Goal: Task Accomplishment & Management: Complete application form

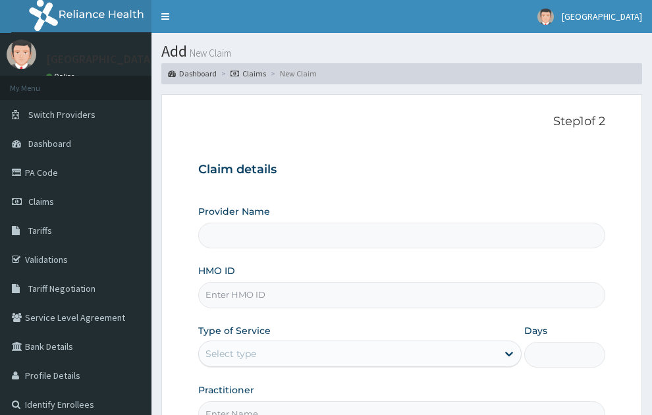
click at [274, 282] on input "HMO ID" at bounding box center [402, 295] width 408 height 26
type input "SONEX CLINICS LTD"
type input "h"
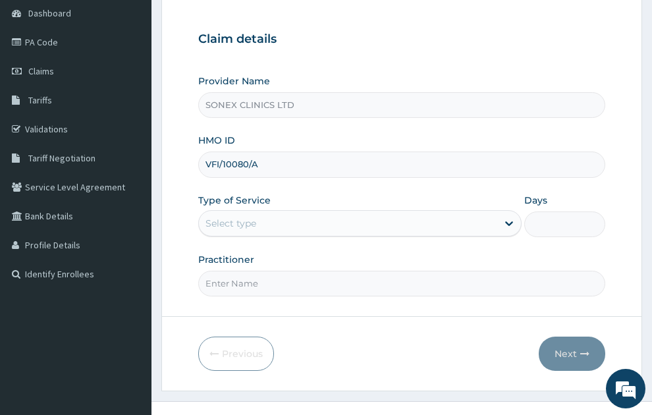
scroll to position [140, 0]
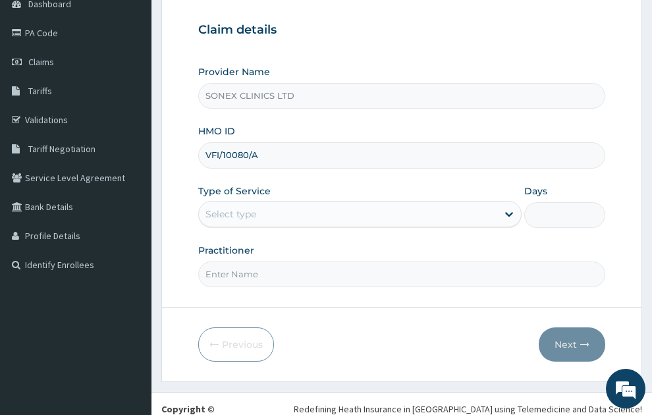
type input "VFI/10080/A"
click at [403, 204] on div "Select type" at bounding box center [348, 214] width 299 height 21
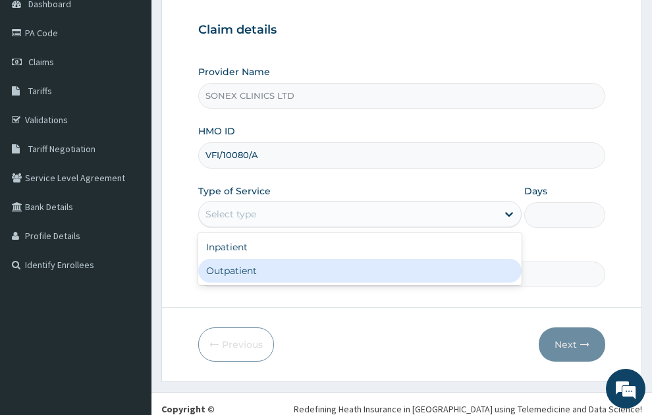
click at [223, 259] on div "Outpatient" at bounding box center [360, 271] width 324 height 24
type input "1"
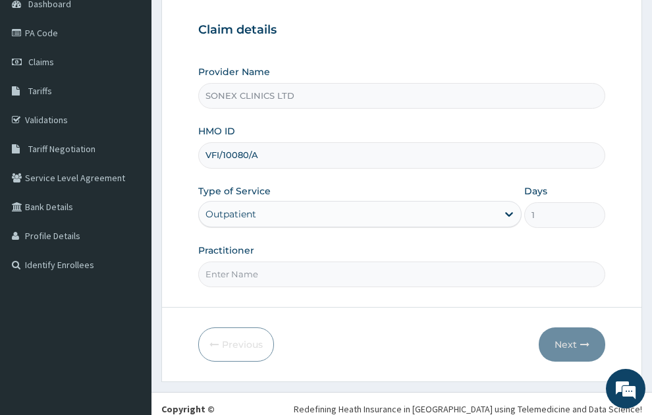
scroll to position [0, 0]
click at [264, 262] on input "Practitioner" at bounding box center [402, 275] width 408 height 26
type input "[PERSON_NAME]"
click at [577, 328] on button "Next" at bounding box center [572, 345] width 67 height 34
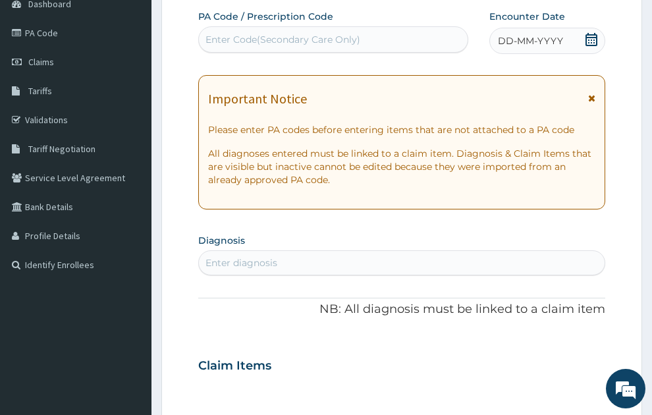
click at [332, 252] on div "Enter diagnosis" at bounding box center [402, 262] width 407 height 21
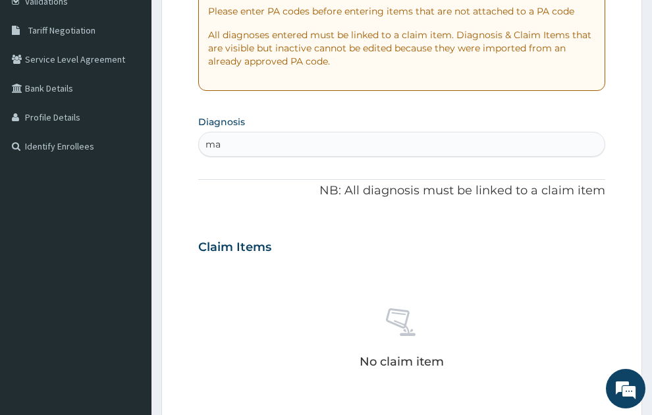
type input "m"
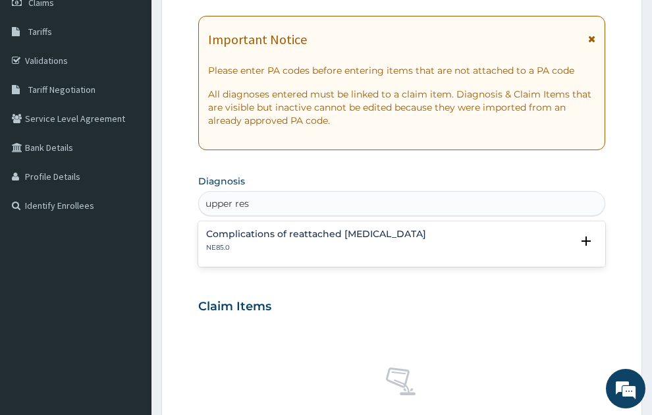
scroll to position [21, 0]
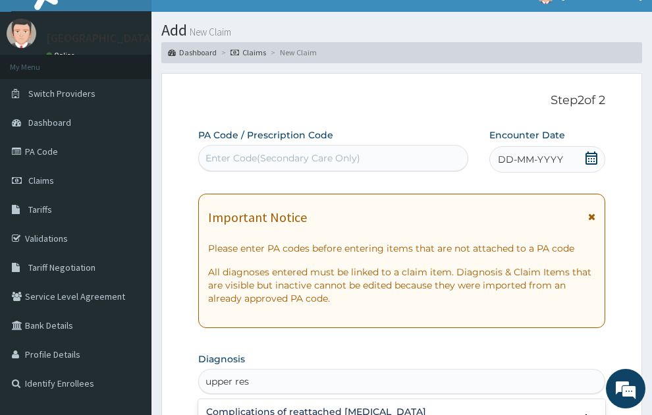
type input "upper res"
click at [562, 153] on span "DD-MM-YYYY" at bounding box center [530, 159] width 65 height 13
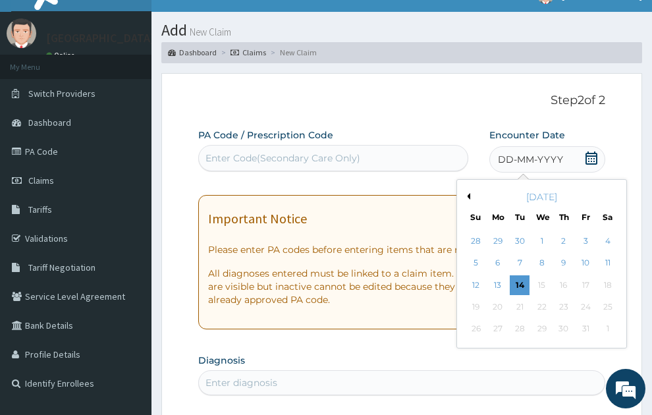
click at [470, 193] on button "Previous Month" at bounding box center [467, 196] width 7 height 7
click at [518, 231] on div "2" at bounding box center [521, 241] width 20 height 20
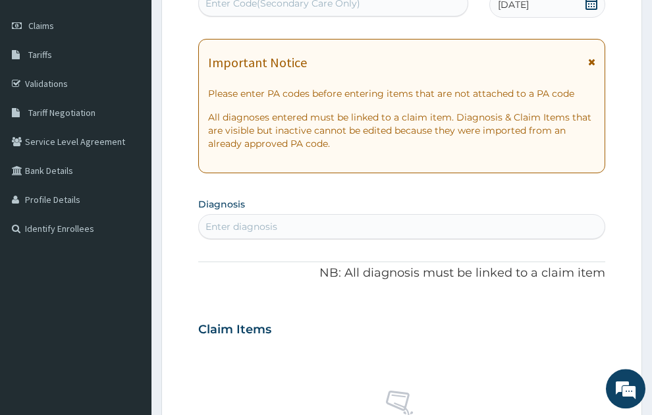
scroll to position [318, 0]
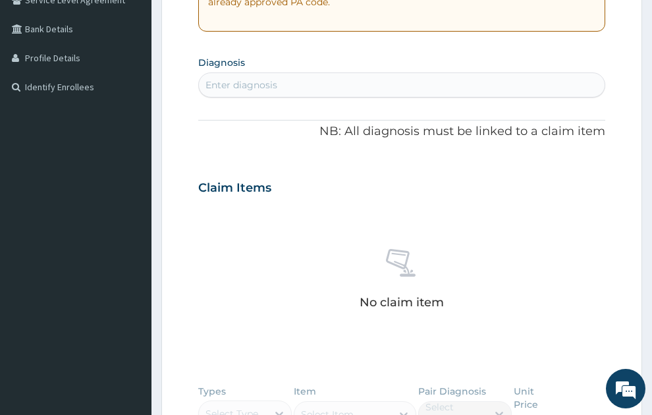
click at [233, 78] on div "Enter diagnosis" at bounding box center [242, 84] width 72 height 13
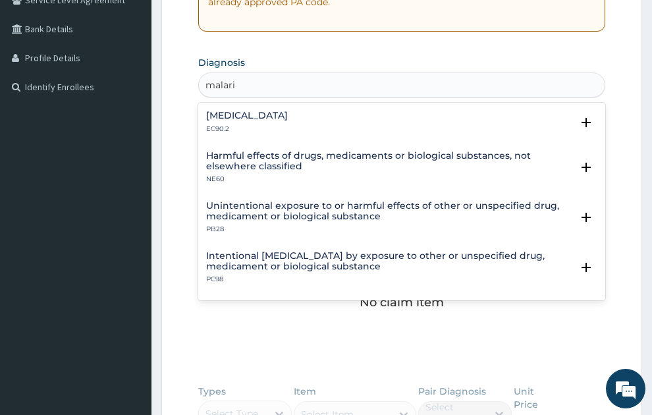
type input "malaria"
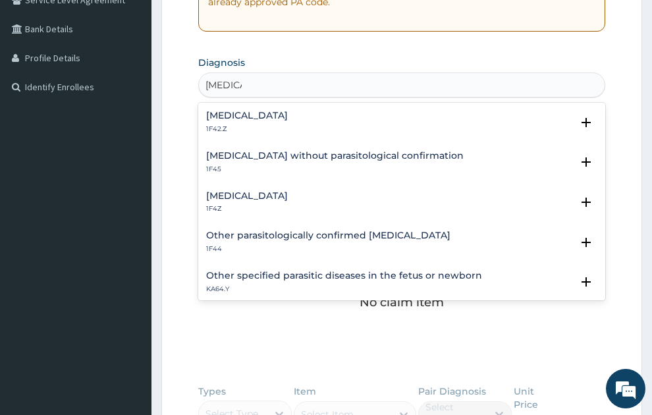
click at [256, 191] on h4 "Malaria, unspecified" at bounding box center [247, 196] width 82 height 10
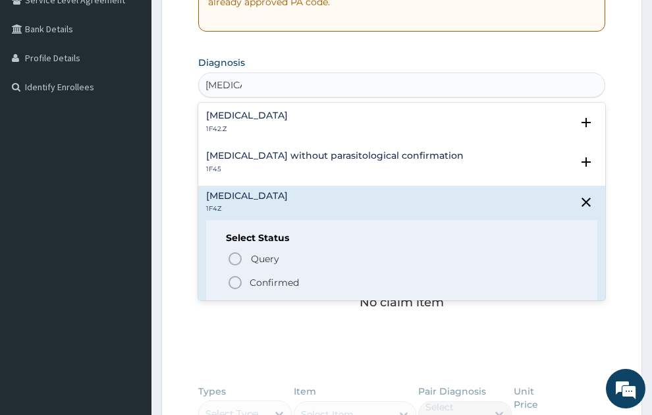
click at [256, 276] on p "Confirmed" at bounding box center [274, 282] width 49 height 13
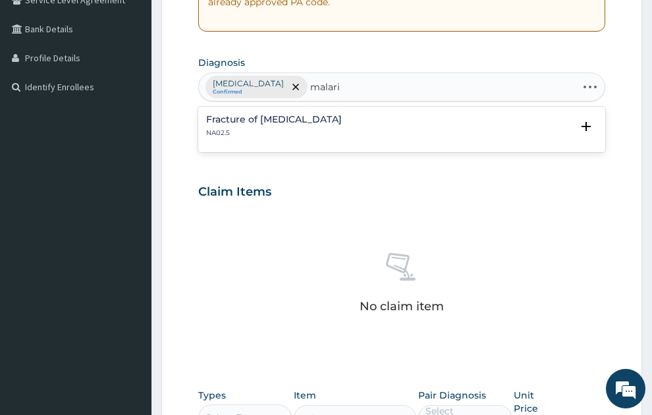
type input "malaria"
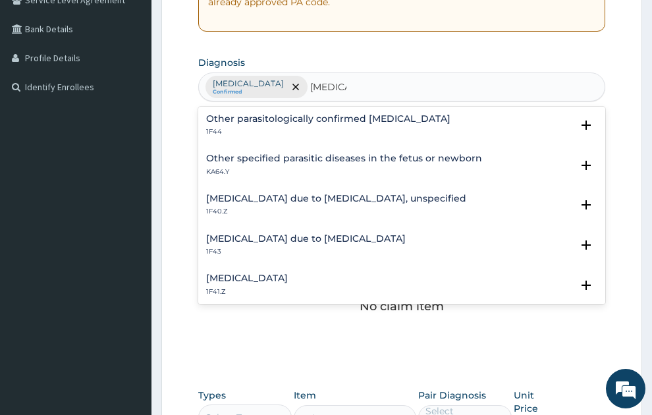
scroll to position [0, 0]
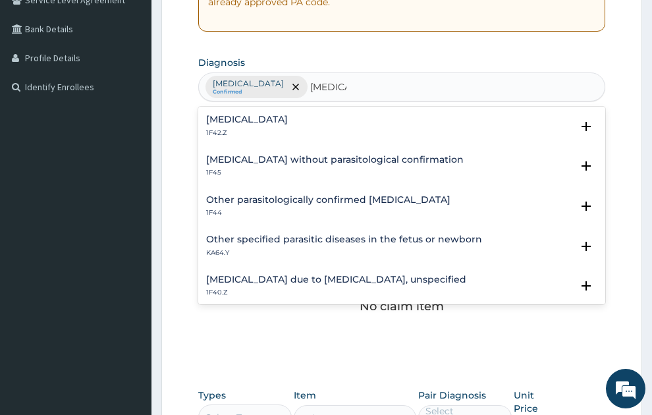
click at [288, 115] on h4 "Plasmodium malariae malaria without complication" at bounding box center [247, 120] width 82 height 10
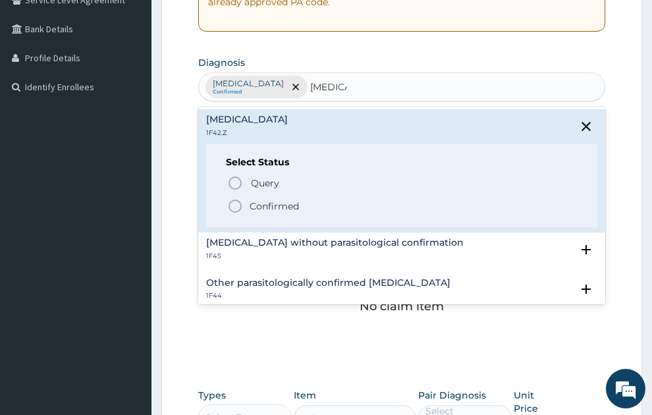
drag, startPoint x: 268, startPoint y: 184, endPoint x: 307, endPoint y: 84, distance: 107.1
click at [268, 200] on p "Confirmed" at bounding box center [274, 206] width 49 height 13
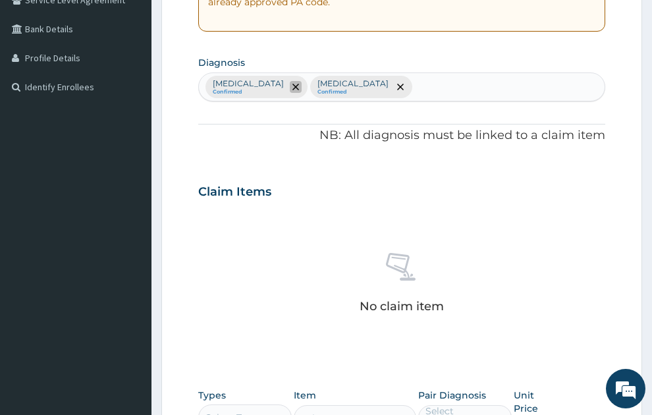
click at [299, 84] on icon "remove selection option" at bounding box center [296, 87] width 7 height 7
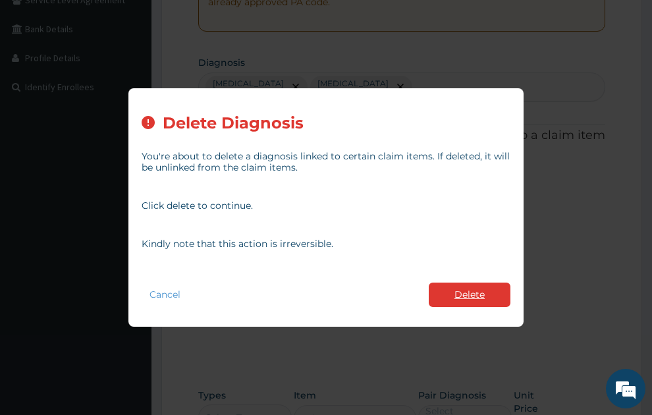
click at [480, 297] on button "Delete" at bounding box center [470, 295] width 82 height 24
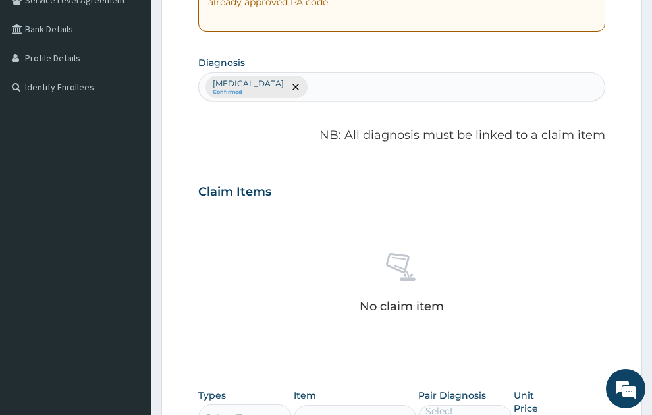
click at [463, 73] on div "Plasmodium malariae malaria without complication Confirmed" at bounding box center [402, 87] width 407 height 28
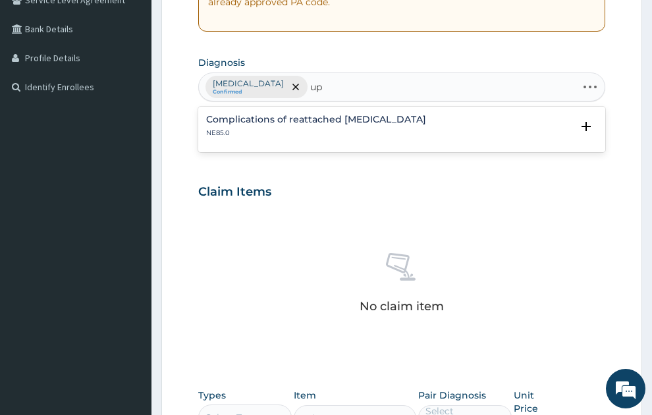
type input "u"
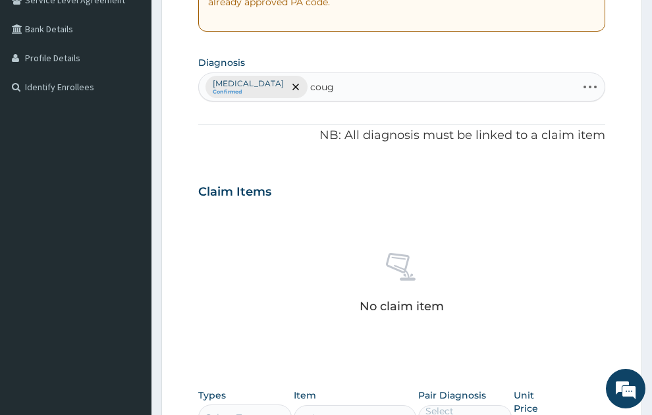
type input "cough"
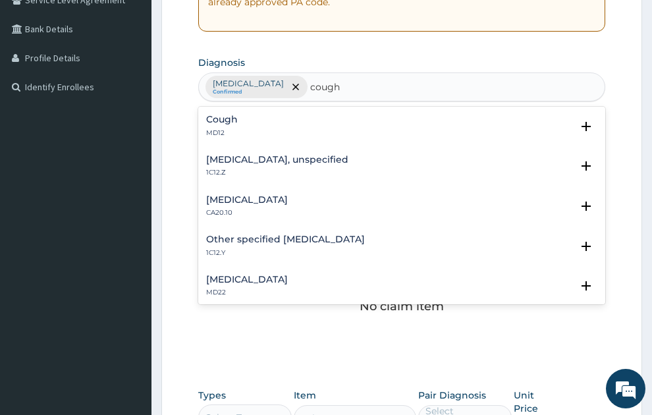
click at [219, 115] on h4 "Cough" at bounding box center [222, 120] width 32 height 10
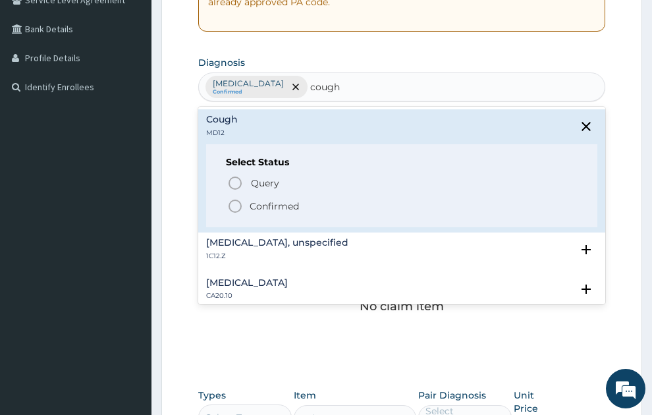
click at [256, 200] on p "Confirmed" at bounding box center [274, 206] width 49 height 13
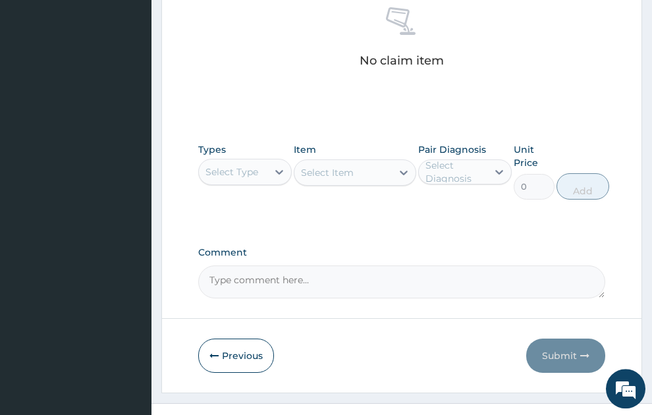
scroll to position [575, 0]
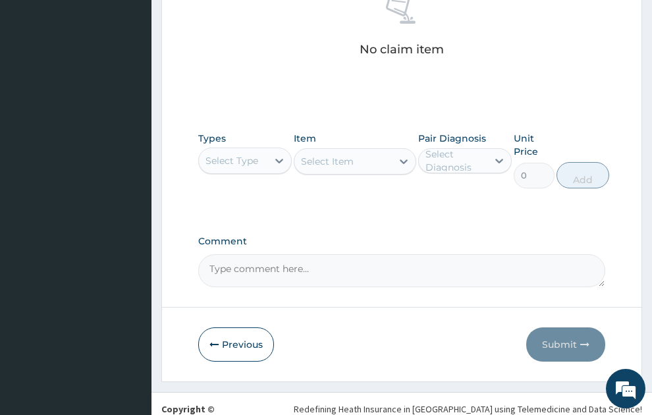
click at [221, 154] on div "Select Type" at bounding box center [232, 160] width 53 height 13
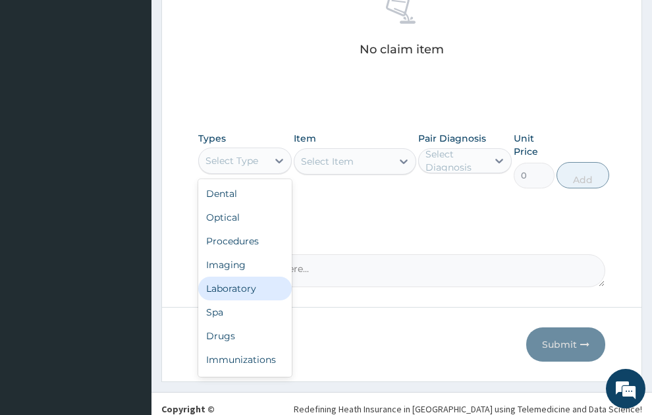
click at [249, 277] on div "Laboratory" at bounding box center [245, 289] width 94 height 24
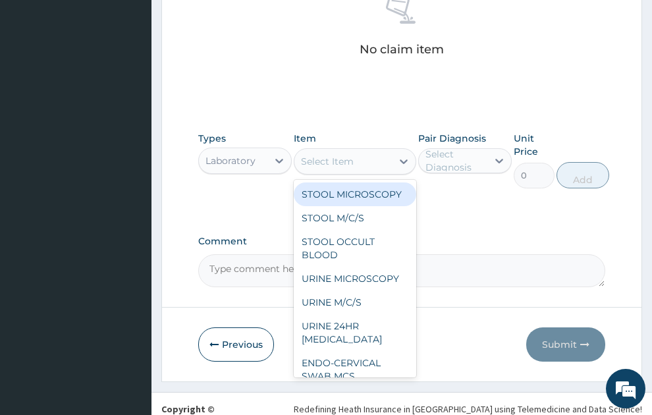
click at [353, 155] on div "Select Item" at bounding box center [327, 161] width 53 height 13
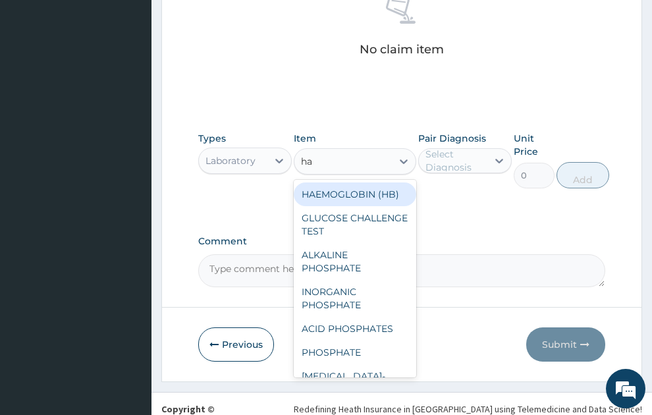
type input "hae"
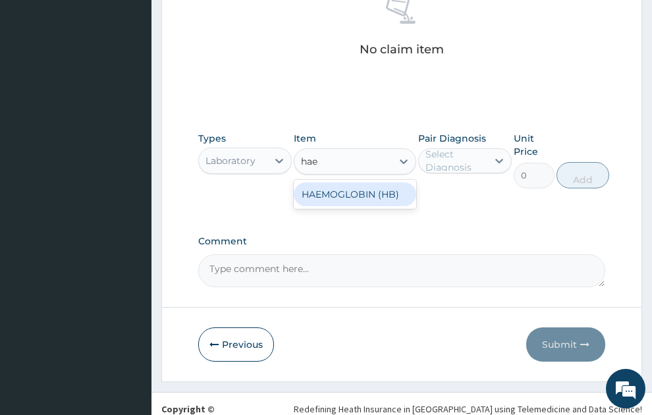
click at [366, 183] on div "HAEMOGLOBIN (HB)" at bounding box center [355, 195] width 123 height 24
type input "400"
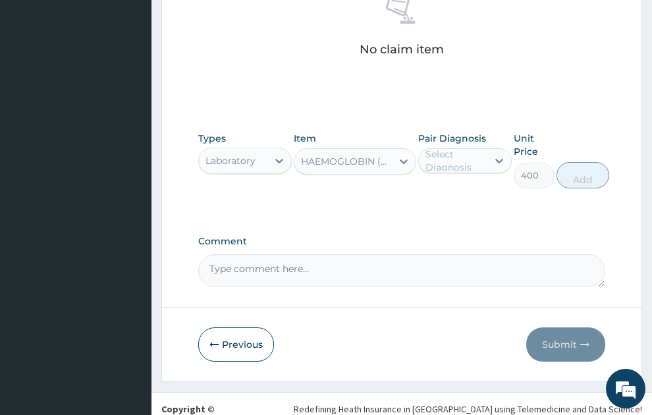
click at [476, 148] on div "Select Diagnosis" at bounding box center [456, 161] width 61 height 26
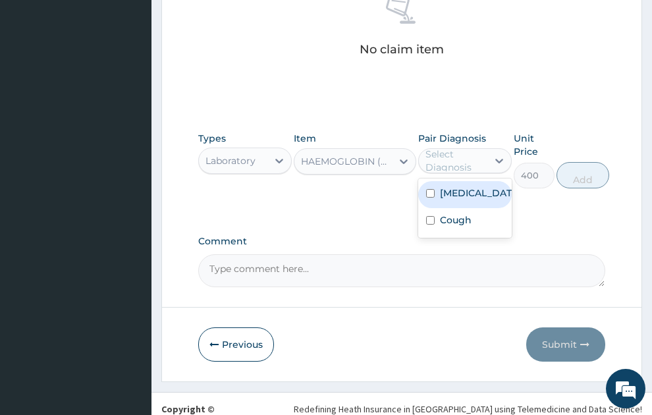
click at [471, 190] on label "[MEDICAL_DATA]" at bounding box center [479, 193] width 78 height 13
checkbox input "true"
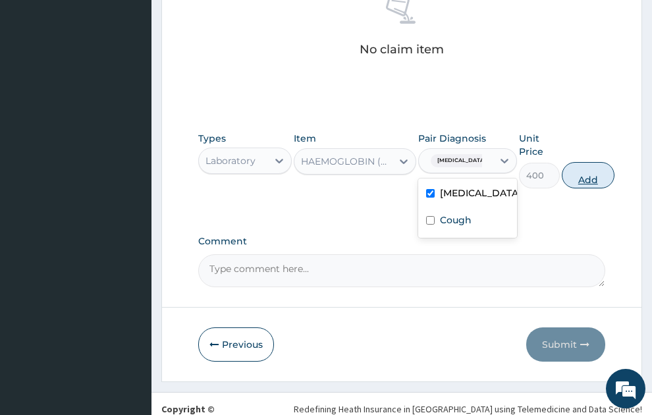
click at [614, 162] on button "Add" at bounding box center [588, 175] width 53 height 26
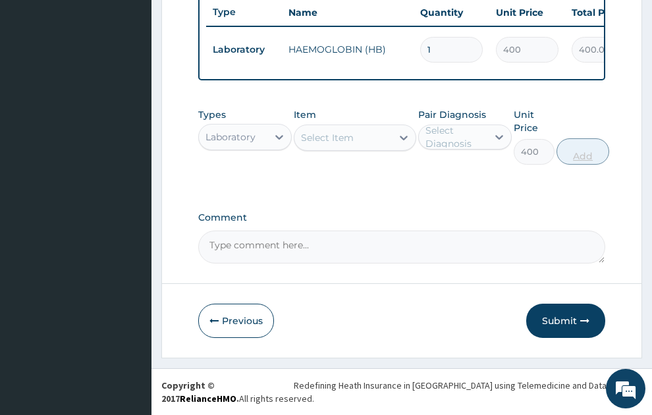
type input "0"
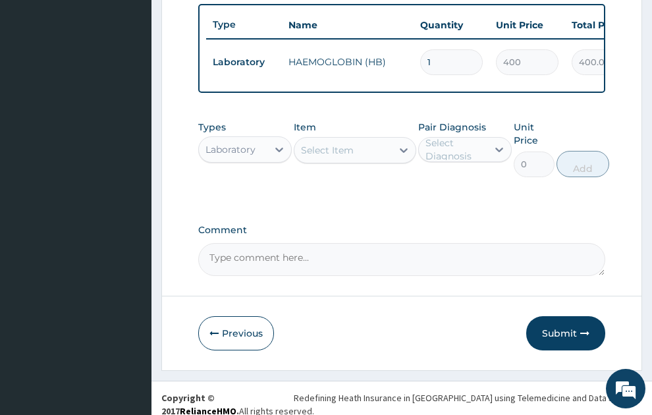
click at [330, 144] on div "Select Item" at bounding box center [327, 150] width 53 height 13
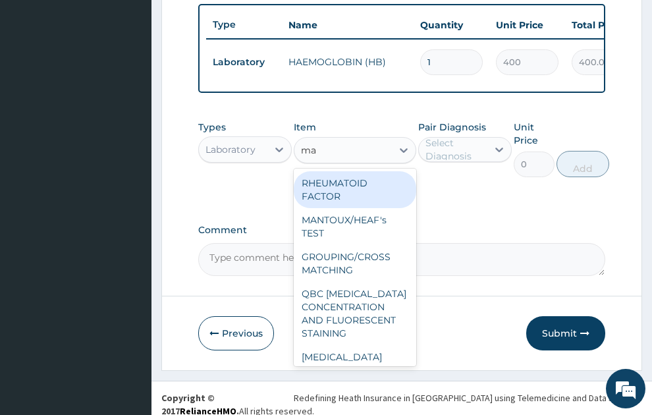
type input "mal"
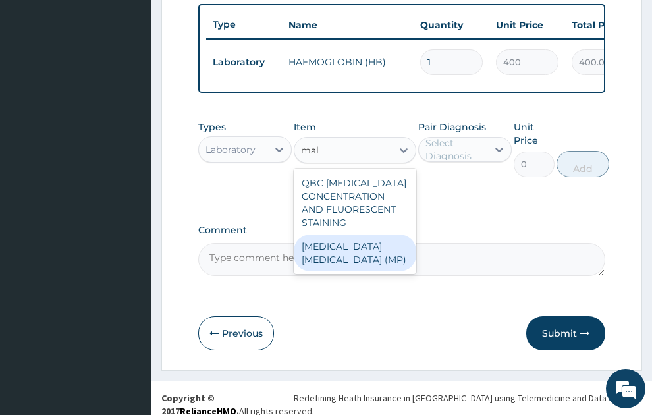
drag, startPoint x: 387, startPoint y: 248, endPoint x: 505, endPoint y: 115, distance: 177.9
click at [388, 247] on div "MALARIA PARASITE (MP)" at bounding box center [355, 253] width 123 height 37
type input "560"
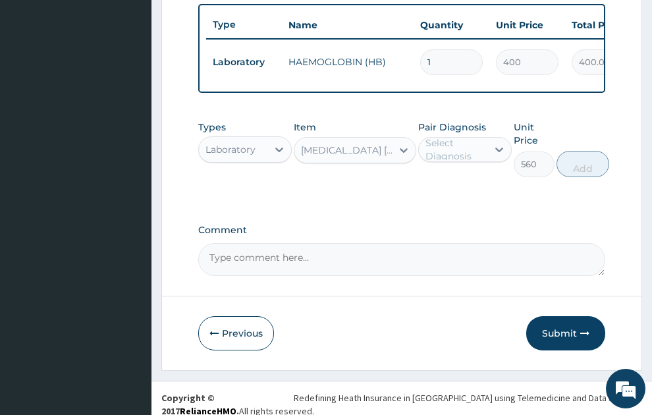
click at [454, 136] on div "Select Diagnosis" at bounding box center [456, 149] width 61 height 26
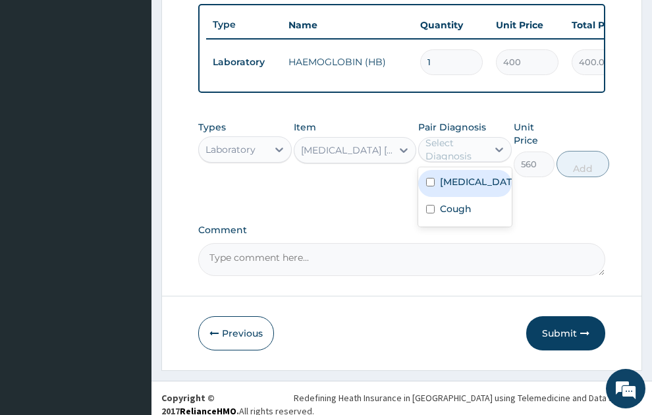
drag, startPoint x: 464, startPoint y: 177, endPoint x: 529, endPoint y: 179, distance: 64.6
click at [465, 177] on label "[MEDICAL_DATA]" at bounding box center [479, 181] width 78 height 13
checkbox input "true"
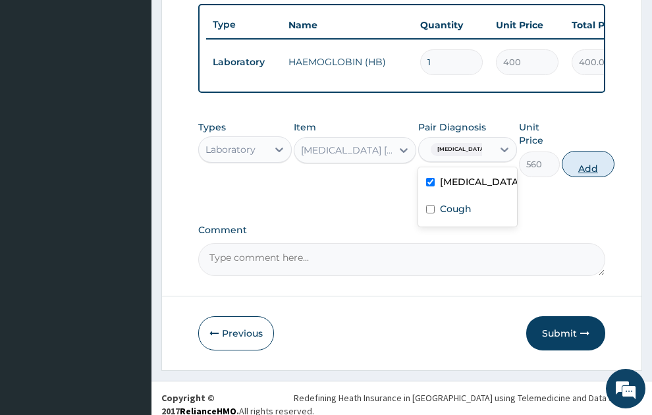
click at [615, 155] on button "Add" at bounding box center [588, 164] width 53 height 26
type input "0"
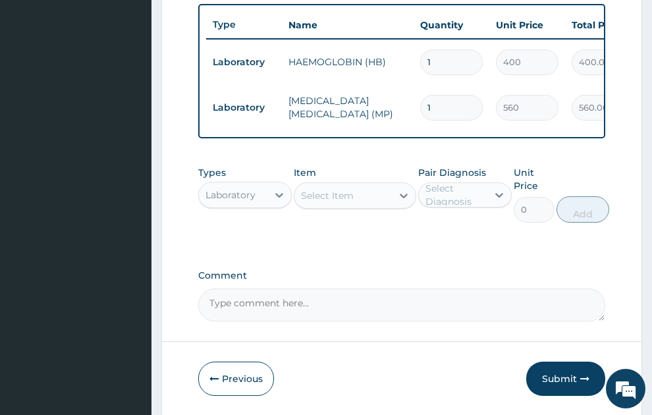
click at [339, 189] on div "Select Item" at bounding box center [327, 195] width 53 height 13
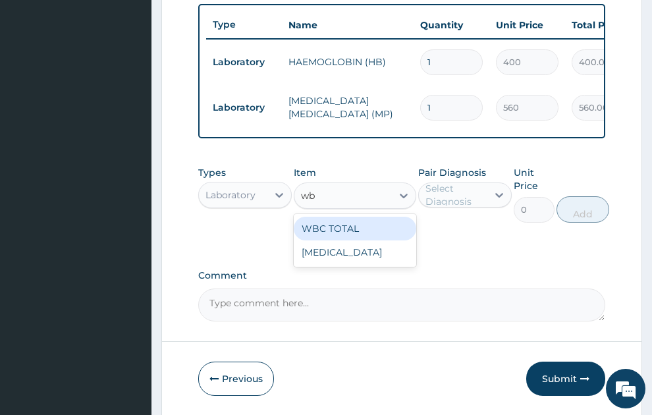
type input "wbc"
drag, startPoint x: 354, startPoint y: 212, endPoint x: 440, endPoint y: 192, distance: 87.8
click at [360, 217] on div "WBC TOTAL" at bounding box center [355, 229] width 123 height 24
type input "640"
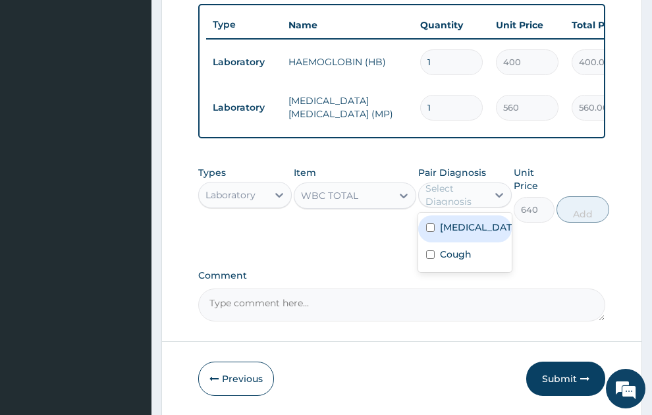
click at [461, 185] on div "Select Diagnosis" at bounding box center [456, 195] width 61 height 26
click at [470, 234] on label "[MEDICAL_DATA]" at bounding box center [479, 227] width 78 height 13
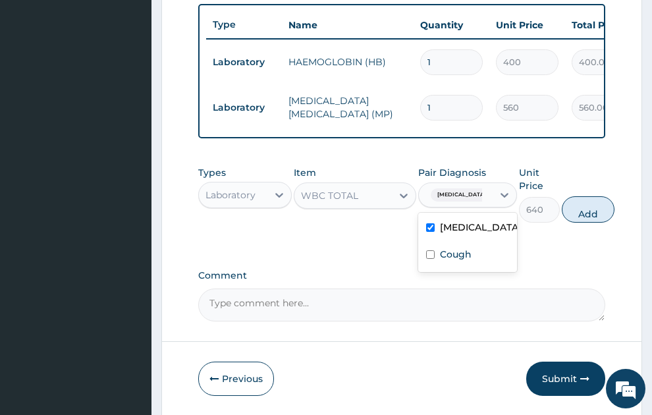
checkbox input "true"
click at [615, 201] on button "Add" at bounding box center [588, 209] width 53 height 26
type input "0"
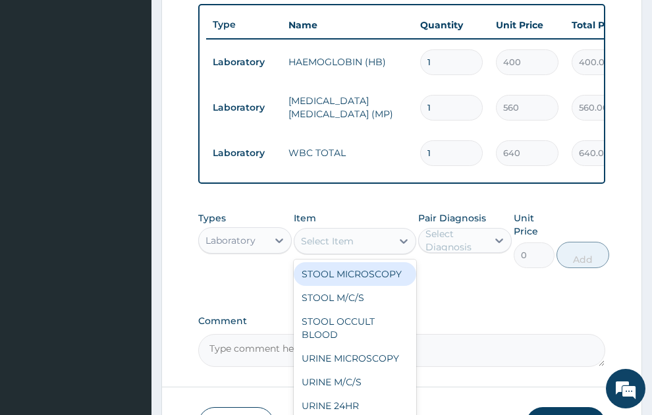
click at [335, 235] on div "Select Item" at bounding box center [327, 241] width 53 height 13
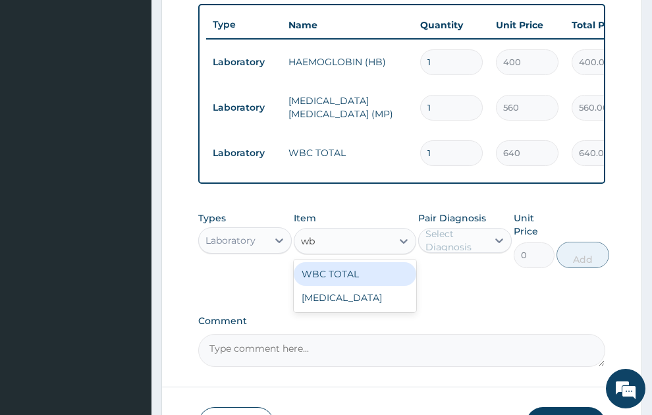
type input "wbc"
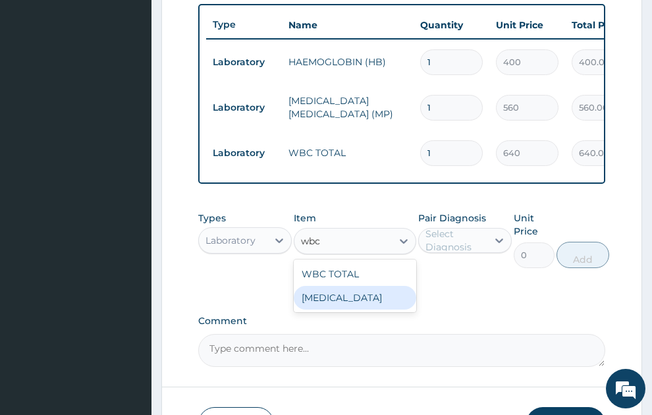
drag, startPoint x: 374, startPoint y: 291, endPoint x: 462, endPoint y: 244, distance: 99.9
click at [380, 288] on div "WBC DIFFERENTIAL" at bounding box center [355, 298] width 123 height 24
type input "640"
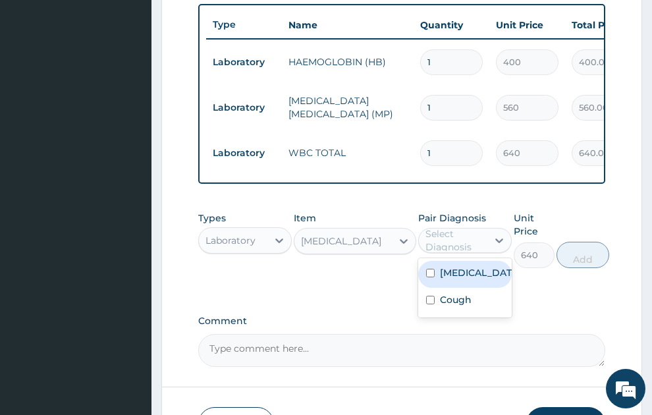
click at [467, 227] on div "Select Diagnosis" at bounding box center [456, 240] width 61 height 26
drag, startPoint x: 468, startPoint y: 276, endPoint x: 590, endPoint y: 277, distance: 121.9
click at [468, 279] on label "[MEDICAL_DATA]" at bounding box center [479, 272] width 78 height 13
checkbox input "true"
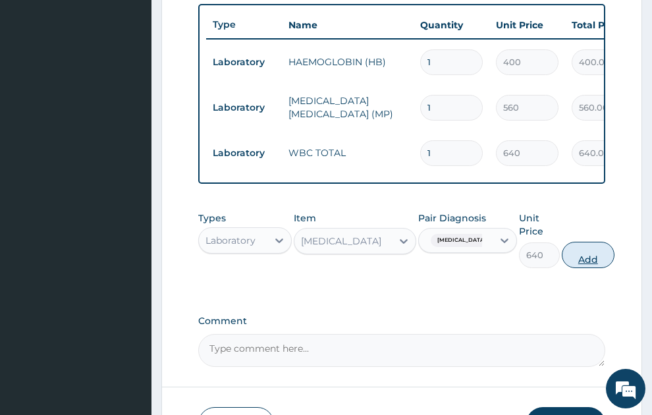
click at [615, 248] on button "Add" at bounding box center [588, 255] width 53 height 26
type input "0"
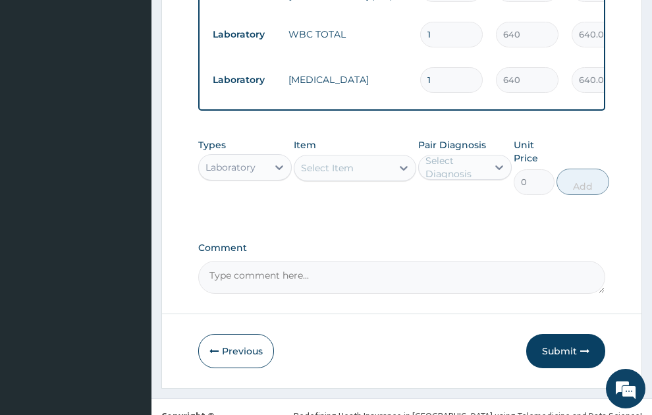
scroll to position [660, 0]
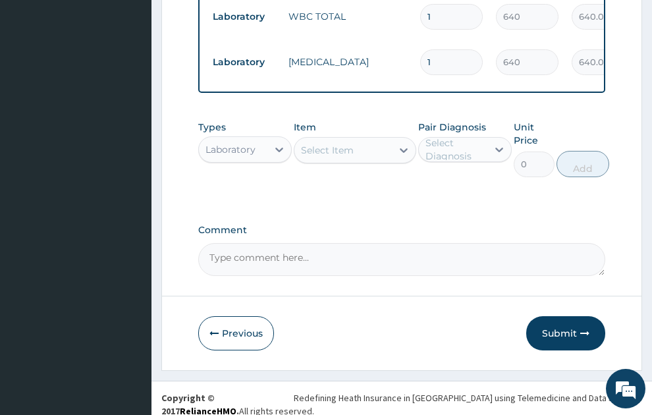
drag, startPoint x: 237, startPoint y: 138, endPoint x: 241, endPoint y: 152, distance: 14.6
click at [237, 143] on div "Laboratory" at bounding box center [231, 149] width 50 height 13
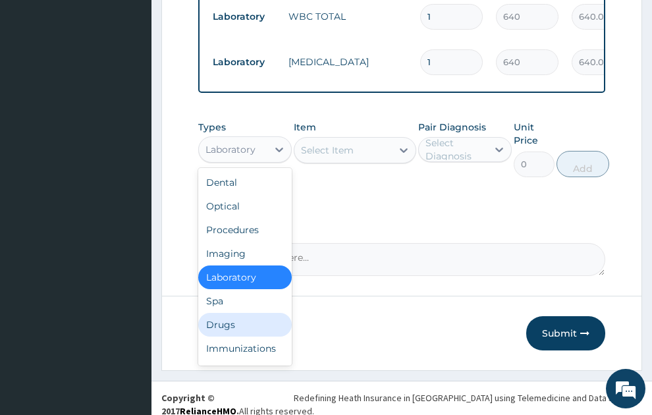
click at [235, 320] on div "Drugs" at bounding box center [245, 325] width 94 height 24
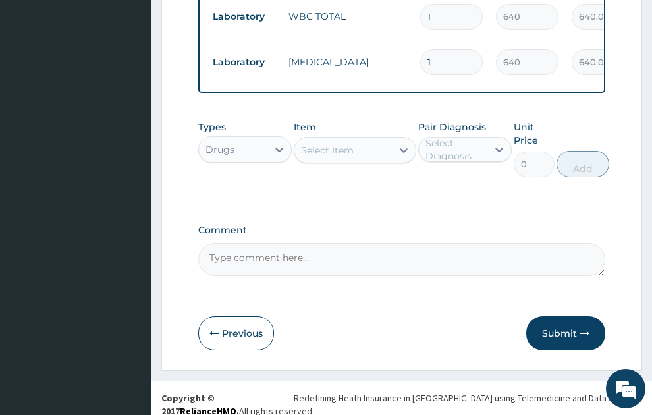
click at [332, 144] on div "Select Item" at bounding box center [327, 150] width 53 height 13
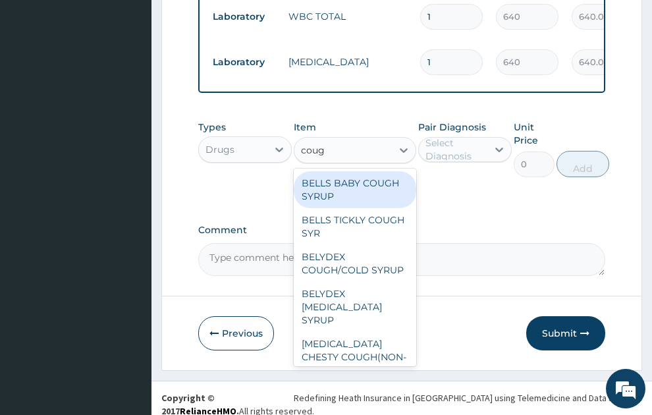
type input "cough"
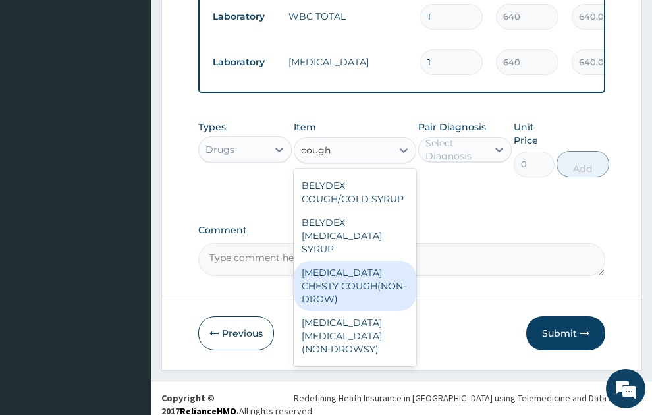
scroll to position [214, 0]
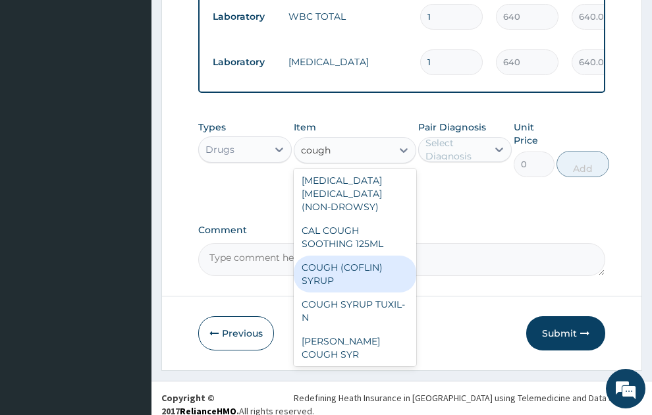
drag, startPoint x: 356, startPoint y: 263, endPoint x: 528, endPoint y: 100, distance: 236.8
click at [359, 258] on div "COUGH (COFLIN) SYRUP" at bounding box center [355, 274] width 123 height 37
type input "157.5"
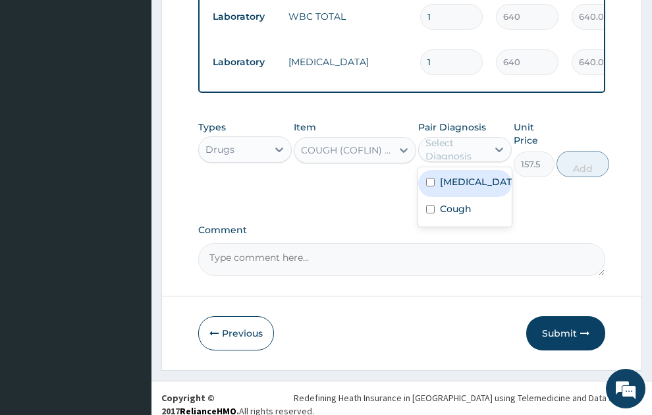
click at [459, 139] on div "Select Diagnosis" at bounding box center [456, 149] width 61 height 26
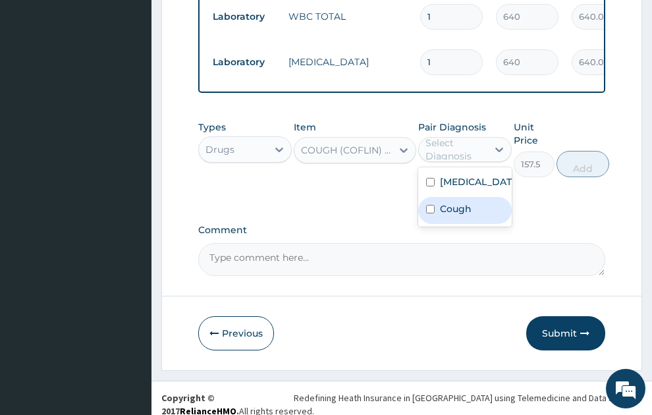
click at [469, 224] on div "Cough" at bounding box center [466, 210] width 94 height 27
checkbox input "true"
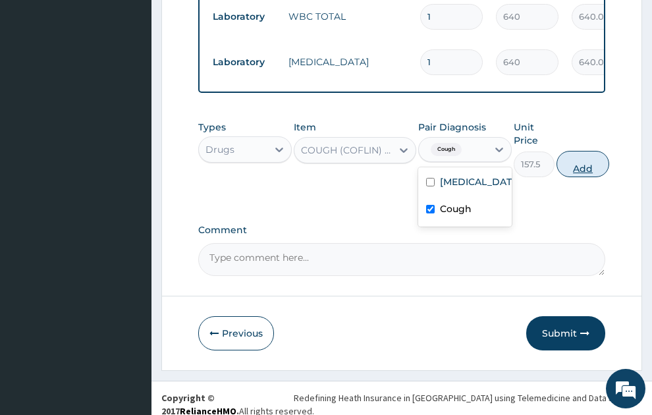
click at [589, 151] on button "Add" at bounding box center [583, 164] width 53 height 26
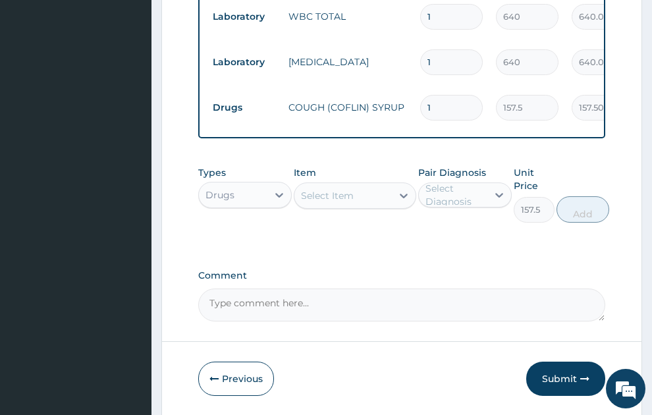
type input "0"
click at [338, 189] on div "Select Item" at bounding box center [327, 195] width 53 height 13
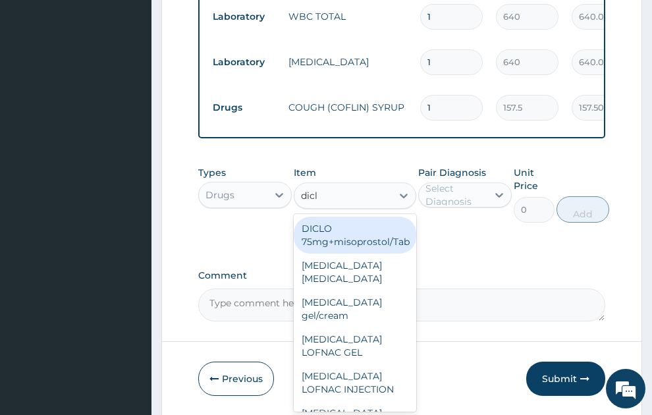
type input "diclo"
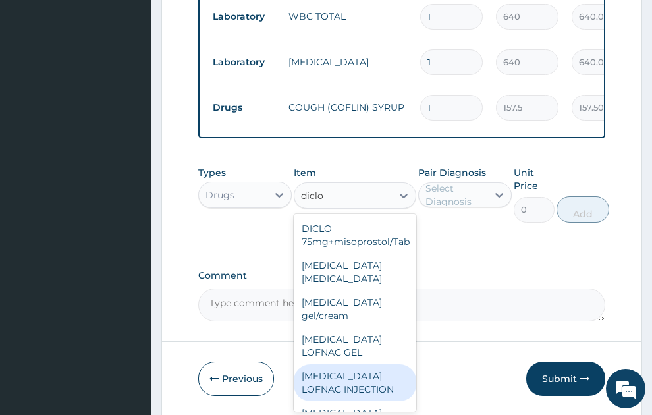
click at [363, 375] on div "[MEDICAL_DATA] LOFNAC INJECTION" at bounding box center [355, 382] width 123 height 37
type input "52.5"
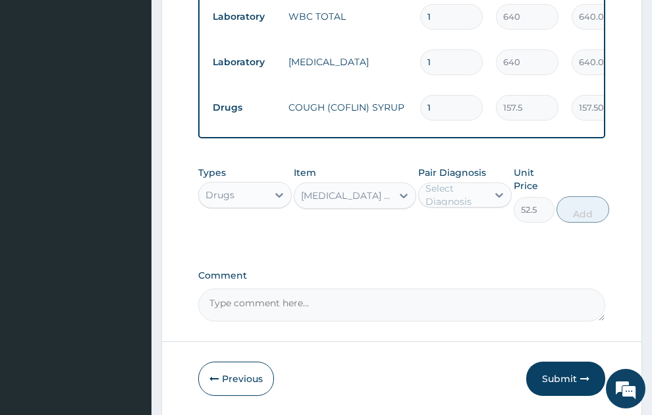
click at [469, 188] on div "Select Diagnosis" at bounding box center [456, 195] width 61 height 26
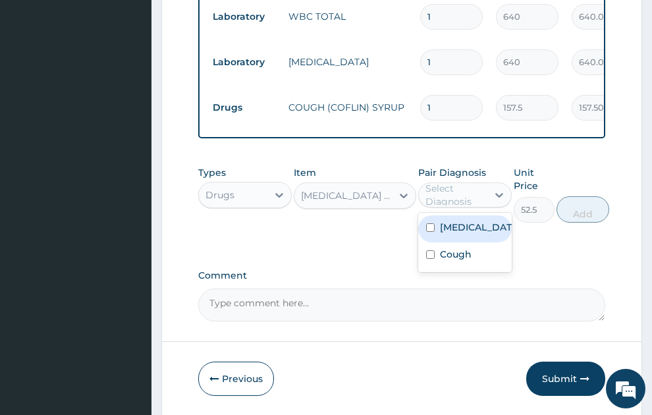
drag, startPoint x: 463, startPoint y: 245, endPoint x: 662, endPoint y: 167, distance: 214.3
click at [463, 234] on label "Plasmodium malariae malaria without complication" at bounding box center [479, 227] width 78 height 13
checkbox input "true"
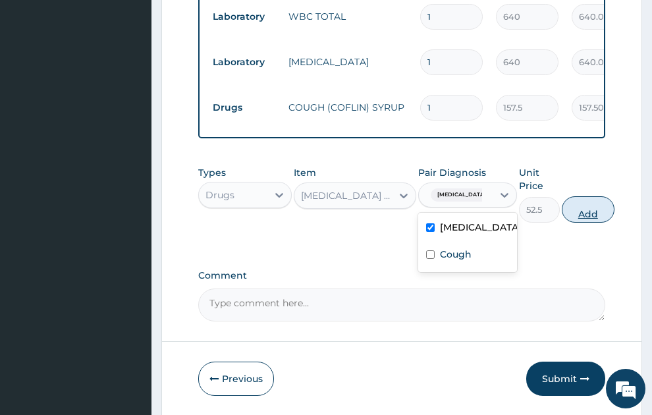
click at [615, 200] on button "Add" at bounding box center [588, 209] width 53 height 26
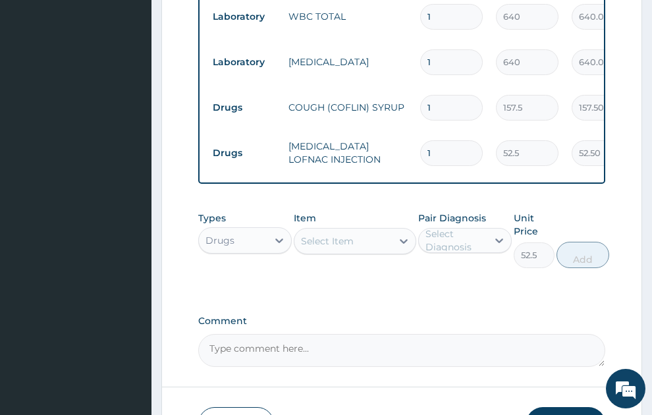
type input "0"
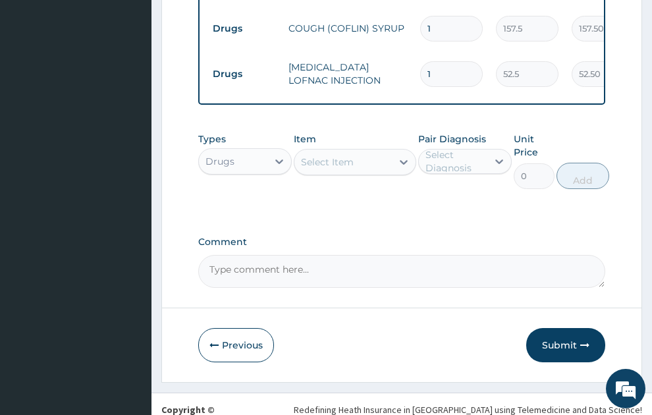
scroll to position [751, 0]
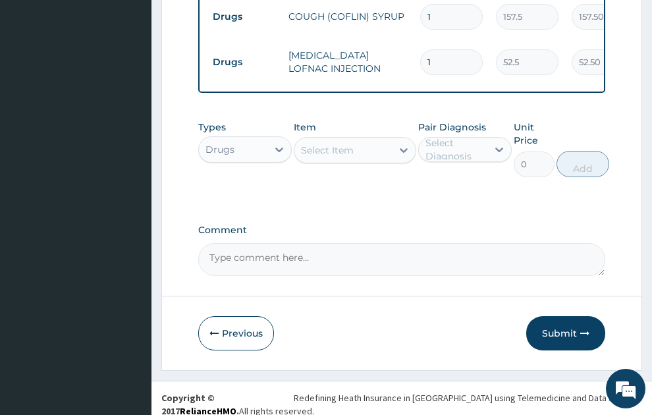
click at [331, 144] on div "Select Item" at bounding box center [327, 150] width 53 height 13
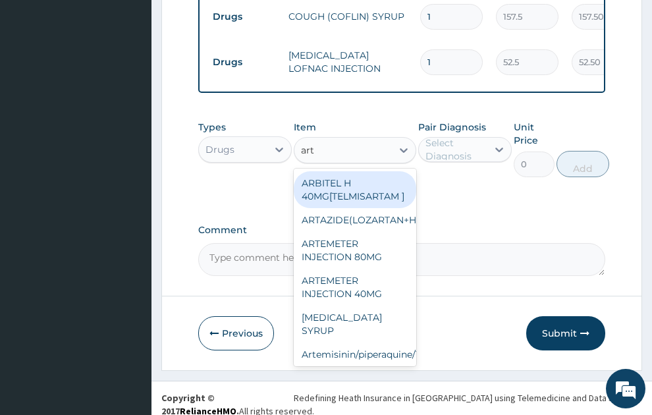
type input "arte"
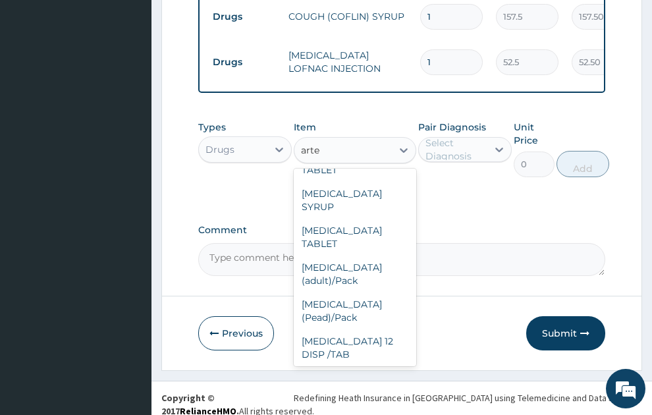
scroll to position [320, 0]
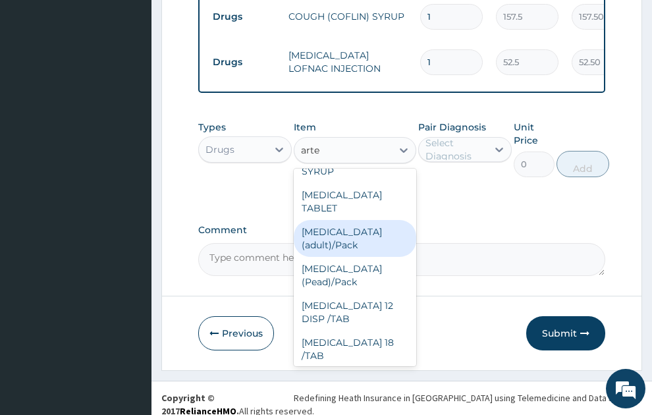
click at [345, 244] on div "Coartem (adult)/Pack" at bounding box center [355, 238] width 123 height 37
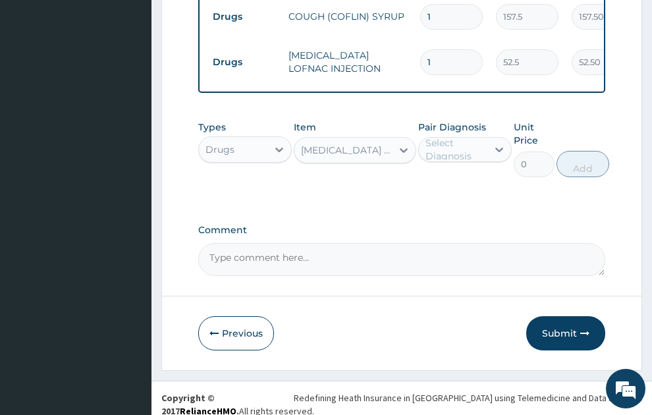
type input "682.5"
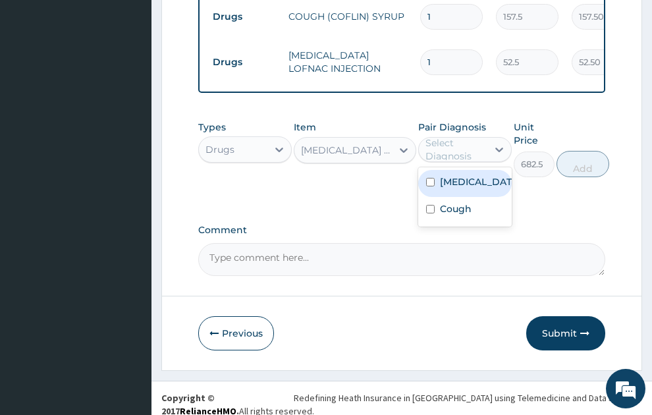
click at [457, 136] on div "Select Diagnosis" at bounding box center [456, 149] width 61 height 26
click at [440, 197] on div "Plasmodium malariae malaria without complication" at bounding box center [466, 183] width 94 height 27
checkbox input "true"
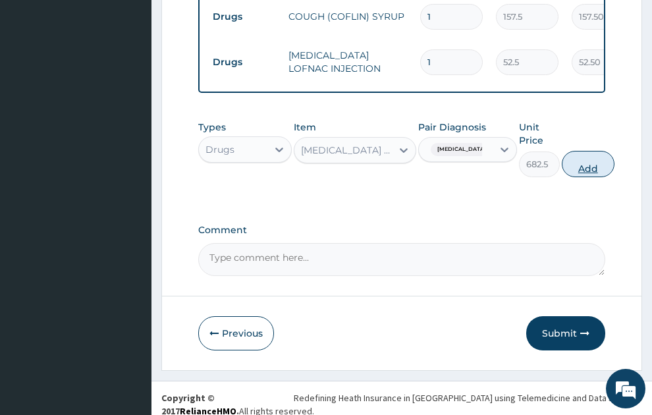
click at [615, 159] on button "Add" at bounding box center [588, 164] width 53 height 26
type input "0"
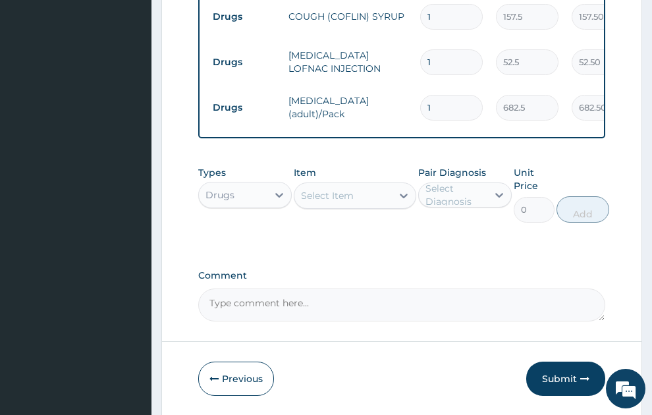
click at [345, 189] on div "Select Item" at bounding box center [327, 195] width 53 height 13
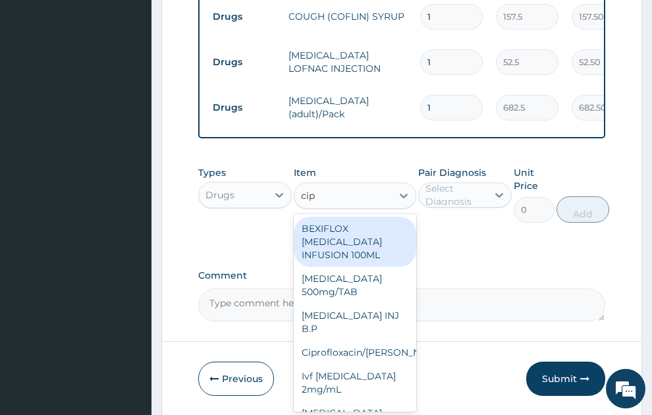
type input "cipr"
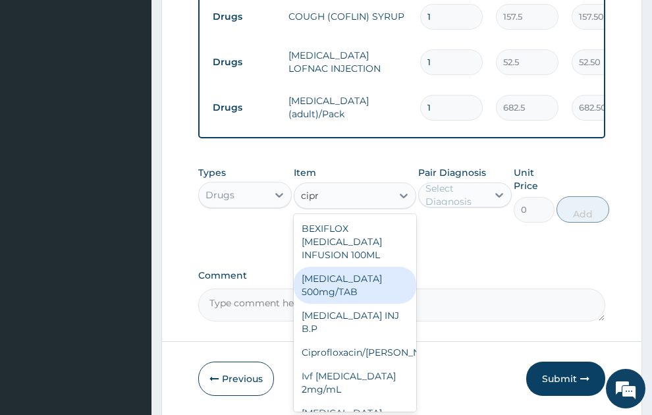
drag, startPoint x: 352, startPoint y: 264, endPoint x: 432, endPoint y: 192, distance: 107.8
click at [358, 267] on div "Ciprofloxacin 500mg/TAB" at bounding box center [355, 285] width 123 height 37
type input "26.77"
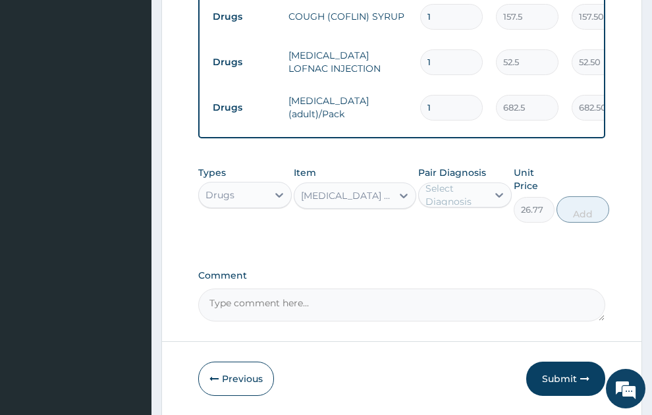
click at [440, 184] on div "Select Diagnosis" at bounding box center [456, 195] width 61 height 26
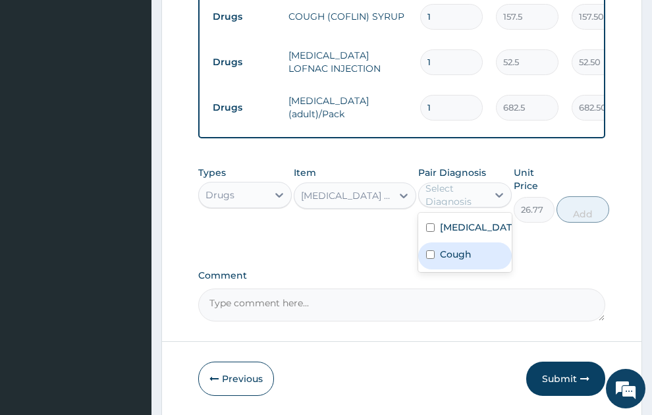
click at [459, 261] on label "Cough" at bounding box center [456, 254] width 32 height 13
checkbox input "true"
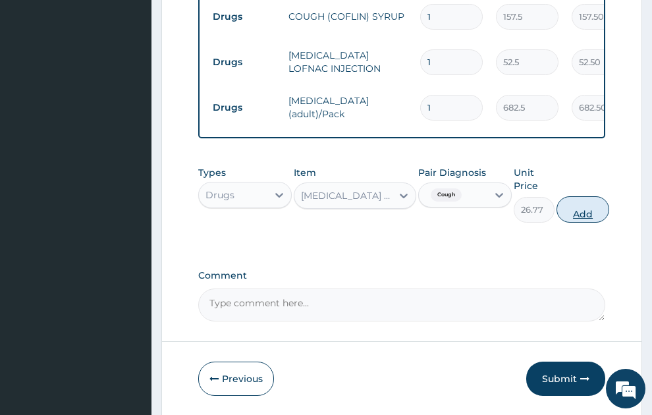
click at [592, 196] on button "Add" at bounding box center [583, 209] width 53 height 26
type input "0"
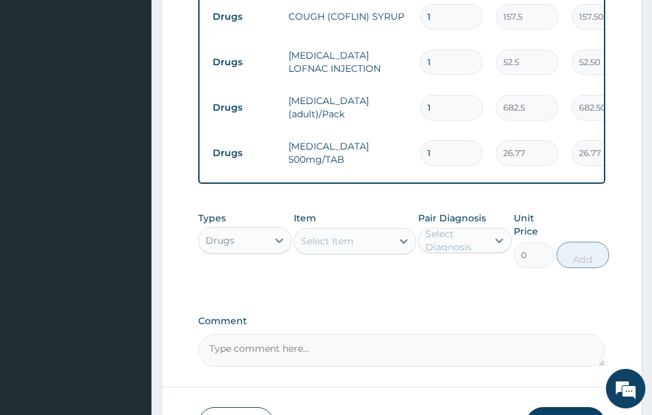
click at [370, 231] on div "Select Item" at bounding box center [344, 241] width 98 height 21
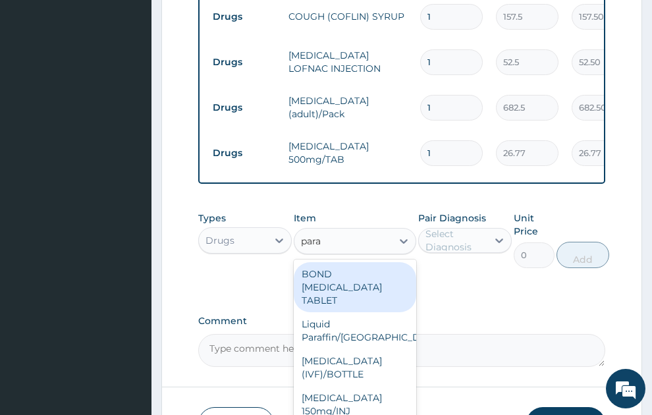
type input "parac"
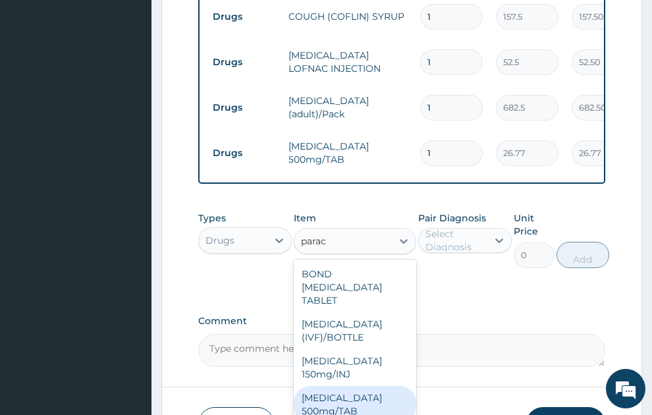
drag, startPoint x: 348, startPoint y: 388, endPoint x: 484, endPoint y: 225, distance: 211.5
click at [357, 386] on div "[MEDICAL_DATA] 500mg/TAB" at bounding box center [355, 404] width 123 height 37
type input "5.25"
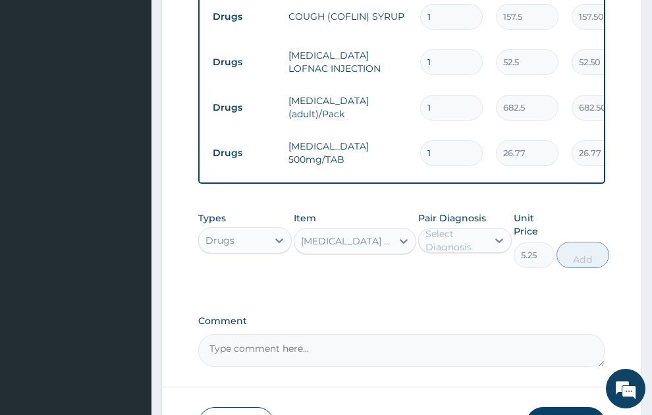
click at [468, 231] on div "Select Diagnosis" at bounding box center [456, 240] width 61 height 26
click at [467, 279] on label "Plasmodium malariae malaria without complication" at bounding box center [479, 272] width 78 height 13
checkbox input "true"
click at [615, 246] on button "Add" at bounding box center [588, 255] width 53 height 26
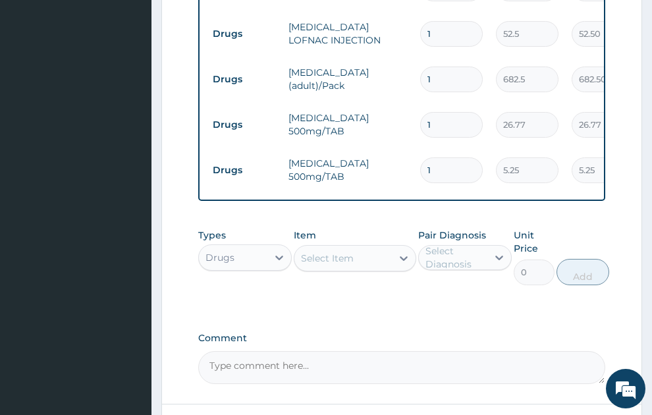
scroll to position [810, 0]
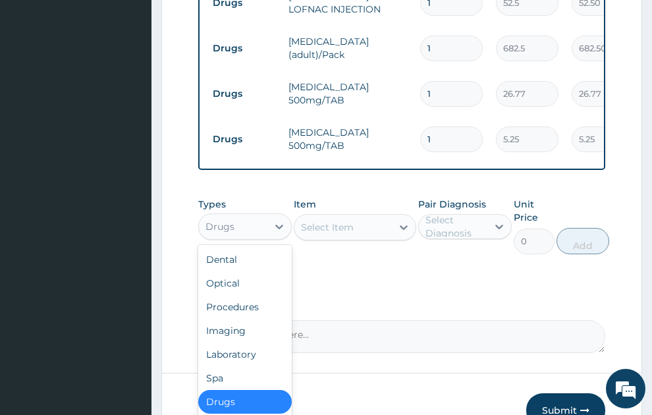
click at [237, 216] on div "Drugs" at bounding box center [233, 226] width 69 height 21
drag, startPoint x: 242, startPoint y: 286, endPoint x: 252, endPoint y: 283, distance: 10.2
click at [242, 295] on div "Procedures" at bounding box center [245, 307] width 94 height 24
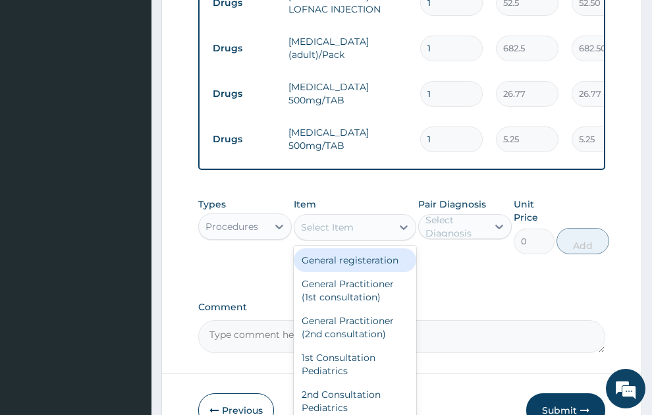
click at [331, 221] on div "Select Item" at bounding box center [327, 227] width 53 height 13
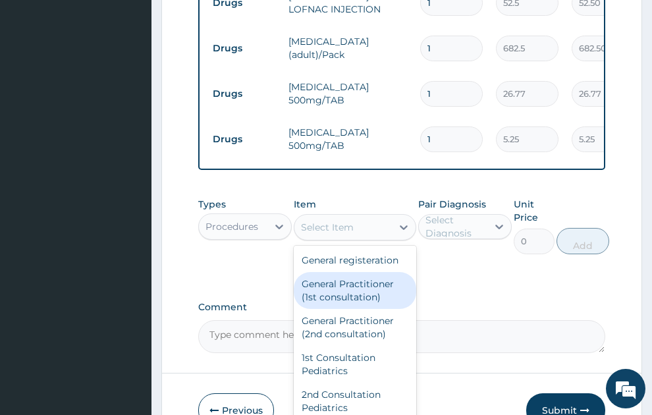
click at [344, 286] on div "General Practitioner (1st consultation)" at bounding box center [355, 290] width 123 height 37
type input "1500"
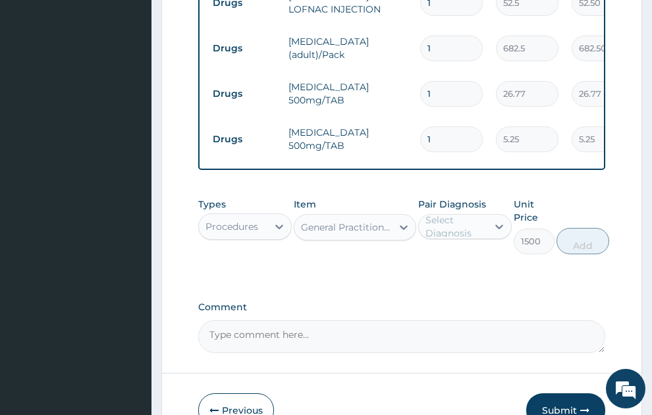
click at [464, 214] on div "Select Diagnosis" at bounding box center [456, 227] width 61 height 26
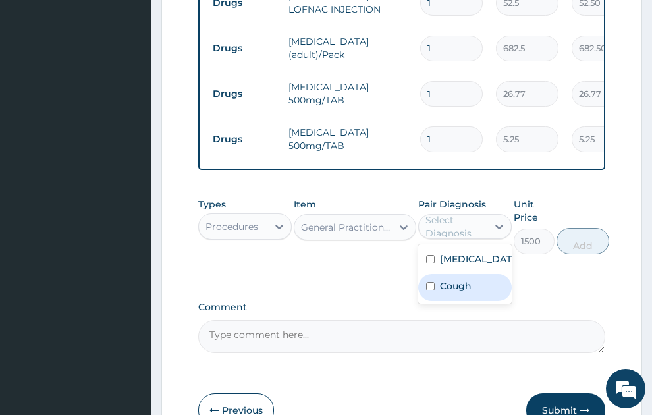
click at [471, 301] on div "Cough" at bounding box center [466, 287] width 94 height 27
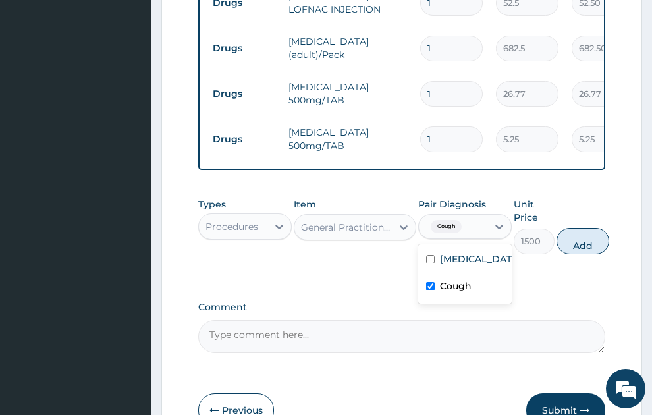
checkbox input "true"
click at [466, 266] on label "Plasmodium malariae malaria without complication" at bounding box center [479, 258] width 78 height 13
checkbox input "true"
click at [590, 238] on button "Add" at bounding box center [583, 241] width 53 height 26
type input "0"
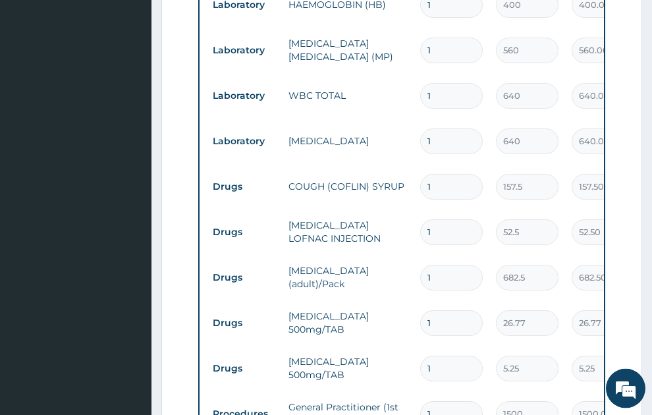
scroll to position [691, 0]
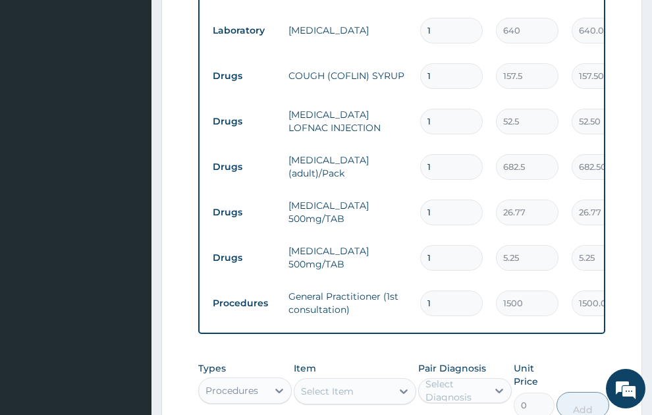
click at [426, 200] on input "1" at bounding box center [451, 213] width 63 height 26
type input "21"
type input "562.17"
type input "21"
click at [450, 245] on input "1" at bounding box center [451, 258] width 63 height 26
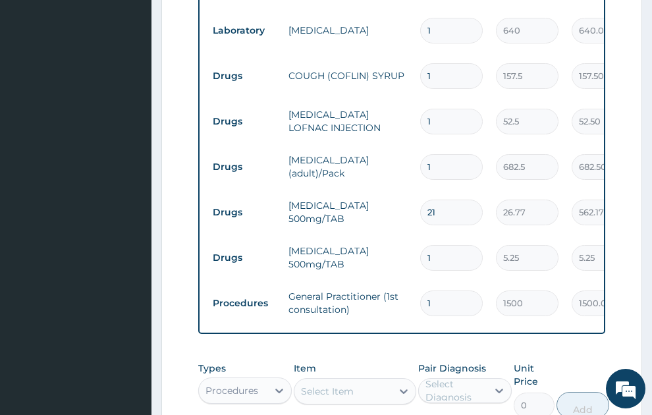
type input "18"
type input "94.50"
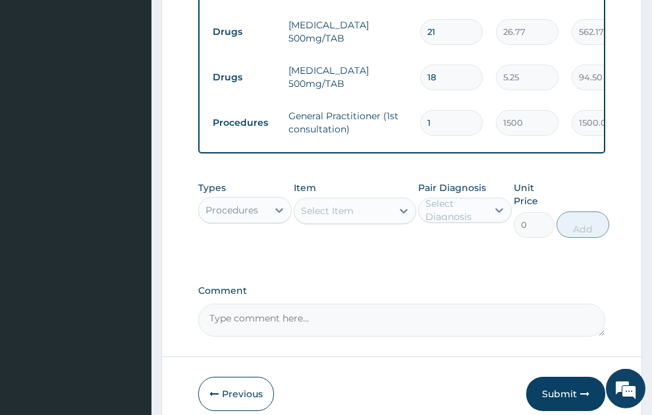
scroll to position [933, 0]
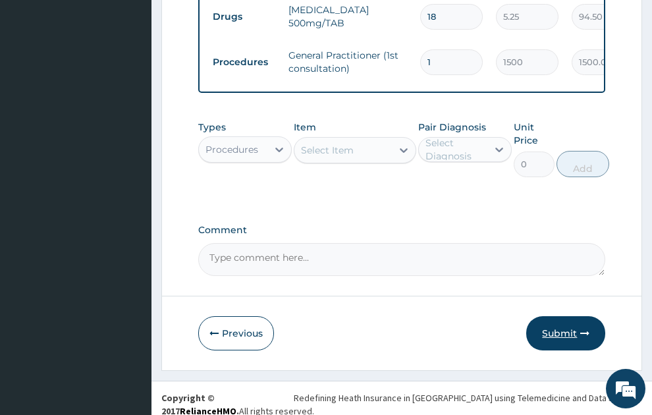
type input "18"
click at [563, 321] on button "Submit" at bounding box center [566, 333] width 79 height 34
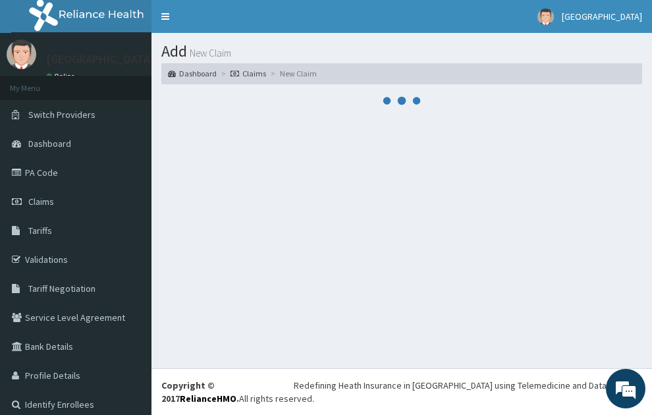
scroll to position [0, 0]
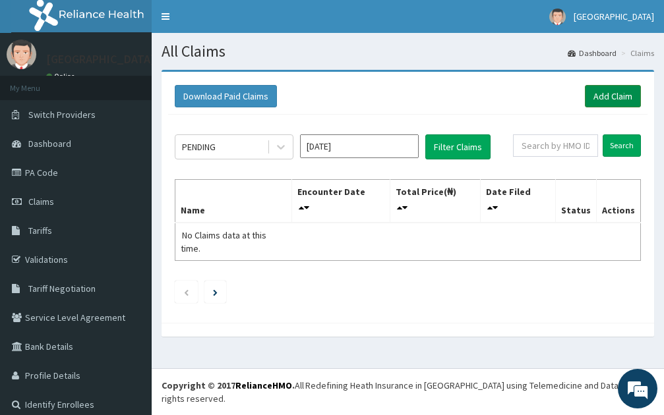
click at [608, 93] on link "Add Claim" at bounding box center [613, 96] width 56 height 22
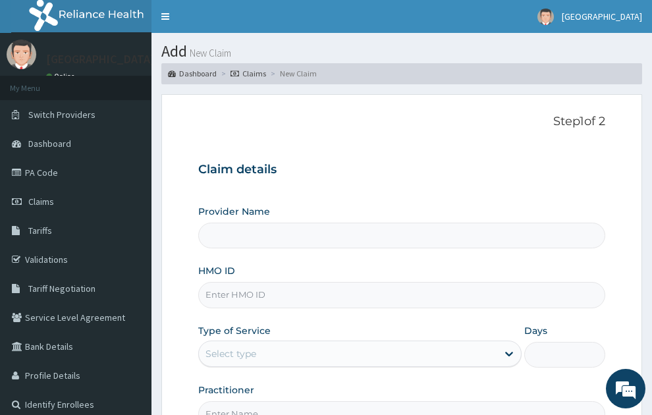
type input "SONEX CLINICS LTD"
click at [296, 282] on input "HMO ID" at bounding box center [402, 295] width 408 height 26
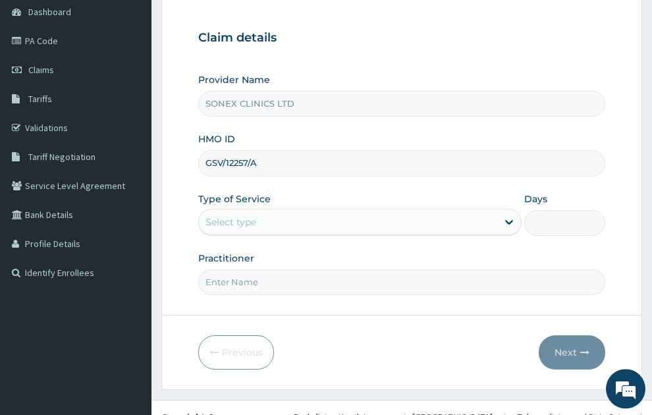
scroll to position [140, 0]
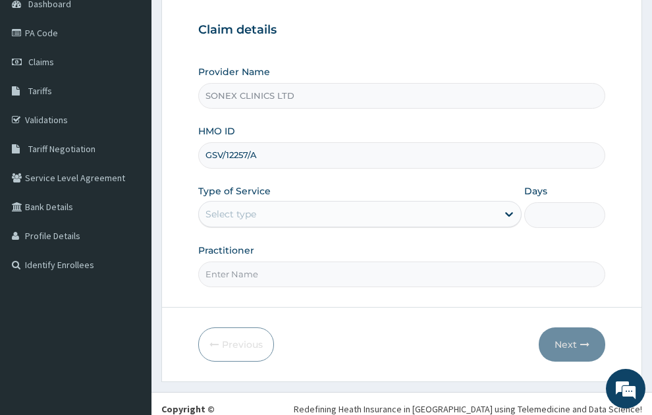
type input "GSV/12257/A"
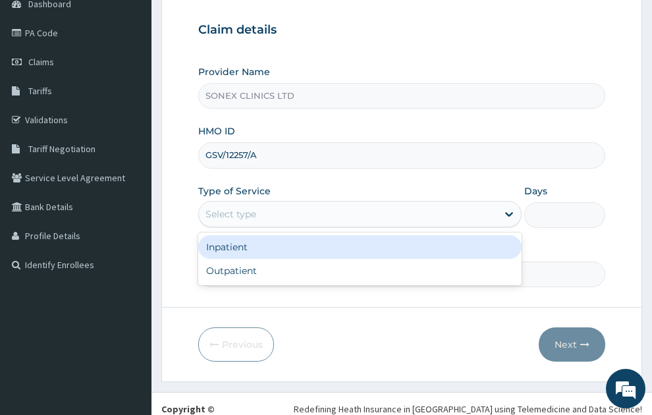
click at [459, 204] on div "Select type" at bounding box center [348, 214] width 299 height 21
click at [230, 235] on div "Inpatient" at bounding box center [360, 247] width 324 height 24
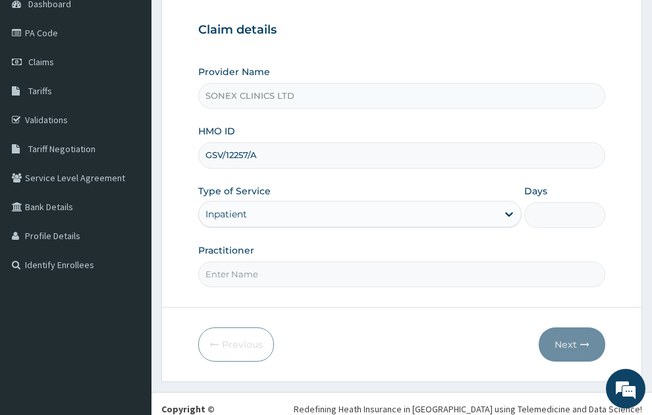
click at [564, 202] on input "Days" at bounding box center [565, 215] width 81 height 26
type input "2"
click at [318, 262] on input "Practitioner" at bounding box center [402, 275] width 408 height 26
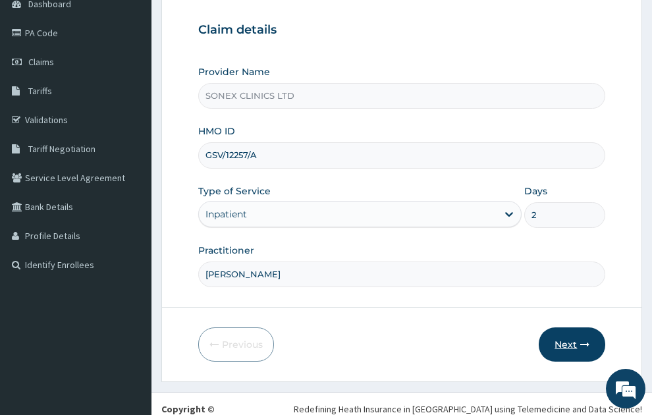
type input "DR. COSMAS OKEKE"
click at [564, 328] on button "Next" at bounding box center [572, 345] width 67 height 34
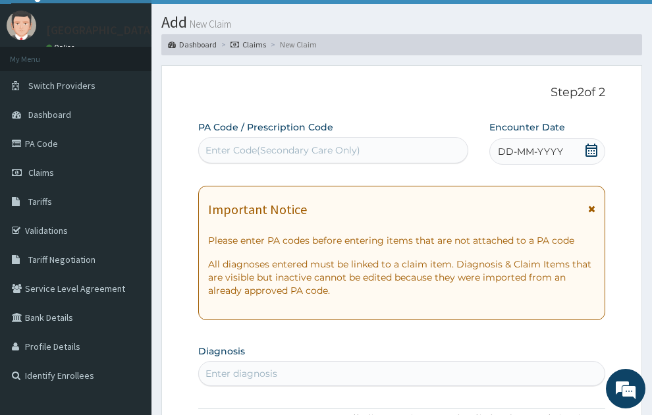
scroll to position [0, 0]
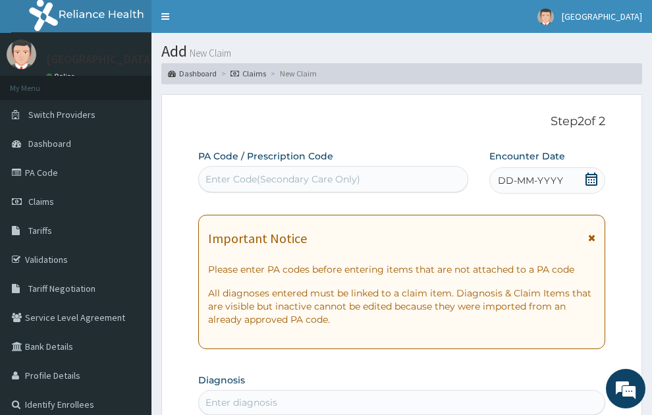
click at [536, 174] on span "DD-MM-YYYY" at bounding box center [530, 180] width 65 height 13
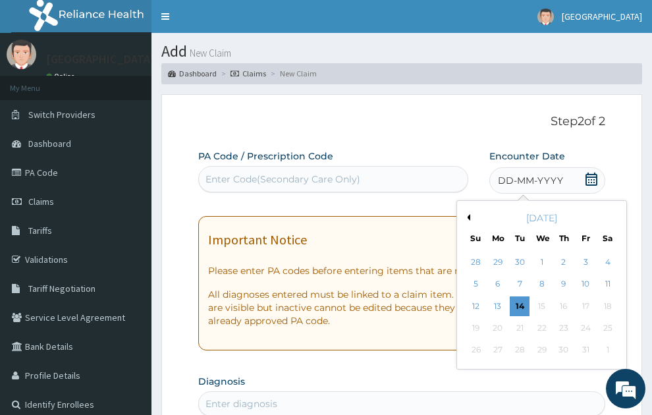
click at [469, 214] on button "Previous Month" at bounding box center [467, 217] width 7 height 7
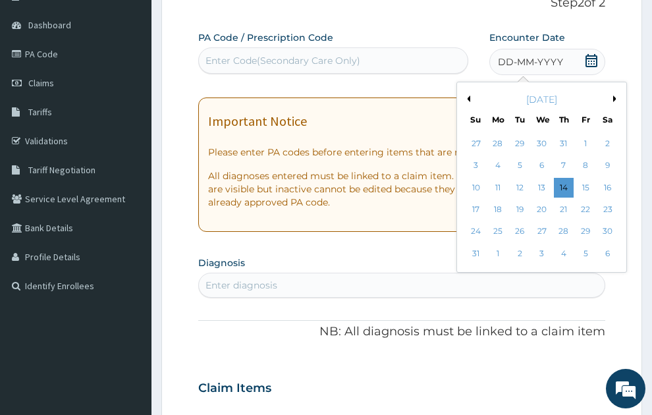
click at [615, 96] on button "Next Month" at bounding box center [617, 99] width 7 height 7
click at [518, 134] on div "2" at bounding box center [521, 144] width 20 height 20
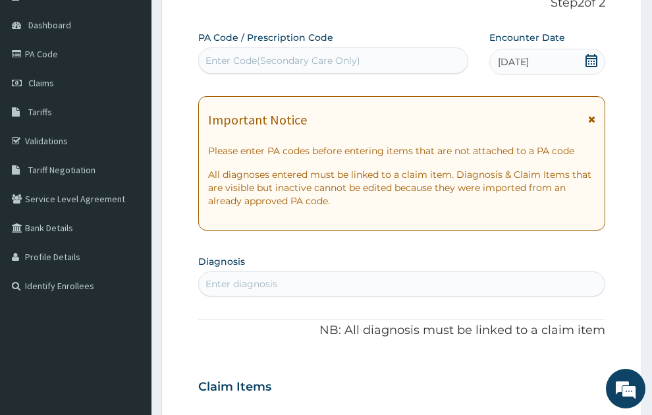
click at [338, 54] on div "Enter Code(Secondary Care Only)" at bounding box center [283, 60] width 155 height 13
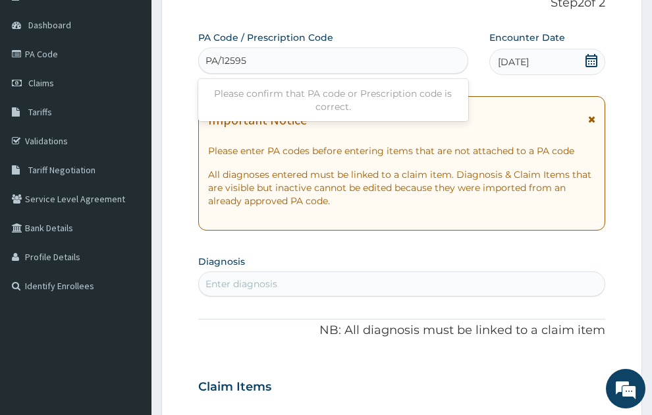
type input "PA/125951"
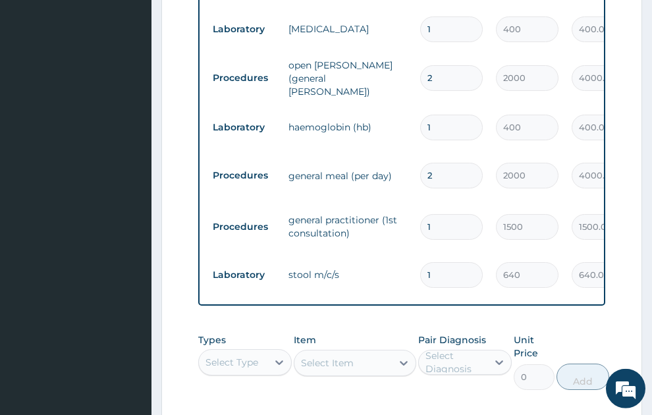
scroll to position [1078, 0]
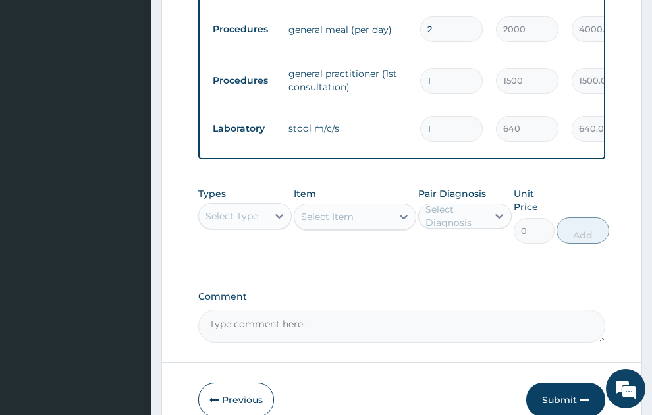
click at [565, 383] on button "Submit" at bounding box center [566, 400] width 79 height 34
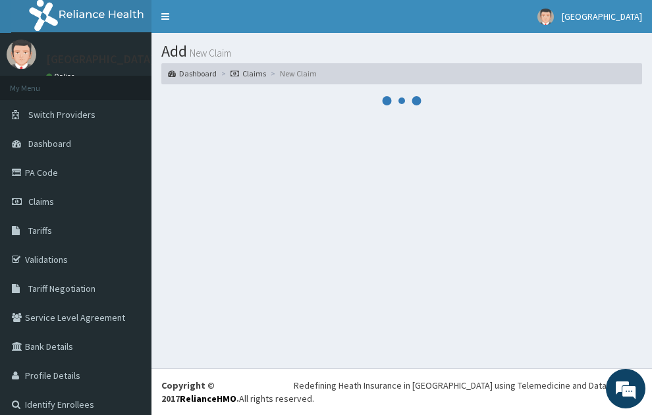
scroll to position [0, 0]
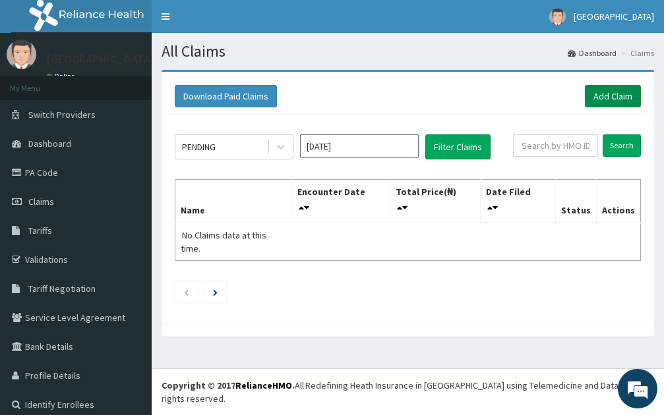
click at [609, 96] on link "Add Claim" at bounding box center [613, 96] width 56 height 22
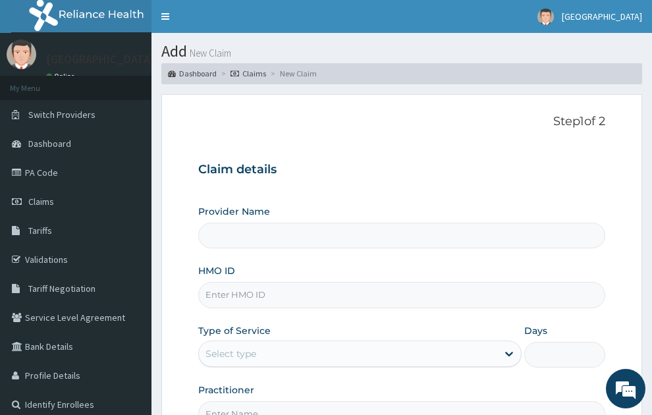
type input "SONEX CLINICS LTD"
click at [297, 282] on input "HMO ID" at bounding box center [402, 295] width 408 height 26
type input "G"
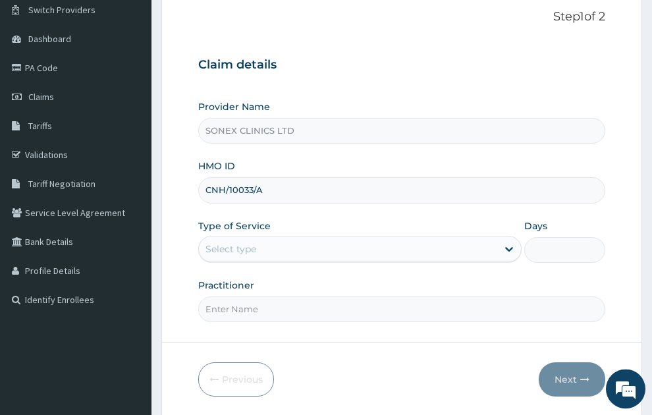
scroll to position [140, 0]
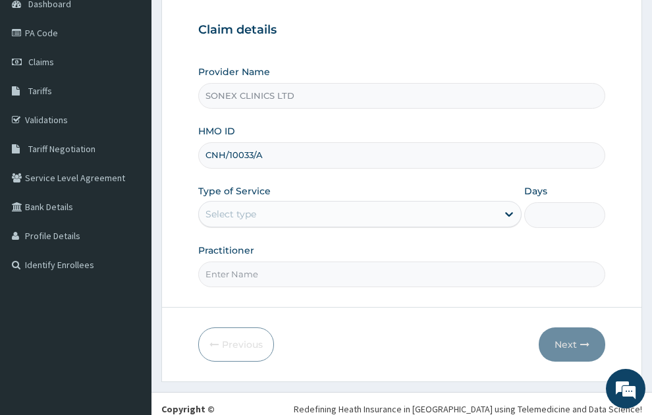
type input "CNH/10033/A"
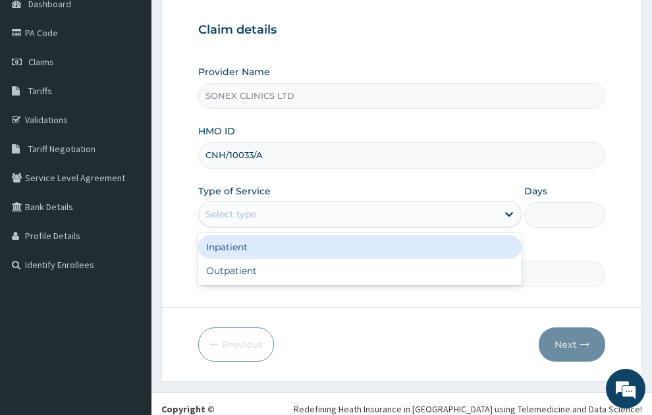
click at [271, 204] on div "Select type" at bounding box center [348, 214] width 299 height 21
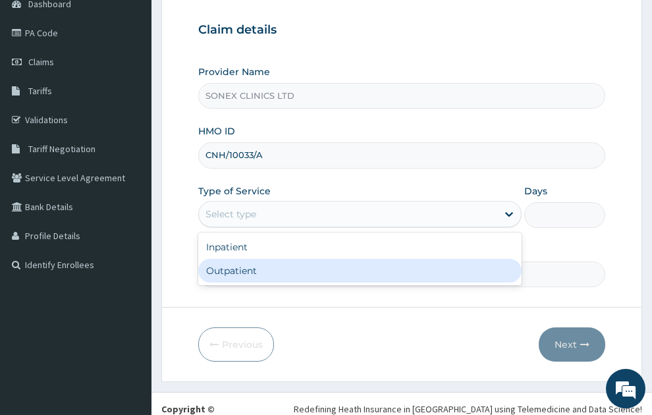
click at [243, 259] on div "Outpatient" at bounding box center [360, 271] width 324 height 24
type input "1"
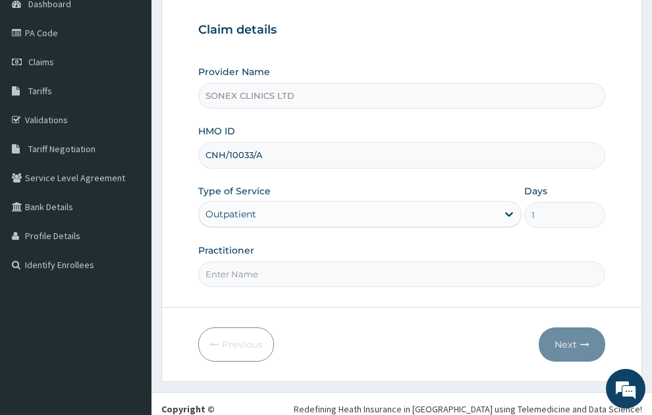
click at [245, 262] on input "Practitioner" at bounding box center [402, 275] width 408 height 26
type input "[PERSON_NAME]"
click at [571, 328] on button "Next" at bounding box center [572, 345] width 67 height 34
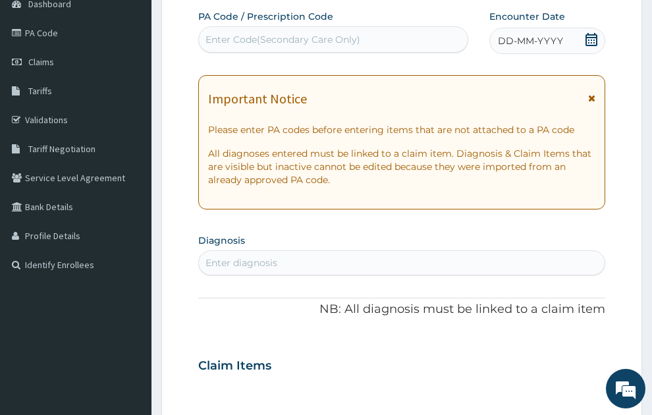
click at [541, 34] on span "DD-MM-YYYY" at bounding box center [530, 40] width 65 height 13
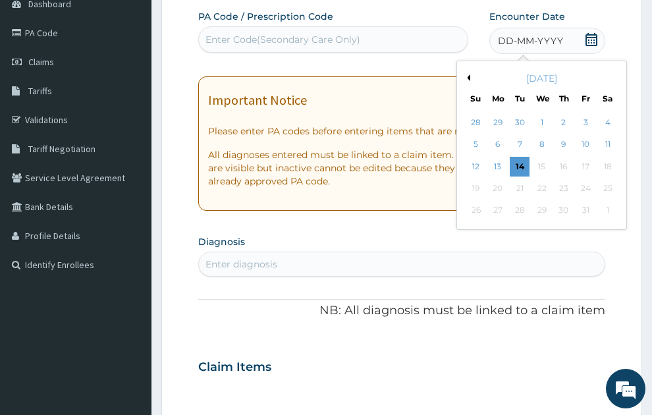
click at [471, 72] on div "[DATE]" at bounding box center [542, 78] width 159 height 13
click at [467, 74] on button "Previous Month" at bounding box center [467, 77] width 7 height 7
click at [521, 113] on div "2" at bounding box center [521, 123] width 20 height 20
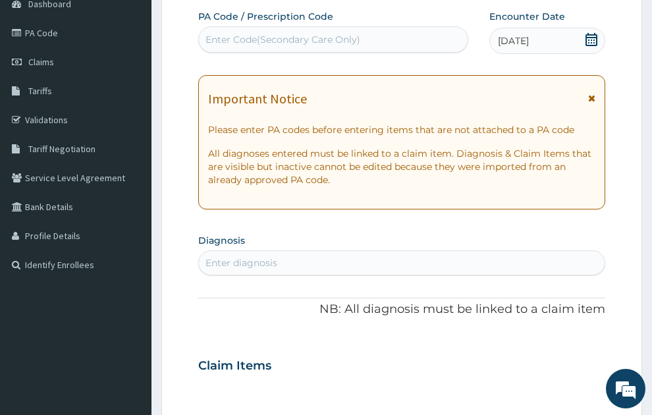
drag, startPoint x: 592, startPoint y: 75, endPoint x: 571, endPoint y: 100, distance: 32.7
click at [588, 92] on div "Important Notice" at bounding box center [402, 102] width 388 height 21
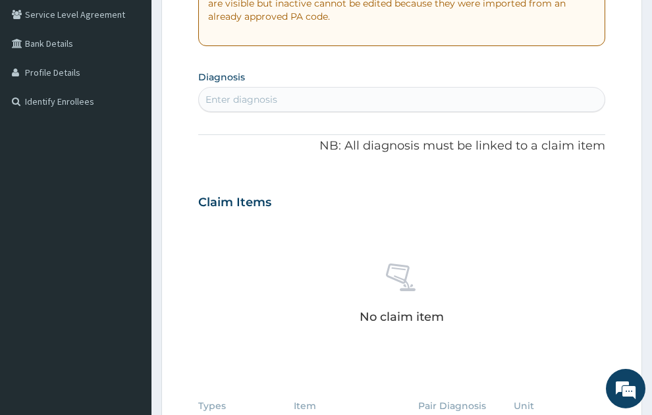
scroll to position [313, 0]
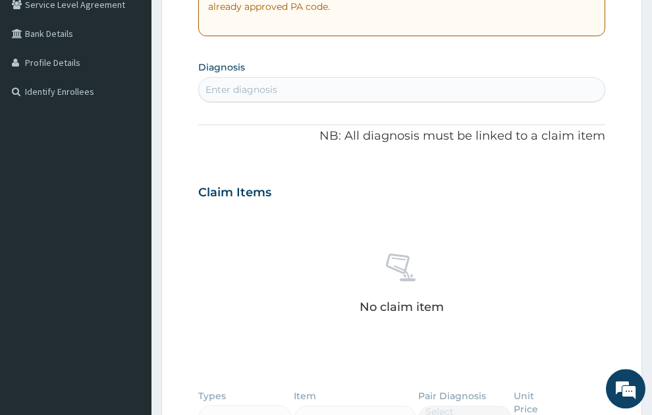
click at [257, 83] on div "Enter diagnosis" at bounding box center [242, 89] width 72 height 13
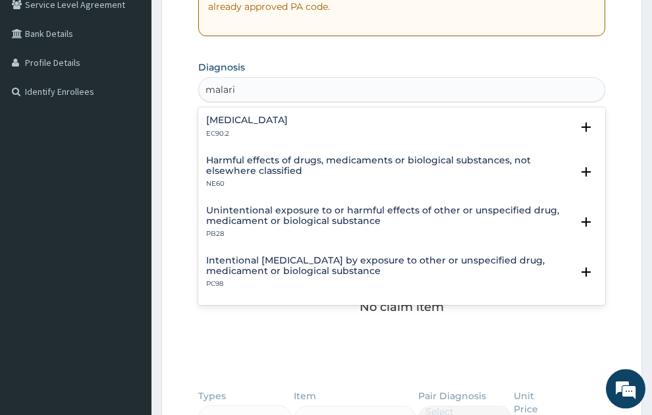
type input "malaria"
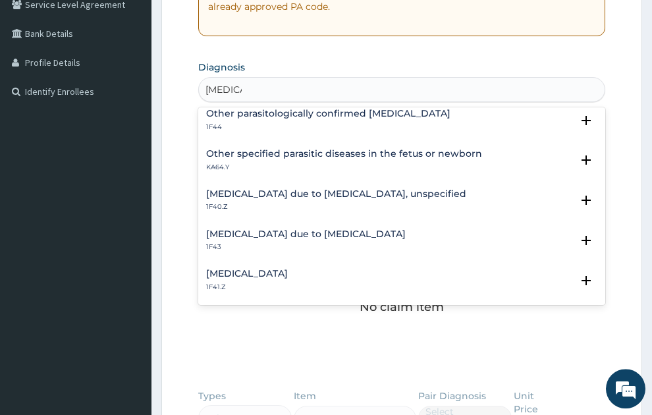
scroll to position [0, 0]
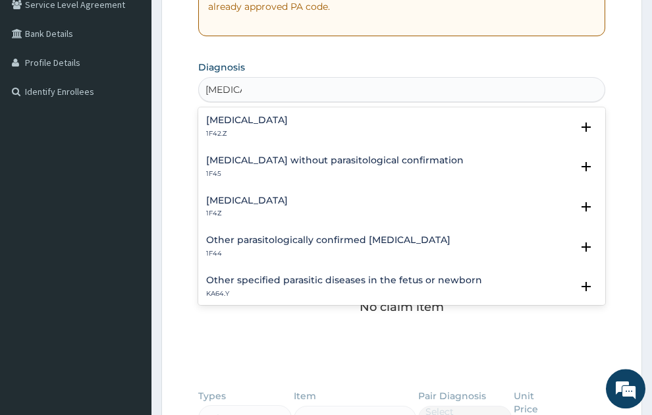
click at [288, 196] on h4 "Malaria, unspecified" at bounding box center [247, 201] width 82 height 10
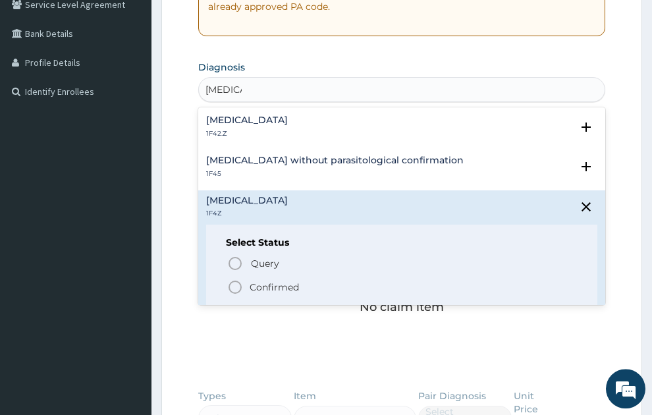
click at [258, 281] on p "Confirmed" at bounding box center [274, 287] width 49 height 13
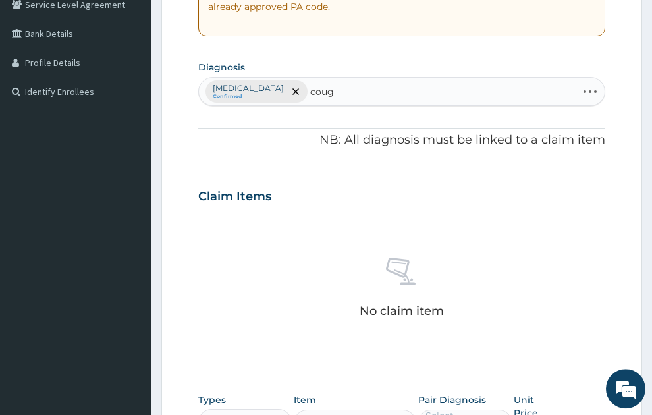
type input "cough"
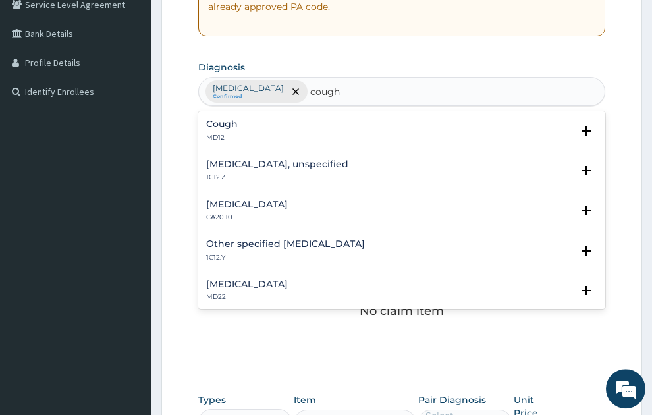
click at [214, 133] on p "MD12" at bounding box center [222, 137] width 32 height 9
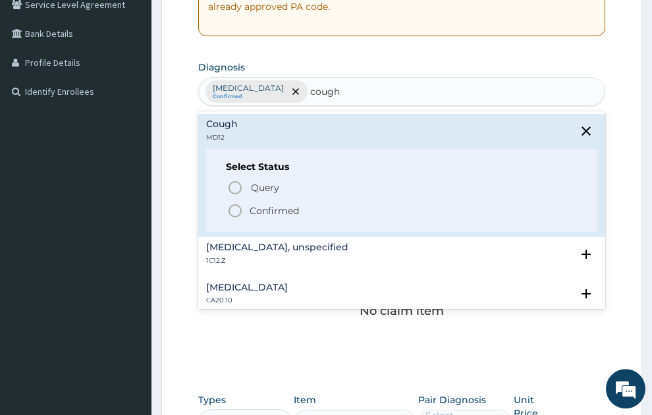
click at [293, 204] on p "Confirmed" at bounding box center [274, 210] width 49 height 13
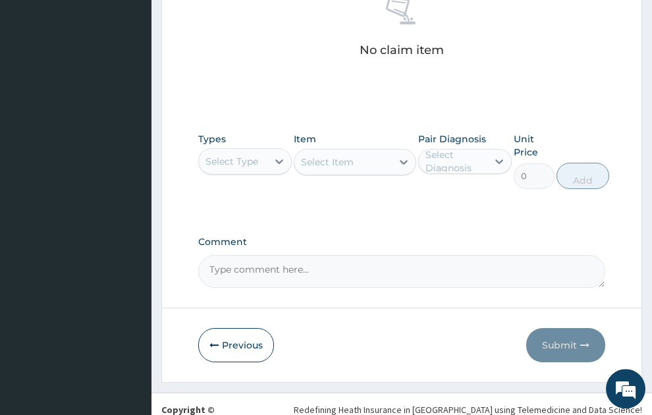
scroll to position [575, 0]
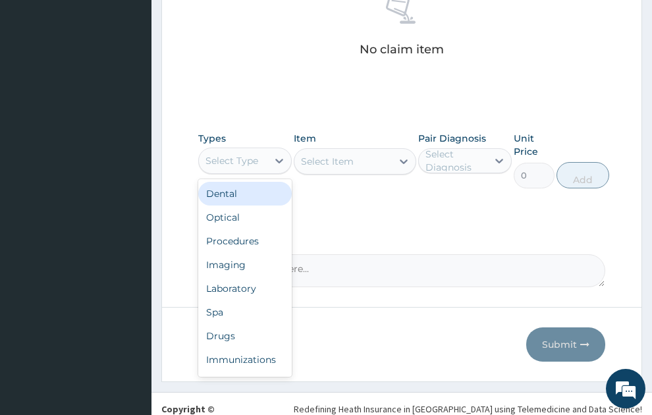
click at [237, 154] on div "Select Type" at bounding box center [232, 160] width 53 height 13
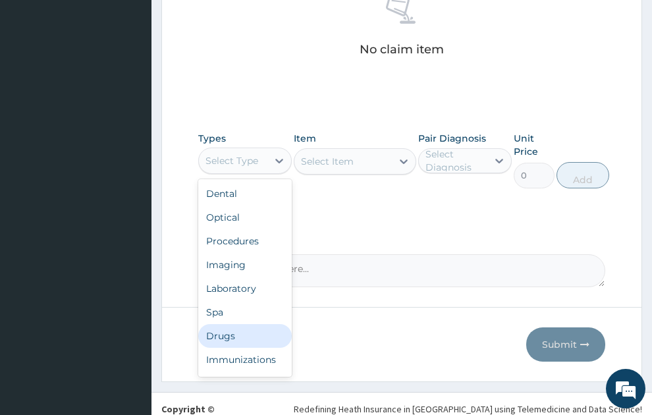
drag, startPoint x: 224, startPoint y: 314, endPoint x: 347, endPoint y: 188, distance: 175.2
click at [225, 324] on div "Drugs" at bounding box center [245, 336] width 94 height 24
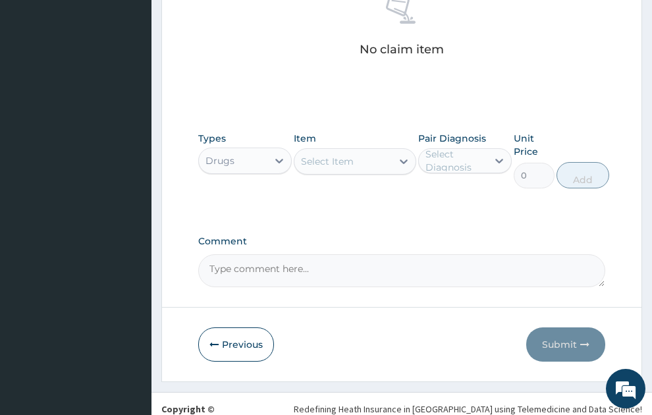
click at [341, 155] on div "Select Item" at bounding box center [327, 161] width 53 height 13
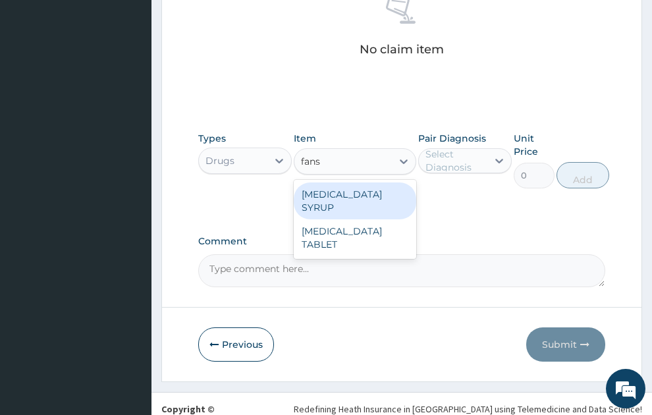
type input "fansi"
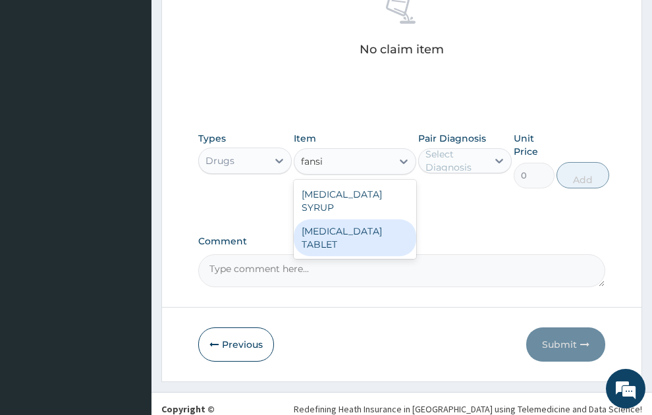
click at [350, 219] on div "FANSIDAR TABLET" at bounding box center [355, 237] width 123 height 37
type input "31.5"
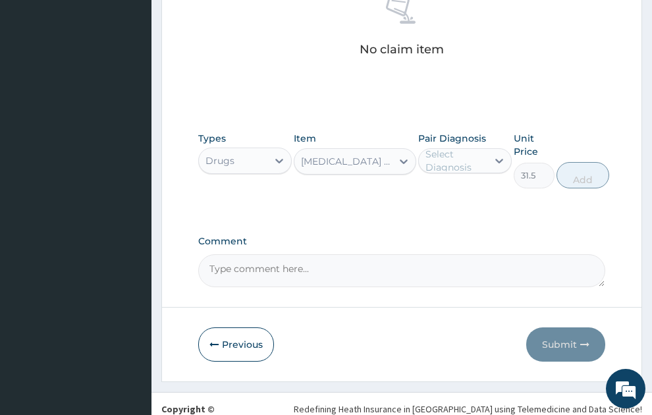
click at [467, 148] on div "Select Diagnosis" at bounding box center [456, 161] width 61 height 26
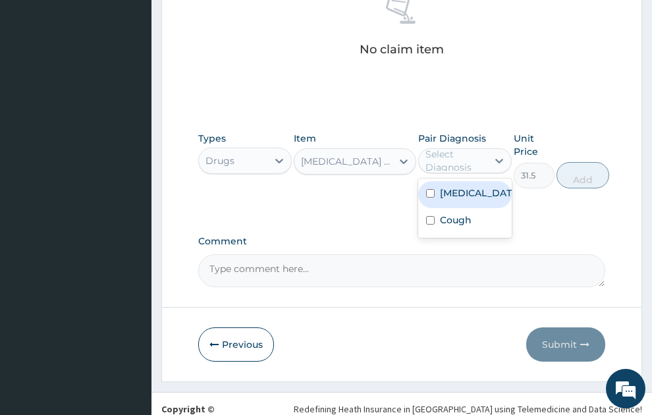
click at [461, 187] on label "Malaria, unspecified" at bounding box center [479, 193] width 78 height 13
checkbox input "true"
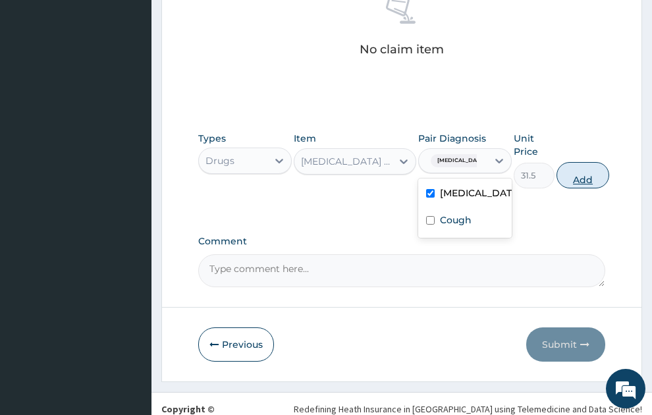
click at [592, 162] on button "Add" at bounding box center [583, 175] width 53 height 26
type input "0"
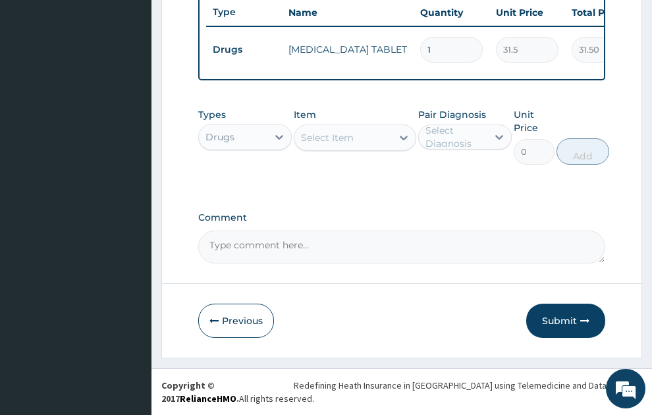
scroll to position [523, 0]
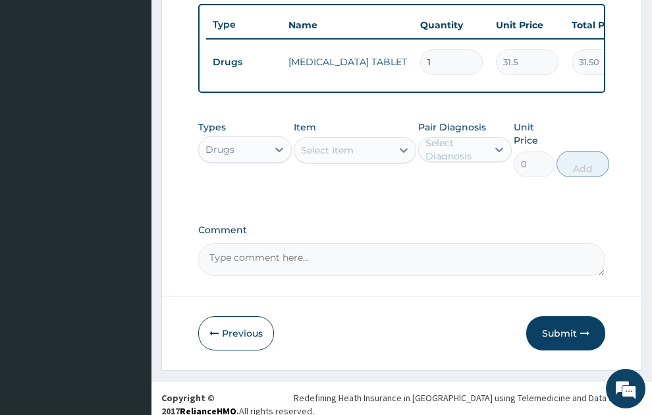
click at [308, 144] on div "Select Item" at bounding box center [327, 150] width 53 height 13
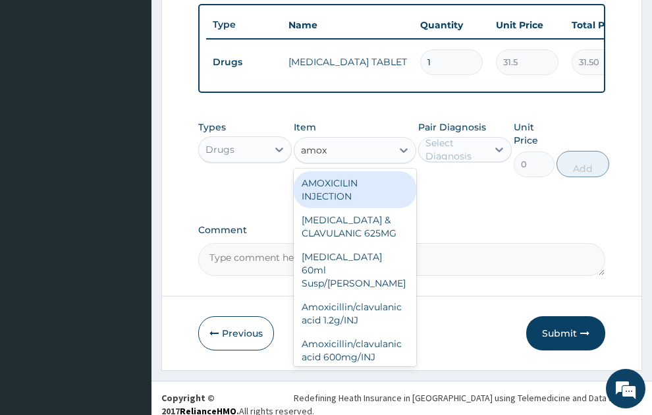
type input "amoxi"
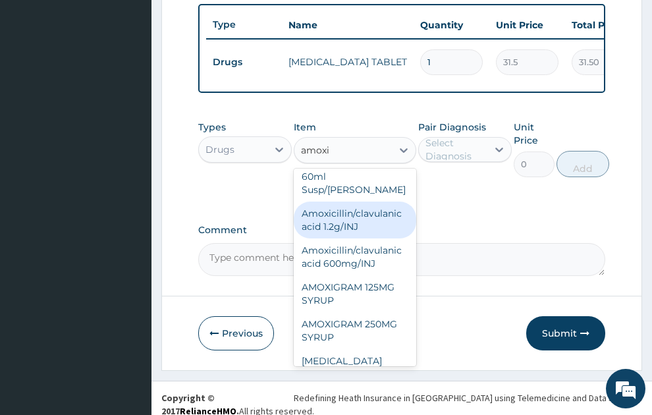
scroll to position [142, 0]
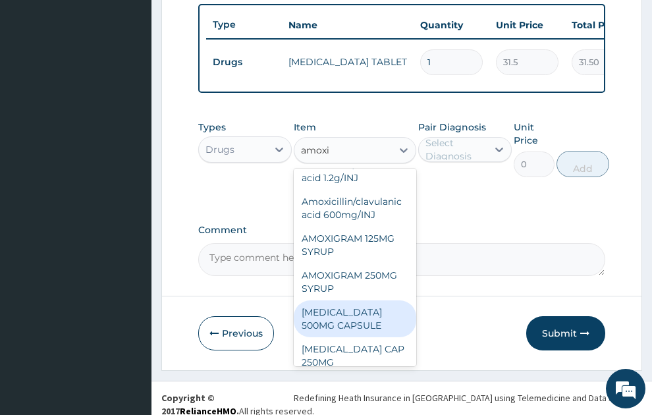
click at [365, 308] on div "AMOXIL 500MG CAPSULE" at bounding box center [355, 319] width 123 height 37
type input "63"
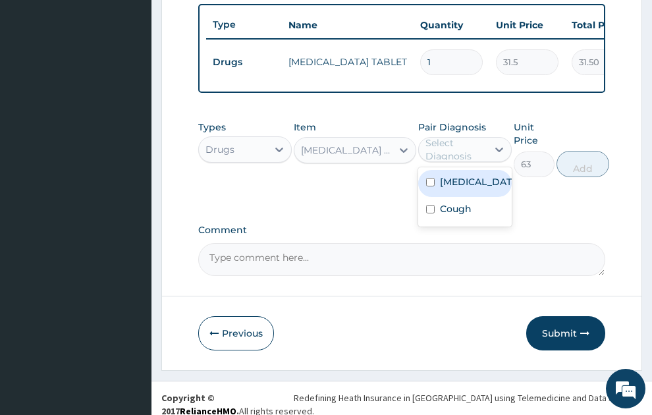
click at [469, 136] on div "Select Diagnosis" at bounding box center [456, 149] width 61 height 26
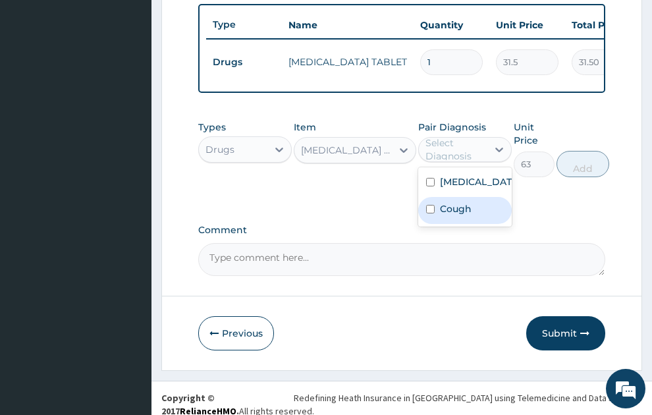
click at [467, 212] on label "Cough" at bounding box center [456, 208] width 32 height 13
checkbox input "true"
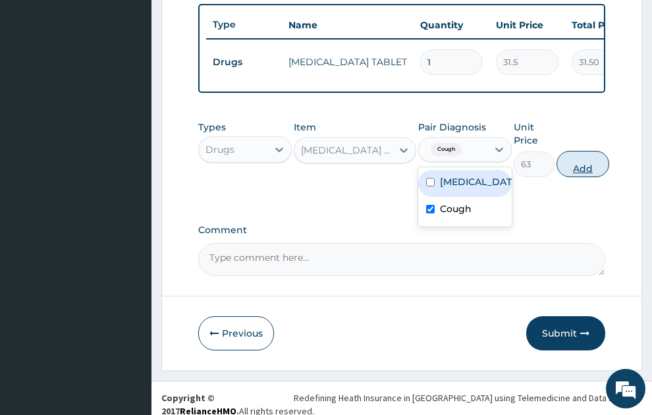
click at [591, 152] on button "Add" at bounding box center [583, 164] width 53 height 26
type input "0"
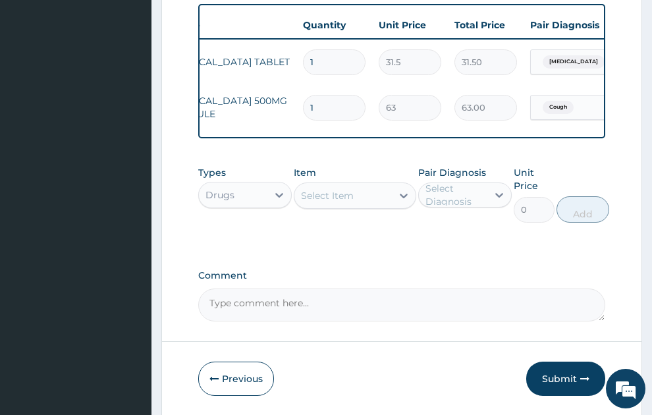
scroll to position [0, 0]
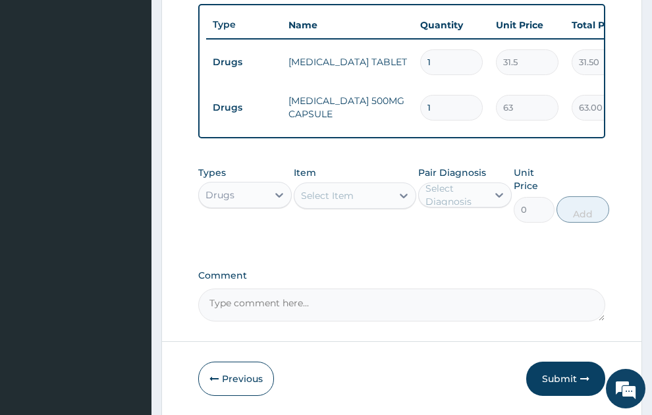
click at [339, 189] on div "Select Item" at bounding box center [327, 195] width 53 height 13
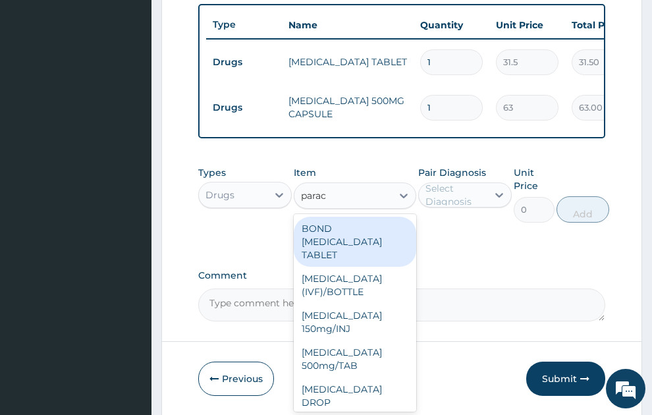
type input "parace"
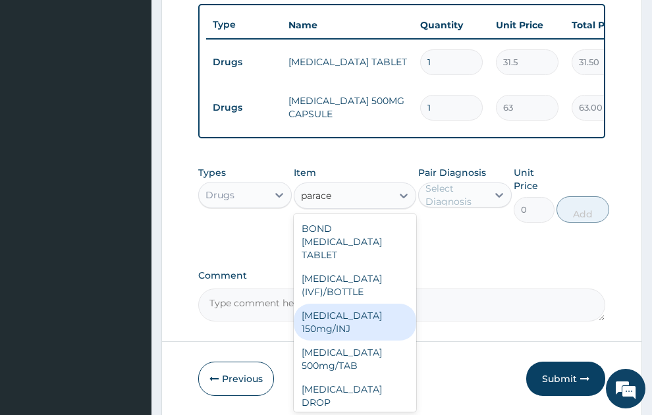
drag, startPoint x: 342, startPoint y: 322, endPoint x: 496, endPoint y: 137, distance: 240.1
click at [346, 318] on div "[MEDICAL_DATA] 150mg/INJ" at bounding box center [355, 322] width 123 height 37
type input "31.5"
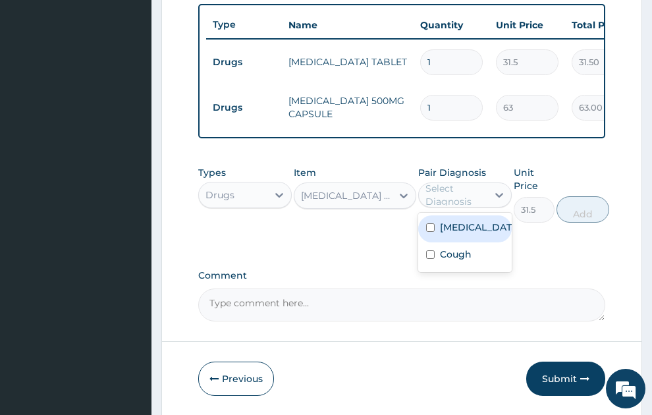
click at [455, 182] on div "Select Diagnosis" at bounding box center [456, 195] width 61 height 26
click at [473, 223] on label "[MEDICAL_DATA]" at bounding box center [479, 227] width 78 height 13
checkbox input "true"
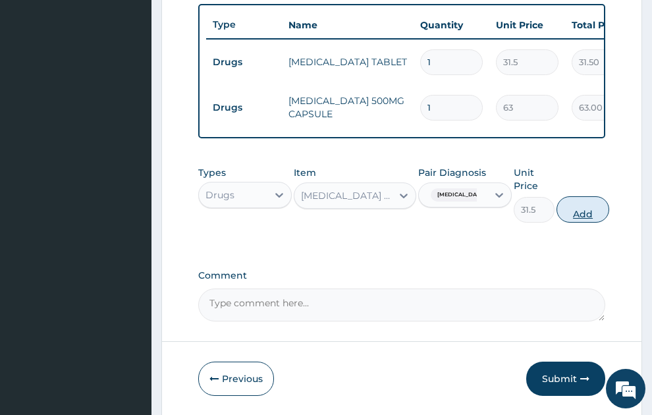
click at [579, 206] on button "Add" at bounding box center [583, 209] width 53 height 26
type input "0"
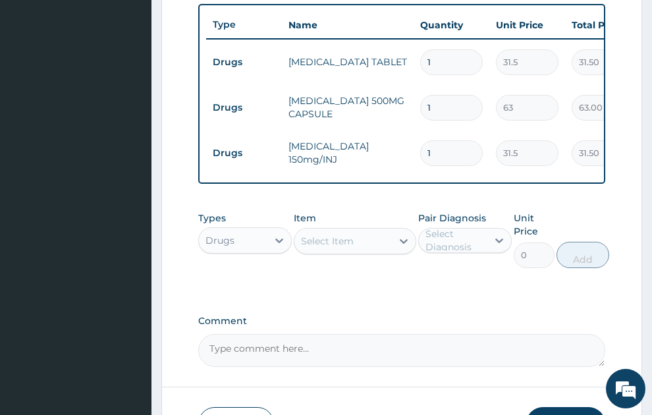
click at [332, 235] on div "Select Item" at bounding box center [327, 241] width 53 height 13
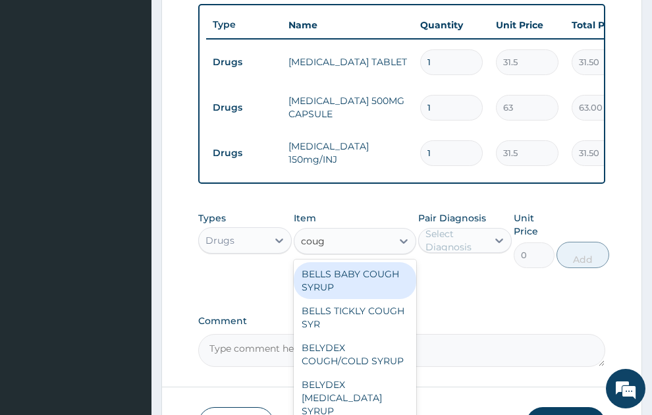
type input "cough"
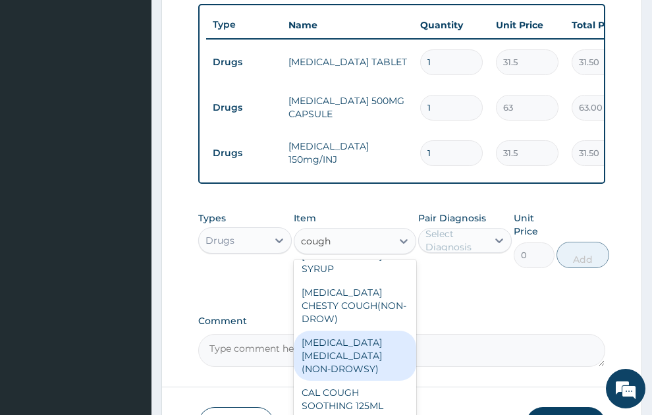
scroll to position [216, 0]
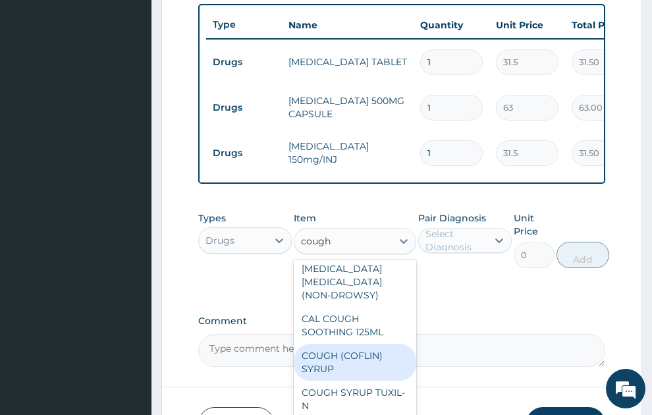
click at [351, 346] on div "COUGH (COFLIN) SYRUP" at bounding box center [355, 362] width 123 height 37
type input "157.5"
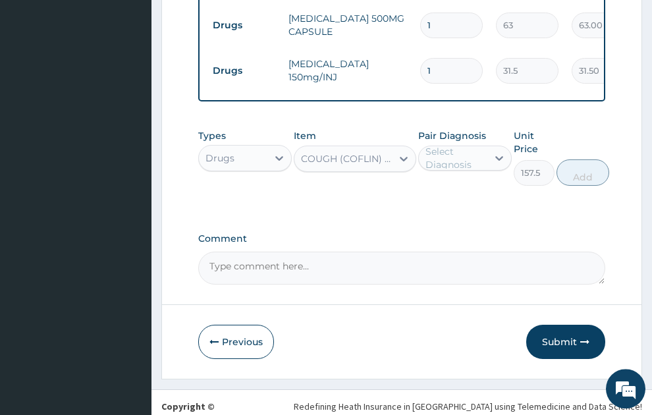
scroll to position [614, 0]
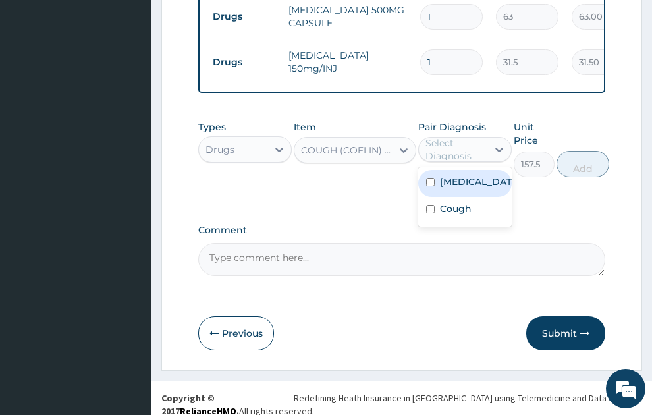
click at [476, 140] on div "Select Diagnosis" at bounding box center [456, 149] width 61 height 26
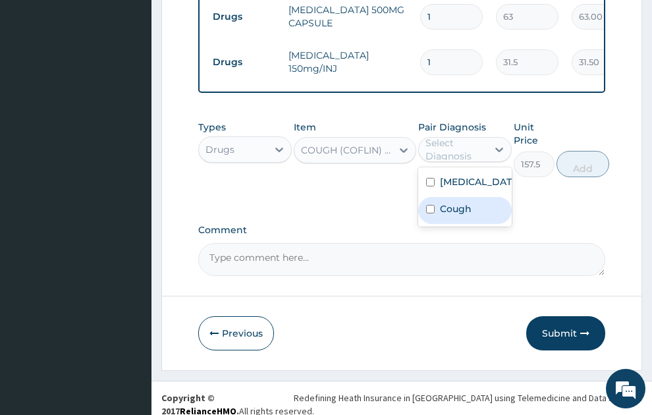
click at [455, 208] on label "Cough" at bounding box center [456, 208] width 32 height 13
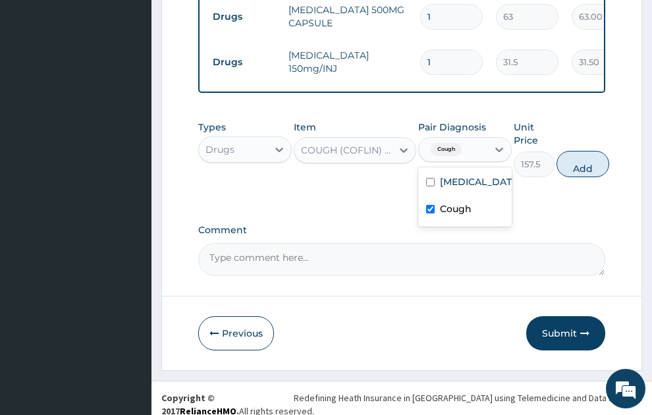
checkbox input "true"
click at [589, 156] on button "Add" at bounding box center [583, 164] width 53 height 26
type input "0"
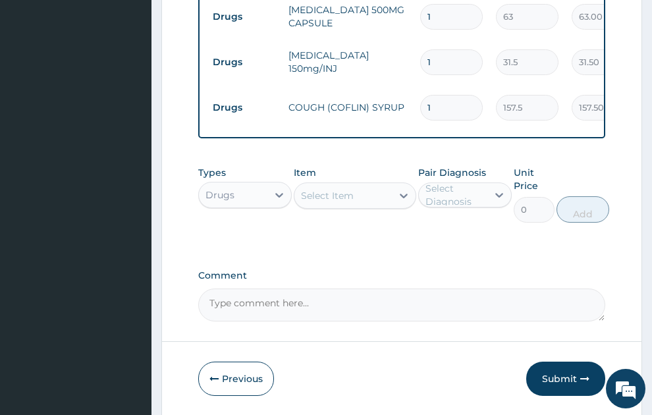
click at [327, 189] on div "Select Item" at bounding box center [327, 195] width 53 height 13
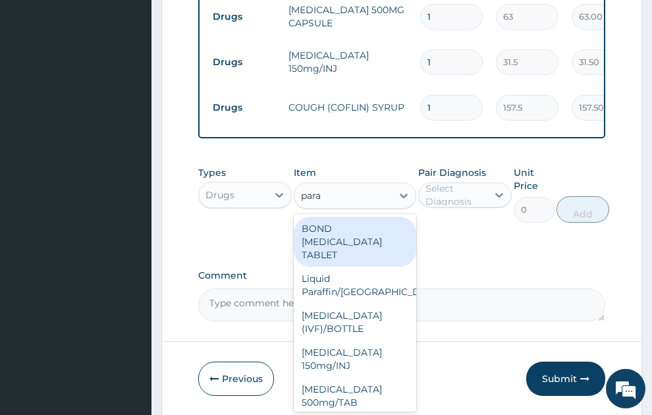
type input "parac"
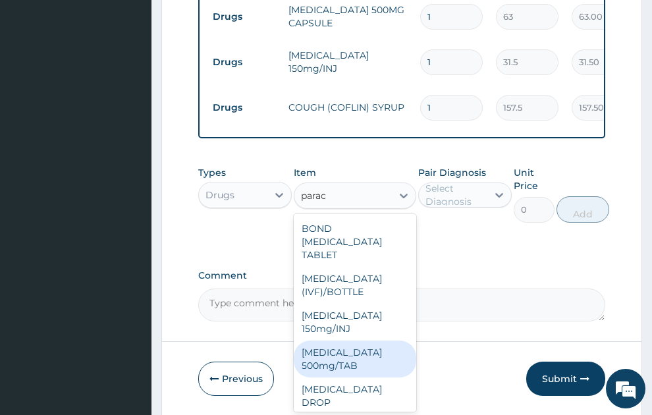
click at [339, 359] on div "[MEDICAL_DATA] 500mg/TAB" at bounding box center [355, 359] width 123 height 37
type input "5.25"
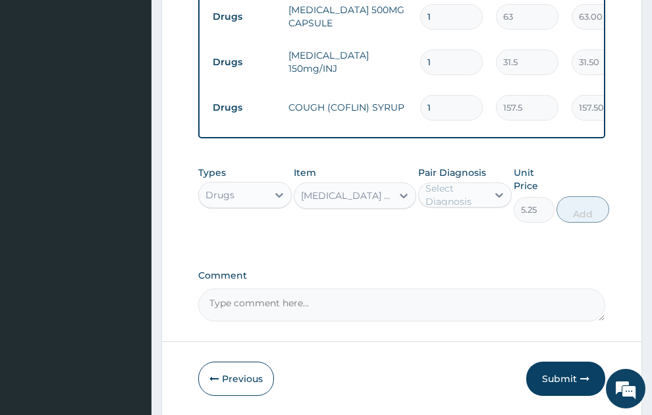
click at [468, 182] on div "Select Diagnosis" at bounding box center [456, 195] width 61 height 26
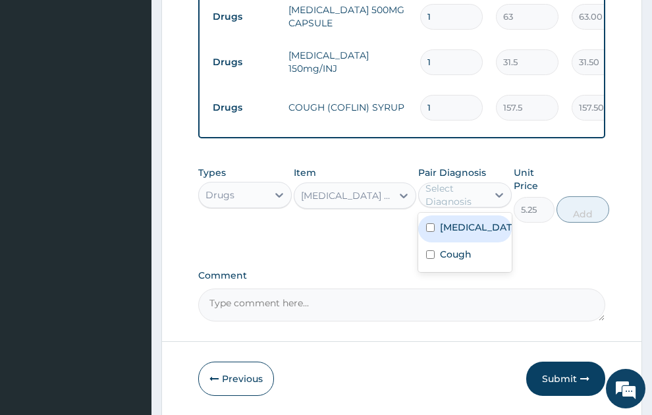
click at [461, 221] on label "[MEDICAL_DATA]" at bounding box center [479, 227] width 78 height 13
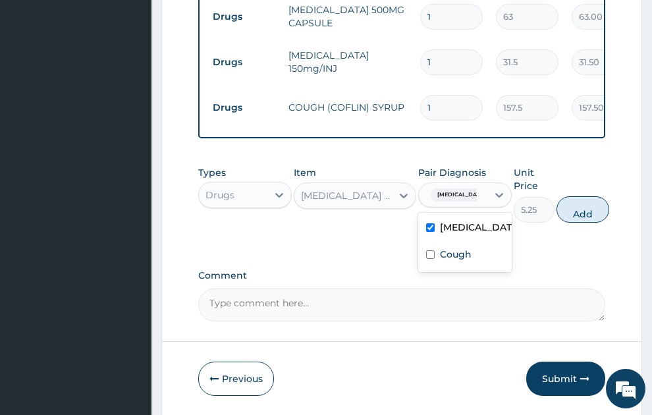
checkbox input "true"
click at [589, 204] on button "Add" at bounding box center [583, 209] width 53 height 26
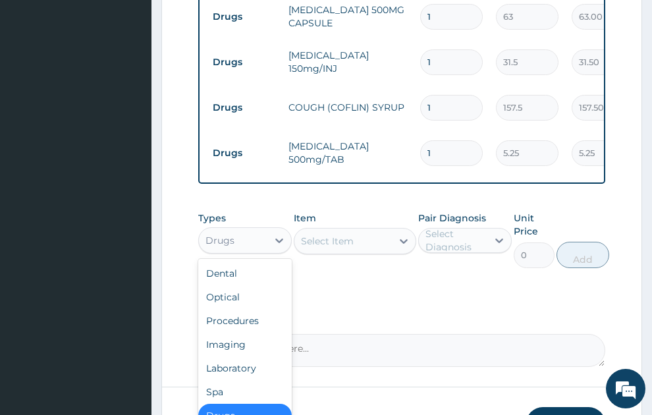
click at [258, 233] on div "Drugs" at bounding box center [233, 240] width 69 height 21
click at [244, 310] on div "Procedures" at bounding box center [245, 321] width 94 height 24
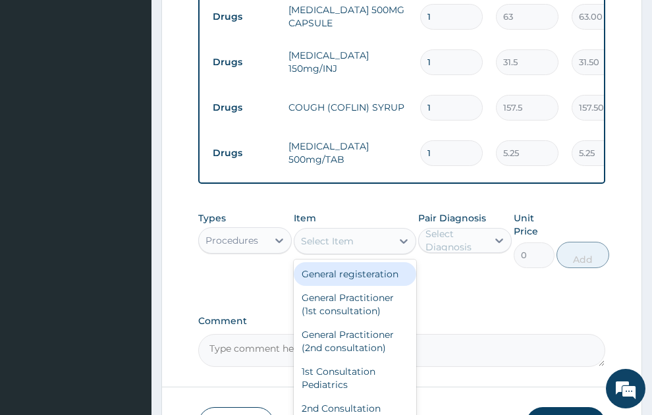
click at [344, 235] on div "Select Item" at bounding box center [327, 241] width 53 height 13
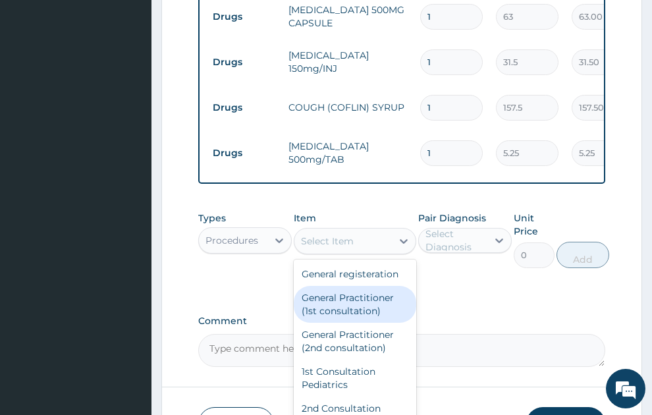
click at [346, 312] on div "General Practitioner (1st consultation)" at bounding box center [355, 304] width 123 height 37
type input "1500"
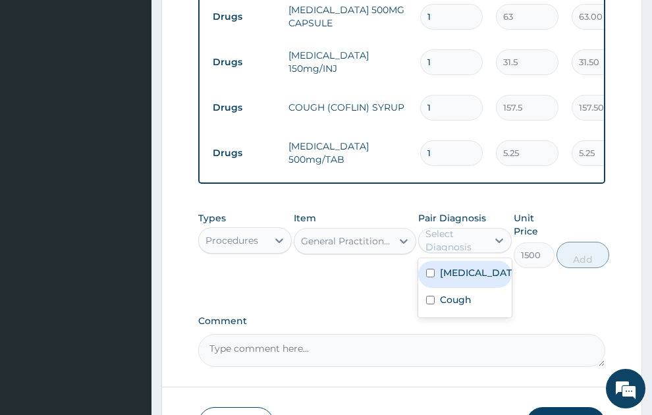
click at [463, 227] on div "Select Diagnosis" at bounding box center [456, 240] width 61 height 26
drag, startPoint x: 464, startPoint y: 277, endPoint x: 464, endPoint y: 288, distance: 10.5
click at [464, 279] on label "[MEDICAL_DATA]" at bounding box center [479, 272] width 78 height 13
checkbox input "true"
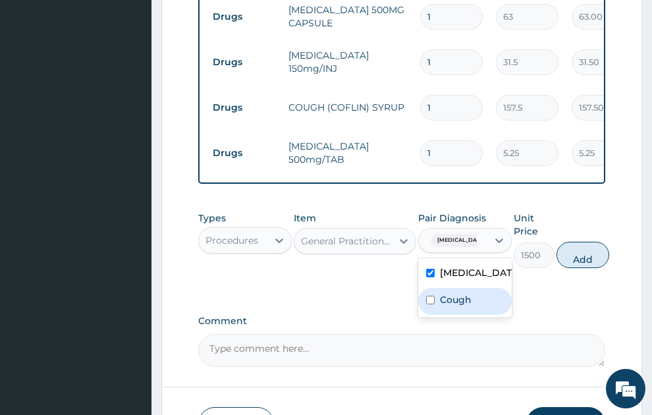
click at [464, 305] on label "Cough" at bounding box center [456, 299] width 32 height 13
checkbox input "true"
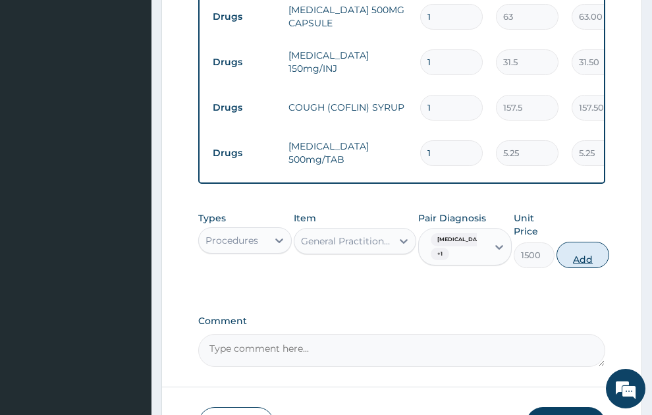
click at [594, 243] on button "Add" at bounding box center [583, 255] width 53 height 26
type input "0"
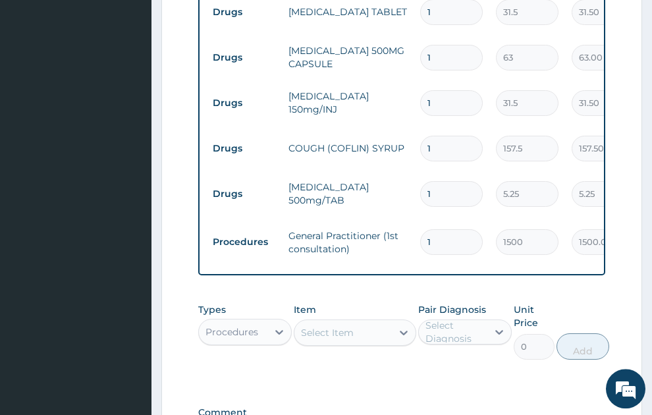
scroll to position [555, 0]
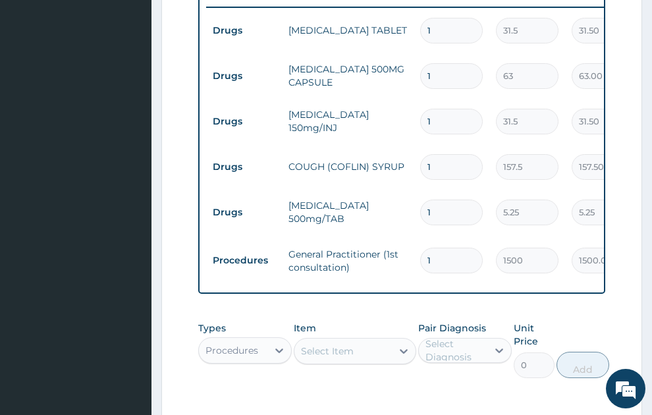
click at [463, 200] on input "1" at bounding box center [451, 213] width 63 height 26
type input "18"
type input "94.50"
type input "18"
click at [424, 63] on input "1" at bounding box center [451, 76] width 63 height 26
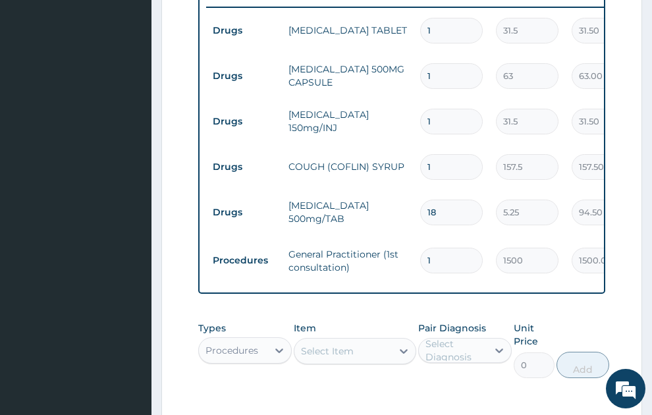
type input "21"
type input "1323.00"
type input "21"
click at [451, 18] on input "1" at bounding box center [451, 31] width 63 height 26
type input "0.00"
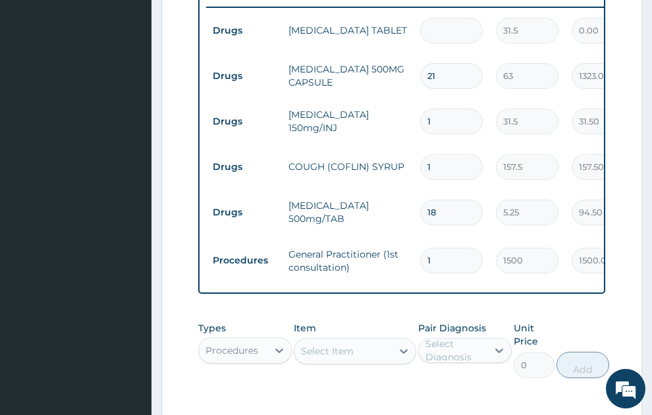
type input "3"
type input "94.50"
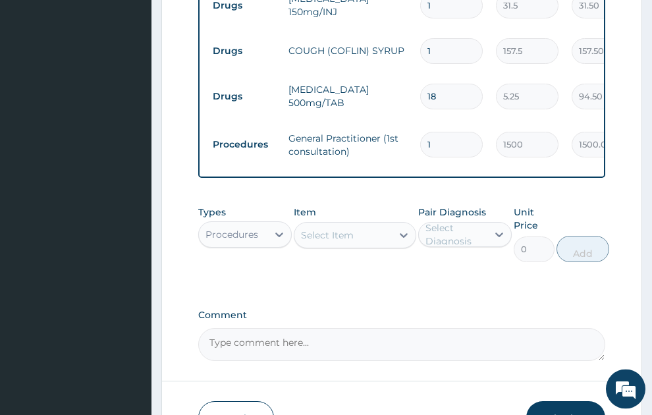
scroll to position [674, 0]
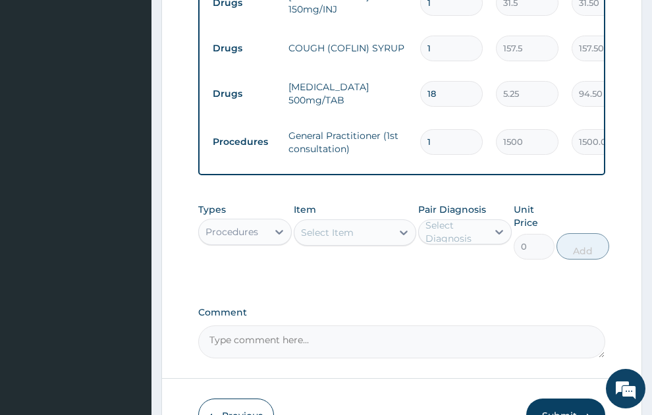
type input "3"
click at [575, 399] on button "Submit" at bounding box center [566, 416] width 79 height 34
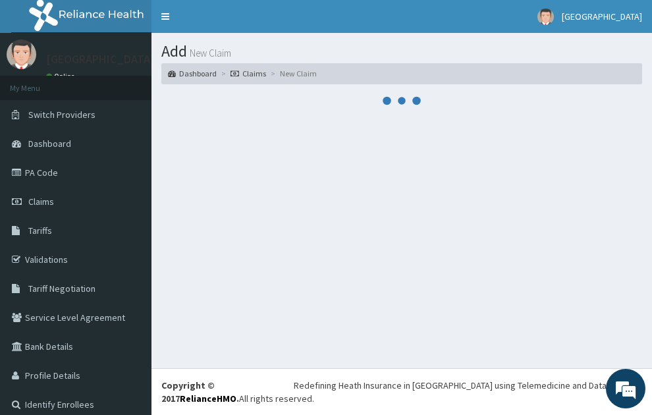
scroll to position [0, 0]
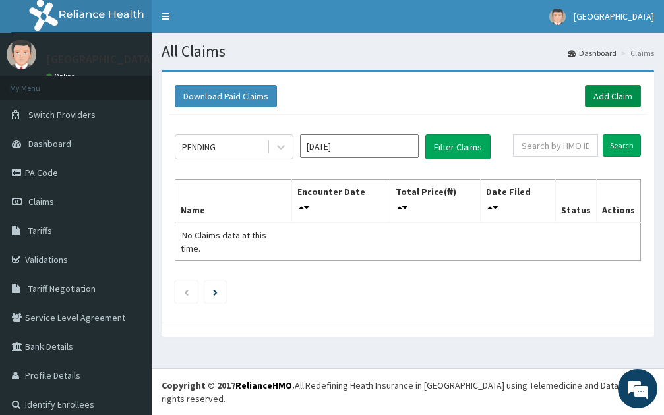
click at [610, 94] on link "Add Claim" at bounding box center [613, 96] width 56 height 22
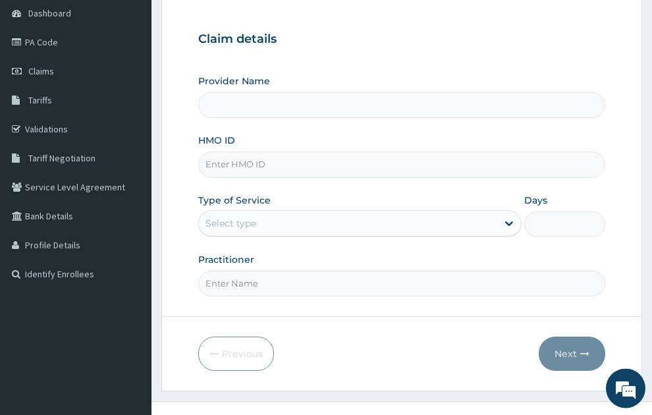
type input "SONEX CLINICS LTD"
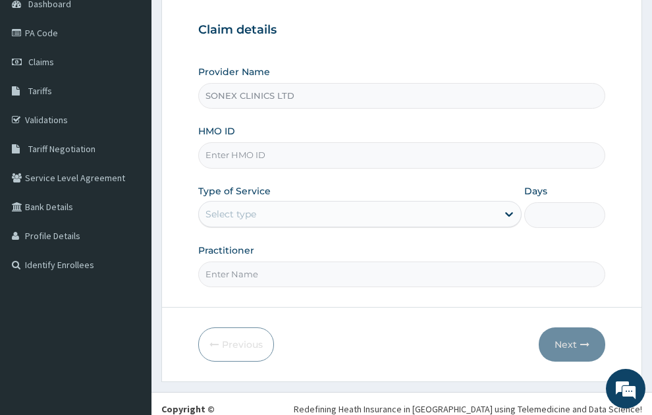
click at [255, 142] on input "HMO ID" at bounding box center [402, 155] width 408 height 26
type input "g"
type input "GSV/11677/A"
click at [252, 208] on div "Select type" at bounding box center [231, 214] width 51 height 13
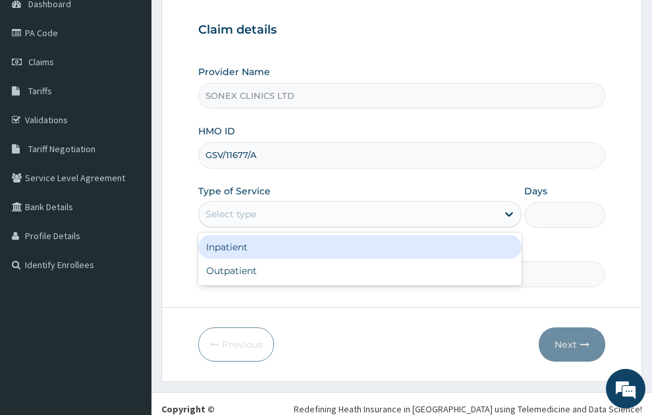
click at [251, 235] on div "Inpatient" at bounding box center [360, 247] width 324 height 24
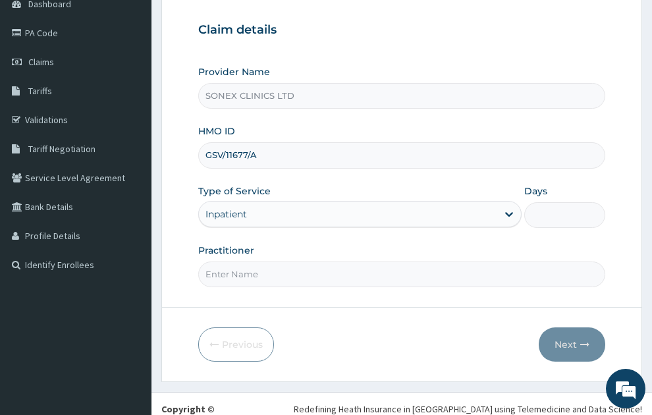
click at [576, 202] on input "Days" at bounding box center [565, 215] width 81 height 26
type input "2"
click at [271, 262] on input "Practitioner" at bounding box center [402, 275] width 408 height 26
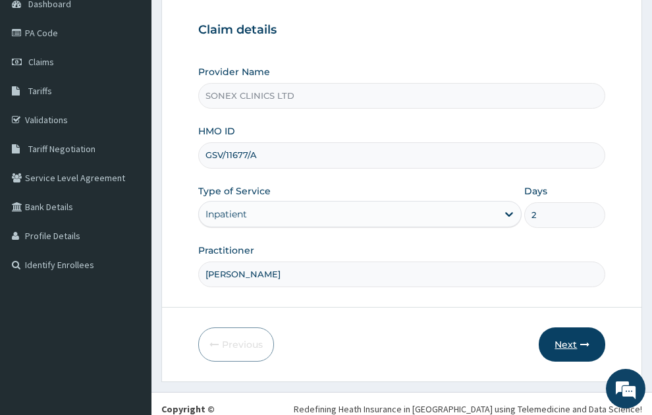
type input "[PERSON_NAME]"
click at [571, 328] on button "Next" at bounding box center [572, 345] width 67 height 34
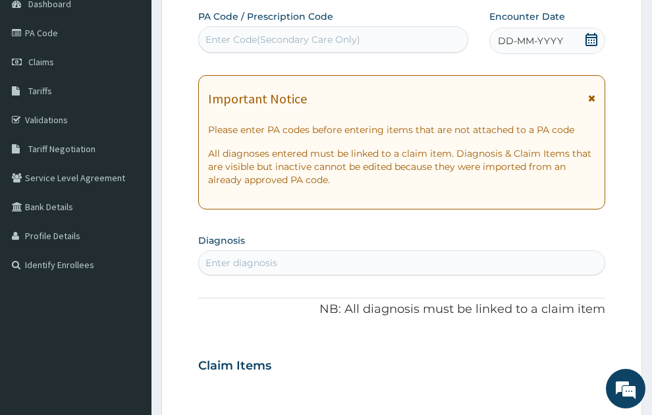
click at [552, 28] on div "DD-MM-YYYY" at bounding box center [548, 41] width 116 height 26
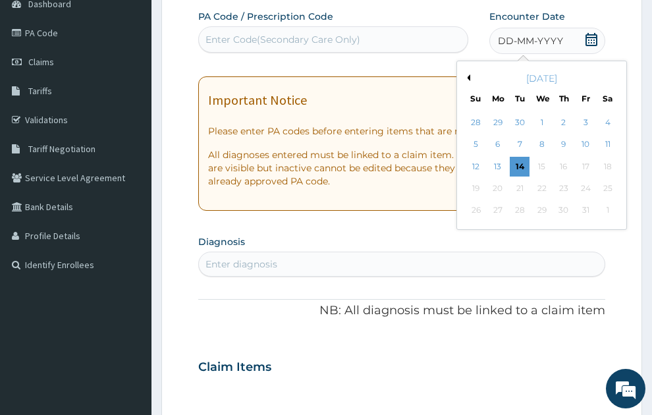
click at [470, 74] on button "Previous Month" at bounding box center [467, 77] width 7 height 7
click at [564, 113] on div "4" at bounding box center [564, 123] width 20 height 20
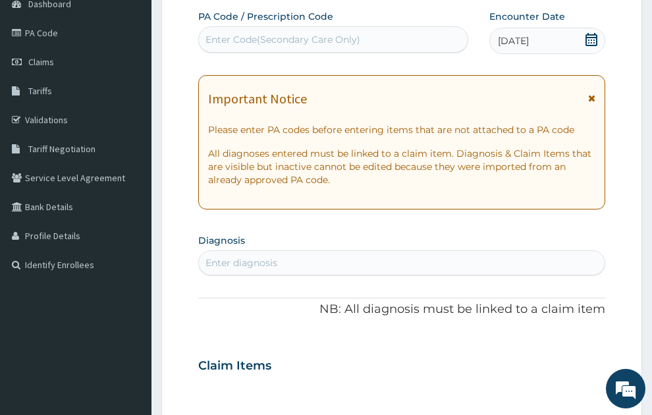
click at [298, 33] on div "Enter Code(Secondary Care Only)" at bounding box center [283, 39] width 155 height 13
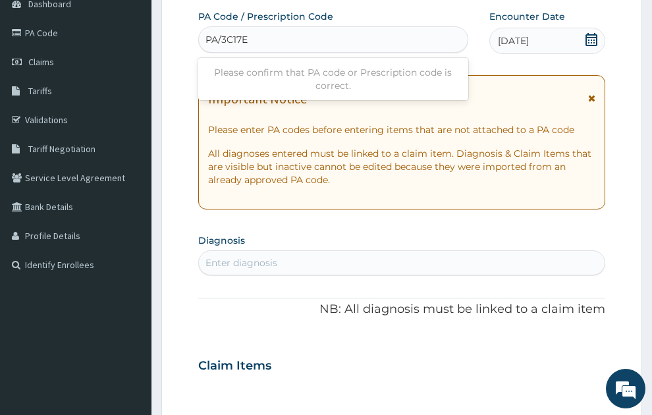
type input "PA/3C17ED"
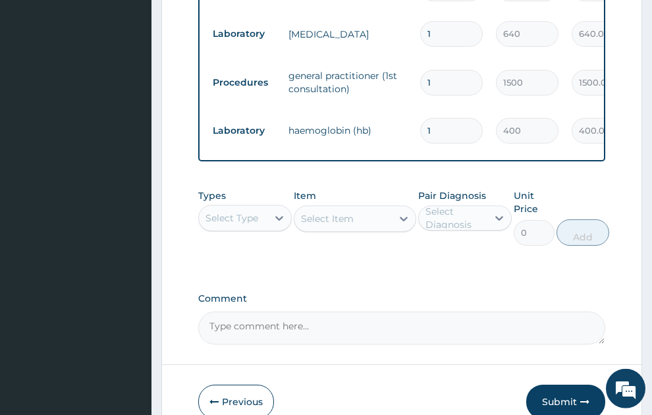
scroll to position [1198, 0]
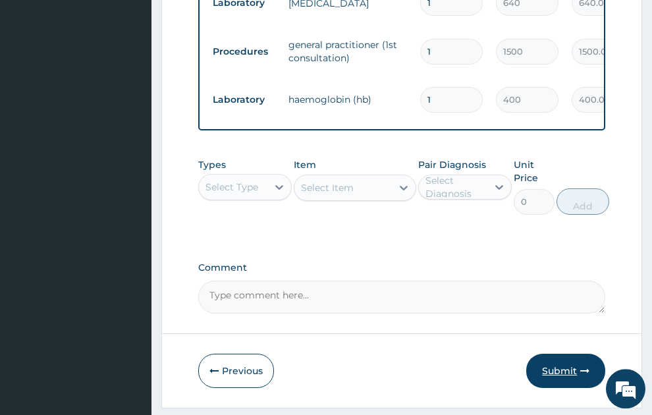
click at [557, 354] on button "Submit" at bounding box center [566, 371] width 79 height 34
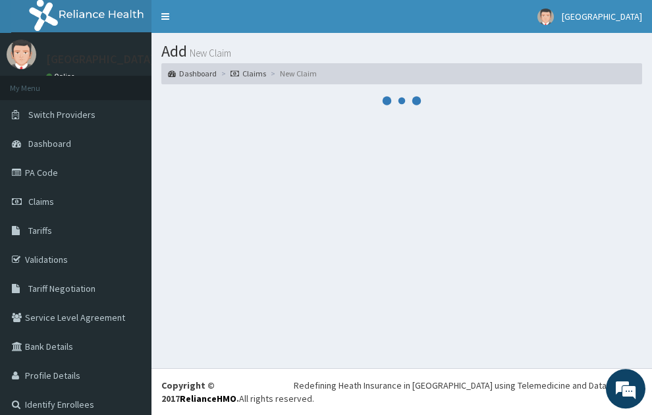
scroll to position [0, 0]
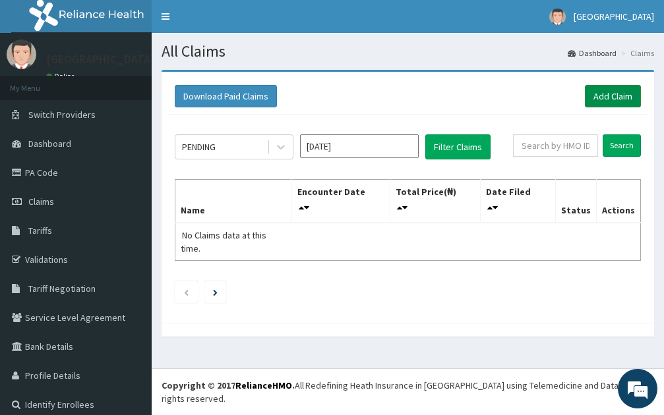
click at [608, 97] on link "Add Claim" at bounding box center [613, 96] width 56 height 22
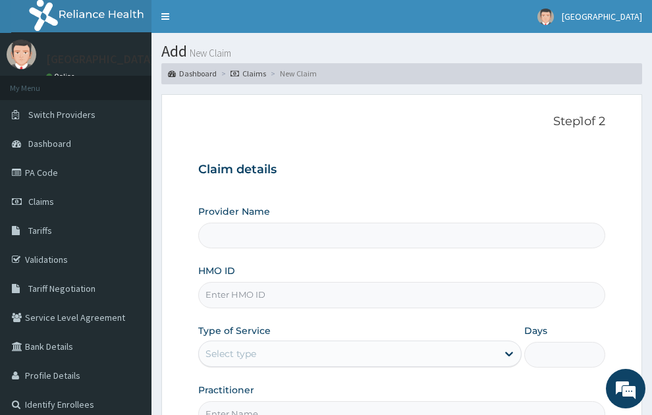
type input "SONEX CLINICS LTD"
click at [261, 282] on input "HMO ID" at bounding box center [402, 295] width 408 height 26
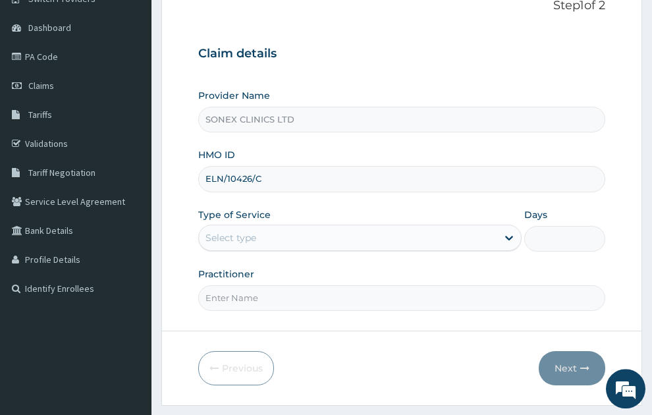
scroll to position [119, 0]
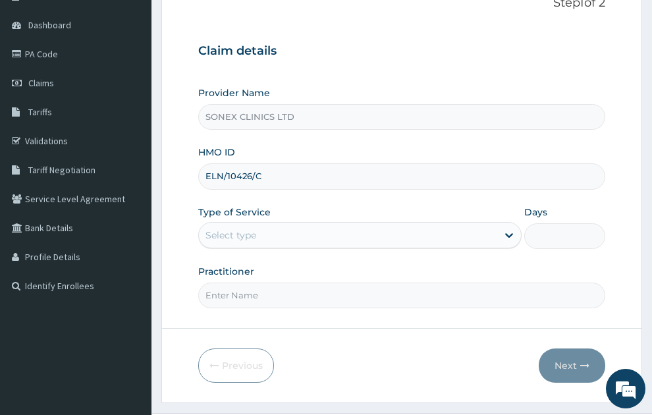
type input "ELN/10426/C"
click at [240, 229] on div "Select type" at bounding box center [231, 235] width 51 height 13
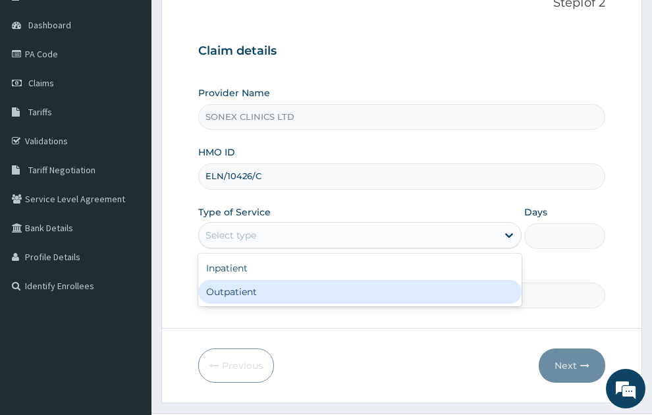
click at [228, 280] on div "Outpatient" at bounding box center [360, 292] width 324 height 24
type input "1"
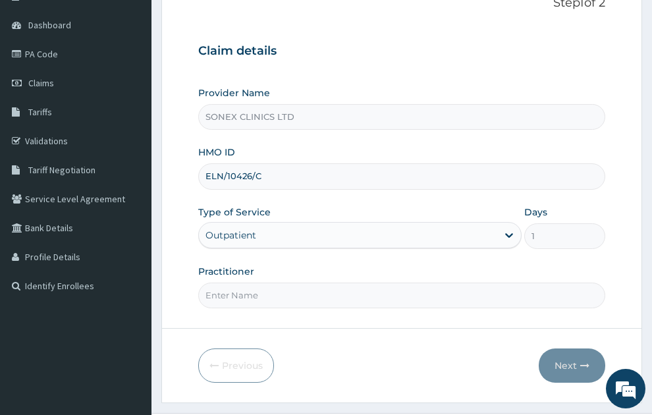
click at [226, 283] on input "Practitioner" at bounding box center [402, 296] width 408 height 26
type input "[PERSON_NAME]"
click at [573, 349] on button "Next" at bounding box center [572, 366] width 67 height 34
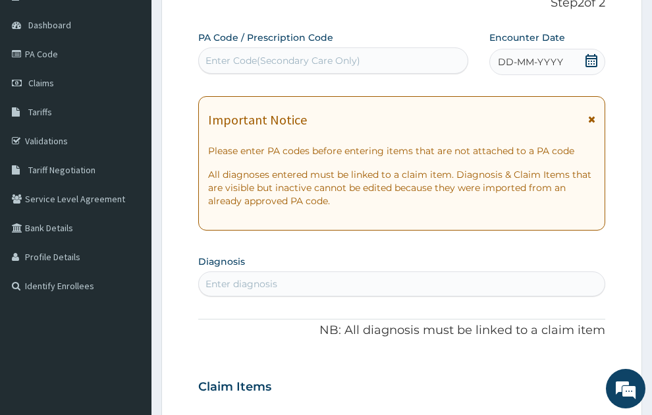
click at [546, 55] on span "DD-MM-YYYY" at bounding box center [530, 61] width 65 height 13
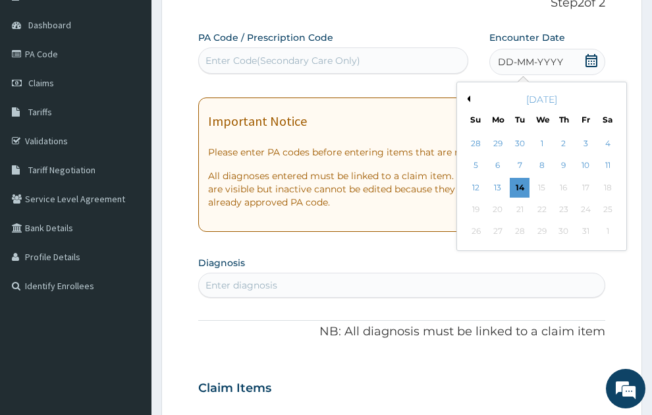
click at [468, 96] on button "Previous Month" at bounding box center [467, 99] width 7 height 7
click at [587, 134] on div "5" at bounding box center [587, 144] width 20 height 20
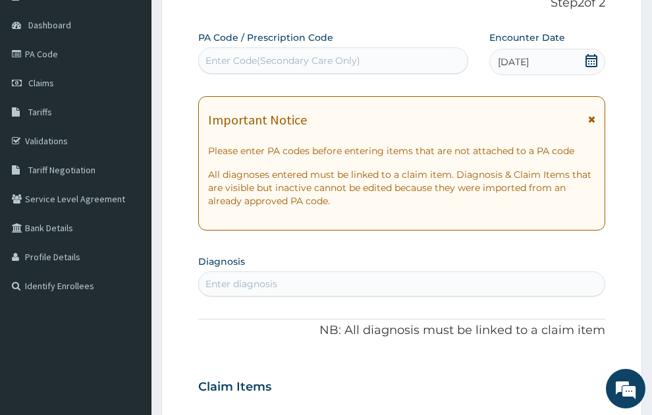
click at [290, 274] on div "Enter diagnosis" at bounding box center [402, 284] width 407 height 21
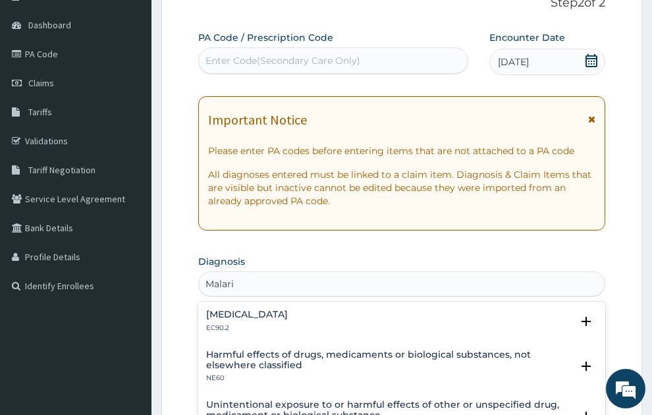
type input "[MEDICAL_DATA]"
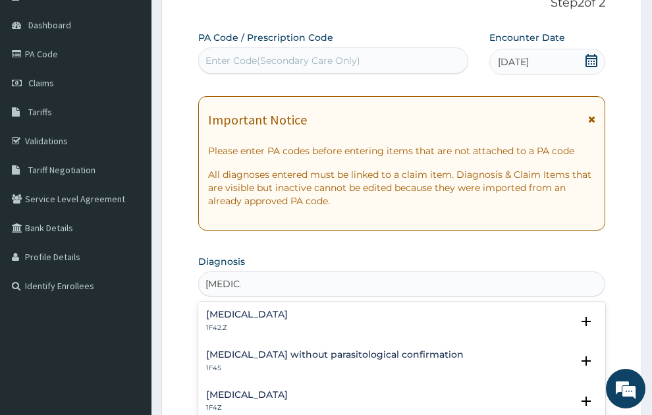
click at [277, 390] on h4 "[MEDICAL_DATA]" at bounding box center [247, 395] width 82 height 10
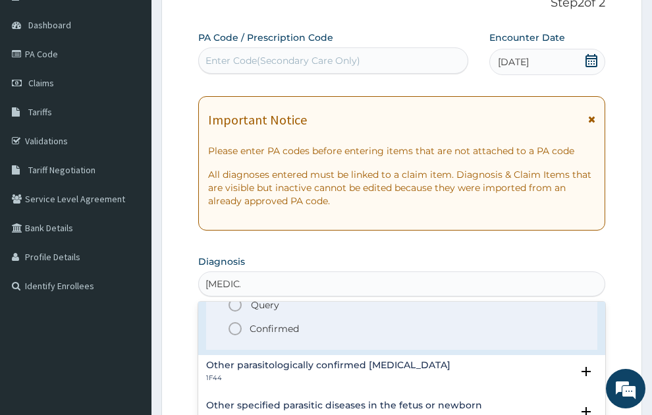
scroll to position [142, 0]
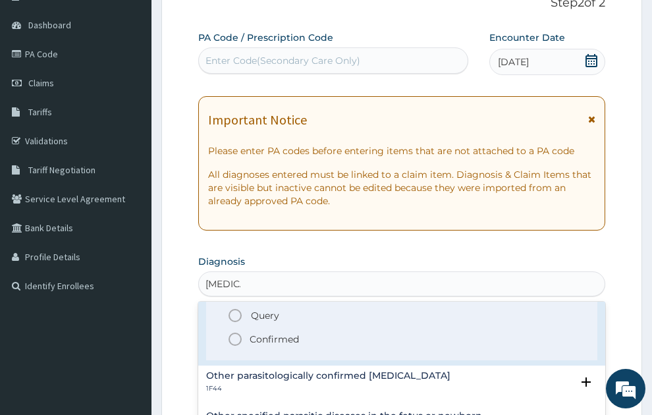
click at [268, 333] on p "Confirmed" at bounding box center [274, 339] width 49 height 13
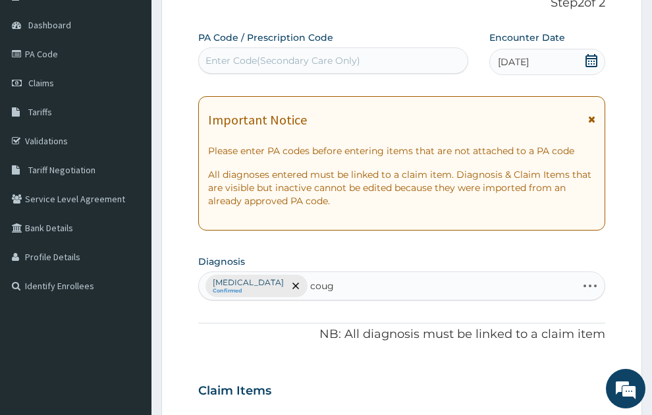
type input "cough"
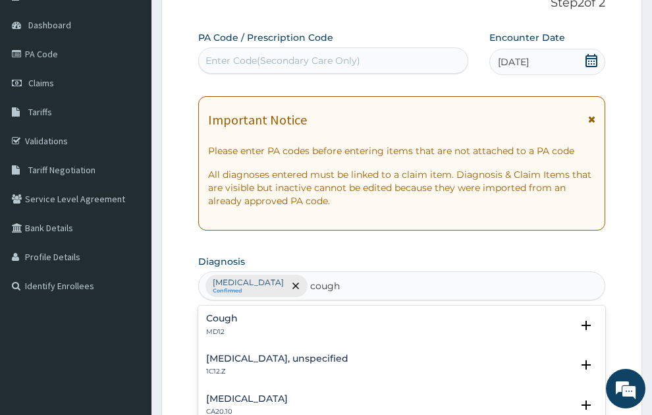
click at [217, 314] on div "Cough MD12" at bounding box center [222, 325] width 32 height 23
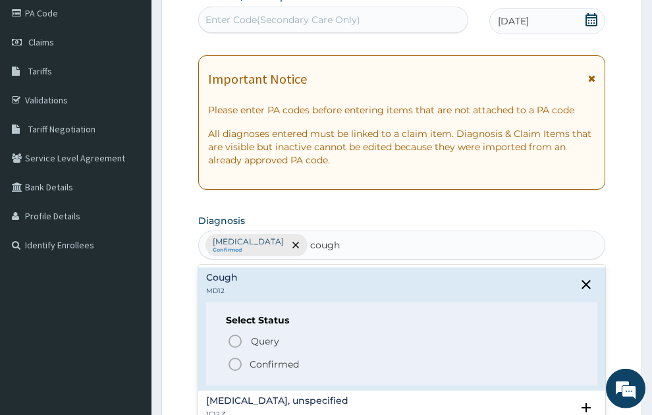
scroll to position [178, 0]
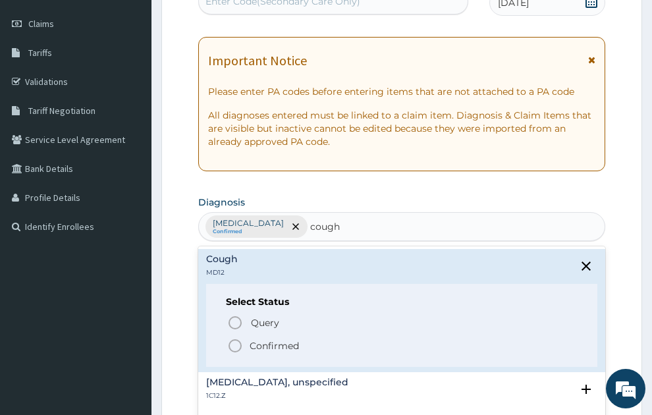
drag, startPoint x: 262, startPoint y: 320, endPoint x: 283, endPoint y: 326, distance: 21.9
click at [260, 339] on p "Confirmed" at bounding box center [274, 345] width 49 height 13
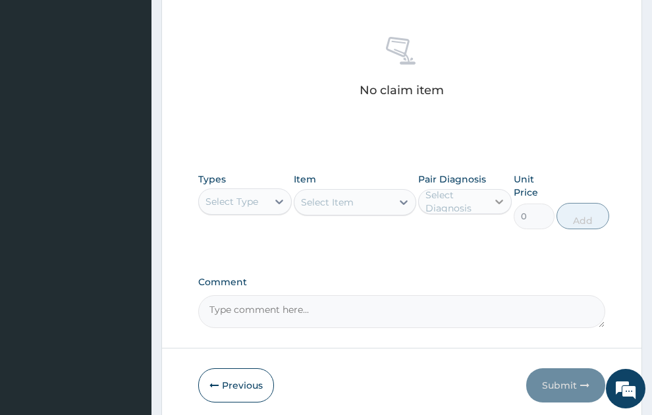
scroll to position [575, 0]
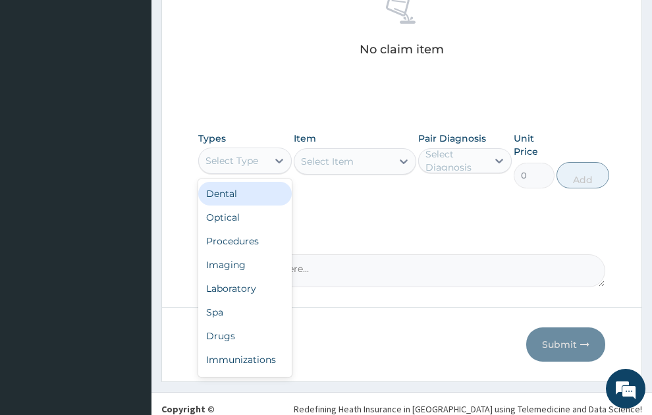
click at [248, 154] on div "Select Type" at bounding box center [232, 160] width 53 height 13
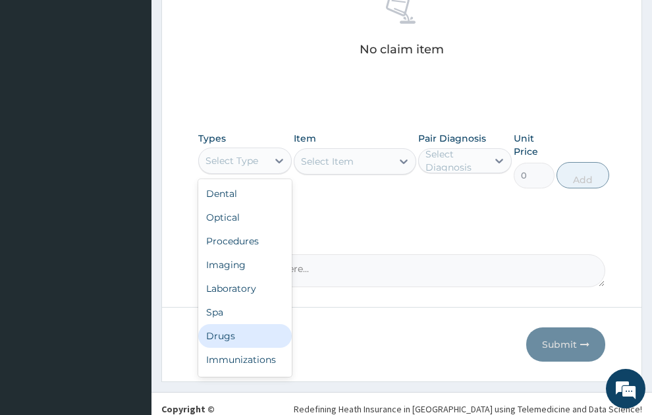
drag, startPoint x: 234, startPoint y: 308, endPoint x: 397, endPoint y: 98, distance: 265.9
click at [243, 291] on div "Dental Optical Procedures Imaging Laboratory Spa Drugs Immunizations Others Gym" at bounding box center [245, 278] width 94 height 198
click at [222, 324] on div "Drugs" at bounding box center [245, 336] width 94 height 24
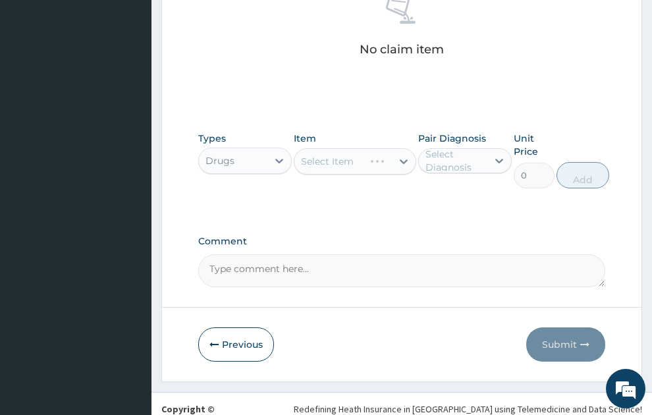
click at [339, 148] on div "Select Item" at bounding box center [355, 161] width 123 height 26
click at [339, 155] on div "Select Item" at bounding box center [327, 161] width 53 height 13
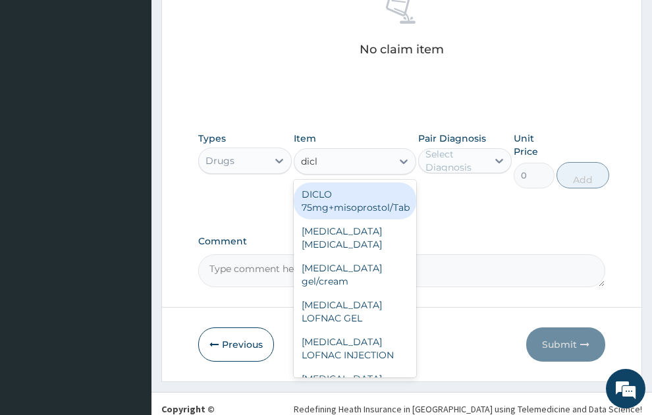
type input "diclo"
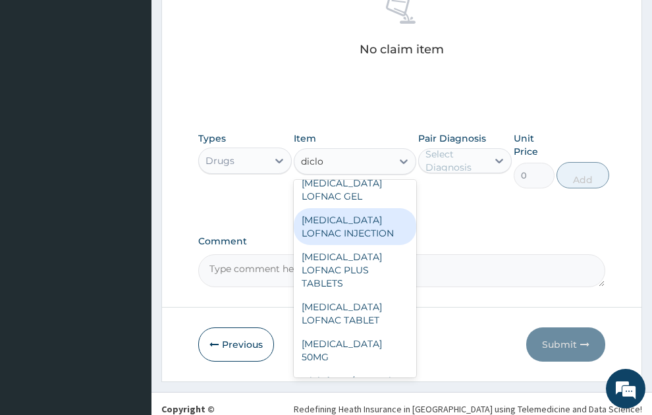
scroll to position [142, 0]
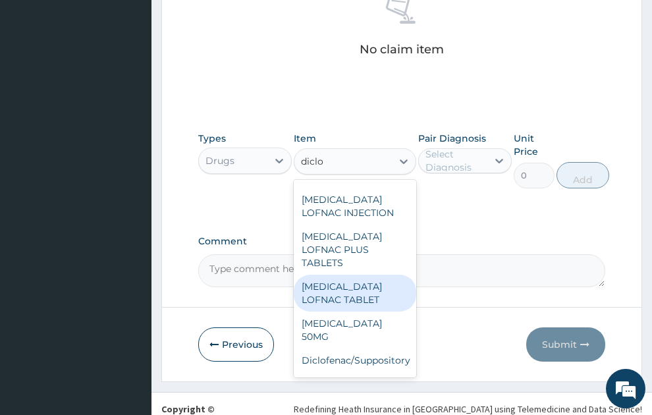
click at [360, 275] on div "[MEDICAL_DATA] LOFNAC TABLET" at bounding box center [355, 293] width 123 height 37
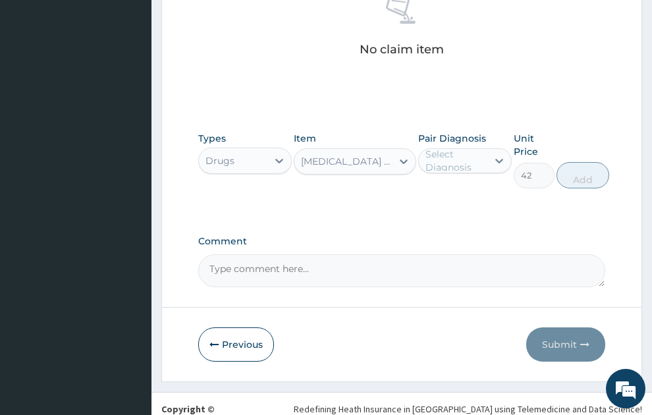
type input "42"
click at [461, 148] on div "Select Diagnosis" at bounding box center [456, 161] width 61 height 26
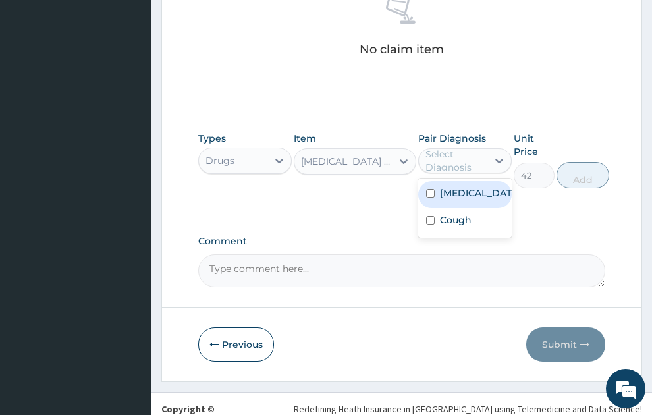
click at [465, 187] on label "Malaria, unspecified" at bounding box center [479, 193] width 78 height 13
checkbox input "true"
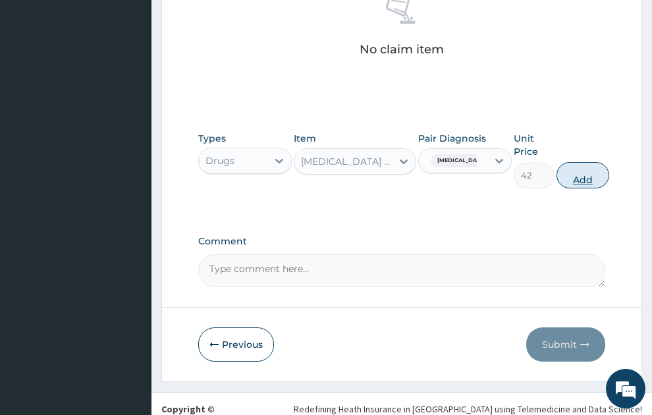
click at [582, 162] on button "Add" at bounding box center [583, 175] width 53 height 26
type input "0"
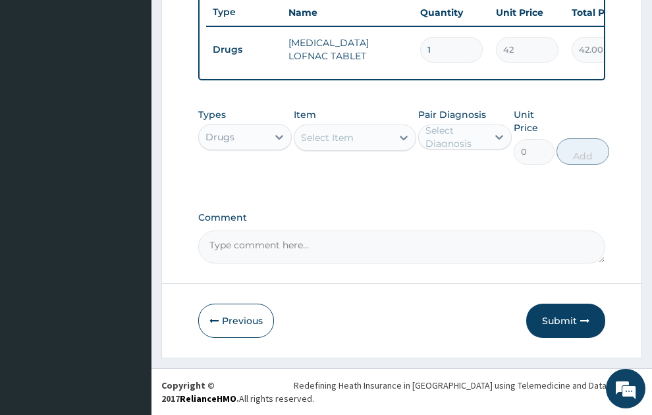
scroll to position [523, 0]
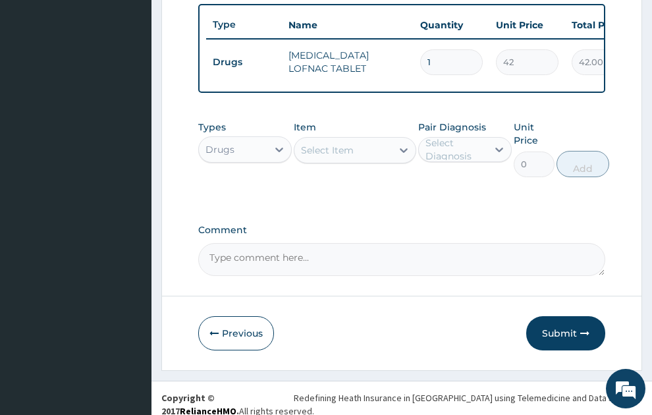
click at [343, 146] on div "Select Item" at bounding box center [344, 150] width 98 height 21
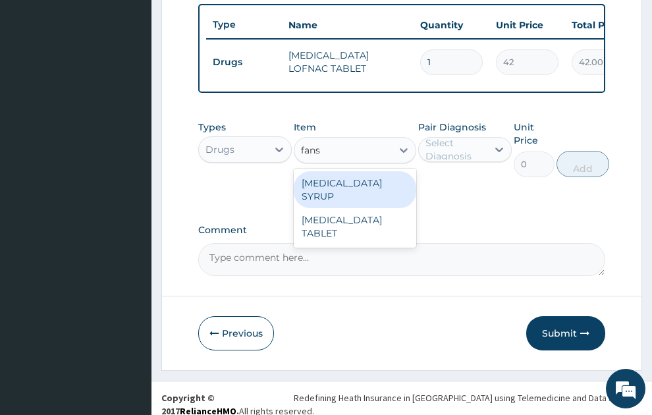
type input "fansi"
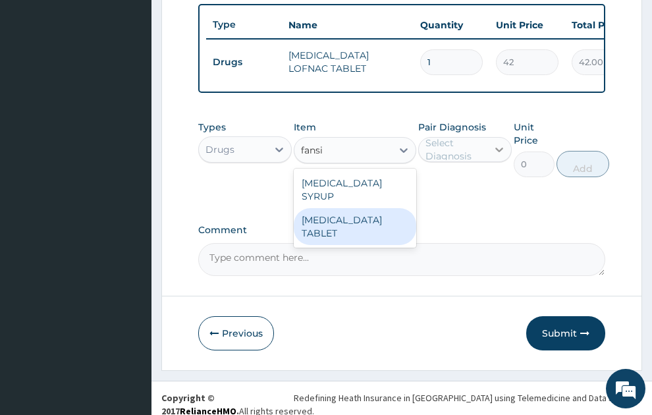
drag, startPoint x: 347, startPoint y: 196, endPoint x: 504, endPoint y: 140, distance: 166.8
click at [347, 208] on div "FANSIDAR TABLET" at bounding box center [355, 226] width 123 height 37
type input "31.5"
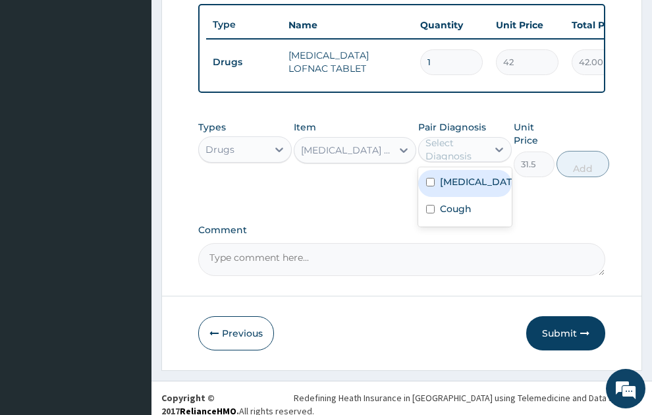
click at [467, 136] on div "Select Diagnosis" at bounding box center [456, 149] width 61 height 26
click at [452, 175] on label "Malaria, unspecified" at bounding box center [479, 181] width 78 height 13
checkbox input "true"
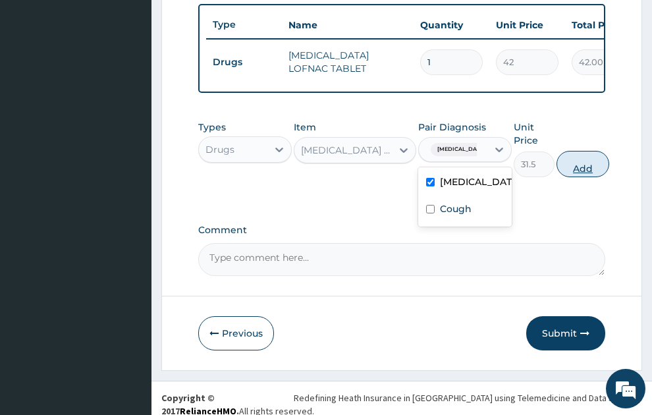
click at [596, 156] on button "Add" at bounding box center [583, 164] width 53 height 26
type input "0"
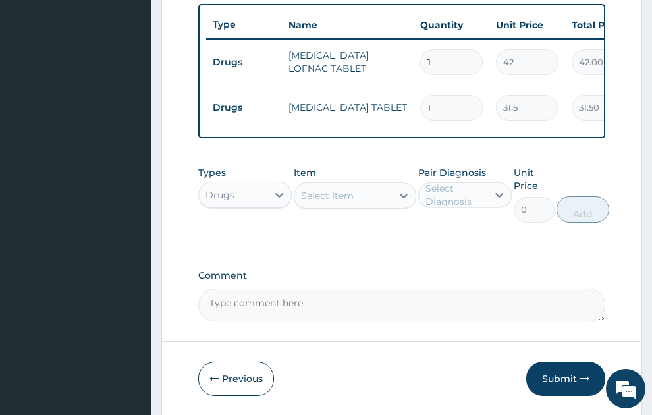
click at [344, 189] on div "Select Item" at bounding box center [327, 195] width 53 height 13
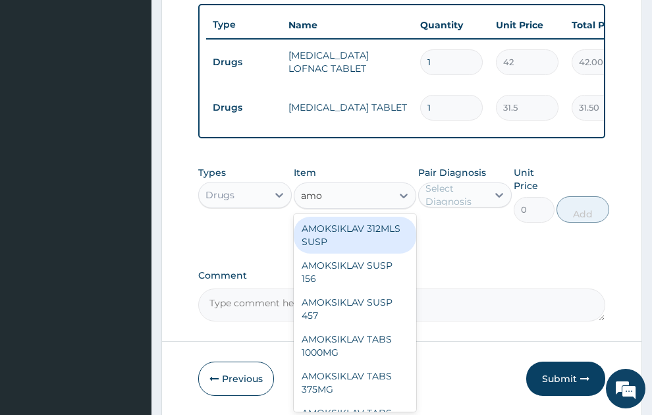
type input "amox"
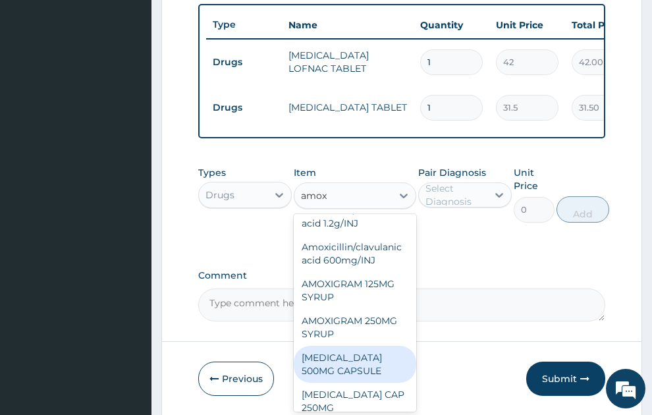
scroll to position [214, 0]
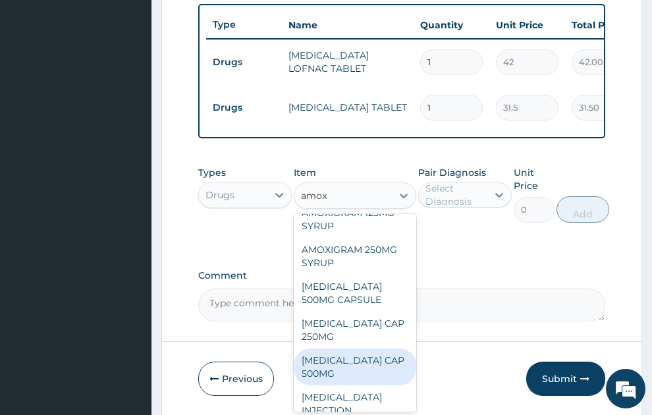
click at [355, 349] on div "AMOXIL CAP 500MG" at bounding box center [355, 367] width 123 height 37
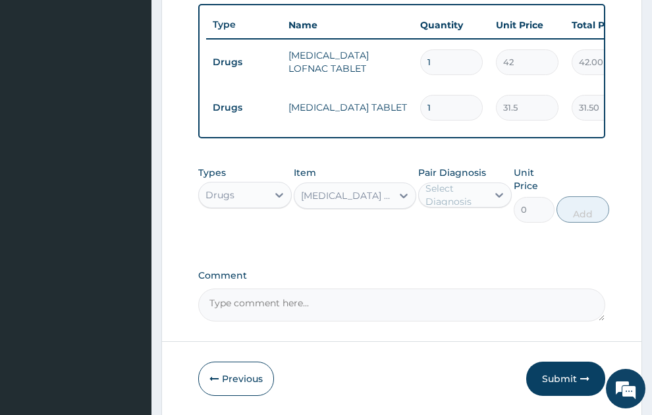
type input "63"
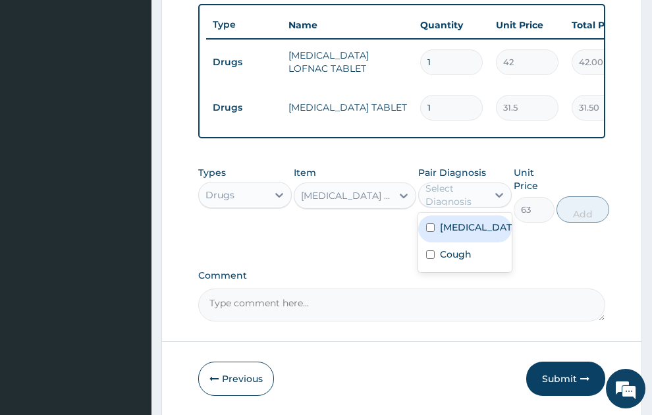
click at [462, 191] on div "Select Diagnosis" at bounding box center [456, 195] width 61 height 26
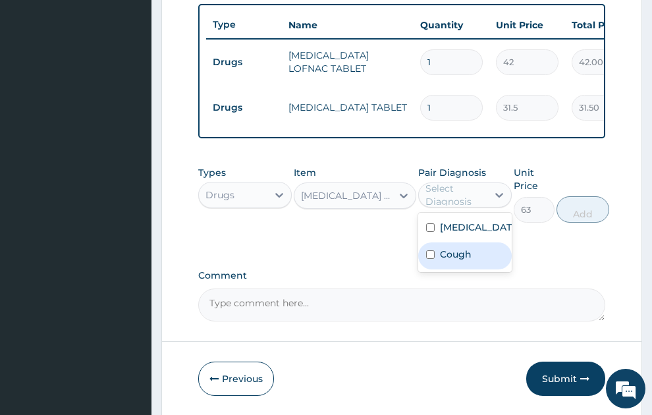
drag, startPoint x: 459, startPoint y: 258, endPoint x: 616, endPoint y: 185, distance: 172.8
click at [460, 257] on label "Cough" at bounding box center [456, 254] width 32 height 13
checkbox input "true"
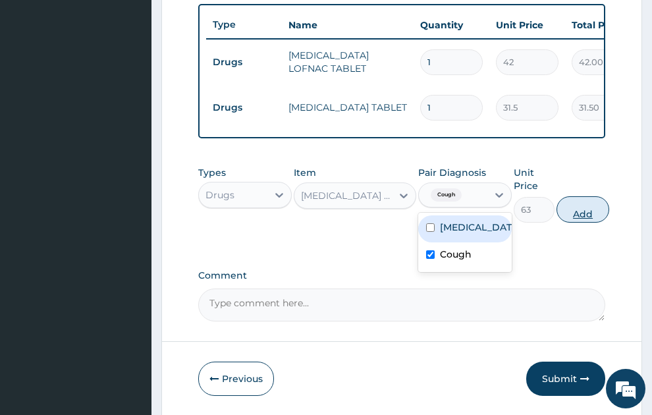
click at [578, 202] on button "Add" at bounding box center [583, 209] width 53 height 26
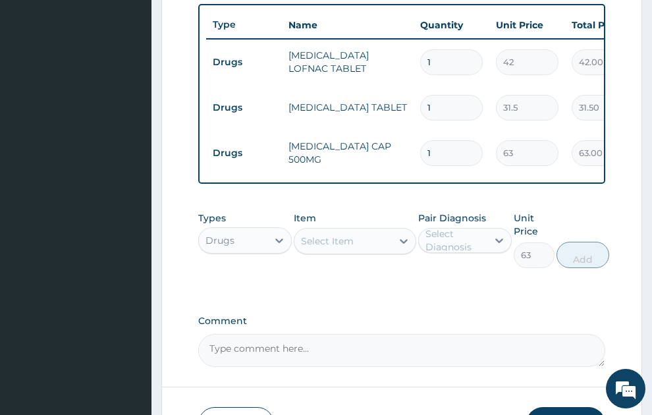
type input "0"
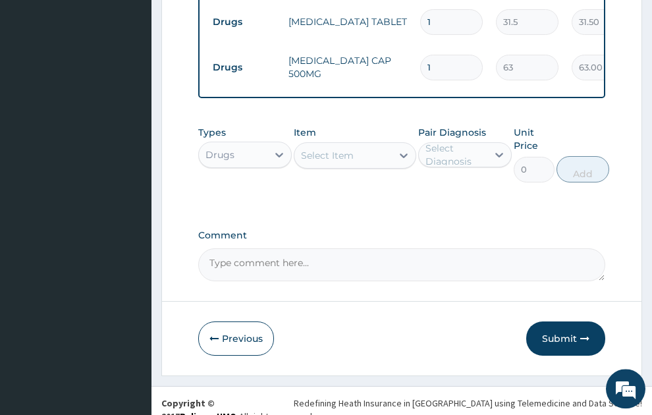
scroll to position [614, 0]
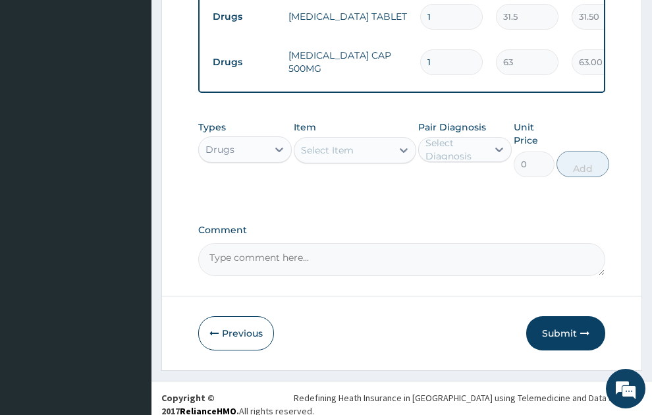
click at [353, 144] on div "Select Item" at bounding box center [327, 150] width 53 height 13
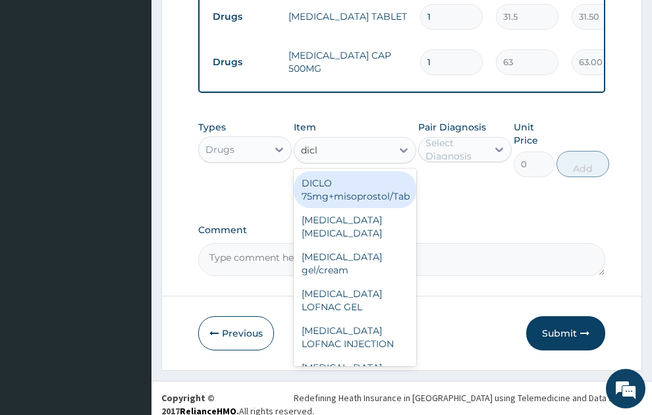
type input "diclo"
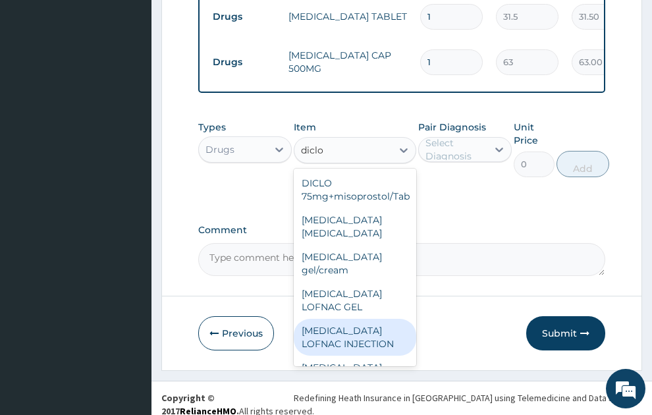
click at [341, 324] on div "Diclofenac LOFNAC INJECTION" at bounding box center [355, 337] width 123 height 37
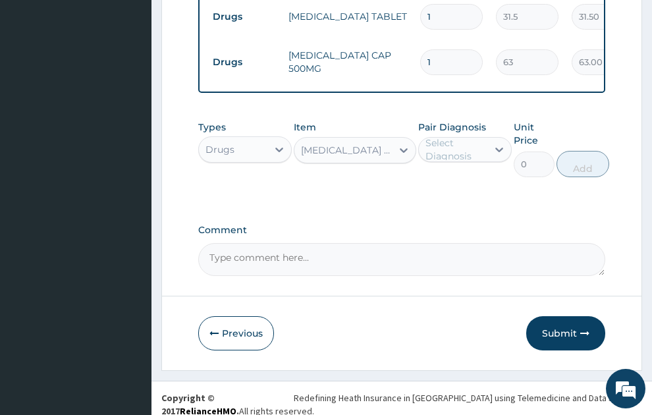
type input "52.5"
click at [453, 138] on div "Select Diagnosis" at bounding box center [456, 149] width 61 height 26
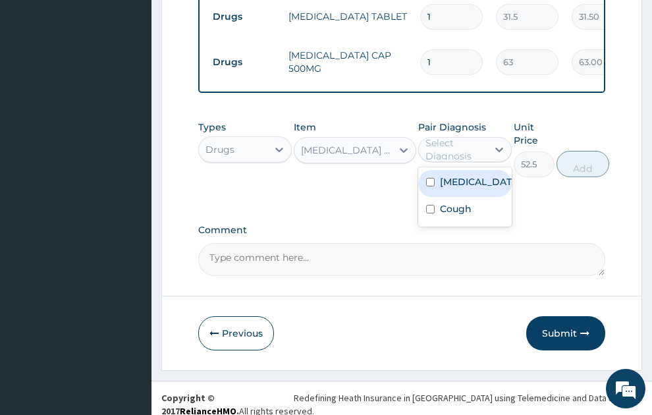
drag, startPoint x: 456, startPoint y: 173, endPoint x: 633, endPoint y: 165, distance: 177.5
click at [464, 175] on label "Malaria, unspecified" at bounding box center [479, 181] width 78 height 13
checkbox input "true"
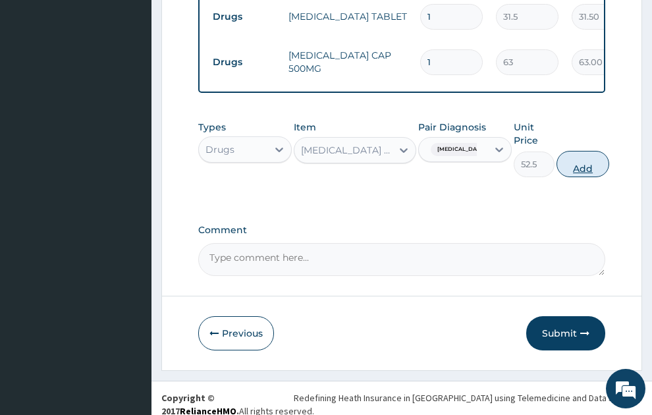
click at [592, 153] on button "Add" at bounding box center [583, 164] width 53 height 26
type input "0"
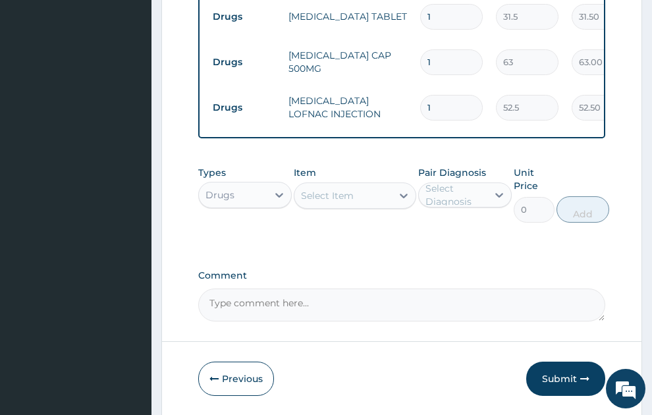
click at [333, 189] on div "Select Item" at bounding box center [327, 195] width 53 height 13
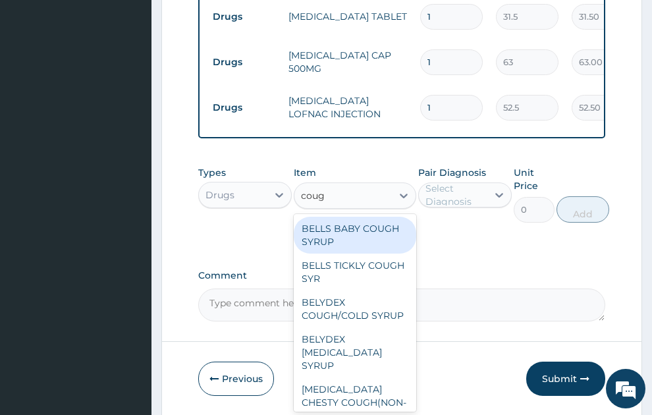
type input "cough"
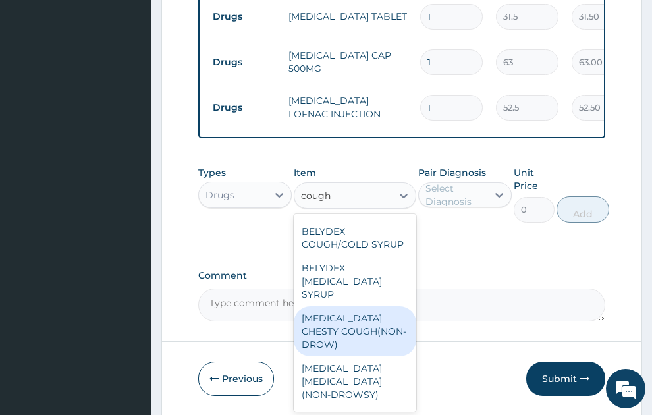
scroll to position [142, 0]
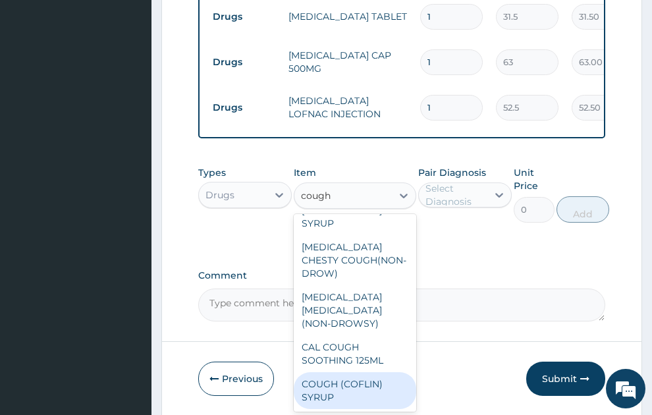
click at [365, 372] on div "COUGH (COFLIN) SYRUP" at bounding box center [355, 390] width 123 height 37
type input "157.5"
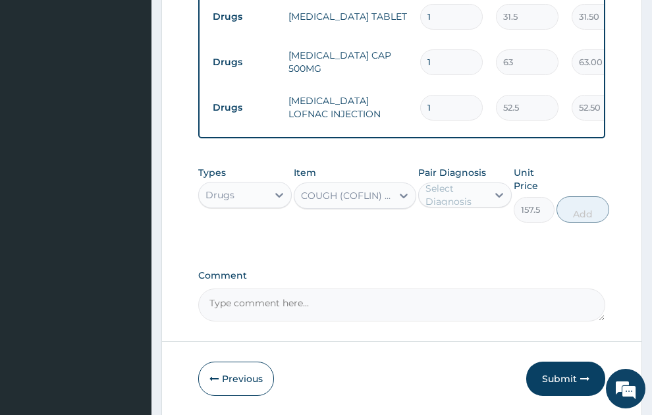
click at [461, 187] on div "Select Diagnosis" at bounding box center [456, 195] width 61 height 26
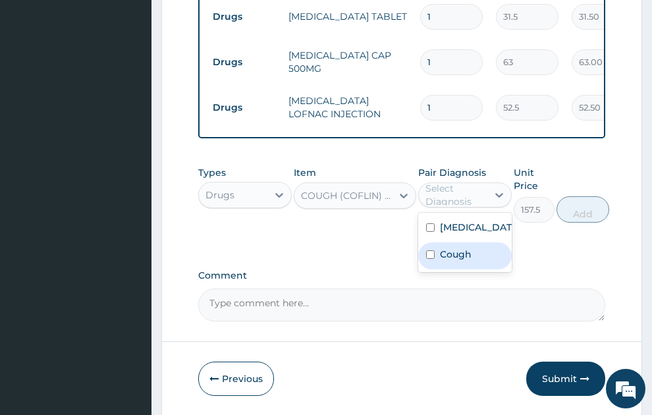
drag, startPoint x: 471, startPoint y: 258, endPoint x: 536, endPoint y: 227, distance: 71.6
click at [467, 255] on label "Cough" at bounding box center [456, 254] width 32 height 13
checkbox input "true"
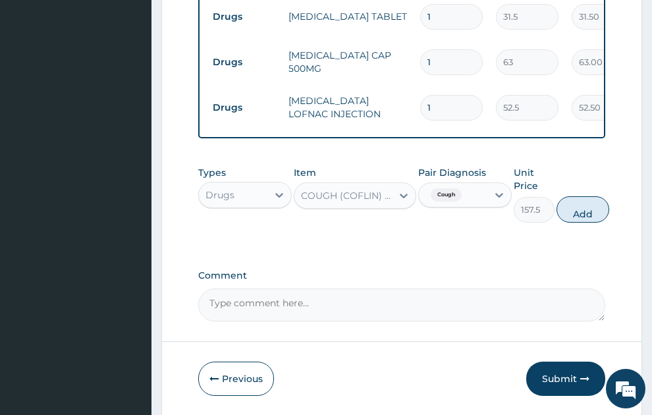
drag, startPoint x: 577, startPoint y: 192, endPoint x: 92, endPoint y: 227, distance: 486.9
click at [576, 196] on button "Add" at bounding box center [583, 209] width 53 height 26
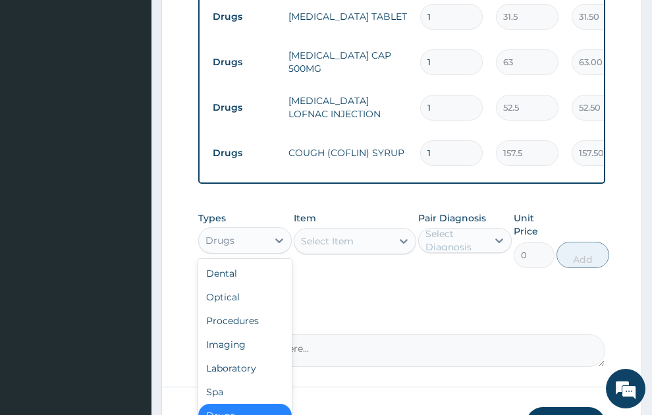
drag, startPoint x: 240, startPoint y: 235, endPoint x: 249, endPoint y: 262, distance: 29.2
click at [242, 236] on div "Drugs" at bounding box center [233, 240] width 69 height 21
drag, startPoint x: 240, startPoint y: 310, endPoint x: 332, endPoint y: 252, distance: 108.1
click at [253, 310] on div "Procedures" at bounding box center [245, 321] width 94 height 24
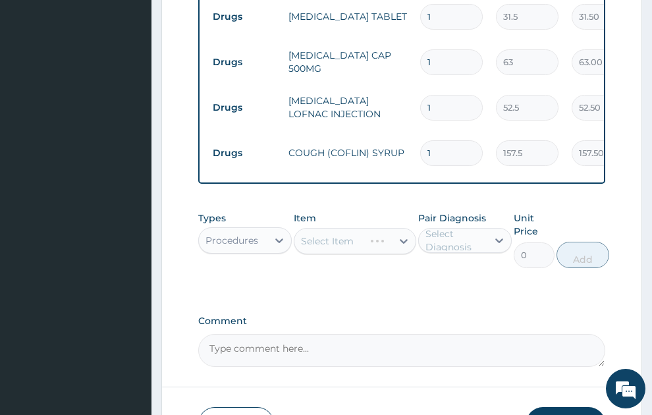
click at [351, 231] on div "Select Item" at bounding box center [355, 241] width 123 height 26
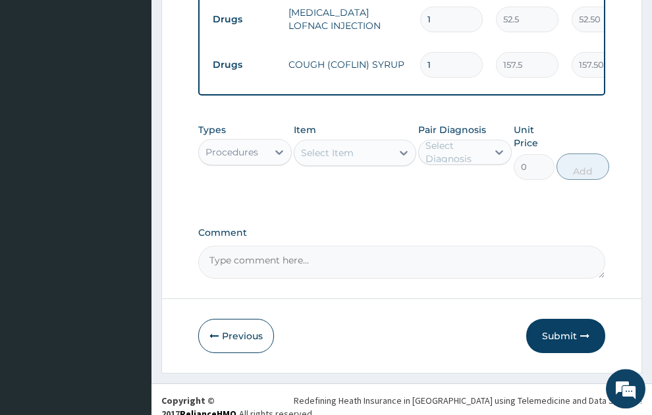
scroll to position [705, 0]
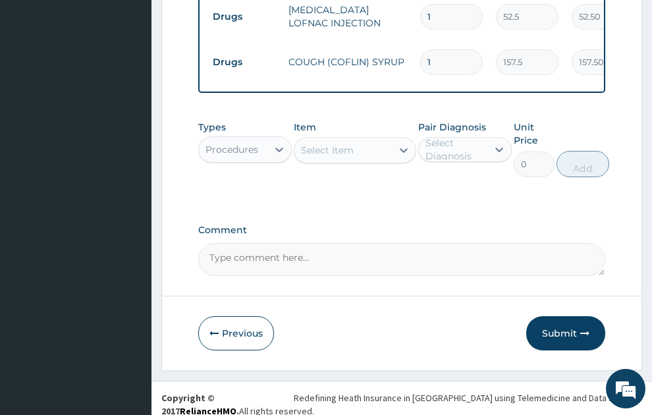
click at [348, 144] on div "Select Item" at bounding box center [327, 150] width 53 height 13
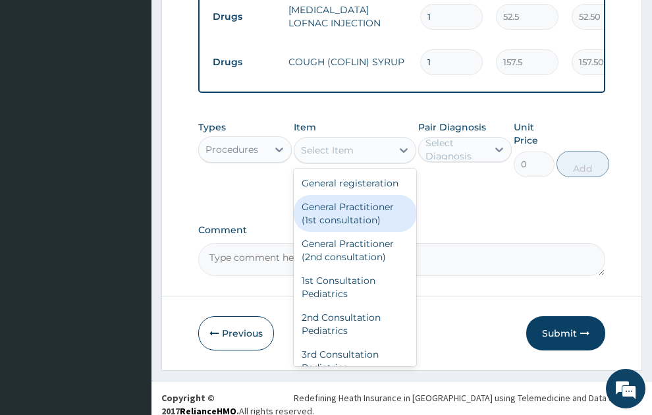
click at [347, 221] on div "General Practitioner (1st consultation)" at bounding box center [355, 213] width 123 height 37
type input "1500"
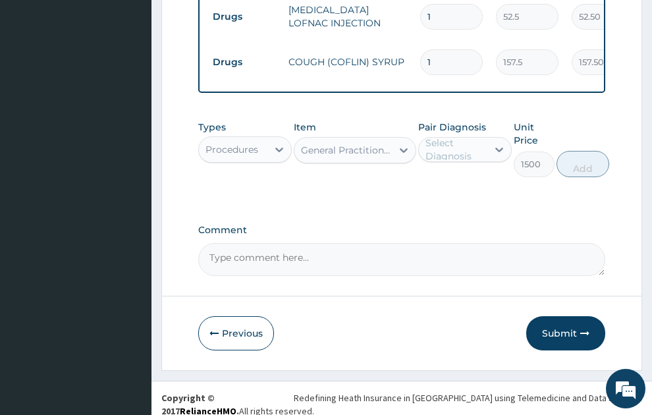
click at [465, 136] on div "Select Diagnosis" at bounding box center [456, 149] width 61 height 26
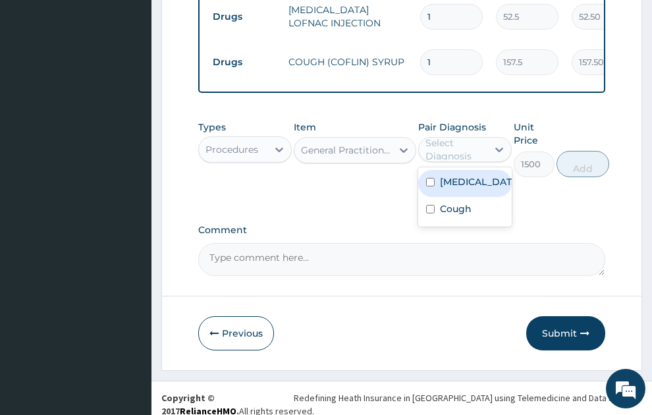
click at [471, 175] on label "Malaria, unspecified" at bounding box center [479, 181] width 78 height 13
checkbox input "true"
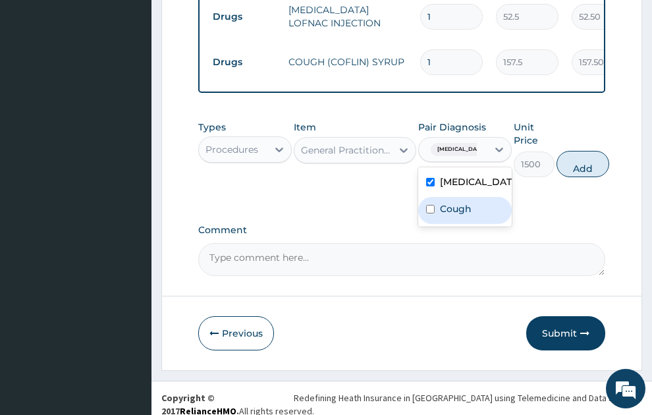
drag, startPoint x: 472, startPoint y: 208, endPoint x: 547, endPoint y: 179, distance: 80.5
click at [473, 207] on div "Cough" at bounding box center [466, 210] width 94 height 27
checkbox input "true"
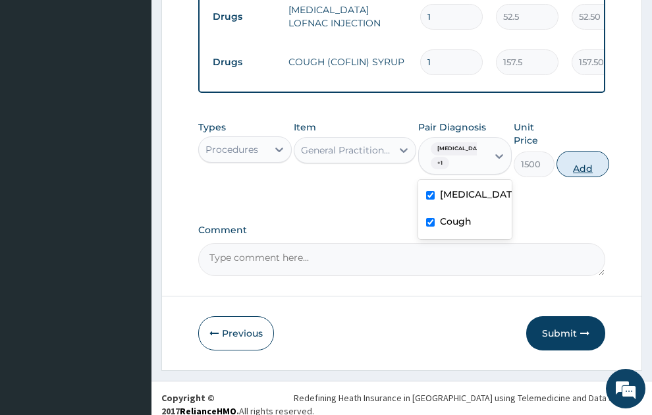
click at [585, 151] on button "Add" at bounding box center [583, 164] width 53 height 26
type input "0"
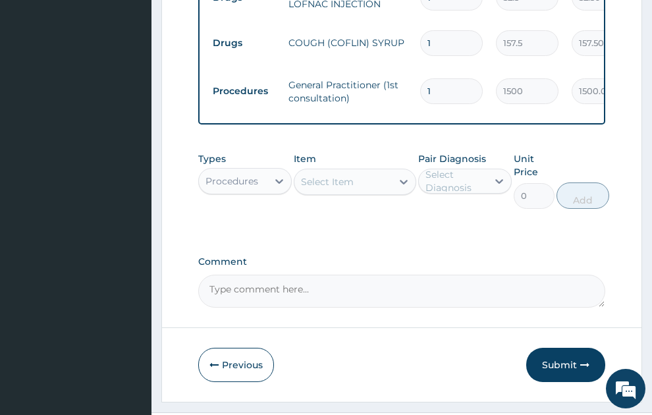
scroll to position [756, 0]
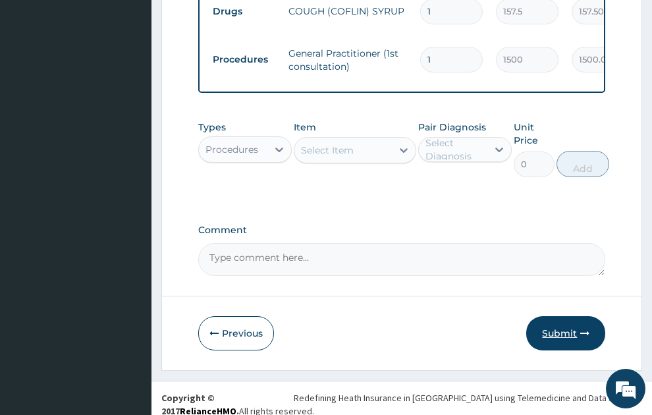
click at [564, 324] on button "Submit" at bounding box center [566, 333] width 79 height 34
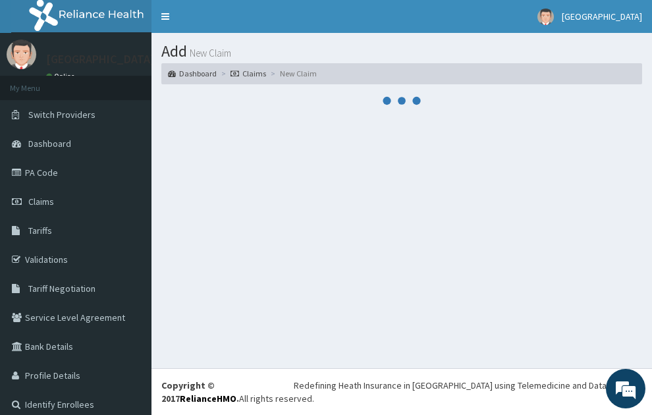
scroll to position [0, 0]
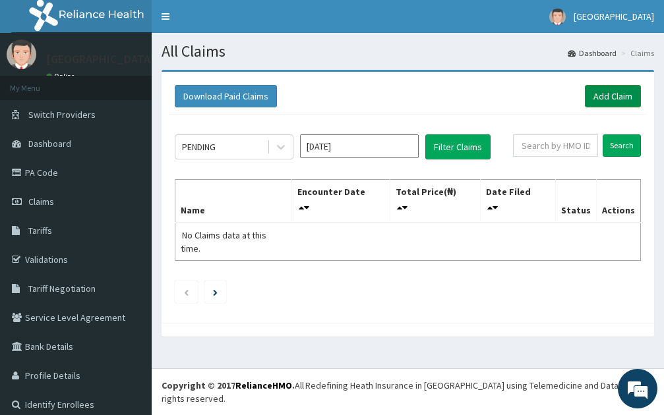
click at [603, 100] on link "Add Claim" at bounding box center [613, 96] width 56 height 22
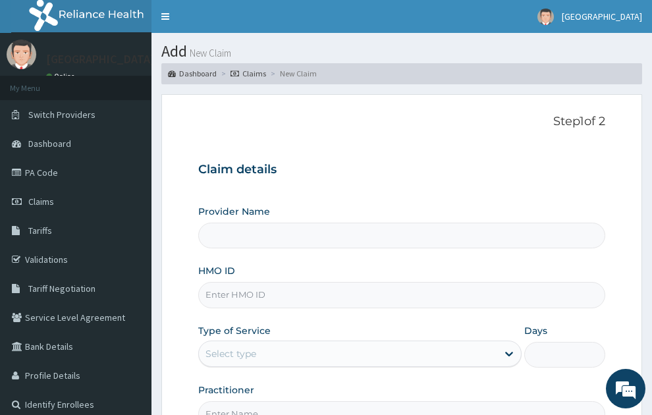
type input "SONEX CLINICS LTD"
click at [263, 282] on input "HMO ID" at bounding box center [402, 295] width 408 height 26
type input "s"
type input "SRH/10027/B"
click at [283, 343] on div "Select type" at bounding box center [348, 353] width 299 height 21
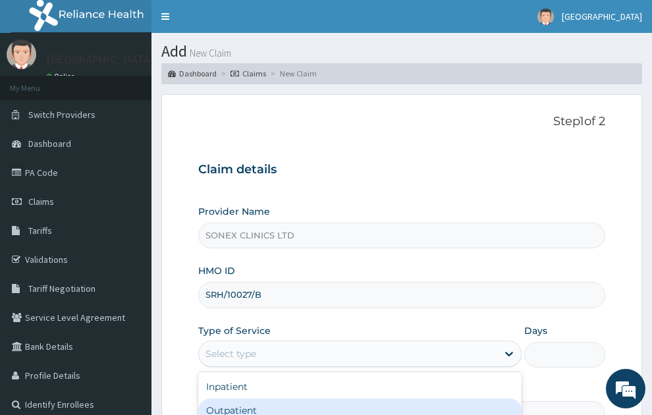
click at [241, 399] on div "Outpatient" at bounding box center [360, 411] width 324 height 24
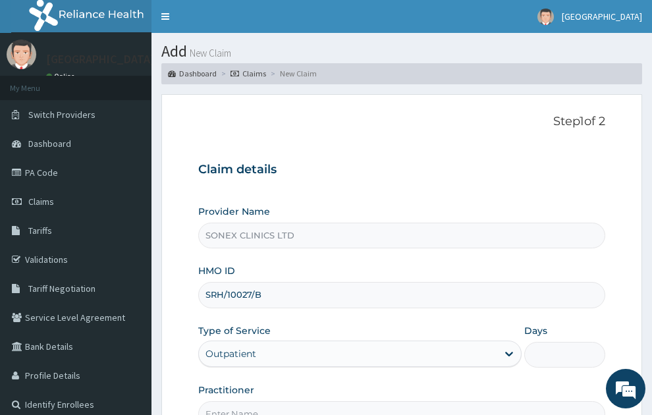
type input "1"
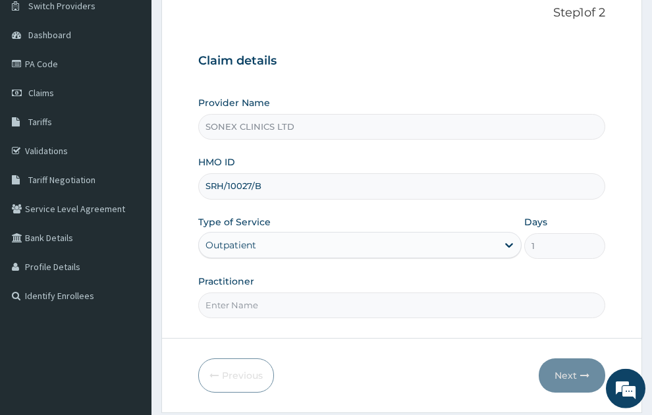
scroll to position [140, 0]
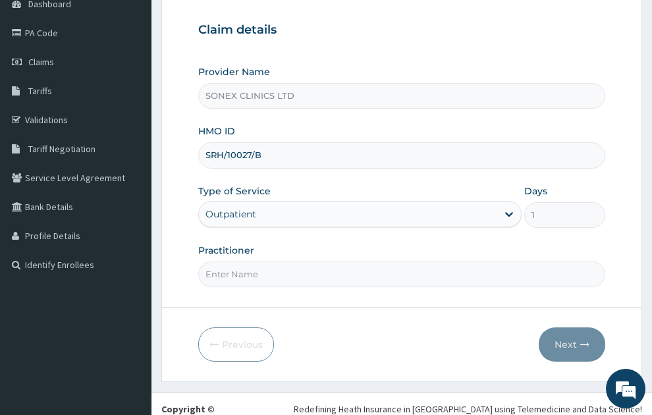
click at [274, 262] on input "Practitioner" at bounding box center [402, 275] width 408 height 26
type input "DR. COSMAS OKEKE"
click at [579, 328] on button "Next" at bounding box center [572, 345] width 67 height 34
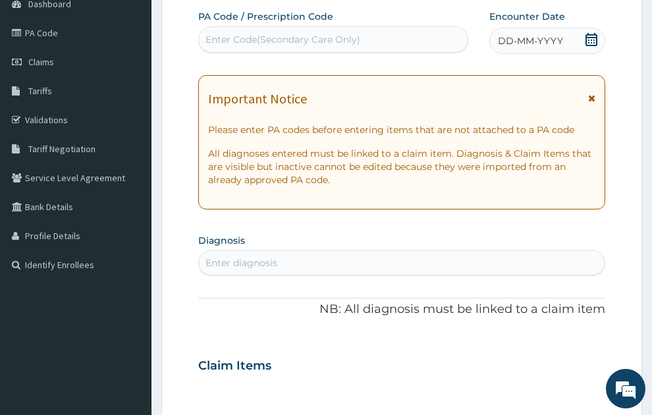
click at [557, 34] on span "DD-MM-YYYY" at bounding box center [530, 40] width 65 height 13
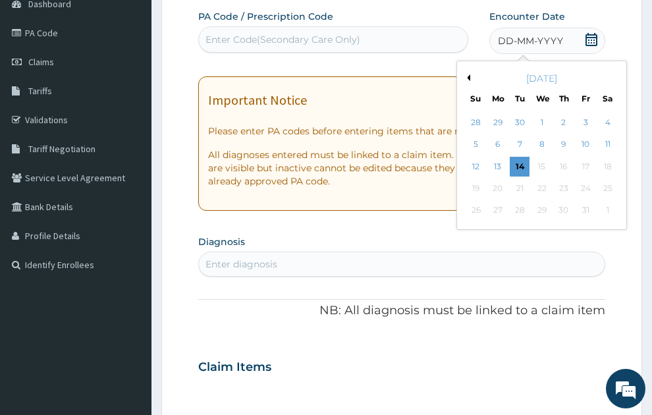
click at [468, 72] on div "October 2025" at bounding box center [542, 78] width 159 height 13
click at [471, 72] on div "October 2025" at bounding box center [542, 78] width 159 height 13
click at [467, 74] on button "Previous Month" at bounding box center [467, 77] width 7 height 7
click at [496, 135] on div "8" at bounding box center [498, 145] width 20 height 20
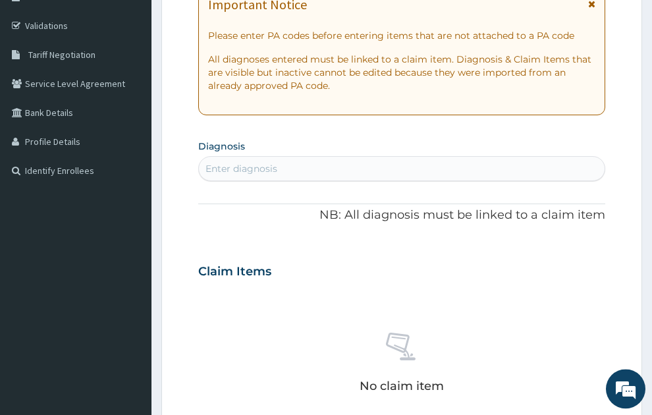
scroll to position [258, 0]
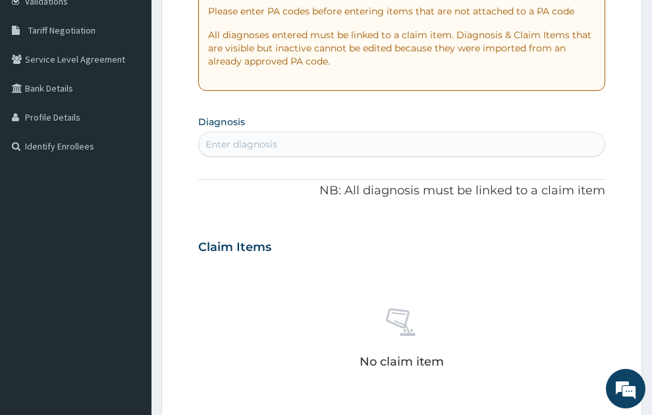
click at [284, 134] on div "Enter diagnosis" at bounding box center [402, 144] width 407 height 21
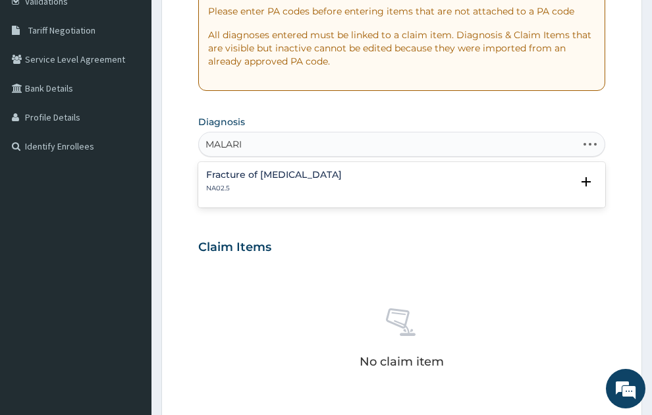
type input "MALARIA"
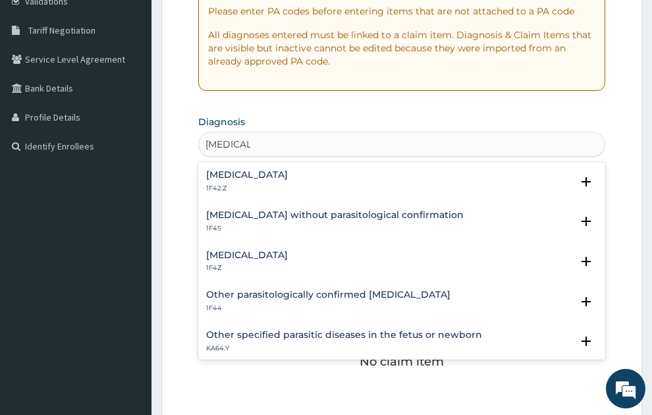
click at [265, 264] on p "1F4Z" at bounding box center [247, 268] width 82 height 9
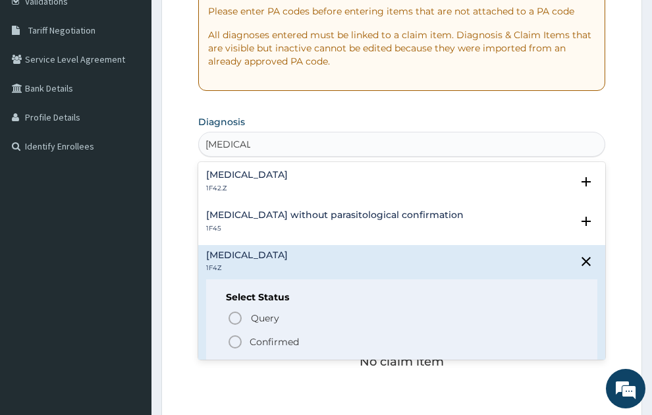
click at [270, 335] on p "Confirmed" at bounding box center [274, 341] width 49 height 13
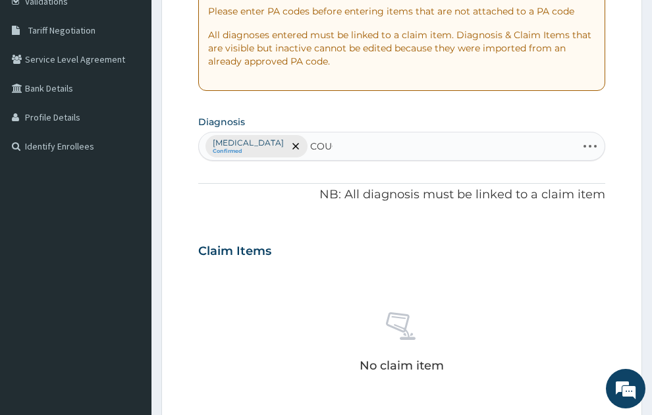
type input "COUGH"
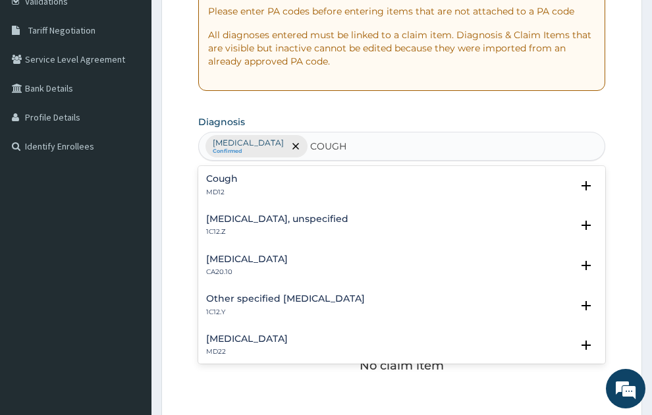
click at [230, 174] on h4 "Cough" at bounding box center [222, 179] width 32 height 10
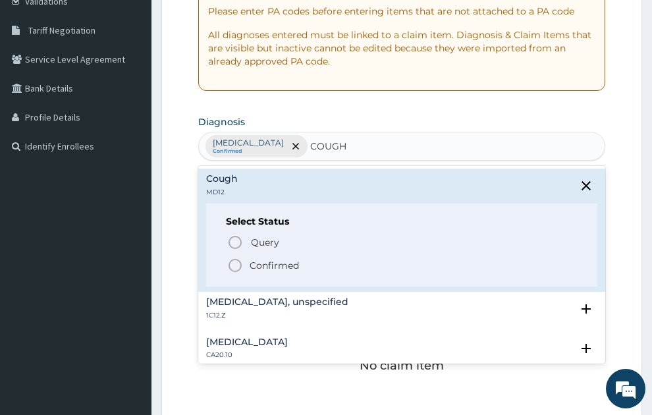
click at [260, 259] on p "Confirmed" at bounding box center [274, 265] width 49 height 13
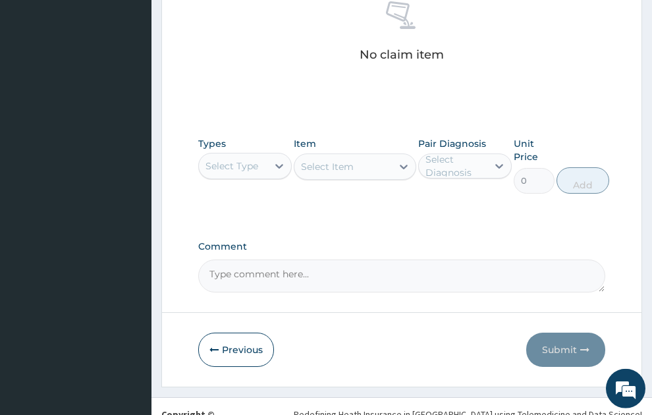
scroll to position [575, 0]
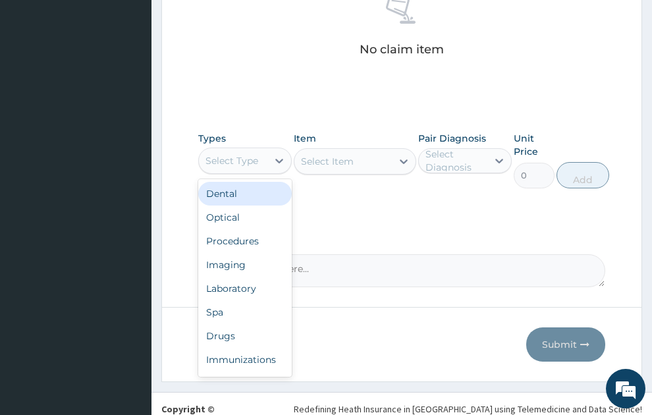
click at [233, 154] on div "Select Type" at bounding box center [232, 160] width 53 height 13
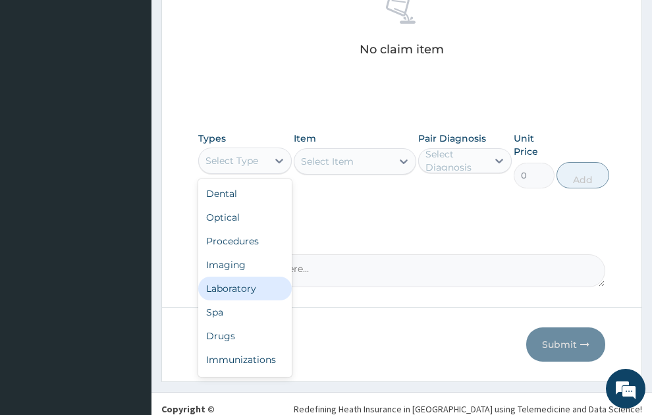
click at [234, 277] on div "Laboratory" at bounding box center [245, 289] width 94 height 24
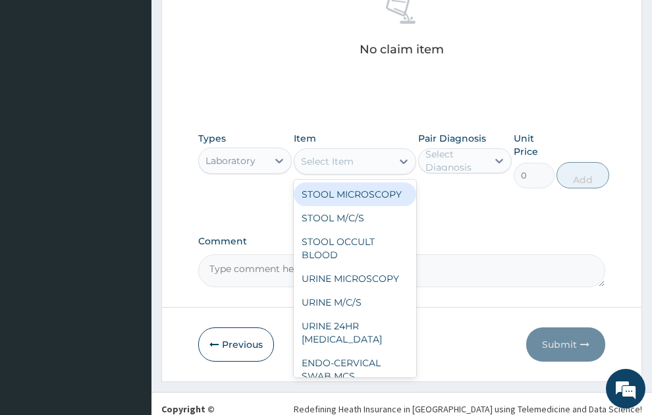
click at [332, 155] on div "Select Item" at bounding box center [327, 161] width 53 height 13
type input "HB"
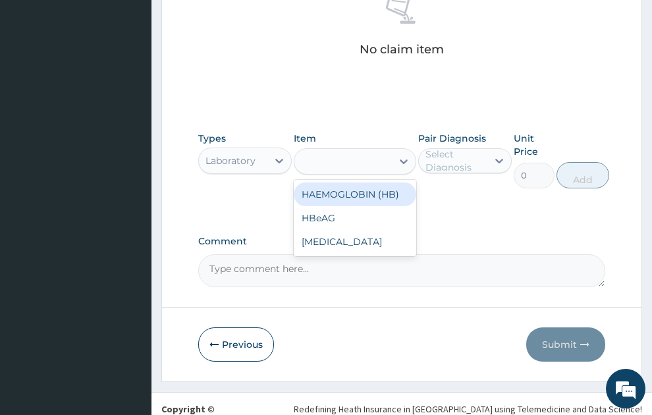
type input "400"
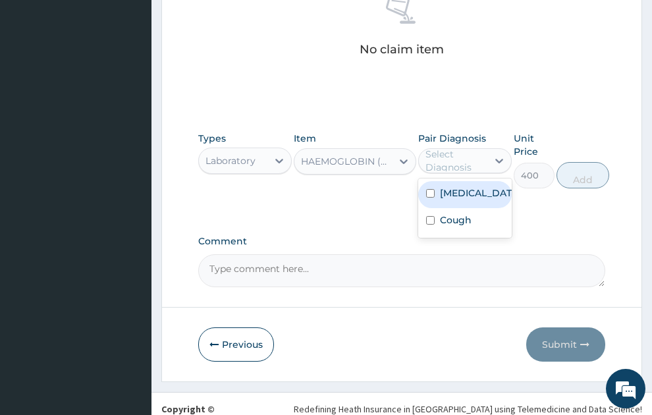
click at [469, 148] on div "Select Diagnosis" at bounding box center [456, 161] width 61 height 26
click at [460, 187] on label "Malaria, unspecified" at bounding box center [479, 193] width 78 height 13
checkbox input "true"
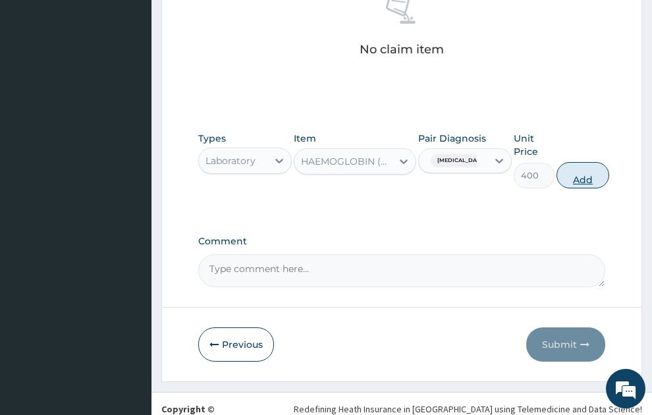
click at [598, 162] on button "Add" at bounding box center [583, 175] width 53 height 26
type input "0"
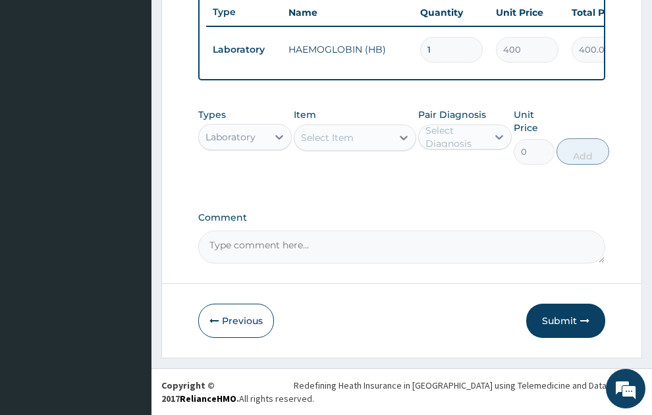
scroll to position [523, 0]
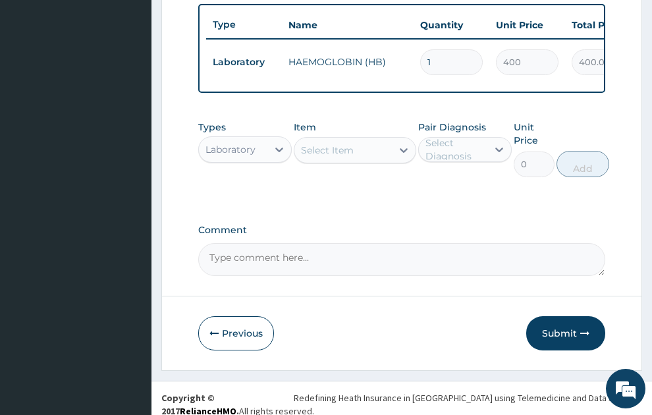
click at [323, 144] on div "Select Item" at bounding box center [327, 150] width 53 height 13
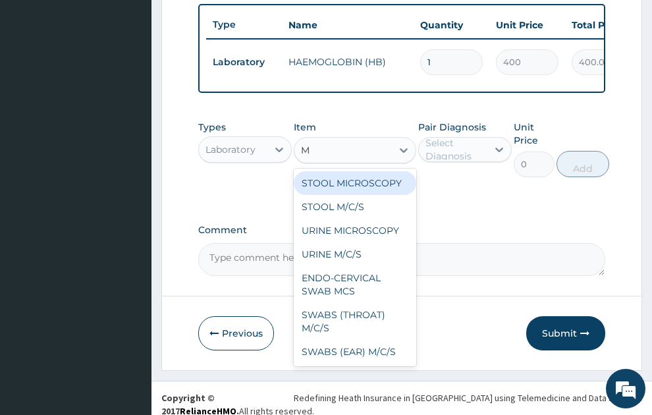
type input "MP"
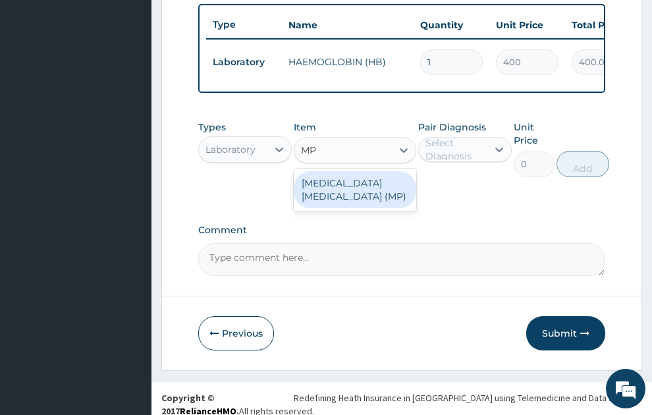
drag, startPoint x: 349, startPoint y: 180, endPoint x: 573, endPoint y: 120, distance: 231.3
click at [362, 176] on div "MALARIA PARASITE (MP)" at bounding box center [355, 189] width 123 height 37
type input "560"
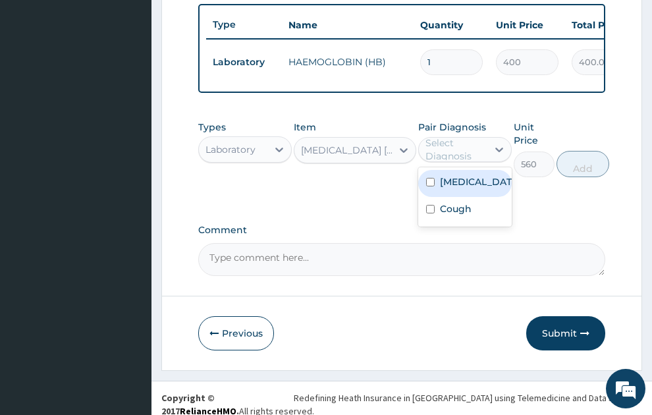
click at [473, 143] on div "Select Diagnosis" at bounding box center [456, 149] width 61 height 26
click at [476, 177] on label "Malaria, unspecified" at bounding box center [479, 181] width 78 height 13
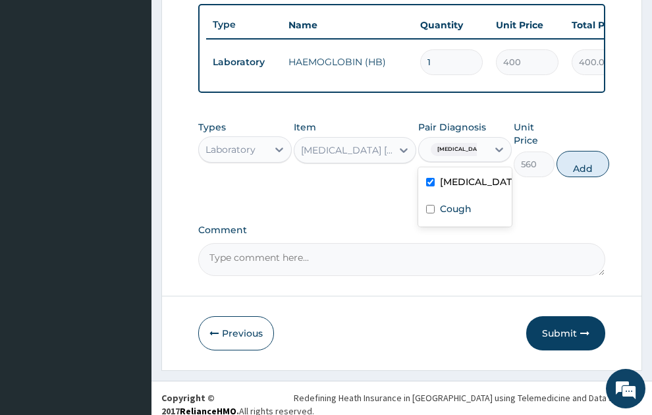
checkbox input "true"
click at [589, 155] on button "Add" at bounding box center [583, 164] width 53 height 26
type input "0"
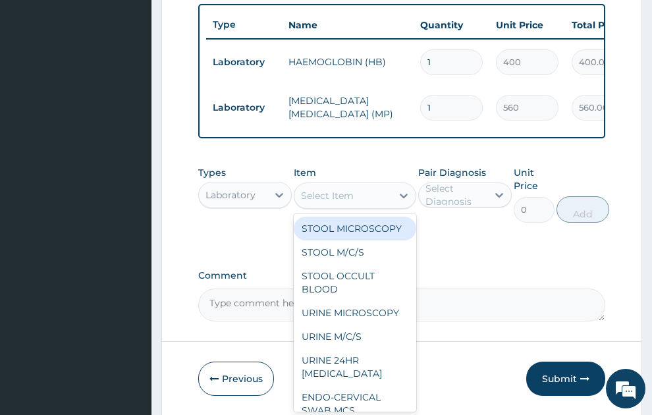
click at [350, 189] on div "Select Item" at bounding box center [327, 195] width 53 height 13
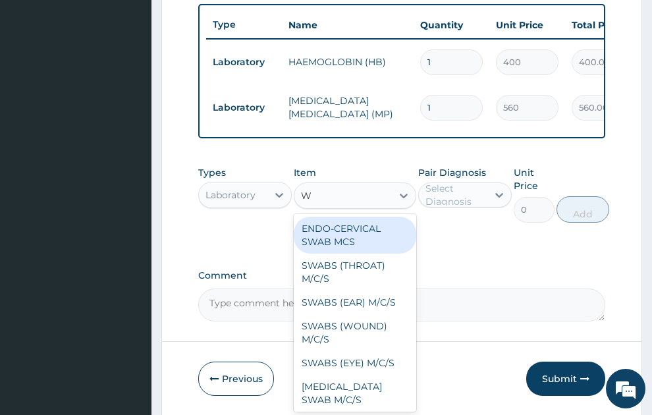
type input "WB"
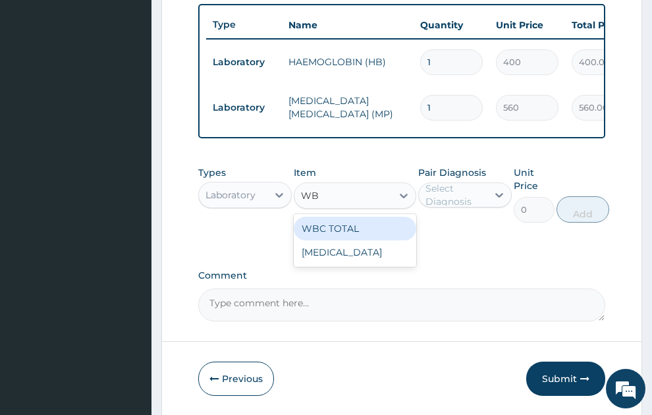
drag, startPoint x: 370, startPoint y: 216, endPoint x: 472, endPoint y: 183, distance: 107.3
click at [374, 217] on div "WBC TOTAL" at bounding box center [355, 229] width 123 height 24
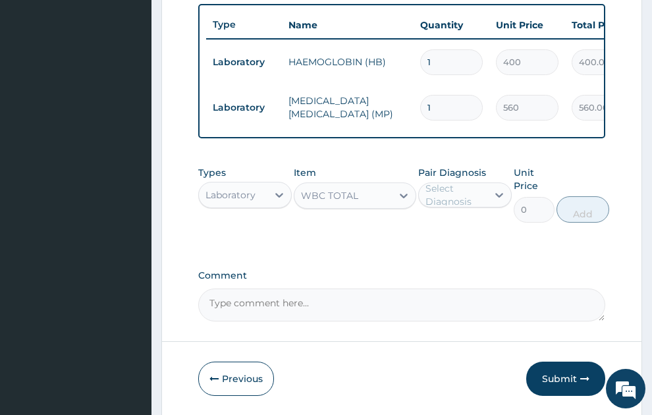
type input "640"
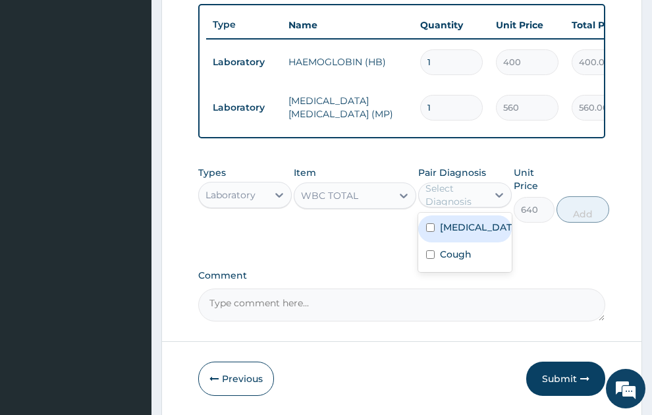
click at [466, 182] on div "Select Diagnosis" at bounding box center [456, 195] width 61 height 26
click at [474, 231] on label "Malaria, unspecified" at bounding box center [479, 227] width 78 height 13
checkbox input "true"
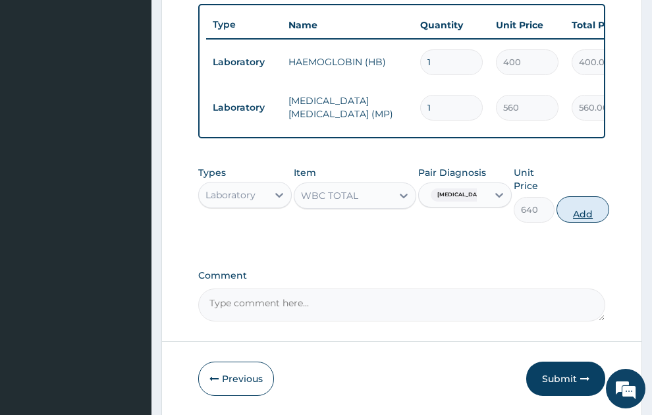
click at [594, 196] on button "Add" at bounding box center [583, 209] width 53 height 26
type input "0"
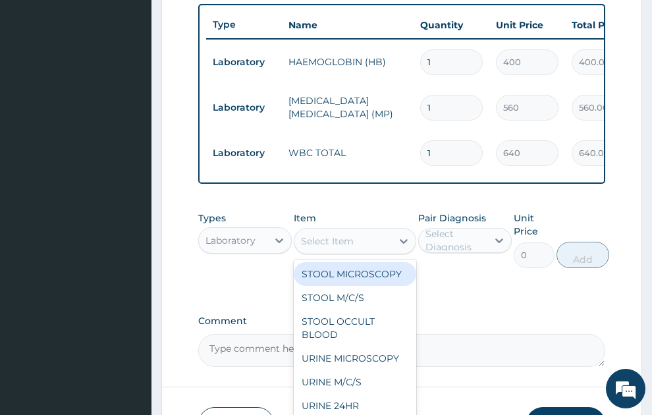
click at [355, 231] on div "Select Item" at bounding box center [344, 241] width 98 height 21
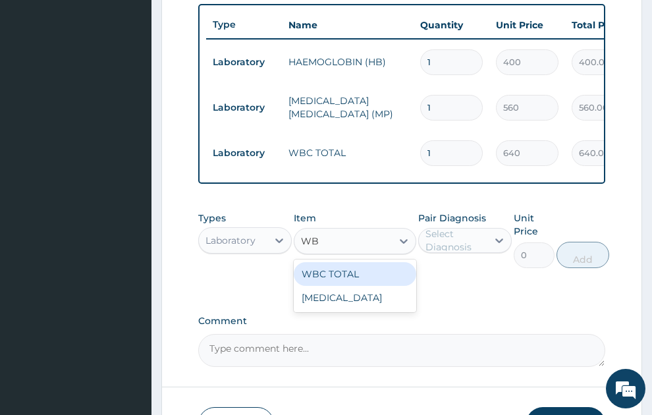
type input "WBC"
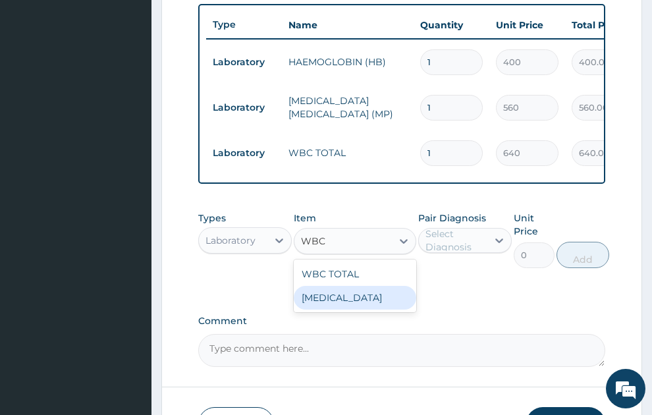
drag, startPoint x: 359, startPoint y: 290, endPoint x: 571, endPoint y: 161, distance: 247.5
click at [372, 286] on div "WBC DIFFERENTIAL" at bounding box center [355, 298] width 123 height 24
type input "640"
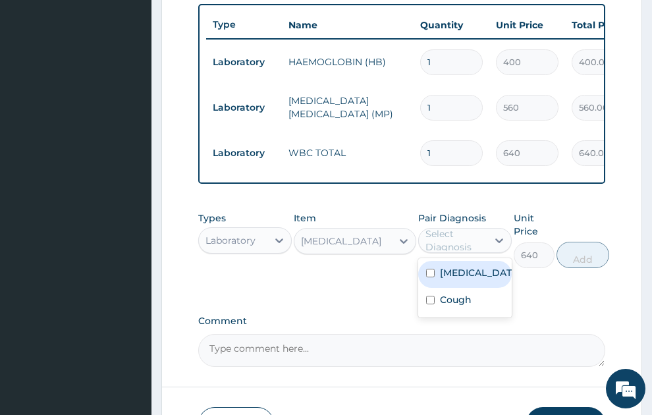
click at [477, 227] on div "Select Diagnosis" at bounding box center [456, 240] width 61 height 26
drag, startPoint x: 468, startPoint y: 268, endPoint x: 636, endPoint y: 212, distance: 177.4
click at [468, 269] on label "Malaria, unspecified" at bounding box center [479, 272] width 78 height 13
checkbox input "true"
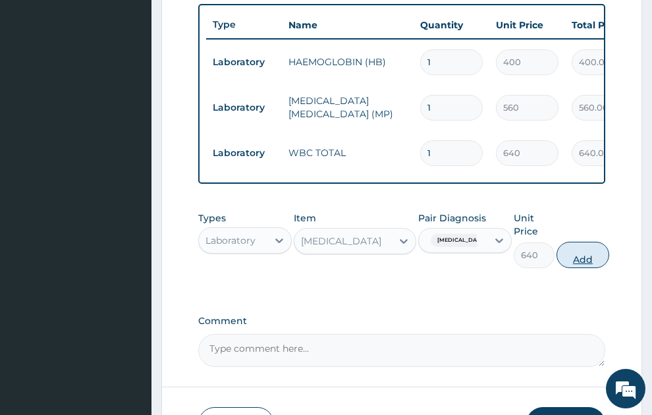
click at [587, 252] on button "Add" at bounding box center [583, 255] width 53 height 26
type input "0"
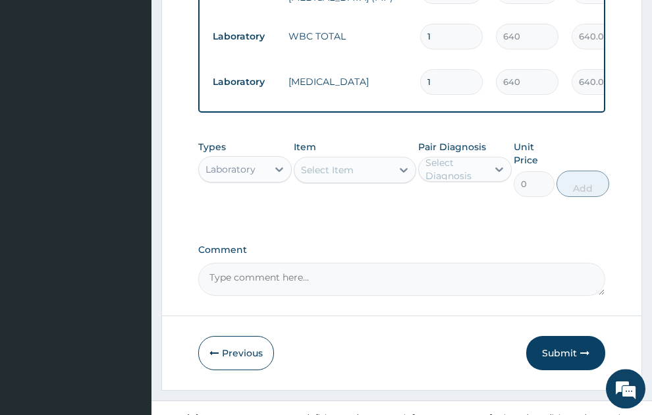
scroll to position [660, 0]
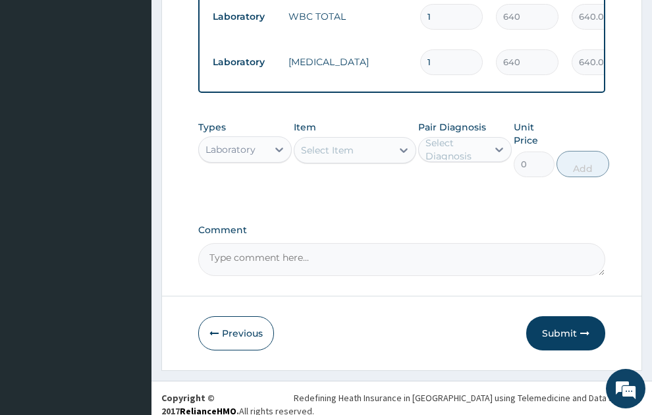
click at [348, 144] on div "Select Item" at bounding box center [327, 150] width 53 height 13
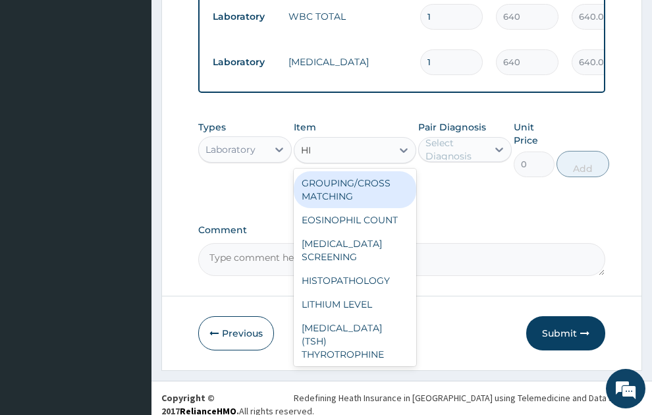
type input "HIV"
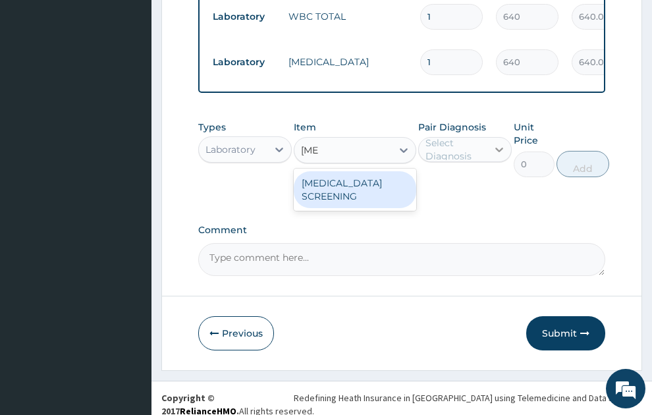
drag, startPoint x: 366, startPoint y: 171, endPoint x: 503, endPoint y: 138, distance: 140.3
click at [367, 171] on div "HIV SCREENING" at bounding box center [355, 189] width 123 height 37
type input "800"
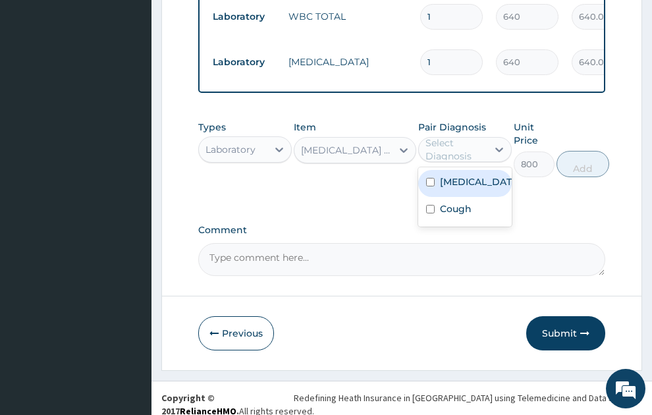
click at [459, 136] on div "Select Diagnosis" at bounding box center [456, 149] width 61 height 26
click at [463, 180] on label "Malaria, unspecified" at bounding box center [479, 181] width 78 height 13
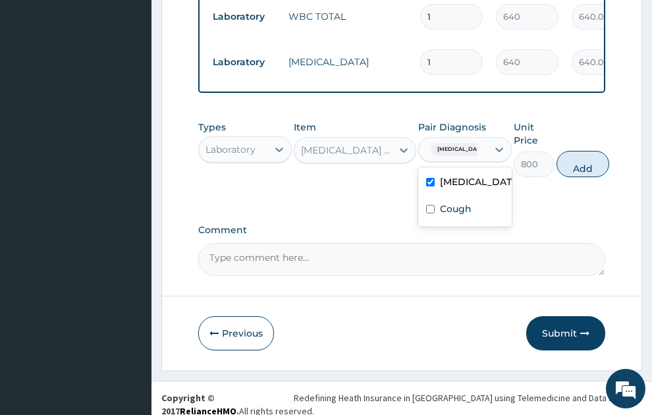
checkbox input "true"
click at [585, 154] on button "Add" at bounding box center [583, 164] width 53 height 26
type input "0"
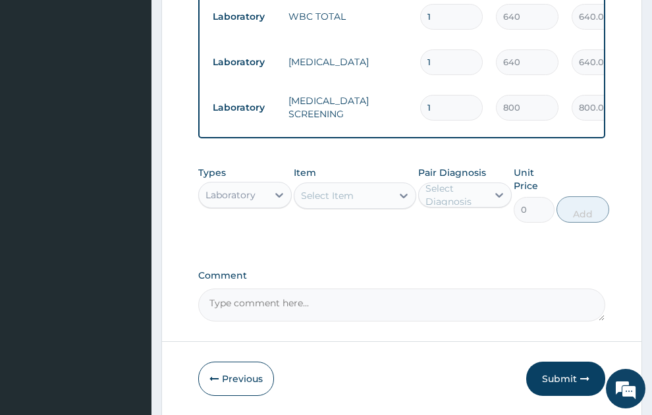
click at [366, 185] on div "Select Item" at bounding box center [344, 195] width 98 height 21
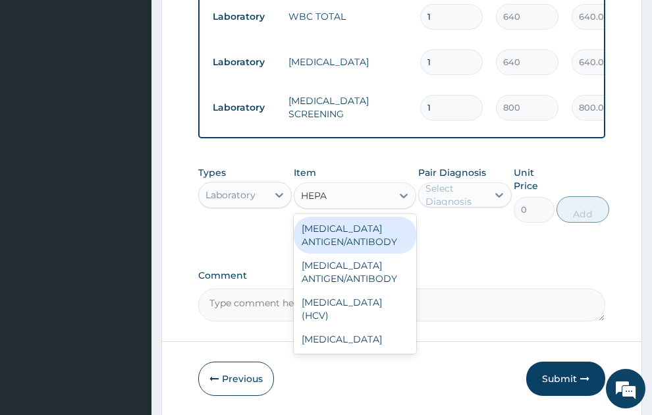
type input "HEPAT"
click at [359, 233] on div "HEPATITIS B ANTIGEN/ANTIBODY" at bounding box center [355, 235] width 123 height 37
type input "800"
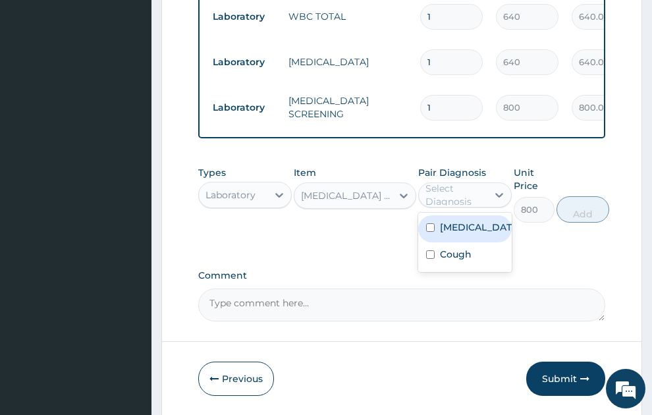
drag, startPoint x: 467, startPoint y: 188, endPoint x: 493, endPoint y: 221, distance: 41.8
click at [467, 189] on div "Select Diagnosis" at bounding box center [456, 195] width 61 height 26
click at [489, 231] on label "Malaria, unspecified" at bounding box center [479, 227] width 78 height 13
checkbox input "true"
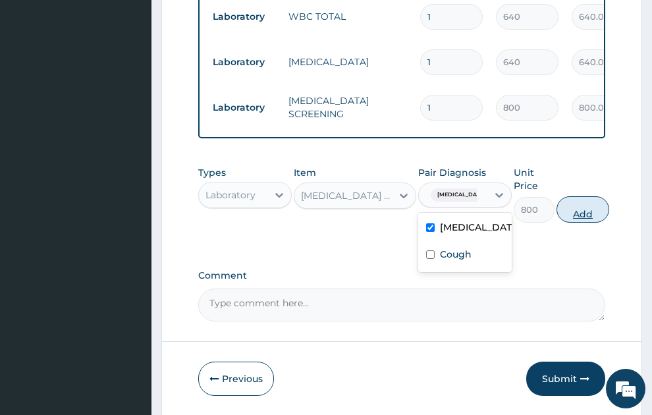
click at [583, 201] on button "Add" at bounding box center [583, 209] width 53 height 26
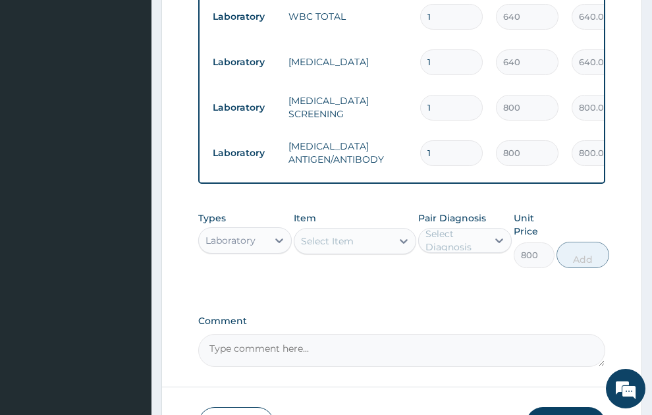
type input "0"
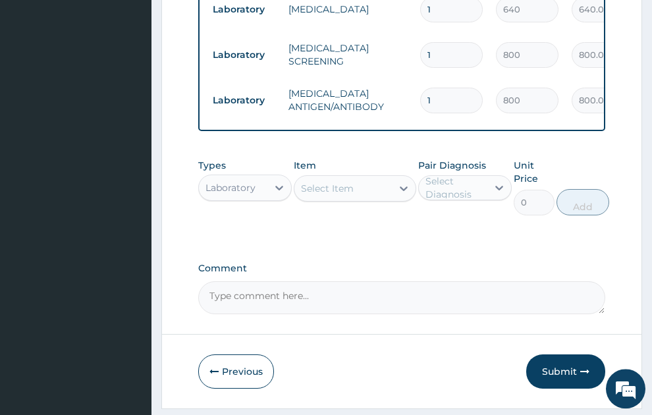
scroll to position [751, 0]
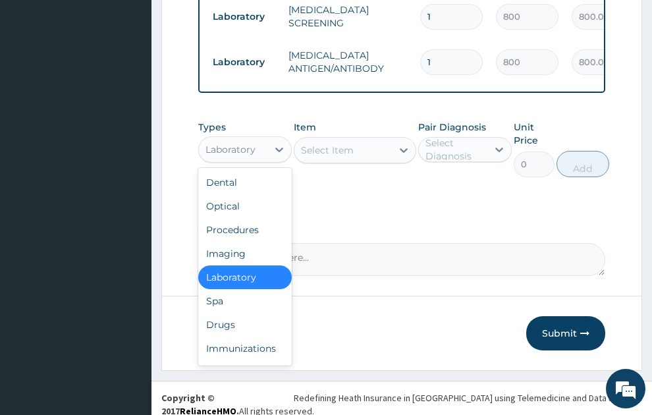
click at [244, 143] on div "Laboratory" at bounding box center [231, 149] width 50 height 13
click at [224, 314] on div "Drugs" at bounding box center [245, 325] width 94 height 24
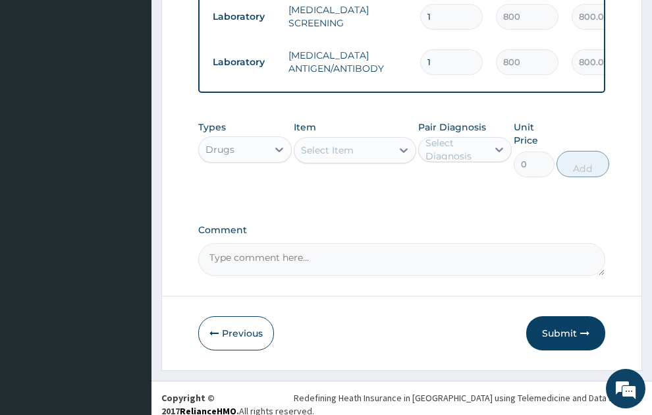
click at [352, 144] on div "Select Item" at bounding box center [327, 150] width 53 height 13
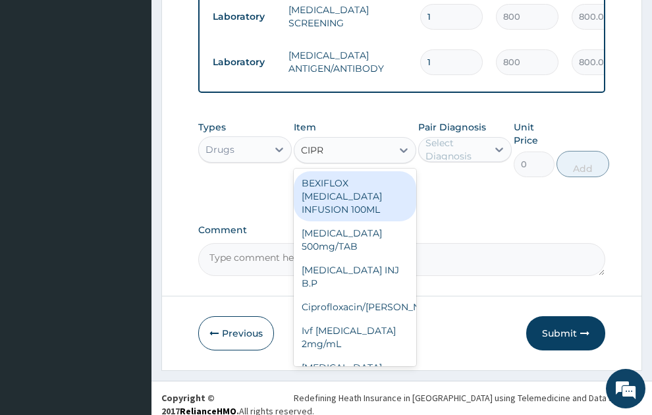
type input "CIPRO"
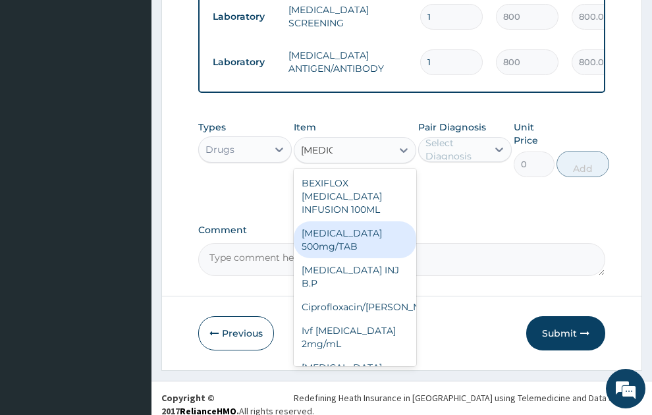
drag, startPoint x: 325, startPoint y: 210, endPoint x: 482, endPoint y: 90, distance: 198.0
click at [326, 221] on div "[MEDICAL_DATA] 500mg/TAB" at bounding box center [355, 239] width 123 height 37
type input "26.77"
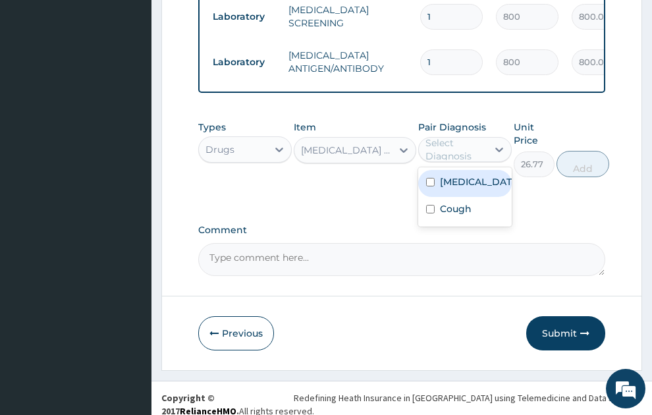
drag, startPoint x: 453, startPoint y: 136, endPoint x: 475, endPoint y: 187, distance: 54.6
click at [455, 140] on div "Select Diagnosis" at bounding box center [456, 149] width 61 height 26
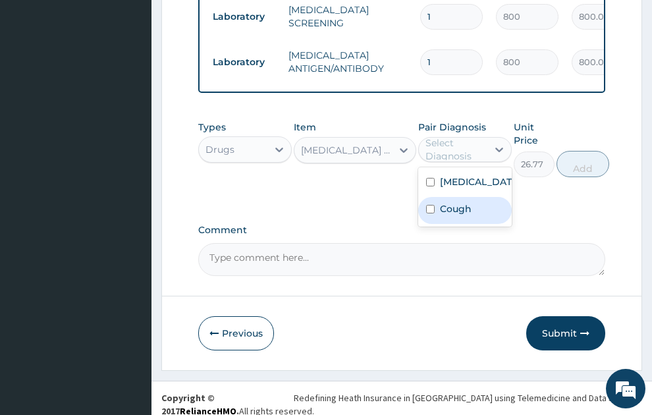
drag, startPoint x: 467, startPoint y: 216, endPoint x: 515, endPoint y: 176, distance: 62.2
click at [477, 214] on div "Cough" at bounding box center [466, 210] width 94 height 27
checkbox input "true"
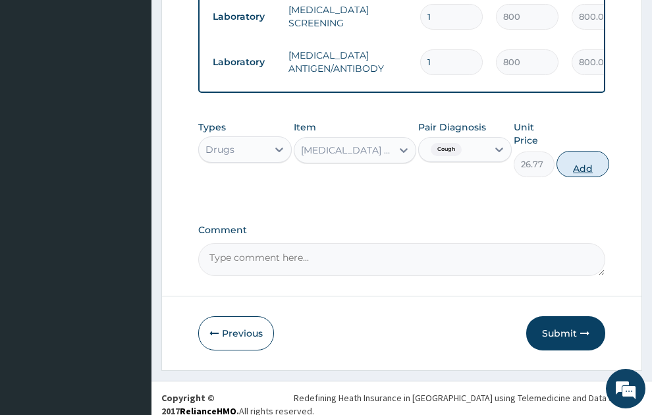
click at [594, 151] on button "Add" at bounding box center [583, 164] width 53 height 26
type input "0"
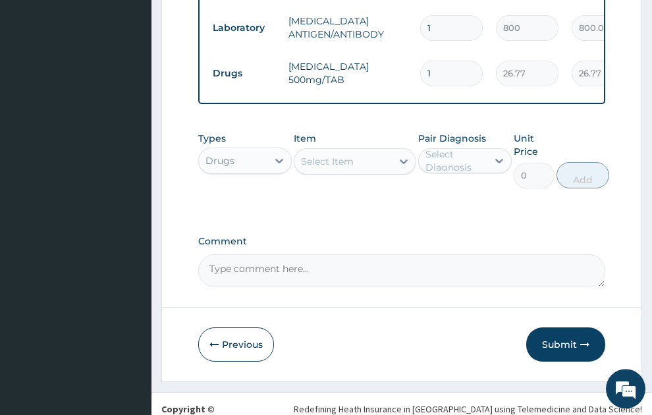
scroll to position [796, 0]
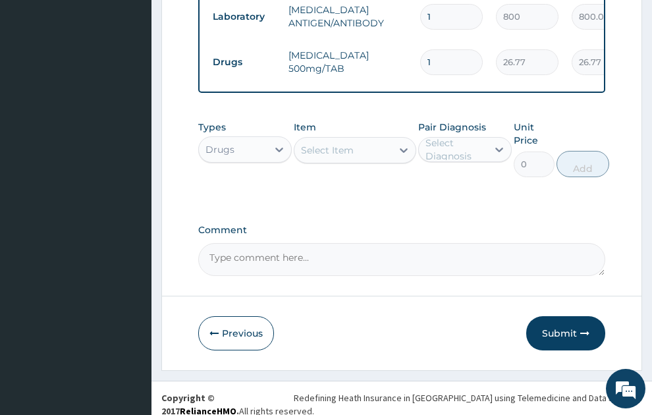
click at [341, 144] on div "Select Item" at bounding box center [327, 150] width 53 height 13
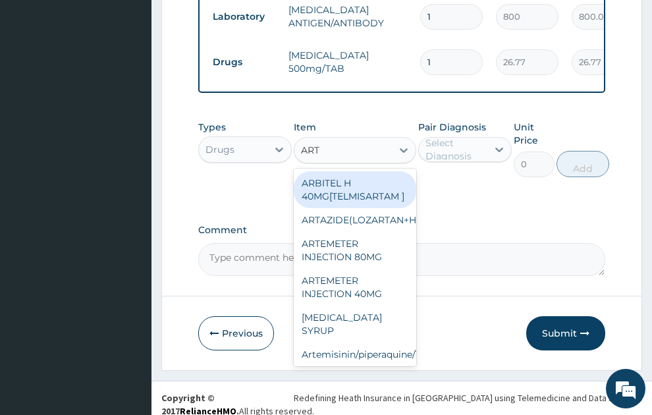
type input "ARTE"
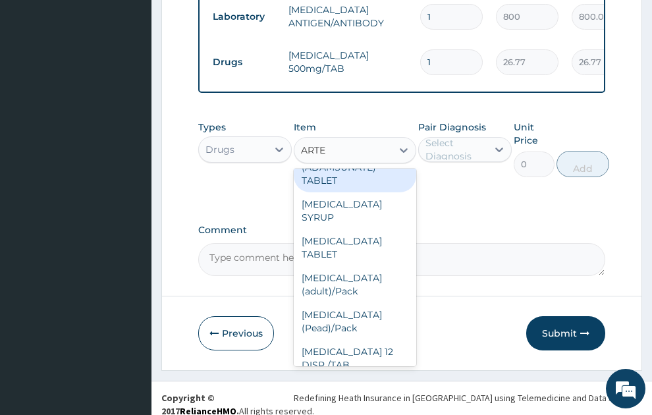
scroll to position [285, 0]
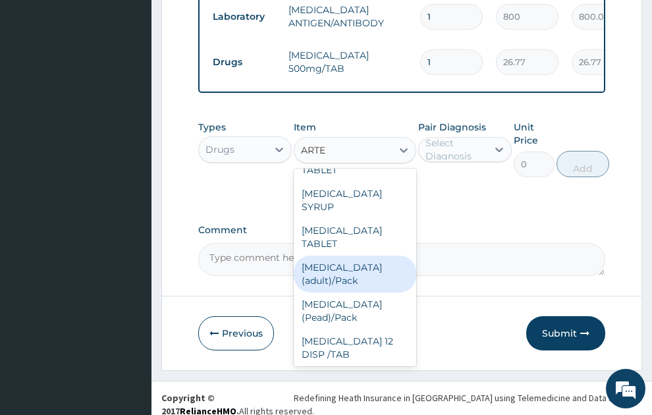
drag, startPoint x: 343, startPoint y: 283, endPoint x: 411, endPoint y: 190, distance: 115.6
click at [343, 281] on div "[MEDICAL_DATA] (adult)/Pack" at bounding box center [355, 274] width 123 height 37
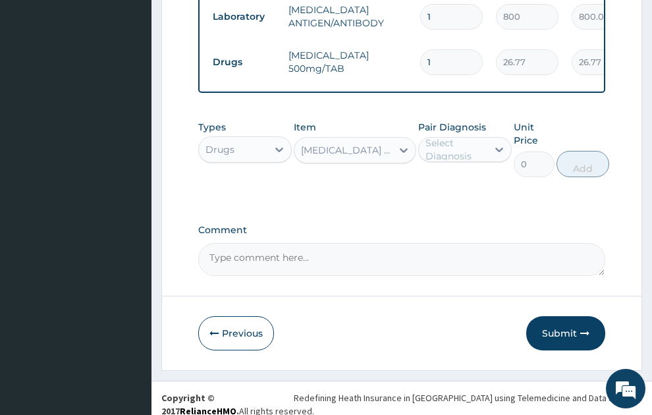
type input "682.5"
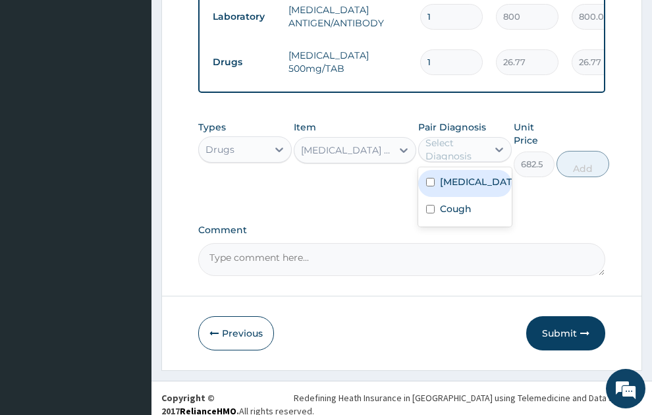
click at [448, 136] on div "Select Diagnosis" at bounding box center [456, 149] width 61 height 26
click at [459, 182] on label "Malaria, unspecified" at bounding box center [479, 181] width 78 height 13
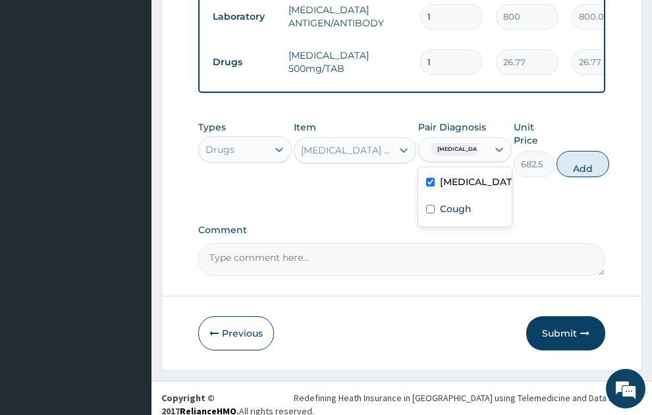
checkbox input "true"
click at [587, 156] on button "Add" at bounding box center [583, 164] width 53 height 26
type input "0"
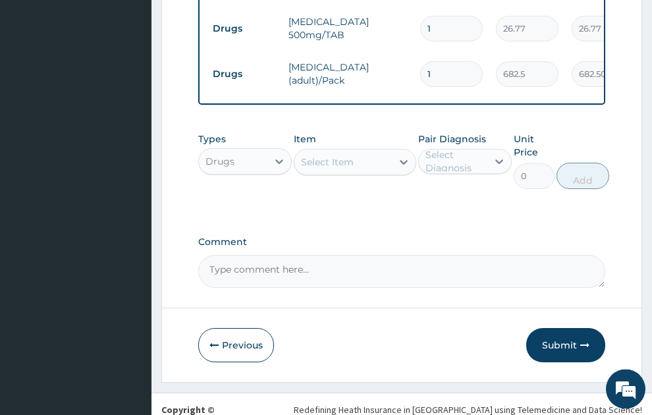
scroll to position [842, 0]
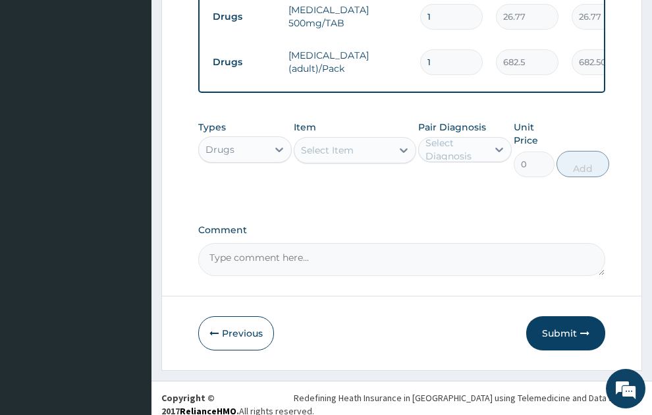
click at [347, 144] on div "Select Item" at bounding box center [327, 150] width 53 height 13
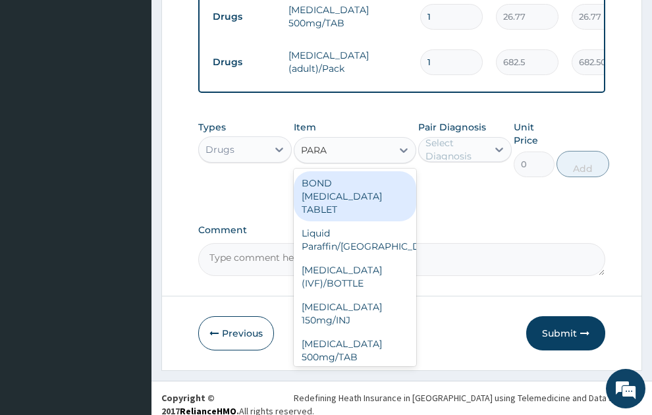
type input "PARAC"
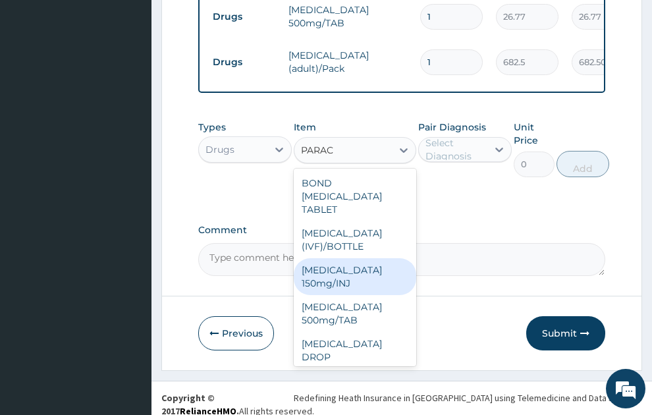
click at [349, 261] on div "[MEDICAL_DATA] 150mg/INJ" at bounding box center [355, 276] width 123 height 37
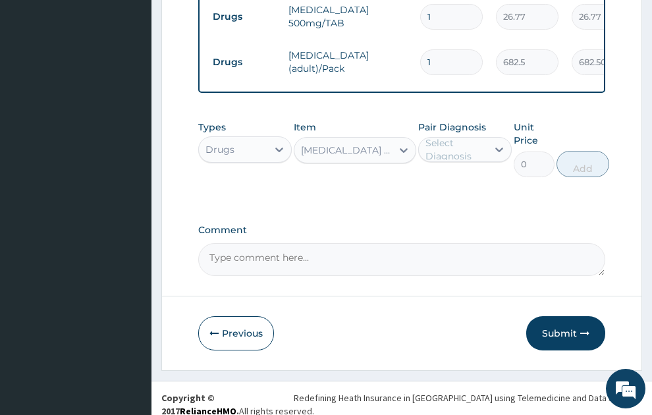
type input "31.5"
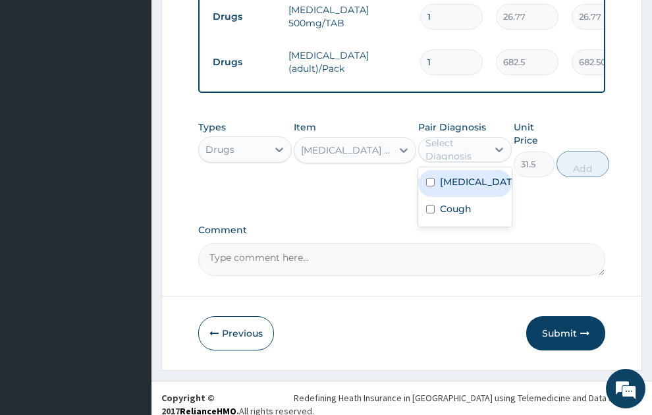
click at [462, 138] on div "Select Diagnosis" at bounding box center [456, 149] width 61 height 26
click at [467, 181] on label "Malaria, unspecified" at bounding box center [479, 181] width 78 height 13
checkbox input "true"
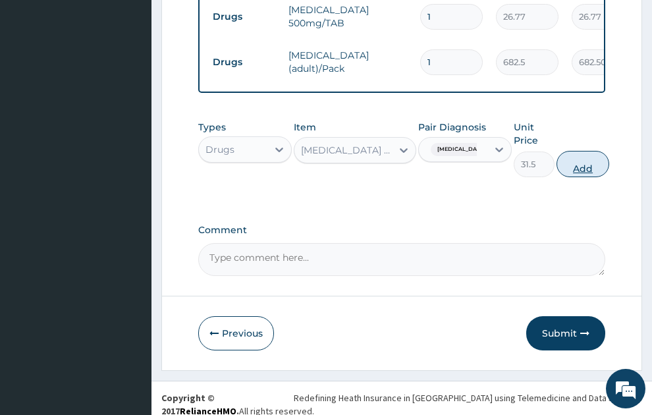
click at [594, 151] on button "Add" at bounding box center [583, 164] width 53 height 26
type input "0"
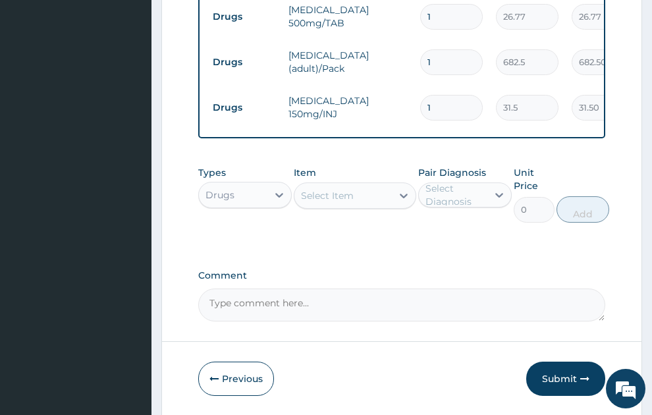
click at [347, 189] on div "Select Item" at bounding box center [327, 195] width 53 height 13
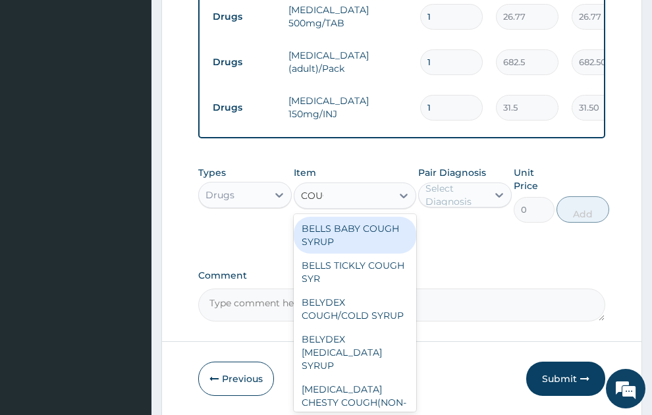
type input "COUGH"
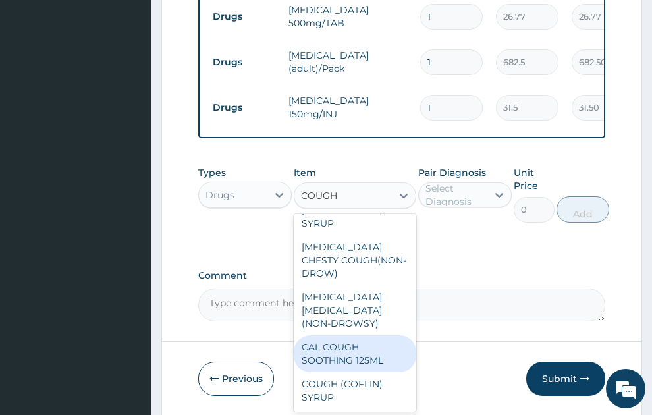
scroll to position [216, 0]
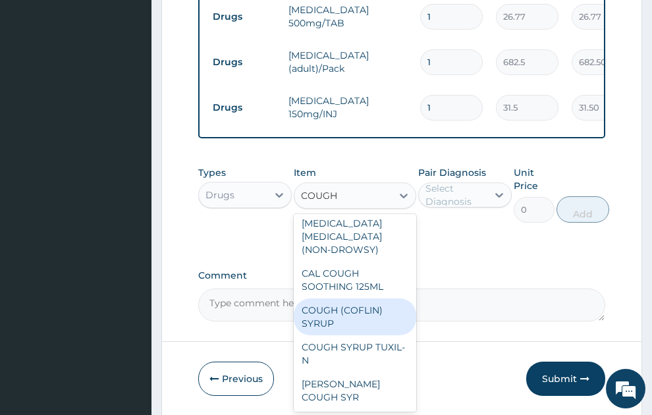
click at [370, 305] on div "COUGH (COFLIN) SYRUP" at bounding box center [355, 317] width 123 height 37
type input "157.5"
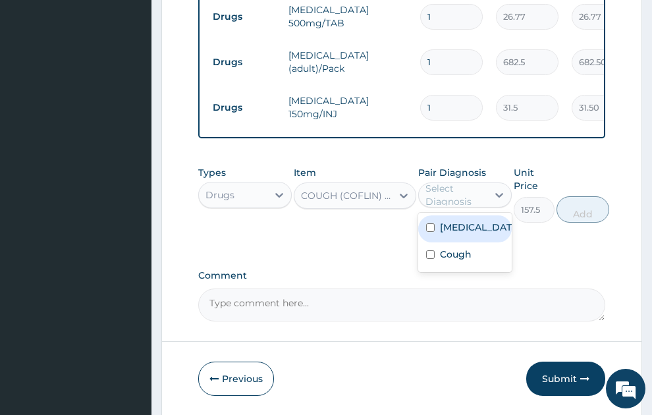
click at [455, 182] on div "Select Diagnosis" at bounding box center [456, 195] width 61 height 26
click at [468, 235] on div "Malaria, unspecified" at bounding box center [466, 229] width 94 height 27
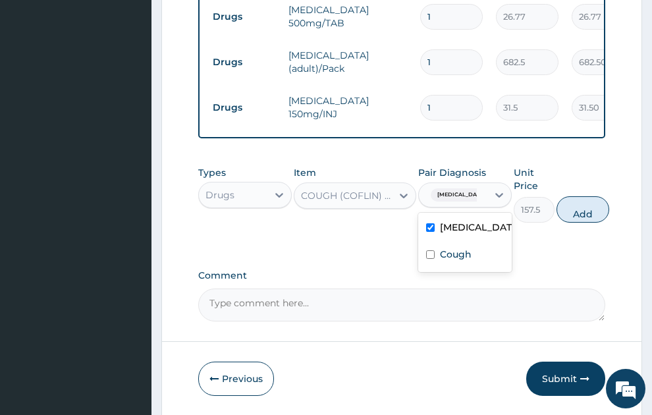
click at [467, 230] on label "Malaria, unspecified" at bounding box center [479, 227] width 78 height 13
checkbox input "false"
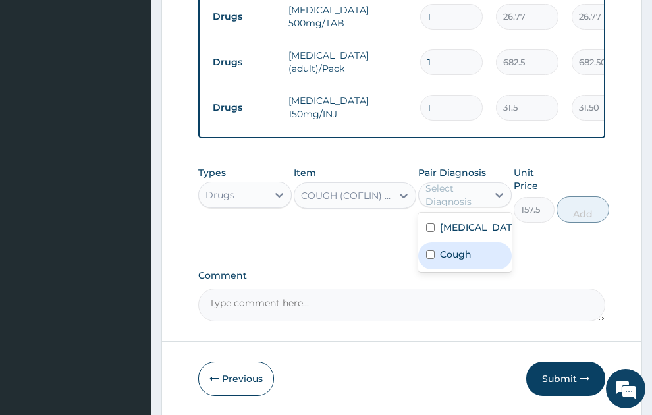
click at [458, 264] on div "Cough" at bounding box center [466, 256] width 94 height 27
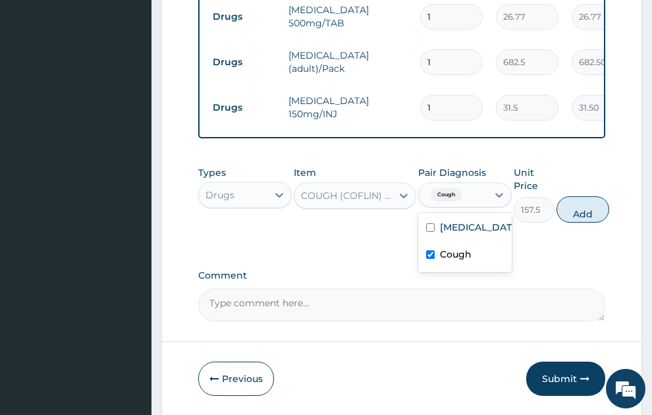
checkbox input "true"
click at [594, 196] on button "Add" at bounding box center [583, 209] width 53 height 26
type input "0"
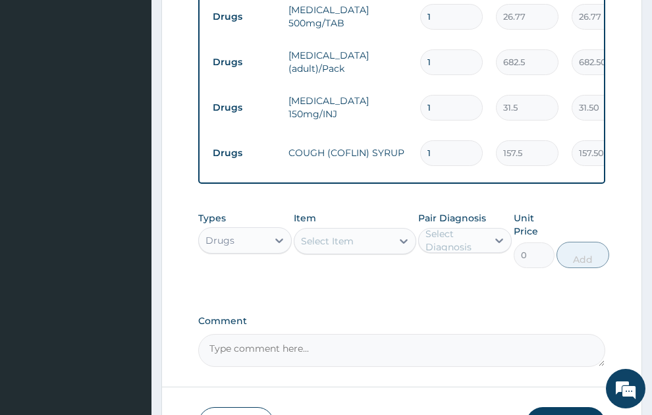
click at [351, 235] on div "Select Item" at bounding box center [327, 241] width 53 height 13
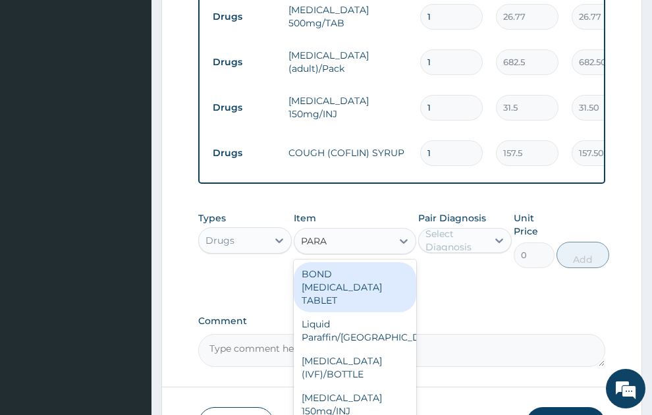
type input "PARAC"
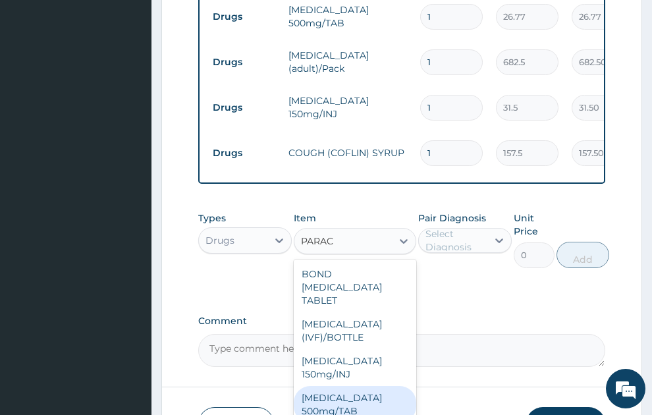
click at [331, 386] on div "PARACETAMOL 500mg/TAB" at bounding box center [355, 404] width 123 height 37
type input "5.25"
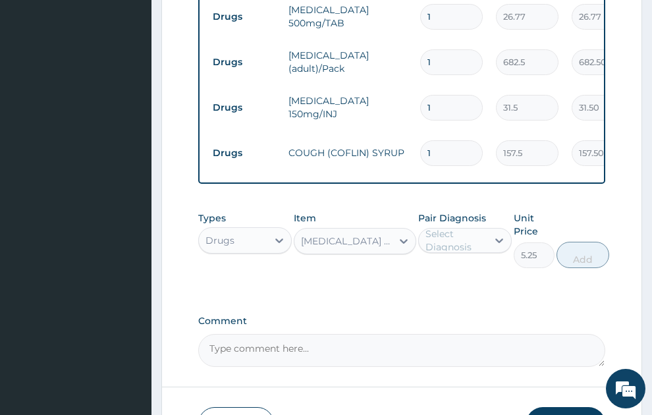
click at [454, 231] on div "Select Diagnosis" at bounding box center [456, 240] width 61 height 26
click at [459, 266] on label "Malaria, unspecified" at bounding box center [479, 272] width 78 height 13
checkbox input "true"
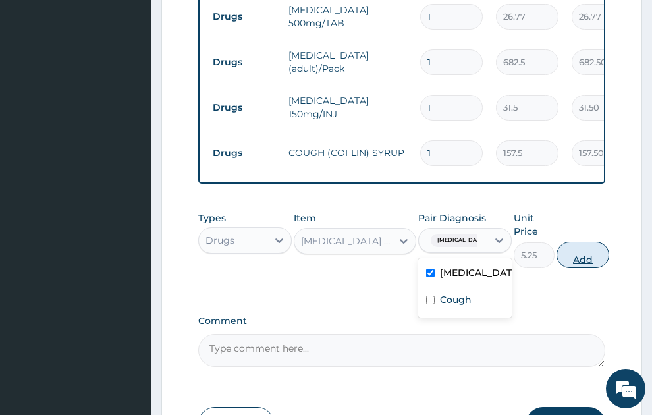
click at [588, 243] on button "Add" at bounding box center [583, 255] width 53 height 26
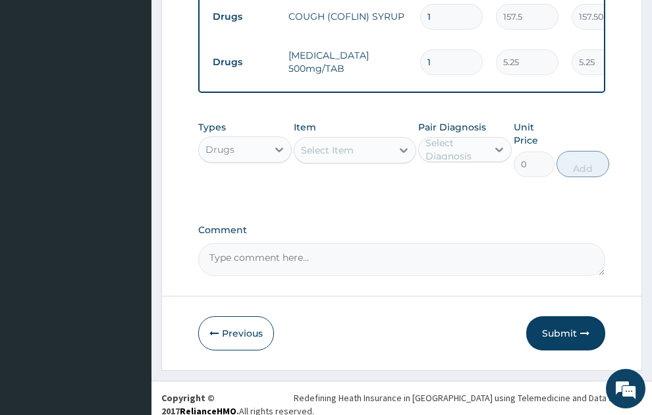
scroll to position [965, 0]
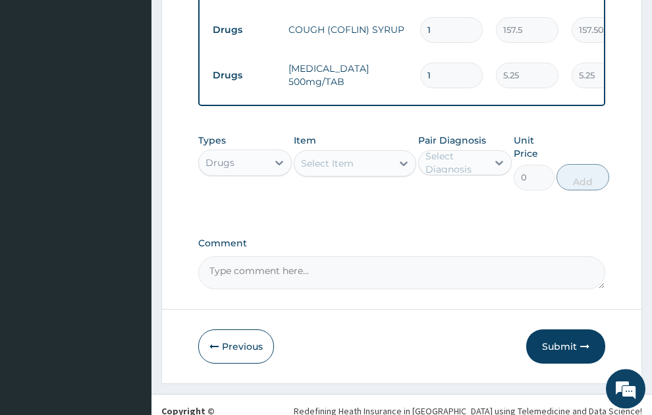
click at [246, 134] on div "Types Drugs" at bounding box center [245, 162] width 94 height 57
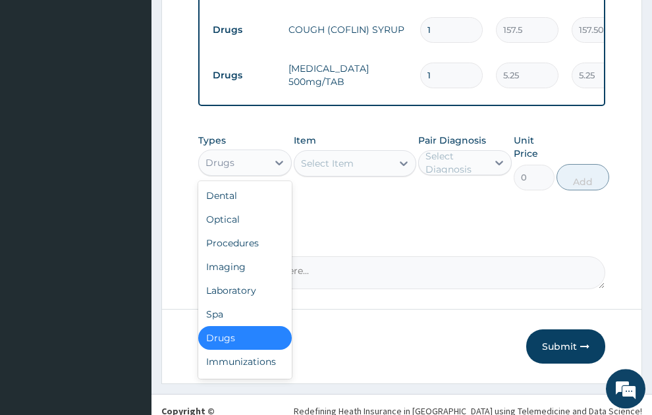
click at [249, 158] on div "Drugs" at bounding box center [233, 162] width 69 height 21
click at [257, 231] on div "Procedures" at bounding box center [245, 243] width 94 height 24
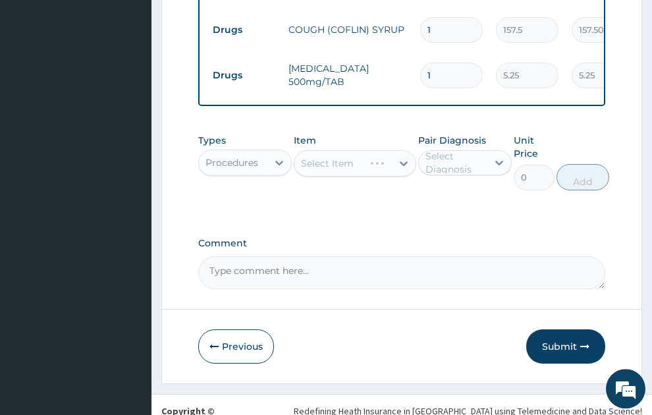
click at [353, 157] on div "Select Item" at bounding box center [327, 163] width 53 height 13
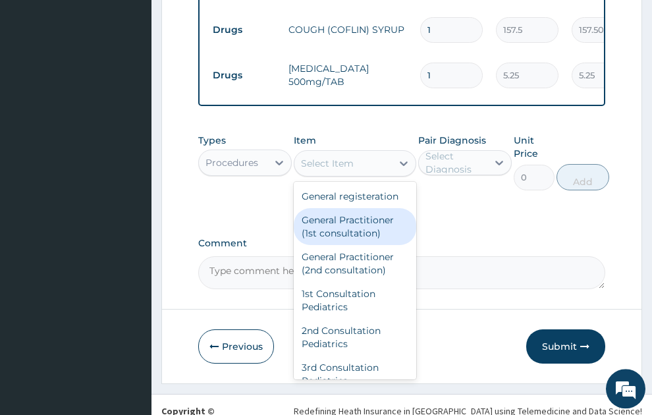
drag, startPoint x: 360, startPoint y: 226, endPoint x: 440, endPoint y: 181, distance: 91.8
click at [362, 222] on div "General Practitioner (1st consultation)" at bounding box center [355, 226] width 123 height 37
type input "1500"
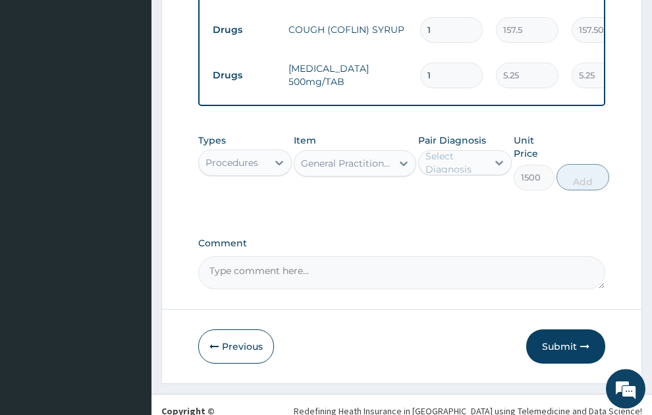
click at [461, 154] on div "Select Diagnosis" at bounding box center [456, 163] width 61 height 26
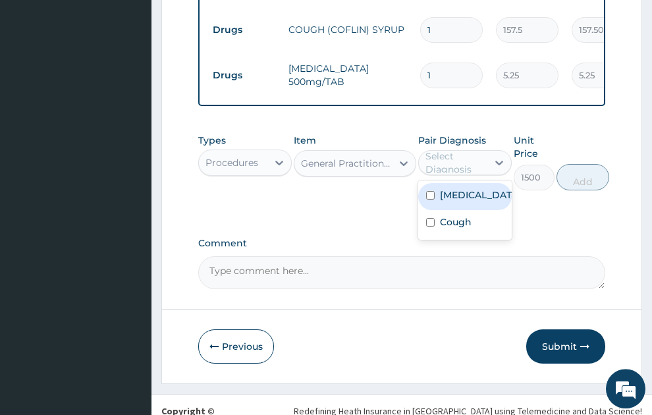
click at [461, 189] on label "[MEDICAL_DATA]" at bounding box center [479, 194] width 78 height 13
checkbox input "true"
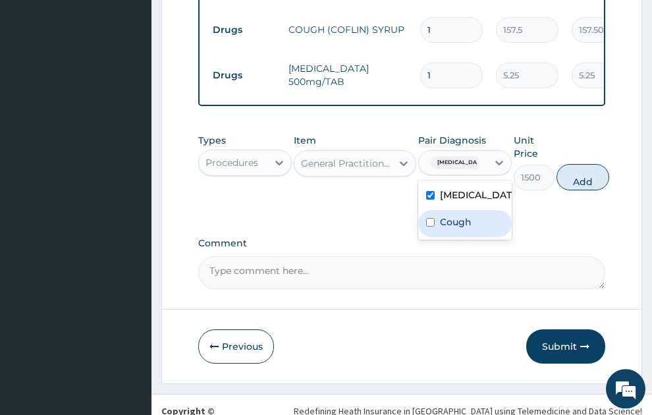
click at [462, 226] on label "Cough" at bounding box center [456, 222] width 32 height 13
checkbox input "true"
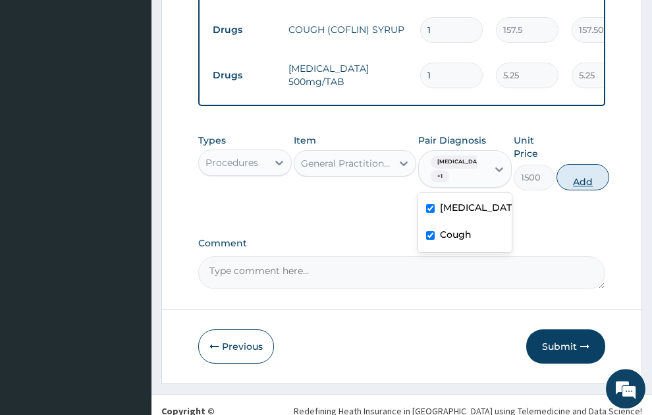
click at [592, 164] on button "Add" at bounding box center [583, 177] width 53 height 26
type input "0"
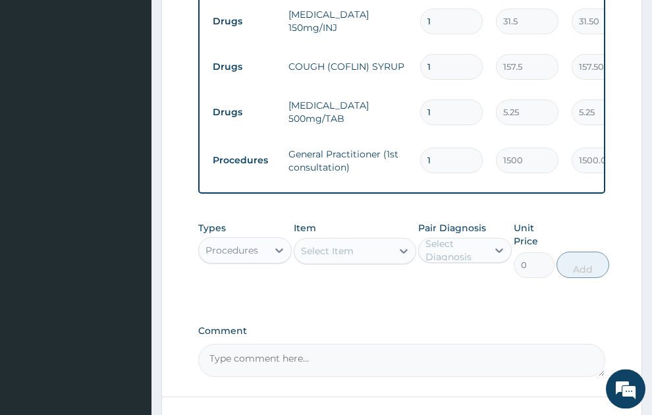
scroll to position [906, 0]
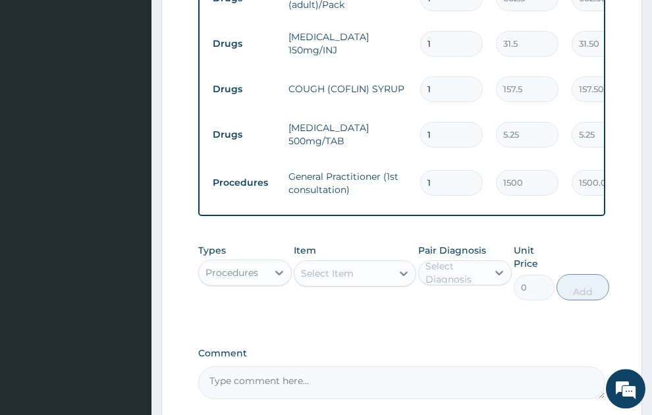
click at [438, 122] on input "1" at bounding box center [451, 135] width 63 height 26
type input "18"
type input "94.50"
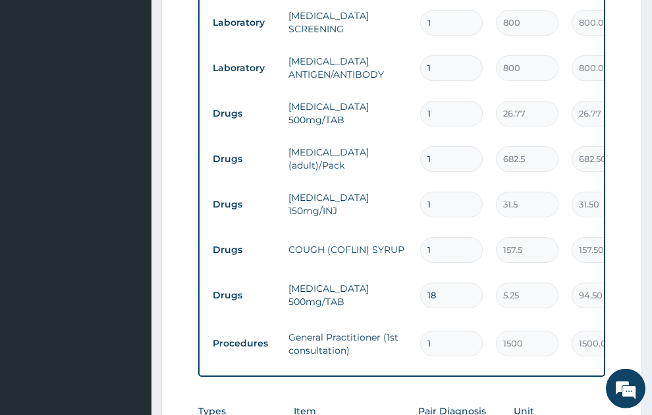
scroll to position [728, 0]
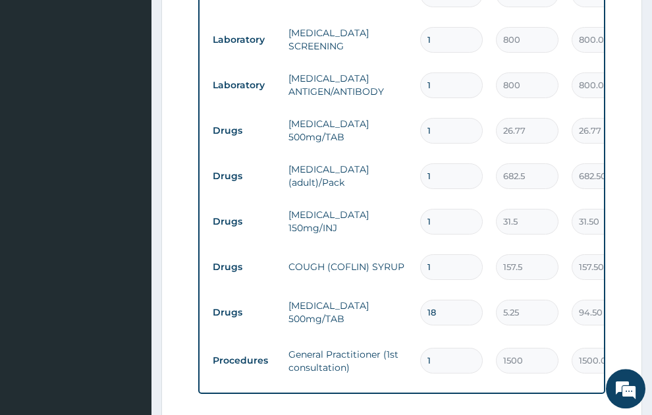
type input "18"
click at [427, 118] on input "1" at bounding box center [451, 131] width 63 height 26
type input "21"
type input "562.17"
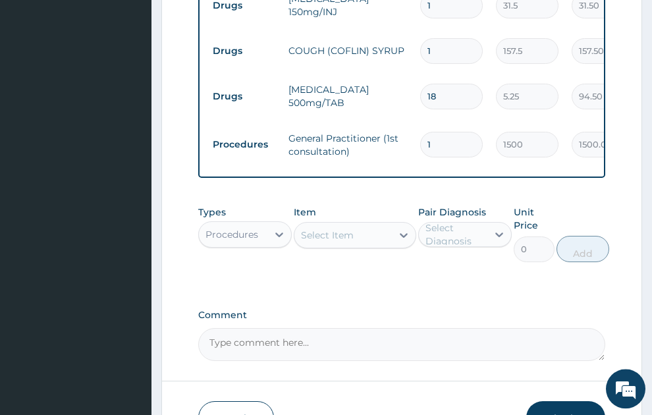
scroll to position [1024, 0]
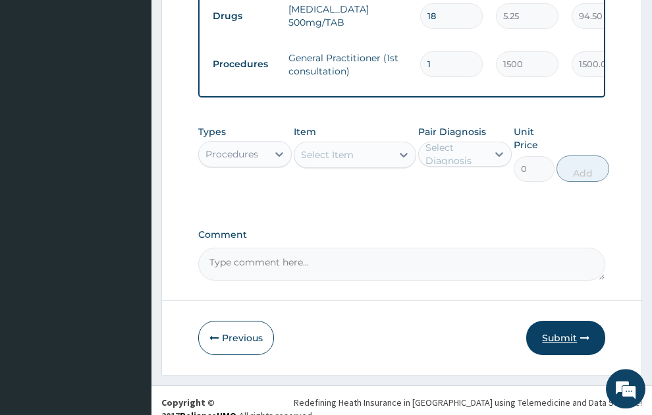
type input "21"
click at [564, 321] on button "Submit" at bounding box center [566, 338] width 79 height 34
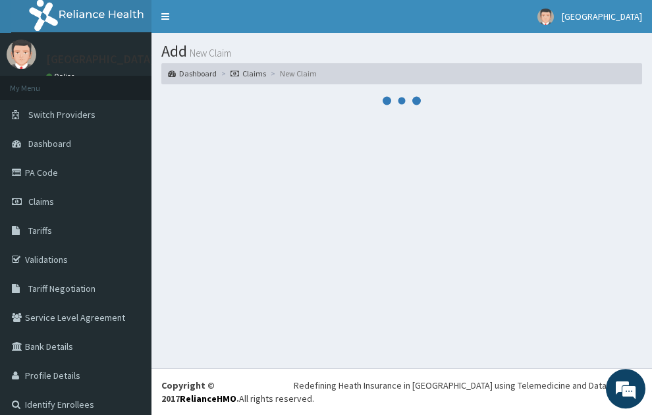
scroll to position [0, 0]
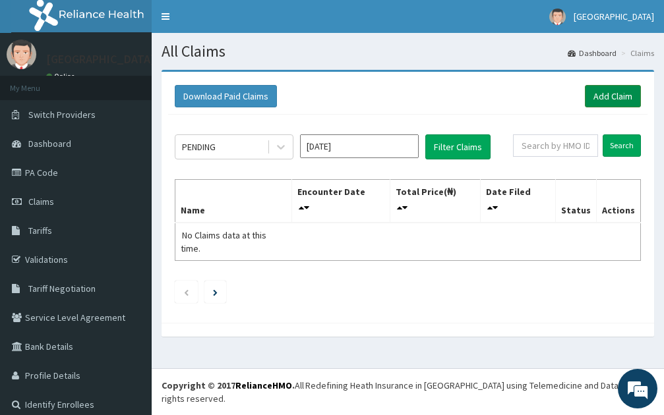
click at [606, 102] on link "Add Claim" at bounding box center [613, 96] width 56 height 22
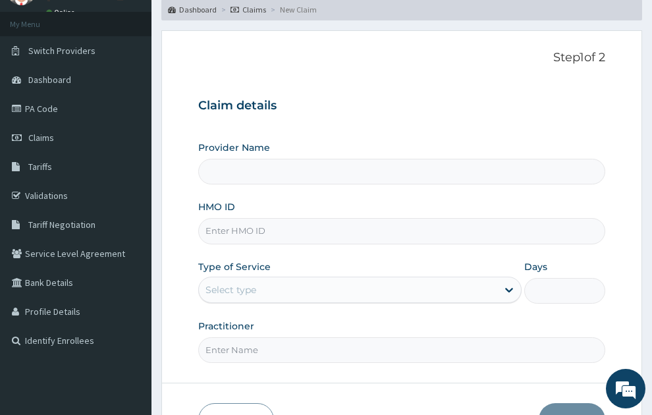
type input "SONEX CLINICS LTD"
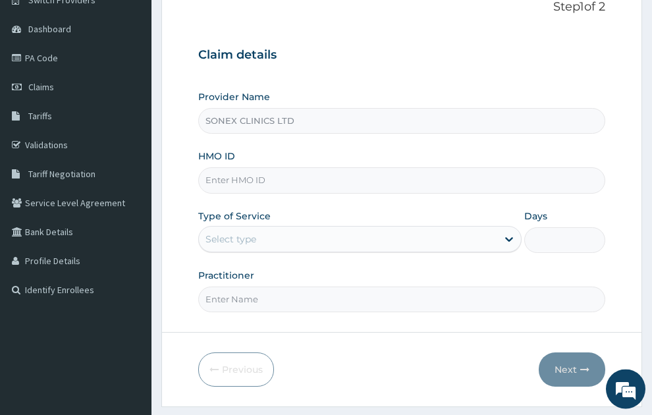
scroll to position [119, 0]
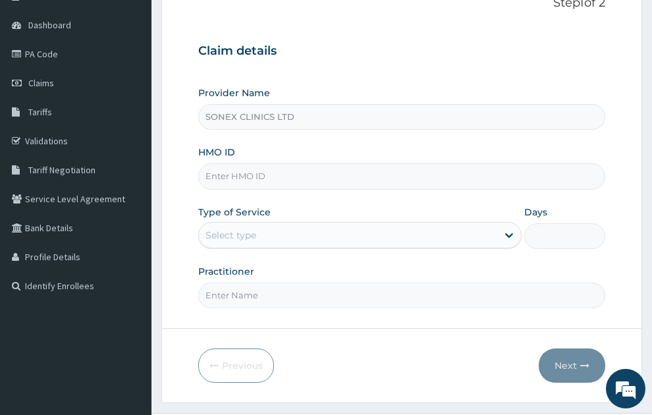
click at [245, 163] on input "HMO ID" at bounding box center [402, 176] width 408 height 26
type input "CHL/10414/A"
click at [250, 229] on div "Select type" at bounding box center [231, 235] width 51 height 13
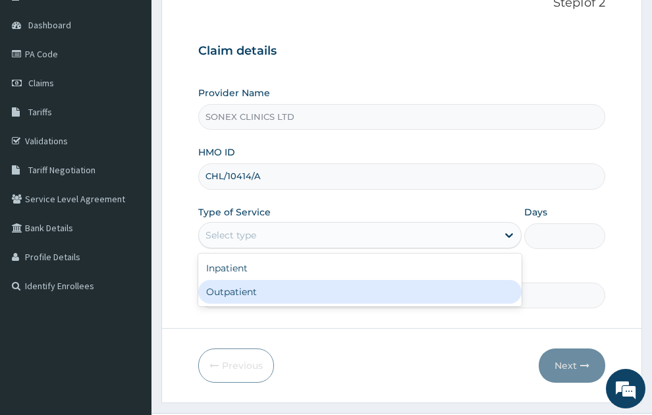
click at [238, 280] on div "Outpatient" at bounding box center [360, 292] width 324 height 24
type input "1"
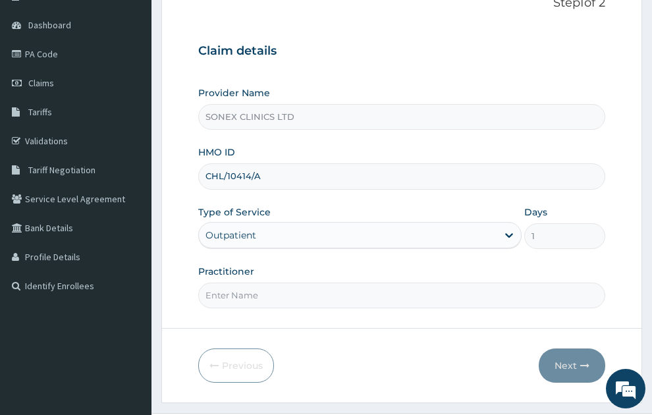
click at [243, 283] on input "Practitioner" at bounding box center [402, 296] width 408 height 26
type input "[PERSON_NAME]"
click at [569, 349] on button "Next" at bounding box center [572, 366] width 67 height 34
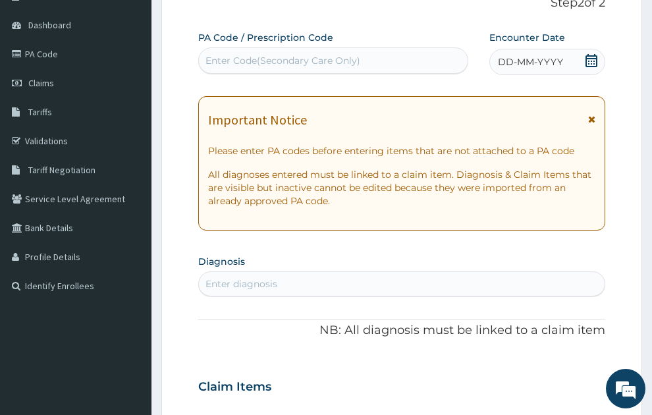
click at [555, 55] on span "DD-MM-YYYY" at bounding box center [530, 61] width 65 height 13
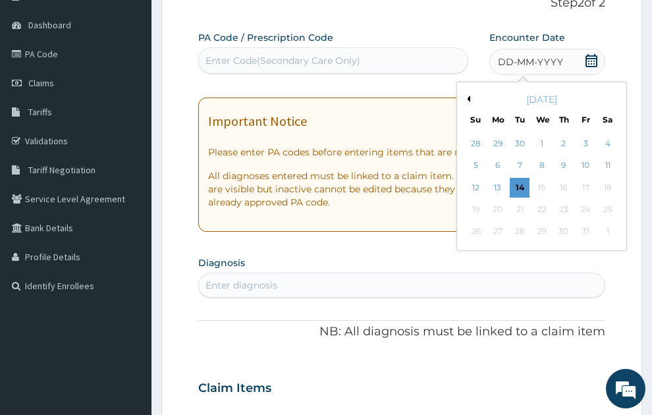
click at [469, 96] on button "Previous Month" at bounding box center [467, 99] width 7 height 7
click at [540, 156] on div "10" at bounding box center [543, 166] width 20 height 20
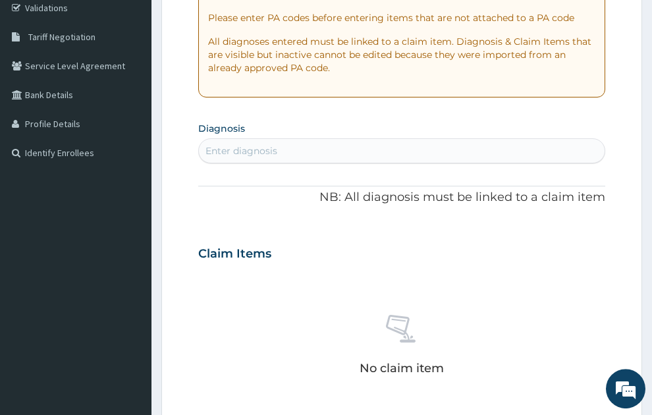
scroll to position [356, 0]
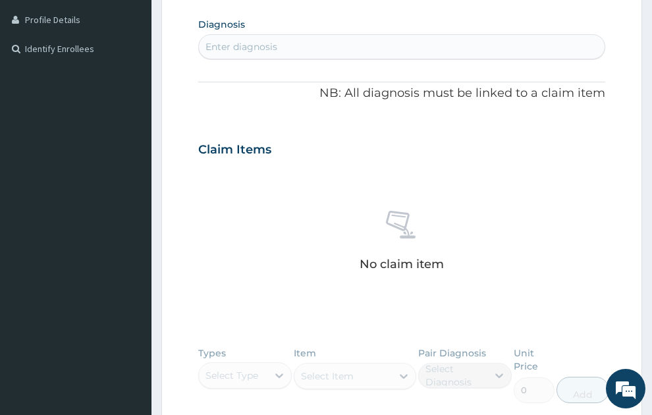
click at [236, 36] on div "Enter diagnosis" at bounding box center [402, 46] width 407 height 21
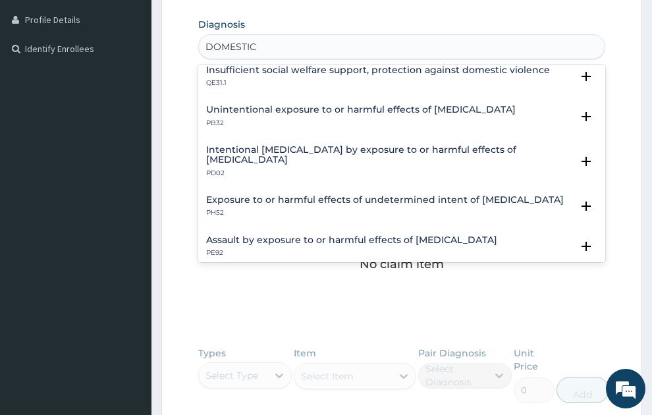
scroll to position [0, 0]
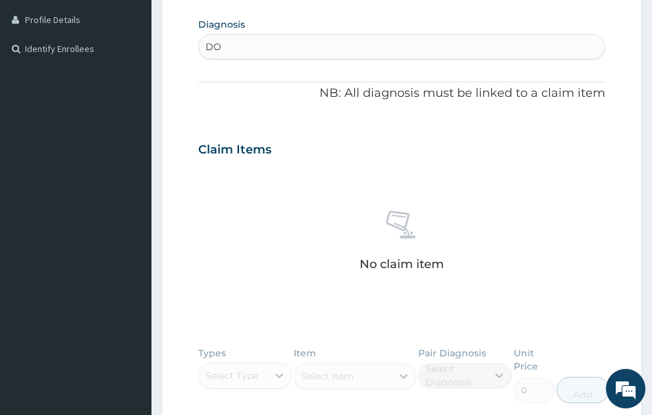
type input "D"
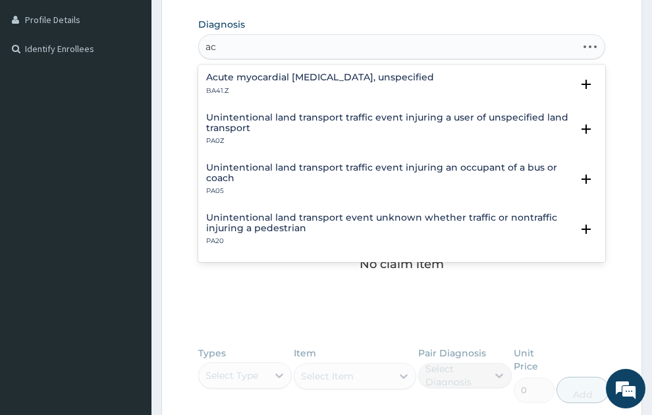
type input "a"
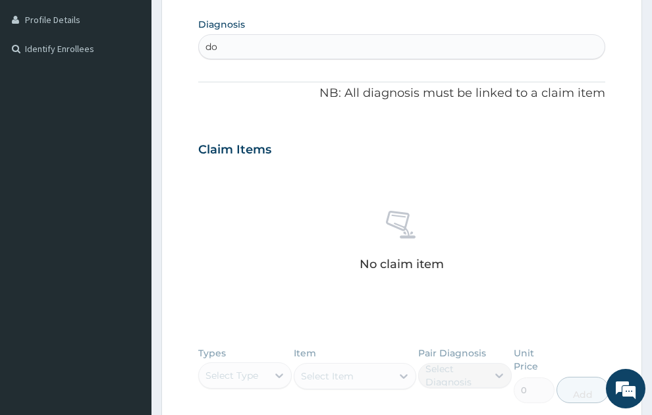
type input "d"
type input "l"
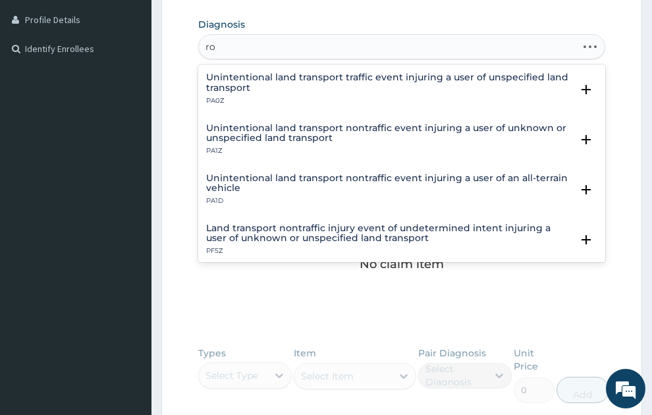
type input "r"
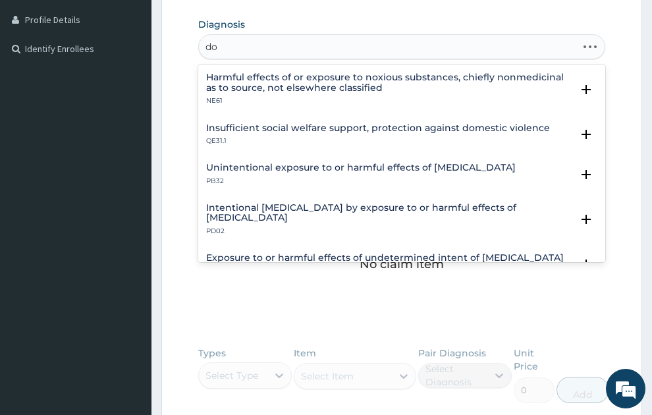
type input "d"
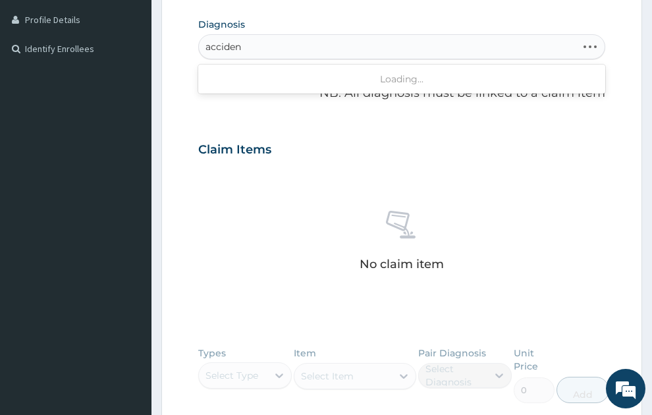
type input "accident"
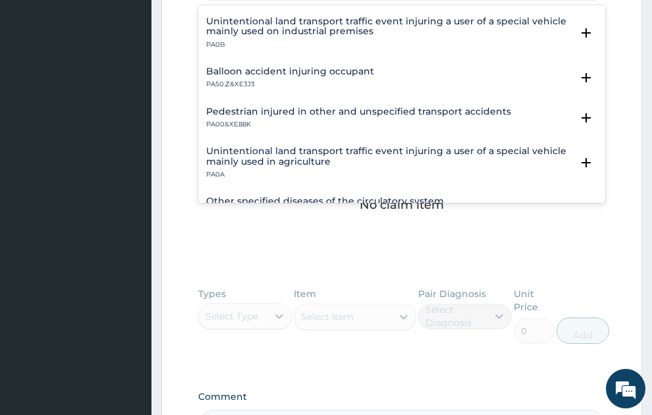
scroll to position [1068, 0]
click at [464, 107] on h4 "Pedestrian injured in other and unspecified transport accidents" at bounding box center [358, 112] width 305 height 10
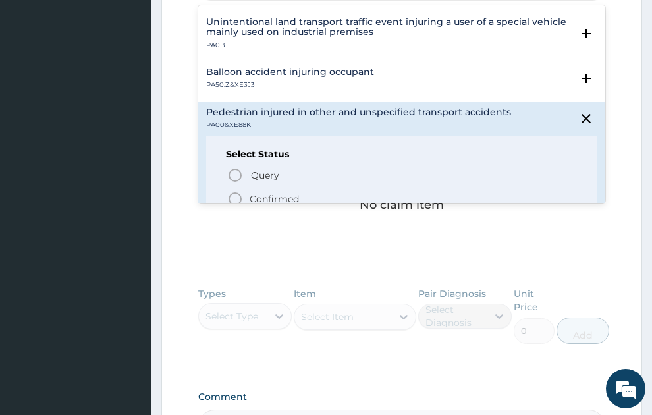
click at [299, 192] on p "Confirmed" at bounding box center [274, 198] width 49 height 13
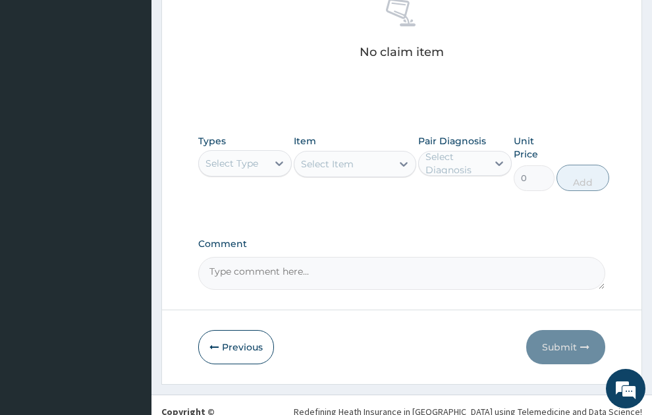
scroll to position [575, 0]
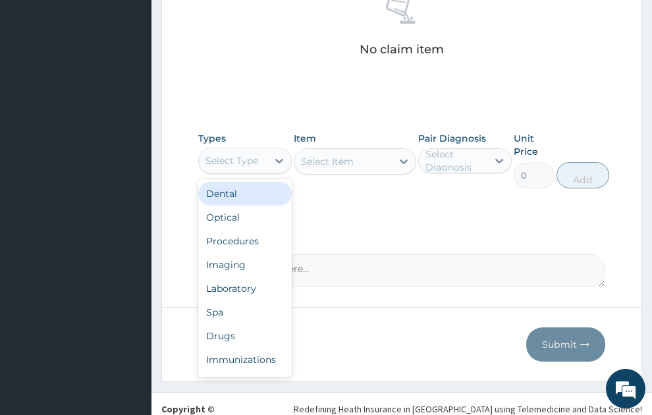
click at [226, 154] on div "Select Type" at bounding box center [232, 160] width 53 height 13
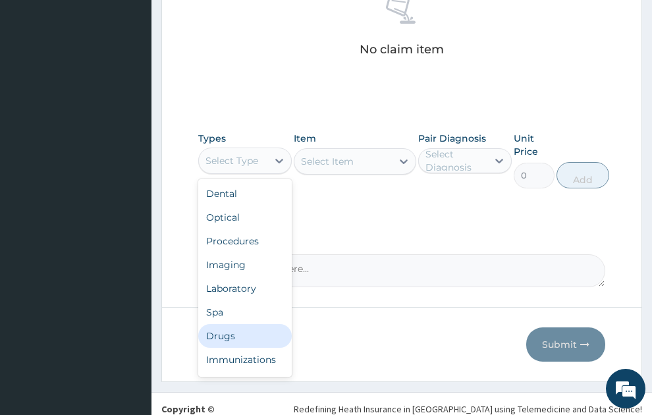
click at [235, 324] on div "Drugs" at bounding box center [245, 336] width 94 height 24
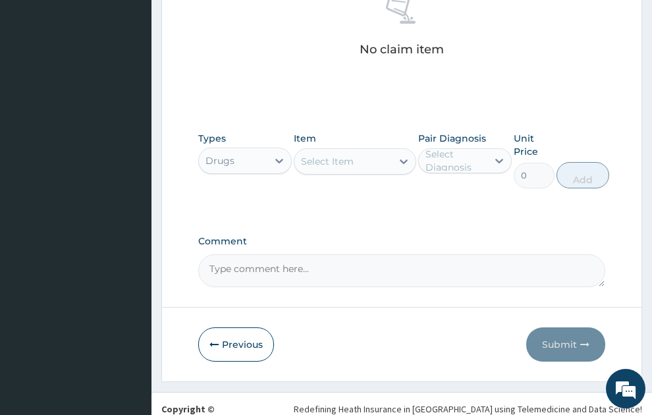
click at [328, 155] on div "Select Item" at bounding box center [327, 161] width 53 height 13
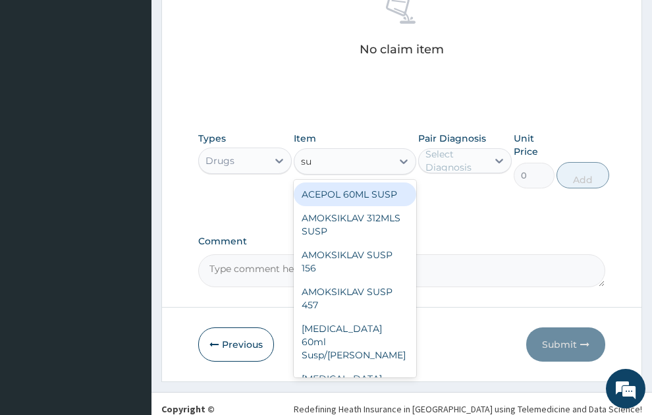
type input "s"
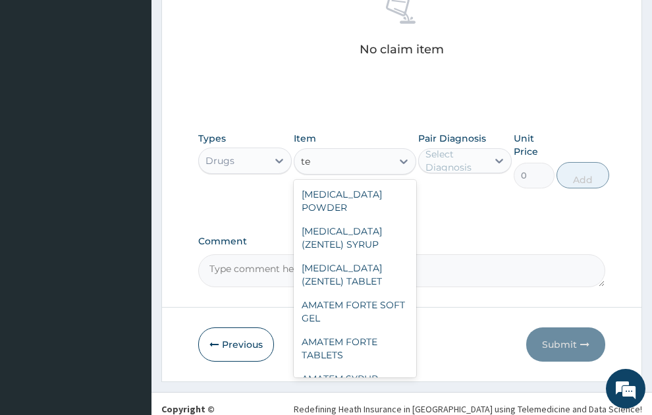
type input "t"
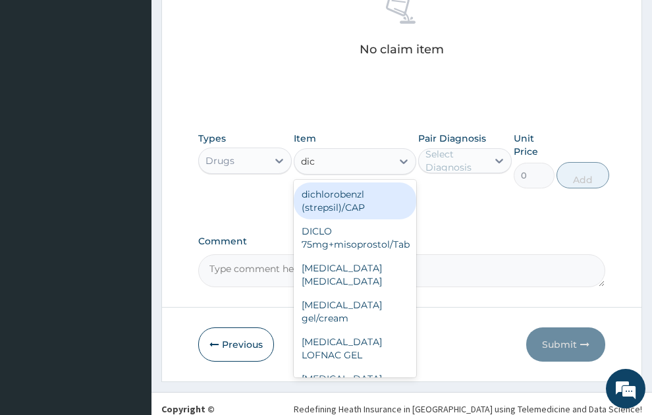
type input "dicl"
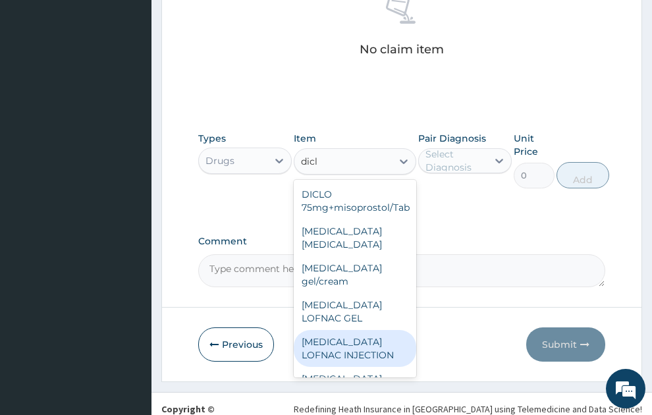
click at [376, 330] on div "[MEDICAL_DATA] LOFNAC INJECTION" at bounding box center [355, 348] width 123 height 37
type input "52.5"
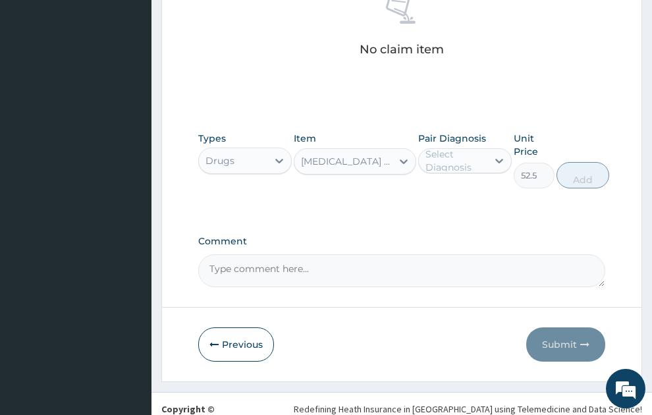
drag, startPoint x: 446, startPoint y: 140, endPoint x: 458, endPoint y: 154, distance: 18.7
click at [446, 148] on div "Select Diagnosis" at bounding box center [456, 161] width 61 height 26
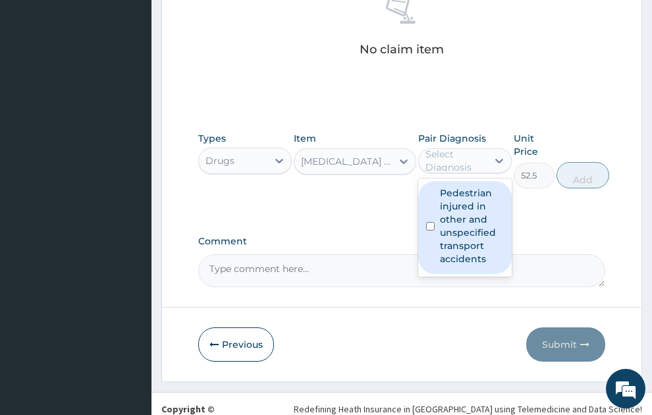
click at [488, 211] on label "Pedestrian injured in other and unspecified transport accidents" at bounding box center [472, 226] width 64 height 79
checkbox input "true"
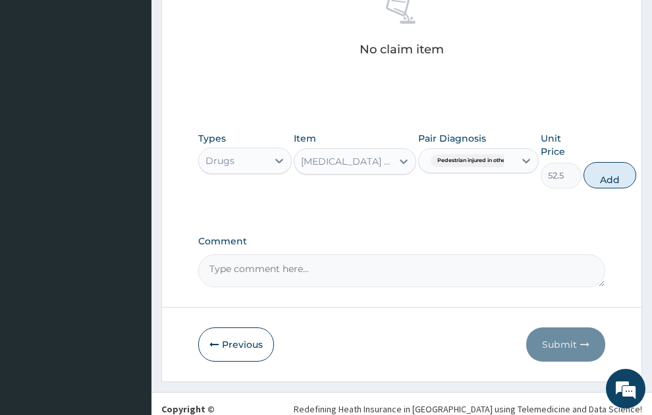
drag, startPoint x: 621, startPoint y: 158, endPoint x: 272, endPoint y: 123, distance: 351.8
click at [613, 162] on button "Add" at bounding box center [610, 175] width 53 height 26
type input "0"
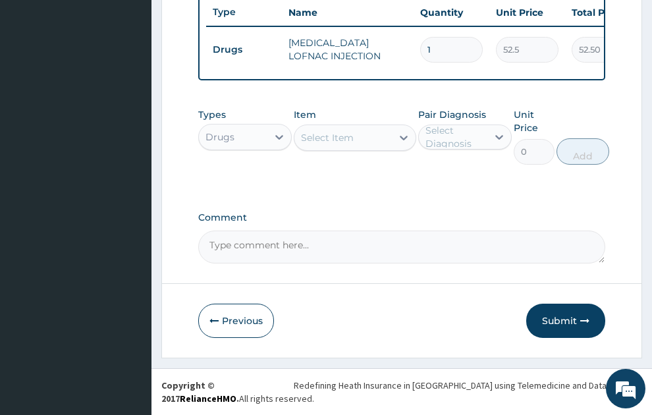
scroll to position [523, 0]
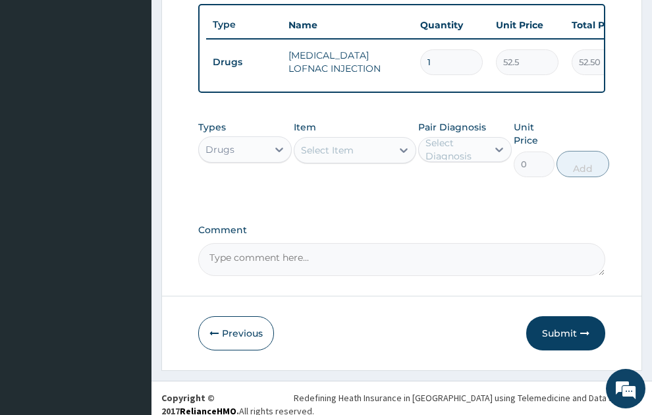
click at [341, 144] on div "Select Item" at bounding box center [327, 150] width 53 height 13
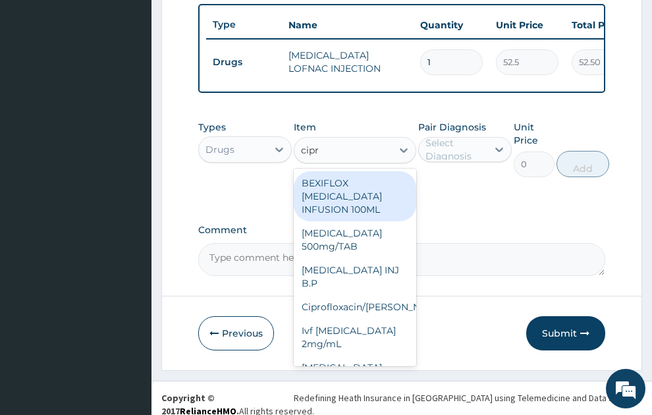
type input "[MEDICAL_DATA]"
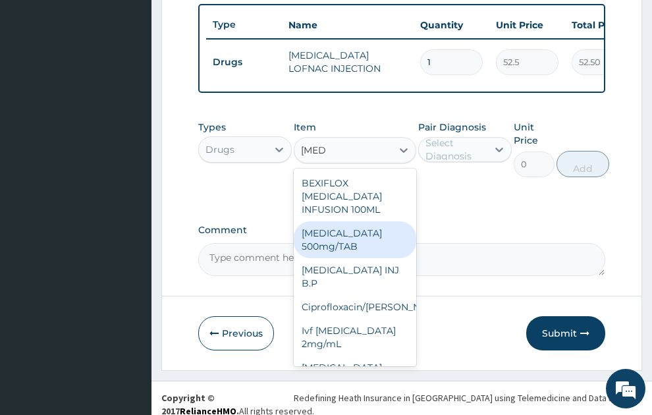
drag, startPoint x: 338, startPoint y: 213, endPoint x: 477, endPoint y: 135, distance: 159.3
click at [347, 221] on div "[MEDICAL_DATA] 500mg/TAB" at bounding box center [355, 239] width 123 height 37
type input "26.77"
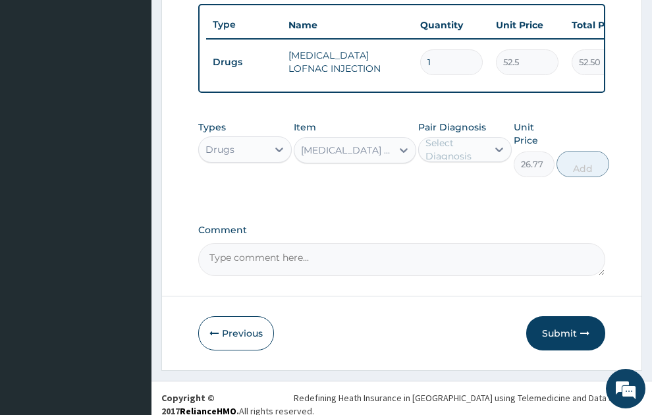
click at [460, 136] on div "Select Diagnosis" at bounding box center [456, 149] width 61 height 26
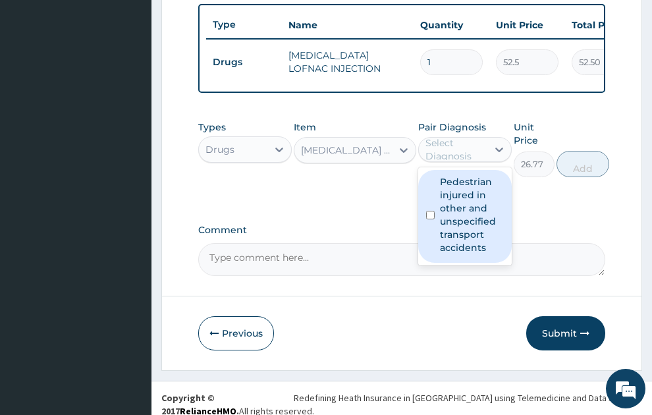
drag, startPoint x: 479, startPoint y: 201, endPoint x: 544, endPoint y: 182, distance: 68.0
click at [482, 201] on label "Pedestrian injured in other and unspecified transport accidents" at bounding box center [472, 214] width 64 height 79
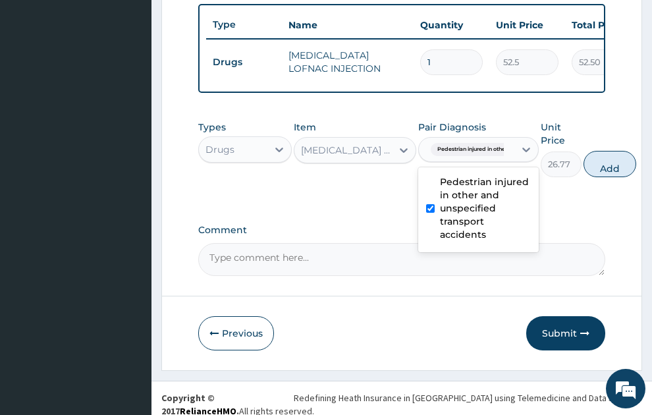
checkbox input "true"
click at [625, 155] on button "Add" at bounding box center [610, 164] width 53 height 26
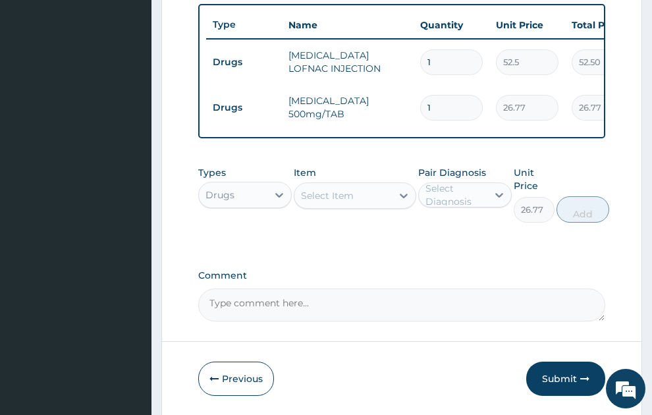
type input "0"
click at [324, 189] on div "Select Item" at bounding box center [327, 195] width 53 height 13
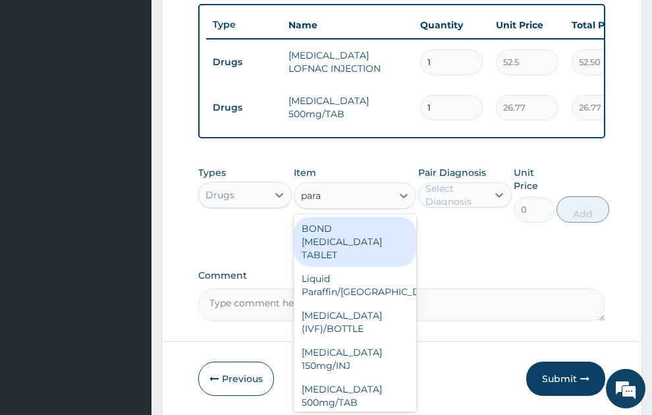
type input "parac"
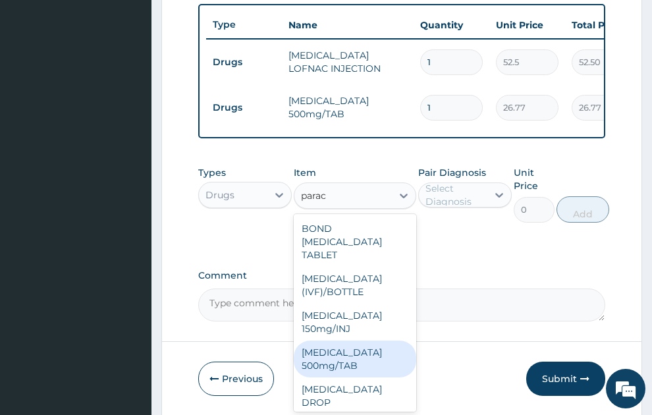
click at [355, 351] on div "PARACETAMOL 500mg/TAB" at bounding box center [355, 359] width 123 height 37
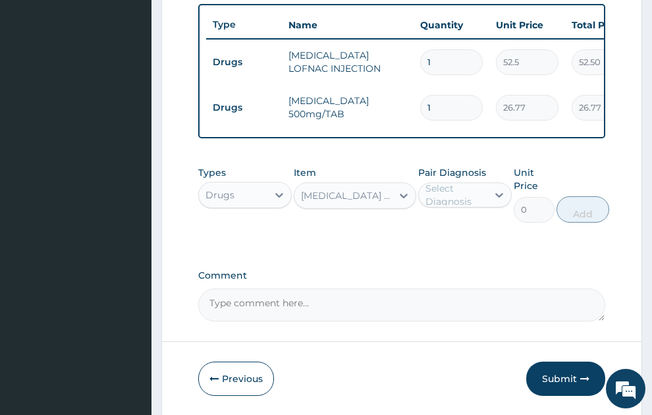
type input "5.25"
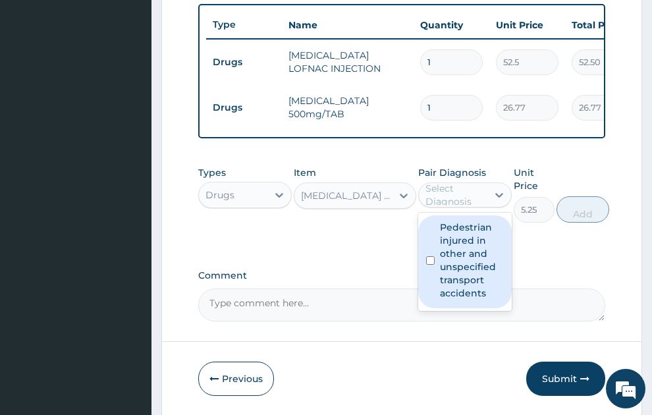
click at [460, 182] on div "Select Diagnosis" at bounding box center [456, 195] width 61 height 26
drag, startPoint x: 460, startPoint y: 228, endPoint x: 602, endPoint y: 187, distance: 148.1
click at [460, 229] on label "Pedestrian injured in other and unspecified transport accidents" at bounding box center [472, 260] width 64 height 79
checkbox input "true"
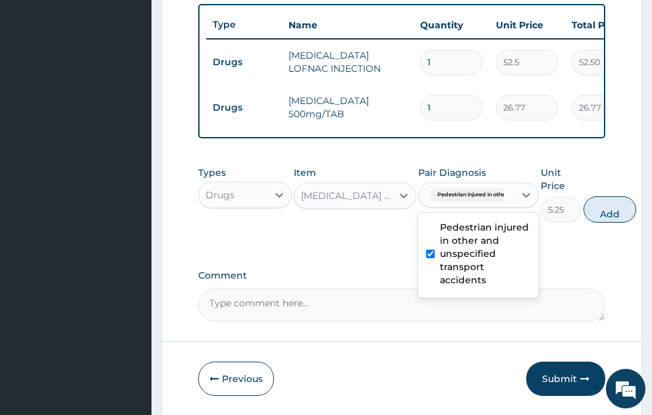
drag, startPoint x: 609, startPoint y: 189, endPoint x: 576, endPoint y: 214, distance: 41.4
click at [609, 196] on button "Add" at bounding box center [610, 209] width 53 height 26
type input "0"
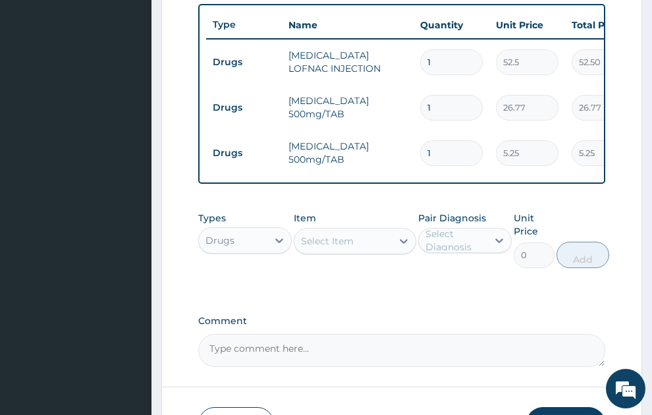
click at [348, 235] on div "Select Item" at bounding box center [327, 241] width 53 height 13
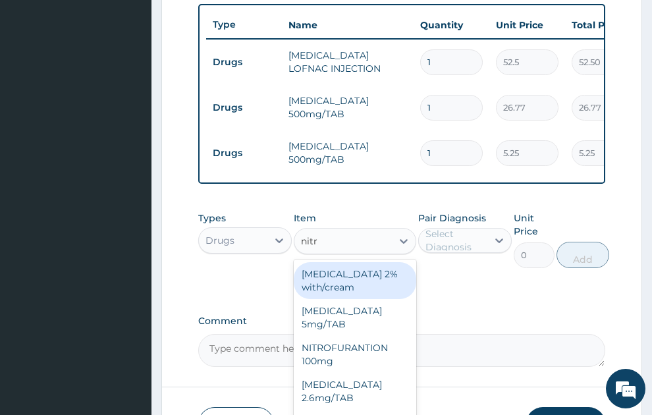
type input "nitra"
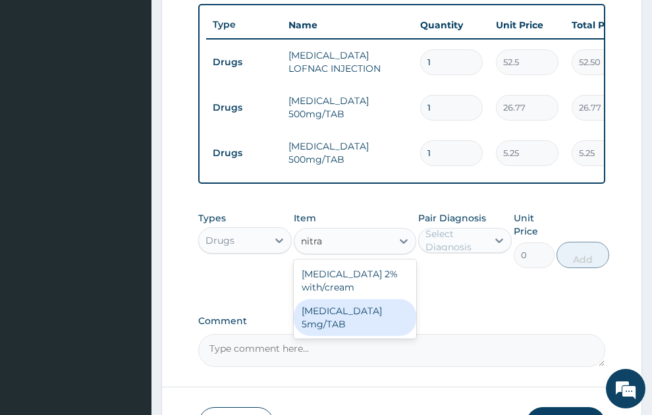
click at [347, 317] on div "[MEDICAL_DATA] 5mg/TAB" at bounding box center [355, 317] width 123 height 37
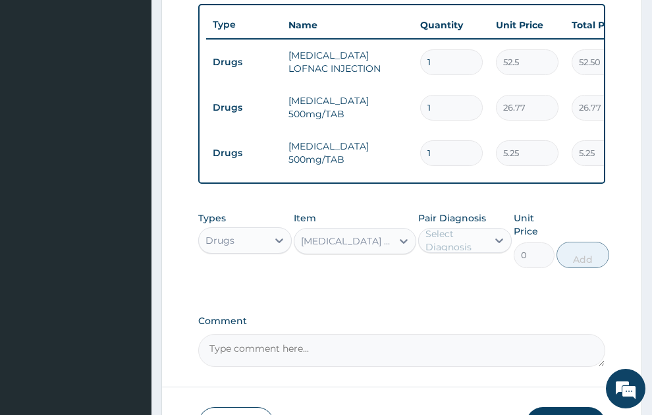
type input "1.57"
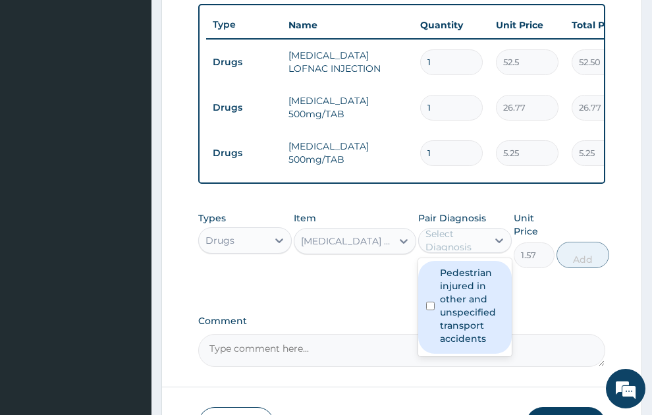
click at [440, 227] on div "Select Diagnosis" at bounding box center [456, 240] width 61 height 26
drag, startPoint x: 436, startPoint y: 293, endPoint x: 481, endPoint y: 286, distance: 46.0
click at [438, 293] on div "Pedestrian injured in other and unspecified transport accidents" at bounding box center [466, 307] width 94 height 93
checkbox input "true"
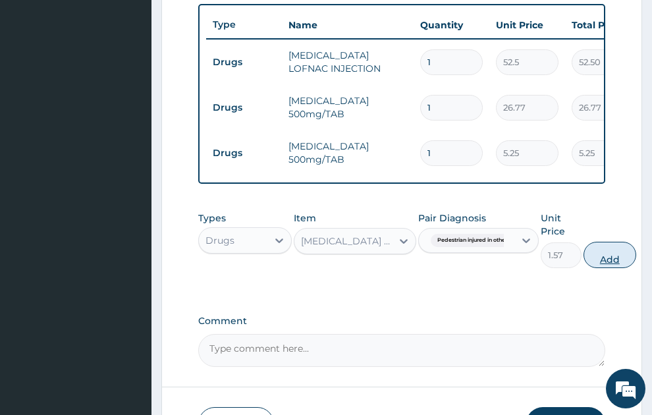
click at [607, 242] on button "Add" at bounding box center [610, 255] width 53 height 26
type input "0"
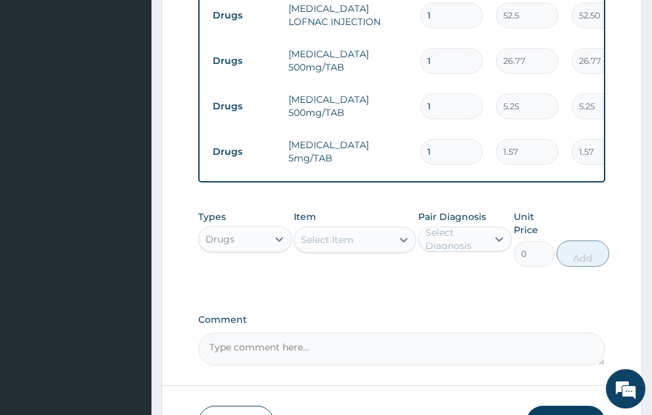
scroll to position [642, 0]
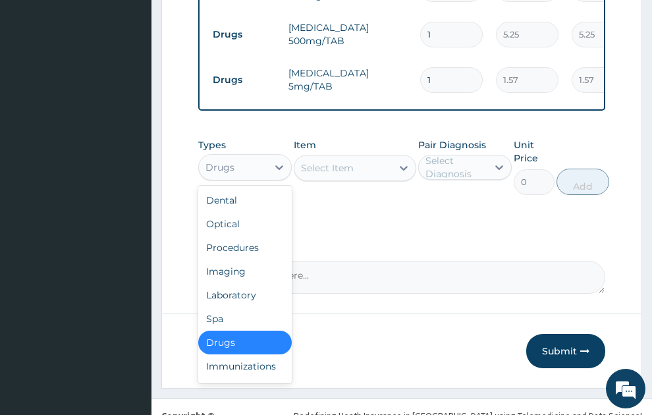
click at [226, 161] on div "Drugs" at bounding box center [233, 167] width 69 height 21
click at [266, 355] on div "Immunizations" at bounding box center [245, 367] width 94 height 24
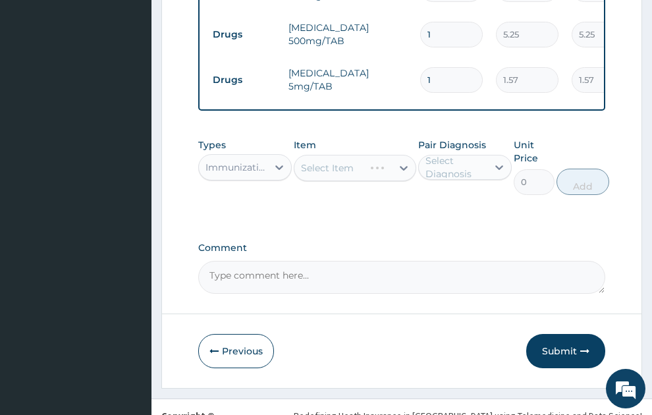
click at [361, 156] on div "Select Item" at bounding box center [355, 168] width 123 height 26
click at [313, 161] on div "Select Item" at bounding box center [327, 167] width 53 height 13
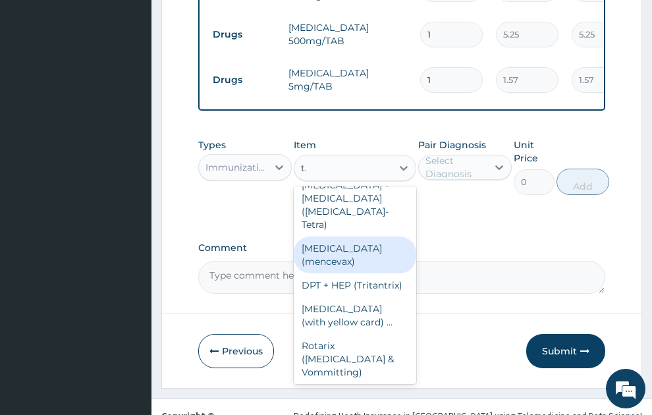
scroll to position [0, 0]
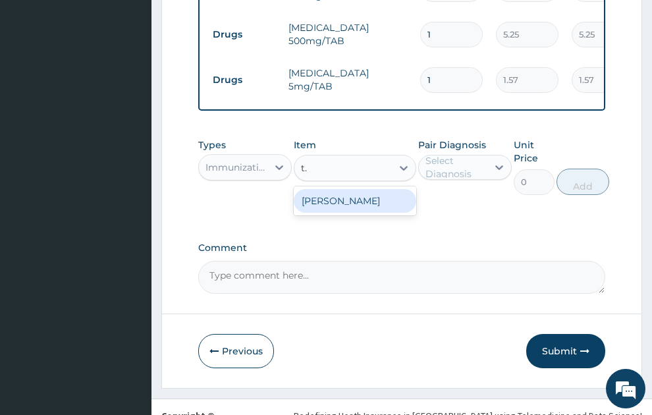
type input "t.t"
click at [346, 191] on div "T.T. Vaccine" at bounding box center [355, 201] width 123 height 24
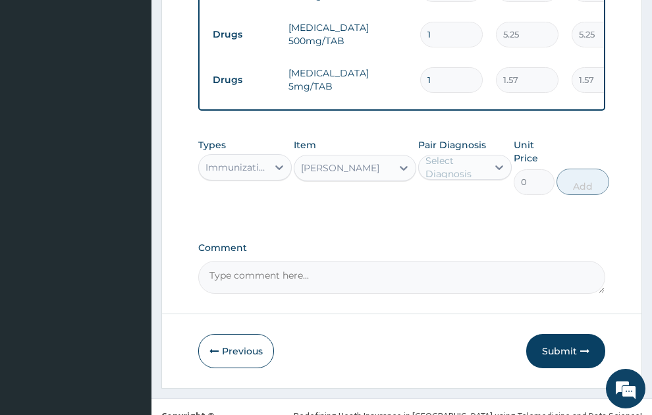
type input "300"
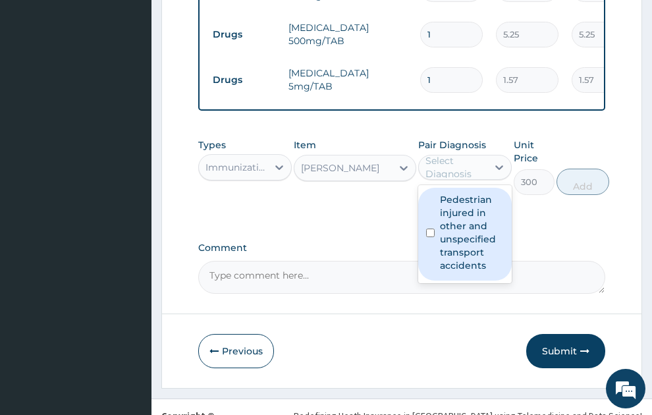
click at [467, 156] on div "Select Diagnosis" at bounding box center [456, 167] width 61 height 26
click at [470, 227] on label "Pedestrian injured in other and unspecified transport accidents" at bounding box center [472, 232] width 64 height 79
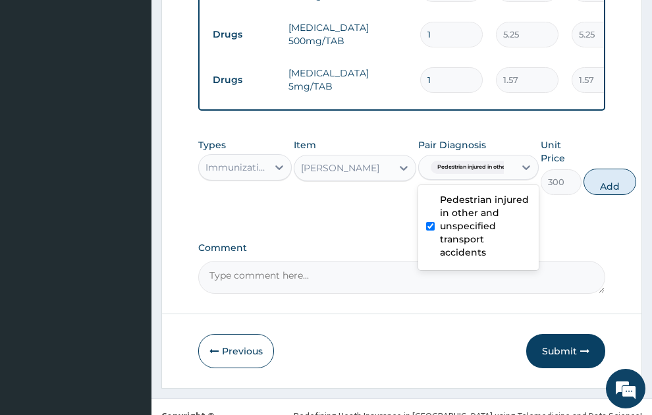
checkbox input "true"
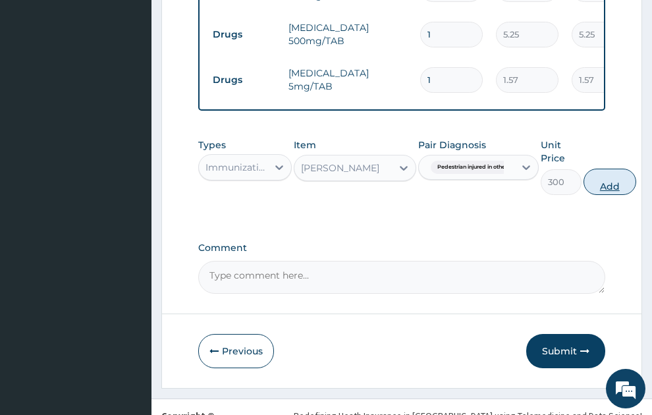
click at [617, 177] on button "Add" at bounding box center [610, 182] width 53 height 26
type input "0"
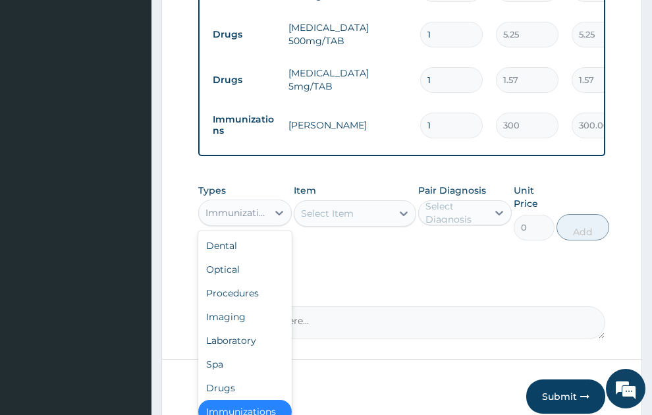
click at [208, 206] on div "Immunizations" at bounding box center [233, 212] width 69 height 21
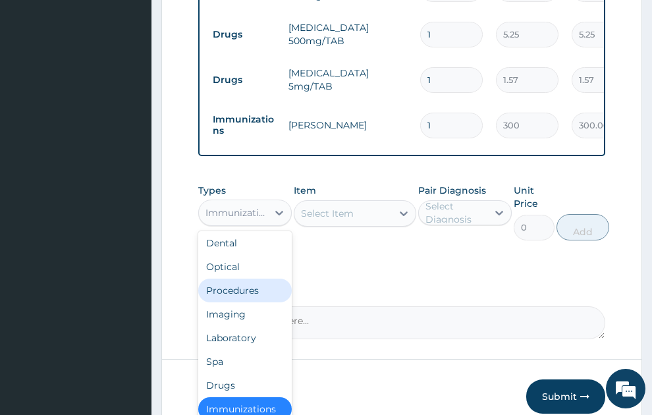
drag, startPoint x: 237, startPoint y: 280, endPoint x: 317, endPoint y: 235, distance: 92.1
click at [237, 281] on div "Procedures" at bounding box center [245, 291] width 94 height 24
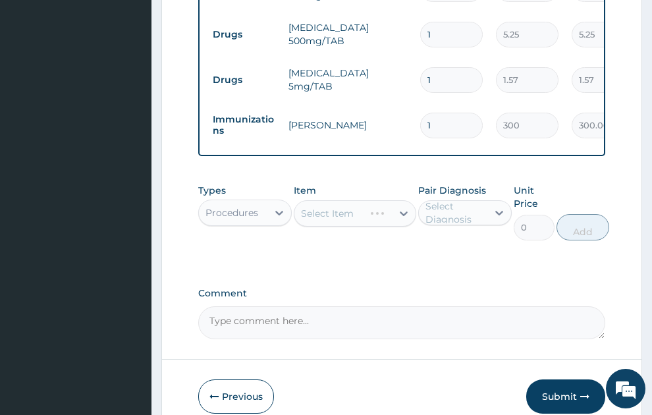
click at [359, 200] on div "Select Item" at bounding box center [355, 213] width 123 height 26
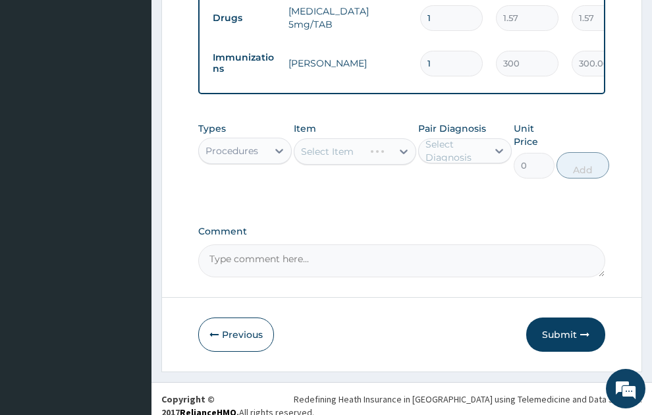
scroll to position [705, 0]
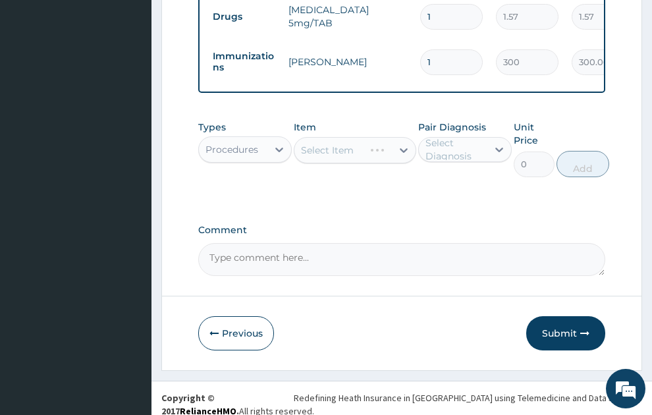
click at [347, 144] on div "Select Item" at bounding box center [327, 150] width 53 height 13
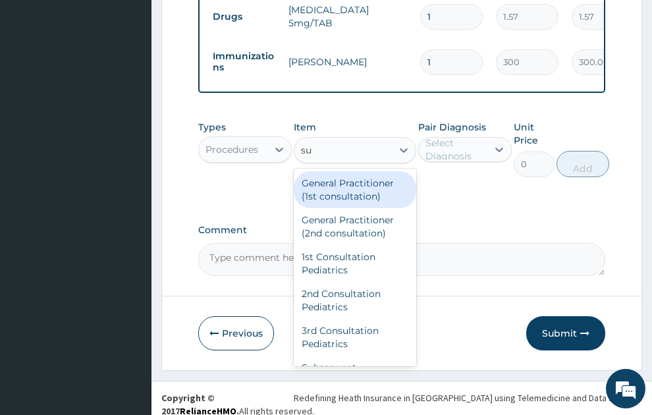
type input "sut"
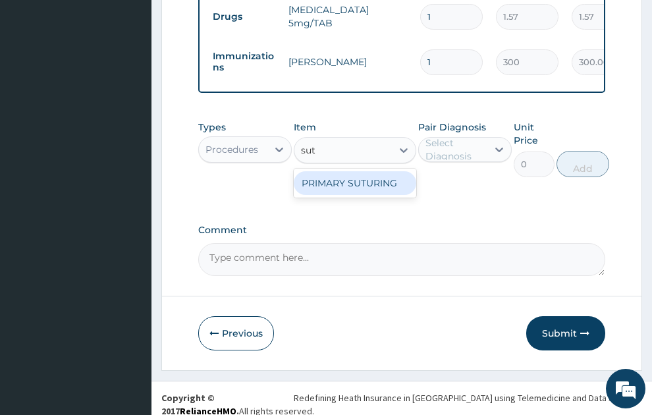
drag, startPoint x: 350, startPoint y: 177, endPoint x: 461, endPoint y: 138, distance: 117.4
click at [354, 177] on div "PRIMARY SUTURING" at bounding box center [355, 183] width 123 height 24
type input "1200"
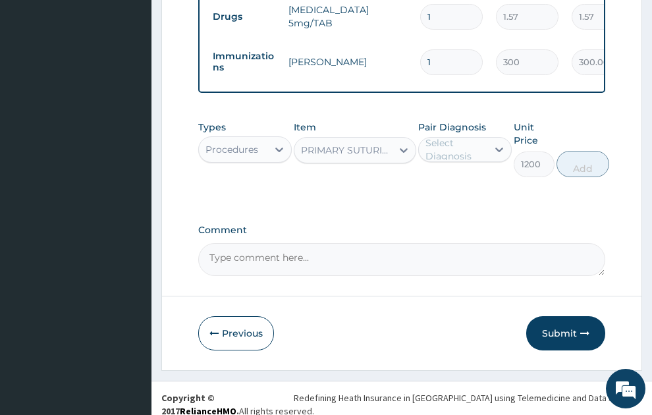
click at [469, 137] on div "Select Diagnosis" at bounding box center [466, 149] width 94 height 25
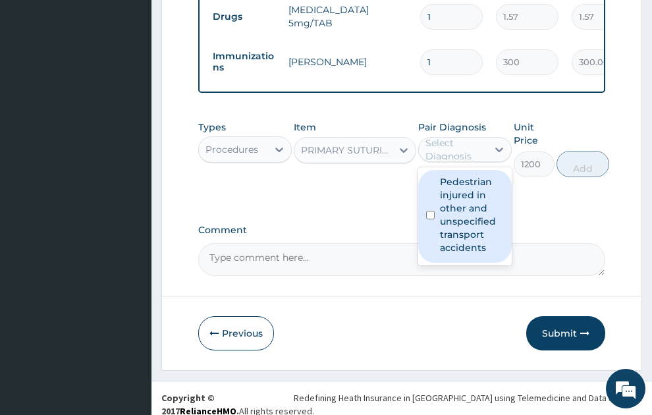
click at [470, 208] on label "Pedestrian injured in other and unspecified transport accidents" at bounding box center [472, 214] width 64 height 79
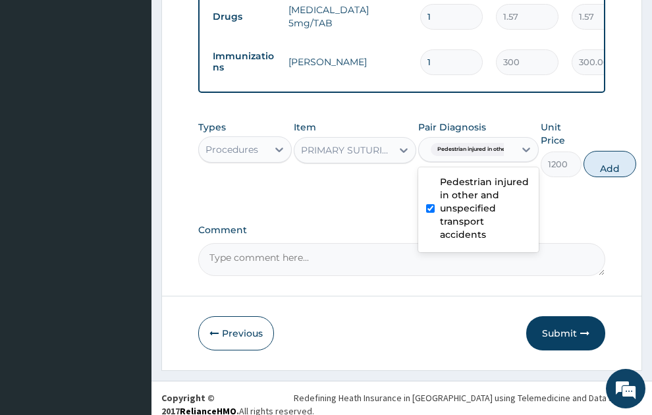
checkbox input "true"
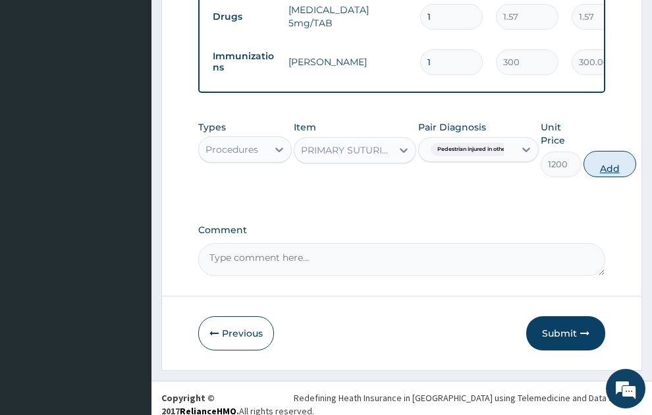
click at [608, 154] on button "Add" at bounding box center [610, 164] width 53 height 26
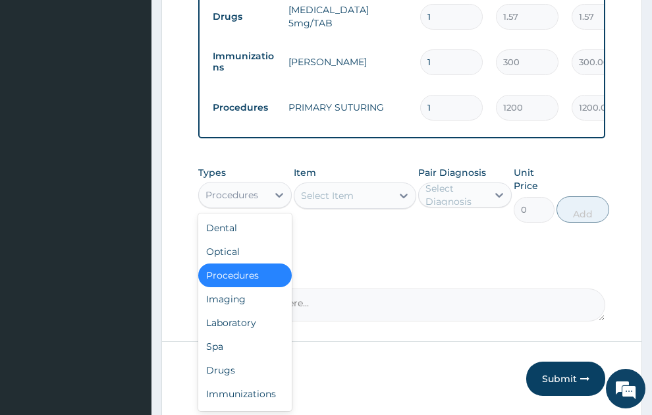
click at [262, 185] on div "Procedures" at bounding box center [233, 195] width 69 height 21
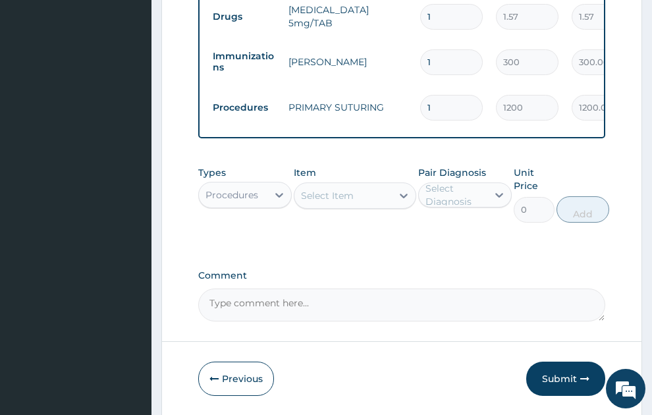
drag, startPoint x: 368, startPoint y: 251, endPoint x: 371, endPoint y: 237, distance: 14.1
click at [353, 185] on div "Select Item" at bounding box center [344, 195] width 98 height 21
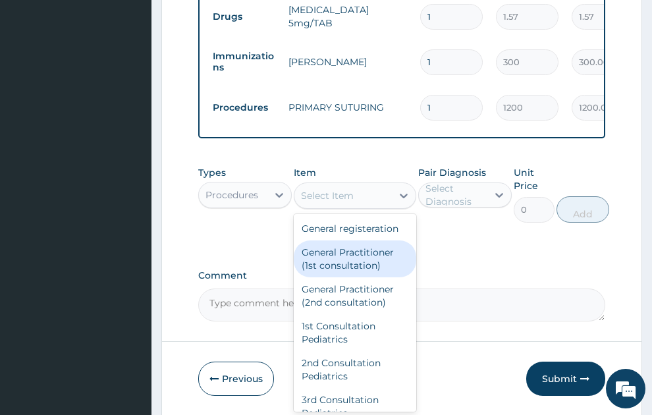
drag, startPoint x: 343, startPoint y: 268, endPoint x: 438, endPoint y: 214, distance: 108.3
click at [345, 266] on div "General Practitioner (1st consultation)" at bounding box center [355, 259] width 123 height 37
type input "1500"
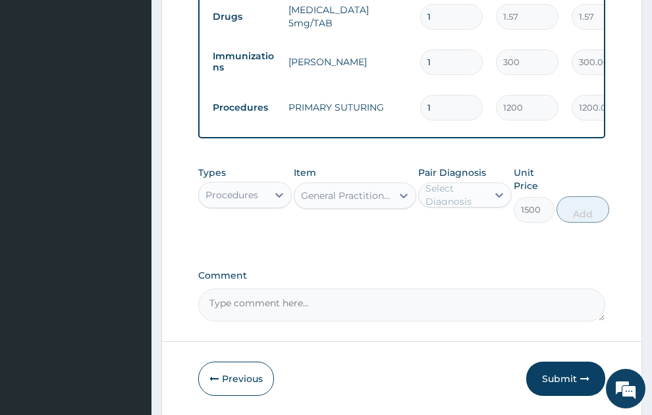
click at [452, 185] on div "Select Diagnosis" at bounding box center [456, 195] width 61 height 26
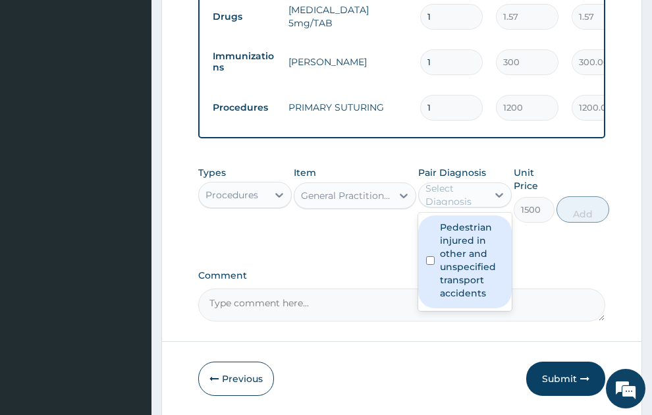
drag, startPoint x: 453, startPoint y: 233, endPoint x: 484, endPoint y: 210, distance: 38.5
click at [454, 233] on label "Pedestrian injured in other and unspecified transport accidents" at bounding box center [472, 260] width 64 height 79
checkbox input "true"
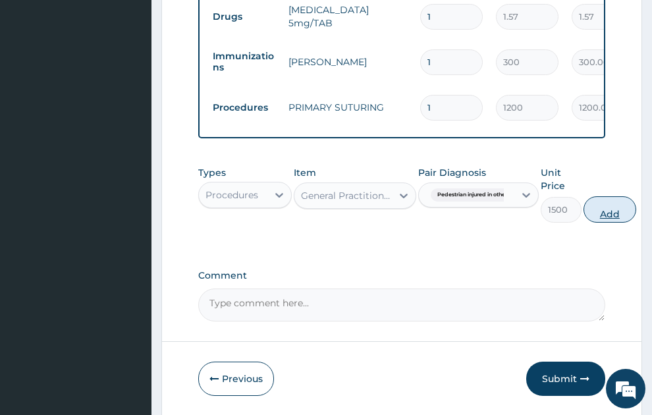
click at [618, 196] on button "Add" at bounding box center [610, 209] width 53 height 26
type input "0"
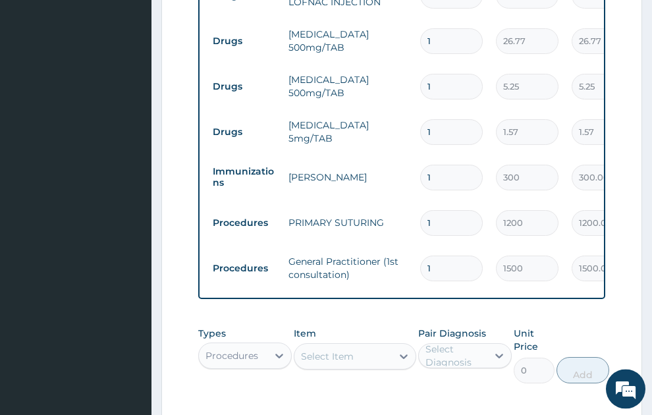
scroll to position [587, 0]
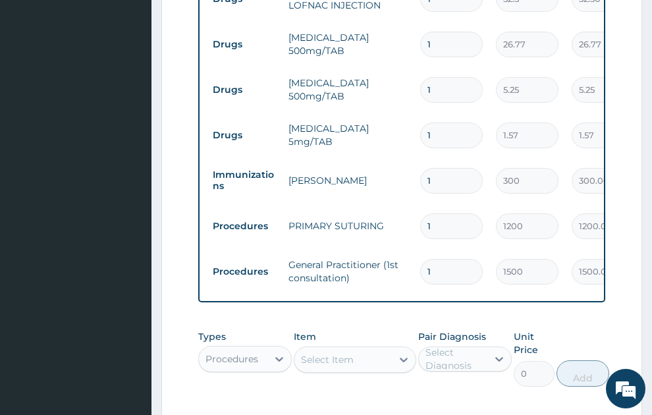
click at [453, 123] on input "1" at bounding box center [451, 136] width 63 height 26
type input "10"
type input "15.70"
type input "10"
click at [453, 77] on input "1" at bounding box center [451, 90] width 63 height 26
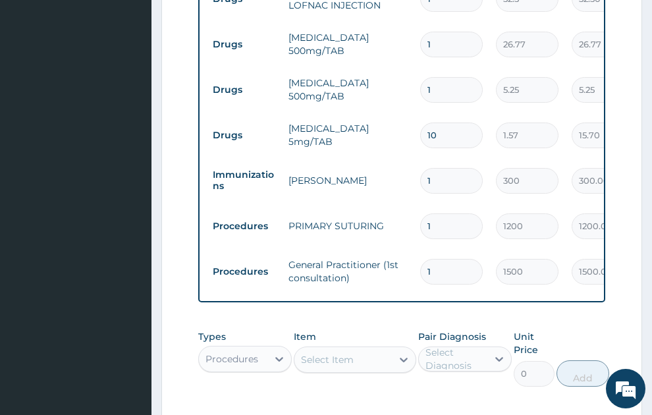
type input "18"
type input "94.50"
type input "18"
click at [425, 32] on input "1" at bounding box center [451, 45] width 63 height 26
type input "21"
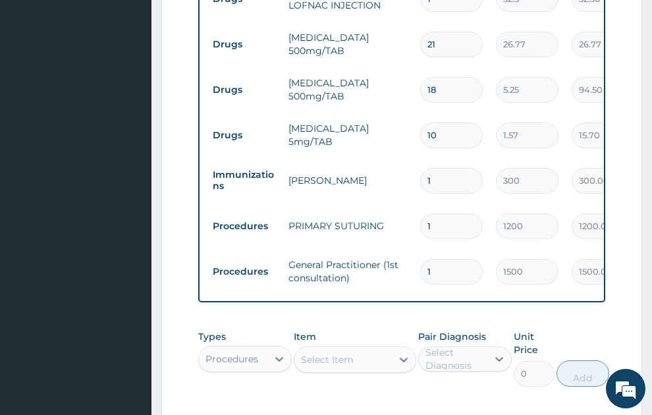
type input "562.17"
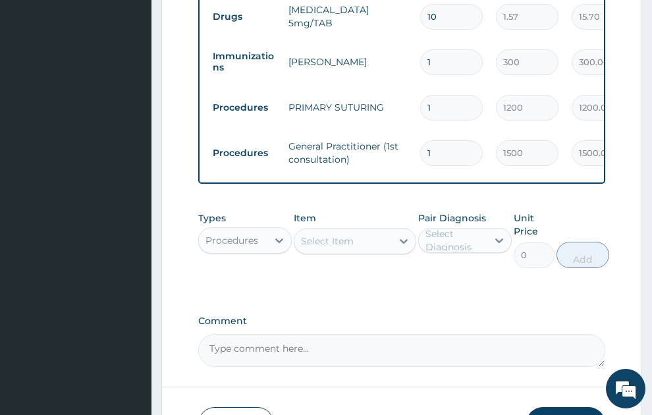
scroll to position [796, 0]
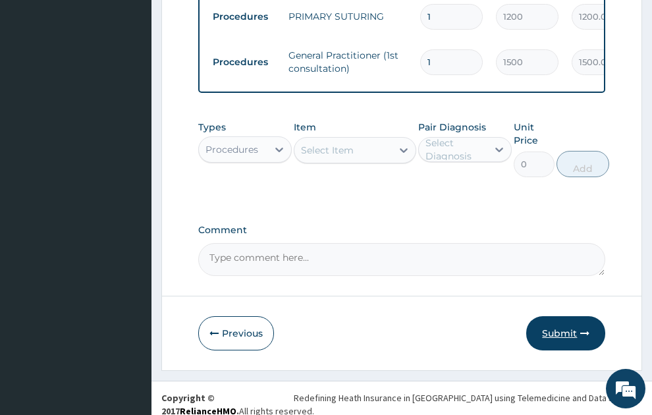
type input "21"
click at [549, 318] on button "Submit" at bounding box center [566, 333] width 79 height 34
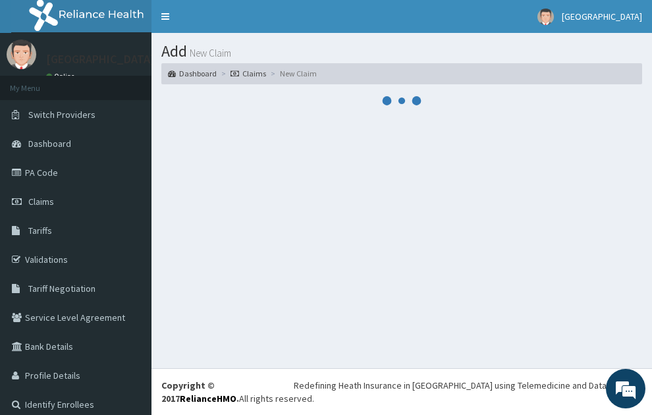
scroll to position [0, 0]
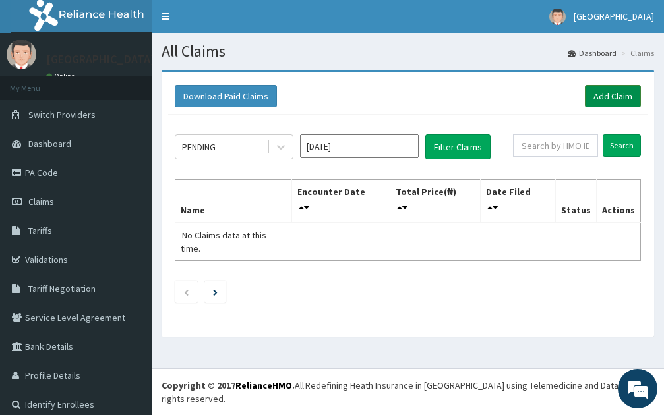
click at [602, 88] on link "Add Claim" at bounding box center [613, 96] width 56 height 22
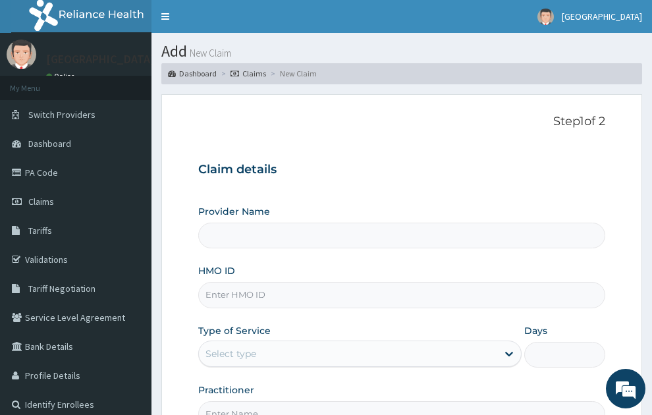
click at [291, 282] on input "HMO ID" at bounding box center [402, 295] width 408 height 26
type input "SONEX CLINICS LTD"
type input "g"
type input "GMT/10544/B"
click at [258, 343] on div "Select type" at bounding box center [348, 353] width 299 height 21
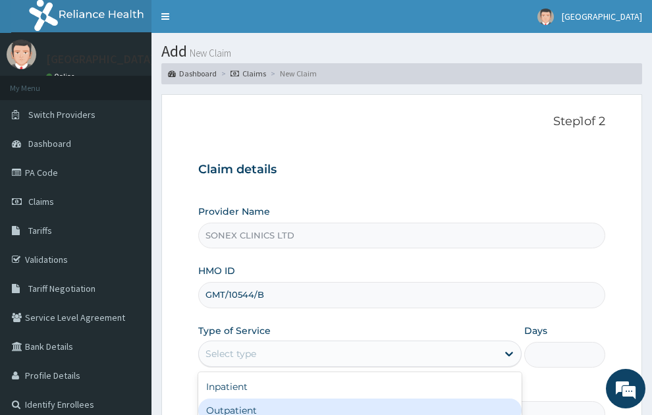
click at [240, 399] on div "Outpatient" at bounding box center [360, 411] width 324 height 24
type input "1"
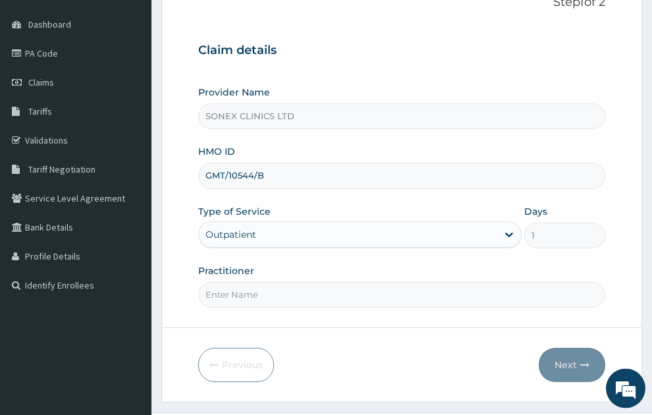
scroll to position [140, 0]
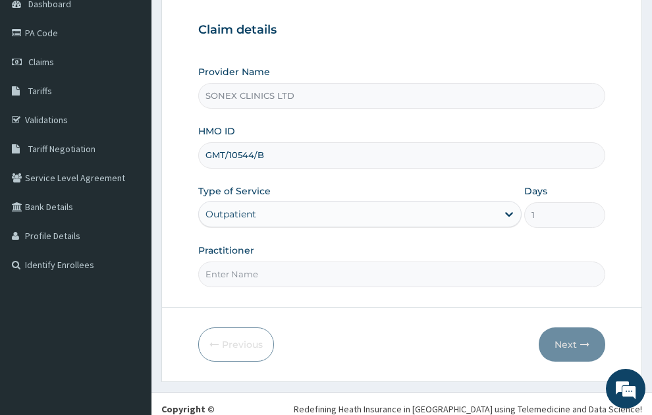
click at [287, 262] on input "Practitioner" at bounding box center [402, 275] width 408 height 26
type input "DR. COSMAS OKEKE"
click at [568, 328] on button "Next" at bounding box center [572, 345] width 67 height 34
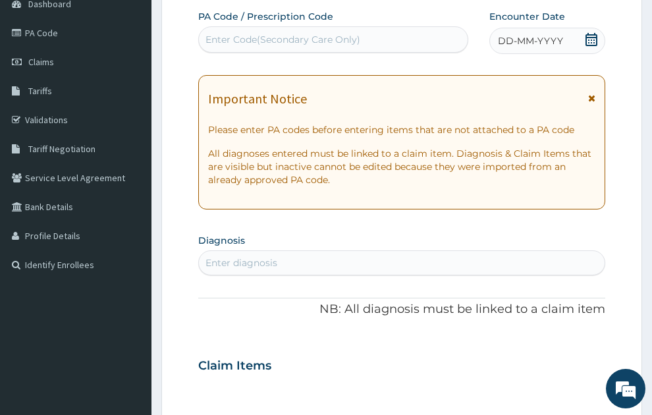
click at [534, 34] on span "DD-MM-YYYY" at bounding box center [530, 40] width 65 height 13
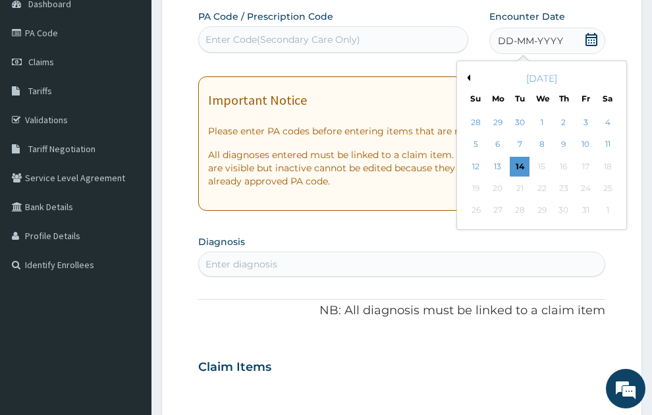
click at [469, 74] on button "Previous Month" at bounding box center [467, 77] width 7 height 7
click at [536, 135] on div "10" at bounding box center [543, 145] width 20 height 20
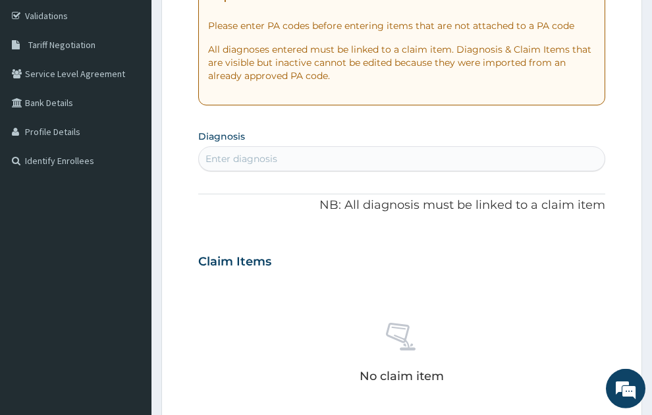
scroll to position [258, 0]
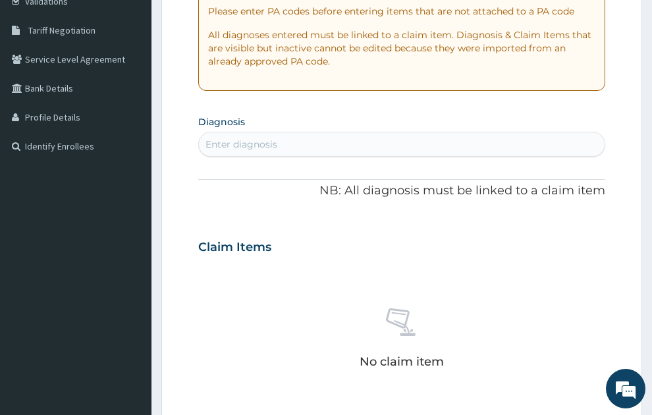
click at [275, 138] on div "Enter diagnosis" at bounding box center [242, 144] width 72 height 13
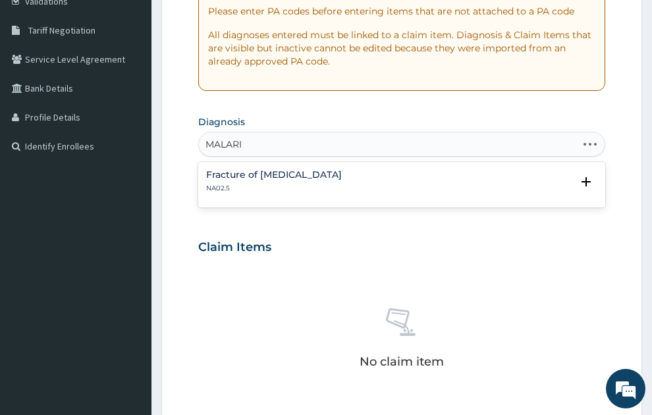
type input "MALARIA"
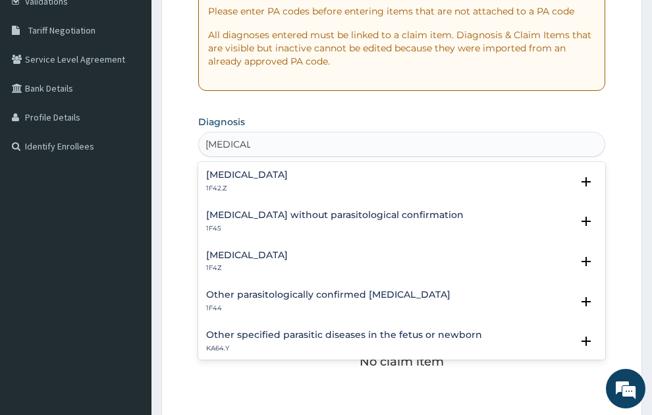
click at [253, 250] on h4 "Malaria, unspecified" at bounding box center [247, 255] width 82 height 10
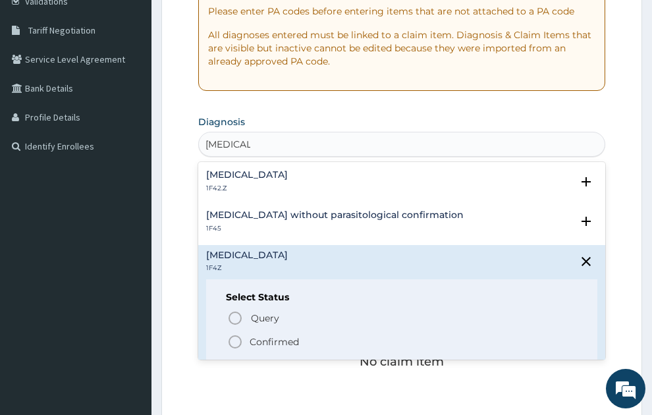
click at [262, 335] on p "Confirmed" at bounding box center [274, 341] width 49 height 13
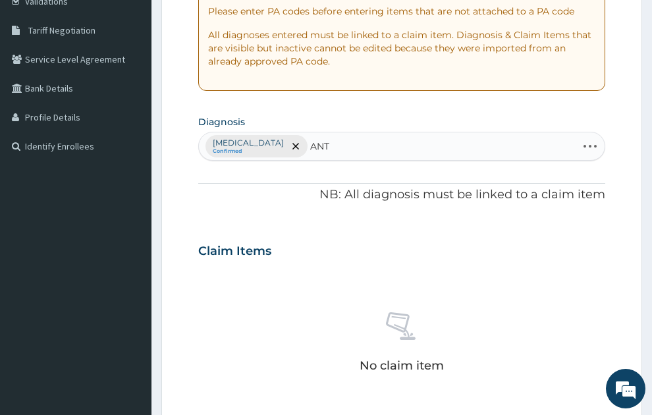
type input "ANTE"
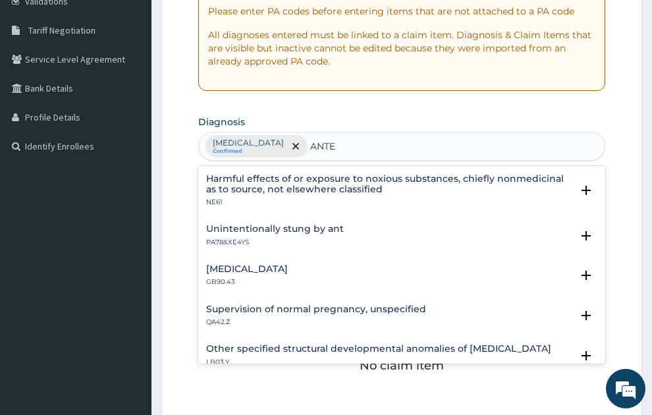
scroll to position [142, 0]
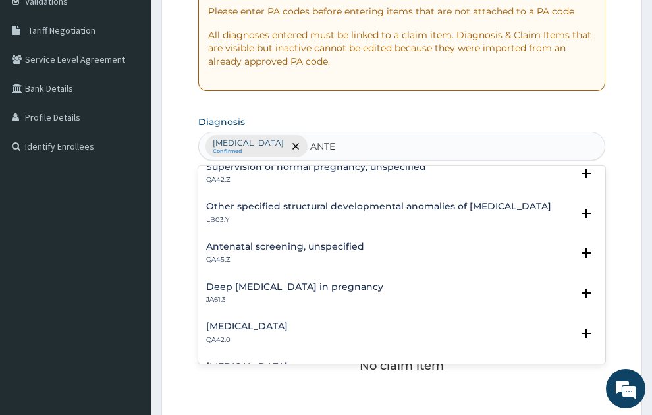
click at [324, 242] on h4 "Antenatal screening, unspecified" at bounding box center [285, 247] width 158 height 10
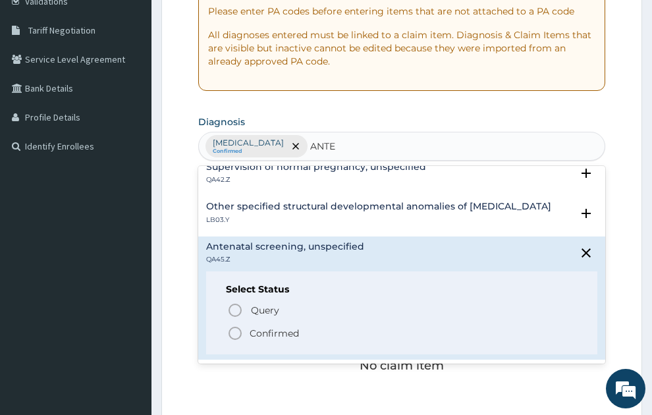
click at [262, 327] on p "Confirmed" at bounding box center [274, 333] width 49 height 13
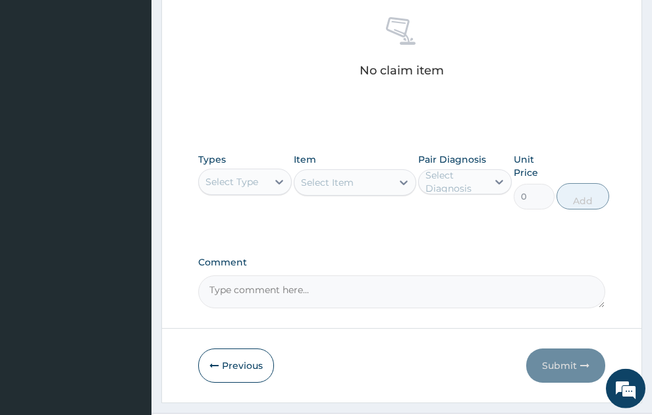
scroll to position [555, 0]
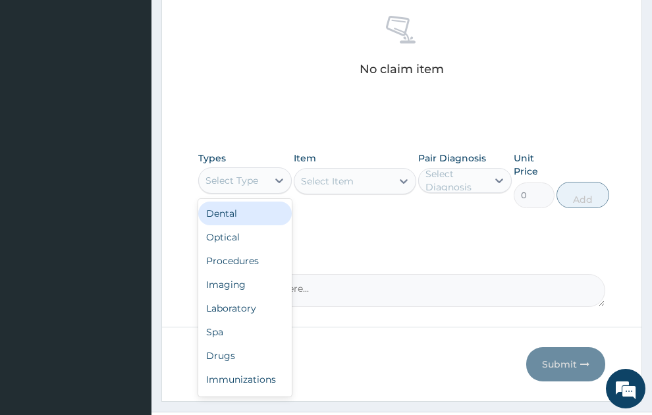
click at [227, 174] on div "Select Type" at bounding box center [232, 180] width 53 height 13
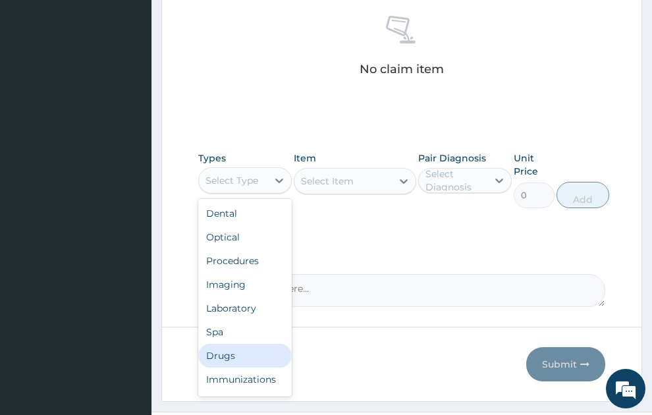
click at [216, 344] on div "Drugs" at bounding box center [245, 356] width 94 height 24
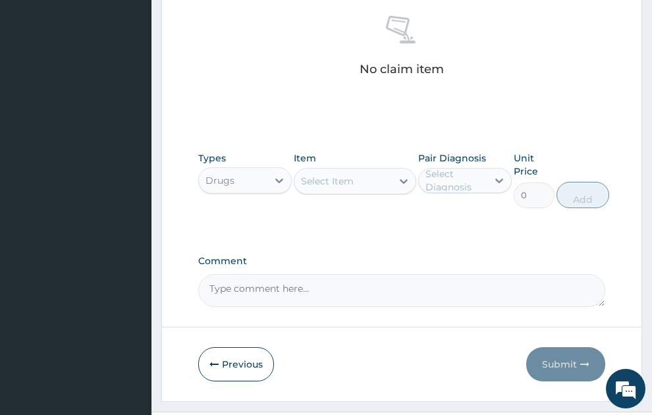
click at [344, 175] on div "Select Item" at bounding box center [327, 181] width 53 height 13
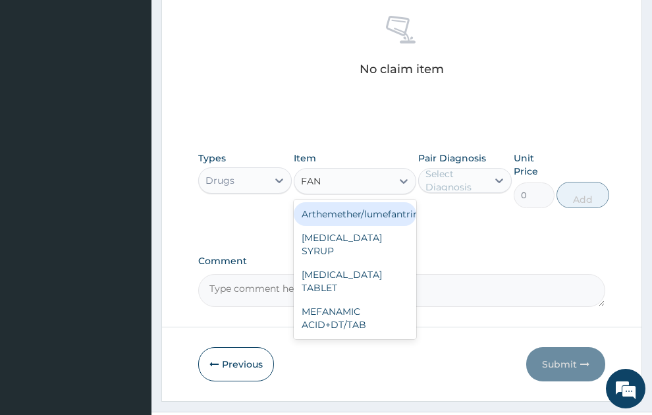
type input "FANS"
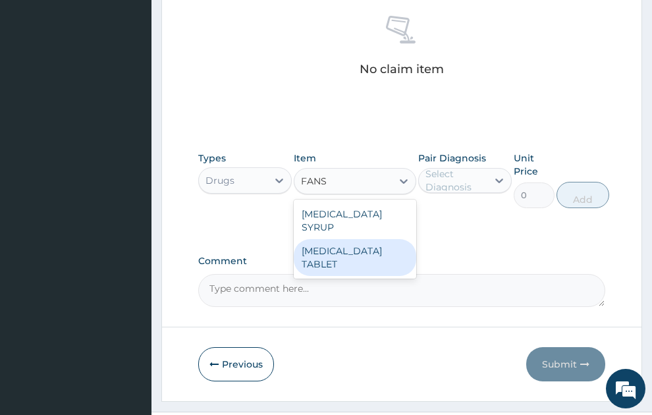
click at [349, 239] on div "[MEDICAL_DATA] TABLET" at bounding box center [355, 257] width 123 height 37
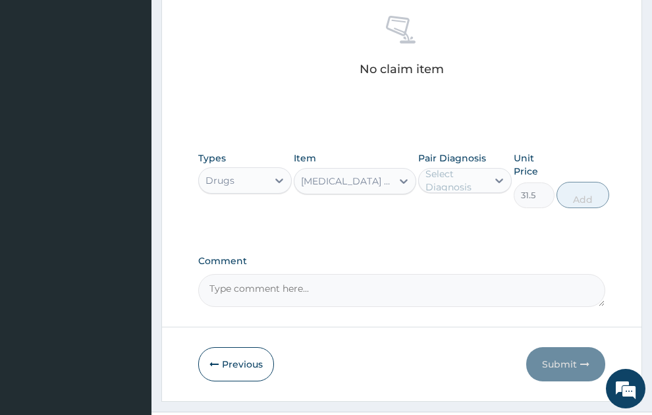
type input "31.5"
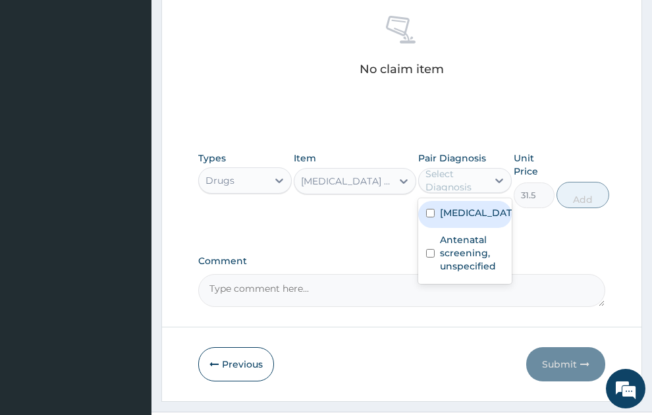
drag, startPoint x: 450, startPoint y: 152, endPoint x: 479, endPoint y: 198, distance: 53.9
click at [449, 167] on div "Select Diagnosis" at bounding box center [456, 180] width 61 height 26
click at [471, 206] on label "Malaria, unspecified" at bounding box center [479, 212] width 78 height 13
checkbox input "true"
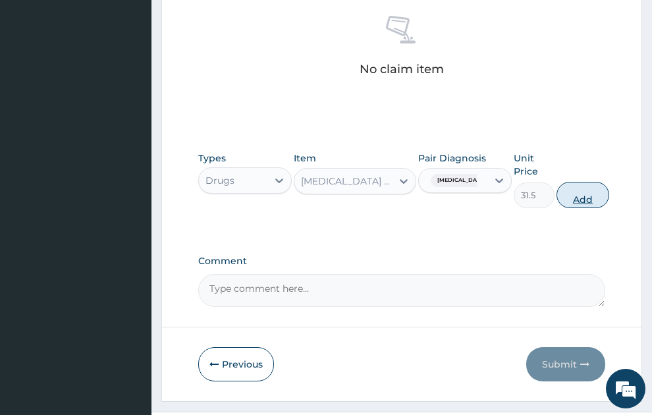
click at [594, 182] on button "Add" at bounding box center [583, 195] width 53 height 26
type input "0"
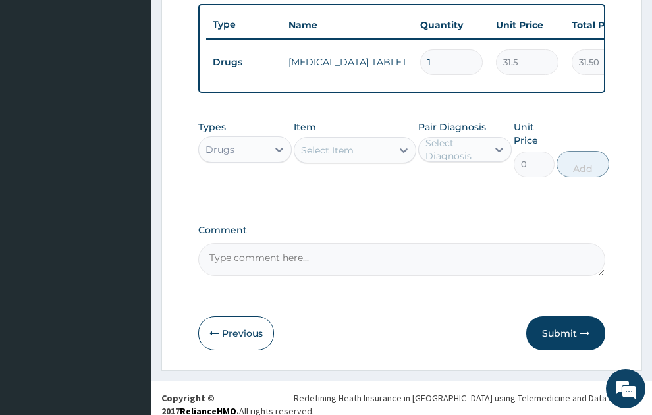
click at [345, 144] on div "Select Item" at bounding box center [327, 150] width 53 height 13
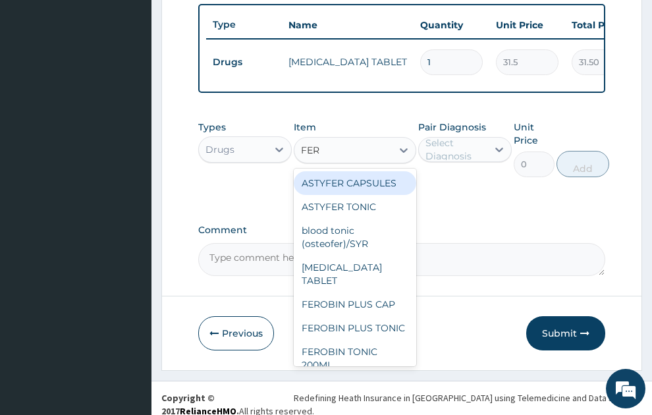
type input "FERG"
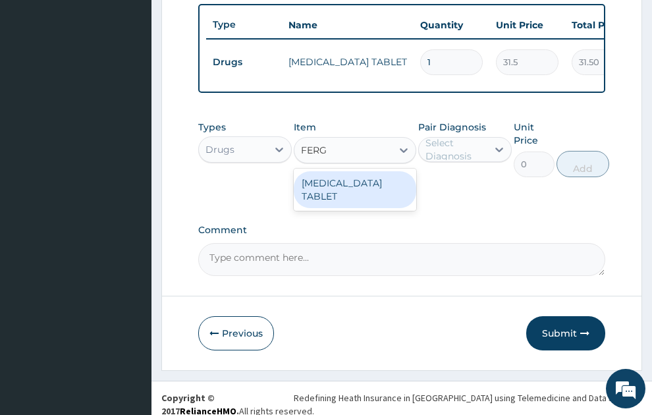
click at [350, 176] on div "[MEDICAL_DATA] TABLET" at bounding box center [355, 189] width 123 height 37
type input "63"
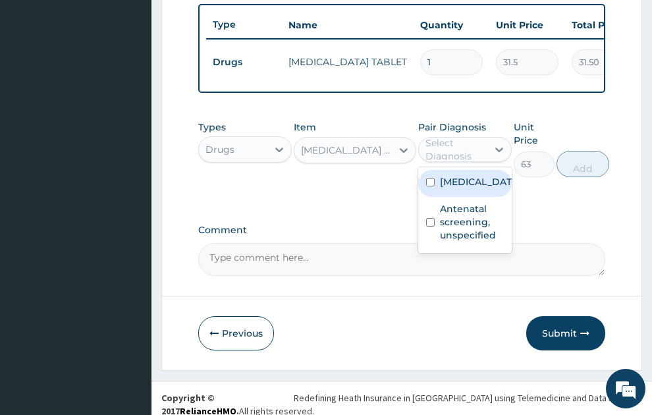
click at [456, 137] on div "Select Diagnosis" at bounding box center [456, 149] width 61 height 26
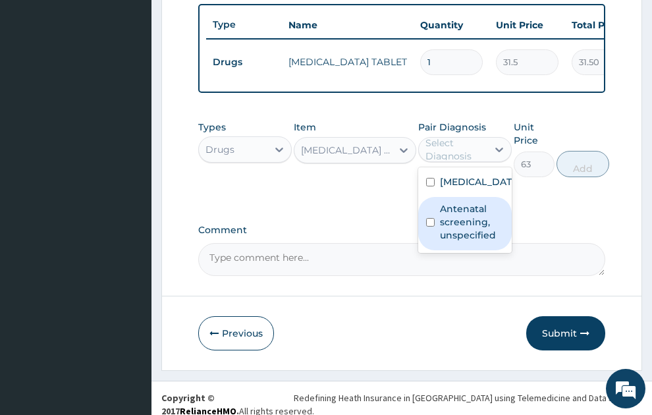
click at [457, 232] on label "Antenatal screening, unspecified" at bounding box center [472, 222] width 64 height 40
checkbox input "true"
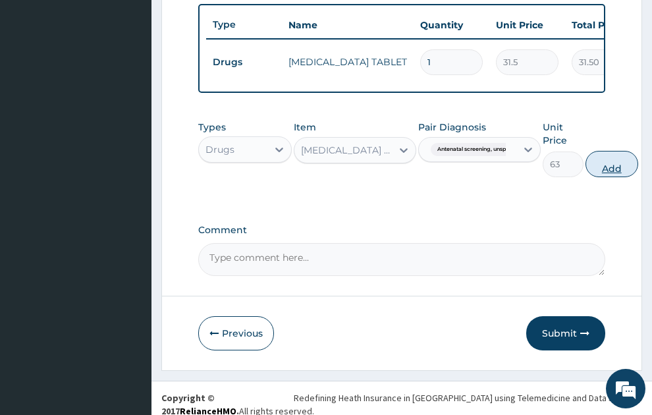
click at [618, 153] on button "Add" at bounding box center [612, 164] width 53 height 26
type input "0"
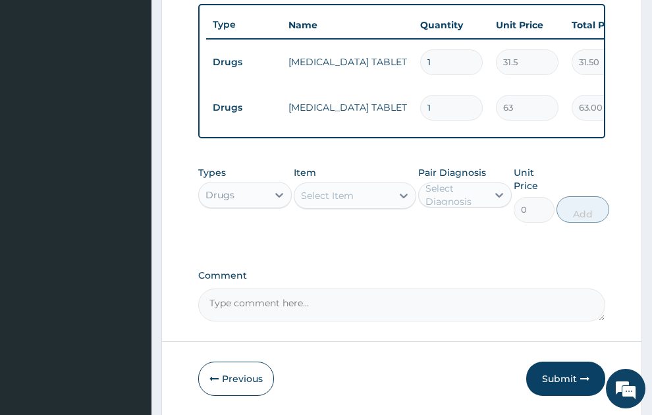
click at [331, 189] on div "Select Item" at bounding box center [327, 195] width 53 height 13
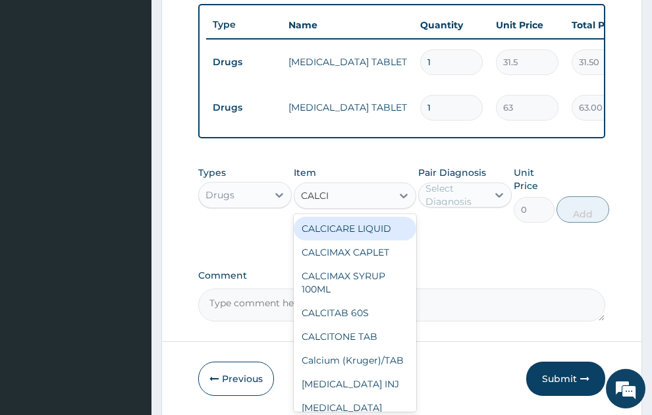
type input "CALCIU"
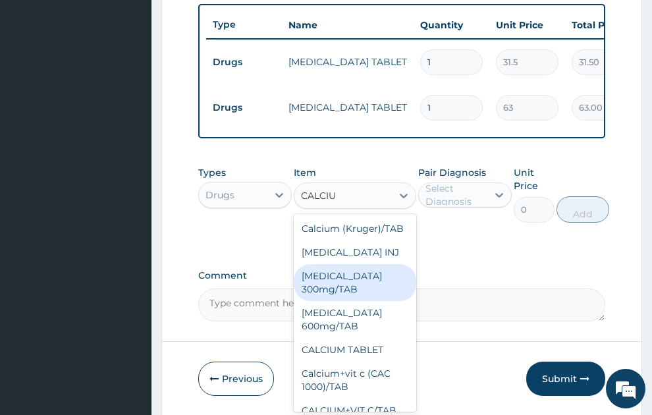
click at [337, 295] on div "[MEDICAL_DATA] 300mg/TAB" at bounding box center [355, 282] width 123 height 37
type input "34.12"
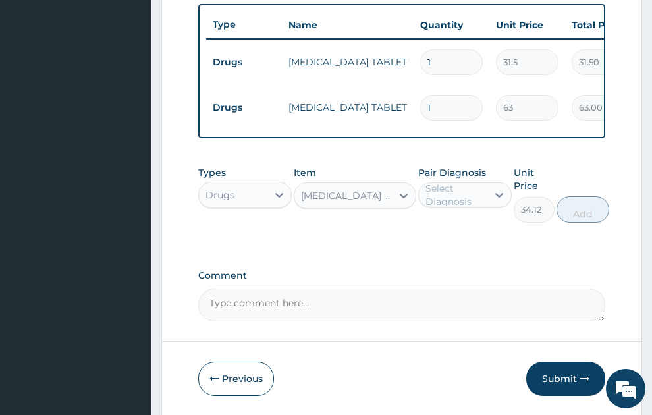
click at [461, 182] on div "Select Diagnosis" at bounding box center [456, 195] width 61 height 26
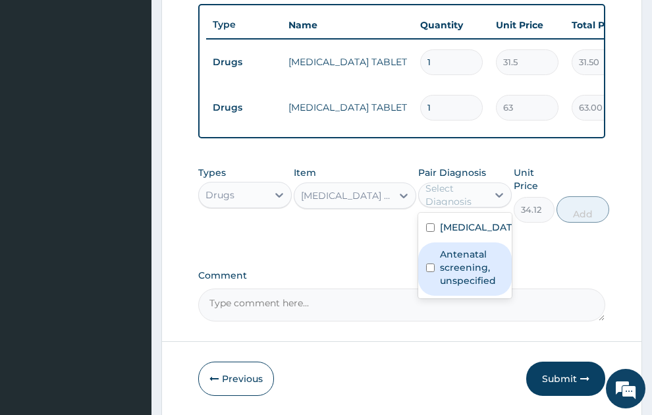
drag, startPoint x: 463, startPoint y: 277, endPoint x: 575, endPoint y: 235, distance: 120.0
click at [467, 277] on label "Antenatal screening, unspecified" at bounding box center [472, 268] width 64 height 40
checkbox input "true"
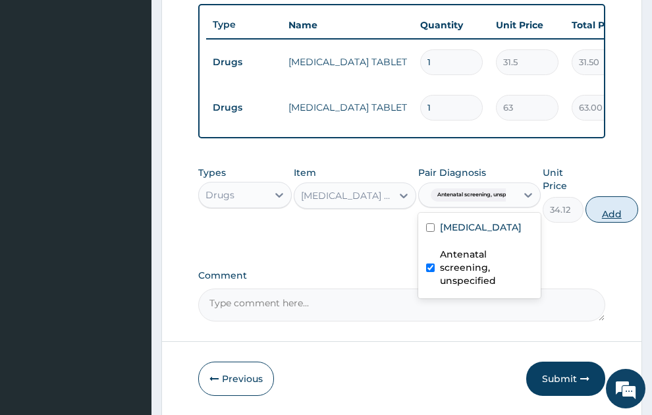
click at [614, 202] on button "Add" at bounding box center [612, 209] width 53 height 26
type input "0"
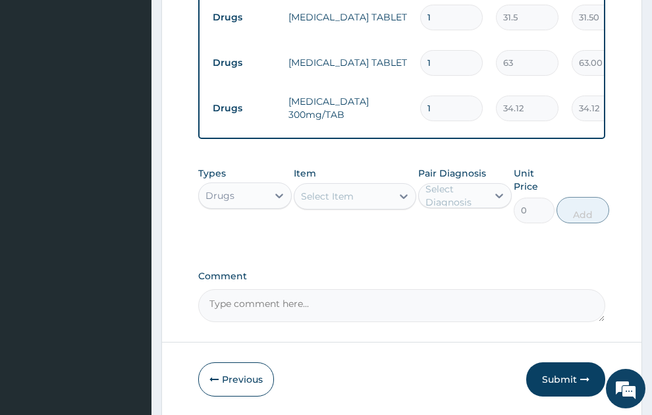
scroll to position [614, 0]
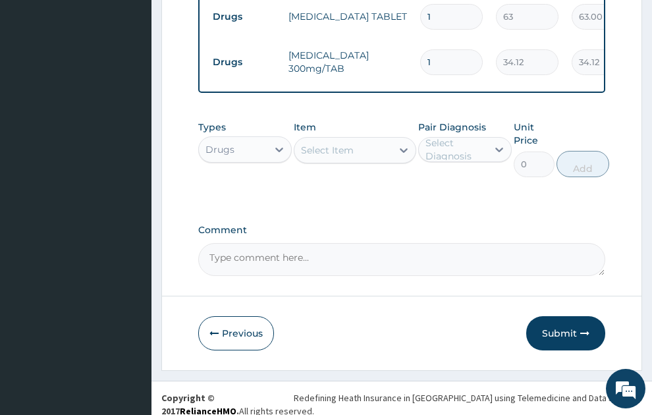
click at [340, 144] on div "Select Item" at bounding box center [327, 150] width 53 height 13
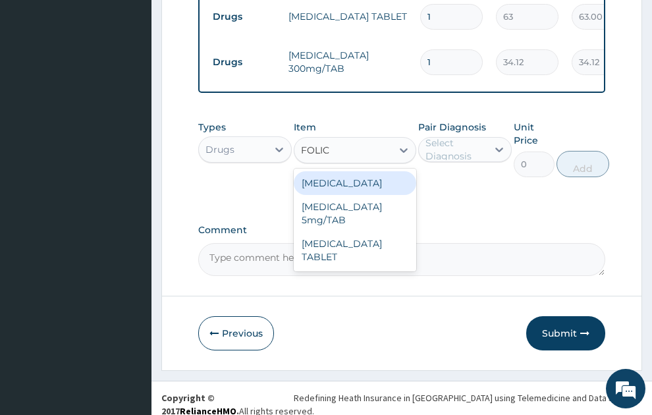
type input "FOLIC A"
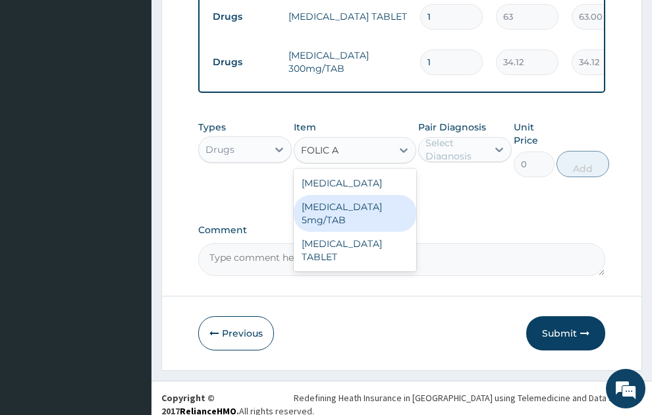
click at [355, 195] on div "[MEDICAL_DATA] 5mg/TAB" at bounding box center [355, 213] width 123 height 37
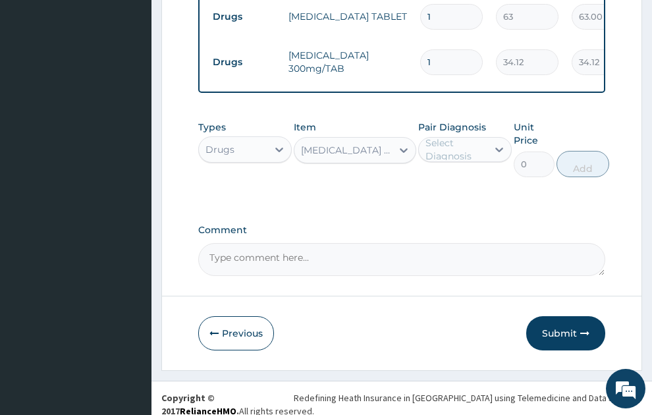
type input "2.1"
drag, startPoint x: 464, startPoint y: 136, endPoint x: 471, endPoint y: 152, distance: 17.1
click at [464, 138] on div "Select Diagnosis" at bounding box center [456, 149] width 61 height 26
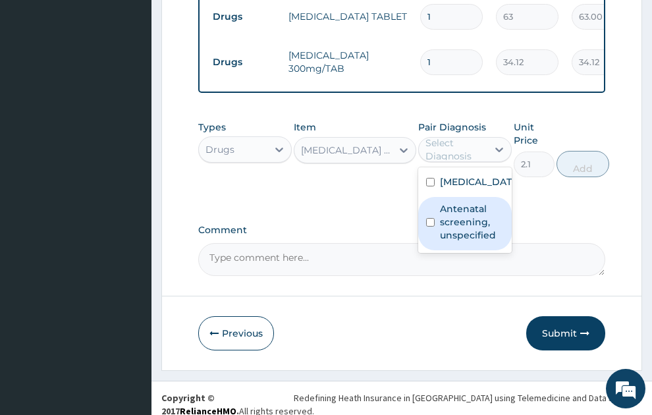
click at [467, 228] on label "Antenatal screening, unspecified" at bounding box center [472, 222] width 64 height 40
checkbox input "true"
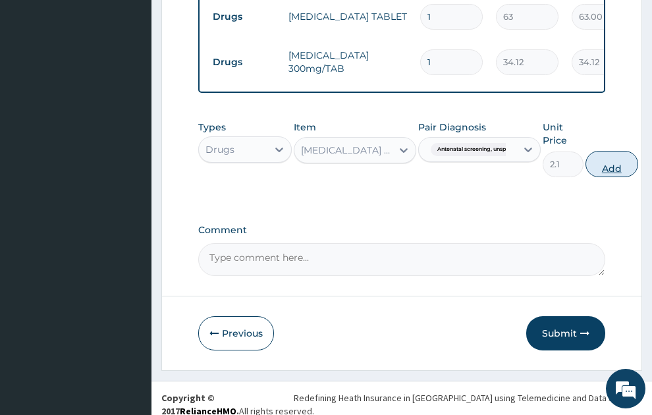
click at [618, 152] on button "Add" at bounding box center [612, 164] width 53 height 26
type input "0"
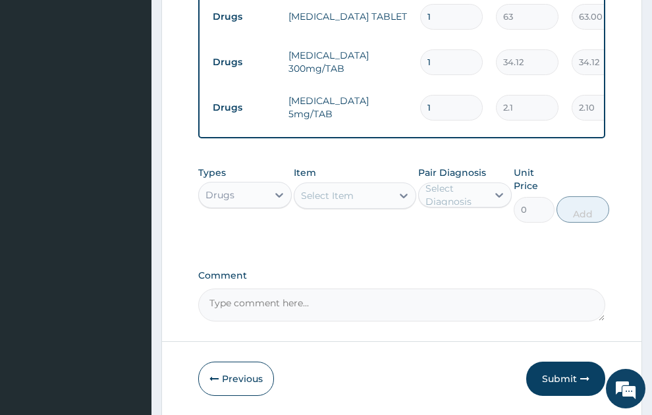
click at [336, 189] on div "Select Item" at bounding box center [327, 195] width 53 height 13
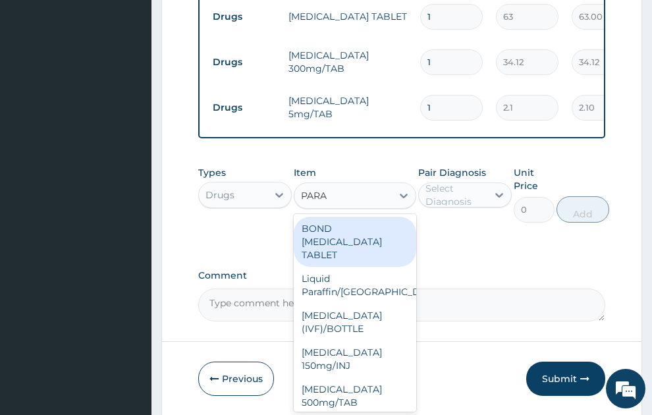
type input "PARAC"
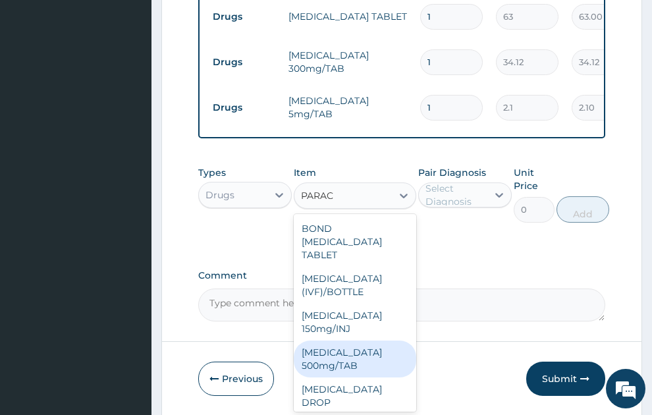
drag, startPoint x: 348, startPoint y: 347, endPoint x: 594, endPoint y: 115, distance: 338.9
click at [359, 341] on div "[MEDICAL_DATA] 500mg/TAB" at bounding box center [355, 359] width 123 height 37
type input "5.25"
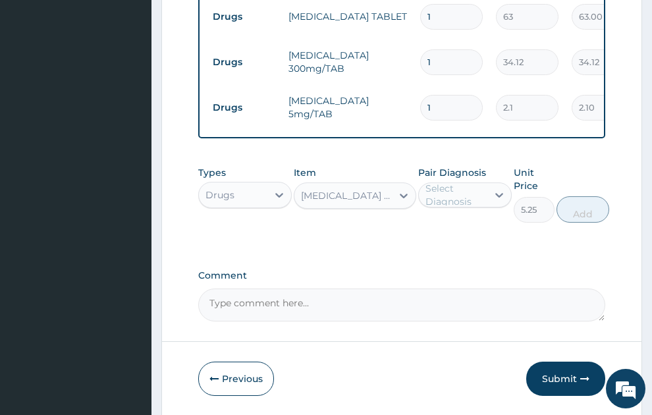
click at [461, 183] on div "Select Diagnosis" at bounding box center [456, 195] width 61 height 26
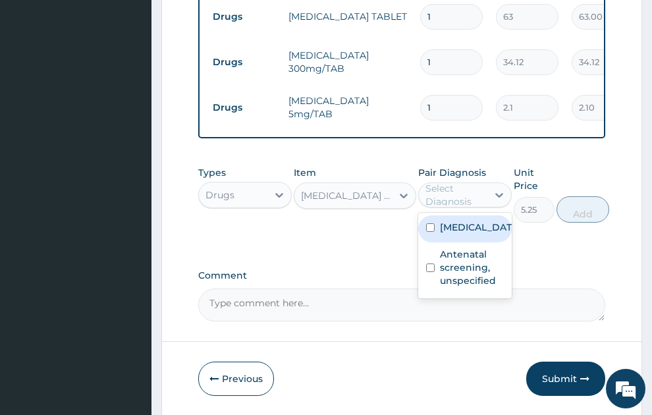
click at [467, 227] on label "[MEDICAL_DATA]" at bounding box center [479, 227] width 78 height 13
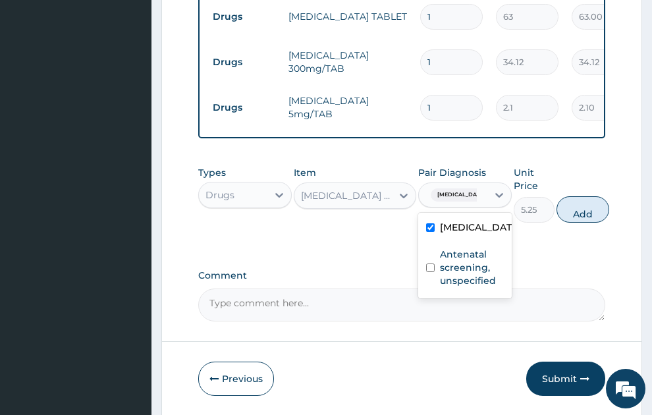
checkbox input "true"
click at [583, 202] on button "Add" at bounding box center [583, 209] width 53 height 26
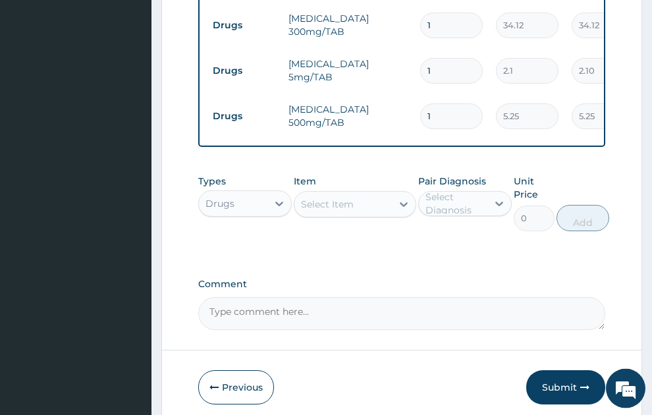
scroll to position [674, 0]
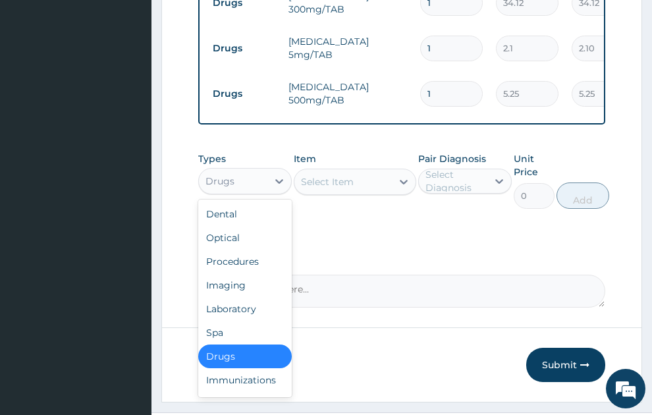
click at [248, 171] on div "Drugs" at bounding box center [233, 181] width 69 height 21
drag, startPoint x: 248, startPoint y: 246, endPoint x: 463, endPoint y: 123, distance: 247.4
click at [253, 250] on div "Procedures" at bounding box center [245, 262] width 94 height 24
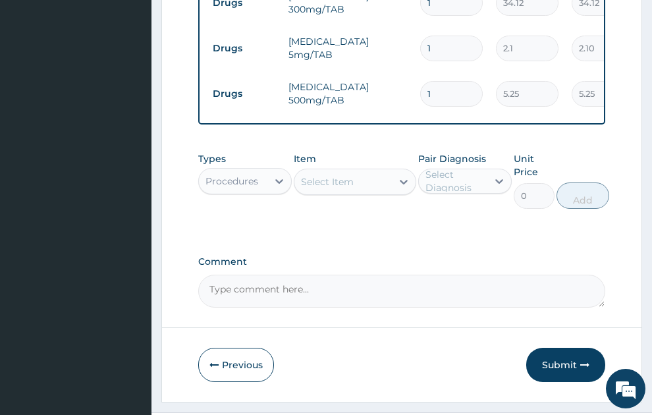
click at [343, 175] on div "Select Item" at bounding box center [327, 181] width 53 height 13
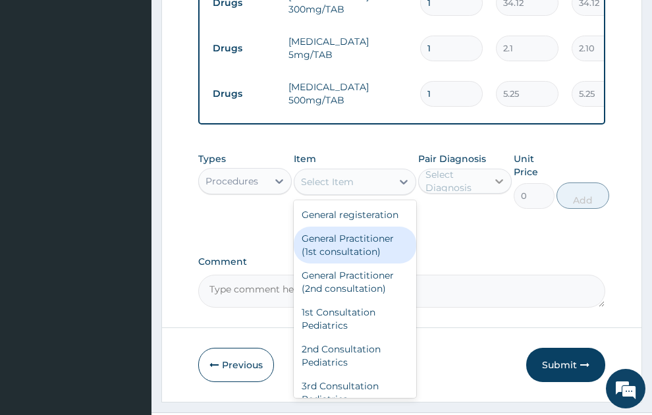
drag, startPoint x: 355, startPoint y: 252, endPoint x: 490, endPoint y: 168, distance: 159.8
click at [357, 252] on div "General Practitioner (1st consultation)" at bounding box center [355, 245] width 123 height 37
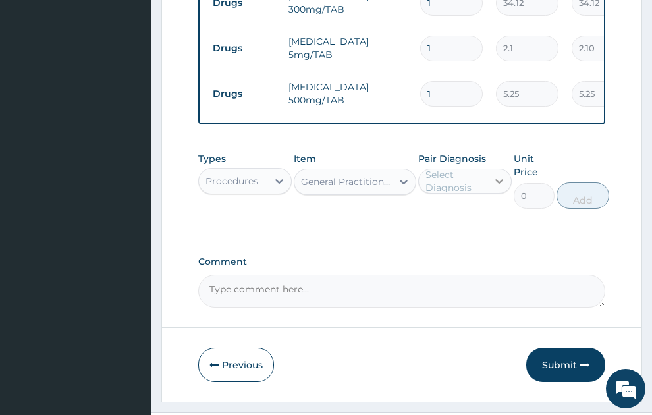
type input "1500"
click at [455, 168] on div "Select Diagnosis" at bounding box center [456, 181] width 61 height 26
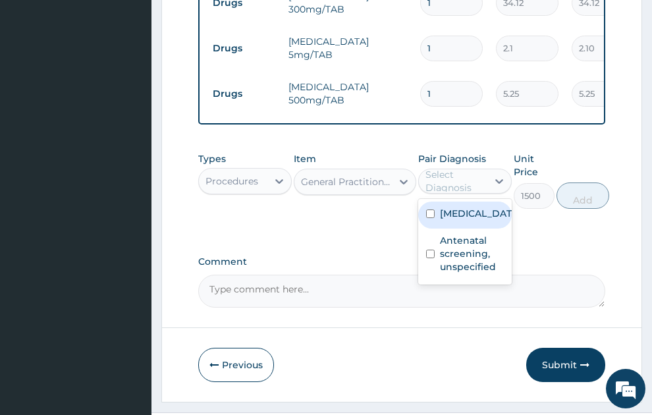
click at [461, 220] on label "[MEDICAL_DATA]" at bounding box center [479, 213] width 78 height 13
checkbox input "true"
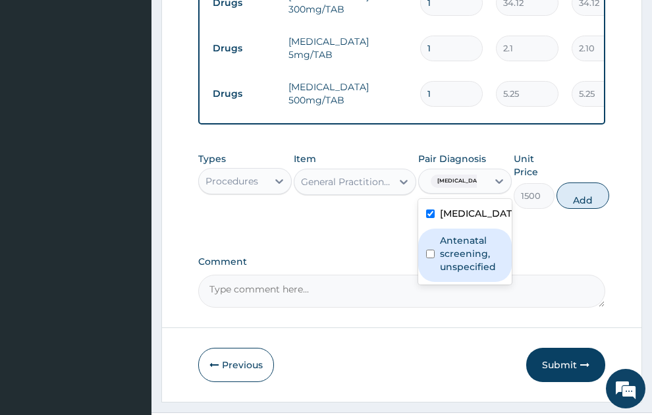
drag, startPoint x: 459, startPoint y: 260, endPoint x: 630, endPoint y: 208, distance: 178.7
click at [465, 260] on label "Antenatal screening, unspecified" at bounding box center [472, 254] width 64 height 40
checkbox input "true"
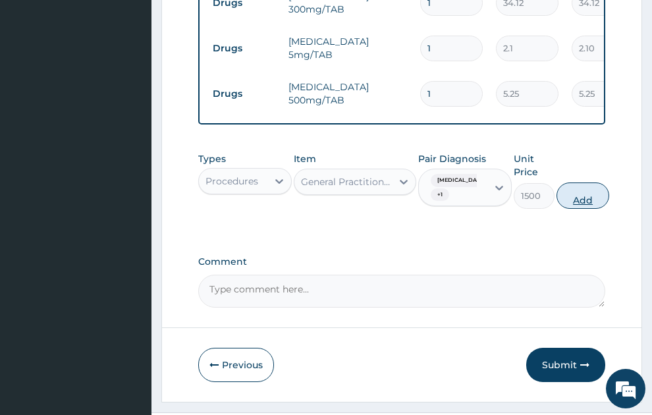
click at [591, 188] on button "Add" at bounding box center [583, 196] width 53 height 26
type input "0"
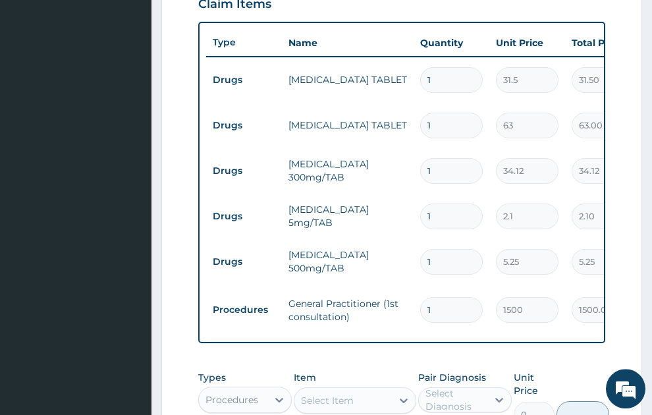
scroll to position [496, 0]
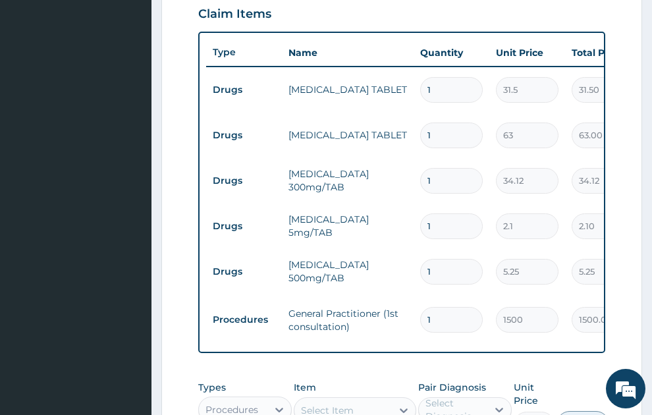
click at [450, 259] on input "1" at bounding box center [451, 272] width 63 height 26
type input "18"
type input "94.50"
type input "18"
click at [437, 214] on input "1" at bounding box center [451, 227] width 63 height 26
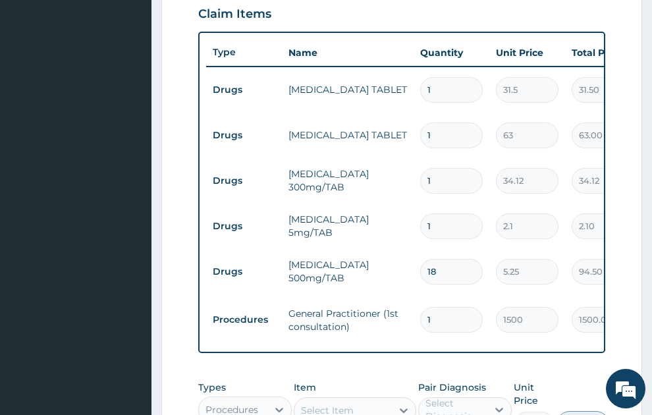
type input "14"
type input "29.40"
type input "14"
click at [437, 168] on input "1" at bounding box center [451, 181] width 63 height 26
type input "0.00"
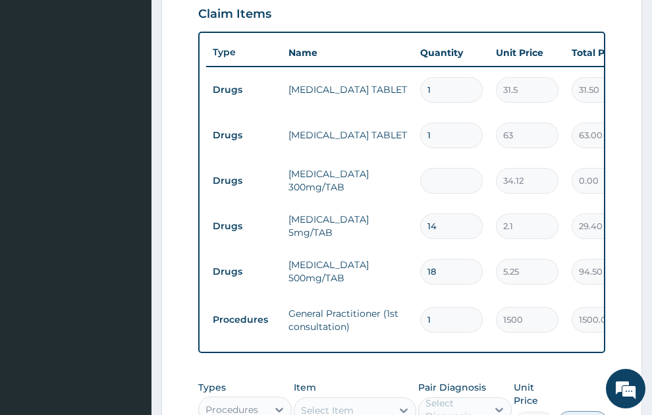
type input "2"
type input "68.24"
type input "28"
type input "955.36"
type input "28"
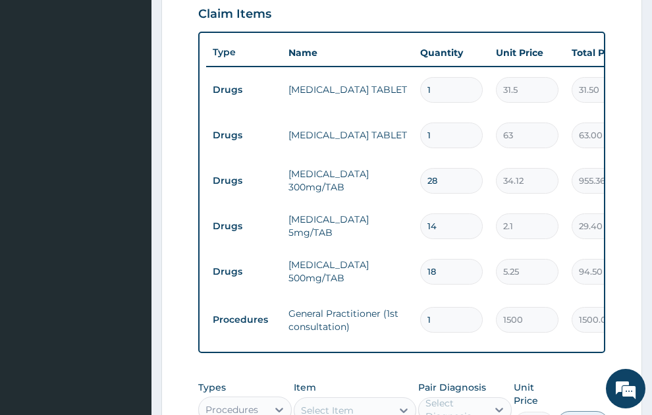
click at [443, 123] on input "1" at bounding box center [451, 136] width 63 height 26
type input "0.00"
type input "4"
type input "252.00"
type input "42"
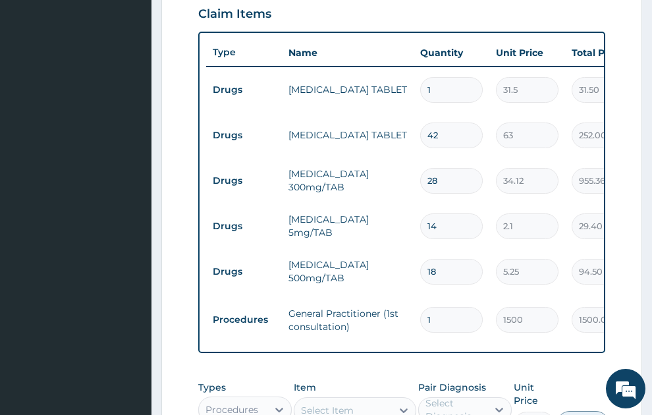
type input "2646.00"
type input "42"
click at [448, 77] on input "1" at bounding box center [451, 90] width 63 height 26
type input "0.00"
type input "3"
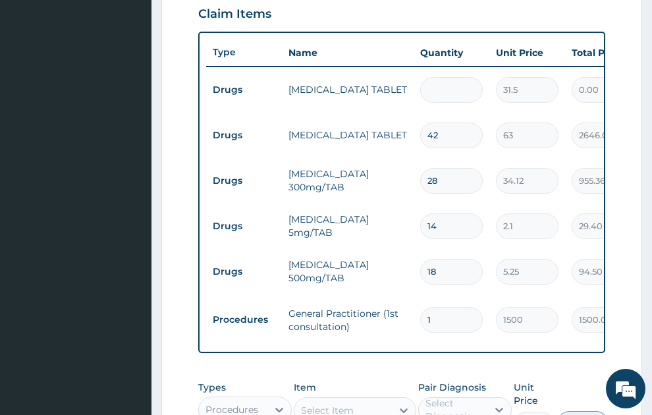
type input "94.50"
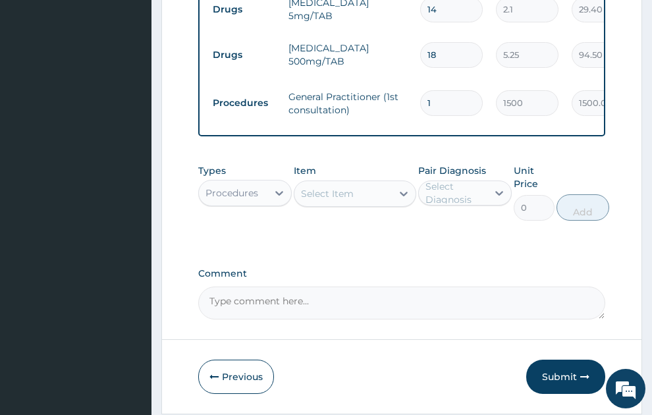
scroll to position [733, 0]
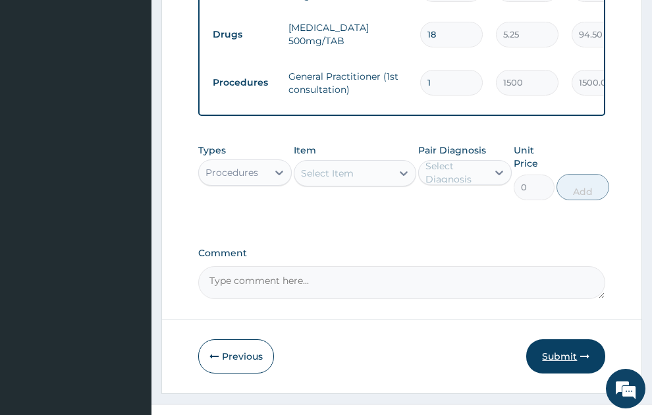
type input "3"
click at [571, 343] on button "Submit" at bounding box center [566, 356] width 79 height 34
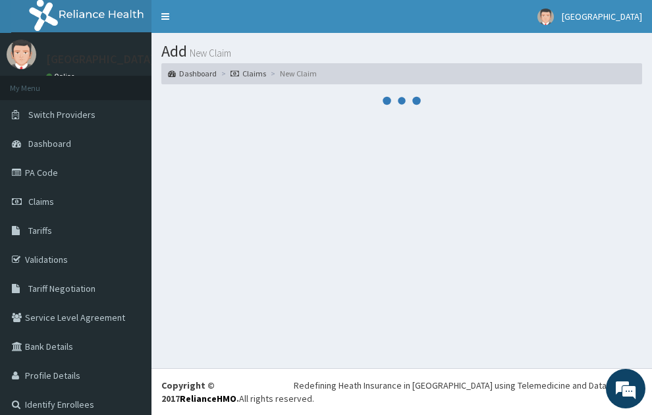
scroll to position [0, 0]
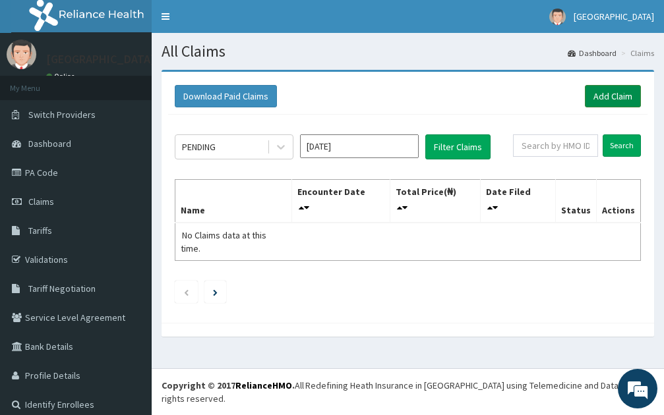
click at [594, 99] on link "Add Claim" at bounding box center [613, 96] width 56 height 22
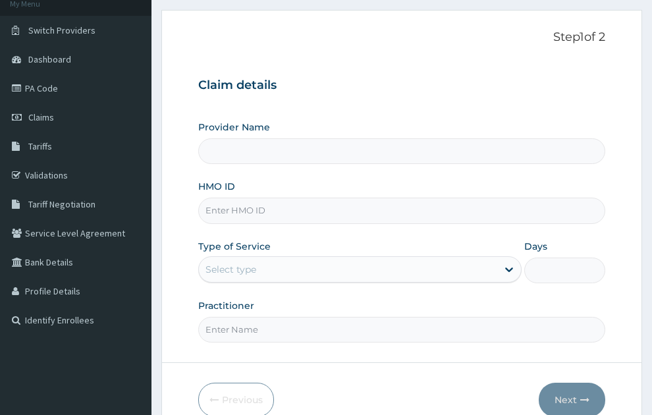
scroll to position [119, 0]
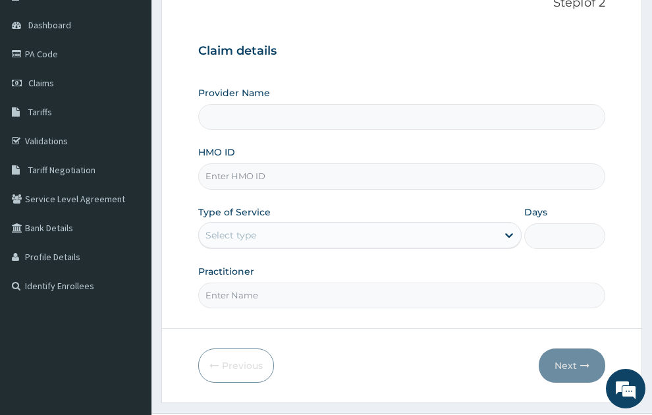
type input "SONEX CLINICS LTD"
click at [287, 163] on input "HMO ID" at bounding box center [402, 176] width 408 height 26
type input "G"
type input "ELN/10426/C"
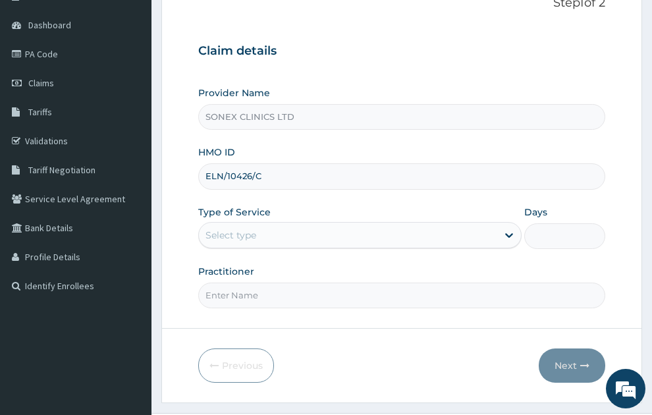
click at [287, 225] on div "Select type" at bounding box center [348, 235] width 299 height 21
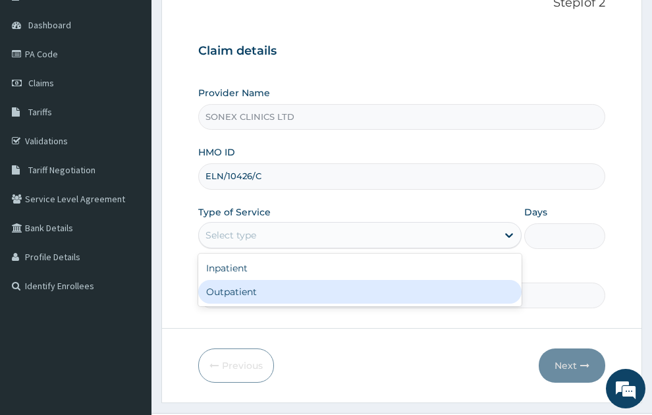
click at [238, 280] on div "Outpatient" at bounding box center [360, 292] width 324 height 24
type input "1"
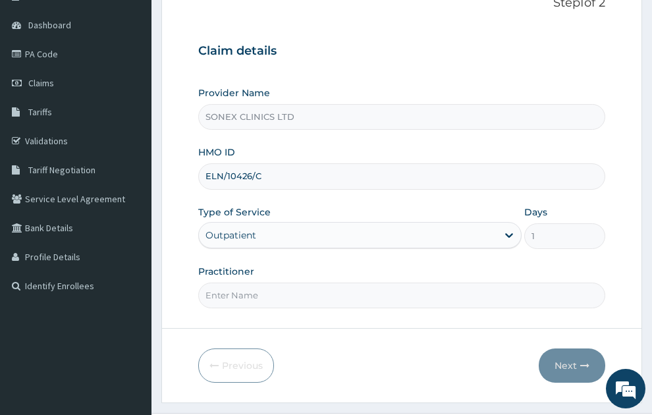
click at [275, 283] on input "Practitioner" at bounding box center [402, 296] width 408 height 26
type input "[PERSON_NAME]"
click at [564, 349] on button "Next" at bounding box center [572, 366] width 67 height 34
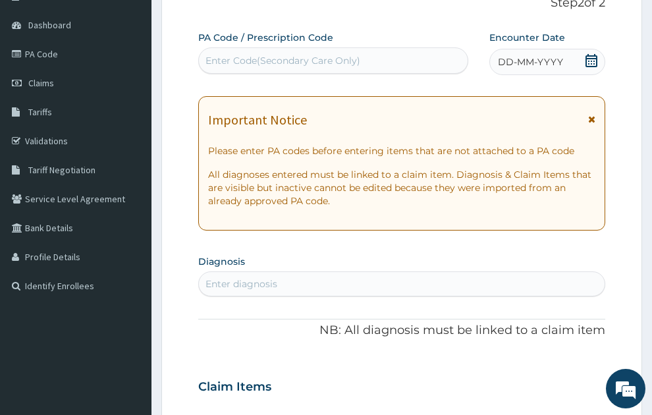
click at [541, 55] on span "DD-MM-YYYY" at bounding box center [530, 61] width 65 height 13
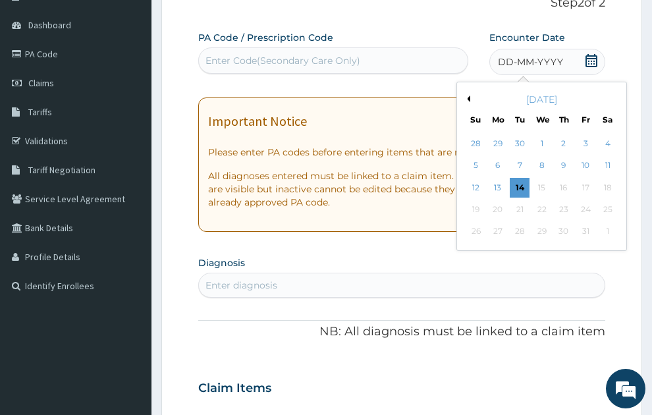
click at [469, 96] on button "Previous Month" at bounding box center [467, 99] width 7 height 7
click at [560, 156] on div "11" at bounding box center [564, 166] width 20 height 20
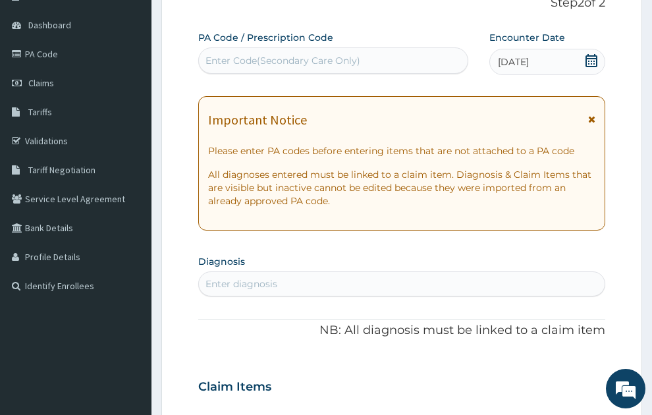
click at [270, 274] on div "Enter diagnosis" at bounding box center [402, 284] width 407 height 21
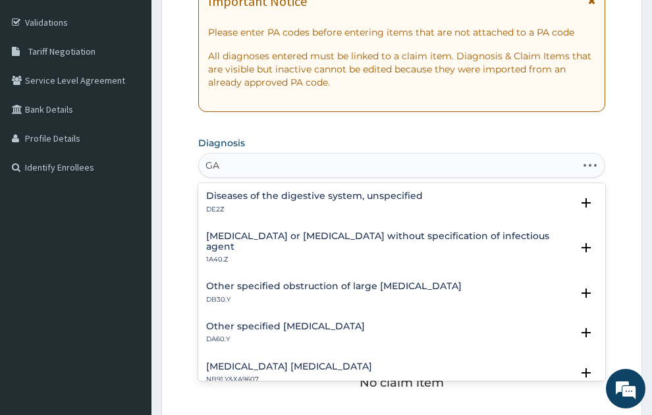
type input "G"
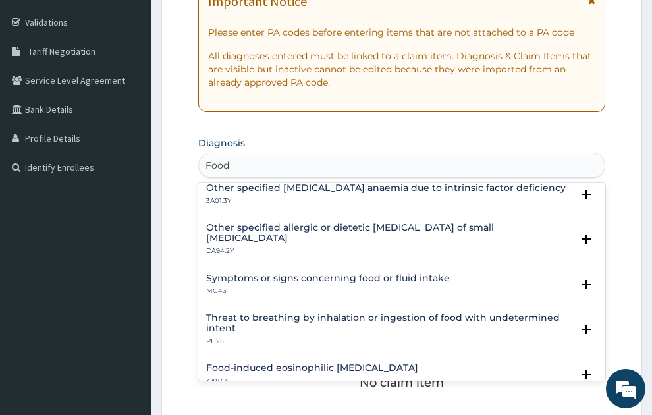
scroll to position [1513, 0]
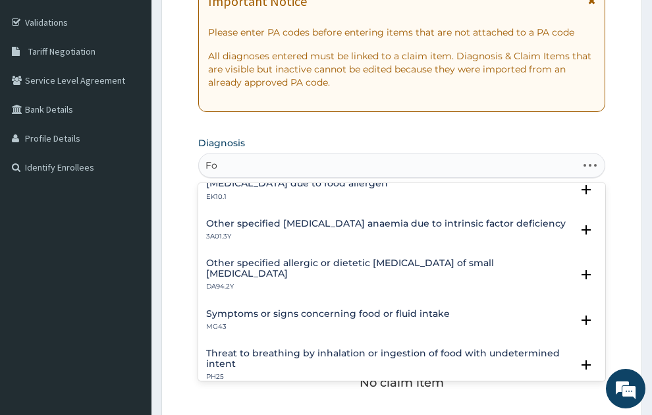
type input "F"
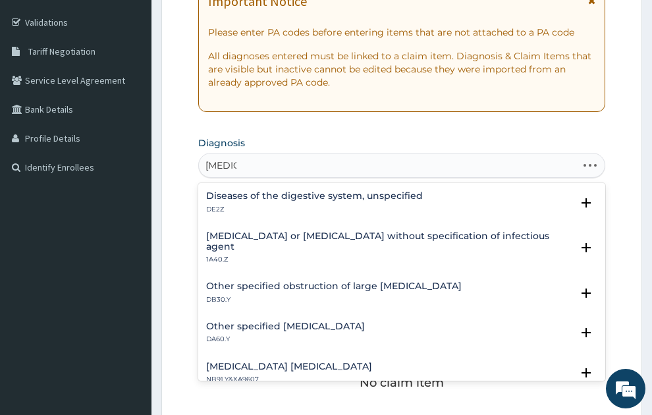
type input "gastroe"
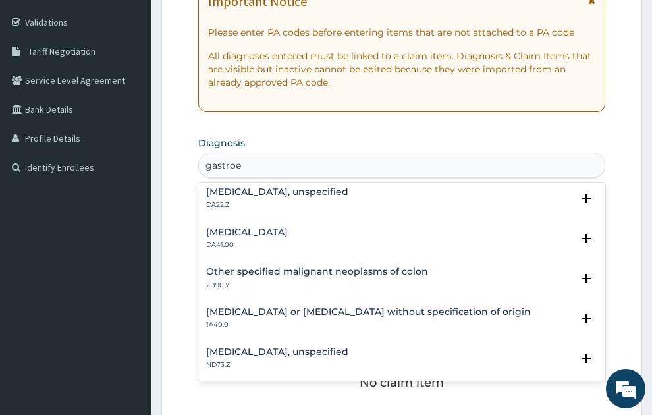
scroll to position [854, 0]
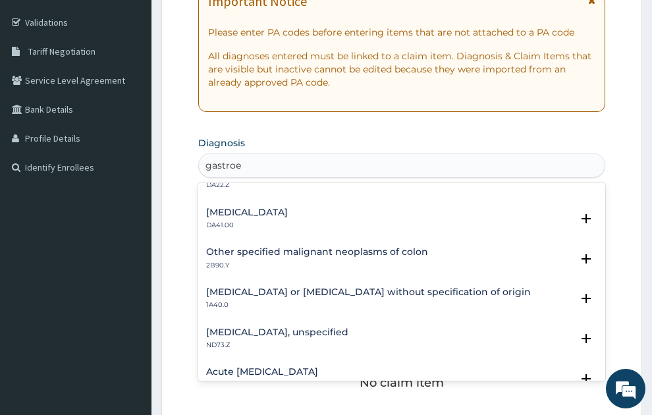
click at [356, 287] on h4 "Gastroenteritis or colitis without specification of origin" at bounding box center [368, 292] width 325 height 10
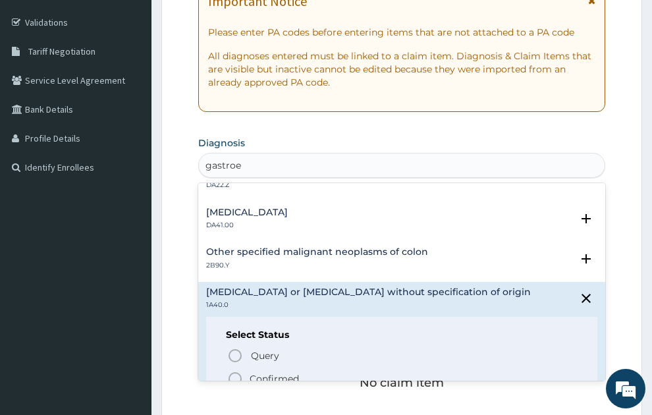
click at [274, 372] on p "Confirmed" at bounding box center [274, 378] width 49 height 13
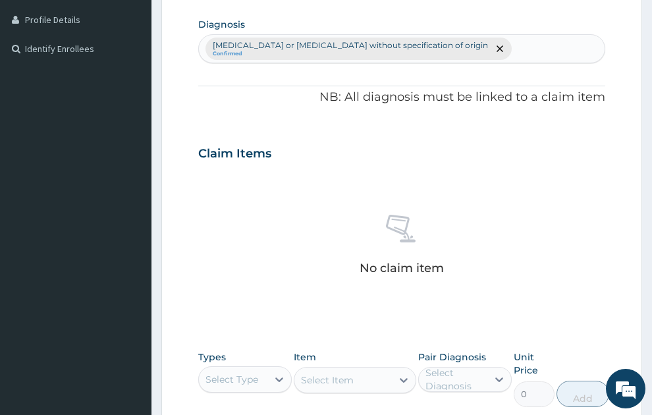
scroll to position [575, 0]
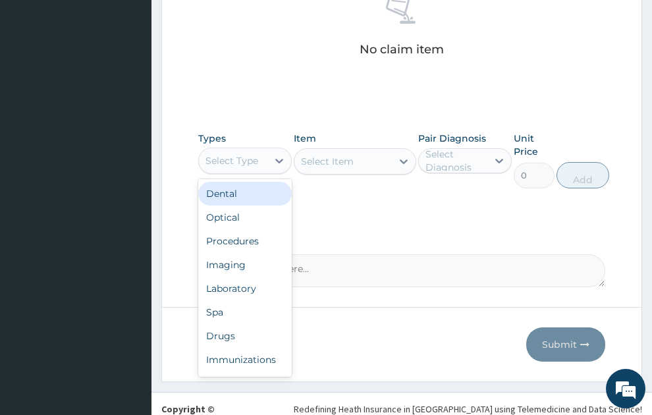
click at [233, 154] on div "Select Type" at bounding box center [232, 160] width 53 height 13
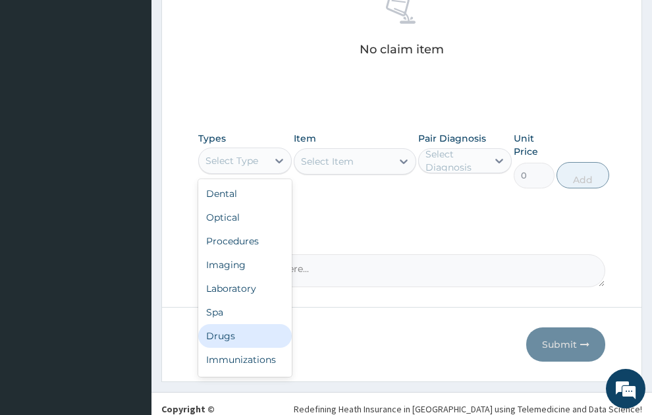
drag, startPoint x: 231, startPoint y: 310, endPoint x: 341, endPoint y: 176, distance: 173.3
click at [231, 324] on div "Drugs" at bounding box center [245, 336] width 94 height 24
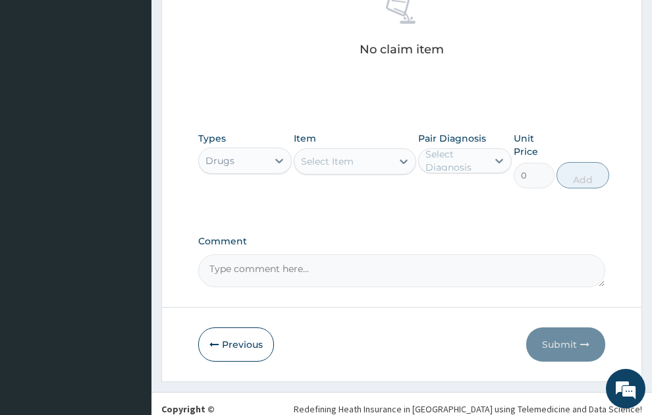
click at [354, 151] on div "Select Item" at bounding box center [344, 161] width 98 height 21
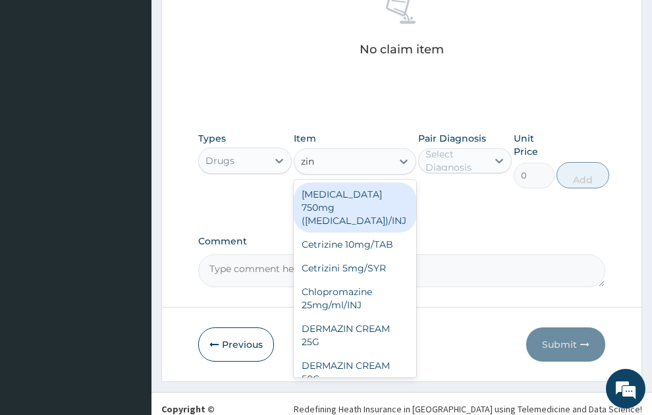
type input "zinc"
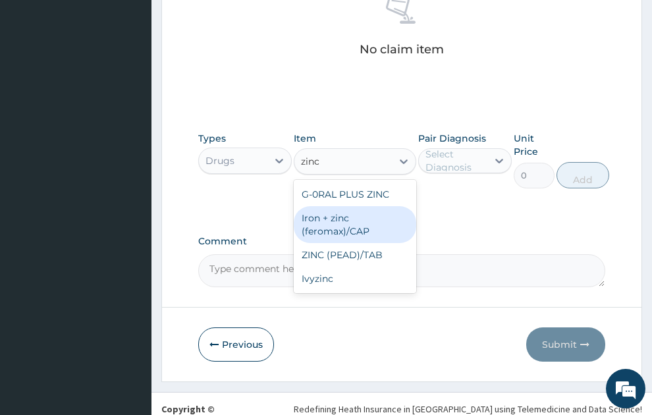
click at [346, 206] on div "Iron + zinc (feromax)/CAP" at bounding box center [355, 224] width 123 height 37
type input "21"
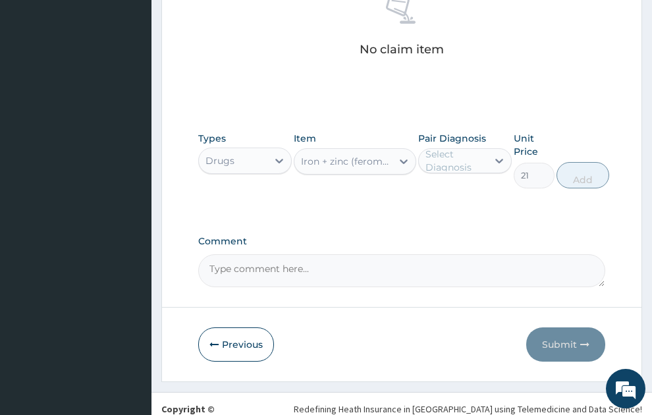
click at [461, 148] on div "Select Diagnosis" at bounding box center [456, 161] width 61 height 26
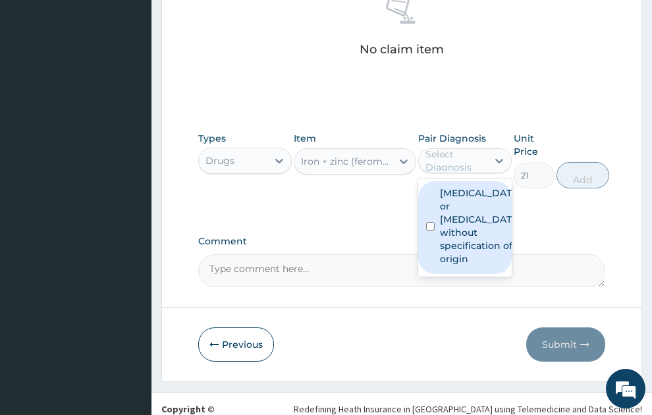
click at [453, 188] on label "Gastroenteritis or colitis without specification of origin" at bounding box center [479, 226] width 78 height 79
checkbox input "true"
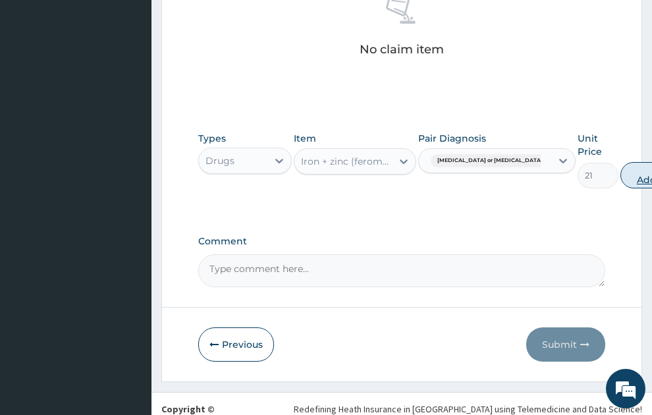
click at [621, 162] on button "Add" at bounding box center [647, 175] width 53 height 26
type input "0"
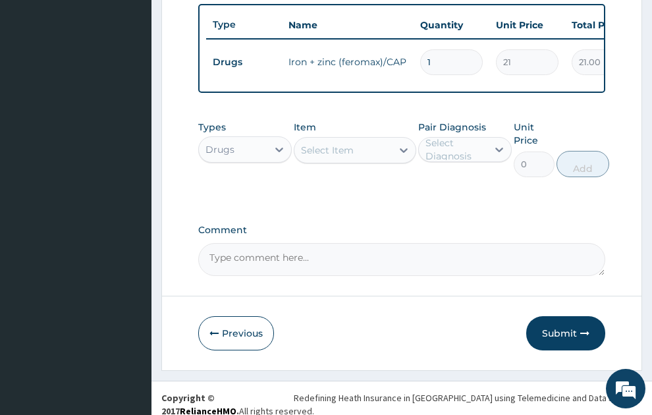
click at [355, 140] on div "Select Item" at bounding box center [344, 150] width 98 height 21
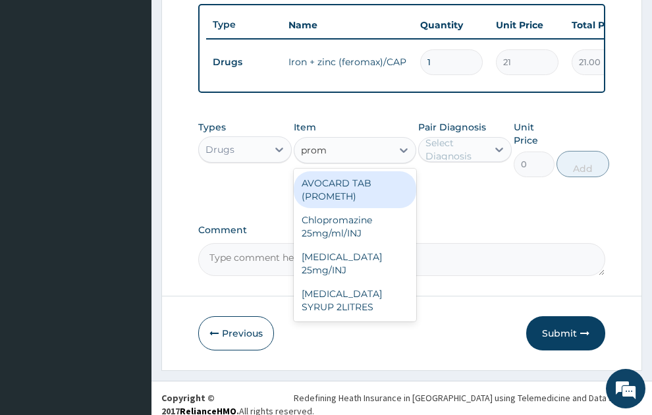
type input "prome"
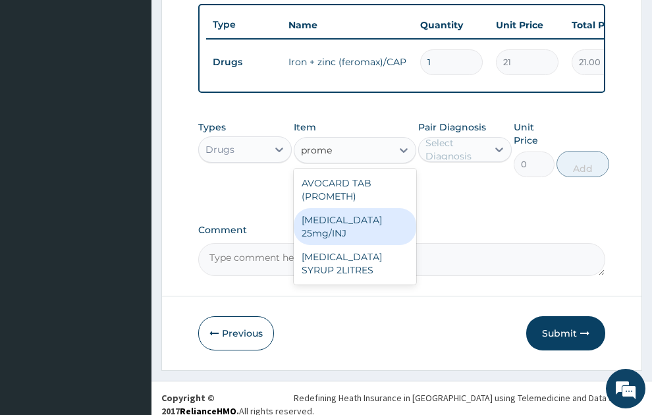
click at [345, 212] on div "[MEDICAL_DATA] 25mg/INJ" at bounding box center [355, 226] width 123 height 37
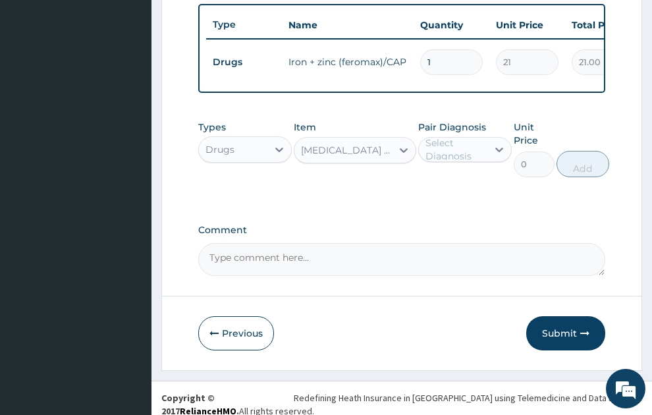
type input "52.5"
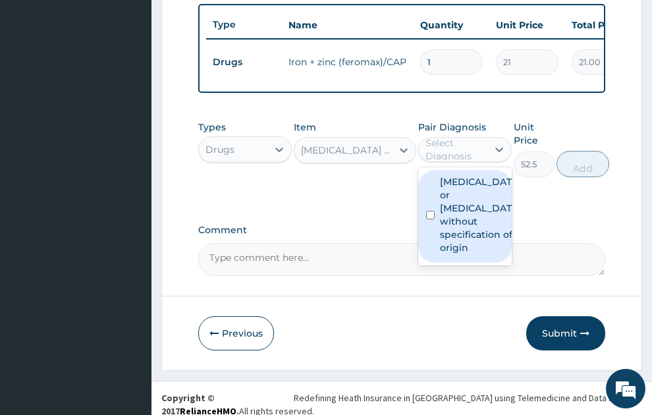
click at [467, 142] on div "Select Diagnosis" at bounding box center [456, 149] width 61 height 26
drag, startPoint x: 468, startPoint y: 185, endPoint x: 479, endPoint y: 186, distance: 11.2
click at [468, 187] on label "Gastroenteritis or colitis without specification of origin" at bounding box center [479, 214] width 78 height 79
checkbox input "true"
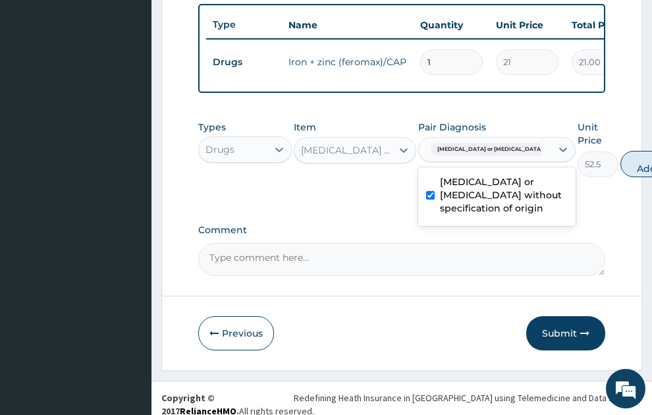
drag, startPoint x: 606, startPoint y: 156, endPoint x: 339, endPoint y: 115, distance: 270.7
click at [621, 156] on button "Add" at bounding box center [647, 164] width 53 height 26
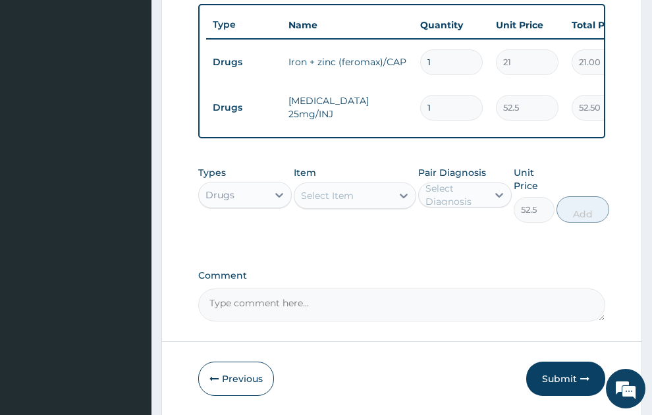
type input "0"
click at [343, 189] on div "Select Item" at bounding box center [327, 195] width 53 height 13
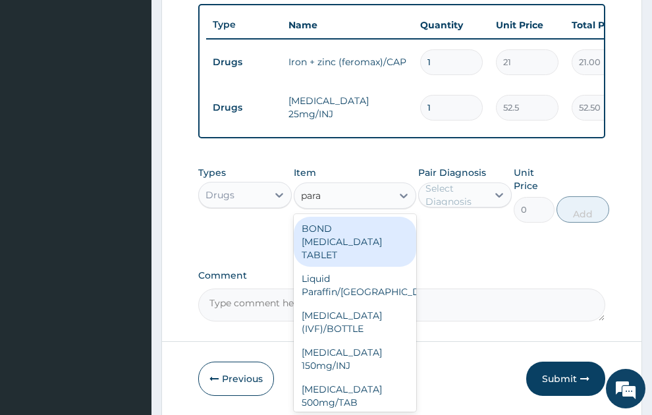
type input "parac"
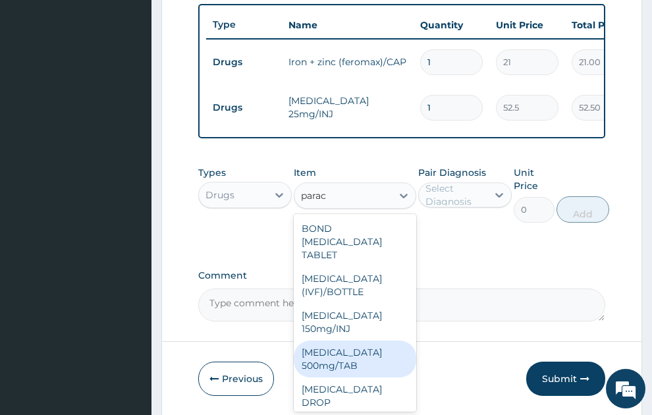
click at [324, 348] on div "[MEDICAL_DATA] 500mg/TAB" at bounding box center [355, 359] width 123 height 37
type input "5.25"
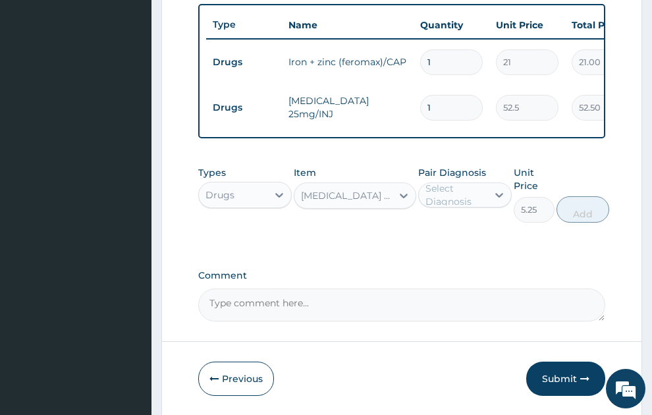
click at [473, 182] on div "Select Diagnosis" at bounding box center [456, 195] width 61 height 26
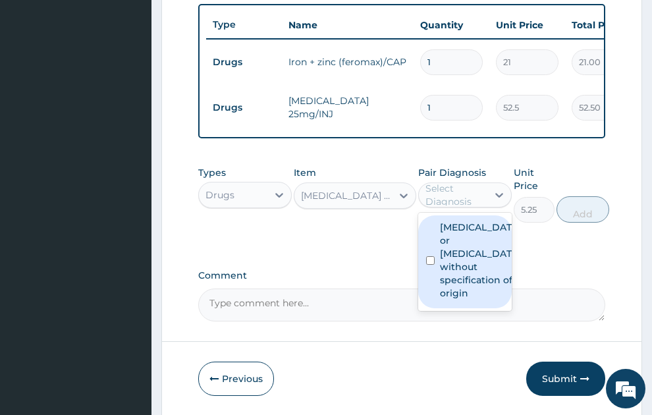
click at [483, 250] on label "Gastroenteritis or colitis without specification of origin" at bounding box center [479, 260] width 78 height 79
checkbox input "true"
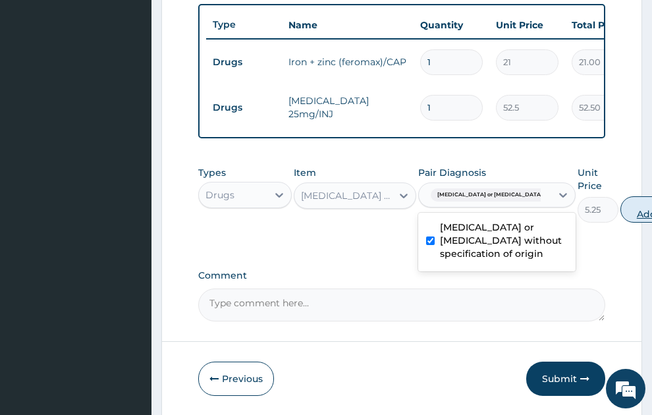
click at [621, 201] on button "Add" at bounding box center [647, 209] width 53 height 26
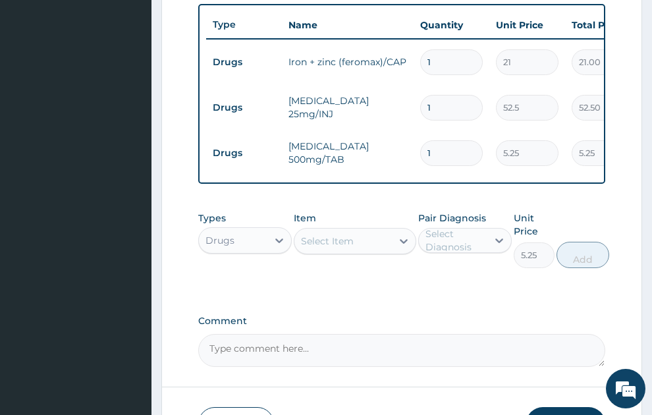
type input "0"
click at [345, 235] on div "Select Item" at bounding box center [327, 241] width 53 height 13
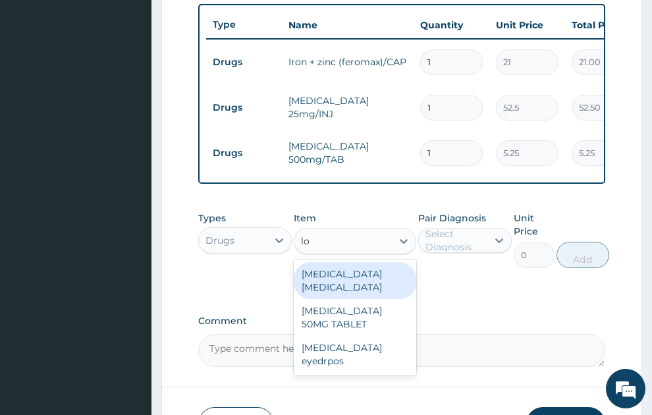
type input "l"
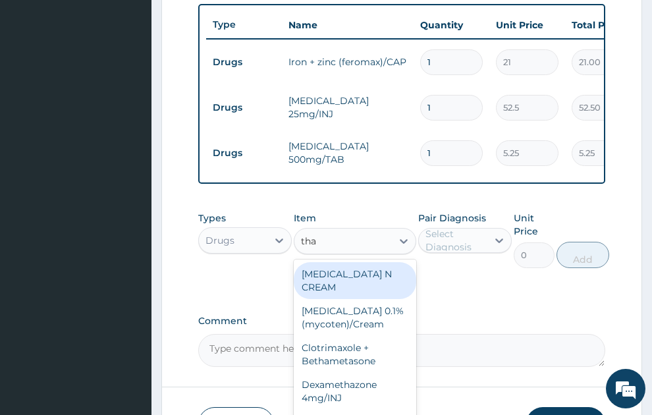
type input "thal"
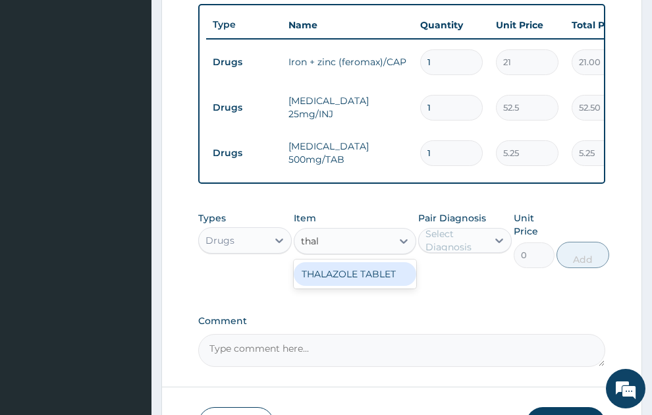
click at [372, 262] on div "THALAZOLE TABLET" at bounding box center [355, 274] width 123 height 24
type input "13.12"
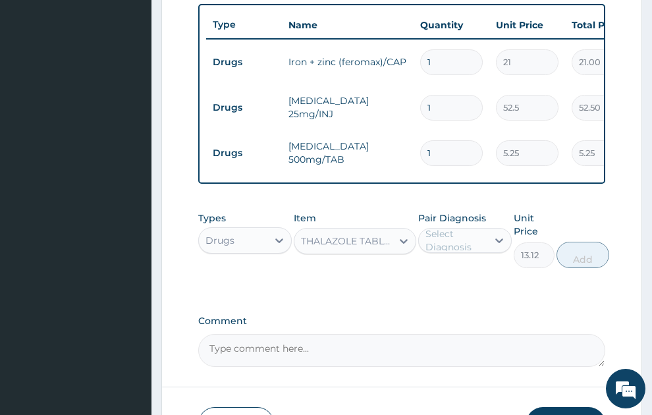
click at [443, 232] on div "Select Diagnosis" at bounding box center [456, 240] width 61 height 26
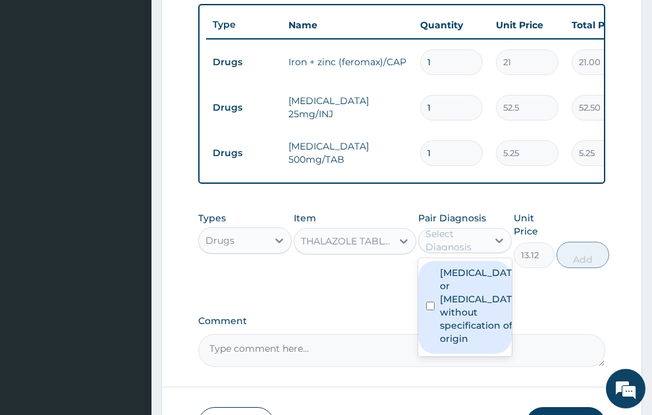
click at [455, 277] on label "Gastroenteritis or colitis without specification of origin" at bounding box center [479, 305] width 78 height 79
checkbox input "true"
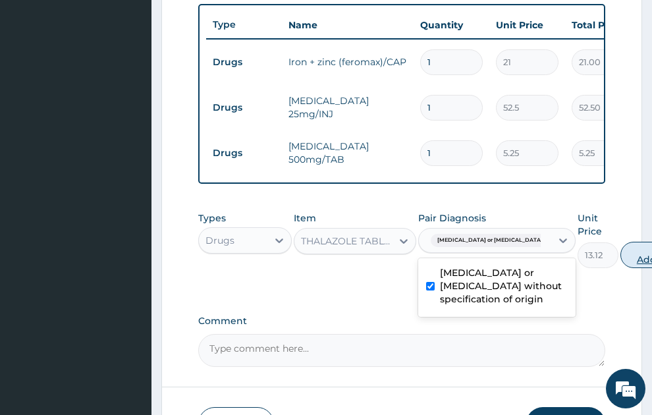
click at [621, 250] on button "Add" at bounding box center [647, 255] width 53 height 26
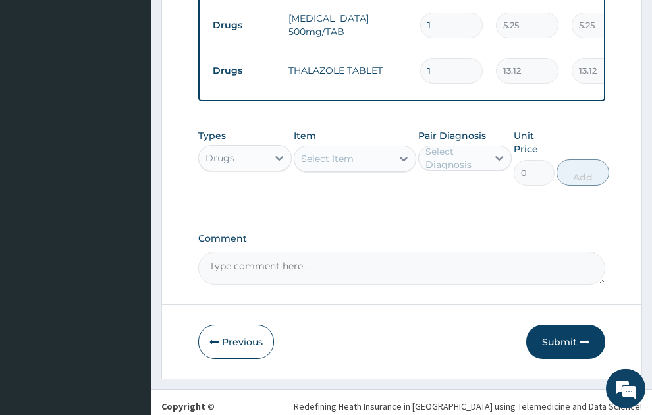
scroll to position [660, 0]
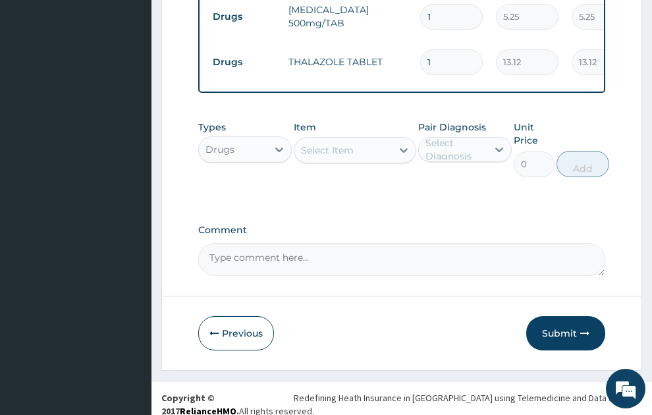
click at [220, 143] on div "Drugs" at bounding box center [220, 149] width 29 height 13
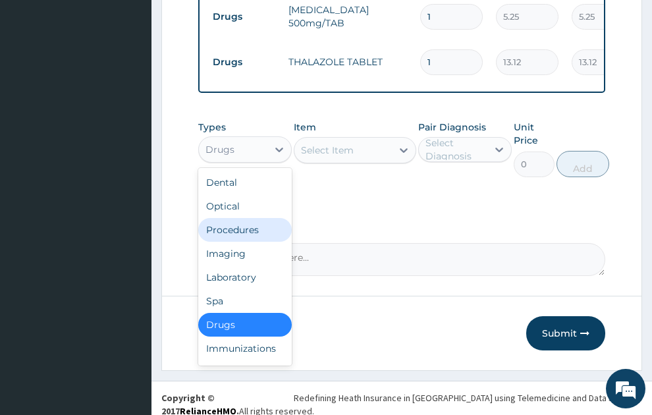
click at [240, 224] on div "Procedures" at bounding box center [245, 230] width 94 height 24
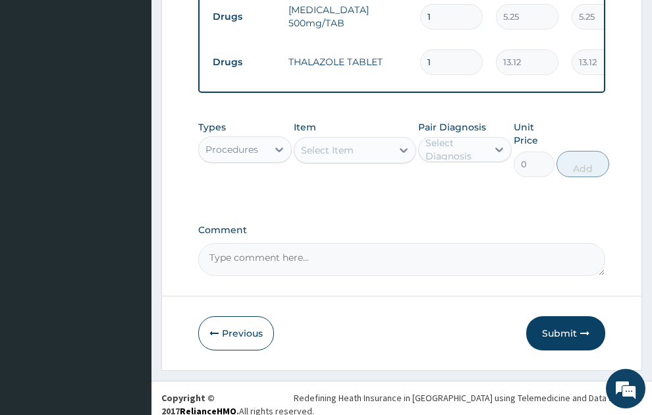
click at [352, 144] on div "Select Item" at bounding box center [327, 150] width 53 height 13
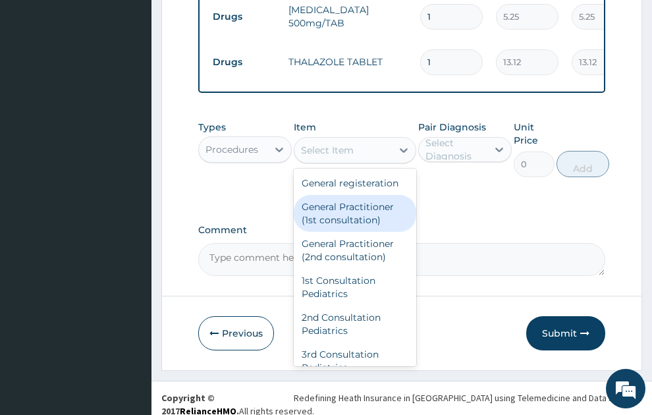
click at [361, 232] on div "General Practitioner (1st consultation)" at bounding box center [355, 213] width 123 height 37
type input "1500"
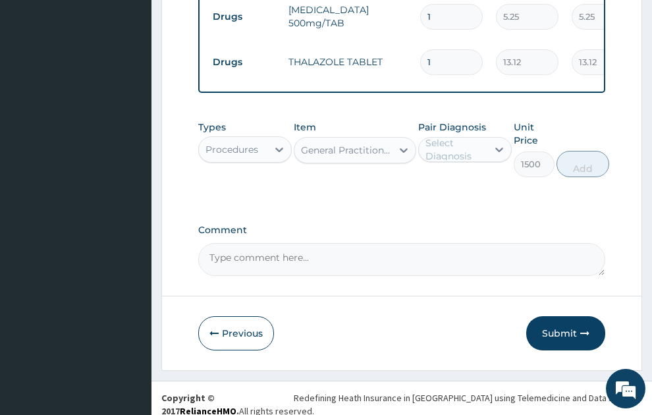
click at [463, 136] on div "Select Diagnosis" at bounding box center [456, 149] width 61 height 26
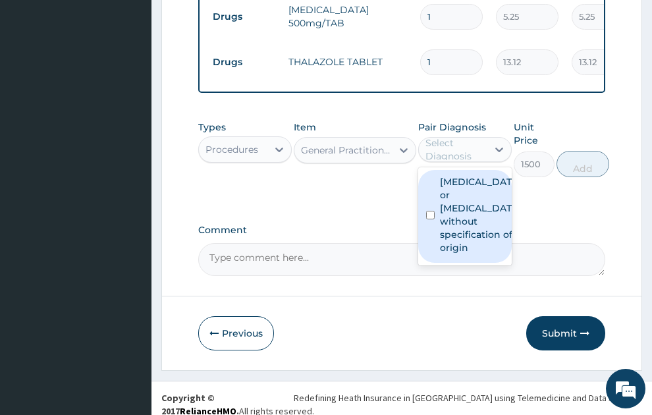
click at [484, 189] on label "Gastroenteritis or colitis without specification of origin" at bounding box center [479, 214] width 78 height 79
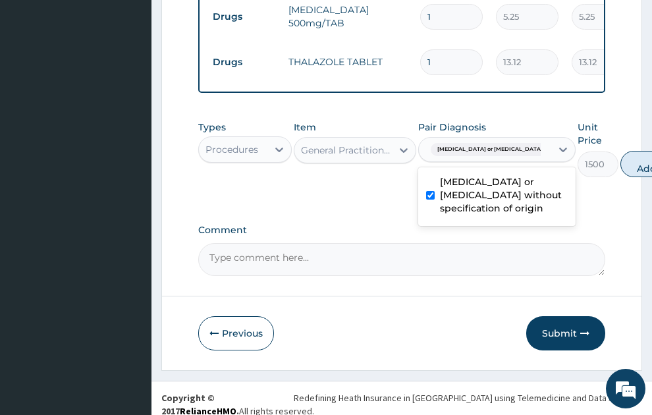
checkbox input "true"
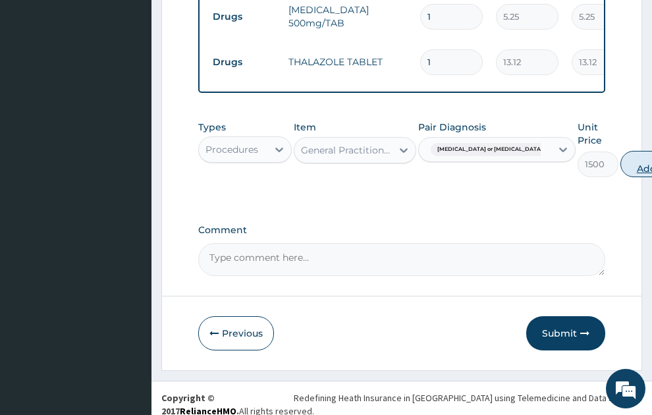
click at [621, 151] on button "Add" at bounding box center [647, 164] width 53 height 26
type input "0"
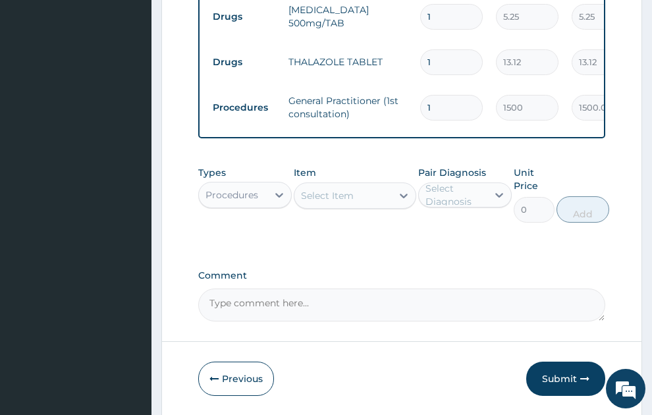
click at [442, 49] on input "1" at bounding box center [451, 62] width 63 height 26
type input "12"
type input "157.44"
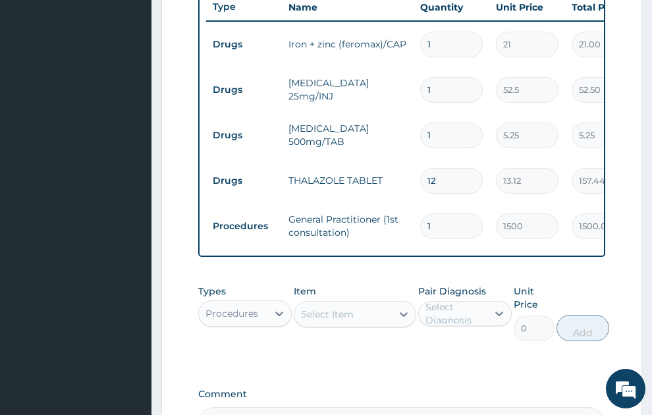
type input "12"
click at [435, 123] on input "1" at bounding box center [451, 136] width 63 height 26
type input "18"
type input "94.50"
type input "18"
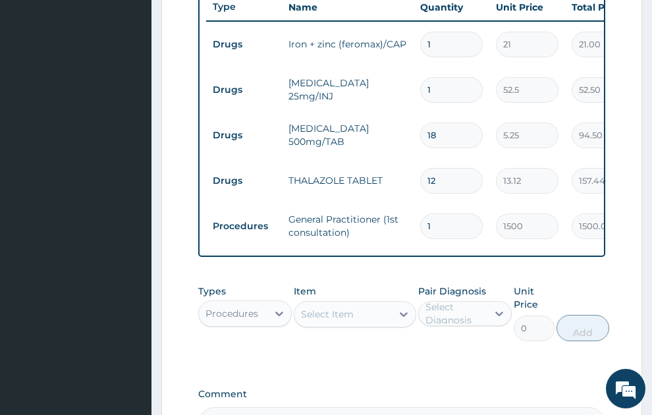
click at [436, 32] on input "1" at bounding box center [451, 45] width 63 height 26
type input "10"
type input "210.00"
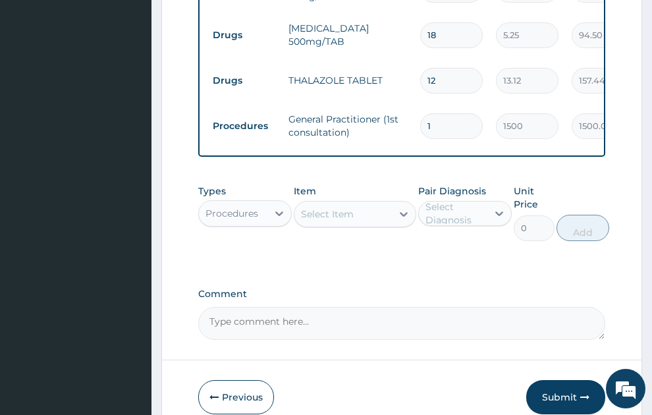
scroll to position [705, 0]
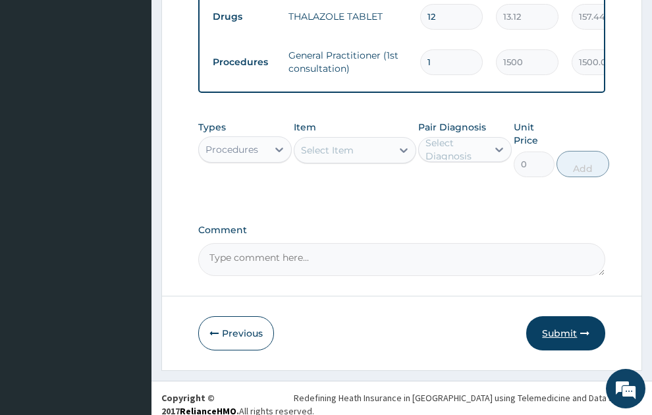
type input "10"
click at [567, 322] on button "Submit" at bounding box center [566, 333] width 79 height 34
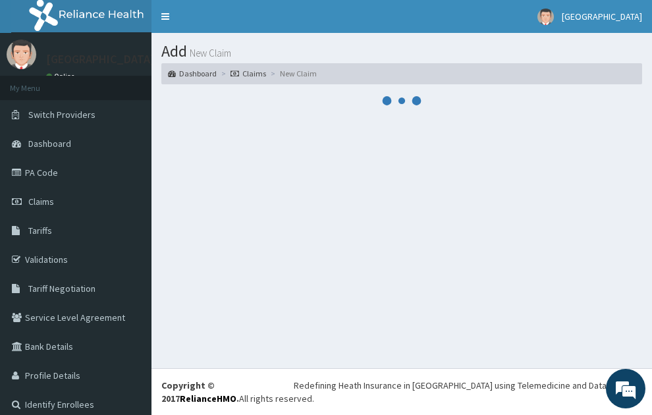
scroll to position [0, 0]
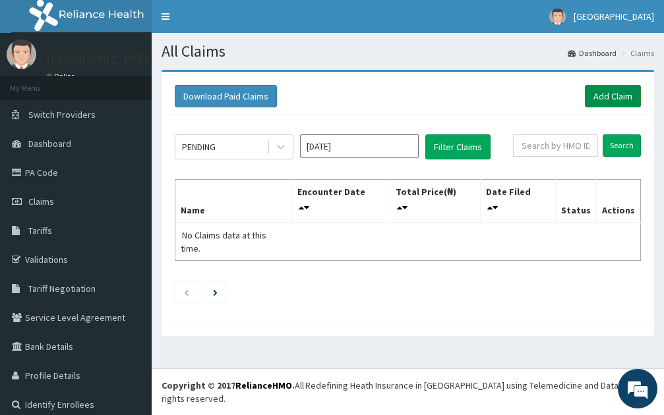
click at [612, 96] on link "Add Claim" at bounding box center [613, 96] width 56 height 22
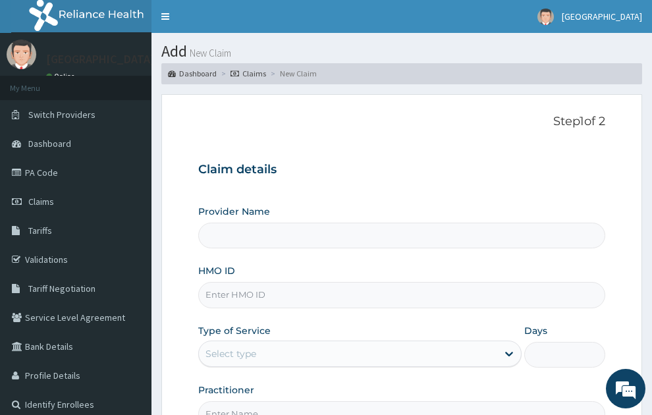
scroll to position [140, 0]
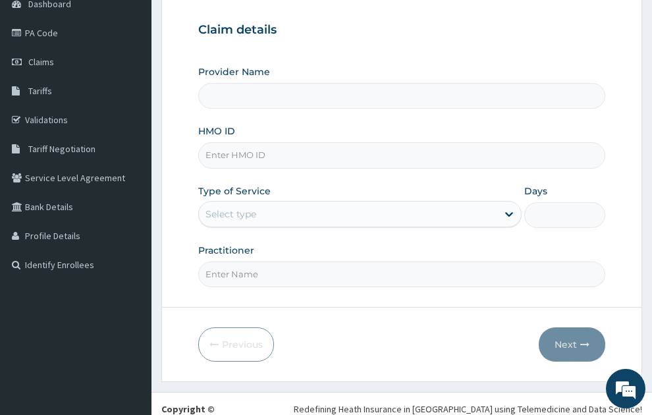
click at [281, 142] on input "HMO ID" at bounding box center [402, 155] width 408 height 26
type input "SONEX CLINICS LTD"
type input "g"
type input "GSV/13275/A"
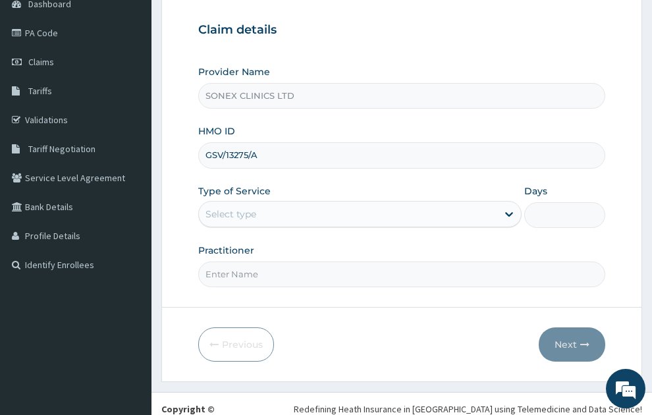
click at [366, 204] on div "Select type" at bounding box center [348, 214] width 299 height 21
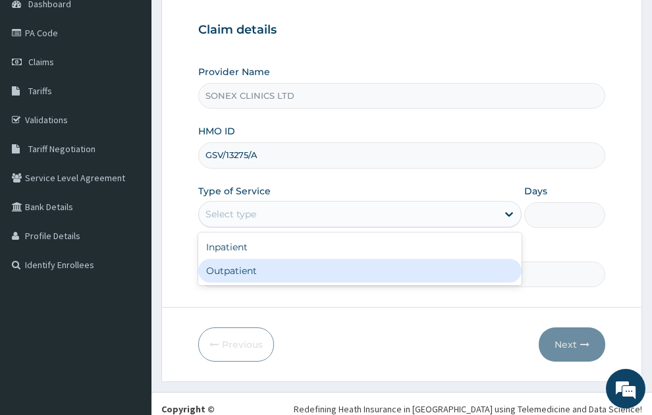
click at [234, 259] on div "Outpatient" at bounding box center [360, 271] width 324 height 24
type input "1"
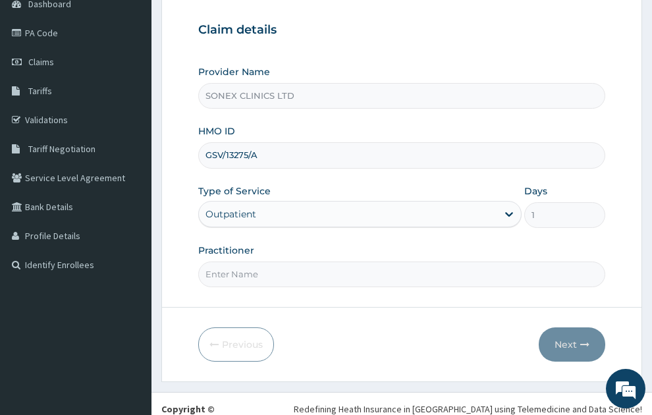
click at [228, 262] on input "Practitioner" at bounding box center [402, 275] width 408 height 26
type input "DR. COSMAS OKEKE"
click at [569, 328] on button "Next" at bounding box center [572, 345] width 67 height 34
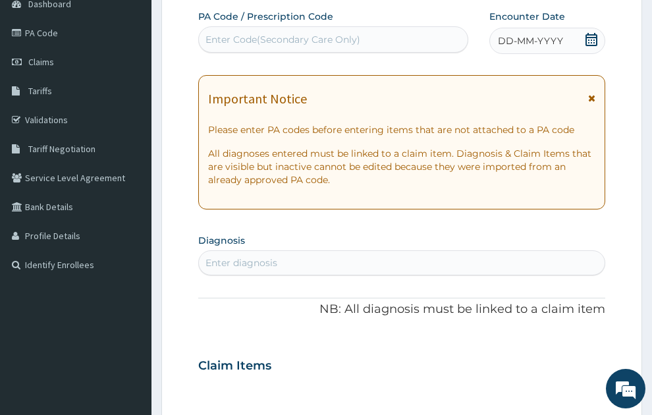
click at [554, 34] on span "DD-MM-YYYY" at bounding box center [530, 40] width 65 height 13
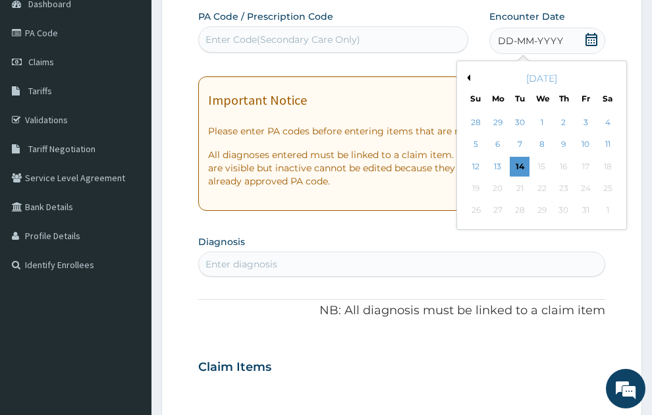
click at [469, 74] on button "Previous Month" at bounding box center [467, 77] width 7 height 7
click at [611, 135] on div "13" at bounding box center [608, 145] width 20 height 20
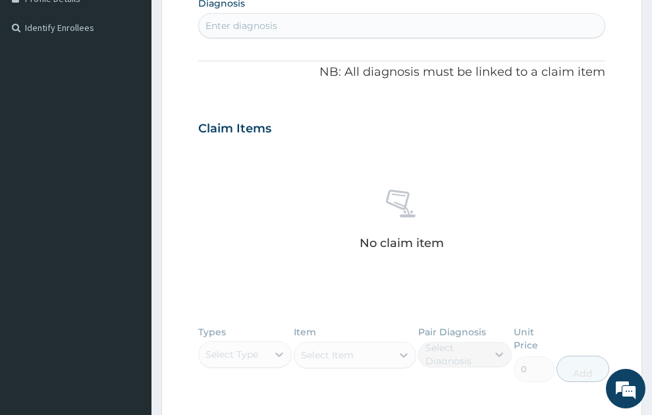
scroll to position [318, 0]
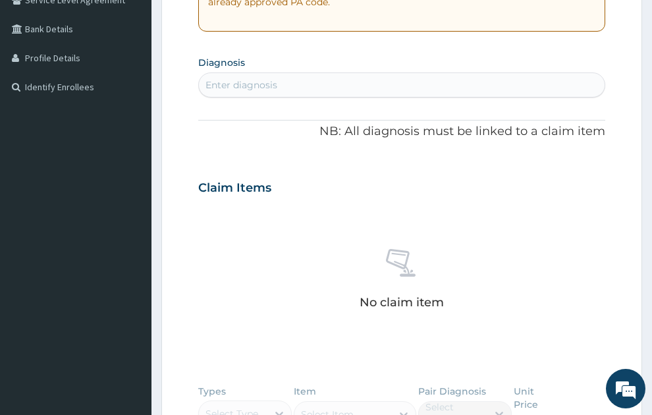
click at [291, 74] on div "Enter diagnosis" at bounding box center [402, 84] width 407 height 21
click at [293, 74] on div "Enter diagnosis" at bounding box center [402, 84] width 407 height 21
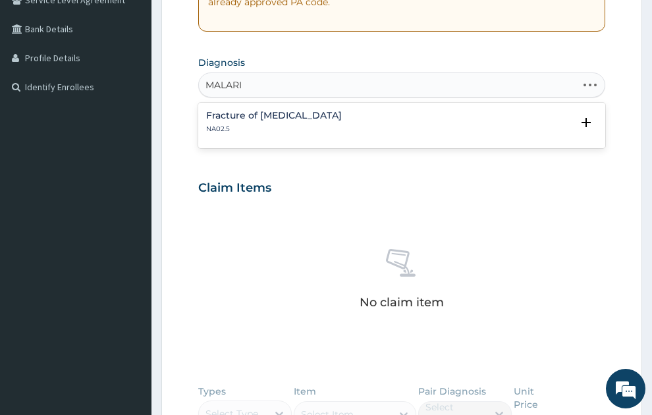
type input "[MEDICAL_DATA]"
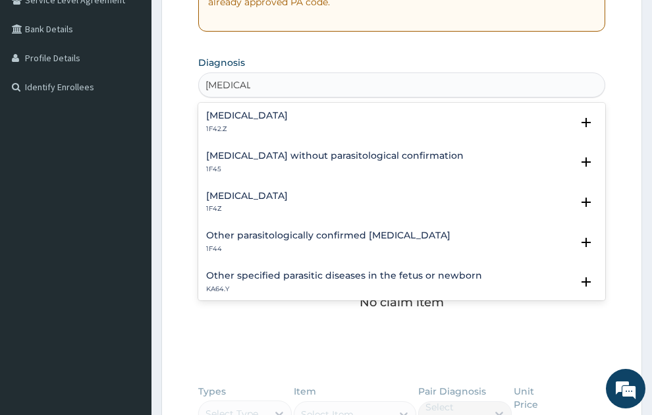
click at [258, 191] on h4 "[MEDICAL_DATA]" at bounding box center [247, 196] width 82 height 10
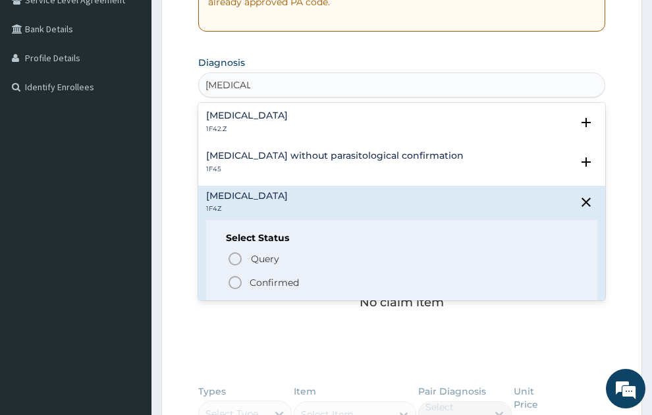
click at [267, 276] on p "Confirmed" at bounding box center [274, 282] width 49 height 13
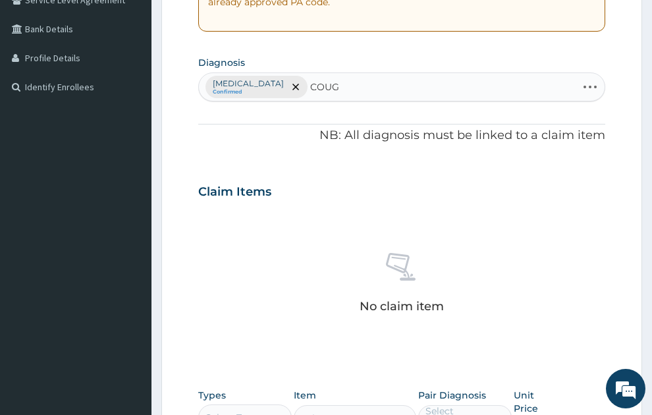
type input "COUGH"
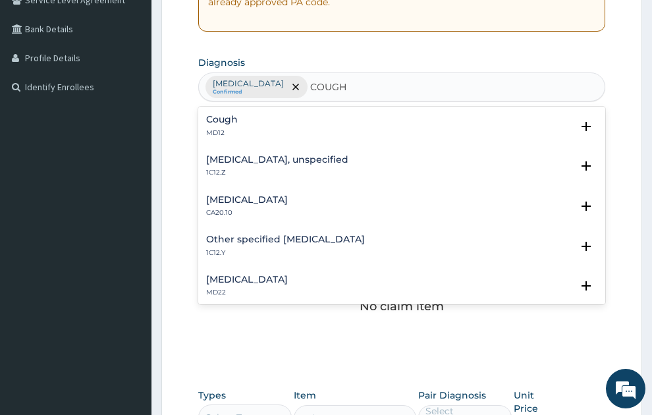
click at [216, 115] on h4 "Cough" at bounding box center [222, 120] width 32 height 10
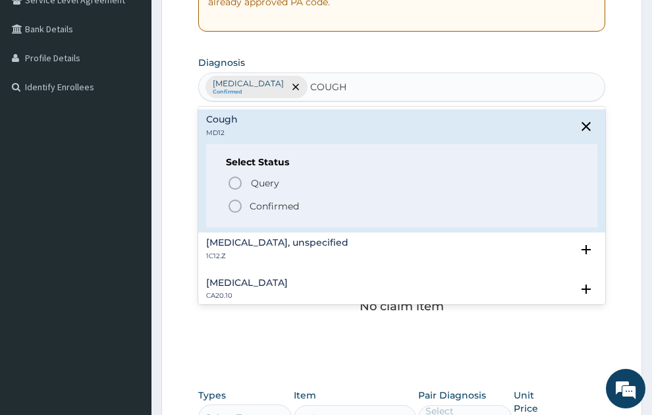
click at [259, 200] on p "Confirmed" at bounding box center [274, 206] width 49 height 13
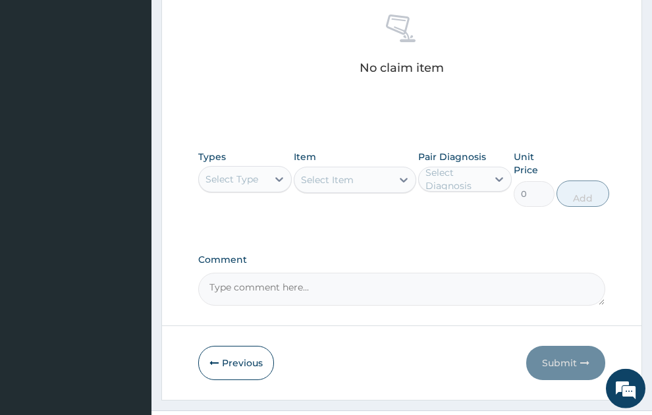
scroll to position [575, 0]
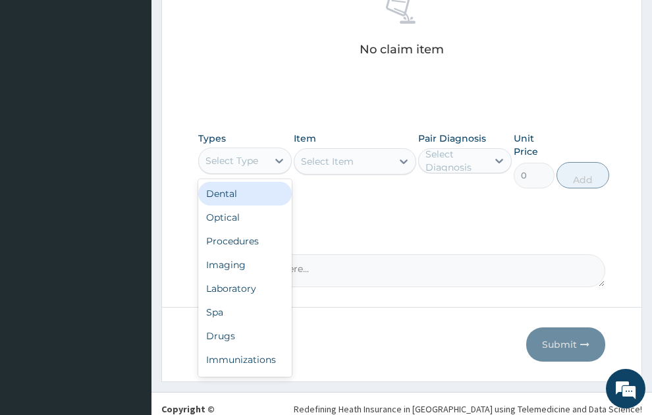
click at [231, 154] on div "Select Type" at bounding box center [232, 160] width 53 height 13
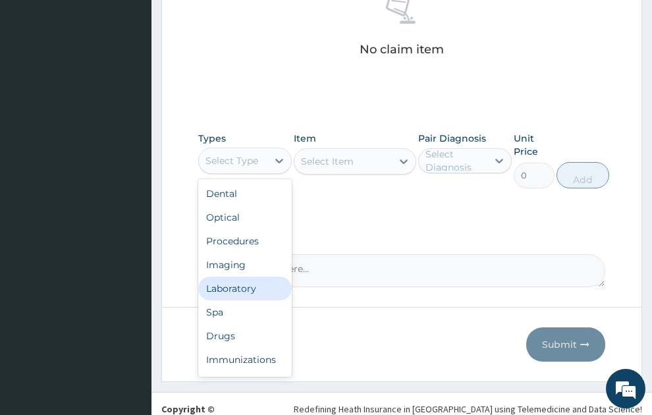
click at [242, 277] on div "Laboratory" at bounding box center [245, 289] width 94 height 24
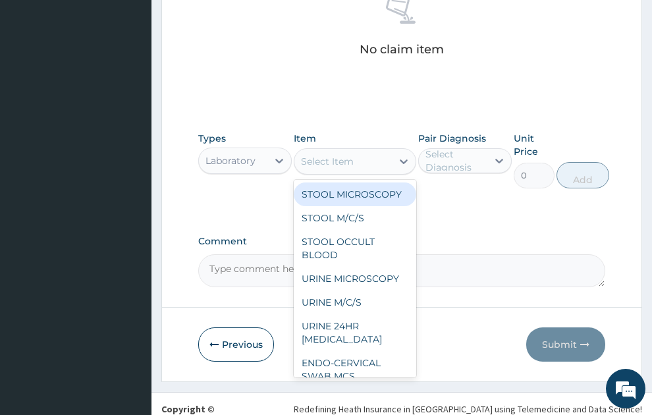
click at [343, 155] on div "Select Item" at bounding box center [327, 161] width 53 height 13
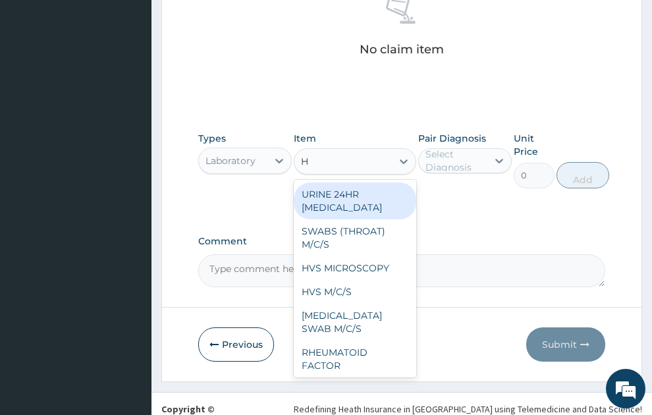
type input "HB"
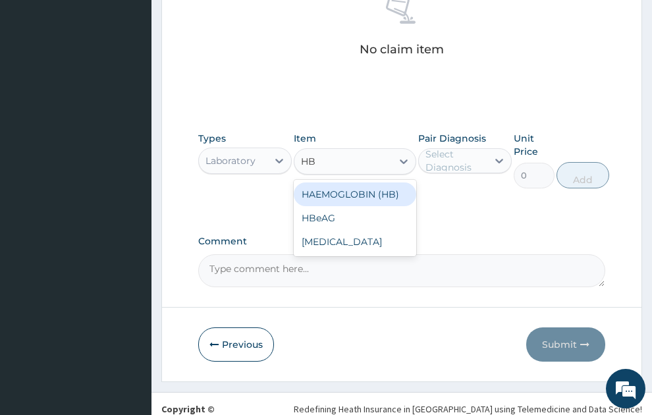
drag, startPoint x: 384, startPoint y: 171, endPoint x: 473, endPoint y: 134, distance: 96.1
click at [384, 183] on div "HAEMOGLOBIN (HB)" at bounding box center [355, 195] width 123 height 24
type input "400"
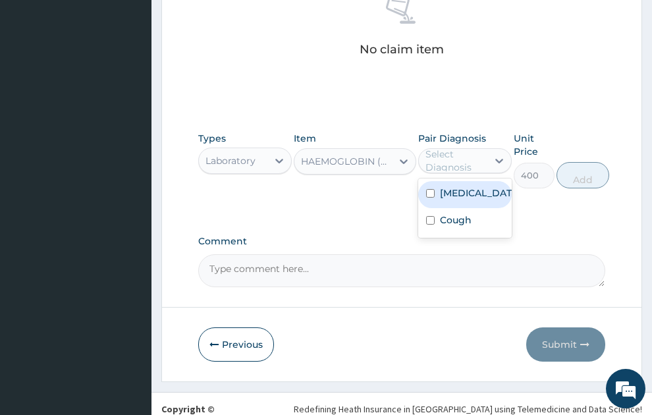
drag, startPoint x: 470, startPoint y: 143, endPoint x: 465, endPoint y: 181, distance: 37.9
click at [470, 148] on div "Select Diagnosis" at bounding box center [456, 161] width 61 height 26
click at [463, 187] on label "[MEDICAL_DATA]" at bounding box center [479, 193] width 78 height 13
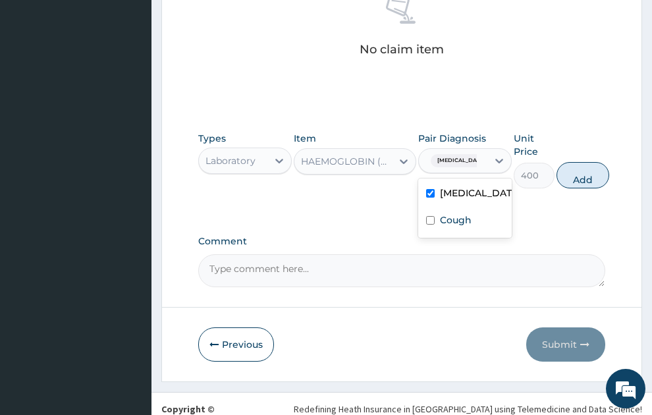
click at [461, 187] on label "[MEDICAL_DATA]" at bounding box center [479, 193] width 78 height 13
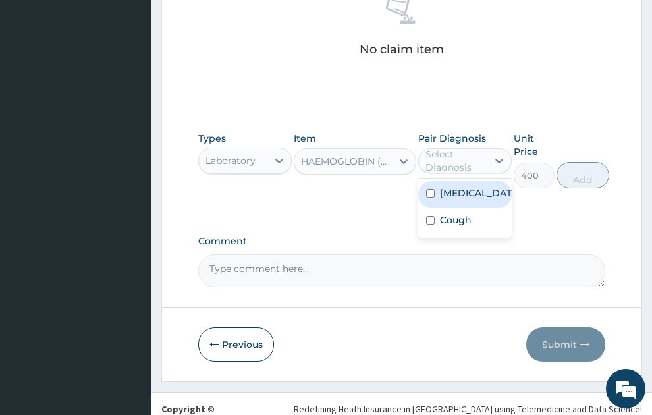
click at [461, 187] on label "[MEDICAL_DATA]" at bounding box center [479, 193] width 78 height 13
checkbox input "true"
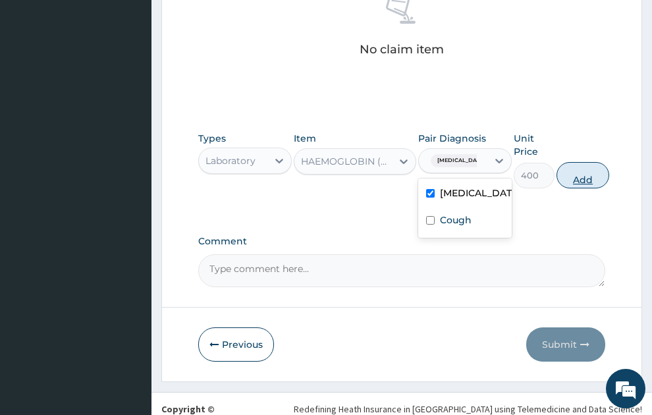
click at [585, 162] on button "Add" at bounding box center [583, 175] width 53 height 26
type input "0"
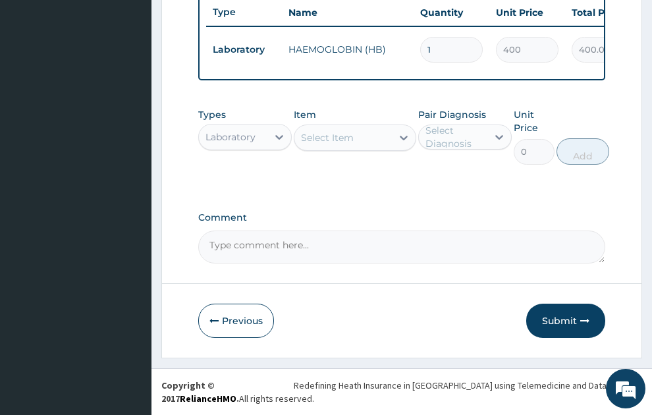
scroll to position [523, 0]
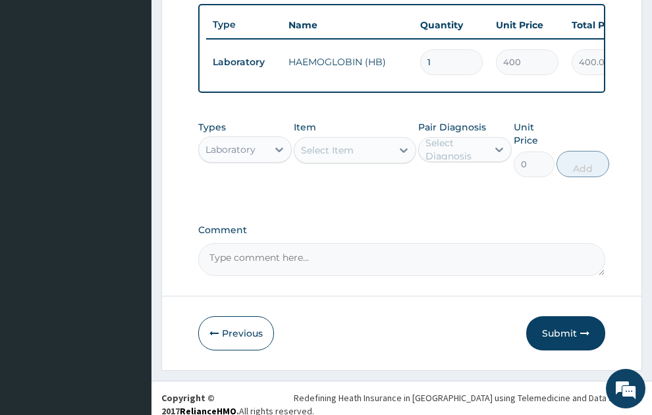
click at [345, 144] on div "Select Item" at bounding box center [327, 150] width 53 height 13
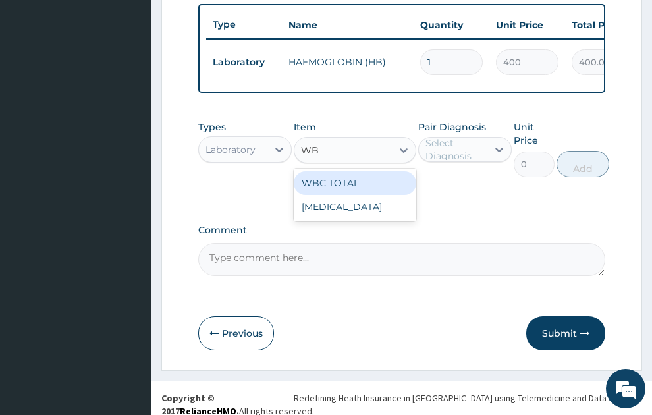
type input "WBC"
drag, startPoint x: 353, startPoint y: 163, endPoint x: 413, endPoint y: 144, distance: 62.9
click at [355, 171] on div "WBC TOTAL" at bounding box center [355, 183] width 123 height 24
type input "640"
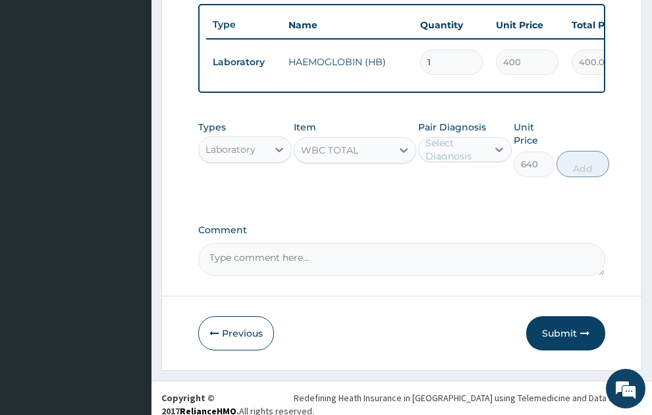
click at [462, 136] on div "Select Diagnosis" at bounding box center [456, 149] width 61 height 26
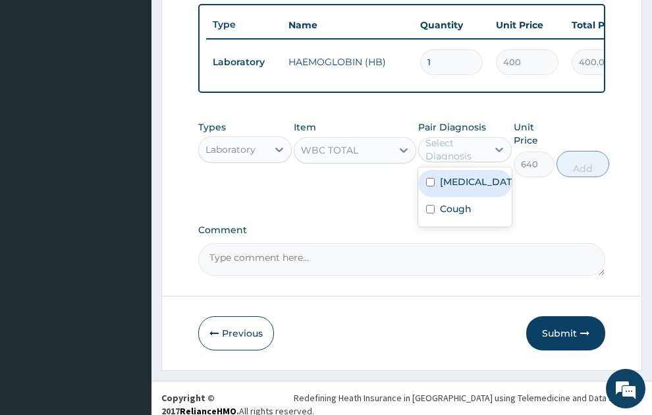
drag, startPoint x: 465, startPoint y: 172, endPoint x: 592, endPoint y: 171, distance: 126.5
click at [467, 175] on label "[MEDICAL_DATA]" at bounding box center [479, 181] width 78 height 13
checkbox input "true"
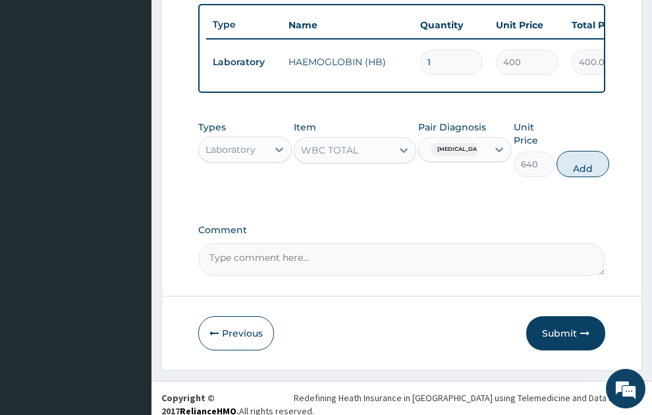
drag, startPoint x: 595, startPoint y: 157, endPoint x: 408, endPoint y: 129, distance: 189.3
click at [594, 156] on button "Add" at bounding box center [583, 164] width 53 height 26
type input "0"
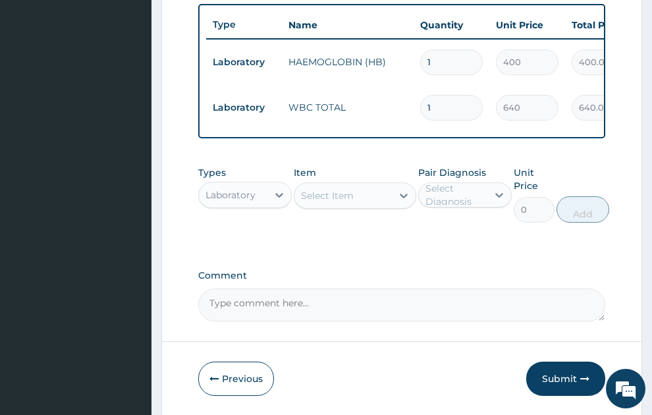
click at [348, 189] on div "Select Item" at bounding box center [327, 195] width 53 height 13
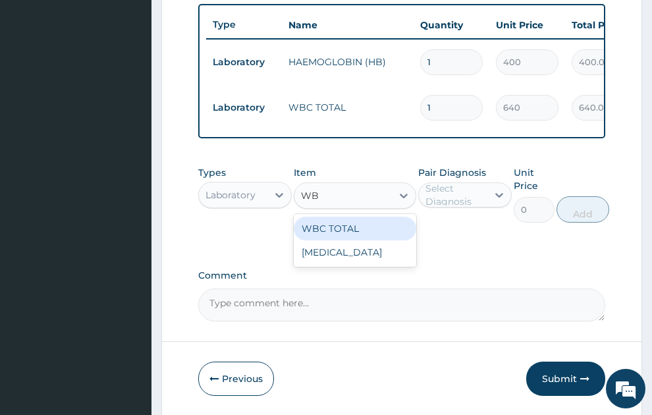
type input "WBC"
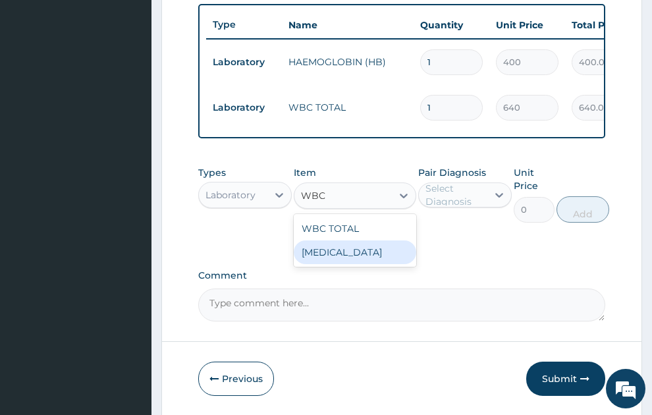
drag, startPoint x: 349, startPoint y: 239, endPoint x: 446, endPoint y: 185, distance: 111.3
click at [351, 241] on div "WBC DIFFERENTIAL" at bounding box center [355, 253] width 123 height 24
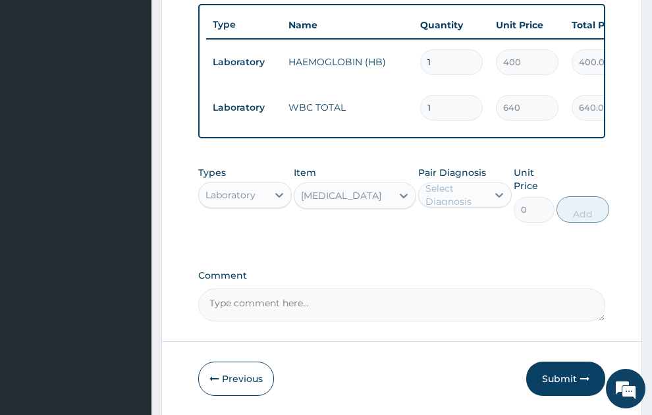
type input "640"
click at [459, 182] on div "Select Diagnosis" at bounding box center [456, 195] width 61 height 26
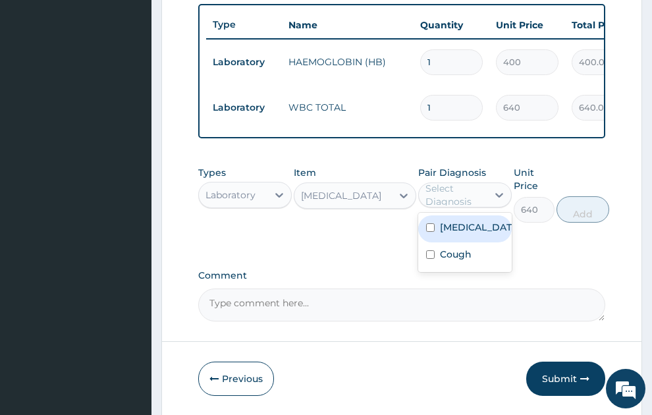
drag, startPoint x: 465, startPoint y: 220, endPoint x: 610, endPoint y: 195, distance: 147.8
click at [466, 221] on label "[MEDICAL_DATA]" at bounding box center [479, 227] width 78 height 13
checkbox input "true"
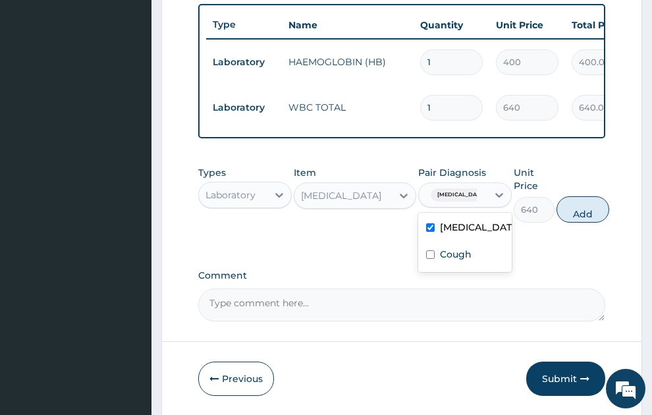
drag, startPoint x: 593, startPoint y: 198, endPoint x: 421, endPoint y: 167, distance: 174.7
click at [592, 198] on button "Add" at bounding box center [583, 209] width 53 height 26
type input "0"
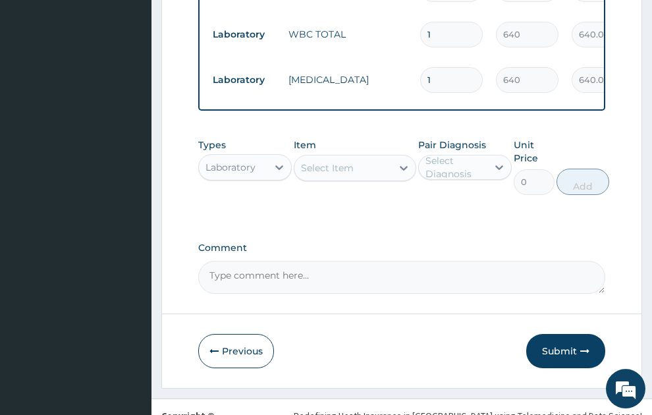
scroll to position [614, 0]
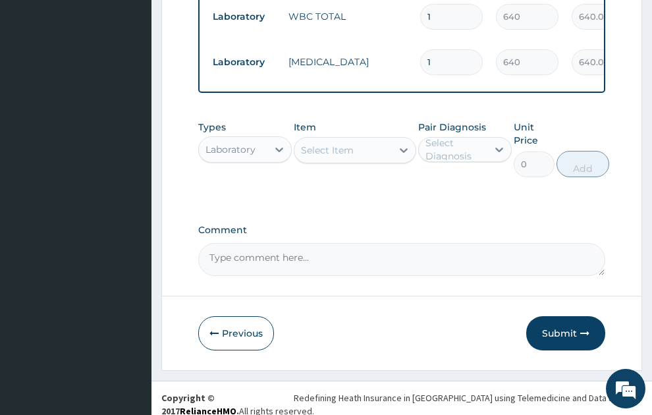
click at [248, 143] on div "Laboratory" at bounding box center [231, 149] width 50 height 13
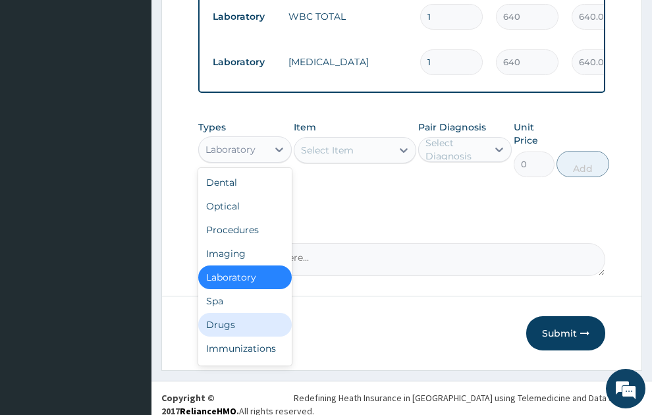
click at [230, 314] on div "Drugs" at bounding box center [245, 325] width 94 height 24
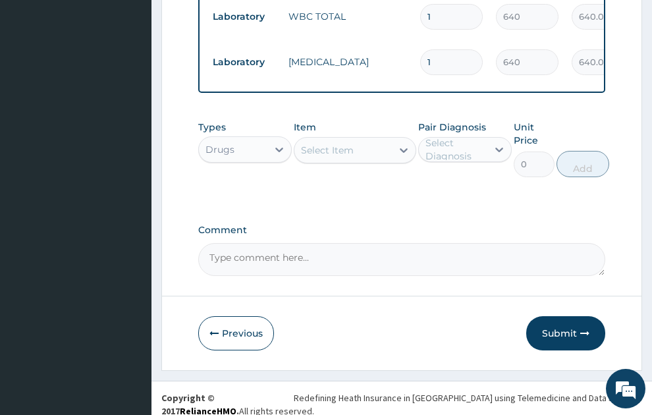
click at [343, 144] on div "Select Item" at bounding box center [327, 150] width 53 height 13
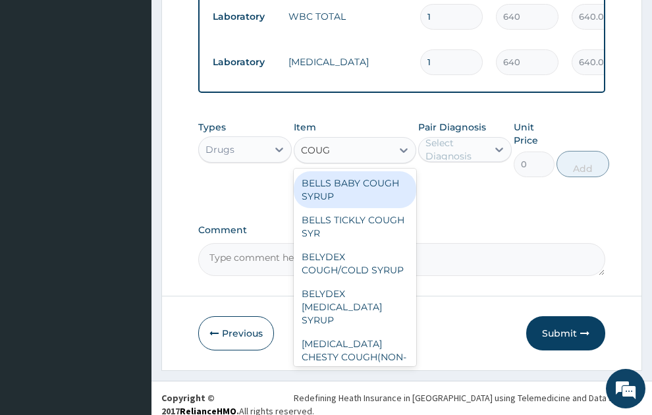
type input "COUGH"
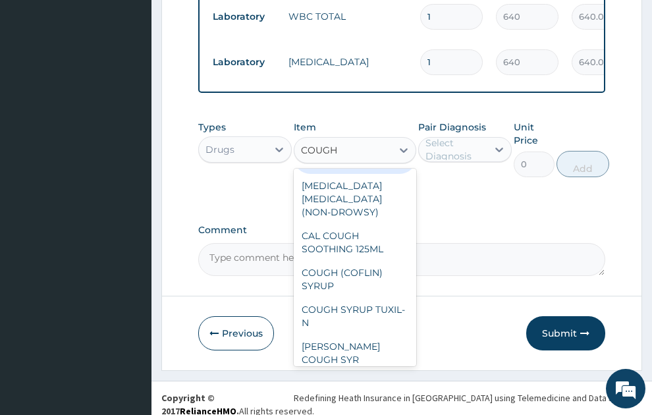
scroll to position [216, 0]
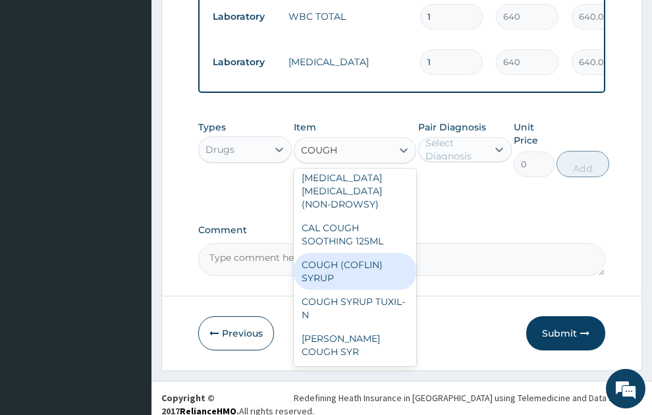
drag, startPoint x: 352, startPoint y: 259, endPoint x: 482, endPoint y: 181, distance: 151.3
click at [353, 258] on div "COUGH (COFLIN) SYRUP" at bounding box center [355, 271] width 123 height 37
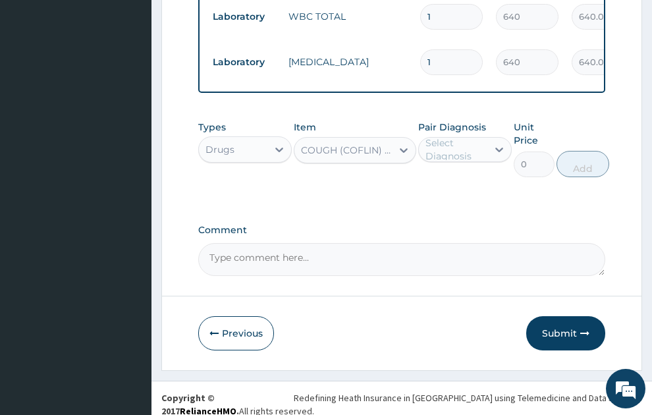
type input "157.5"
click at [456, 136] on div "Select Diagnosis" at bounding box center [456, 149] width 61 height 26
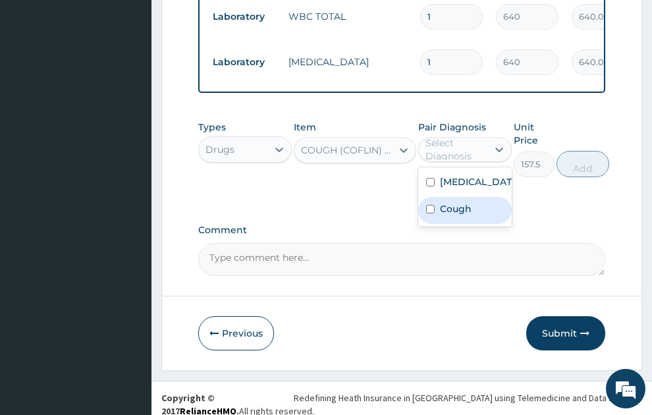
click at [472, 218] on div "Cough" at bounding box center [466, 210] width 94 height 27
checkbox input "true"
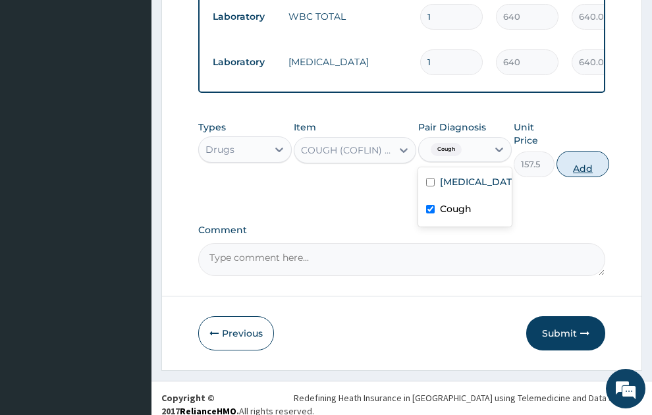
click at [593, 156] on button "Add" at bounding box center [583, 164] width 53 height 26
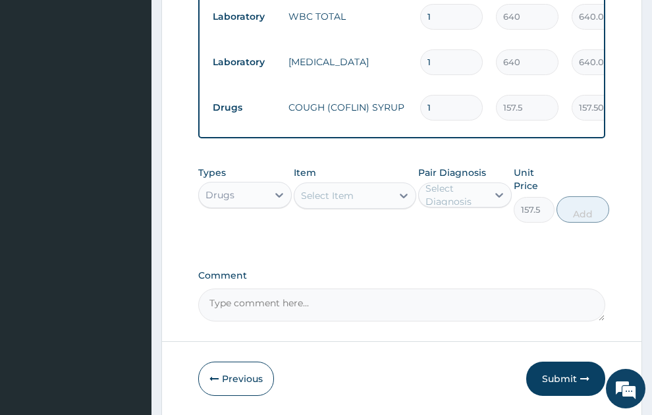
type input "0"
click at [335, 189] on div "Select Item" at bounding box center [327, 195] width 53 height 13
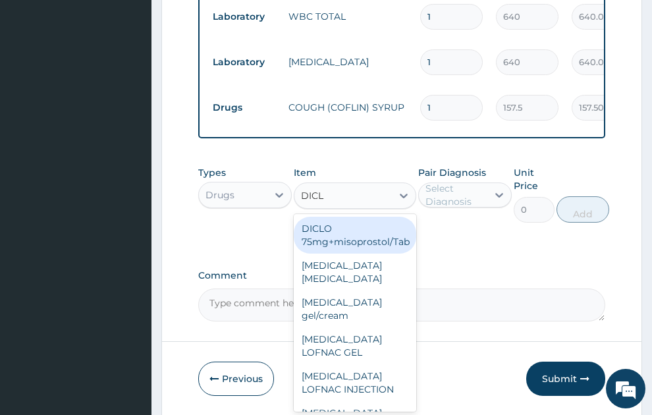
type input "DICLO"
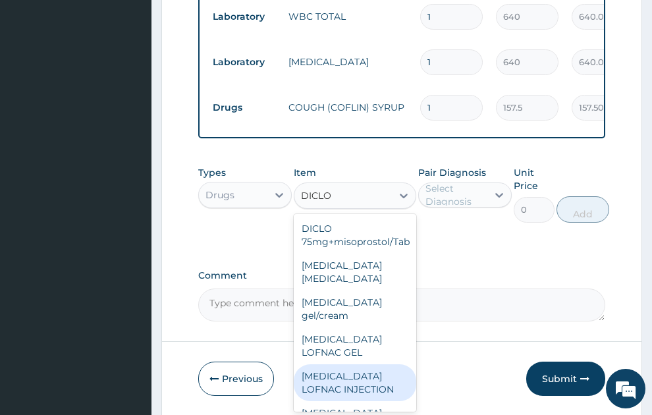
click at [345, 371] on div "Diclofenac LOFNAC INJECTION" at bounding box center [355, 382] width 123 height 37
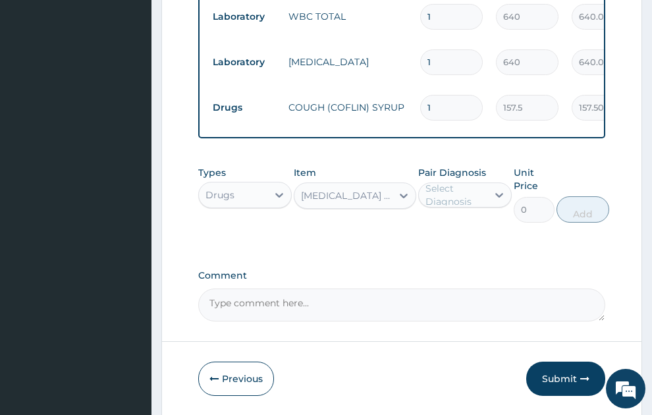
type input "52.5"
click at [475, 182] on div "Select Diagnosis" at bounding box center [456, 195] width 61 height 26
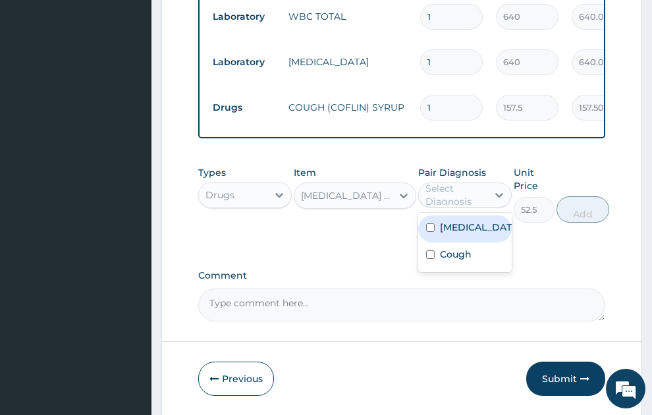
drag, startPoint x: 469, startPoint y: 218, endPoint x: 535, endPoint y: 204, distance: 67.3
click at [470, 221] on label "Malaria, unspecified" at bounding box center [479, 227] width 78 height 13
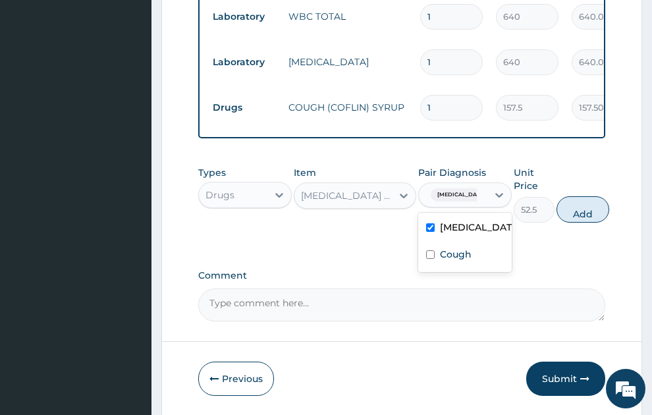
checkbox input "true"
click at [581, 199] on button "Add" at bounding box center [583, 209] width 53 height 26
type input "0"
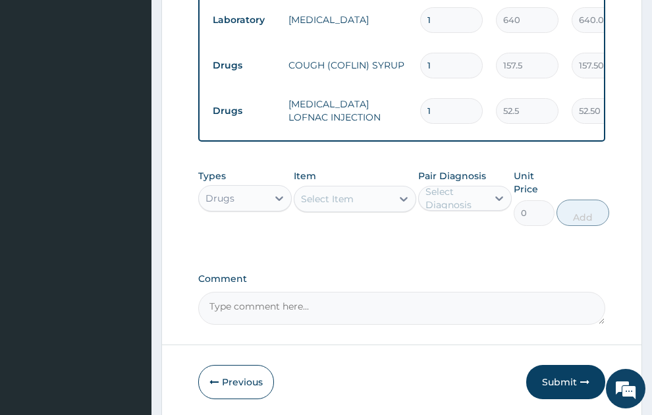
scroll to position [705, 0]
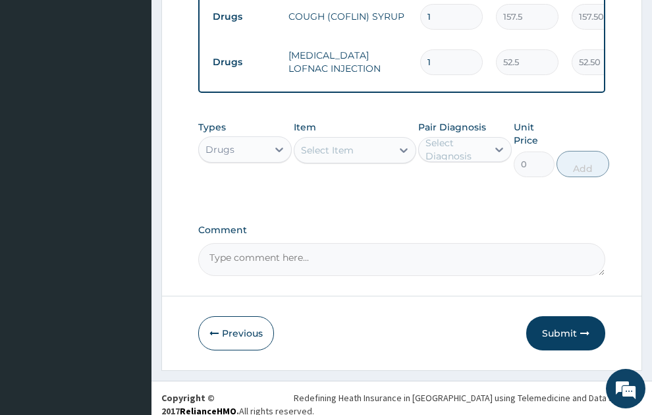
click at [342, 144] on div "Select Item" at bounding box center [327, 150] width 53 height 13
click at [341, 140] on div "Select Item" at bounding box center [344, 150] width 98 height 21
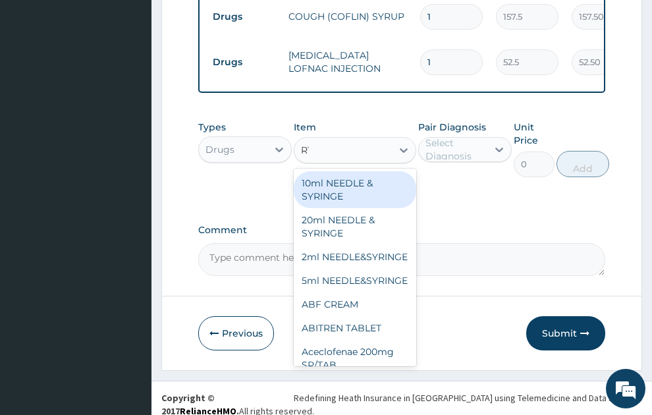
type input "RTE"
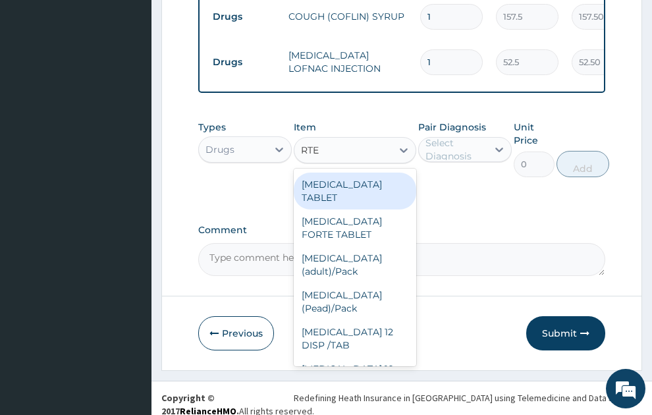
scroll to position [427, 0]
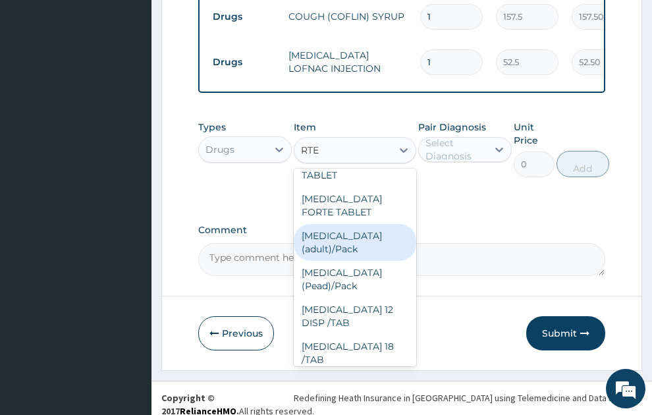
click at [341, 242] on div "[MEDICAL_DATA] (adult)/Pack" at bounding box center [355, 242] width 123 height 37
type input "682.5"
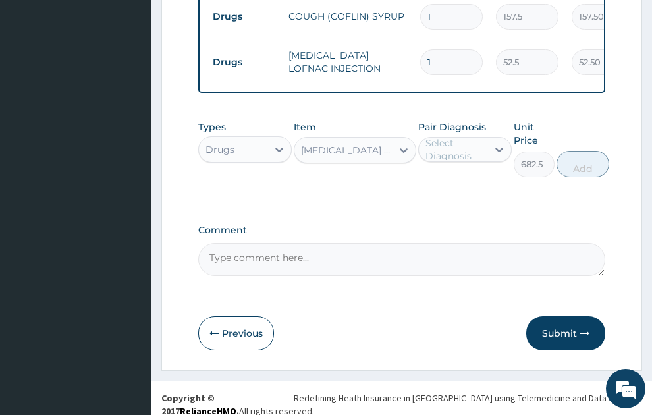
click at [453, 136] on div "Select Diagnosis" at bounding box center [456, 149] width 61 height 26
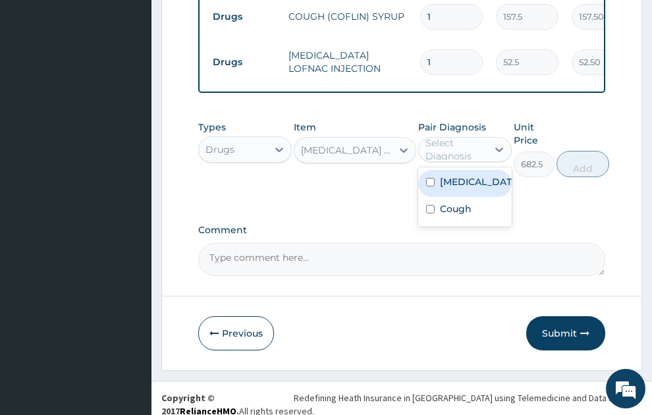
click at [465, 177] on label "[MEDICAL_DATA]" at bounding box center [479, 181] width 78 height 13
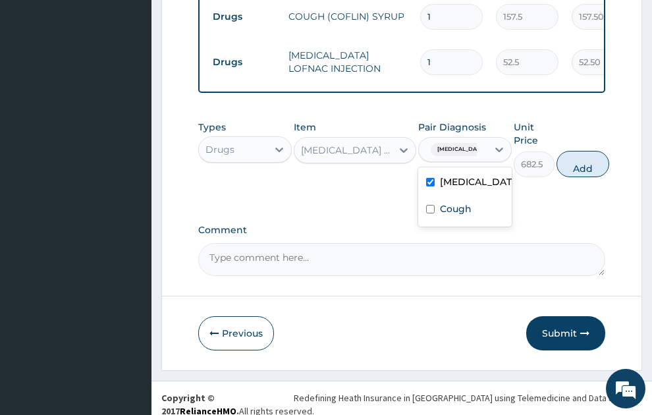
checkbox input "true"
click at [589, 151] on button "Add" at bounding box center [583, 164] width 53 height 26
type input "0"
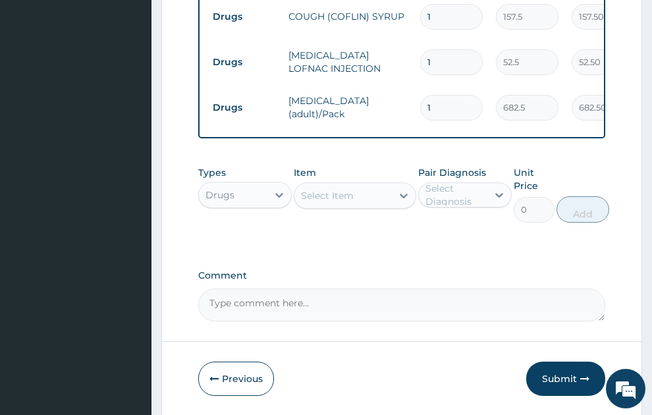
click at [347, 189] on div "Select Item" at bounding box center [327, 195] width 53 height 13
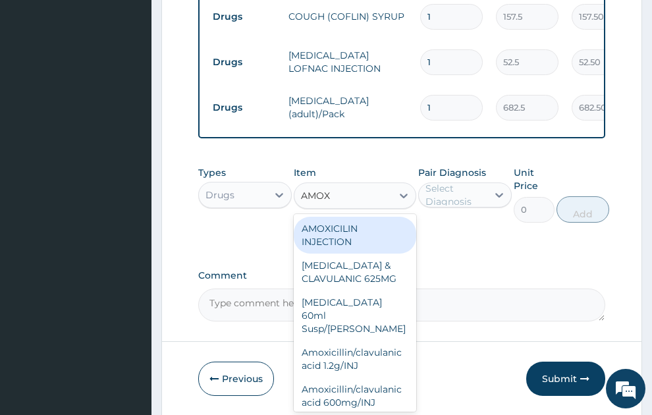
type input "AMOXI"
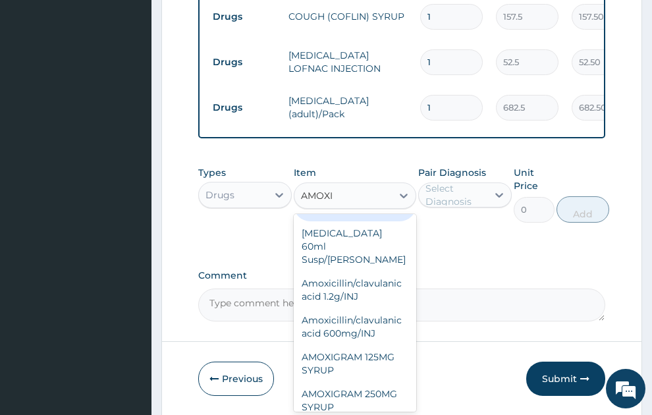
scroll to position [142, 0]
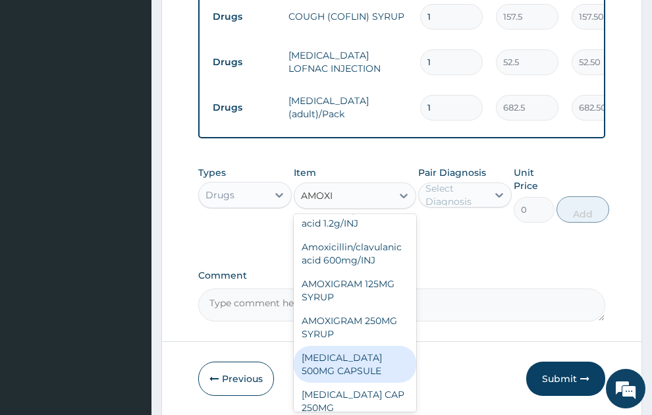
click at [353, 347] on div "[MEDICAL_DATA] 500MG CAPSULE" at bounding box center [355, 364] width 123 height 37
type input "63"
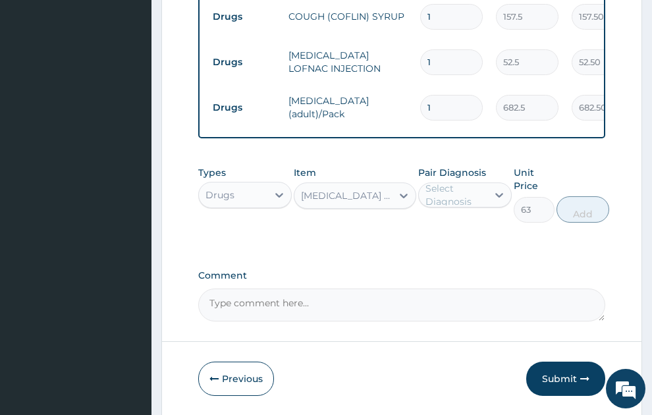
click at [448, 185] on div "Select Diagnosis" at bounding box center [456, 195] width 61 height 26
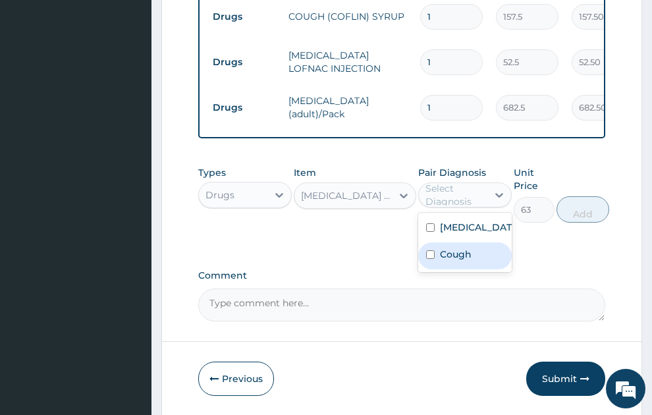
click at [458, 256] on label "Cough" at bounding box center [456, 254] width 32 height 13
checkbox input "true"
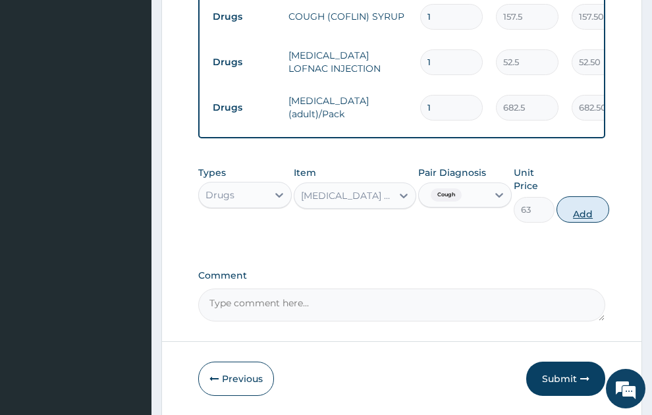
click at [587, 200] on button "Add" at bounding box center [583, 209] width 53 height 26
type input "0"
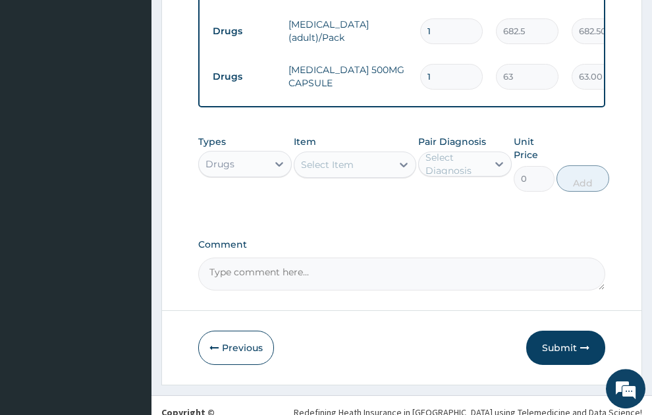
scroll to position [796, 0]
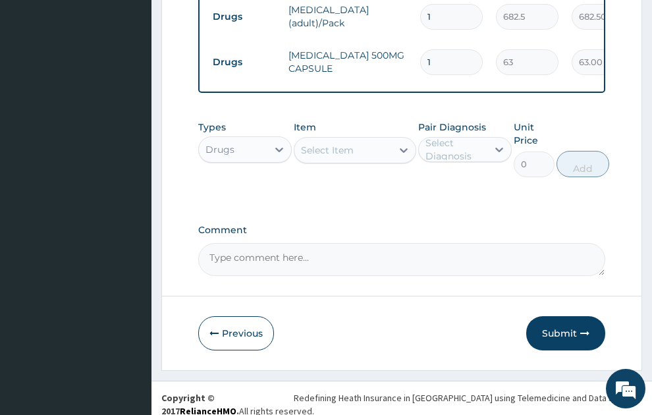
click at [339, 144] on div "Select Item" at bounding box center [327, 150] width 53 height 13
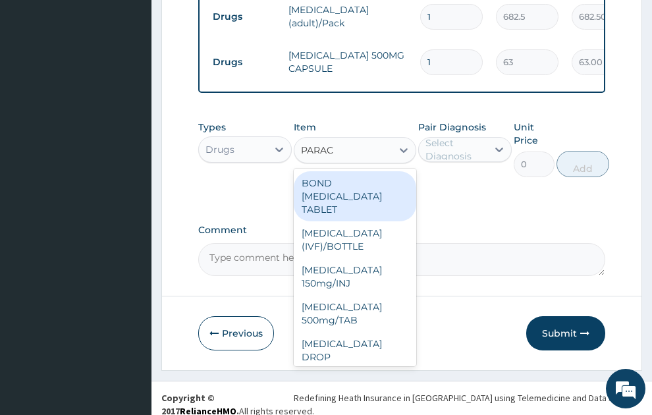
type input "PARACE"
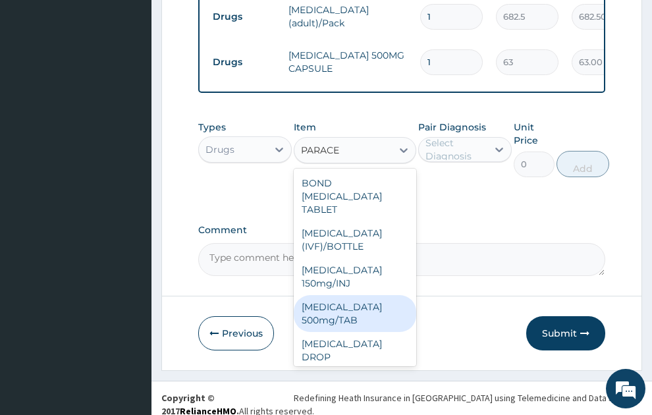
click at [339, 306] on div "[MEDICAL_DATA] 500mg/TAB" at bounding box center [355, 313] width 123 height 37
type input "5.25"
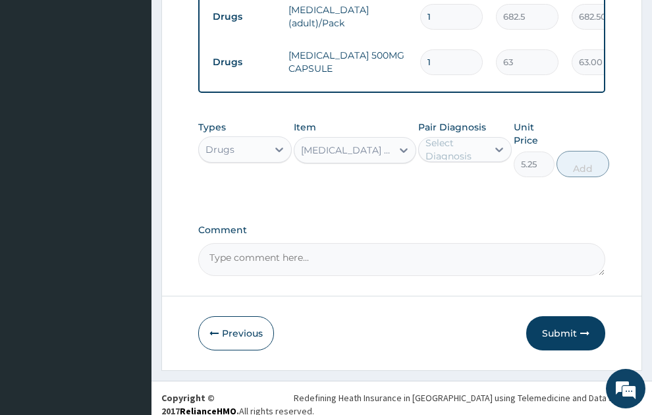
click at [443, 142] on div "Select Diagnosis" at bounding box center [456, 149] width 61 height 26
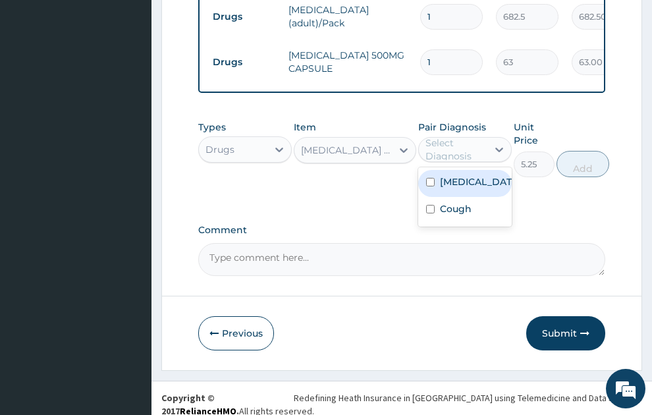
click at [469, 191] on div "[MEDICAL_DATA]" at bounding box center [466, 183] width 94 height 27
checkbox input "true"
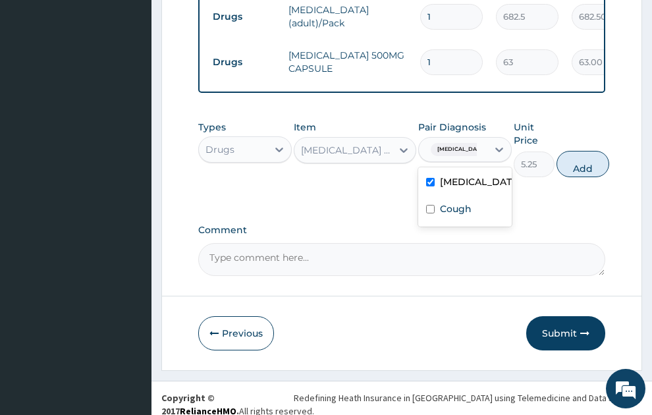
drag, startPoint x: 592, startPoint y: 154, endPoint x: 407, endPoint y: 120, distance: 188.3
click at [587, 154] on button "Add" at bounding box center [583, 164] width 53 height 26
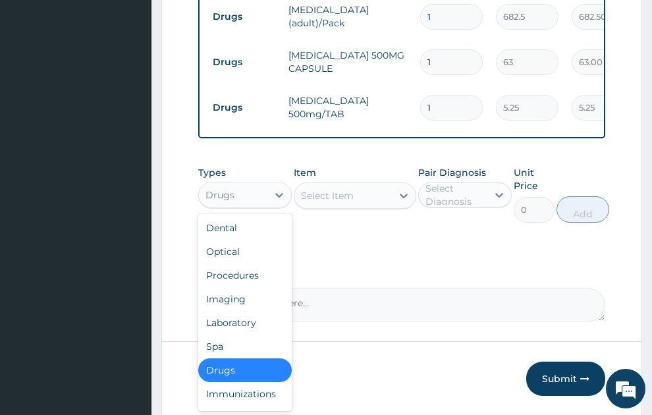
click at [244, 185] on div "Drugs" at bounding box center [233, 195] width 69 height 21
click at [241, 264] on div "Procedures" at bounding box center [245, 276] width 94 height 24
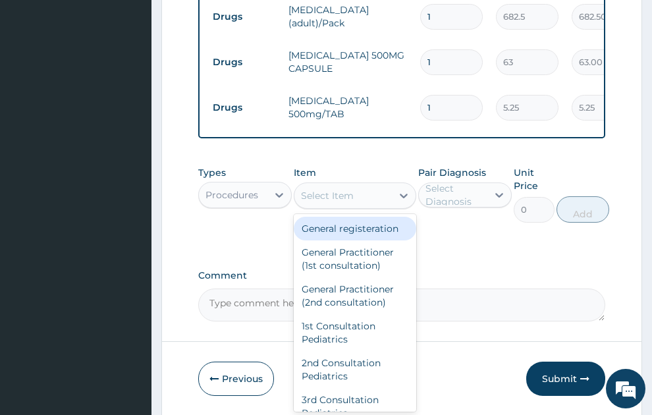
click at [366, 185] on div "Select Item" at bounding box center [344, 195] width 98 height 21
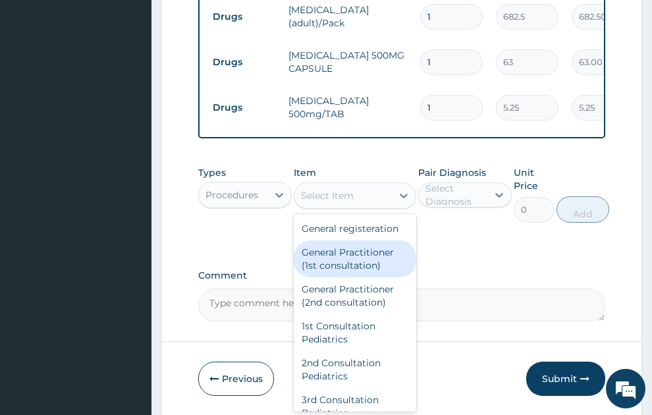
click at [350, 264] on div "General Practitioner (1st consultation)" at bounding box center [355, 259] width 123 height 37
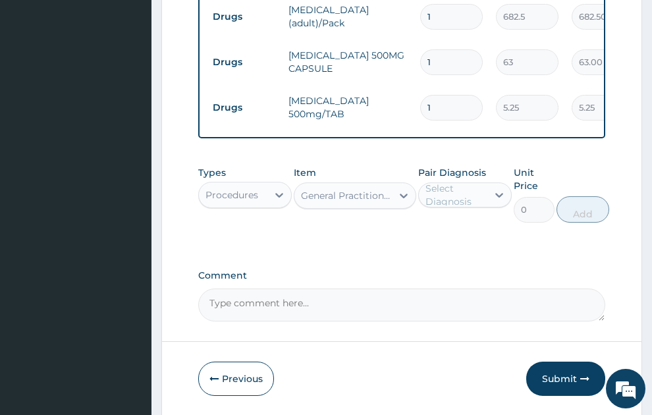
type input "1500"
click at [481, 183] on div "Select Diagnosis" at bounding box center [456, 195] width 61 height 26
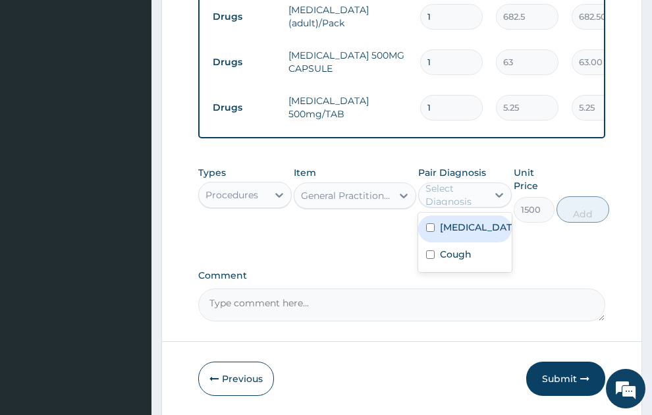
drag, startPoint x: 478, startPoint y: 229, endPoint x: 473, endPoint y: 270, distance: 41.9
click at [477, 230] on label "[MEDICAL_DATA]" at bounding box center [479, 227] width 78 height 13
checkbox input "true"
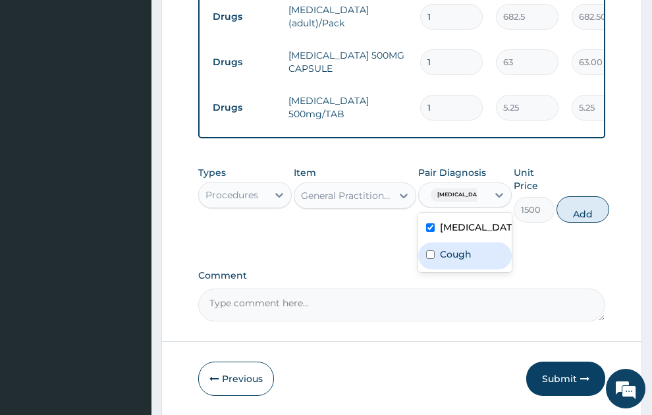
drag, startPoint x: 472, startPoint y: 270, endPoint x: 471, endPoint y: 260, distance: 10.6
click at [471, 270] on div "Malaria, unspecified Cough" at bounding box center [466, 242] width 94 height 59
click at [476, 265] on div "Cough" at bounding box center [466, 256] width 94 height 27
checkbox input "true"
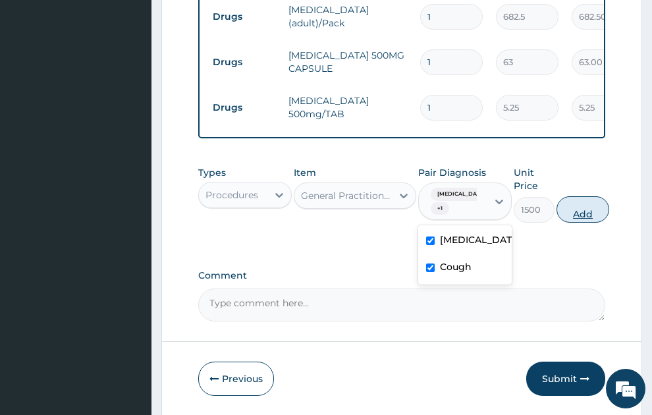
click at [591, 201] on button "Add" at bounding box center [583, 209] width 53 height 26
type input "0"
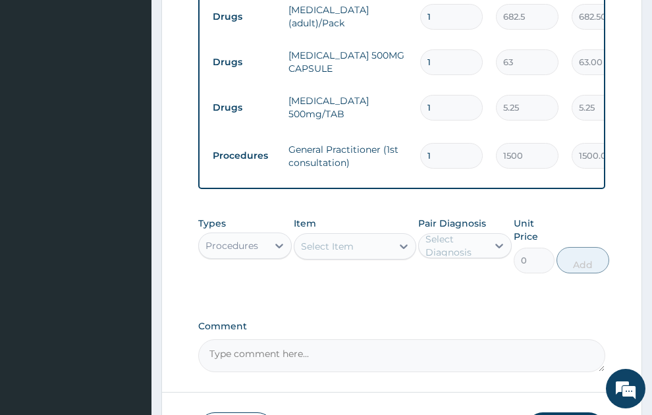
click at [458, 95] on input "1" at bounding box center [451, 108] width 63 height 26
type input "18"
type input "94.50"
type input "18"
click at [422, 49] on input "1" at bounding box center [451, 62] width 63 height 26
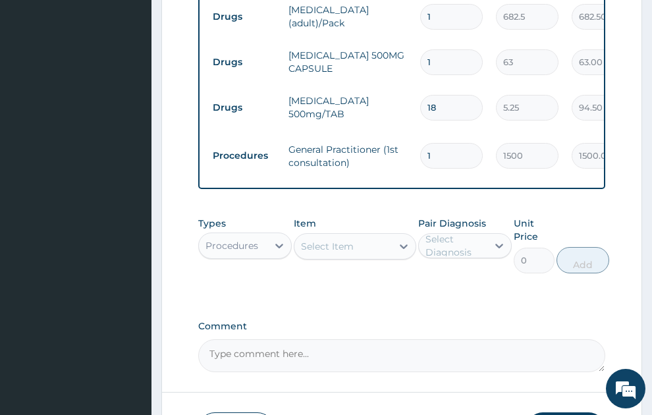
type input "21"
type input "1323.00"
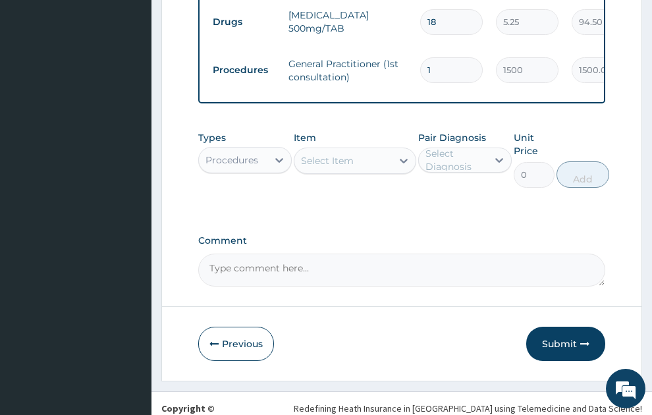
scroll to position [892, 0]
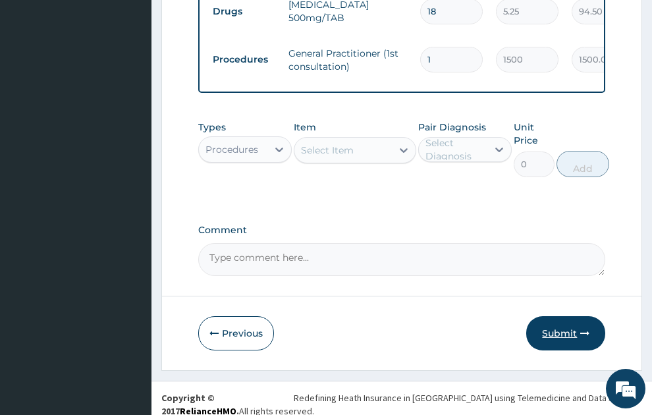
type input "21"
click at [564, 326] on button "Submit" at bounding box center [566, 333] width 79 height 34
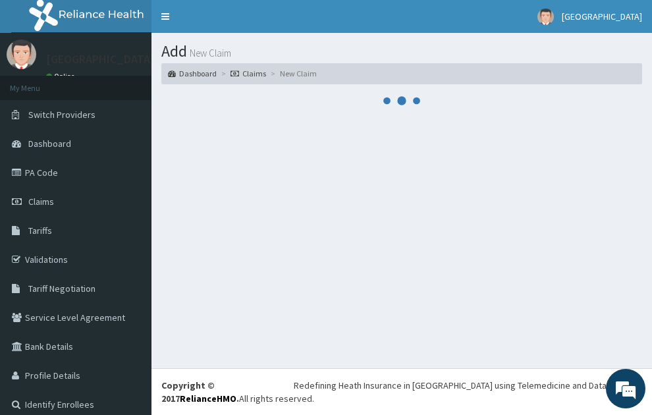
scroll to position [0, 0]
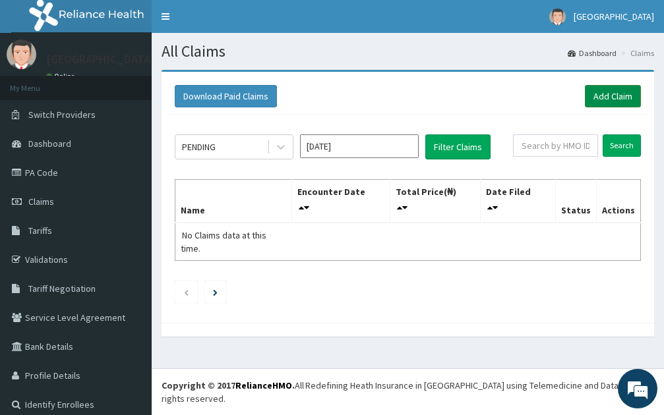
click at [600, 99] on link "Add Claim" at bounding box center [613, 96] width 56 height 22
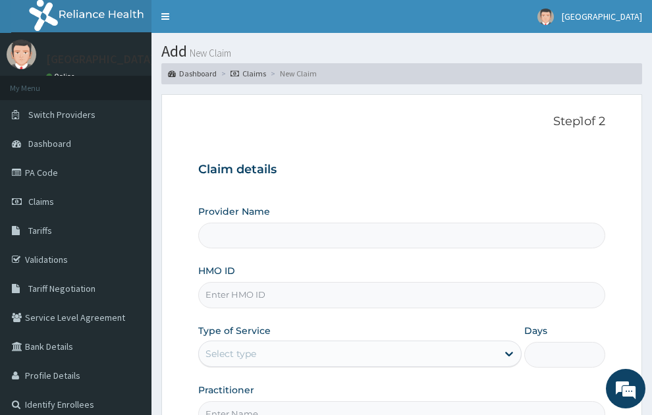
scroll to position [140, 0]
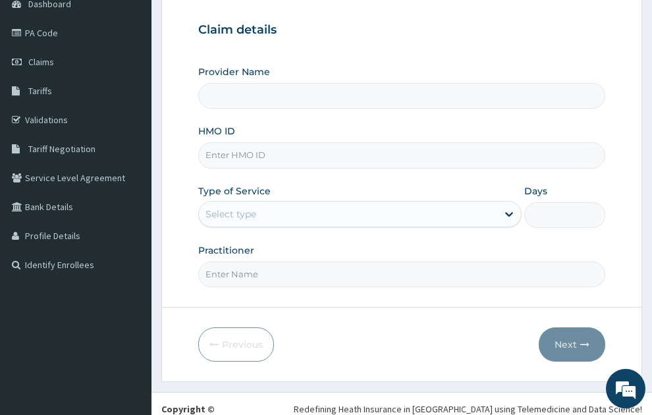
type input "SONEX CLINICS LTD"
click at [229, 142] on input "HMO ID" at bounding box center [402, 155] width 408 height 26
type input "ELN/10473/F"
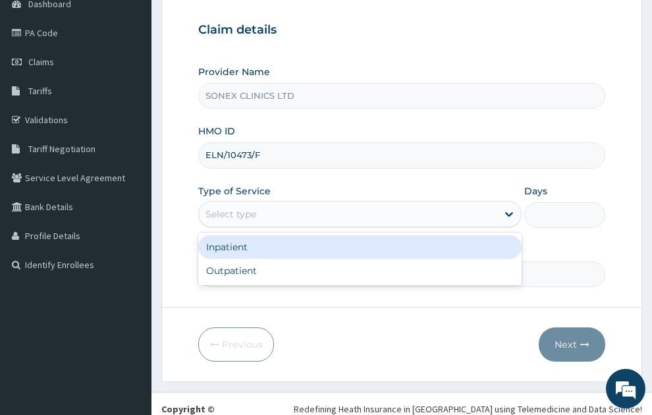
click at [285, 201] on div "Select type" at bounding box center [360, 214] width 324 height 26
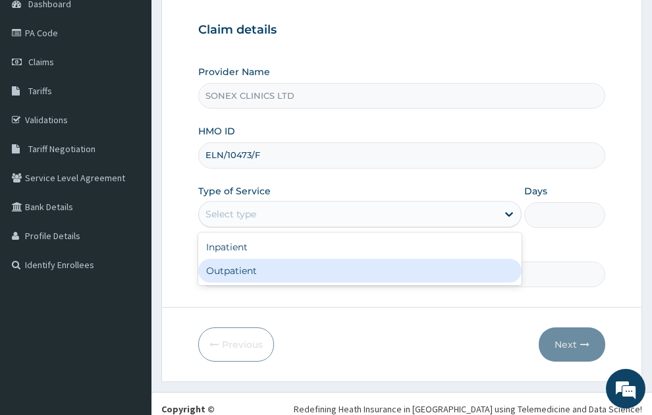
click at [234, 259] on div "Outpatient" at bounding box center [360, 271] width 324 height 24
type input "1"
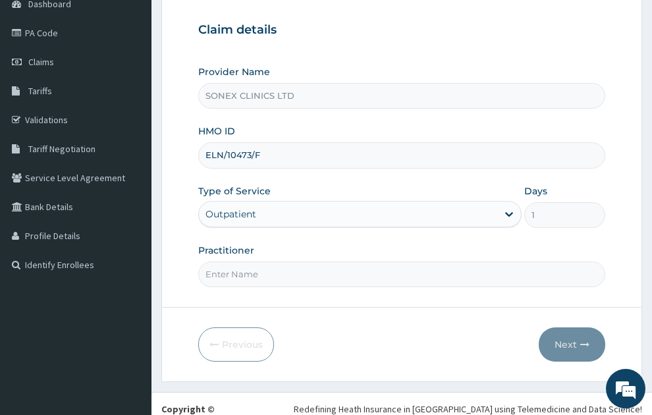
click at [272, 262] on input "Practitioner" at bounding box center [402, 275] width 408 height 26
type input "DR. COSMAS OKEKE"
click at [576, 328] on button "Next" at bounding box center [572, 345] width 67 height 34
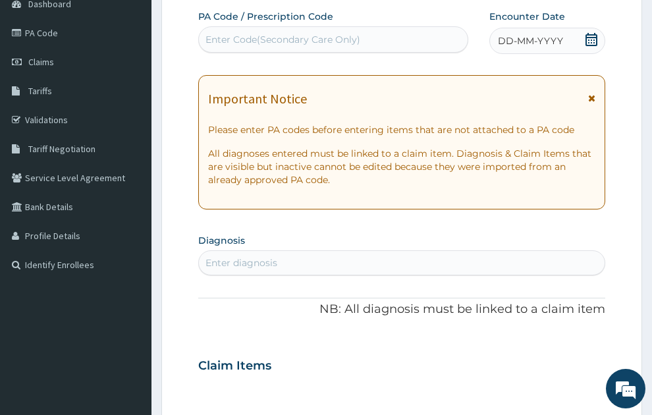
click at [542, 34] on span "DD-MM-YYYY" at bounding box center [530, 40] width 65 height 13
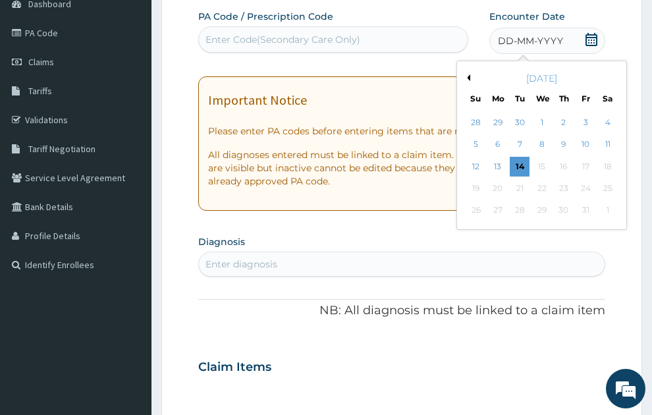
click at [468, 74] on button "Previous Month" at bounding box center [467, 77] width 7 height 7
drag, startPoint x: 464, startPoint y: 142, endPoint x: 473, endPoint y: 139, distance: 9.6
click at [465, 142] on div "September 2025 Su Mo Tu We Th Fr Sa 31 1 2 3 4 5 6 7 8 9 10 11 12 13 14 15 16 1…" at bounding box center [542, 146] width 159 height 158
click at [473, 157] on div "14" at bounding box center [477, 167] width 20 height 20
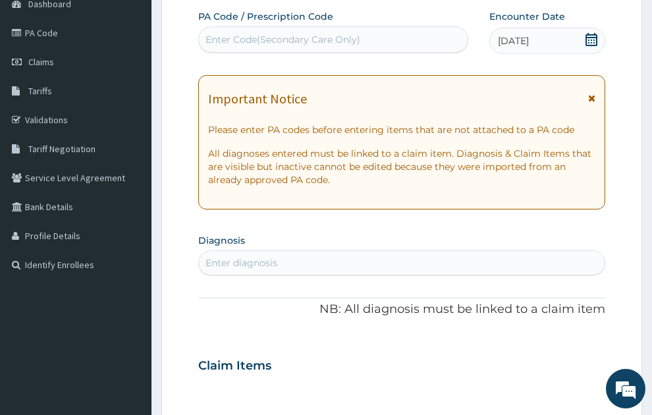
click at [300, 252] on div "Enter diagnosis" at bounding box center [402, 262] width 407 height 21
type input "COUGH"
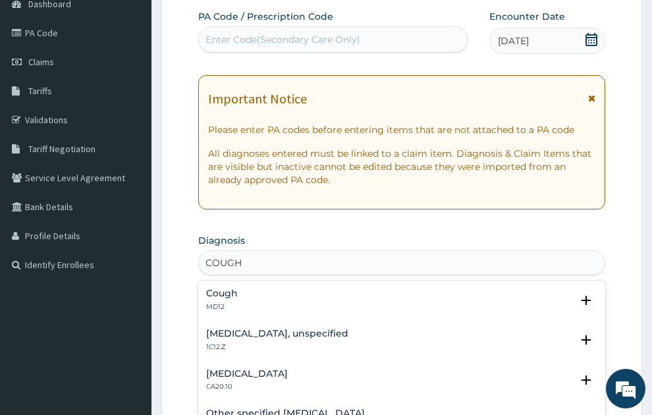
click at [250, 289] on div "Cough MD12" at bounding box center [402, 300] width 392 height 23
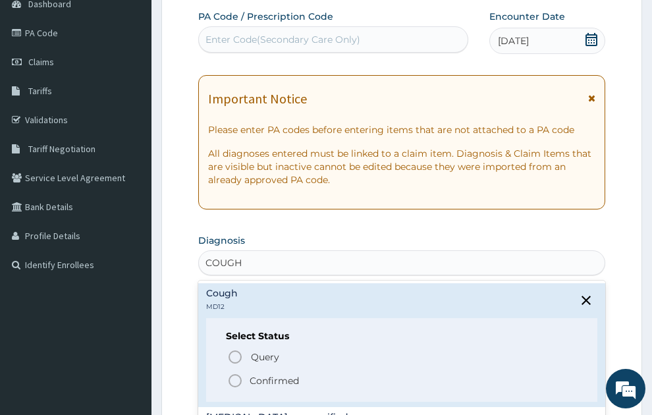
click at [256, 374] on p "Confirmed" at bounding box center [274, 380] width 49 height 13
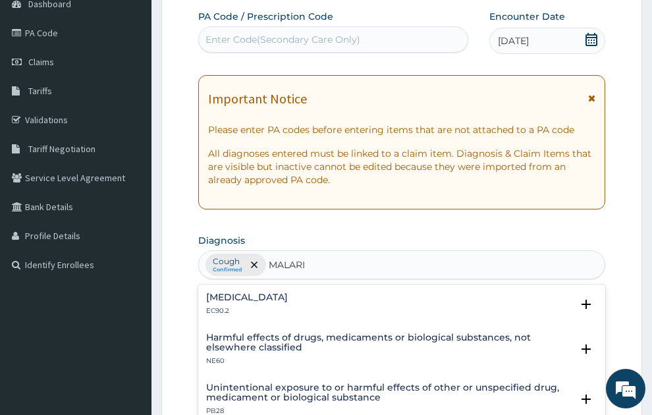
type input "[MEDICAL_DATA]"
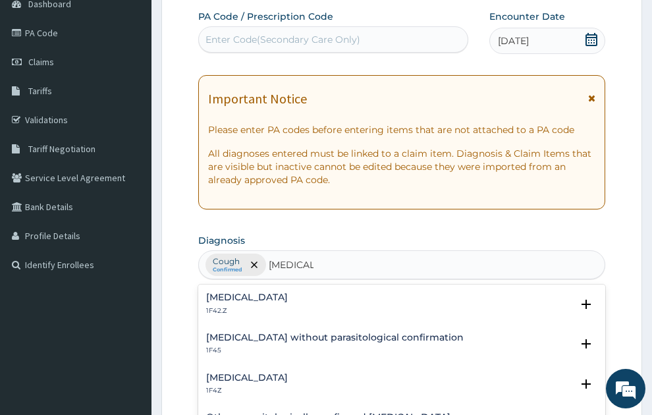
click at [270, 373] on h4 "[MEDICAL_DATA]" at bounding box center [247, 378] width 82 height 10
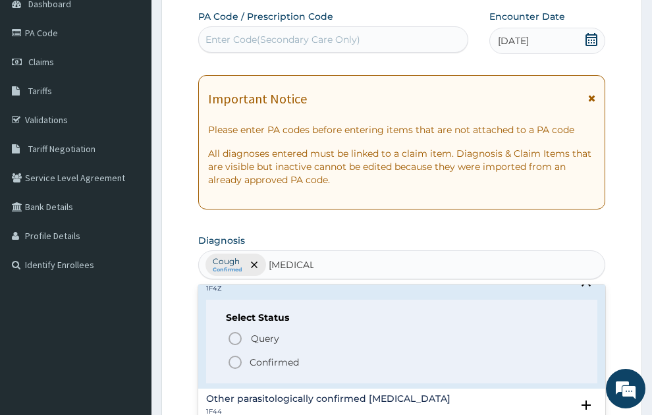
scroll to position [142, 0]
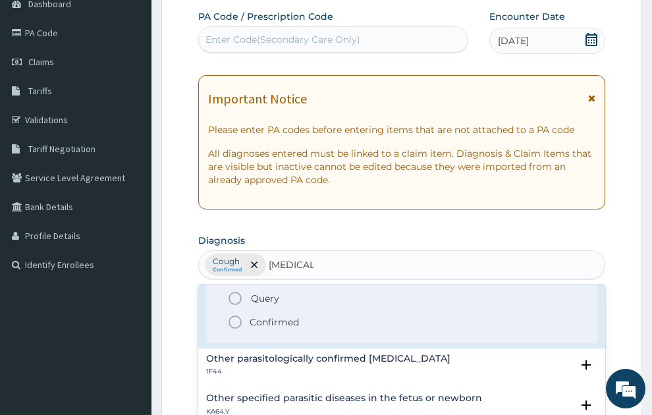
click at [264, 316] on p "Confirmed" at bounding box center [274, 322] width 49 height 13
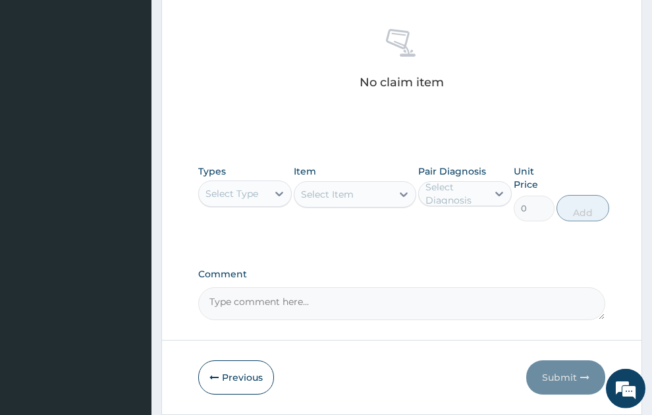
scroll to position [575, 0]
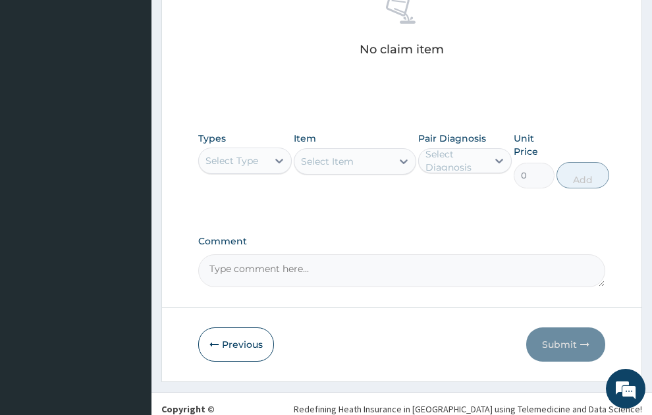
click at [230, 154] on div "Select Type" at bounding box center [232, 160] width 53 height 13
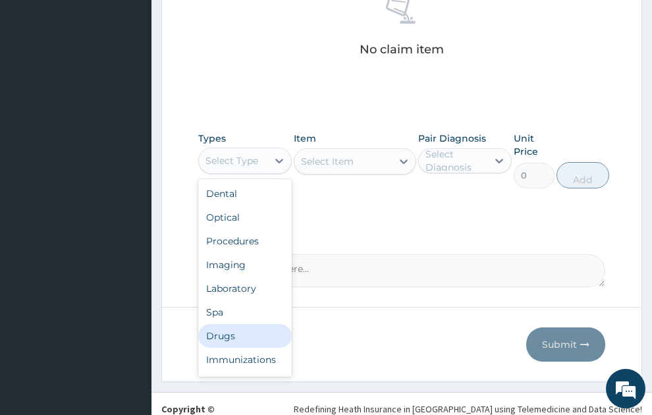
drag, startPoint x: 225, startPoint y: 316, endPoint x: 342, endPoint y: 160, distance: 194.8
click at [225, 324] on div "Drugs" at bounding box center [245, 336] width 94 height 24
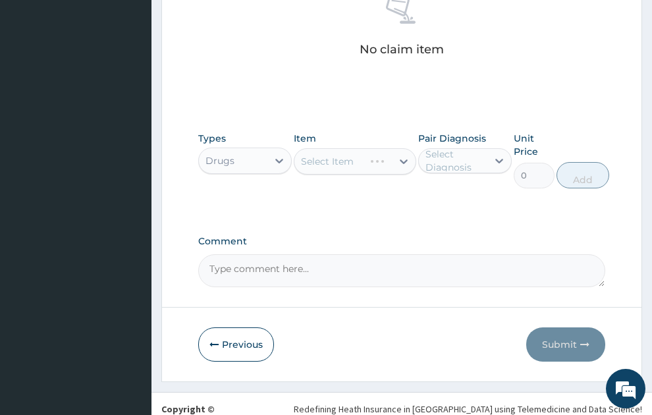
click at [349, 148] on div "Select Item" at bounding box center [355, 161] width 123 height 26
click at [349, 155] on div "Select Item" at bounding box center [327, 161] width 53 height 13
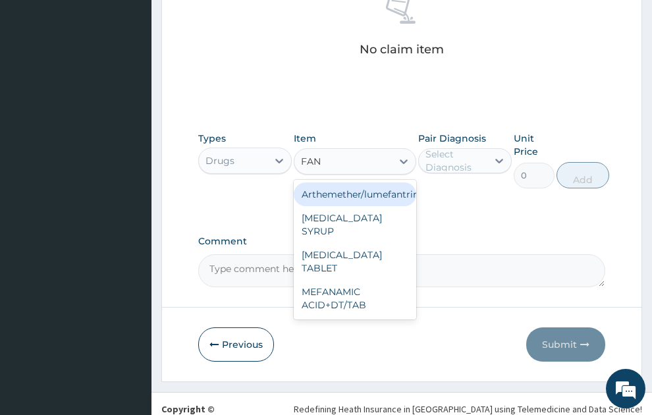
type input "FANS"
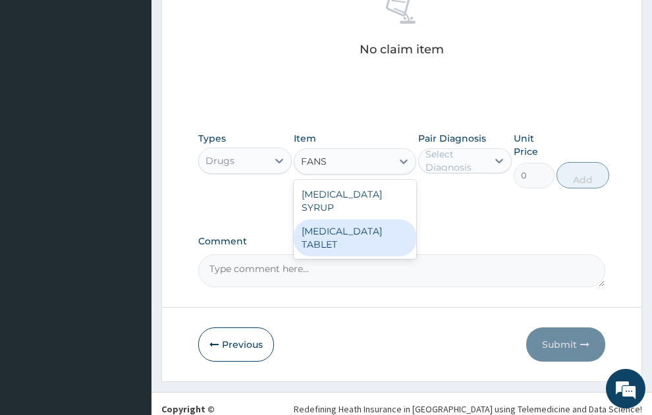
click at [371, 219] on div "[MEDICAL_DATA] TABLET" at bounding box center [355, 237] width 123 height 37
type input "31.5"
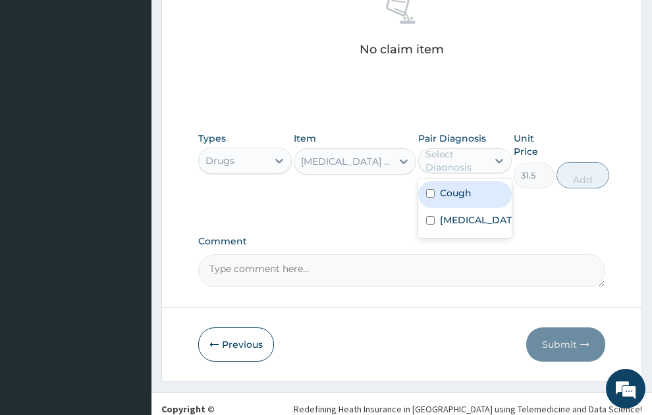
click at [475, 148] on div "Select Diagnosis" at bounding box center [456, 161] width 61 height 26
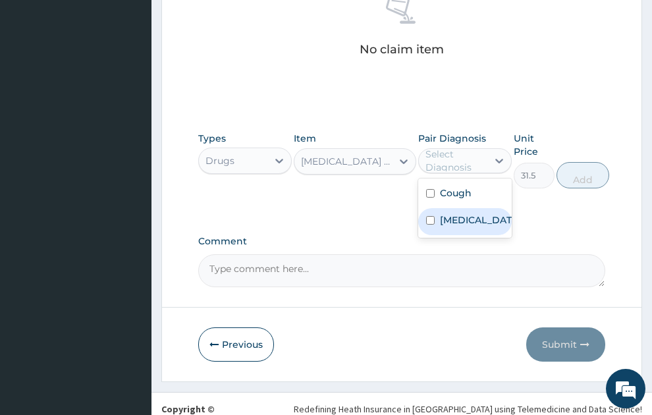
click at [473, 214] on label "[MEDICAL_DATA]" at bounding box center [479, 220] width 78 height 13
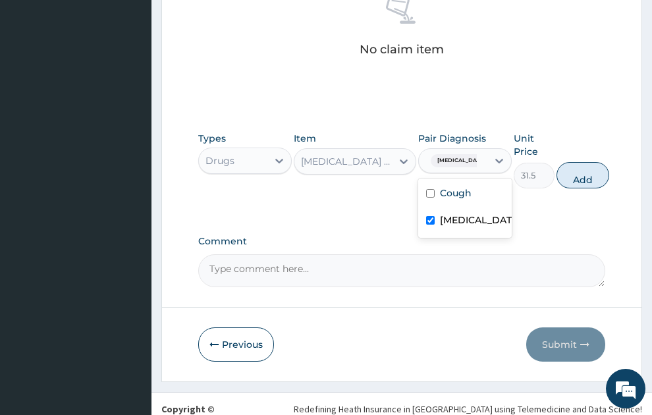
click at [471, 214] on label "[MEDICAL_DATA]" at bounding box center [479, 220] width 78 height 13
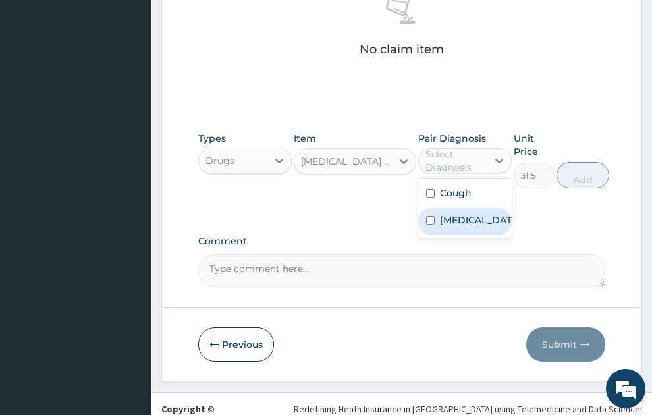
click at [471, 214] on label "[MEDICAL_DATA]" at bounding box center [479, 220] width 78 height 13
checkbox input "true"
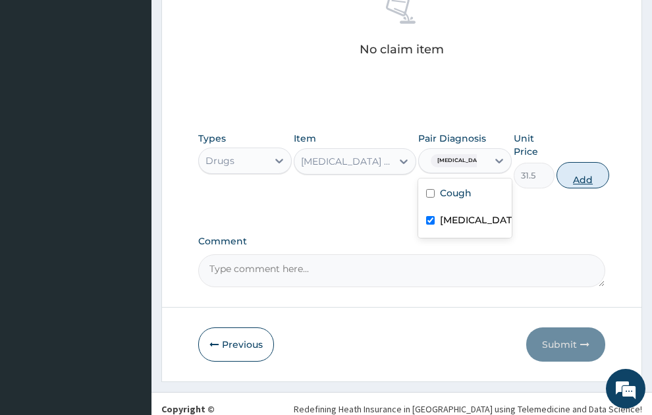
click at [583, 162] on button "Add" at bounding box center [583, 175] width 53 height 26
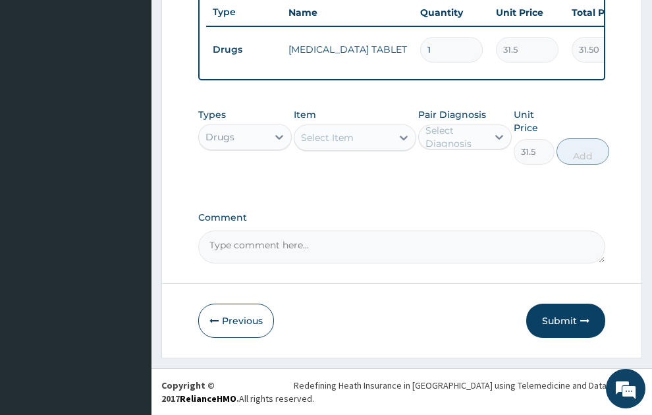
type input "0"
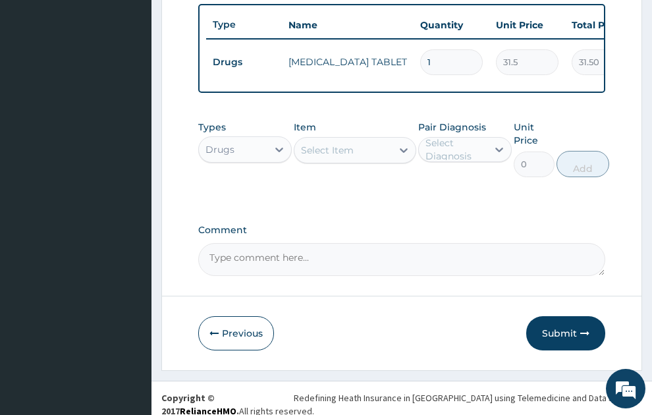
click at [330, 144] on div "Select Item" at bounding box center [327, 150] width 53 height 13
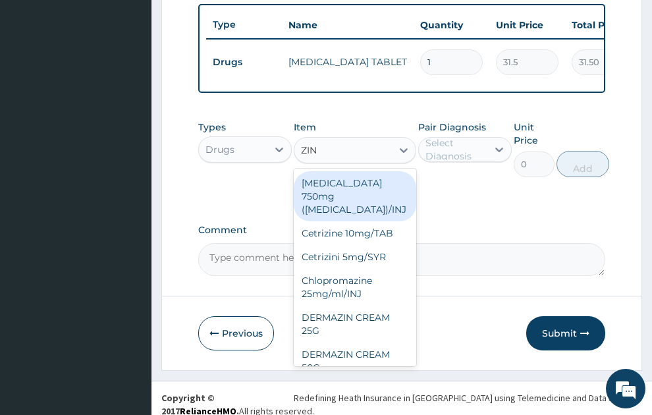
type input "ZINN"
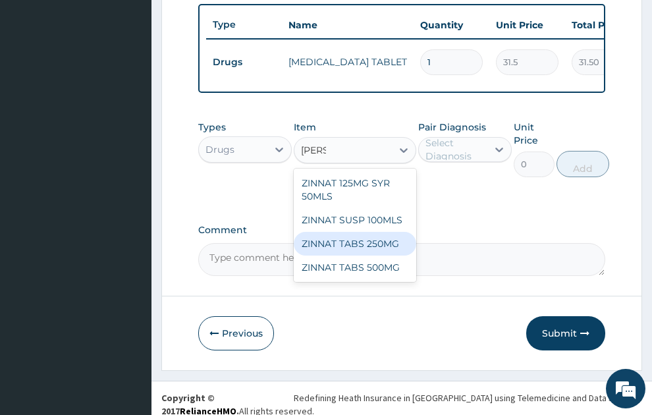
click at [369, 232] on div "ZINNAT TABS 250MG" at bounding box center [355, 244] width 123 height 24
type input "157.5"
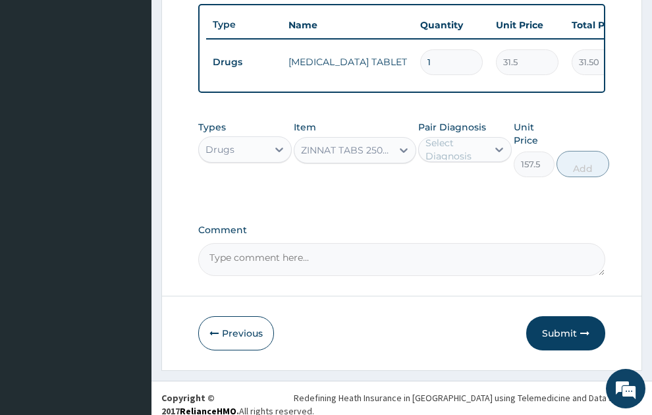
drag, startPoint x: 475, startPoint y: 134, endPoint x: 468, endPoint y: 153, distance: 20.4
click at [475, 136] on div "Select Diagnosis" at bounding box center [456, 149] width 61 height 26
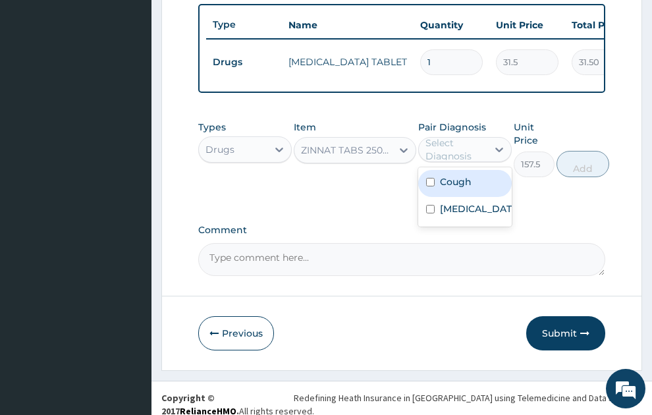
click at [459, 175] on label "Cough" at bounding box center [456, 181] width 32 height 13
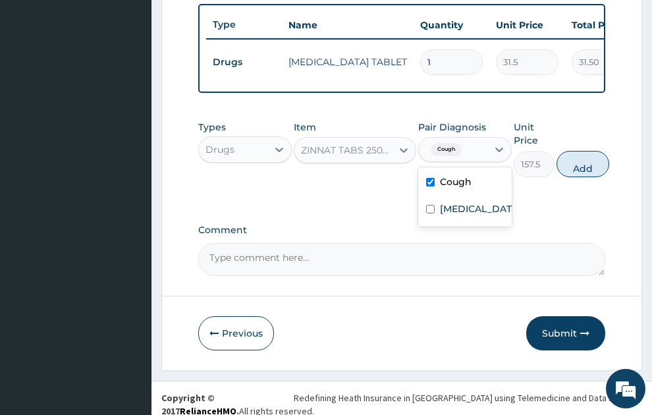
checkbox input "true"
click at [592, 151] on button "Add" at bounding box center [583, 164] width 53 height 26
type input "0"
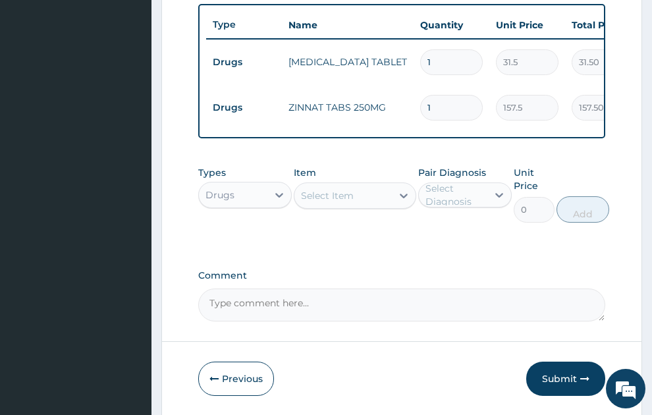
click at [333, 189] on div "Select Item" at bounding box center [327, 195] width 53 height 13
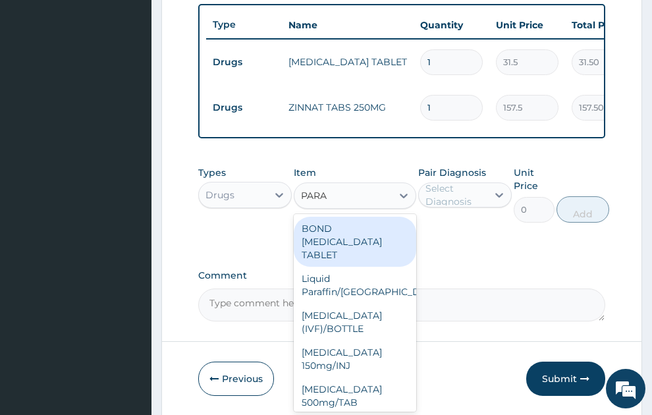
type input "PARAC"
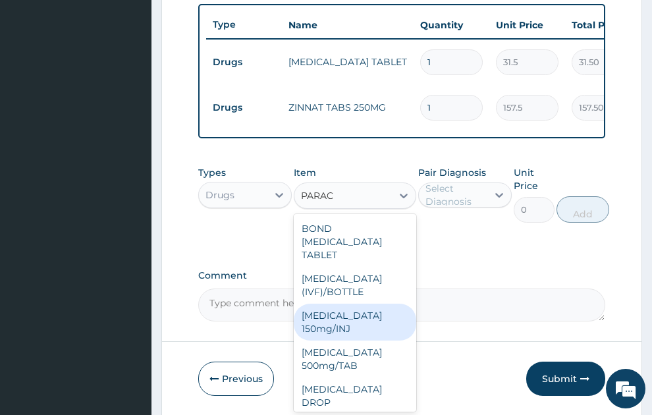
click at [343, 310] on div "[MEDICAL_DATA] 150mg/INJ" at bounding box center [355, 322] width 123 height 37
type input "31.5"
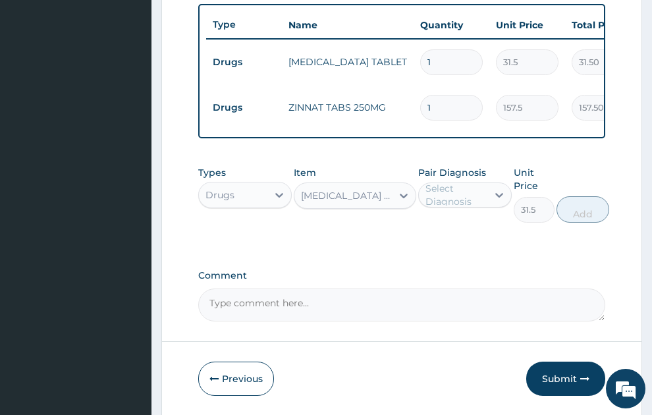
click at [451, 185] on div "Select Diagnosis" at bounding box center [456, 195] width 61 height 26
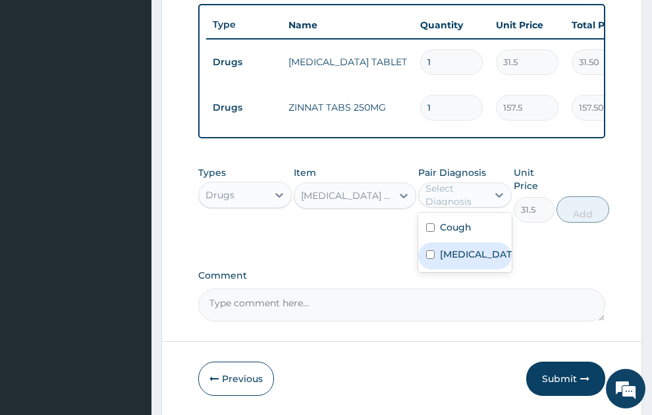
click at [462, 256] on label "Malaria, unspecified" at bounding box center [479, 254] width 78 height 13
checkbox input "true"
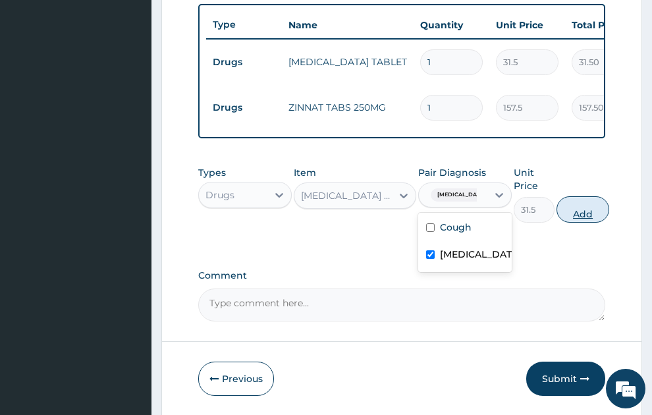
click at [577, 204] on button "Add" at bounding box center [583, 209] width 53 height 26
type input "0"
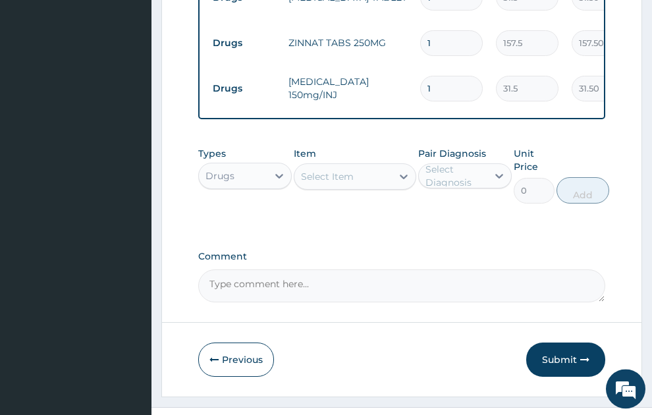
scroll to position [614, 0]
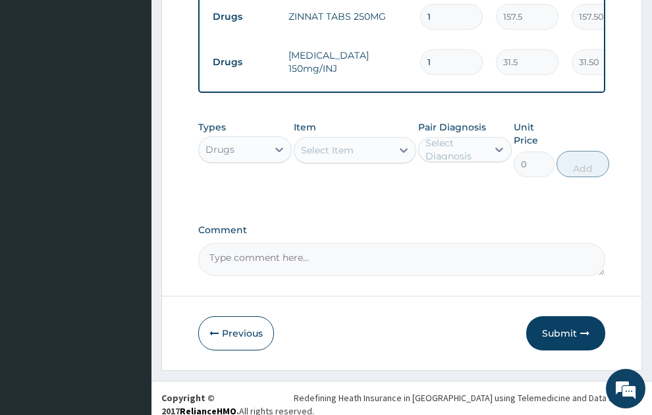
click at [351, 144] on div "Select Item" at bounding box center [327, 150] width 53 height 13
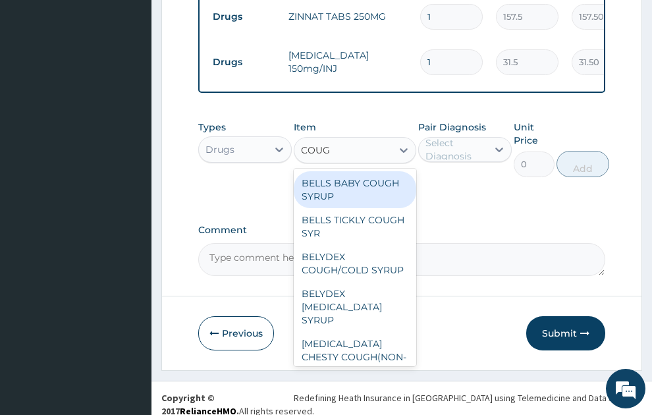
type input "COUGH"
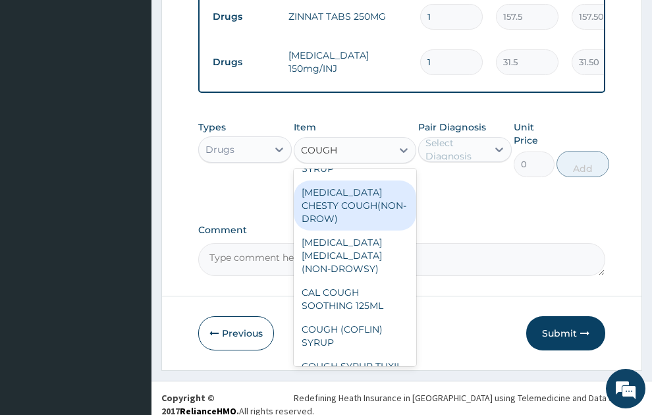
scroll to position [214, 0]
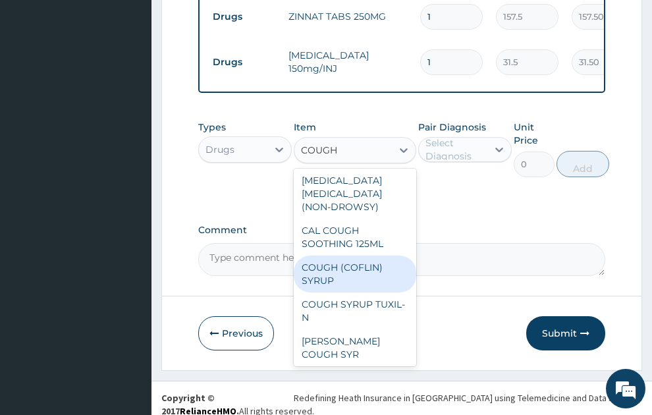
click at [362, 261] on div "COUGH (COFLIN) SYRUP" at bounding box center [355, 274] width 123 height 37
type input "157.5"
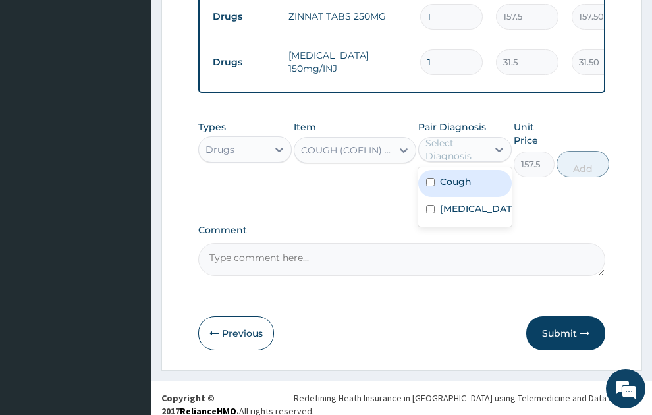
click at [474, 140] on div "Select Diagnosis" at bounding box center [456, 149] width 61 height 26
click at [473, 173] on div "Cough" at bounding box center [466, 183] width 94 height 27
checkbox input "true"
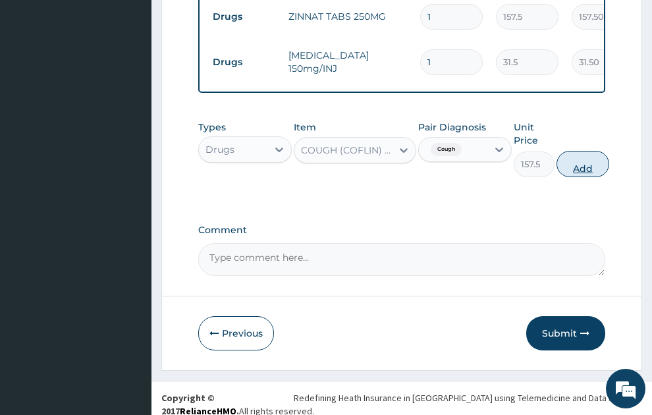
click at [602, 151] on button "Add" at bounding box center [583, 164] width 53 height 26
type input "0"
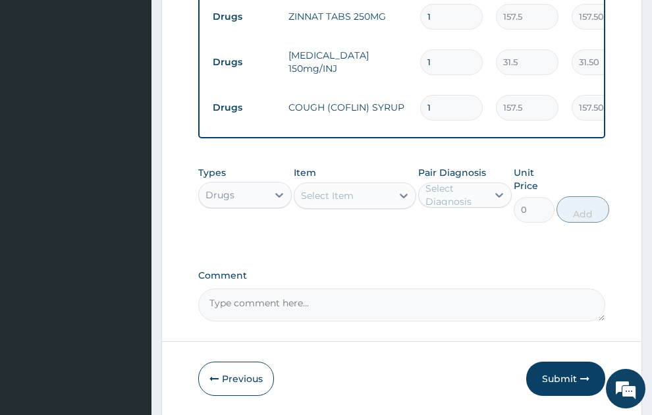
click at [368, 185] on div "Select Item" at bounding box center [344, 195] width 98 height 21
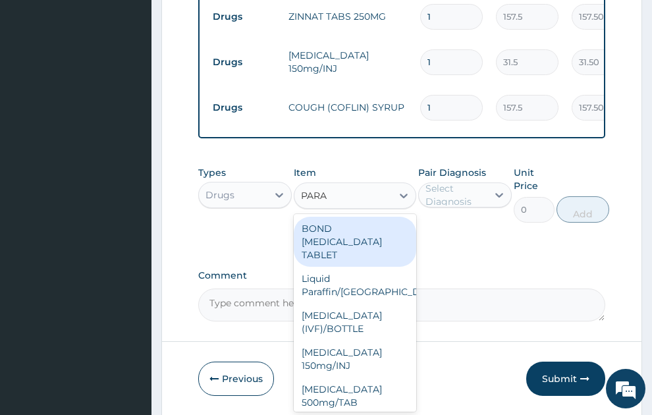
type input "PARAC"
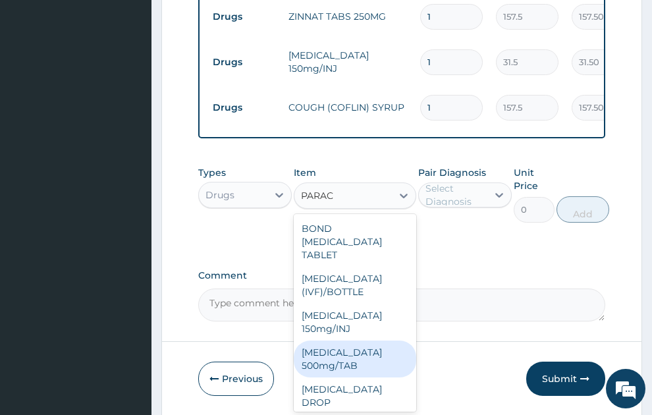
click at [338, 355] on div "[MEDICAL_DATA] 500mg/TAB" at bounding box center [355, 359] width 123 height 37
type input "5.25"
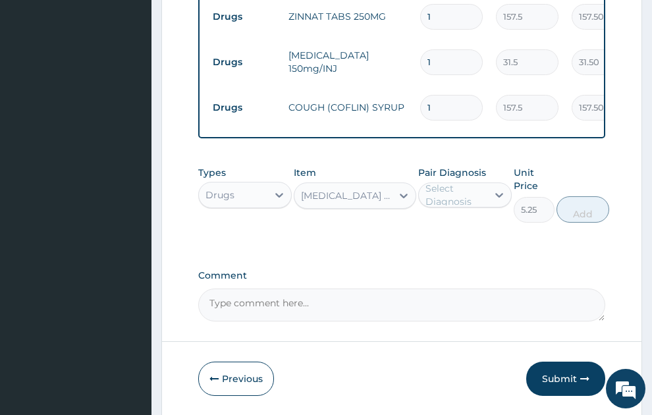
click at [449, 187] on div "Select Diagnosis" at bounding box center [456, 195] width 61 height 26
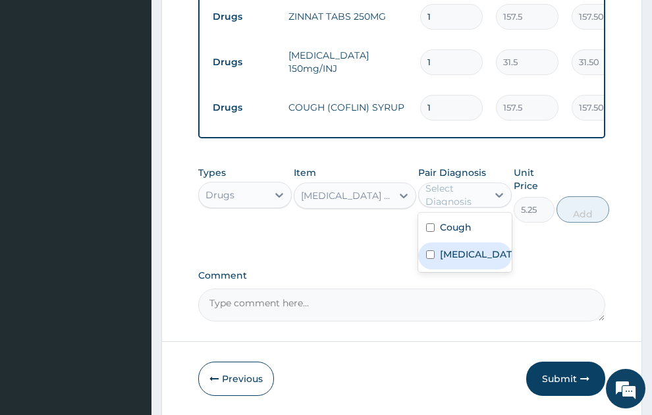
click at [480, 248] on label "Malaria, unspecified" at bounding box center [479, 254] width 78 height 13
checkbox input "true"
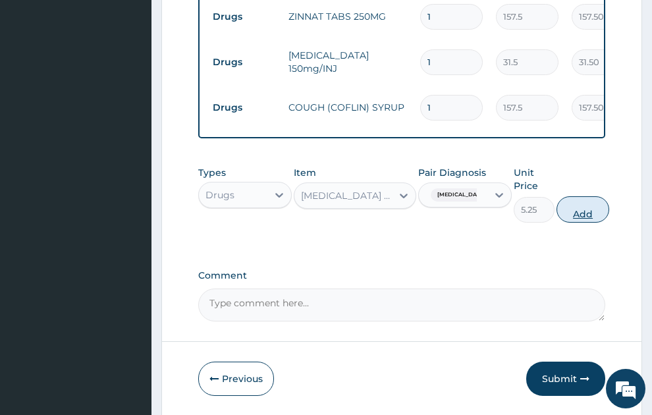
click at [589, 196] on button "Add" at bounding box center [583, 209] width 53 height 26
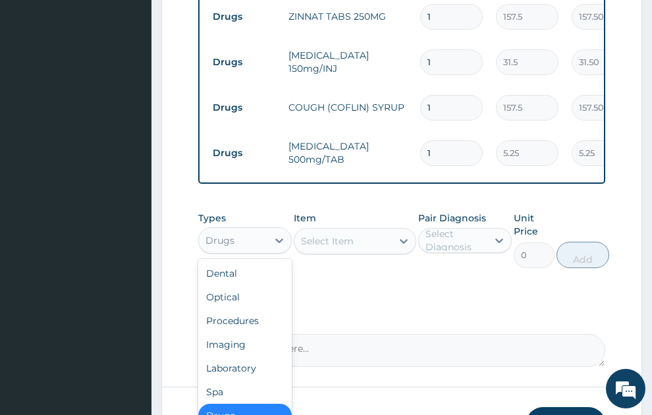
drag, startPoint x: 252, startPoint y: 230, endPoint x: 250, endPoint y: 299, distance: 68.6
click at [250, 243] on div "Types option Drugs, selected. option Drugs selected, 7 of 10. 10 results availa…" at bounding box center [245, 240] width 94 height 57
drag, startPoint x: 244, startPoint y: 304, endPoint x: 341, endPoint y: 248, distance: 111.6
click at [247, 309] on div "Procedures" at bounding box center [245, 321] width 94 height 24
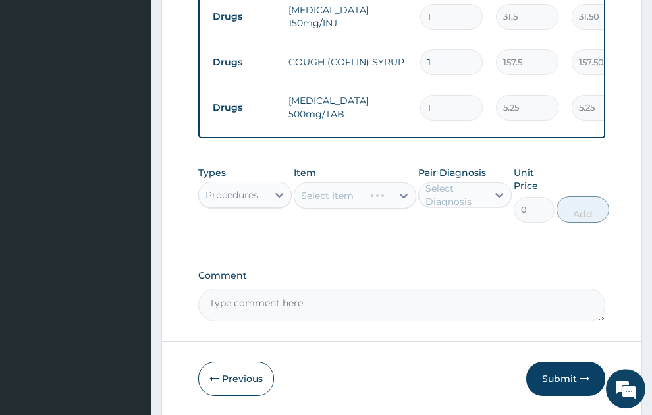
scroll to position [674, 0]
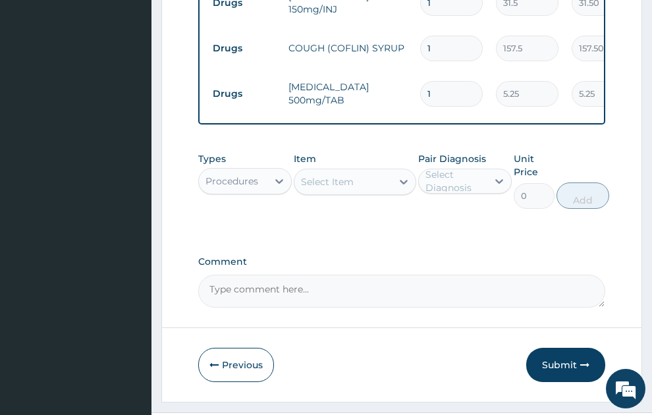
click at [338, 175] on div "Select Item" at bounding box center [327, 181] width 53 height 13
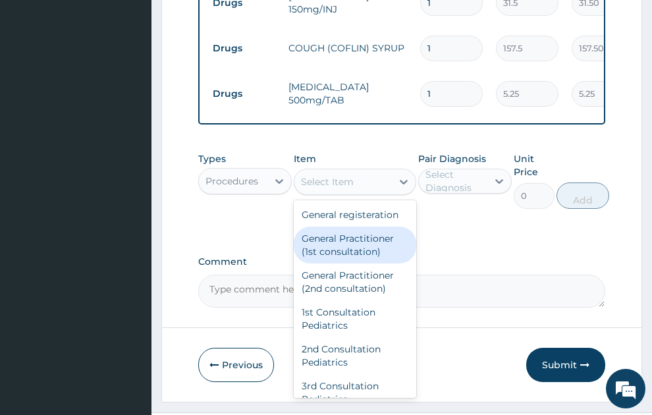
drag, startPoint x: 346, startPoint y: 245, endPoint x: 437, endPoint y: 198, distance: 102.0
click at [347, 243] on div "General Practitioner (1st consultation)" at bounding box center [355, 245] width 123 height 37
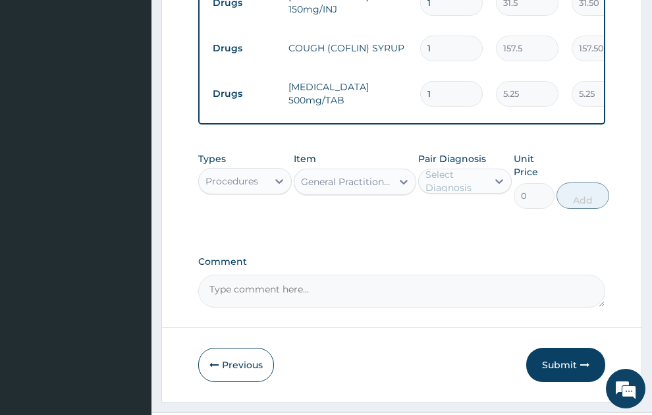
type input "1500"
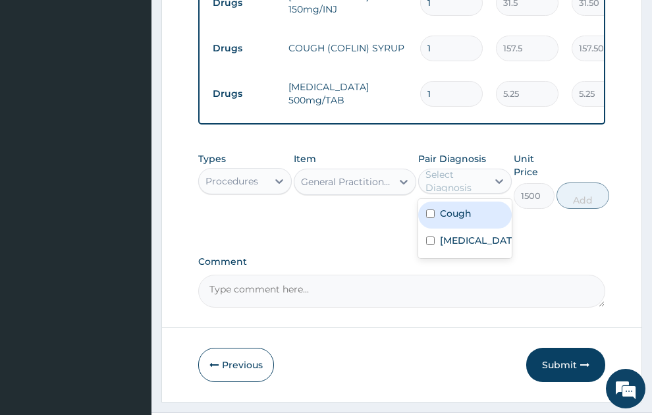
click at [469, 168] on div "Select Diagnosis" at bounding box center [456, 181] width 61 height 26
click at [467, 207] on label "Cough" at bounding box center [456, 213] width 32 height 13
checkbox input "true"
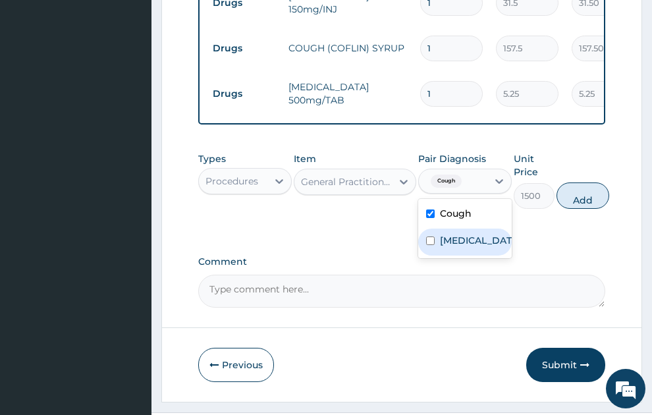
click at [471, 237] on label "[MEDICAL_DATA]" at bounding box center [479, 240] width 78 height 13
checkbox input "true"
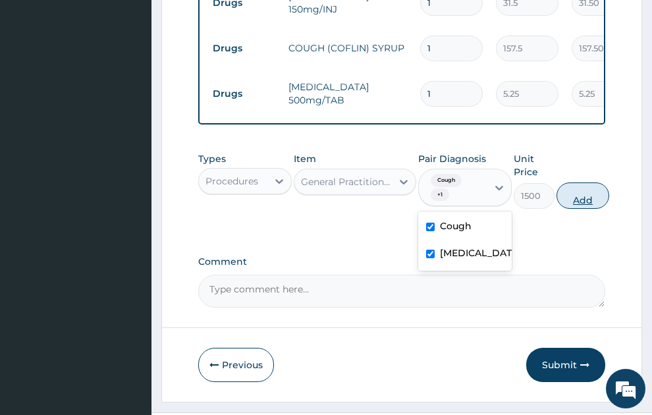
click at [589, 186] on button "Add" at bounding box center [583, 196] width 53 height 26
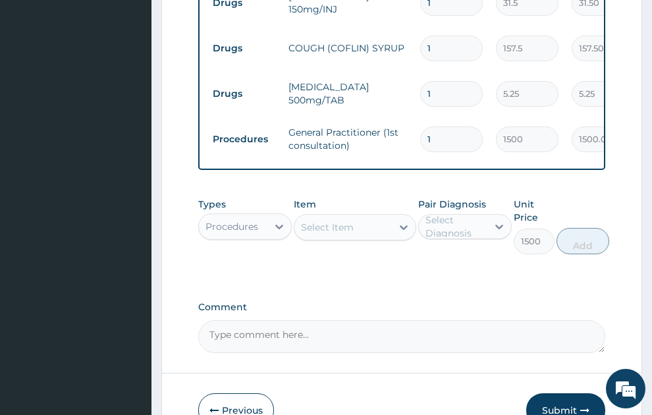
type input "0"
click at [444, 81] on input "1" at bounding box center [451, 94] width 63 height 26
type input "12"
type input "63.00"
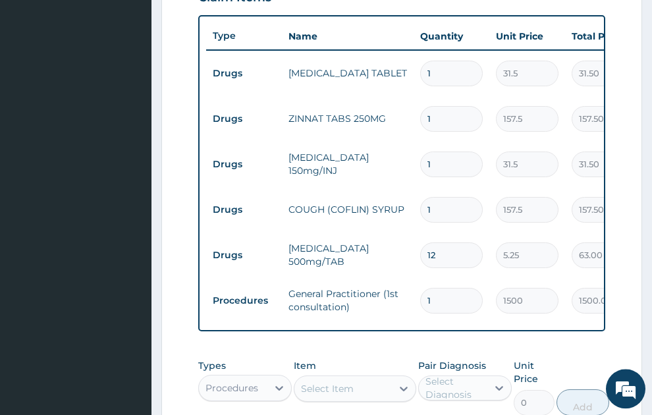
scroll to position [496, 0]
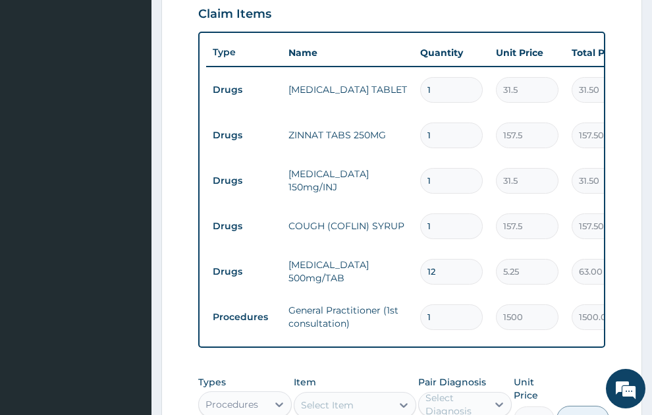
type input "12"
click at [440, 123] on input "1" at bounding box center [451, 136] width 63 height 26
type input "10"
type input "1575.00"
type input "10"
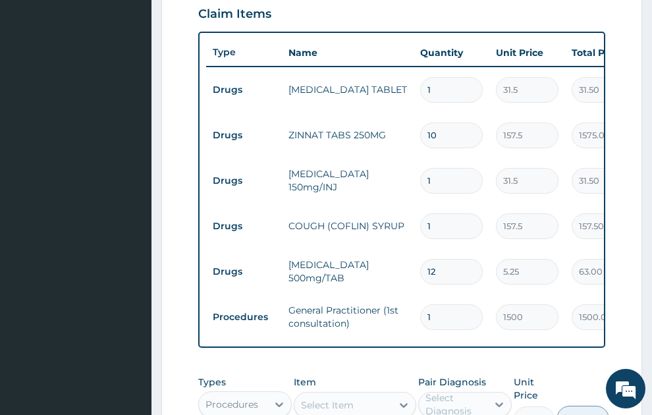
click at [451, 77] on input "1" at bounding box center [451, 90] width 63 height 26
type input "0.00"
type input "3"
type input "94.50"
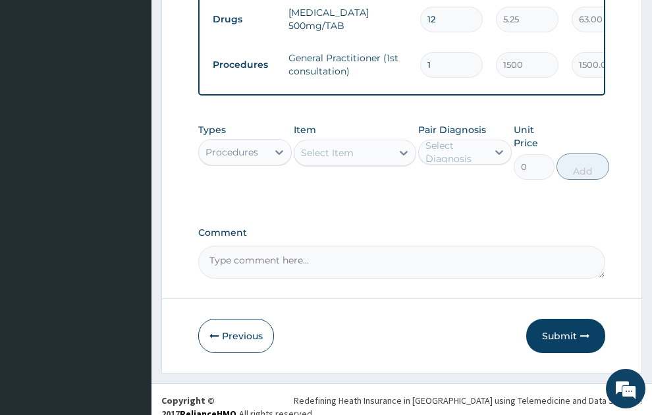
scroll to position [751, 0]
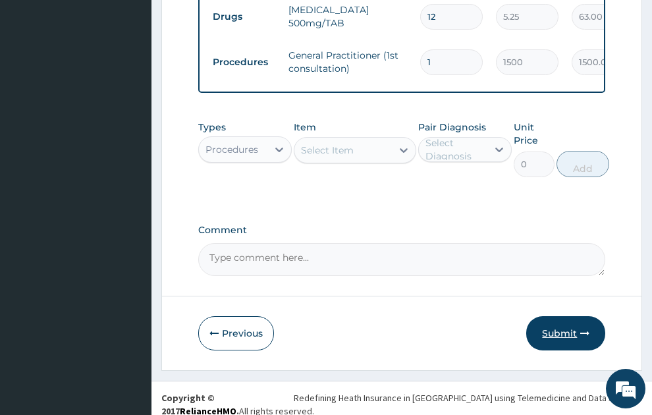
type input "3"
click at [577, 324] on button "Submit" at bounding box center [566, 333] width 79 height 34
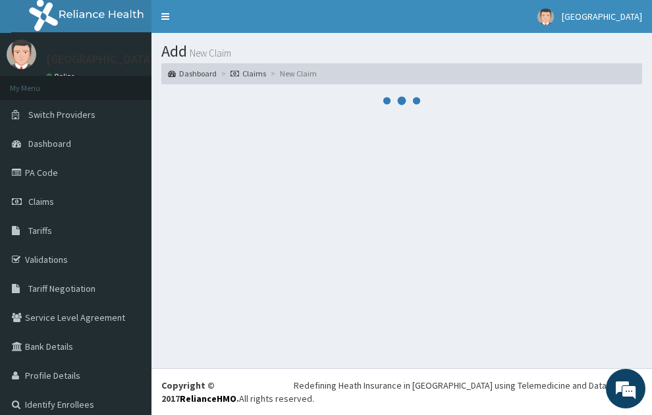
scroll to position [0, 0]
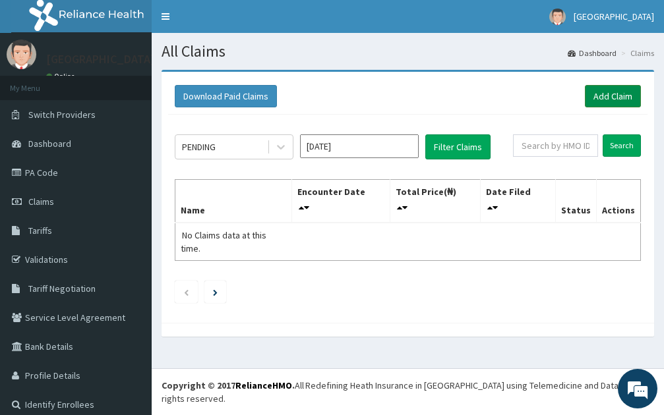
click at [611, 94] on link "Add Claim" at bounding box center [613, 96] width 56 height 22
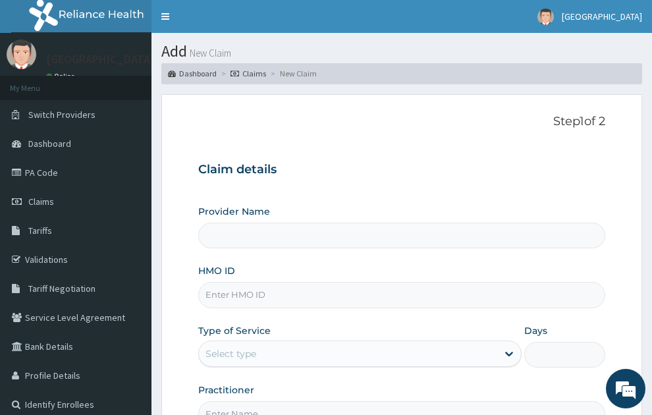
scroll to position [140, 0]
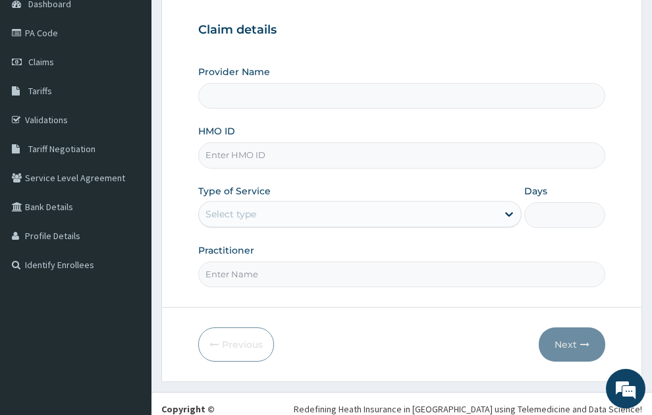
type input "SONEX CLINICS LTD"
click at [243, 142] on input "HMO ID" at bounding box center [402, 155] width 408 height 26
type input "VTE/10201/A"
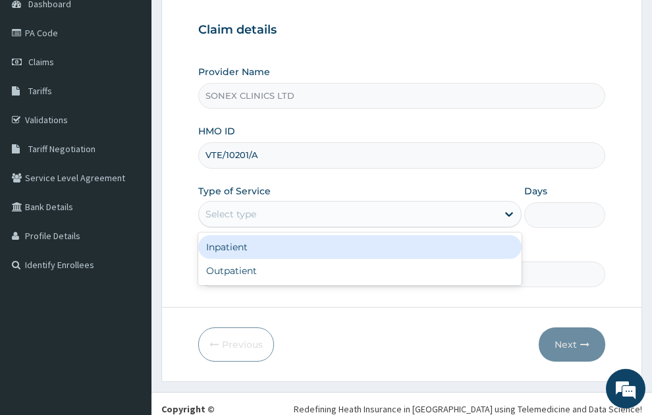
click at [289, 204] on div "Select type" at bounding box center [348, 214] width 299 height 21
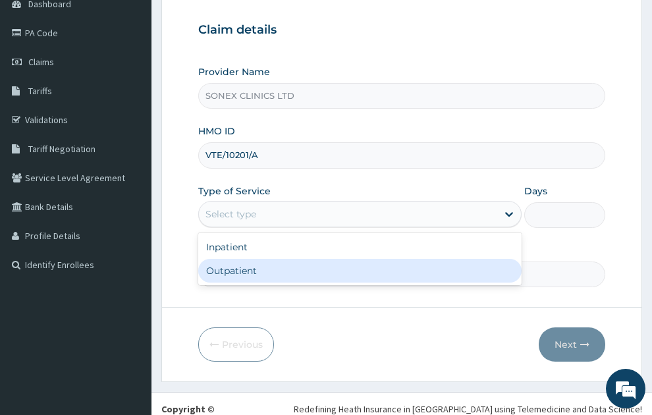
drag, startPoint x: 250, startPoint y: 245, endPoint x: 523, endPoint y: 250, distance: 272.9
click at [252, 259] on div "Outpatient" at bounding box center [360, 271] width 324 height 24
type input "1"
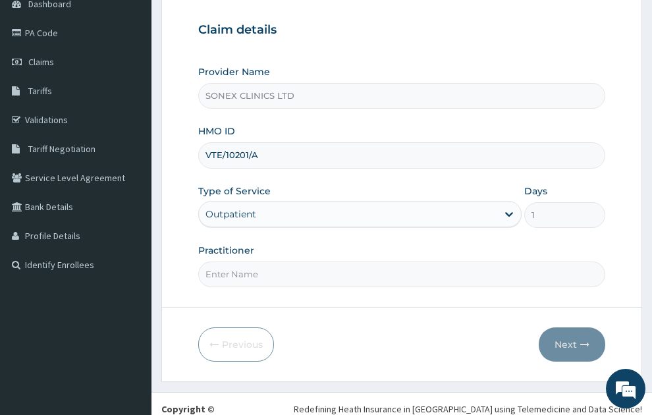
click at [252, 262] on input "Practitioner" at bounding box center [402, 275] width 408 height 26
type input "[PERSON_NAME]"
click at [574, 328] on button "Next" at bounding box center [572, 345] width 67 height 34
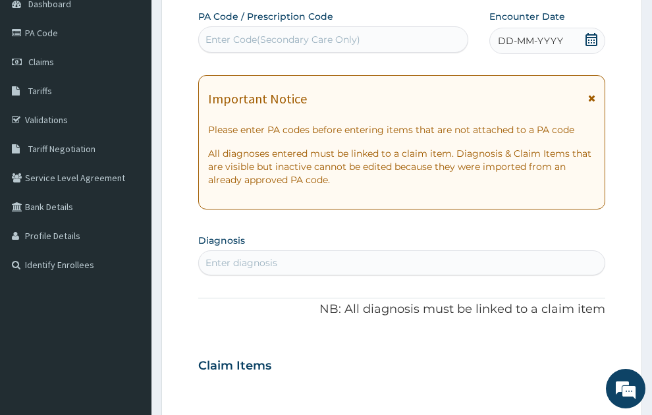
click at [546, 34] on span "DD-MM-YYYY" at bounding box center [530, 40] width 65 height 13
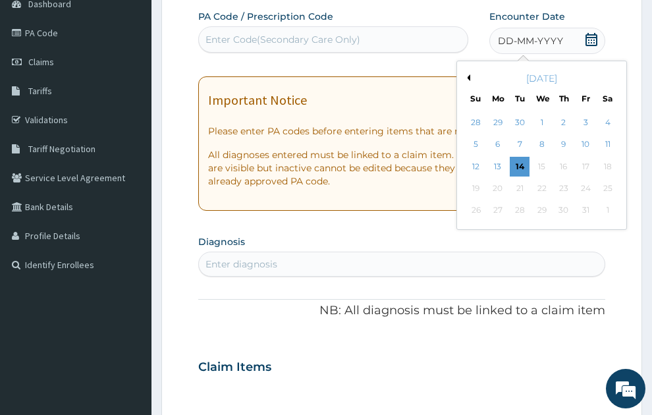
click at [467, 74] on button "Previous Month" at bounding box center [467, 77] width 7 height 7
click at [473, 157] on div "14" at bounding box center [477, 167] width 20 height 20
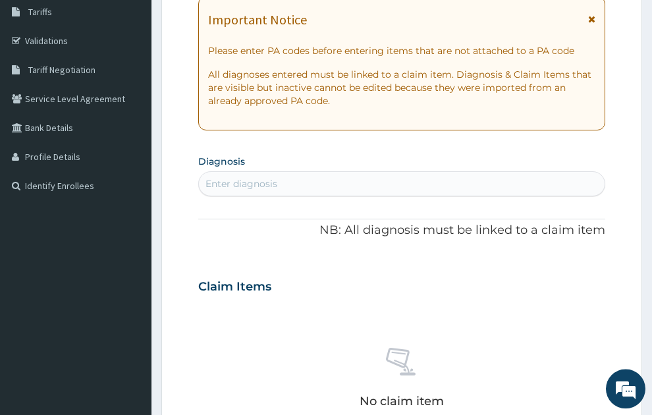
scroll to position [199, 0]
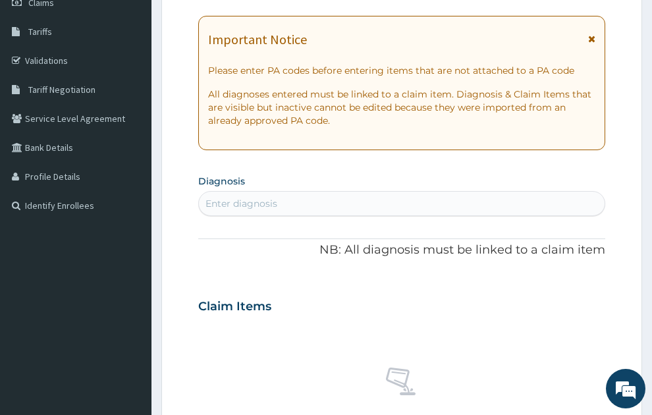
click at [368, 193] on div "Enter diagnosis" at bounding box center [402, 203] width 407 height 21
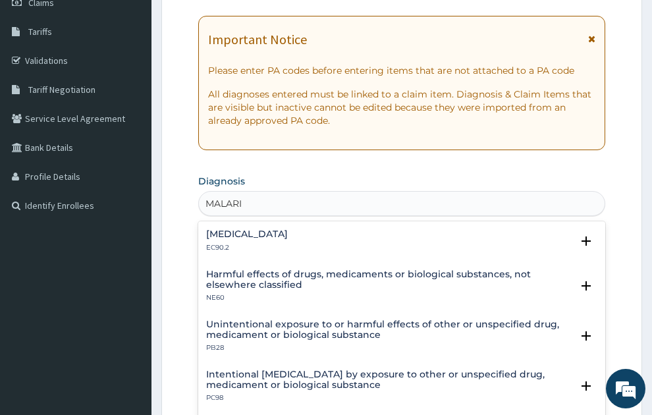
type input "[MEDICAL_DATA]"
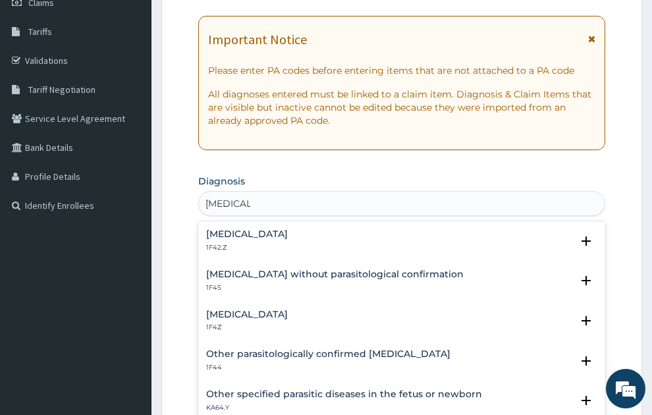
click at [239, 310] on h4 "[MEDICAL_DATA]" at bounding box center [247, 315] width 82 height 10
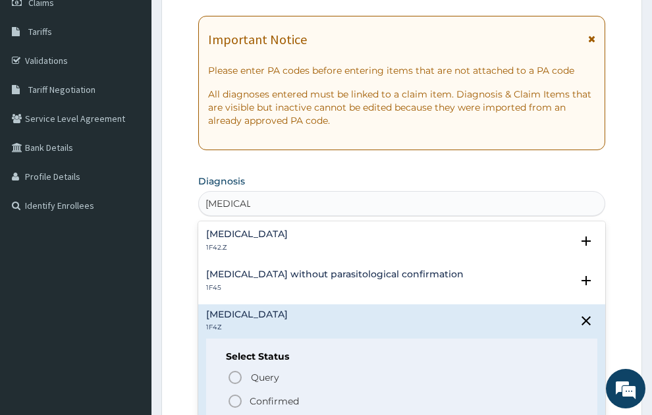
click at [255, 395] on p "Confirmed" at bounding box center [274, 401] width 49 height 13
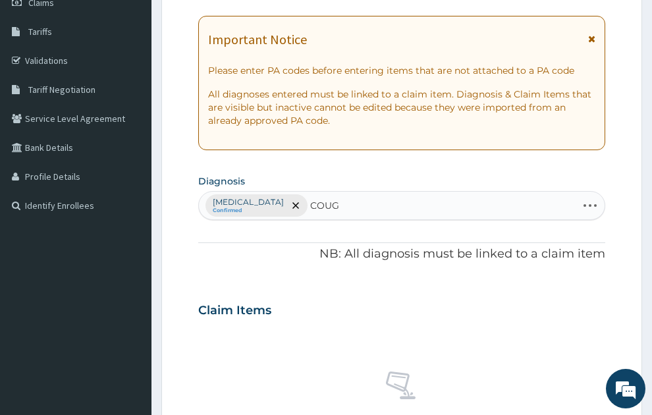
type input "COUGH"
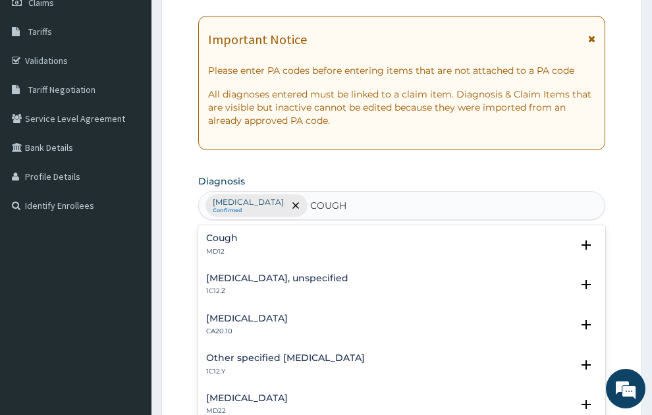
click at [227, 233] on h4 "Cough" at bounding box center [222, 238] width 32 height 10
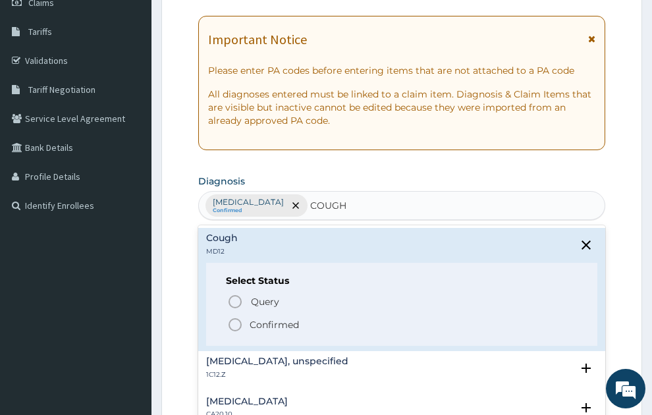
click at [258, 293] on div "Query Query covers suspected (?), Keep in view (kiv), Ruled out (r/o) Confirmed" at bounding box center [402, 313] width 353 height 40
click at [277, 317] on span "Confirmed" at bounding box center [402, 325] width 351 height 16
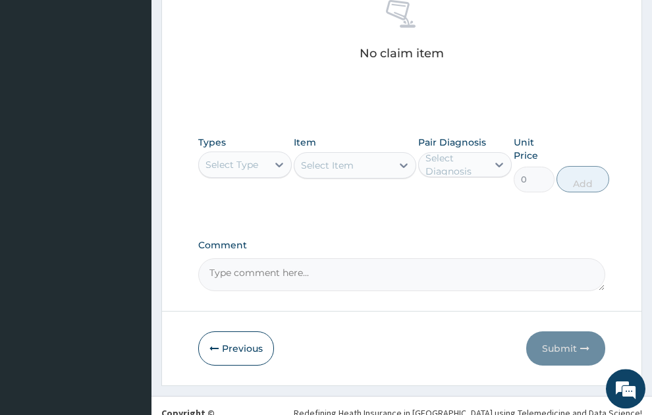
scroll to position [575, 0]
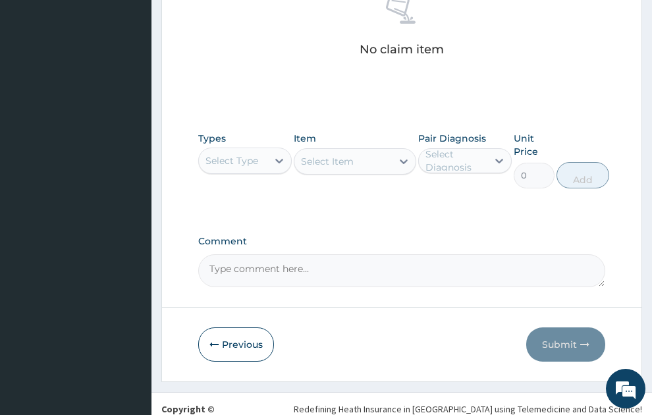
click at [232, 150] on div "Select Type" at bounding box center [233, 160] width 69 height 21
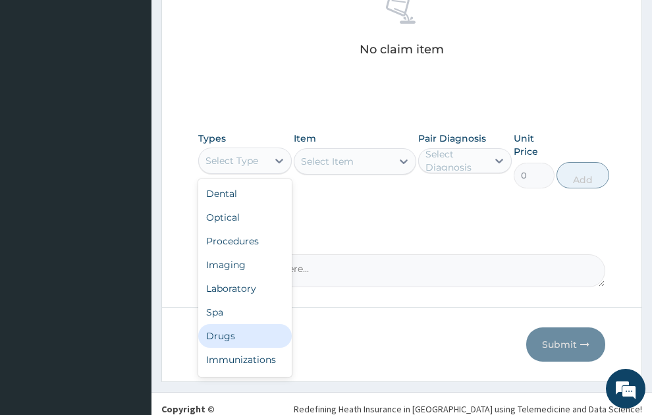
drag, startPoint x: 227, startPoint y: 310, endPoint x: 393, endPoint y: 170, distance: 217.5
click at [228, 324] on div "Drugs" at bounding box center [245, 336] width 94 height 24
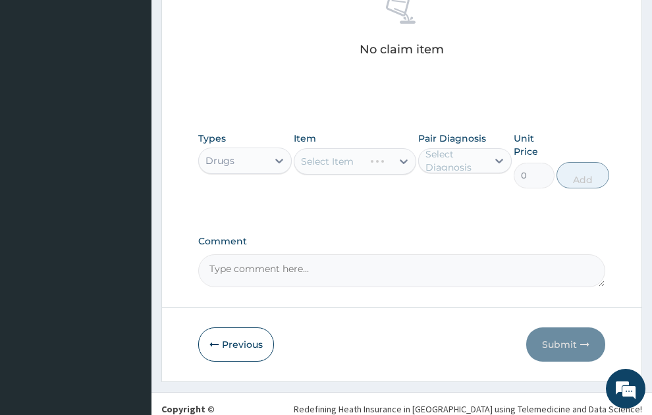
click at [344, 148] on div "Select Item" at bounding box center [355, 161] width 123 height 26
click at [344, 155] on div "Select Item" at bounding box center [327, 161] width 53 height 13
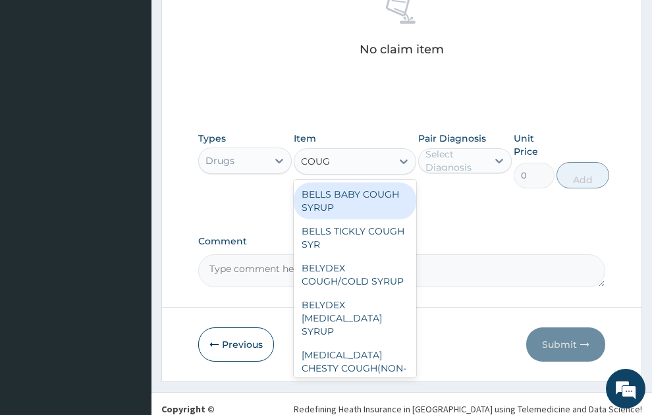
type input "COUGH"
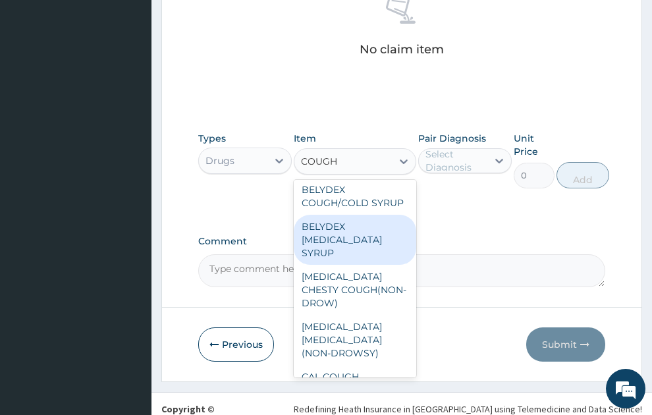
scroll to position [142, 0]
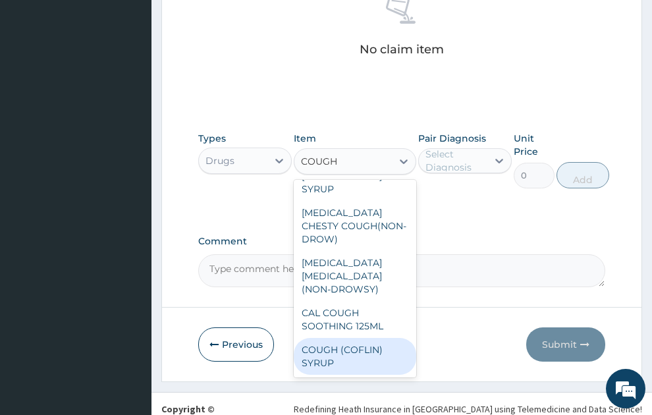
click at [349, 338] on div "COUGH (COFLIN) SYRUP" at bounding box center [355, 356] width 123 height 37
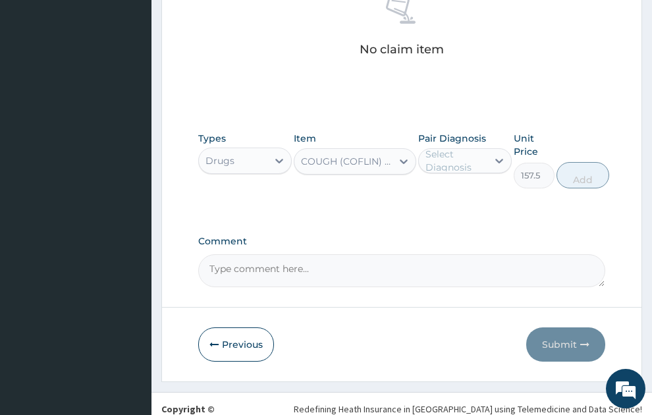
type input "157.5"
click at [451, 132] on div "Pair Diagnosis Select Diagnosis" at bounding box center [466, 160] width 94 height 57
click at [456, 148] on div "Select Diagnosis" at bounding box center [456, 161] width 61 height 26
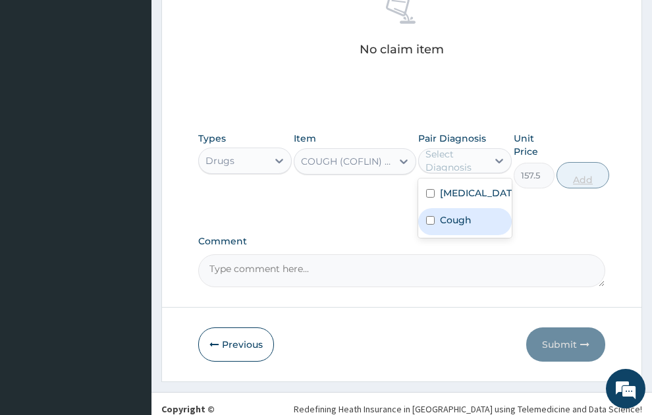
drag, startPoint x: 457, startPoint y: 214, endPoint x: 573, endPoint y: 147, distance: 134.6
click at [457, 214] on label "Cough" at bounding box center [456, 220] width 32 height 13
checkbox input "true"
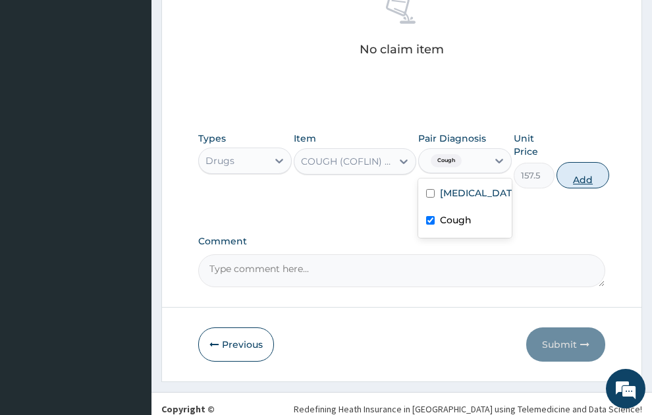
click at [585, 162] on button "Add" at bounding box center [583, 175] width 53 height 26
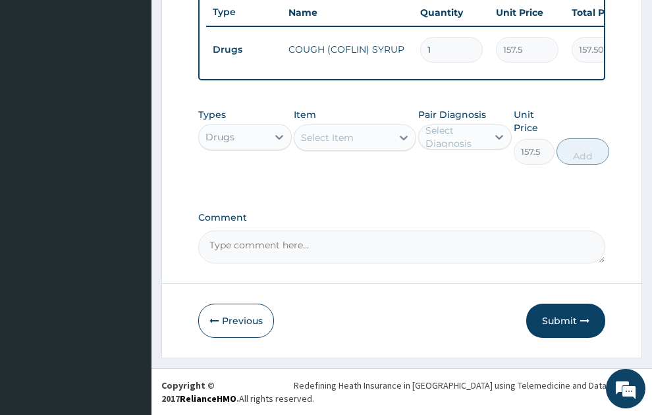
type input "0"
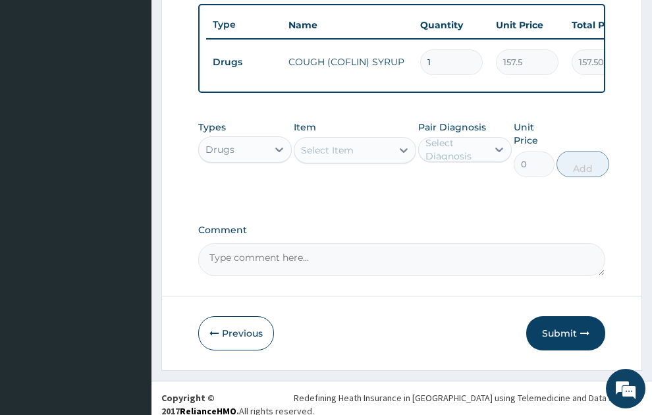
click at [358, 140] on div "Select Item" at bounding box center [344, 150] width 98 height 21
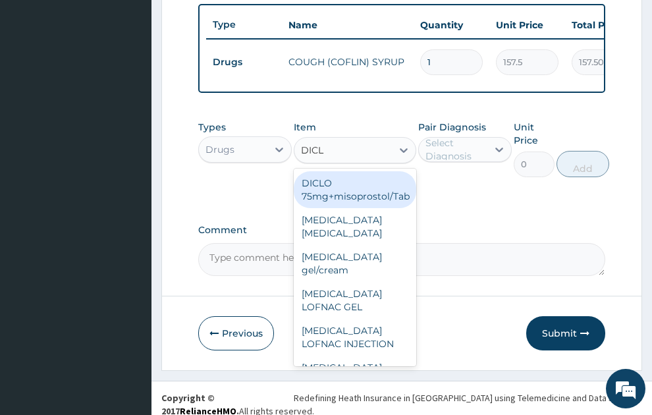
type input "DICLO"
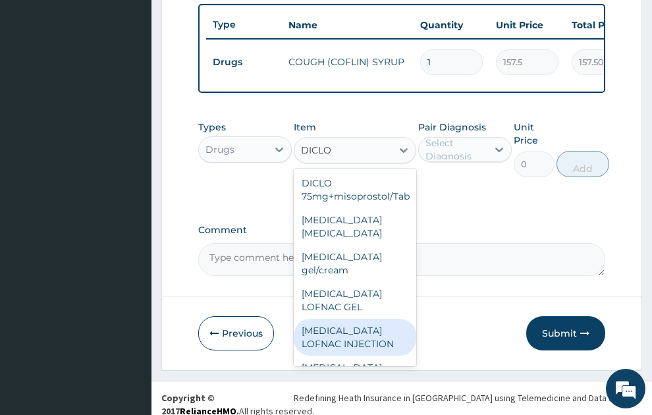
click at [351, 330] on div "[MEDICAL_DATA] LOFNAC INJECTION" at bounding box center [355, 337] width 123 height 37
type input "52.5"
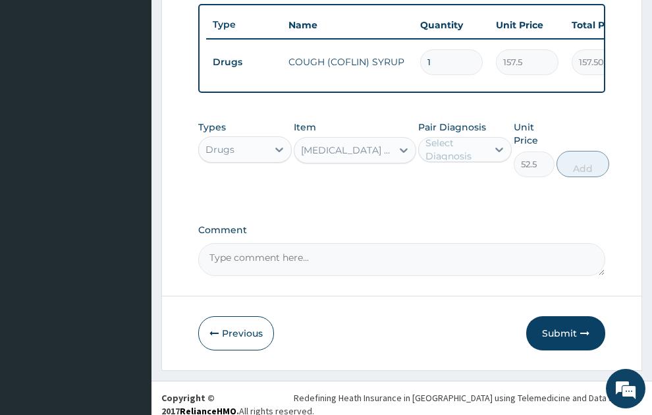
click at [445, 136] on div "Select Diagnosis" at bounding box center [456, 149] width 61 height 26
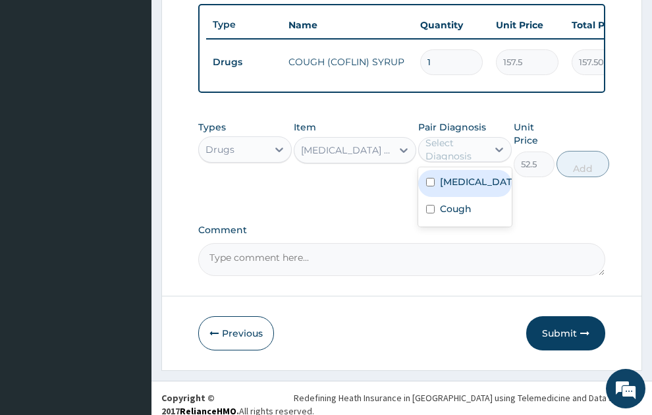
click at [463, 179] on label "[MEDICAL_DATA]" at bounding box center [479, 181] width 78 height 13
checkbox input "true"
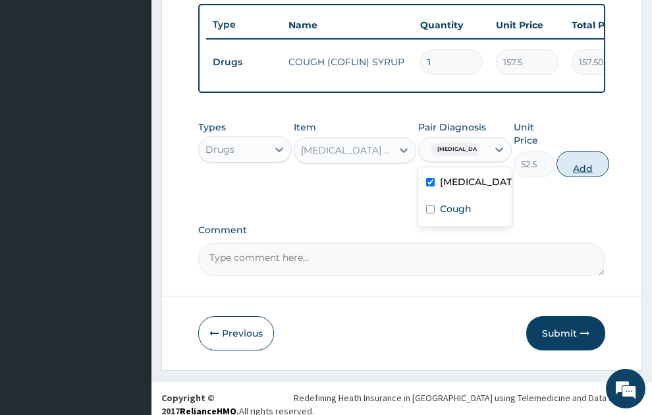
click at [586, 160] on button "Add" at bounding box center [583, 164] width 53 height 26
type input "0"
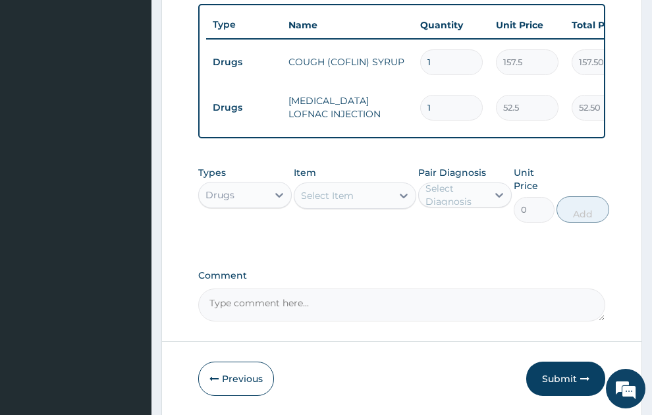
click at [338, 189] on div "Select Item" at bounding box center [327, 195] width 53 height 13
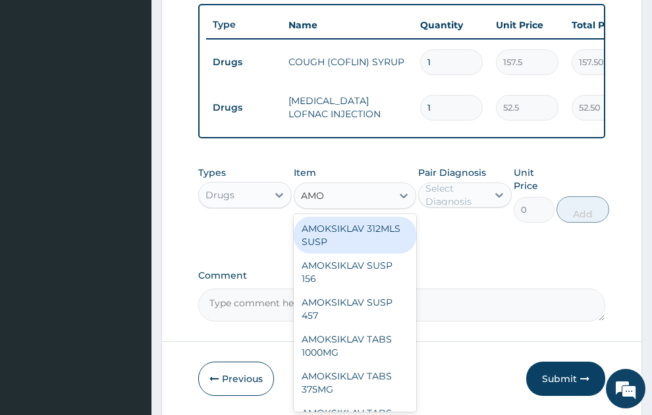
type input "AMOX"
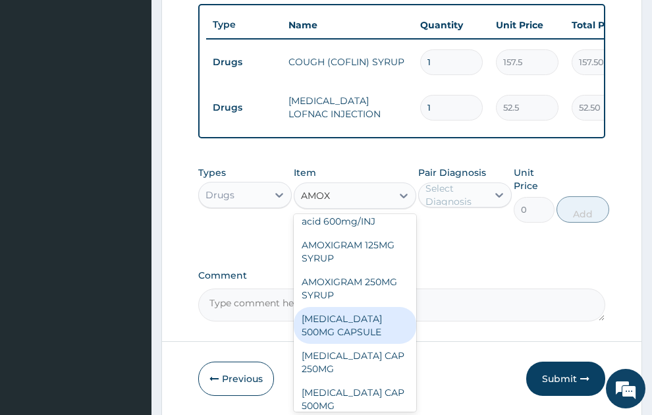
scroll to position [214, 0]
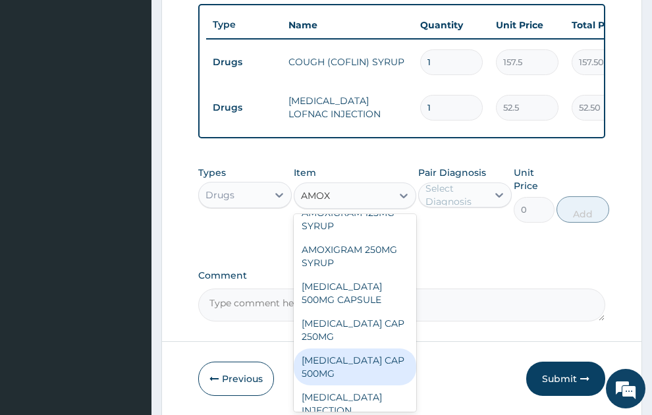
drag, startPoint x: 359, startPoint y: 334, endPoint x: 430, endPoint y: 263, distance: 101.1
click at [359, 349] on div "AMOXIL CAP 500MG" at bounding box center [355, 367] width 123 height 37
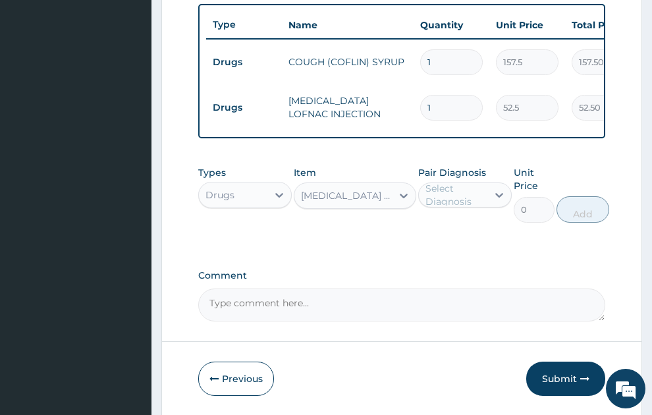
type input "63"
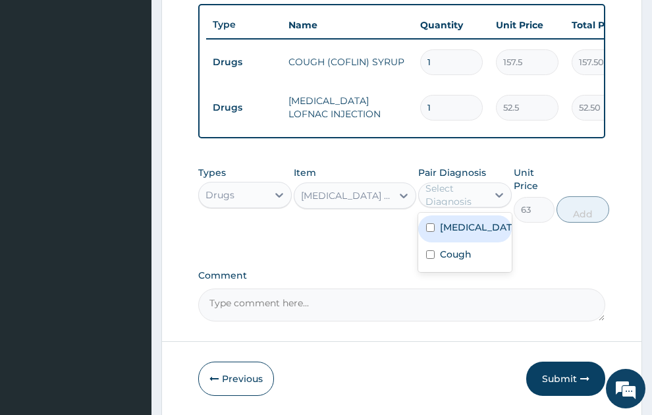
click at [471, 185] on div "Select Diagnosis" at bounding box center [456, 195] width 61 height 26
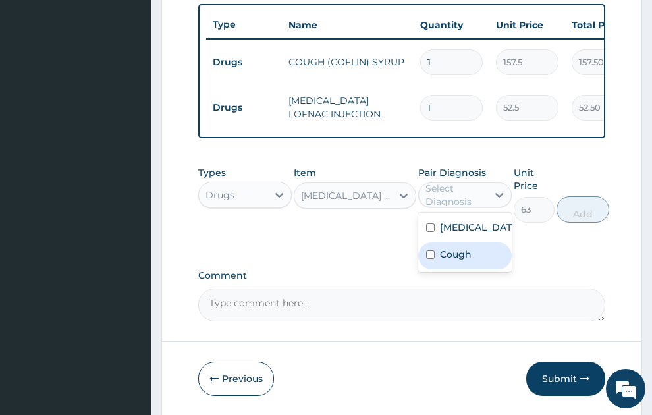
click at [467, 267] on div "Cough" at bounding box center [466, 256] width 94 height 27
checkbox input "true"
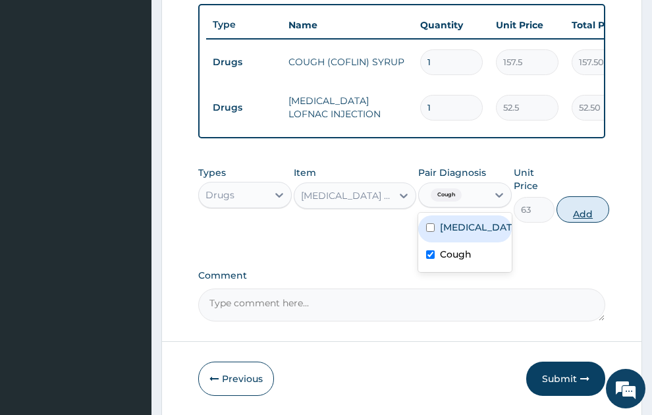
click at [583, 199] on button "Add" at bounding box center [583, 209] width 53 height 26
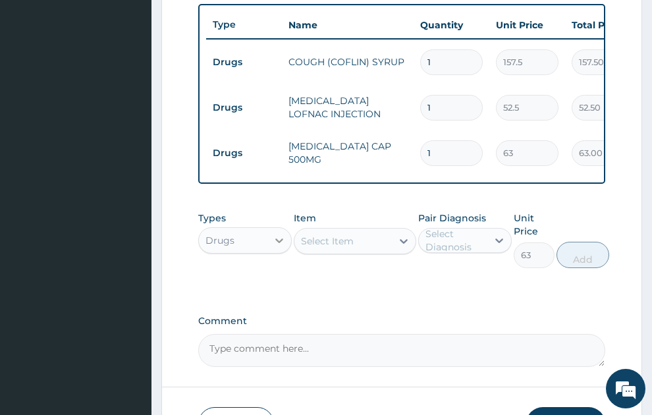
type input "0"
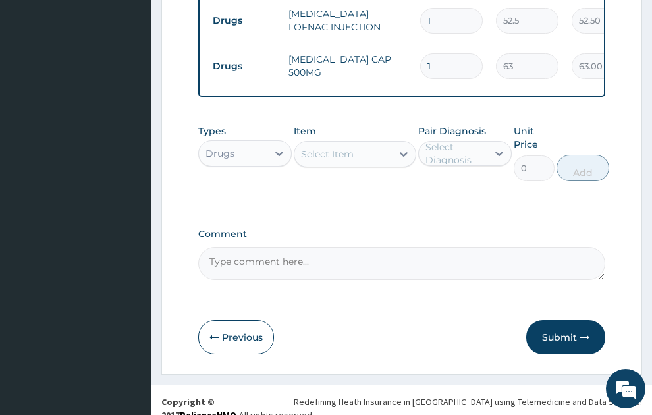
scroll to position [614, 0]
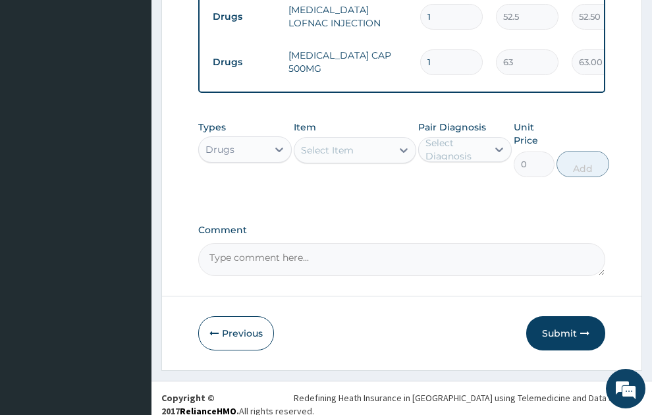
click at [350, 144] on div "Select Item" at bounding box center [327, 150] width 53 height 13
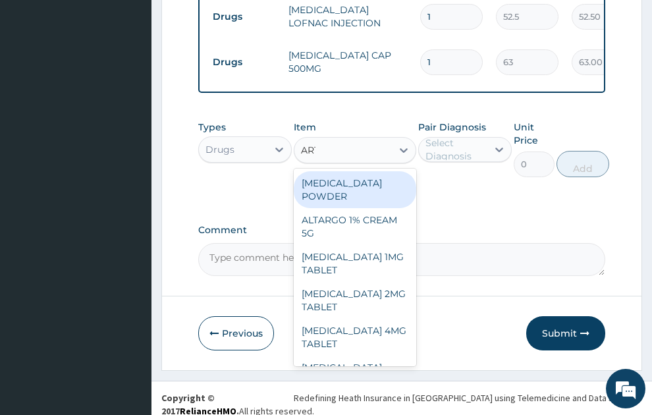
type input "ARTE"
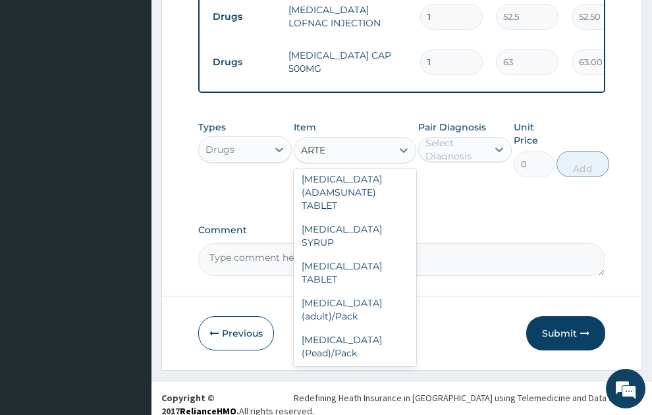
scroll to position [356, 0]
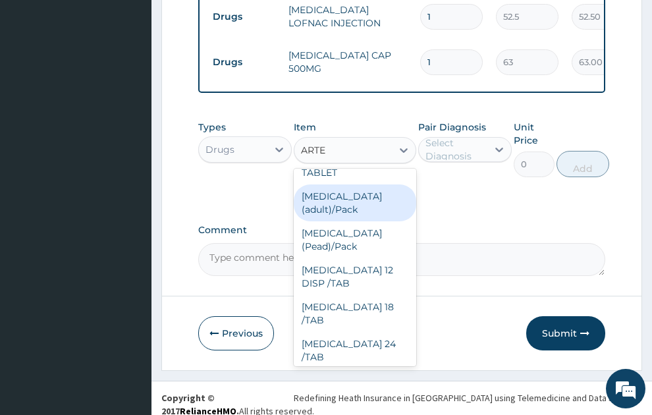
click at [340, 208] on div "Coartem (adult)/Pack" at bounding box center [355, 203] width 123 height 37
type input "682.5"
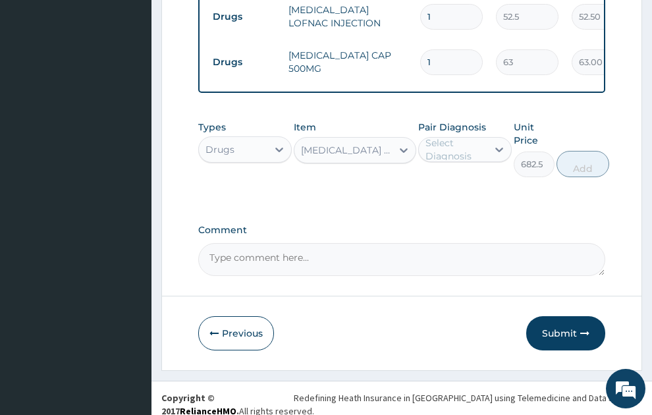
click at [466, 136] on div "Select Diagnosis" at bounding box center [456, 149] width 61 height 26
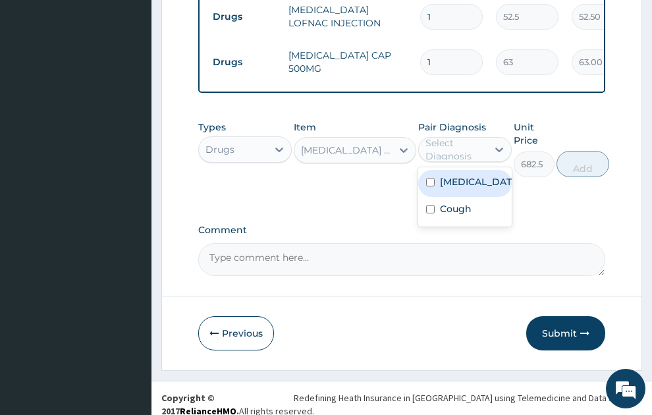
click at [471, 175] on label "Malaria, unspecified" at bounding box center [479, 181] width 78 height 13
checkbox input "true"
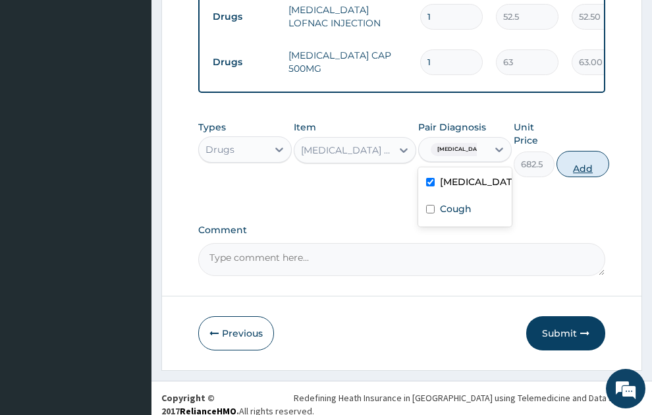
click at [587, 152] on button "Add" at bounding box center [583, 164] width 53 height 26
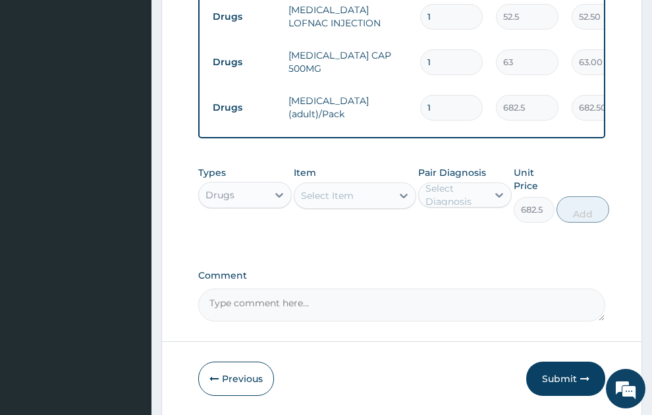
type input "0"
click at [355, 185] on div "Select Item" at bounding box center [344, 195] width 98 height 21
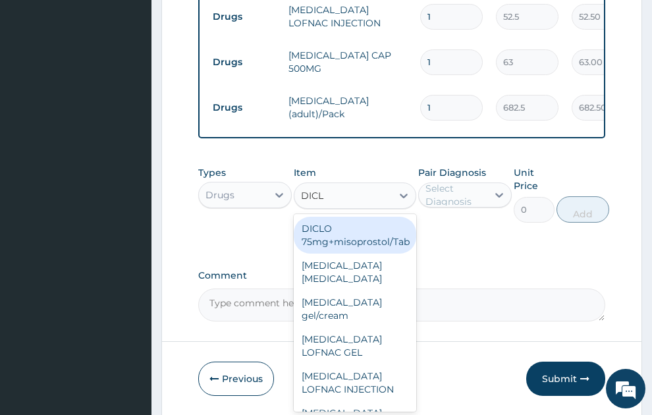
type input "DICLO"
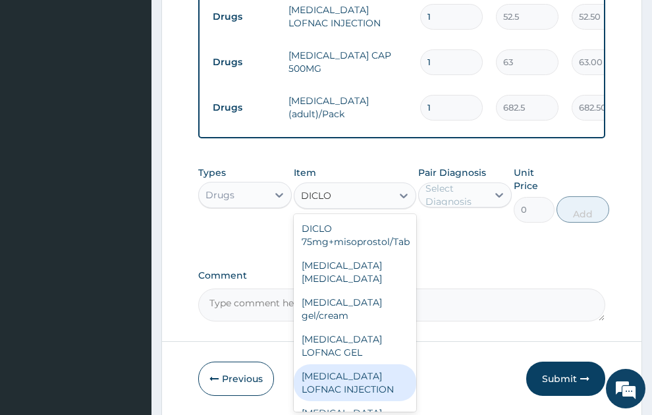
click at [338, 364] on div "[MEDICAL_DATA] LOFNAC INJECTION" at bounding box center [355, 382] width 123 height 37
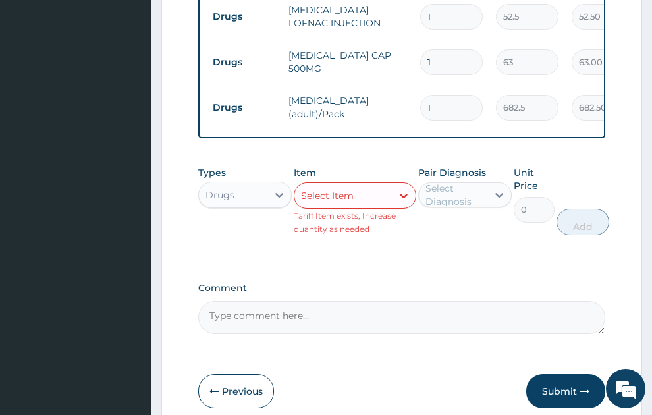
click at [359, 185] on div "Select Item" at bounding box center [344, 195] width 98 height 21
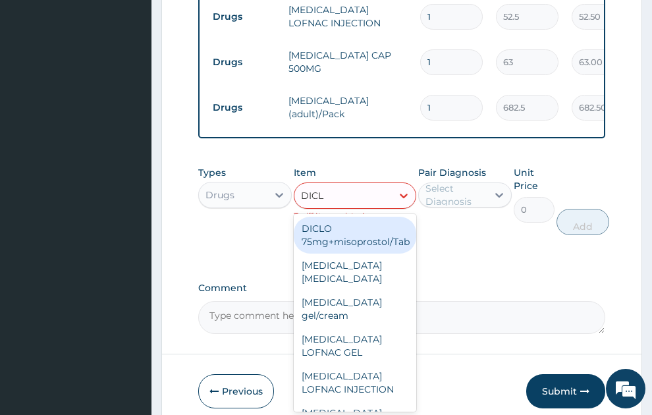
type input "DICLO"
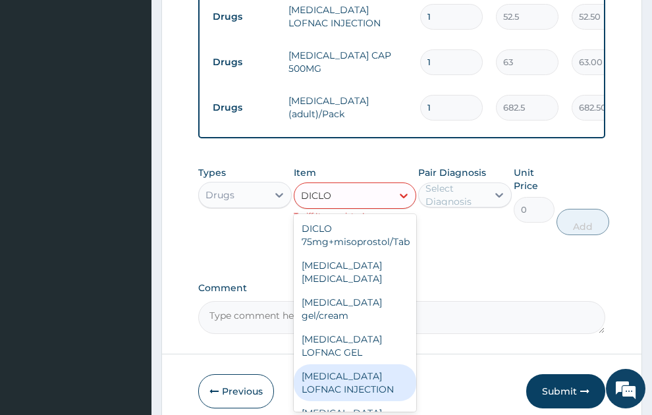
click at [349, 367] on div "[MEDICAL_DATA] LOFNAC INJECTION" at bounding box center [355, 382] width 123 height 37
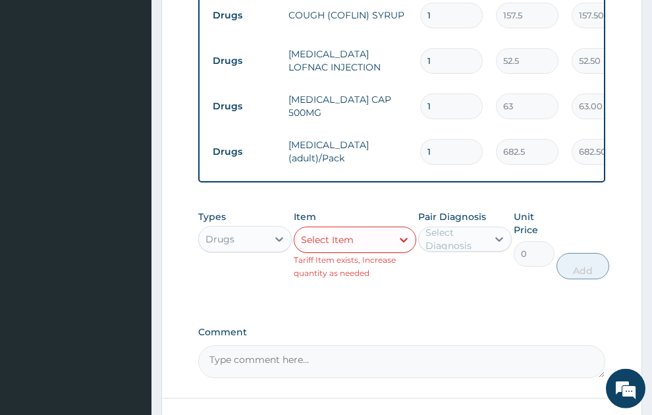
scroll to position [614, 0]
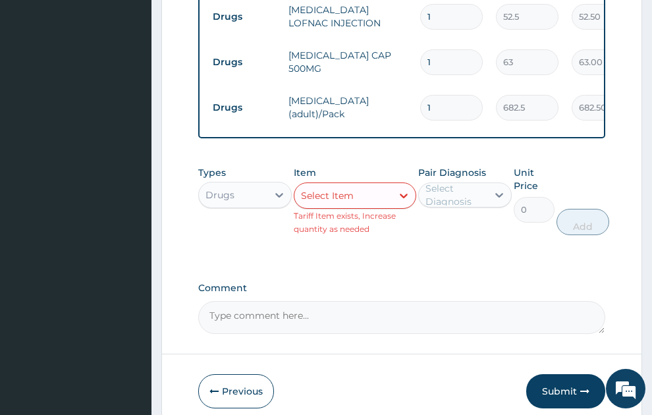
click at [352, 189] on div "Select Item" at bounding box center [327, 195] width 53 height 13
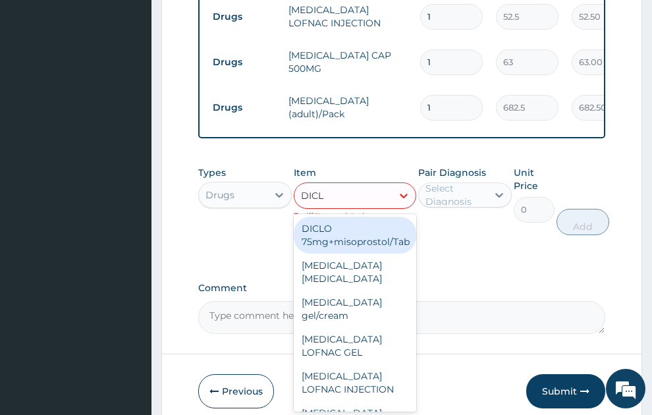
type input "DICLO"
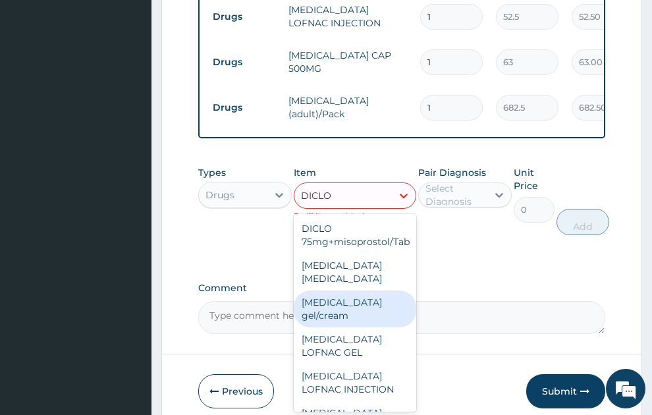
scroll to position [71, 0]
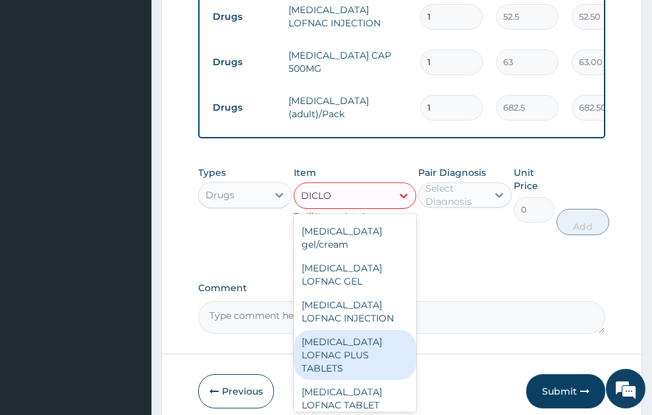
click at [357, 332] on div "[MEDICAL_DATA] LOFNAC PLUS TABLETS" at bounding box center [355, 355] width 123 height 50
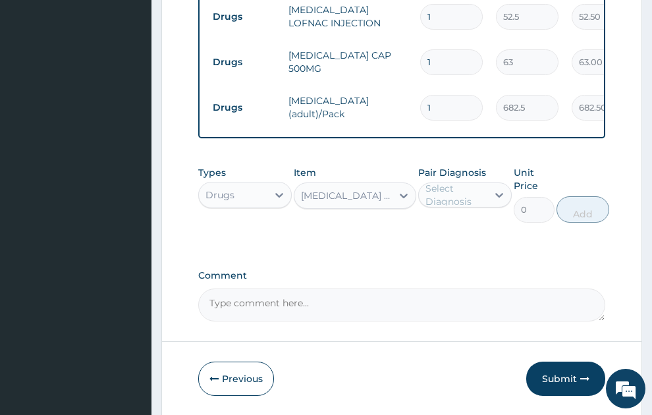
type input "78.75"
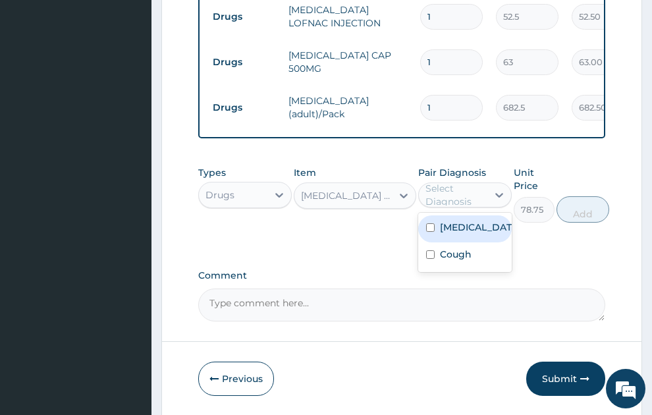
click at [468, 182] on div "Select Diagnosis" at bounding box center [456, 195] width 61 height 26
click at [460, 221] on label "Malaria, unspecified" at bounding box center [479, 227] width 78 height 13
checkbox input "true"
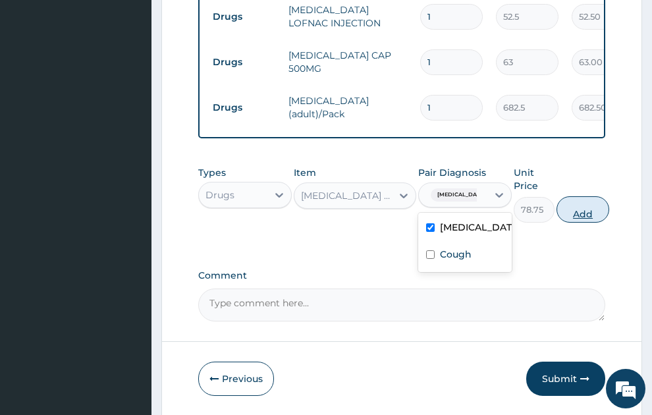
click at [597, 199] on button "Add" at bounding box center [583, 209] width 53 height 26
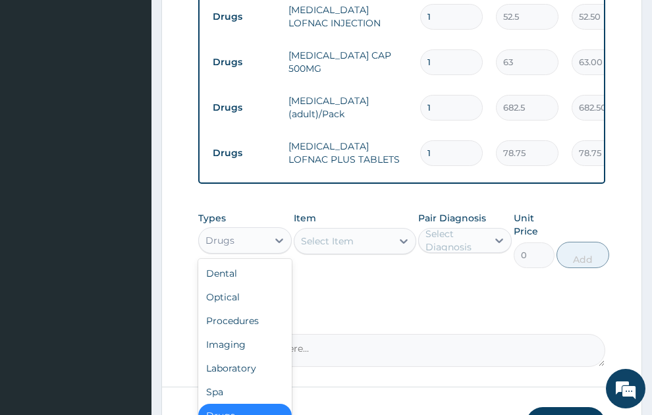
click at [233, 234] on div "Drugs" at bounding box center [220, 240] width 29 height 13
drag, startPoint x: 239, startPoint y: 308, endPoint x: 353, endPoint y: 249, distance: 128.5
click at [250, 309] on div "Procedures" at bounding box center [245, 321] width 94 height 24
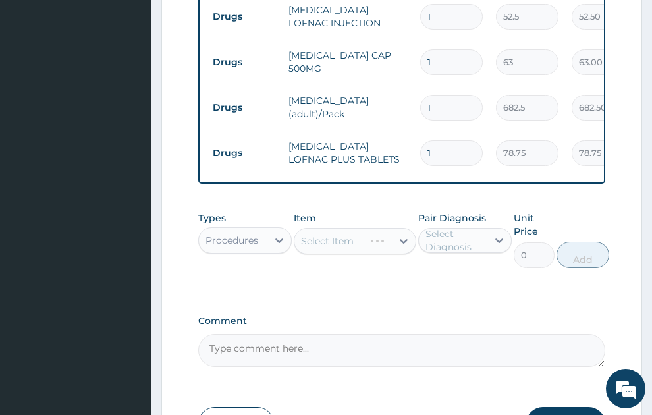
click at [351, 228] on div "Select Item" at bounding box center [355, 241] width 123 height 26
click at [359, 235] on div "Select Item" at bounding box center [344, 241] width 98 height 21
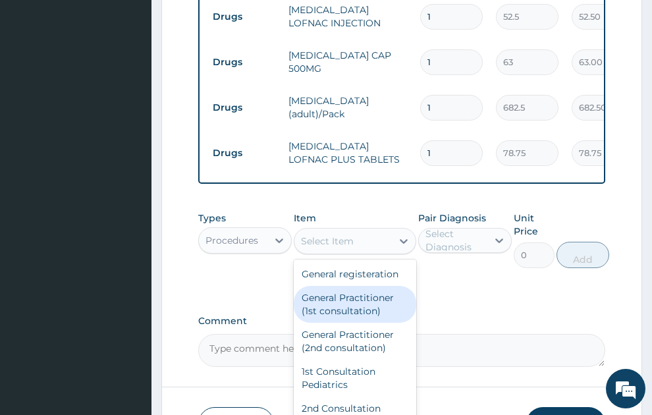
click at [361, 301] on div "General Practitioner (1st consultation)" at bounding box center [355, 304] width 123 height 37
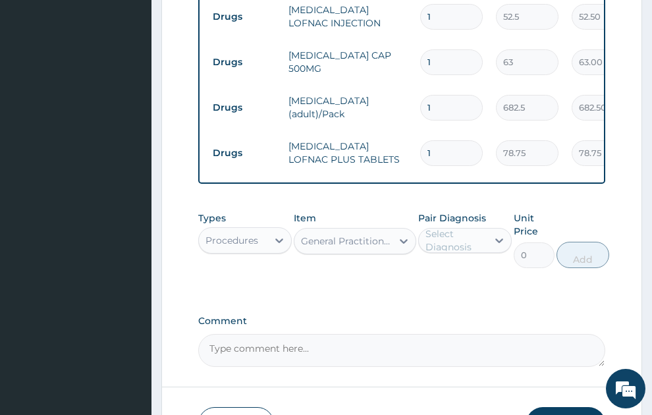
type input "1500"
click at [464, 227] on div "Select Diagnosis" at bounding box center [456, 240] width 61 height 26
click at [471, 274] on label "Malaria, unspecified" at bounding box center [479, 272] width 78 height 13
checkbox input "true"
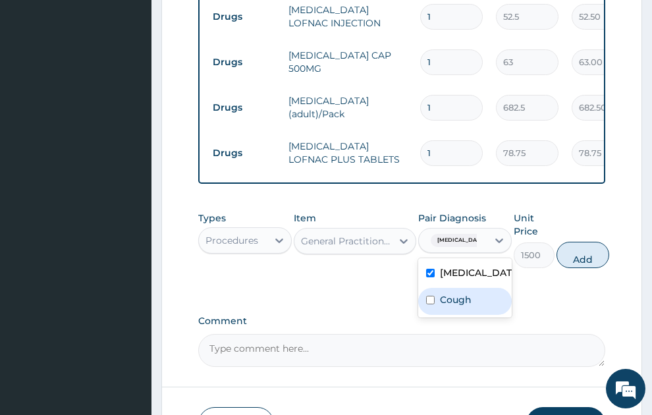
click at [475, 303] on div "Cough" at bounding box center [466, 301] width 94 height 27
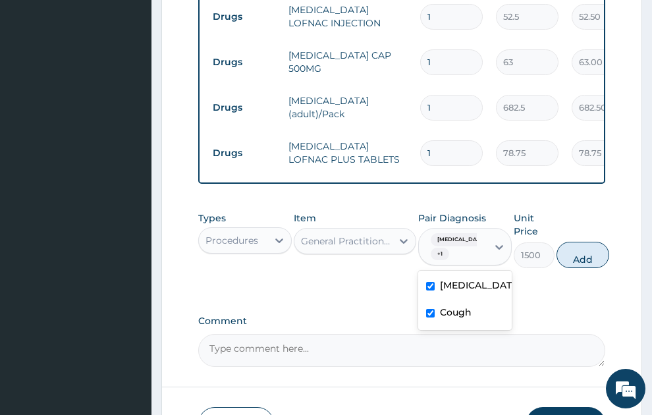
checkbox input "true"
click at [583, 250] on button "Add" at bounding box center [583, 255] width 53 height 26
type input "0"
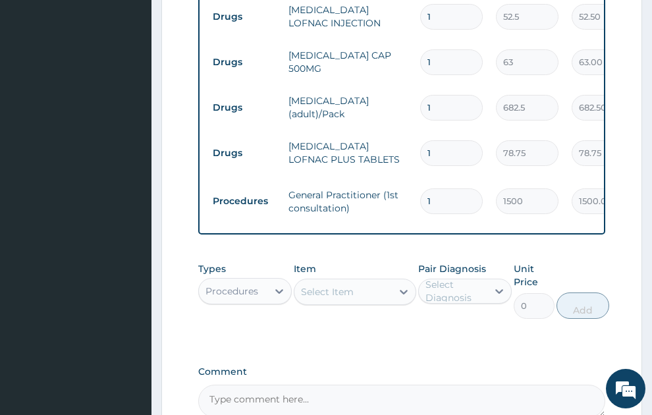
click at [444, 140] on input "1" at bounding box center [451, 153] width 63 height 26
type input "15"
type input "1181.25"
type input "15"
click at [425, 49] on input "1" at bounding box center [451, 62] width 63 height 26
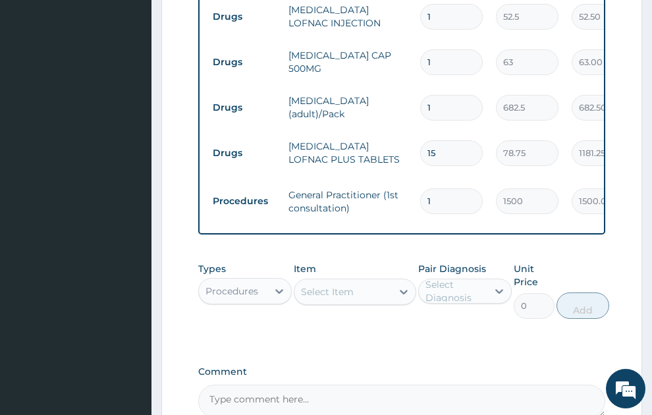
type input "21"
type input "1323.00"
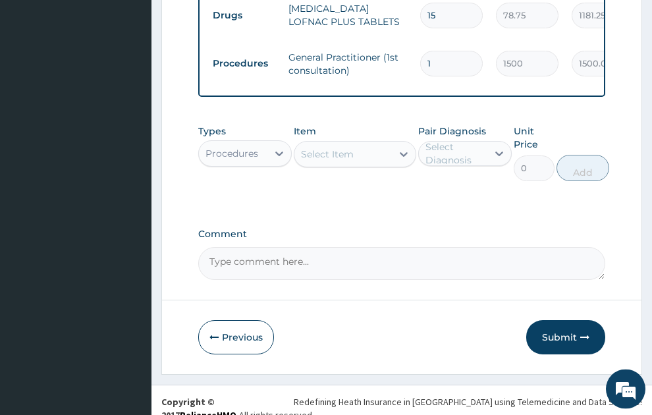
scroll to position [756, 0]
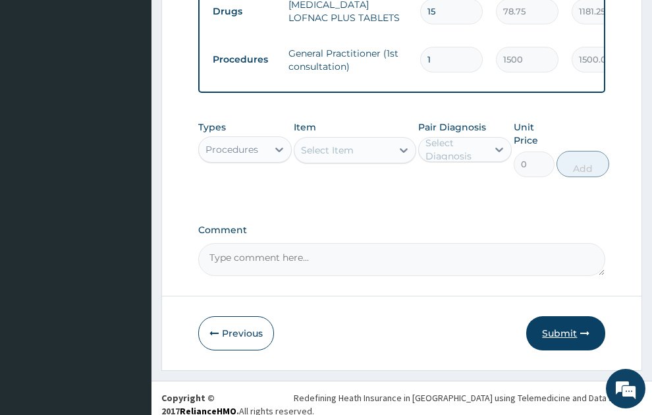
type input "21"
click at [568, 316] on button "Submit" at bounding box center [566, 333] width 79 height 34
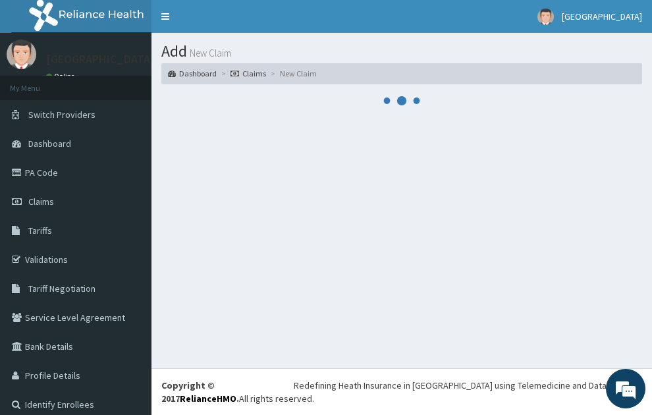
scroll to position [0, 0]
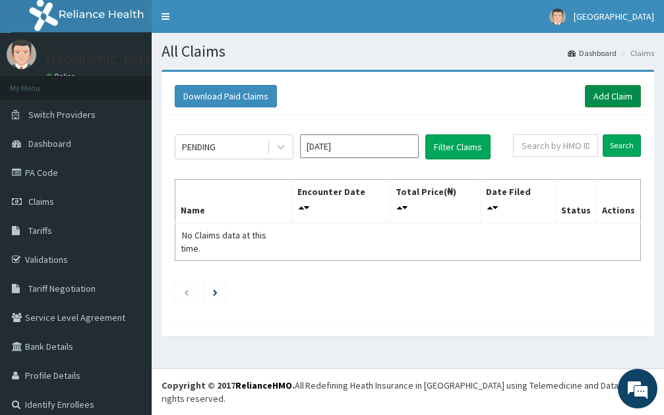
click at [609, 97] on link "Add Claim" at bounding box center [613, 96] width 56 height 22
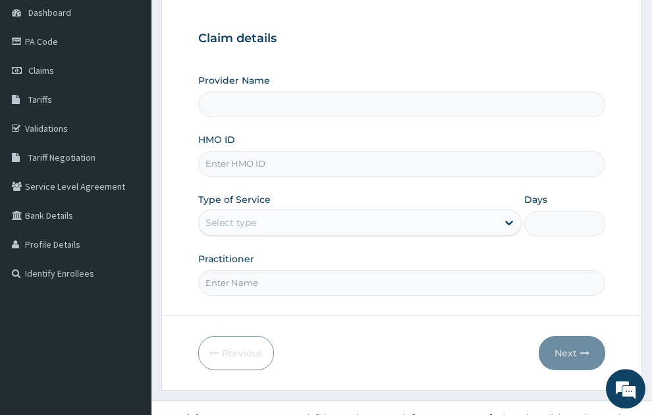
scroll to position [140, 0]
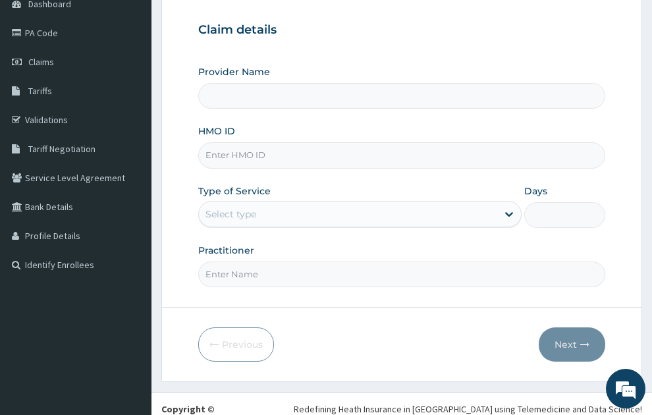
type input "SONEX CLINICS LTD"
click at [243, 142] on input "HMO ID" at bounding box center [402, 155] width 408 height 26
type input "GSV/13275/A"
click at [279, 204] on div "Select type" at bounding box center [348, 214] width 299 height 21
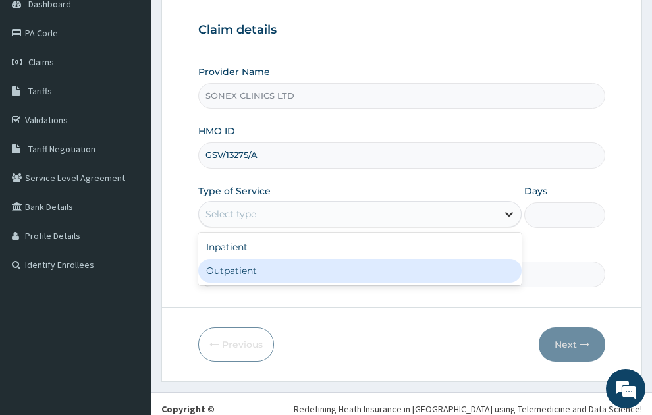
drag, startPoint x: 250, startPoint y: 252, endPoint x: 520, endPoint y: 201, distance: 274.3
click at [251, 259] on div "Outpatient" at bounding box center [360, 271] width 324 height 24
type input "1"
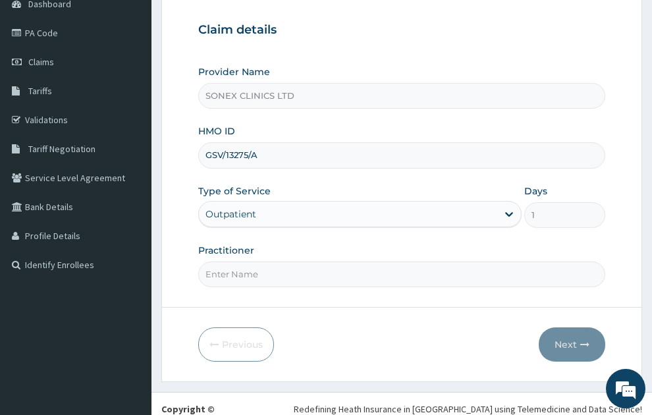
click at [299, 262] on input "Practitioner" at bounding box center [402, 275] width 408 height 26
type input "[PERSON_NAME]"
click at [575, 328] on button "Next" at bounding box center [572, 345] width 67 height 34
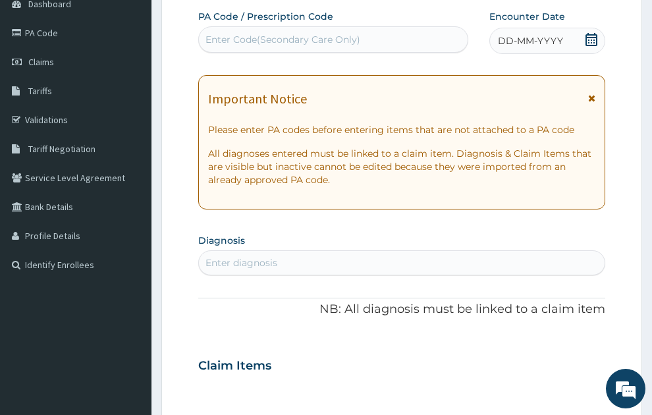
click at [553, 34] on span "DD-MM-YYYY" at bounding box center [530, 40] width 65 height 13
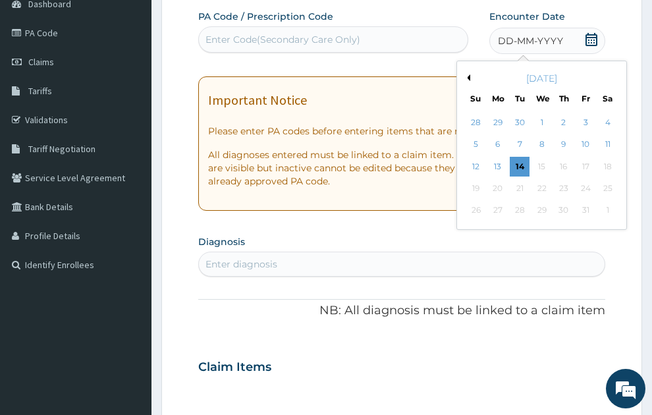
click at [469, 74] on button "Previous Month" at bounding box center [467, 77] width 7 height 7
click at [519, 157] on div "16" at bounding box center [521, 167] width 20 height 20
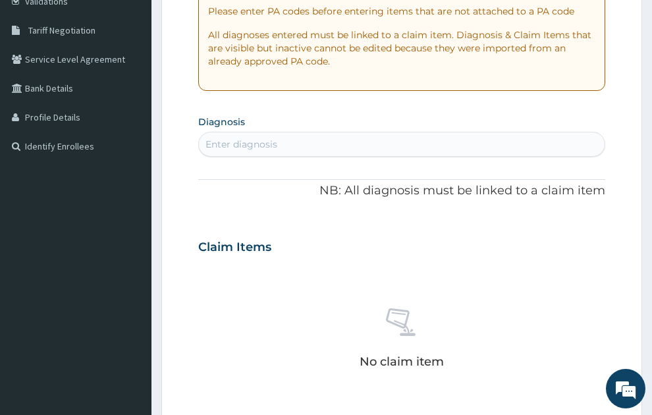
scroll to position [318, 0]
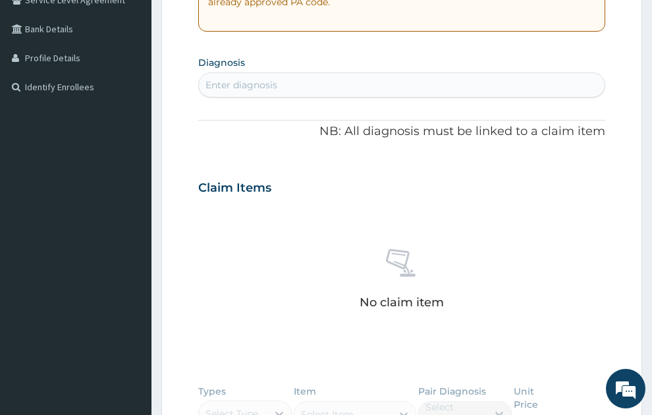
click at [289, 74] on div "Enter diagnosis" at bounding box center [402, 84] width 407 height 21
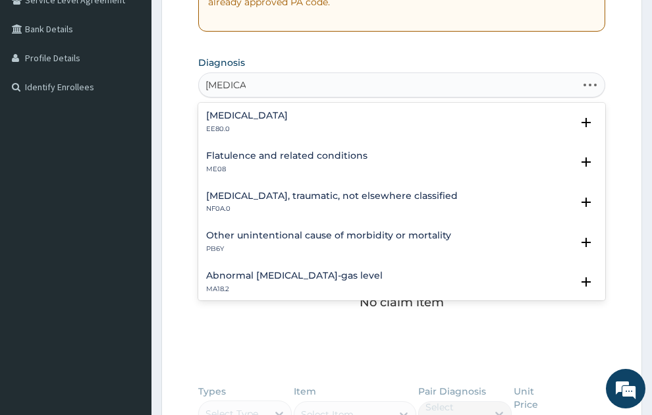
type input "GASTROE"
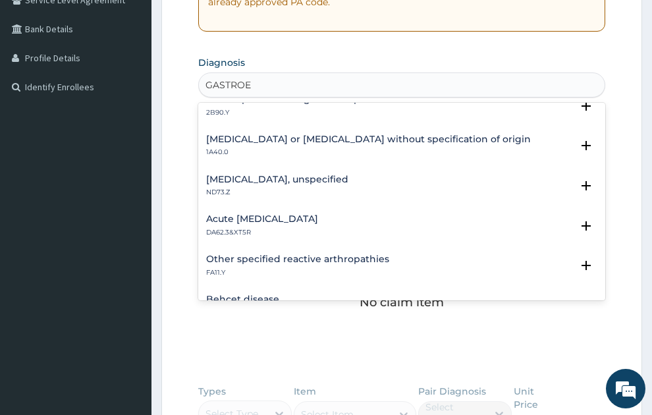
scroll to position [902, 0]
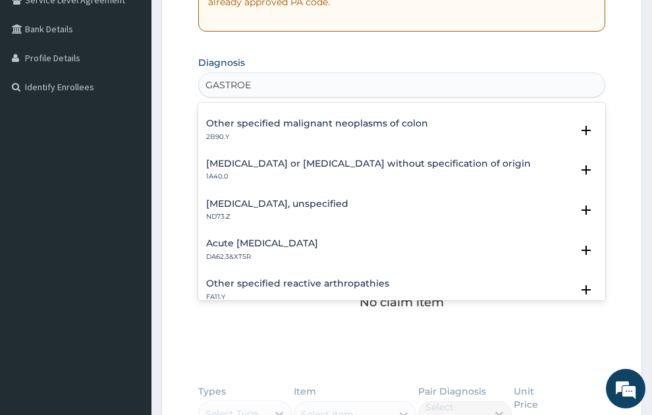
click at [358, 159] on h4 "[MEDICAL_DATA] or [MEDICAL_DATA] without specification of origin" at bounding box center [368, 164] width 325 height 10
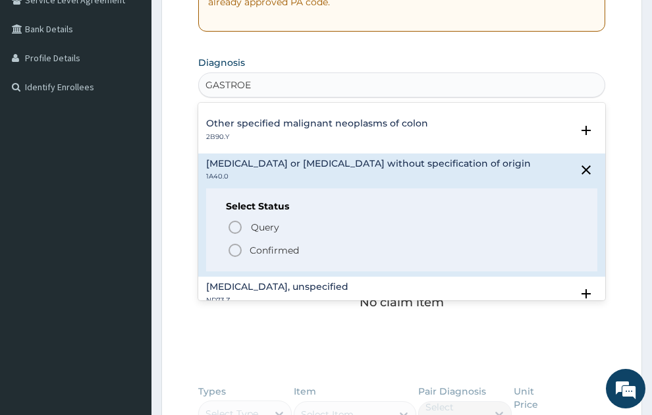
click at [235, 243] on icon "status option filled" at bounding box center [235, 251] width 16 height 16
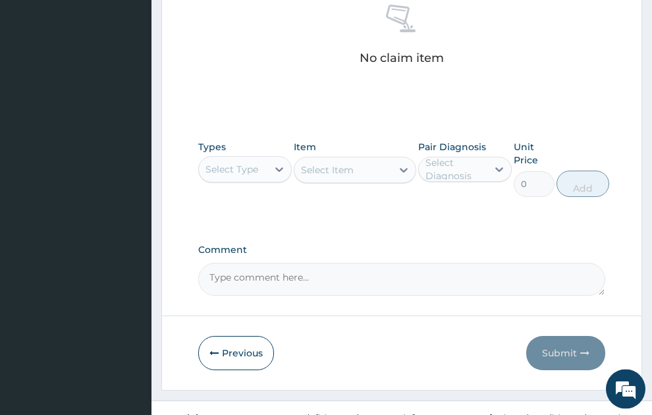
scroll to position [575, 0]
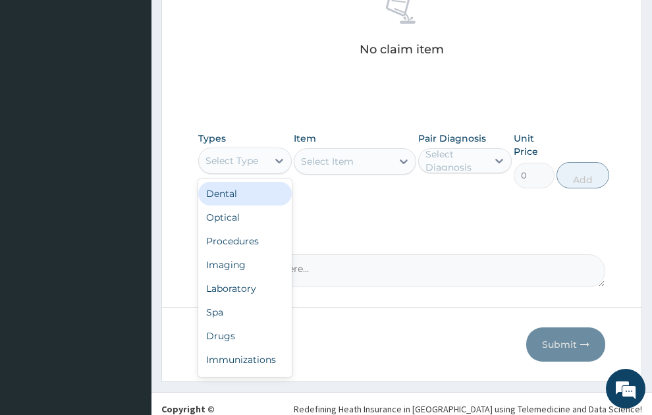
click at [233, 154] on div "Select Type" at bounding box center [232, 160] width 53 height 13
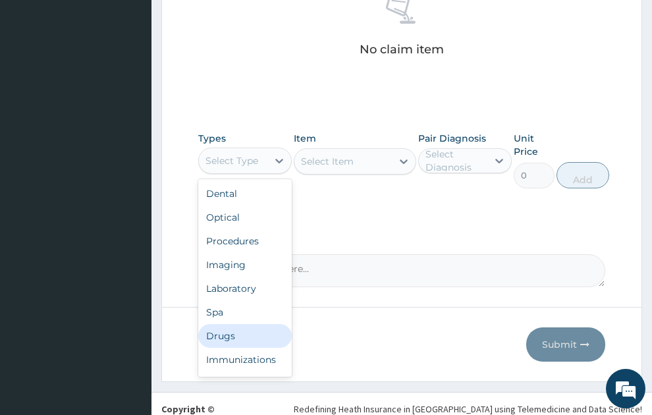
click at [225, 324] on div "Drugs" at bounding box center [245, 336] width 94 height 24
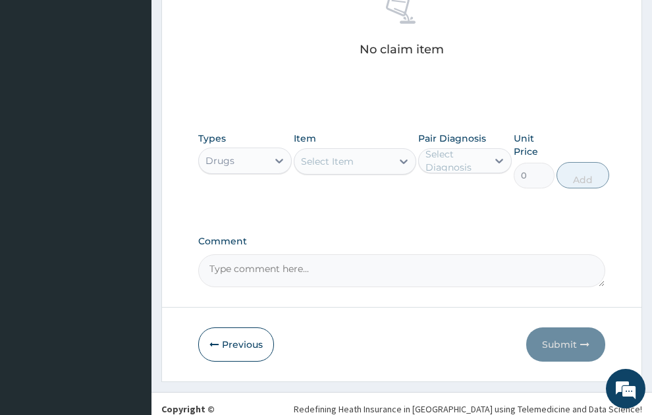
click at [342, 155] on div "Select Item" at bounding box center [327, 161] width 53 height 13
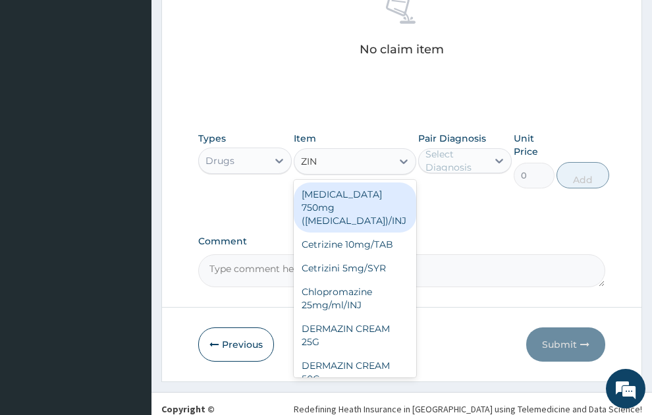
type input "ZINC"
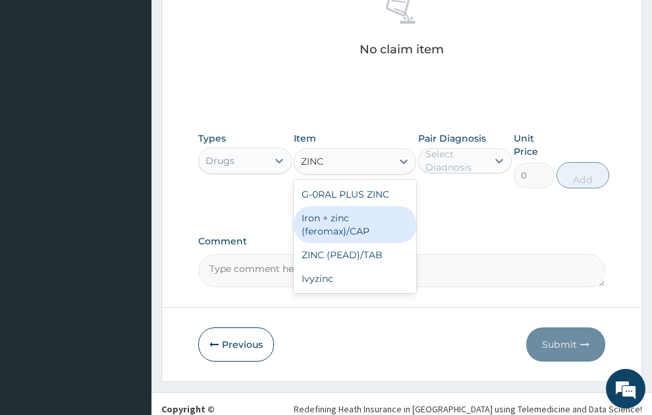
click at [339, 206] on div "Iron + zinc (feromax)/CAP" at bounding box center [355, 224] width 123 height 37
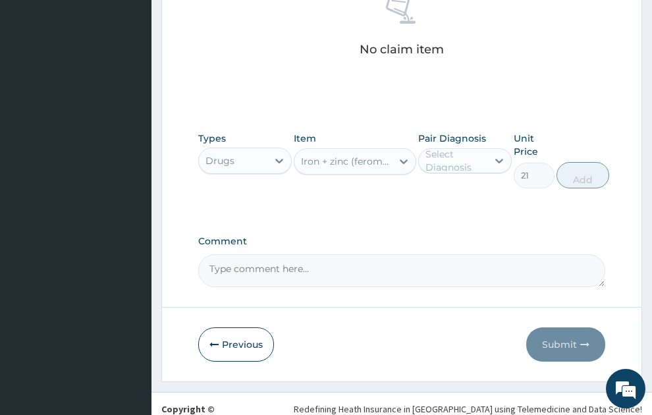
type input "21"
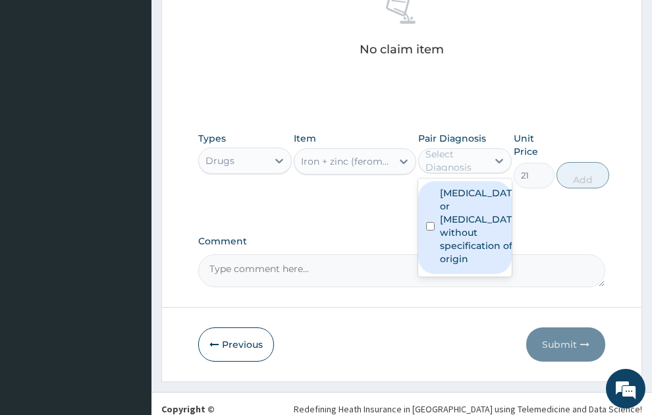
click at [459, 148] on div "Select Diagnosis" at bounding box center [456, 161] width 61 height 26
click at [455, 192] on label "Gastroenteritis or colitis without specification of origin" at bounding box center [479, 226] width 78 height 79
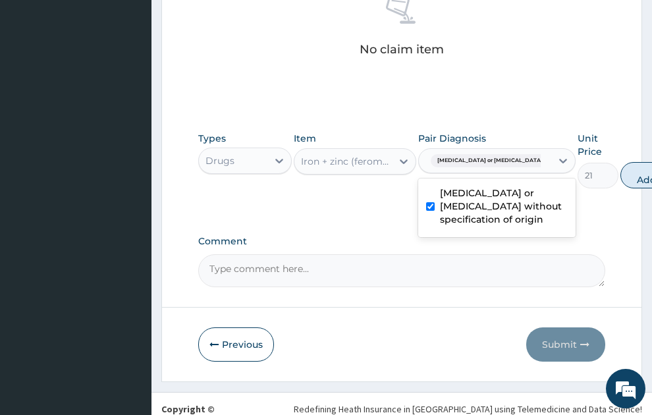
checkbox input "true"
click at [621, 162] on button "Add" at bounding box center [647, 175] width 53 height 26
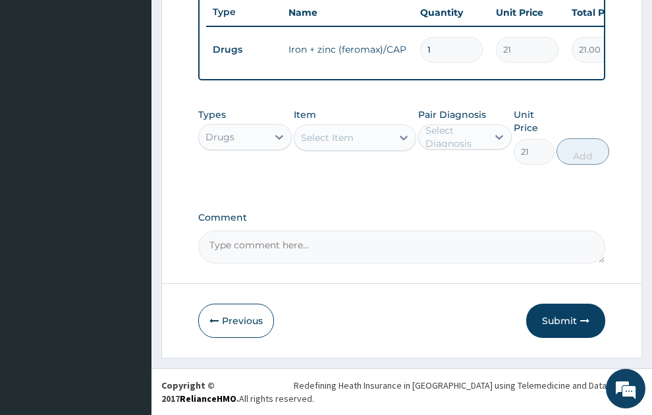
type input "0"
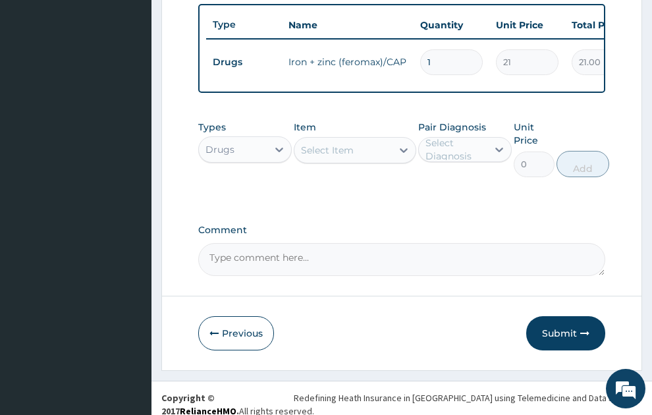
click at [344, 144] on div "Select Item" at bounding box center [327, 150] width 53 height 13
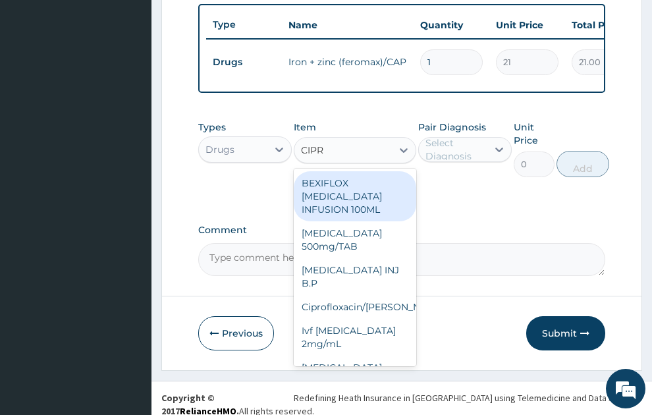
type input "CIPRO"
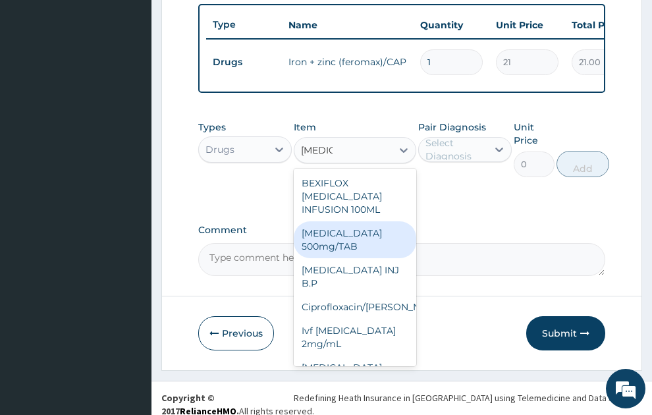
click at [353, 221] on div "[MEDICAL_DATA] 500mg/TAB" at bounding box center [355, 239] width 123 height 37
type input "26.77"
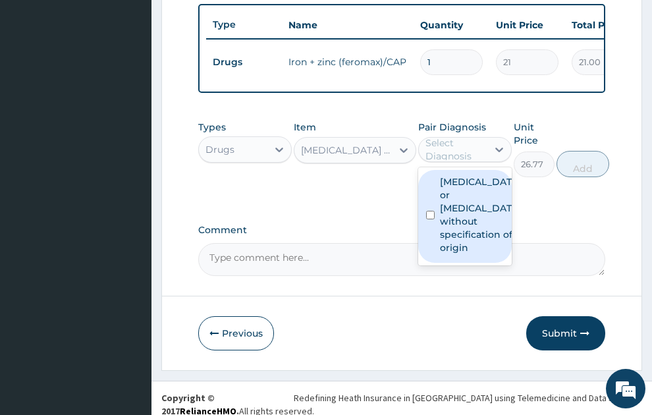
click at [446, 144] on div "Select Diagnosis" at bounding box center [456, 149] width 61 height 26
click at [445, 185] on label "Gastroenteritis or colitis without specification of origin" at bounding box center [479, 214] width 78 height 79
checkbox input "true"
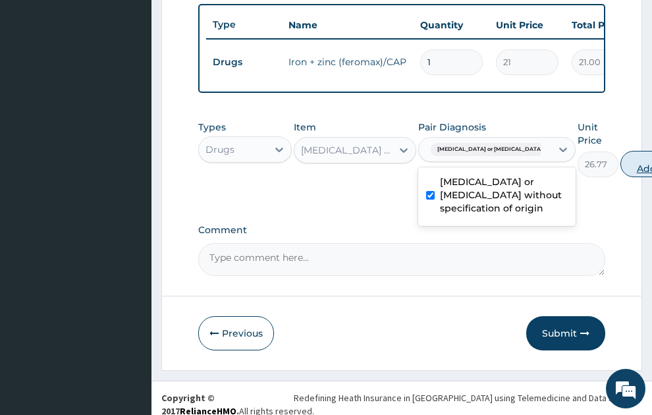
click at [621, 151] on button "Add" at bounding box center [647, 164] width 53 height 26
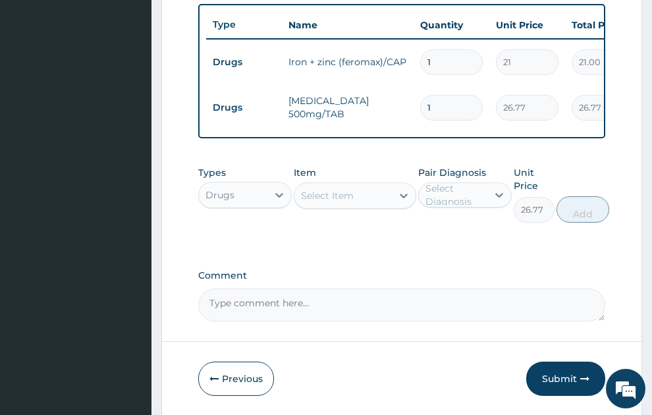
type input "0"
click at [363, 189] on div "Select Item" at bounding box center [344, 195] width 98 height 21
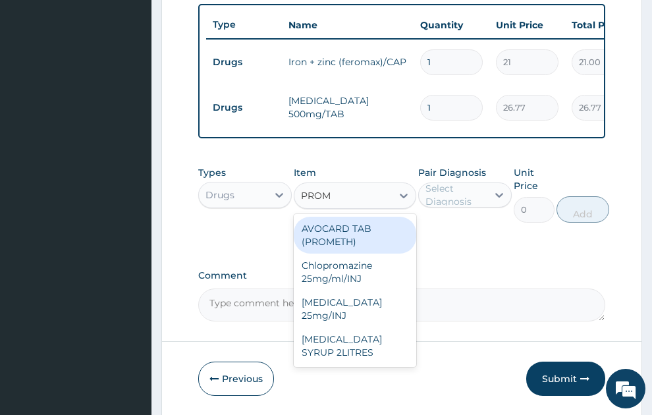
type input "PROME"
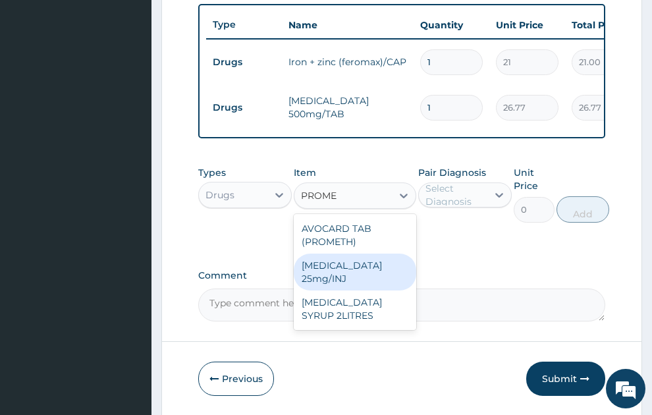
click at [361, 264] on div "[MEDICAL_DATA] 25mg/INJ" at bounding box center [355, 272] width 123 height 37
type input "52.5"
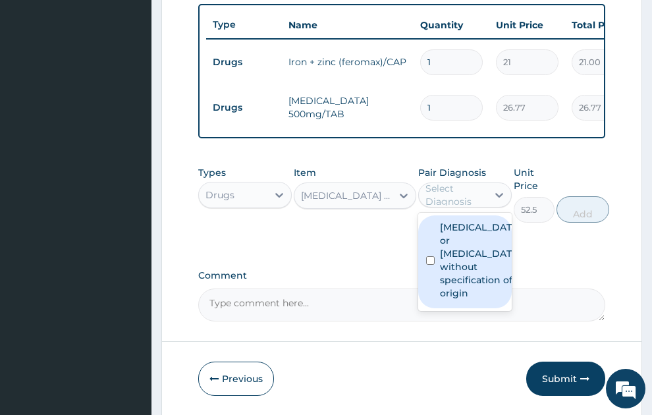
click at [431, 182] on div "Select Diagnosis" at bounding box center [456, 195] width 61 height 26
drag, startPoint x: 446, startPoint y: 243, endPoint x: 606, endPoint y: 210, distance: 162.7
click at [447, 243] on label "Gastroenteritis or colitis without specification of origin" at bounding box center [479, 260] width 78 height 79
checkbox input "true"
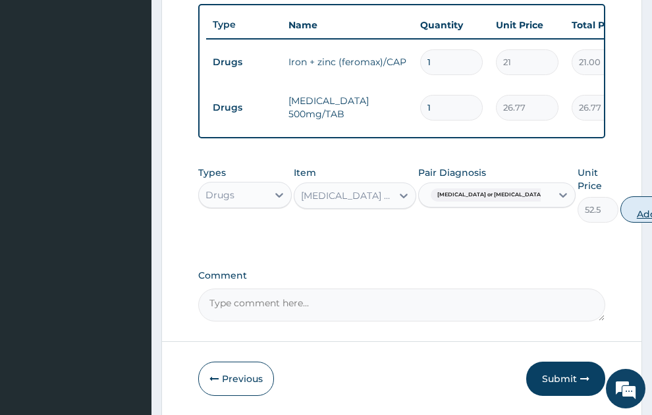
click at [621, 197] on button "Add" at bounding box center [647, 209] width 53 height 26
type input "0"
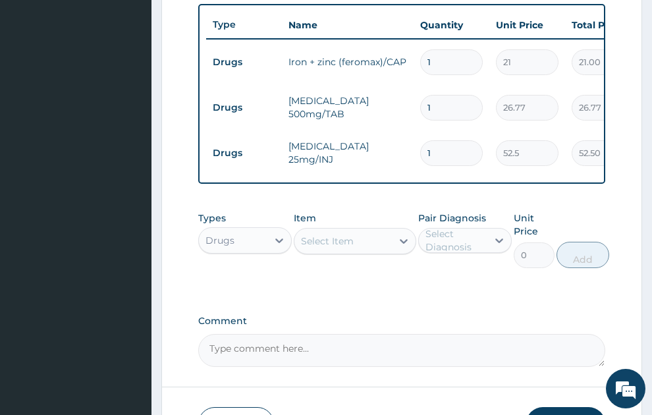
click at [333, 235] on div "Select Item" at bounding box center [327, 241] width 53 height 13
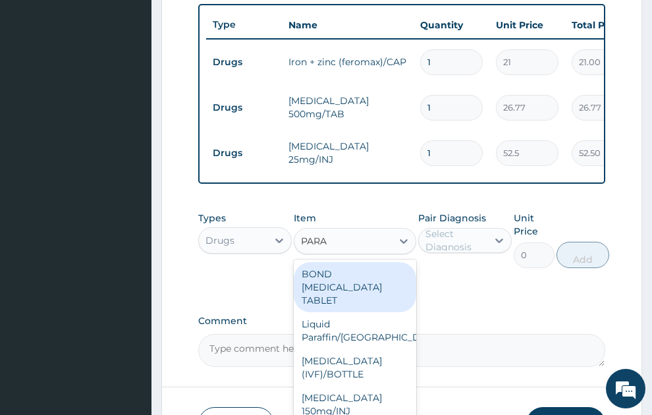
type input "PARAC"
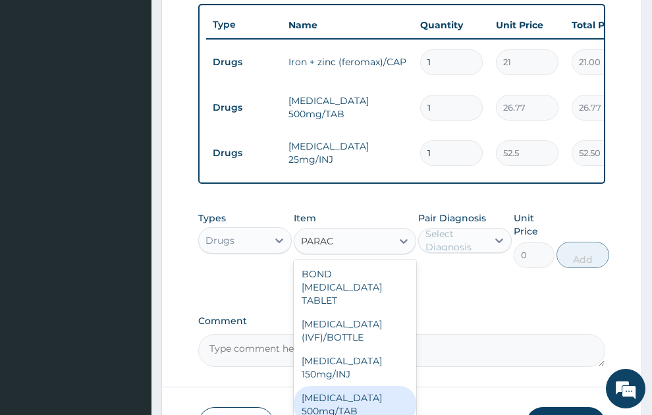
drag, startPoint x: 337, startPoint y: 395, endPoint x: 438, endPoint y: 307, distance: 133.6
click at [339, 395] on div "[MEDICAL_DATA] 500mg/TAB" at bounding box center [355, 404] width 123 height 37
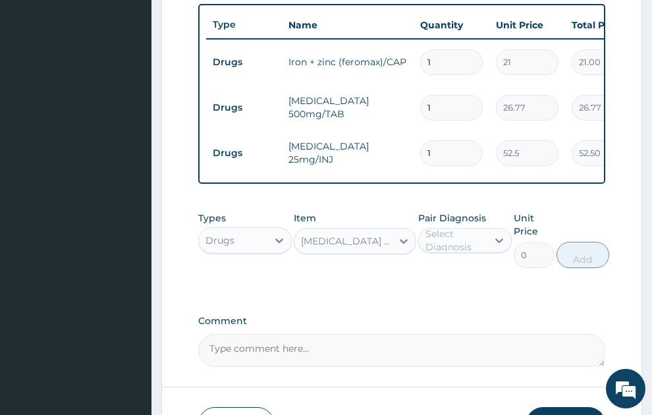
type input "5.25"
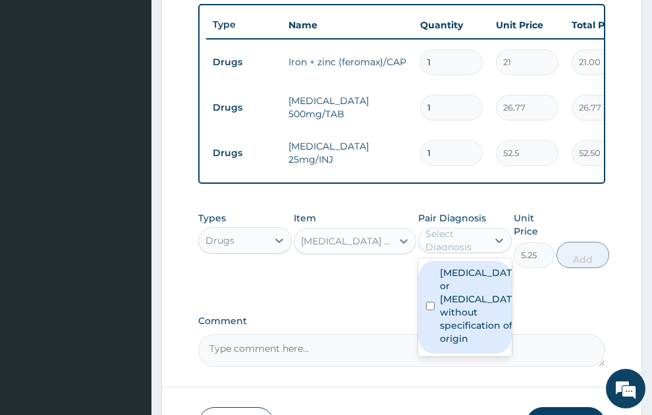
click at [463, 230] on div "Select Diagnosis" at bounding box center [456, 240] width 61 height 26
drag, startPoint x: 465, startPoint y: 302, endPoint x: 644, endPoint y: 235, distance: 191.2
click at [467, 301] on label "Gastroenteritis or colitis without specification of origin" at bounding box center [479, 305] width 78 height 79
checkbox input "true"
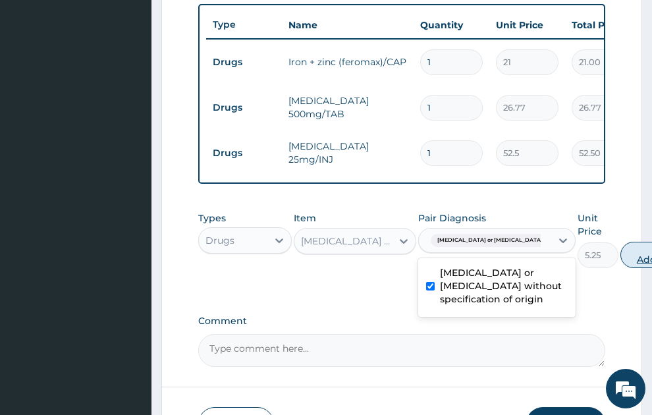
click at [621, 246] on button "Add" at bounding box center [647, 255] width 53 height 26
type input "0"
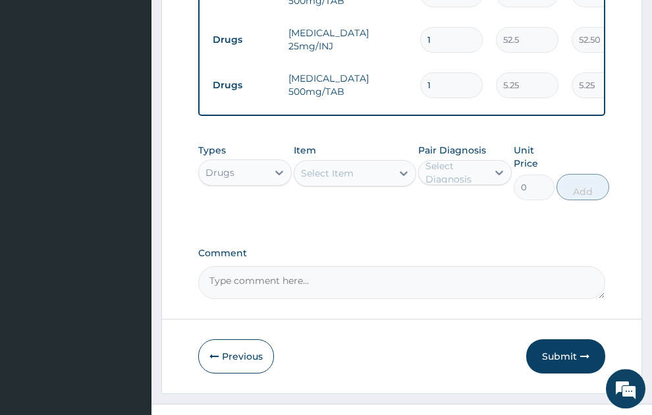
scroll to position [660, 0]
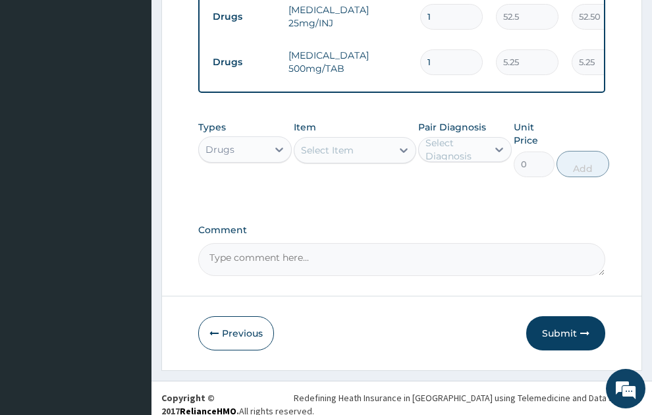
click at [347, 144] on div "Select Item" at bounding box center [327, 150] width 53 height 13
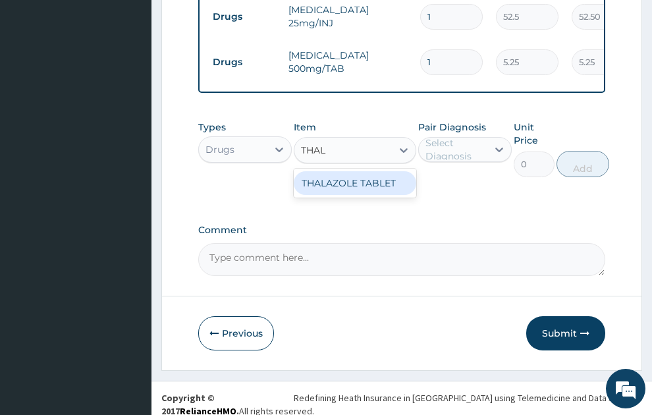
type input "THALA"
click at [362, 173] on div "THALAZOLE TABLET" at bounding box center [355, 183] width 123 height 24
type input "13.12"
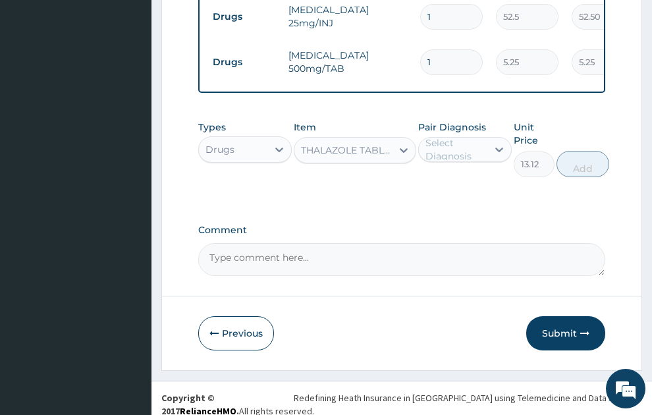
click at [482, 124] on div "Pair Diagnosis Select Diagnosis" at bounding box center [466, 149] width 94 height 57
click at [463, 142] on div "Select Diagnosis" at bounding box center [456, 149] width 61 height 26
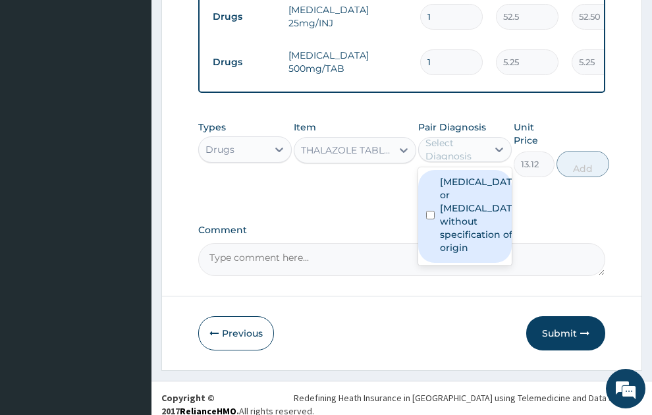
drag, startPoint x: 471, startPoint y: 201, endPoint x: 573, endPoint y: 156, distance: 112.2
click at [477, 196] on label "Gastroenteritis or colitis without specification of origin" at bounding box center [479, 214] width 78 height 79
checkbox input "true"
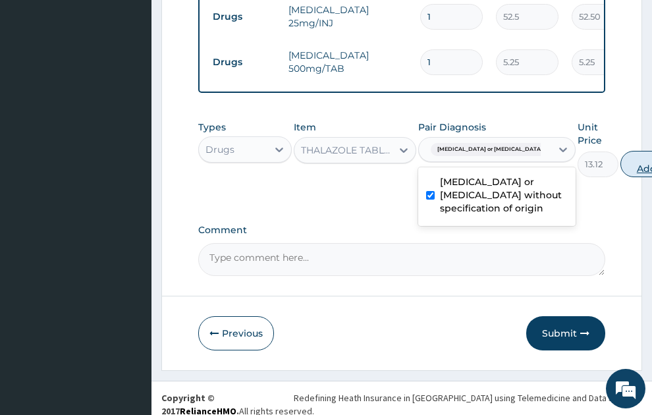
click at [625, 151] on button "Add" at bounding box center [647, 164] width 53 height 26
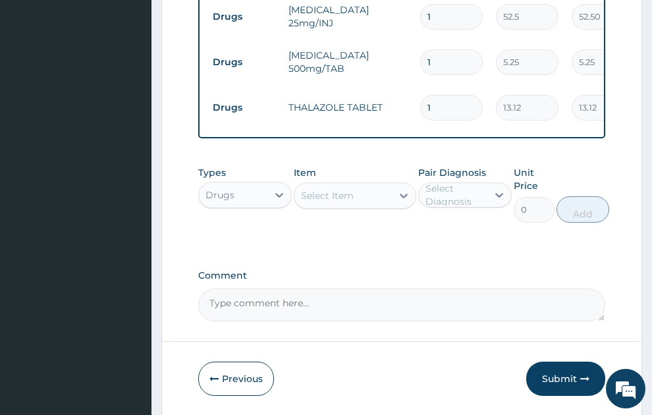
click at [333, 192] on div "Select Item" at bounding box center [344, 195] width 98 height 21
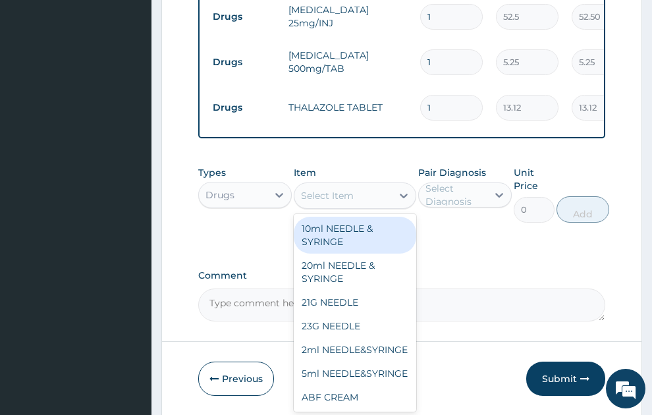
click at [249, 187] on div "Drugs" at bounding box center [233, 195] width 69 height 21
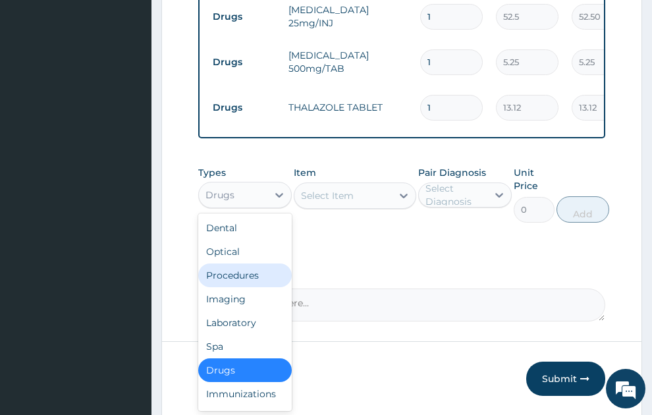
click at [253, 264] on div "Procedures" at bounding box center [245, 276] width 94 height 24
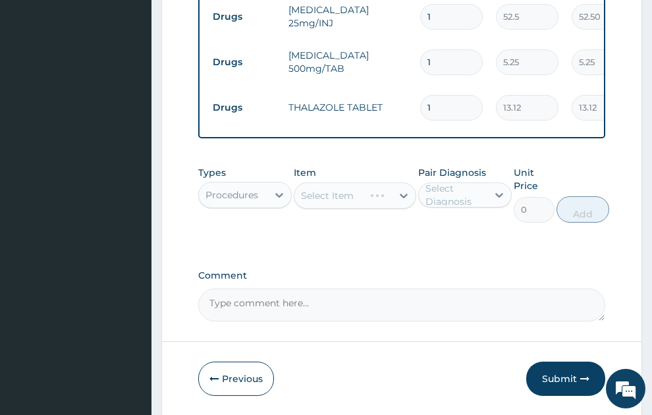
click at [375, 183] on div "Select Item" at bounding box center [355, 196] width 123 height 26
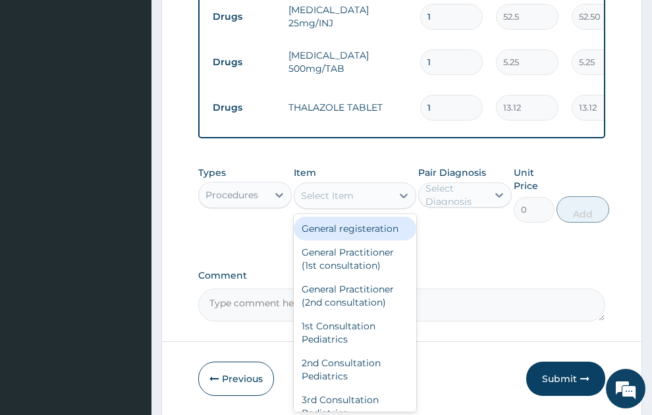
click at [335, 189] on div "Select Item" at bounding box center [327, 195] width 53 height 13
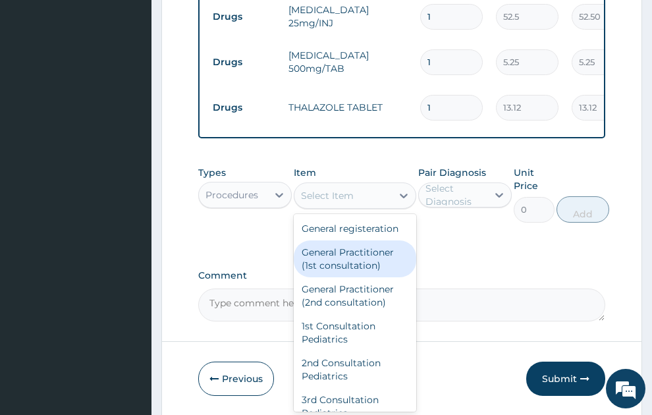
click at [366, 260] on div "General Practitioner (1st consultation)" at bounding box center [355, 259] width 123 height 37
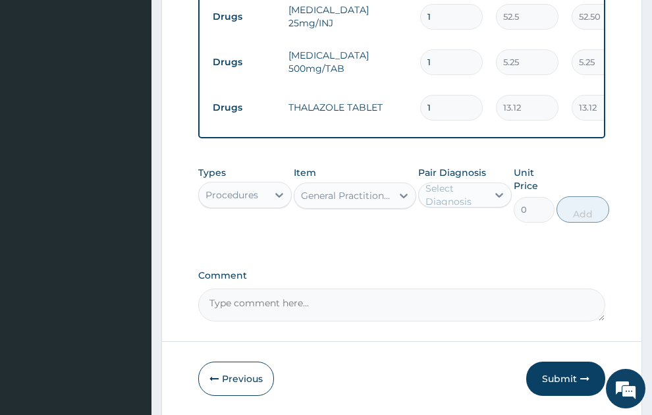
type input "1500"
click at [458, 188] on div "Select Diagnosis" at bounding box center [456, 195] width 61 height 26
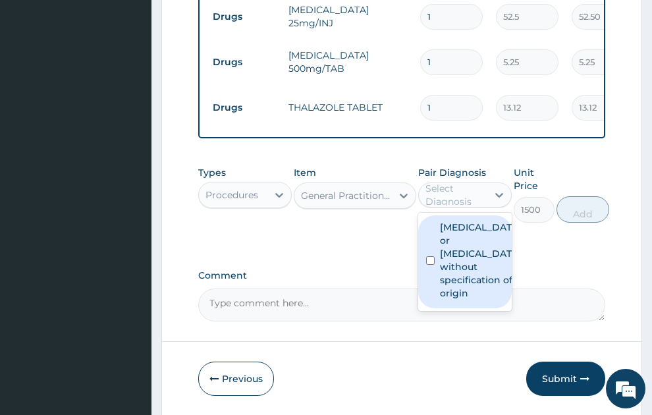
click at [457, 237] on label "Gastroenteritis or colitis without specification of origin" at bounding box center [479, 260] width 78 height 79
checkbox input "true"
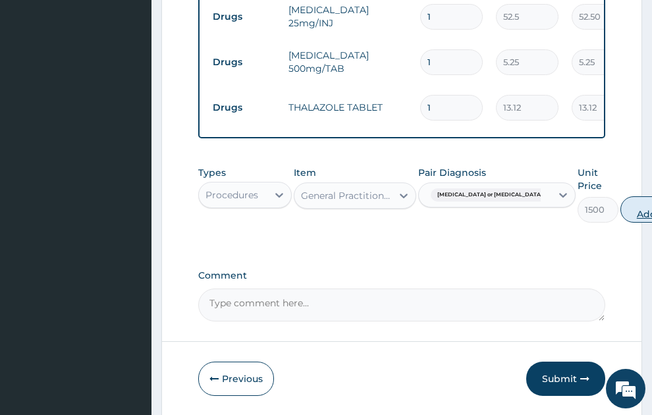
click at [623, 199] on button "Add" at bounding box center [647, 209] width 53 height 26
type input "0"
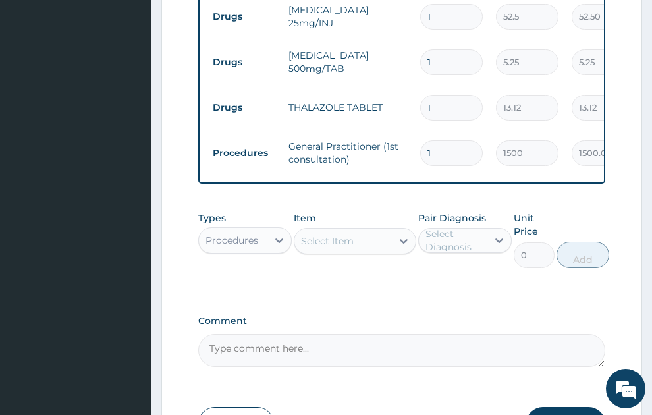
click at [452, 95] on input "1" at bounding box center [451, 108] width 63 height 26
type input "12"
type input "157.44"
type input "12"
click at [454, 49] on input "1" at bounding box center [451, 62] width 63 height 26
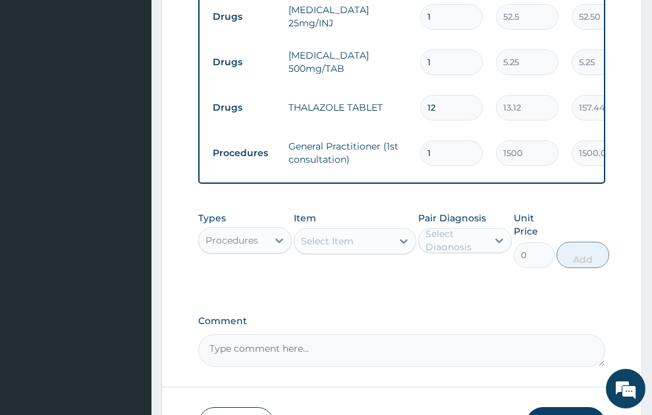
type input "18"
type input "94.50"
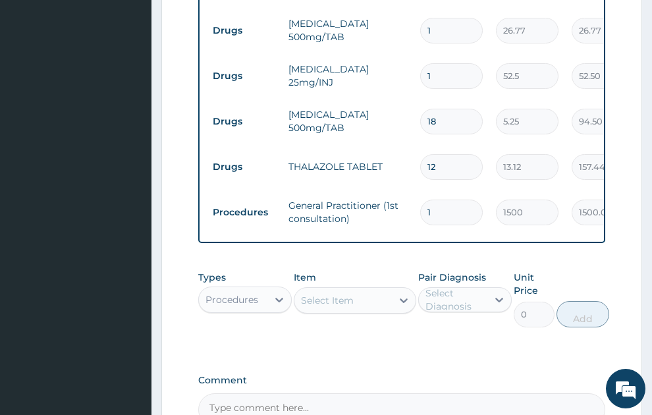
scroll to position [541, 0]
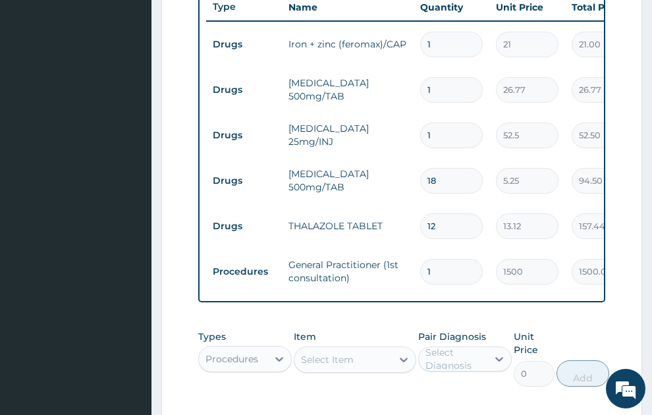
type input "18"
click at [423, 77] on input "1" at bounding box center [451, 90] width 63 height 26
type input "21"
type input "562.17"
type input "21"
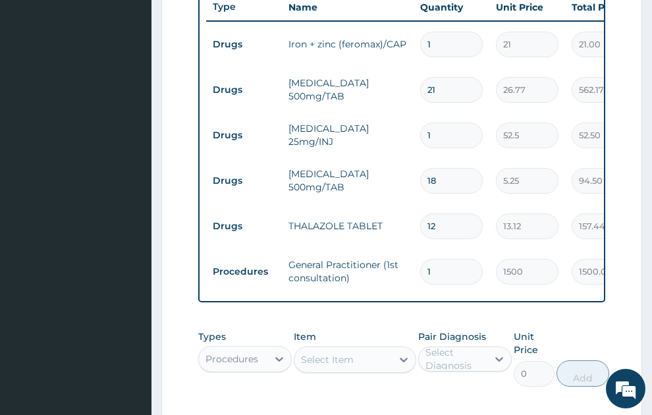
click at [434, 32] on input "1" at bounding box center [451, 45] width 63 height 26
type input "10"
type input "210.00"
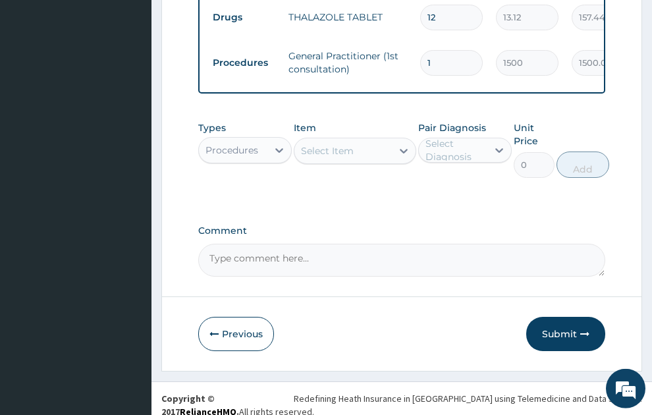
scroll to position [751, 0]
type input "10"
click at [566, 316] on button "Submit" at bounding box center [566, 333] width 79 height 34
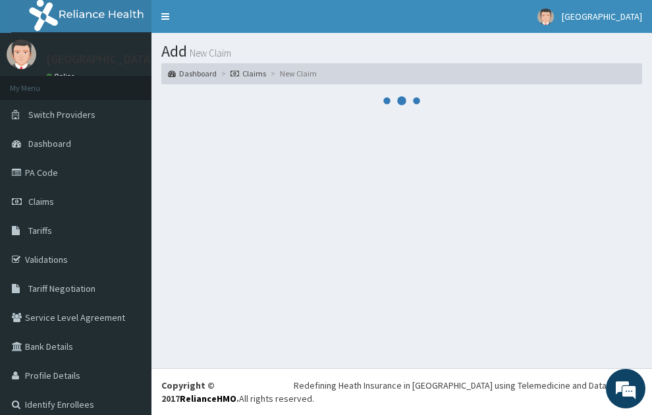
scroll to position [0, 0]
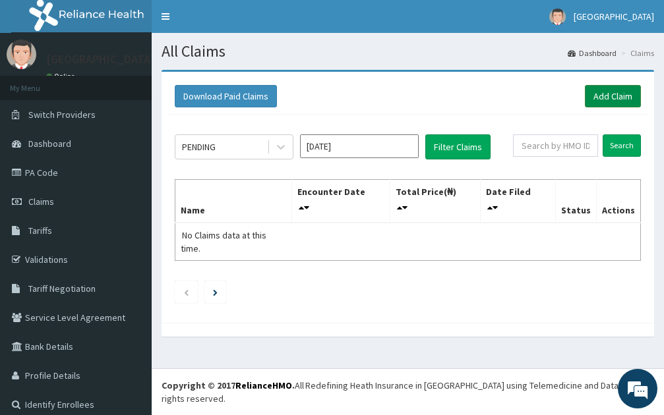
click at [602, 94] on link "Add Claim" at bounding box center [613, 96] width 56 height 22
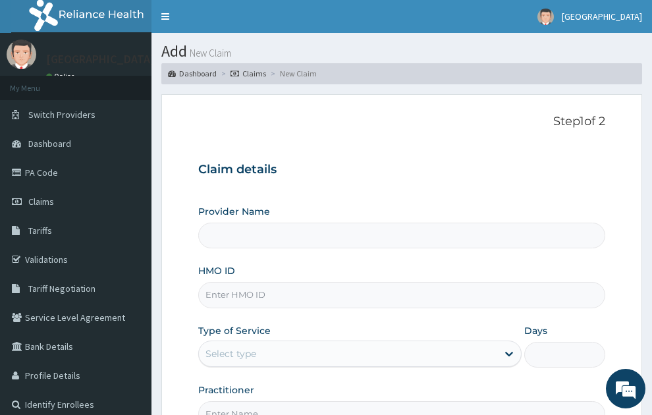
click at [230, 282] on input "HMO ID" at bounding box center [402, 295] width 408 height 26
type input "TS"
type input "SONEX CLINICS LTD"
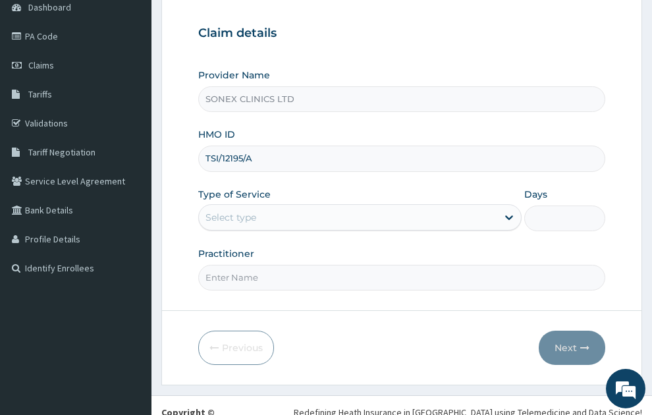
scroll to position [140, 0]
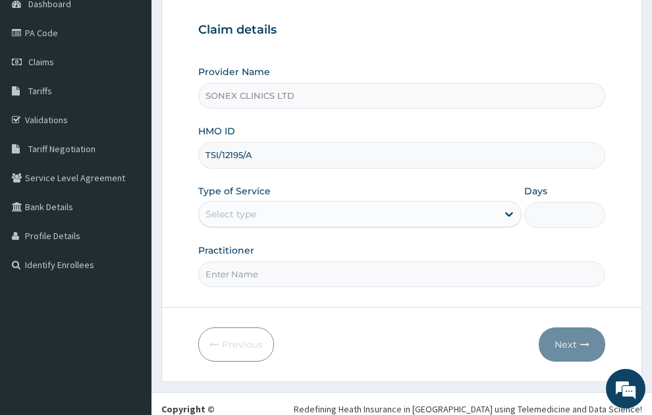
type input "TSI/12195/A"
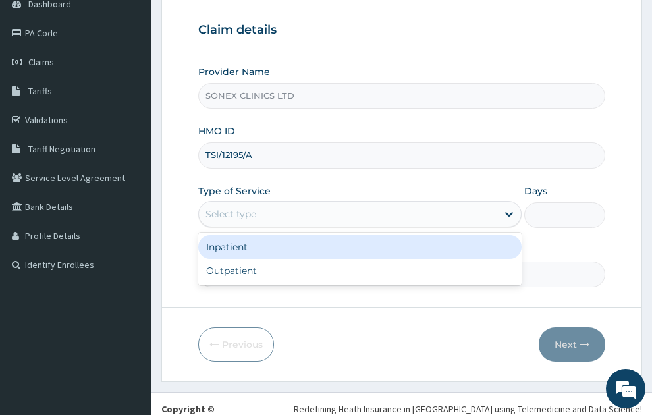
drag, startPoint x: 267, startPoint y: 192, endPoint x: 256, endPoint y: 262, distance: 71.4
click at [266, 204] on div "Select type" at bounding box center [348, 214] width 299 height 21
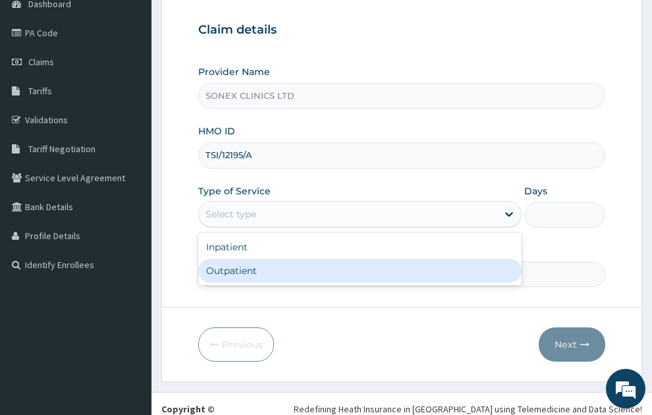
click at [256, 259] on div "Outpatient" at bounding box center [360, 271] width 324 height 24
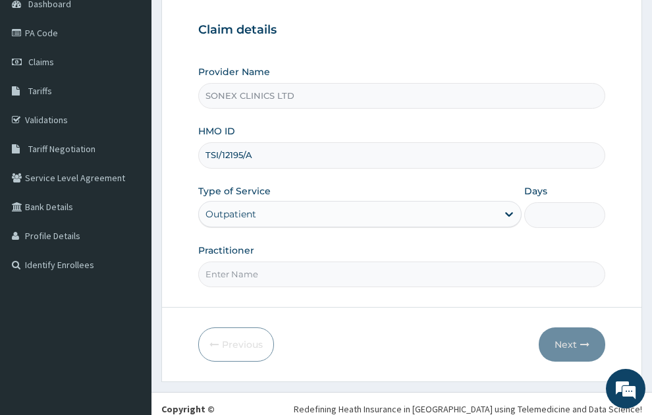
type input "1"
click at [256, 262] on input "Practitioner" at bounding box center [402, 275] width 408 height 26
type input "[PERSON_NAME]"
click at [577, 328] on button "Next" at bounding box center [572, 345] width 67 height 34
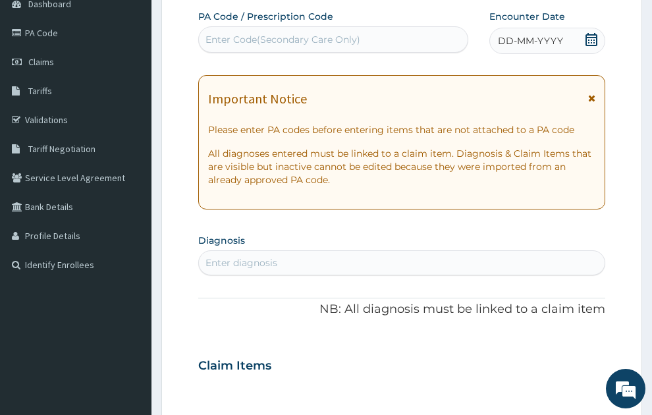
click at [550, 34] on span "DD-MM-YYYY" at bounding box center [530, 40] width 65 height 13
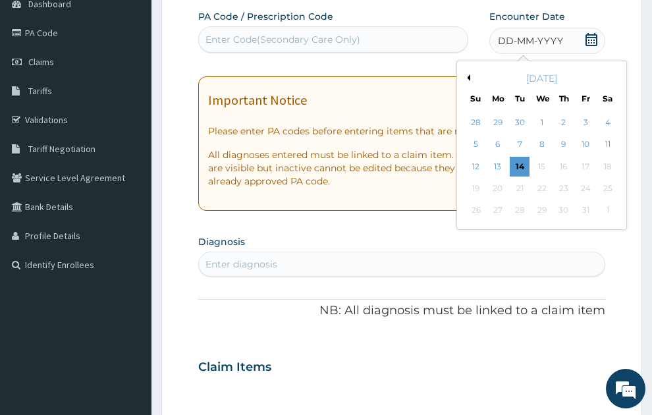
click at [469, 72] on div "[DATE]" at bounding box center [542, 78] width 159 height 13
click at [470, 74] on button "Previous Month" at bounding box center [467, 77] width 7 height 7
click at [585, 157] on div "19" at bounding box center [587, 167] width 20 height 20
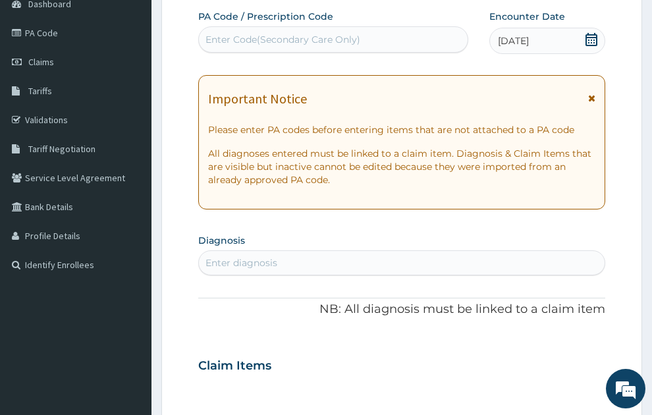
click at [534, 252] on div "Enter diagnosis" at bounding box center [402, 262] width 407 height 21
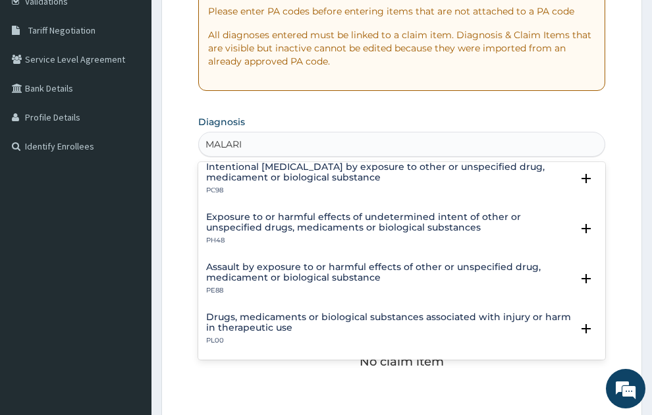
scroll to position [0, 0]
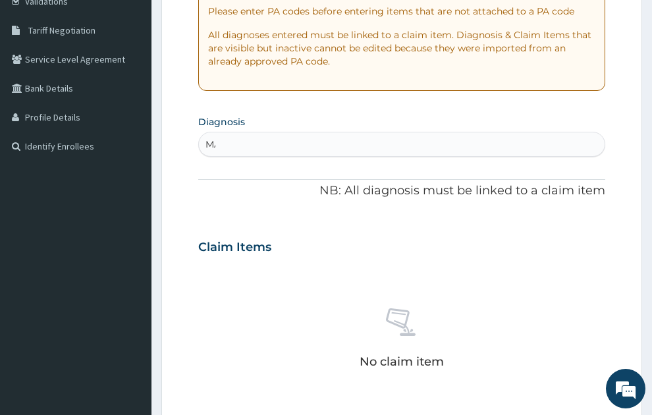
type input "M"
type input "COUGH"
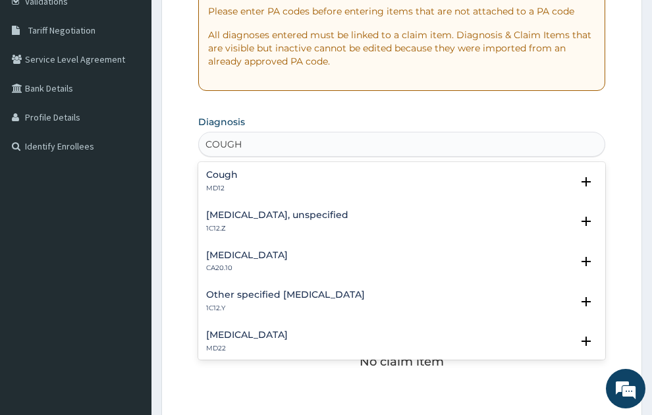
click at [234, 170] on h4 "Cough" at bounding box center [222, 175] width 32 height 10
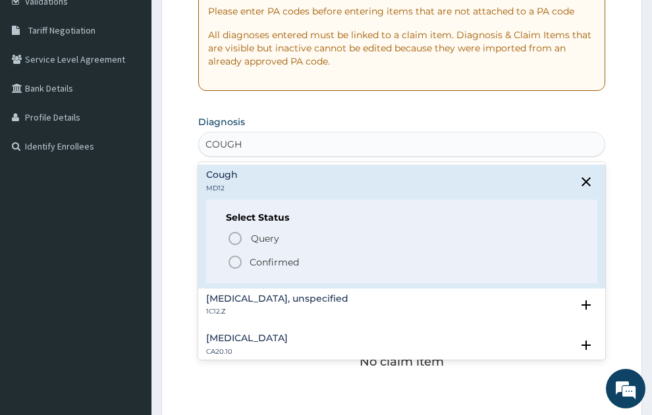
click at [256, 256] on p "Confirmed" at bounding box center [274, 262] width 49 height 13
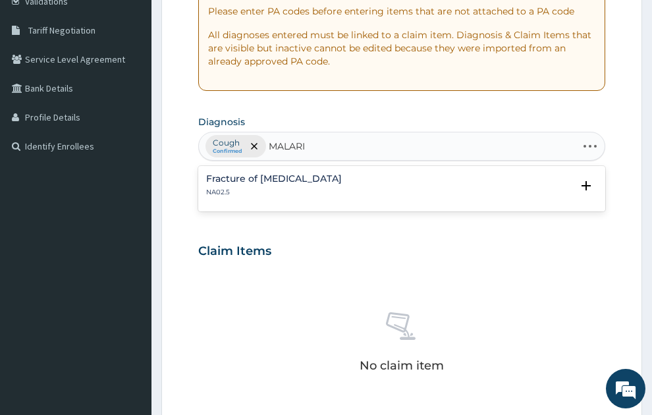
type input "MALARIA"
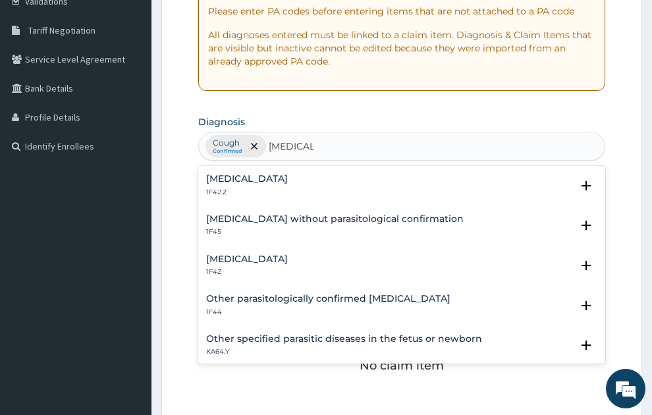
click at [262, 254] on h4 "Malaria, unspecified" at bounding box center [247, 259] width 82 height 10
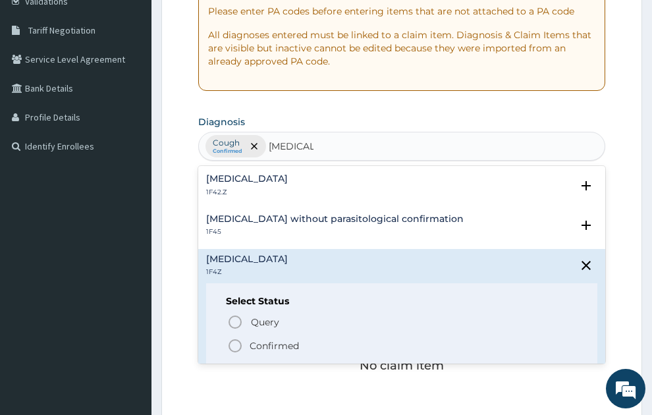
click at [274, 339] on p "Confirmed" at bounding box center [274, 345] width 49 height 13
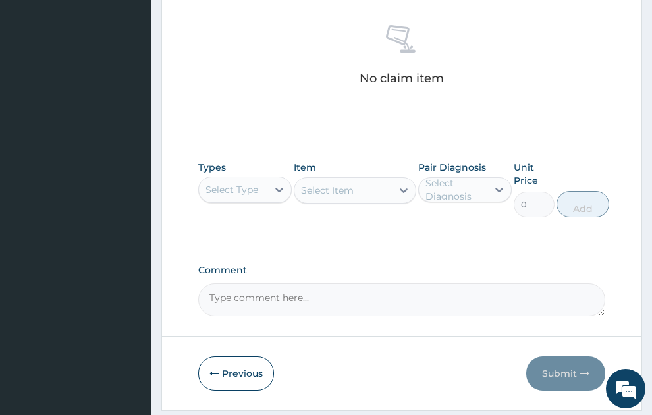
scroll to position [555, 0]
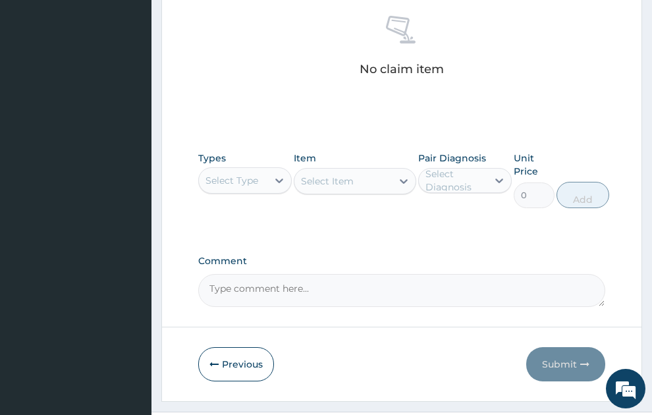
click at [231, 174] on div "Select Type" at bounding box center [232, 180] width 53 height 13
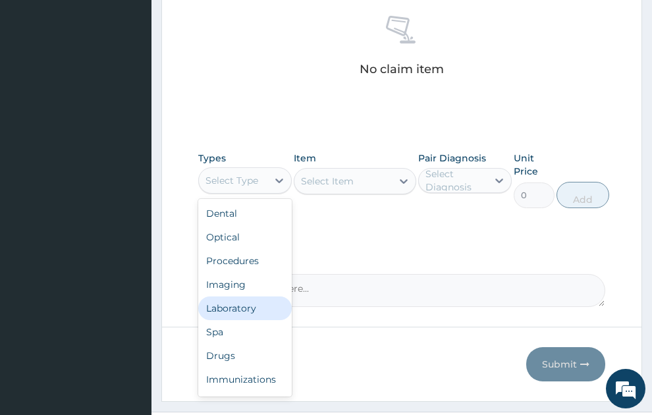
drag, startPoint x: 245, startPoint y: 283, endPoint x: 320, endPoint y: 205, distance: 108.1
click at [245, 297] on div "Laboratory" at bounding box center [245, 309] width 94 height 24
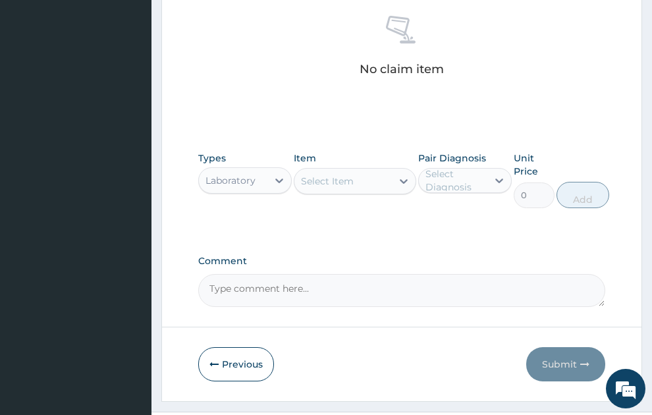
click at [345, 175] on div "Select Item" at bounding box center [327, 181] width 53 height 13
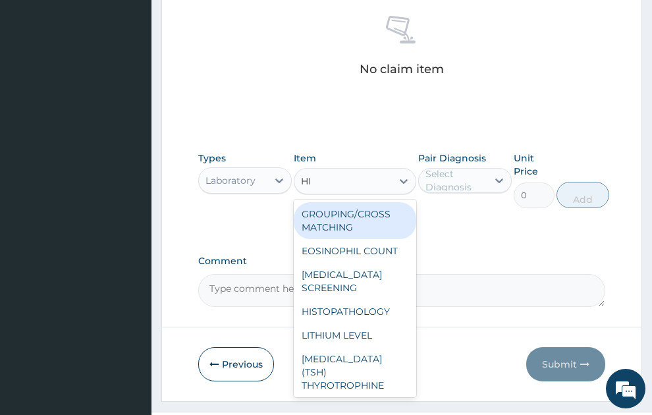
type input "HIV"
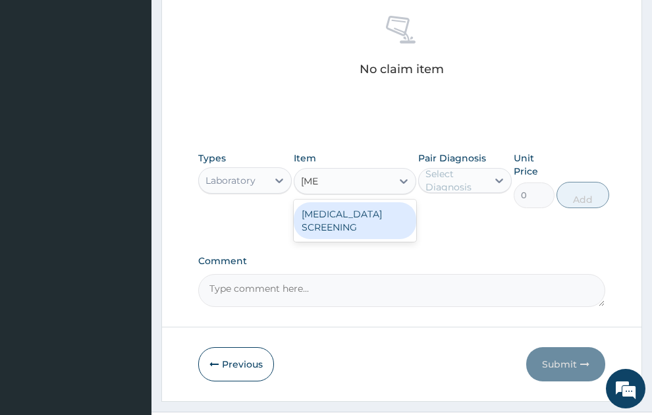
click at [345, 202] on div "[MEDICAL_DATA] SCREENING" at bounding box center [355, 220] width 123 height 37
type input "800"
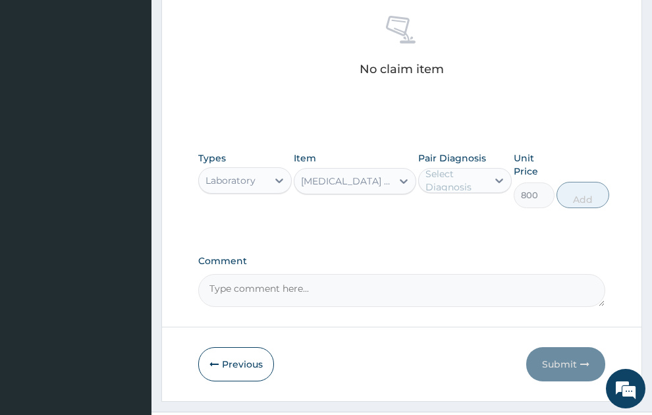
click at [475, 167] on div "Select Diagnosis" at bounding box center [456, 180] width 61 height 26
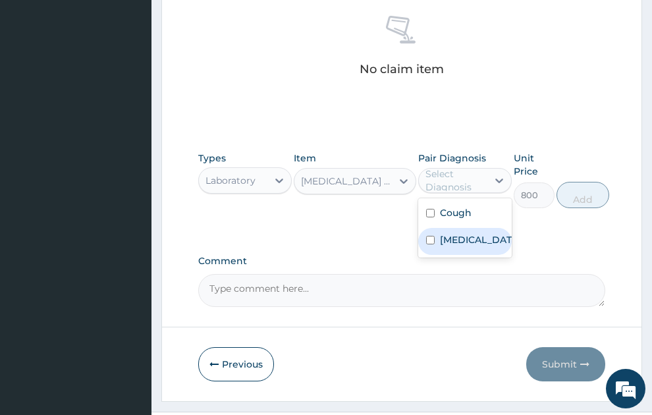
click at [471, 233] on label "[MEDICAL_DATA]" at bounding box center [479, 239] width 78 height 13
checkbox input "true"
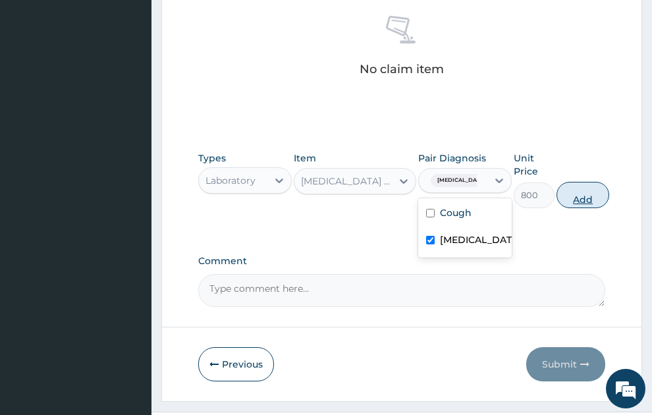
click at [590, 182] on button "Add" at bounding box center [583, 195] width 53 height 26
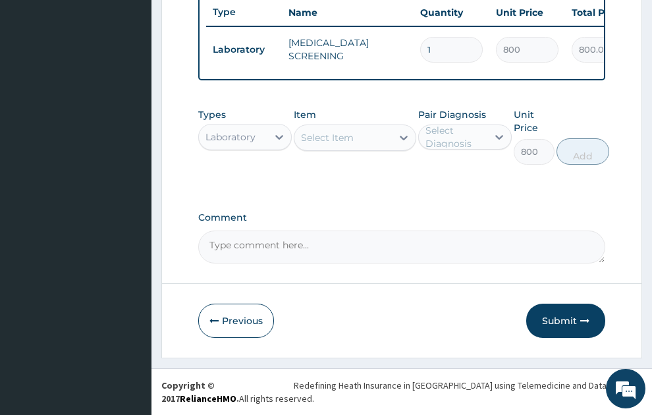
type input "0"
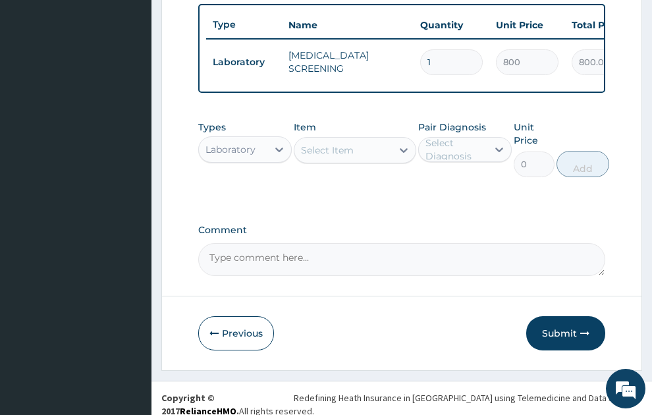
click at [341, 144] on div "Select Item" at bounding box center [327, 150] width 53 height 13
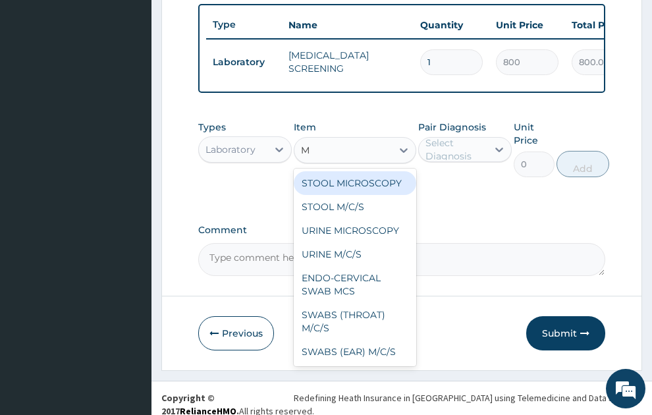
type input "MP"
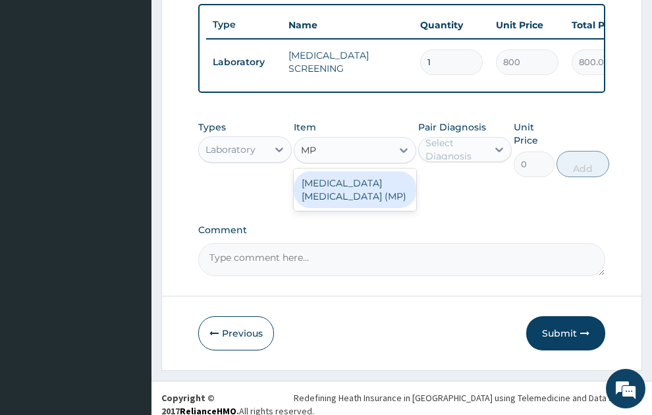
click at [390, 171] on div "[MEDICAL_DATA] [MEDICAL_DATA] (MP)" at bounding box center [355, 189] width 123 height 37
type input "560"
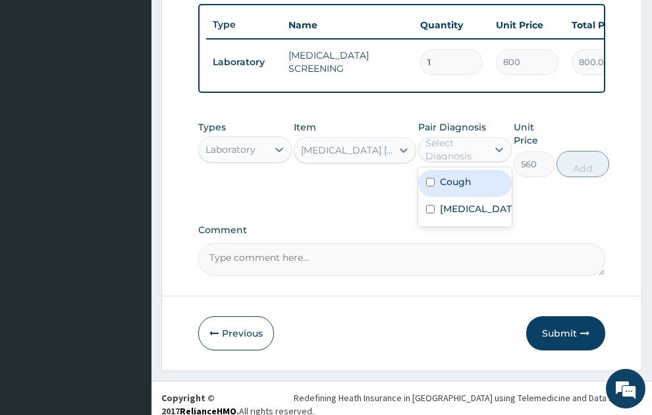
click at [466, 142] on div "Select Diagnosis" at bounding box center [456, 149] width 61 height 26
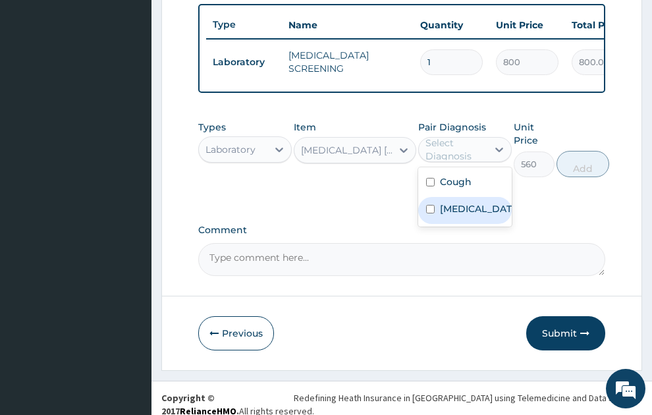
click at [461, 202] on label "[MEDICAL_DATA]" at bounding box center [479, 208] width 78 height 13
checkbox input "true"
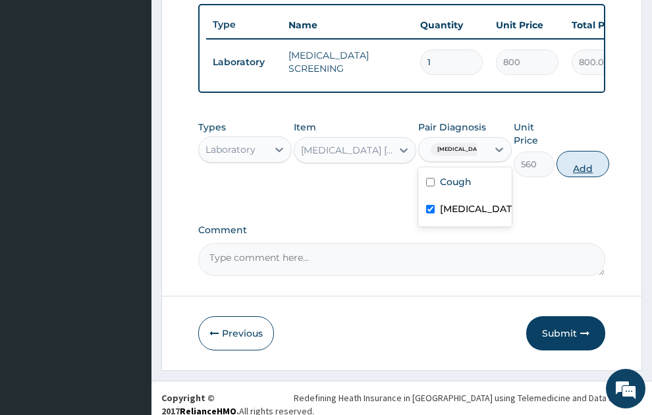
click at [591, 158] on button "Add" at bounding box center [583, 164] width 53 height 26
type input "0"
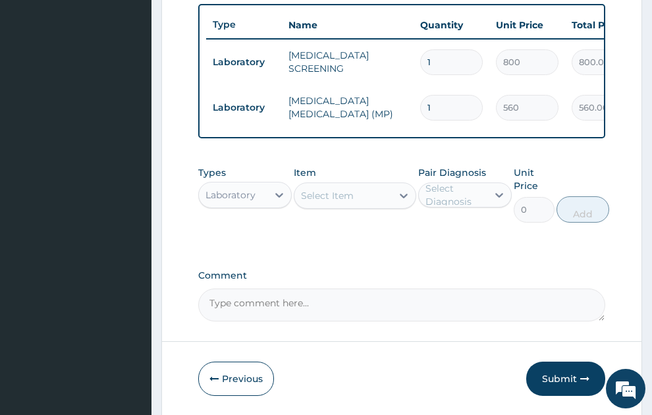
click at [332, 190] on div "Select Item" at bounding box center [344, 195] width 98 height 21
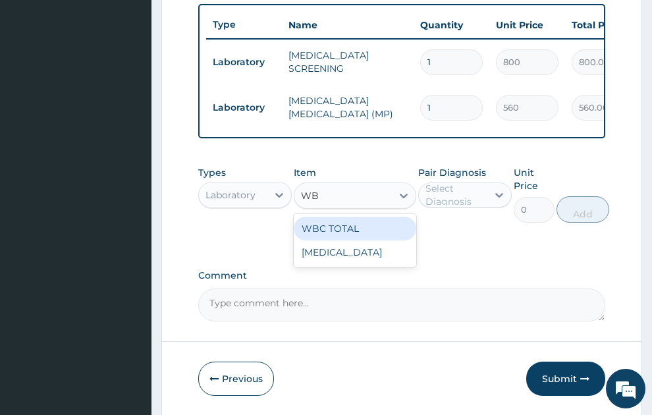
type input "WBC"
click at [349, 217] on div "WBC TOTAL" at bounding box center [355, 229] width 123 height 24
type input "640"
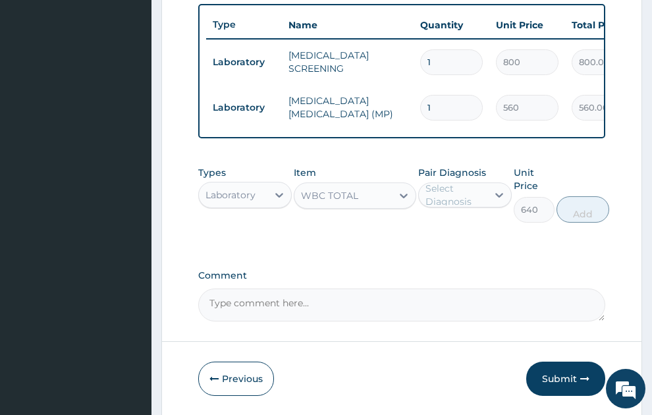
drag, startPoint x: 457, startPoint y: 181, endPoint x: 459, endPoint y: 190, distance: 9.4
click at [457, 183] on div "Select Diagnosis" at bounding box center [456, 195] width 61 height 26
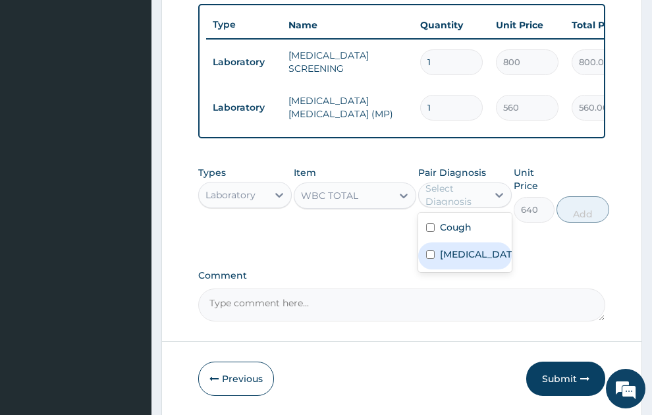
click at [467, 248] on label "[MEDICAL_DATA]" at bounding box center [479, 254] width 78 height 13
checkbox input "true"
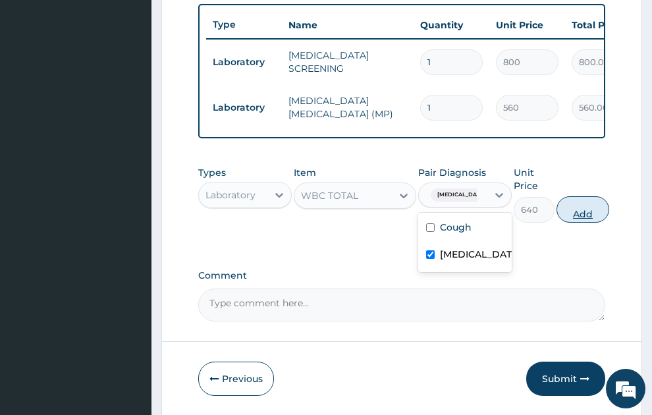
click at [589, 203] on button "Add" at bounding box center [583, 209] width 53 height 26
type input "0"
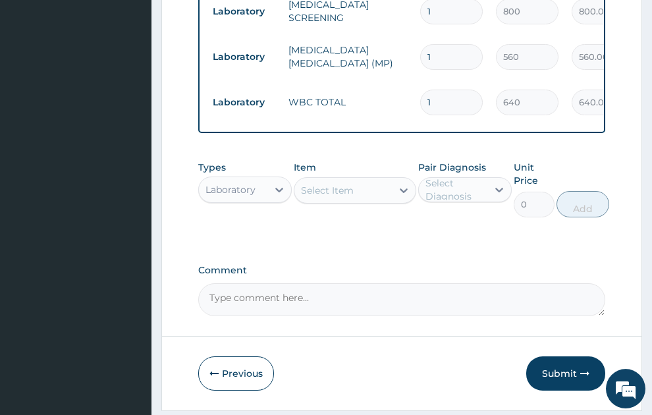
scroll to position [614, 0]
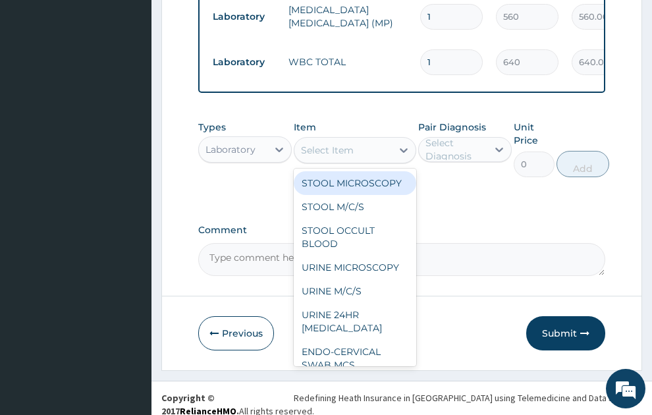
click at [327, 144] on div "Select Item" at bounding box center [327, 150] width 53 height 13
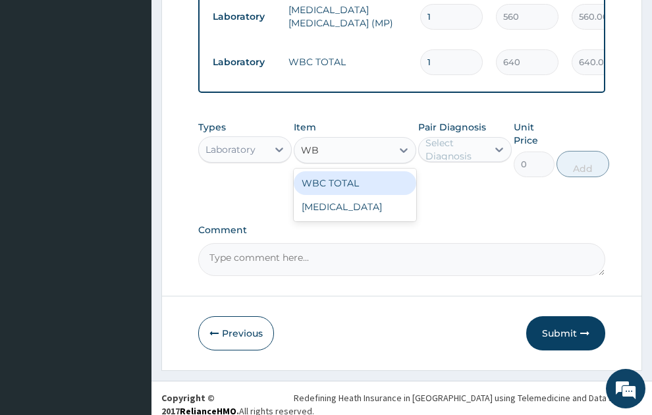
type input "WBC"
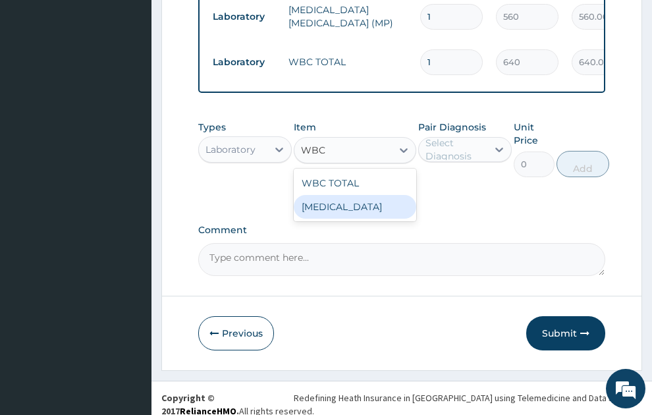
drag, startPoint x: 364, startPoint y: 195, endPoint x: 492, endPoint y: 119, distance: 148.6
click at [367, 195] on div "[MEDICAL_DATA]" at bounding box center [355, 207] width 123 height 24
type input "640"
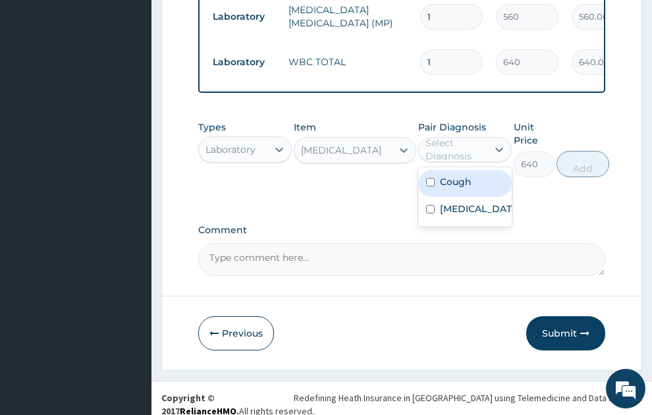
drag, startPoint x: 472, startPoint y: 130, endPoint x: 458, endPoint y: 190, distance: 62.2
click at [471, 136] on div "Select Diagnosis" at bounding box center [456, 149] width 61 height 26
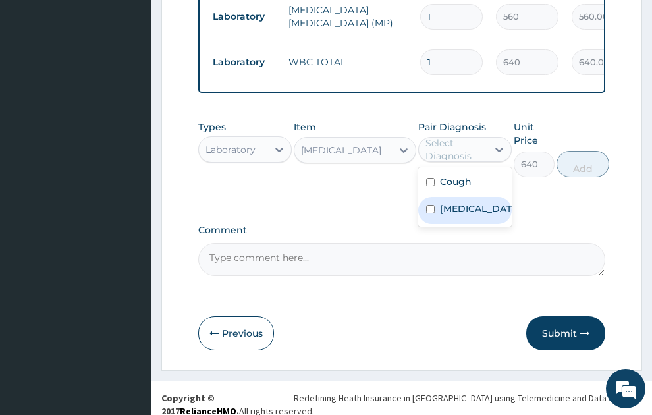
click at [457, 202] on label "[MEDICAL_DATA]" at bounding box center [479, 208] width 78 height 13
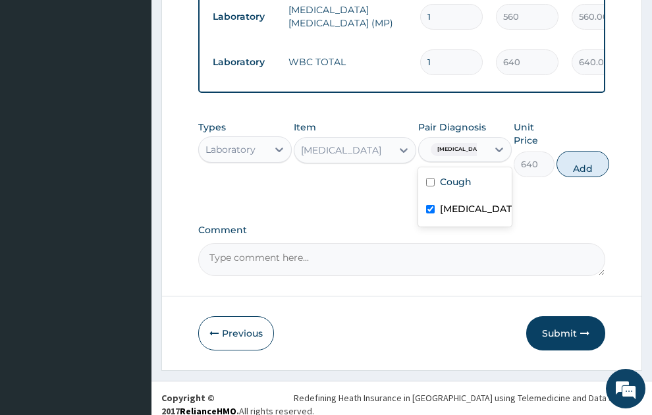
checkbox input "true"
click at [578, 160] on button "Add" at bounding box center [583, 164] width 53 height 26
type input "0"
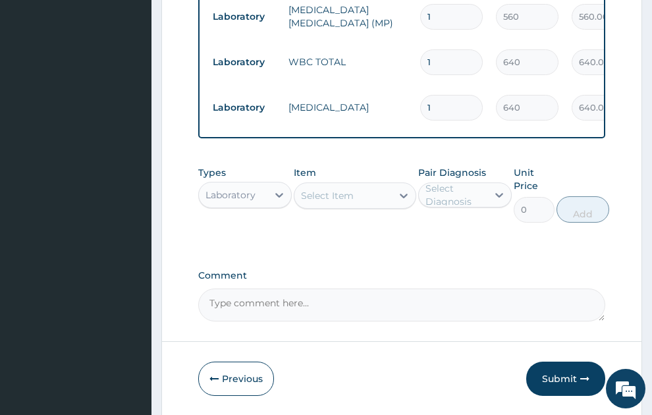
click at [322, 189] on div "Select Item" at bounding box center [327, 195] width 53 height 13
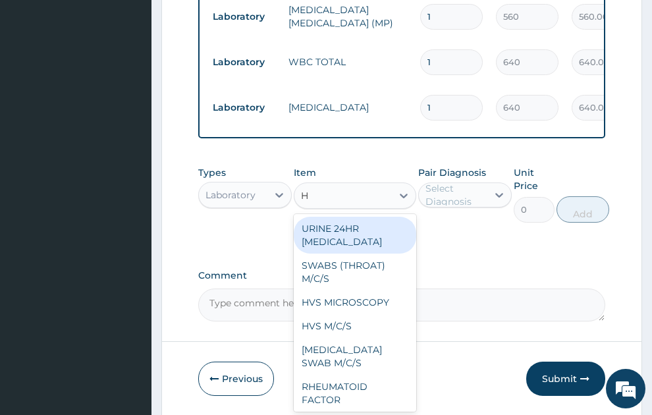
type input "HB"
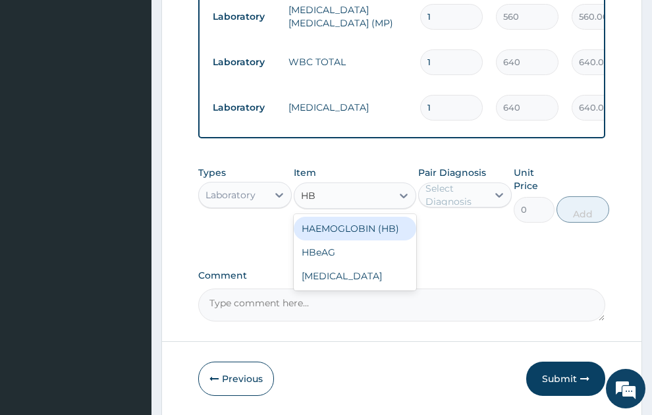
click at [384, 219] on div "HAEMOGLOBIN (HB)" at bounding box center [355, 229] width 123 height 24
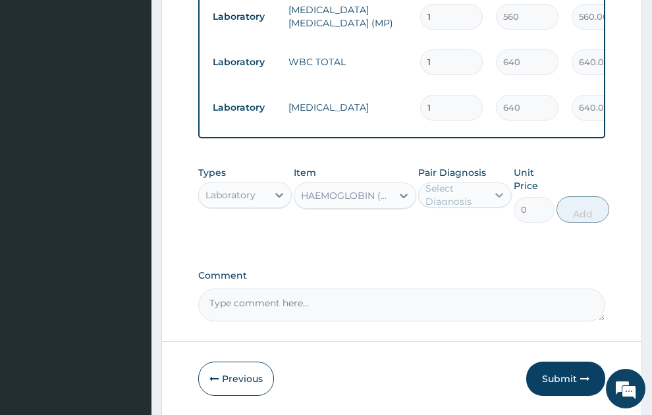
type input "400"
click at [447, 184] on div "Select Diagnosis" at bounding box center [456, 195] width 61 height 26
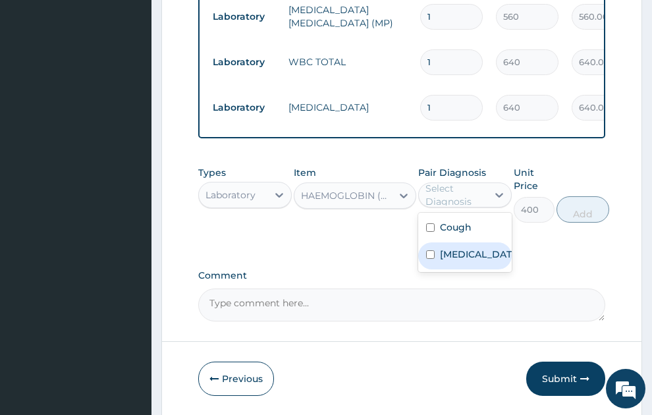
click at [470, 249] on label "[MEDICAL_DATA]" at bounding box center [479, 254] width 78 height 13
checkbox input "true"
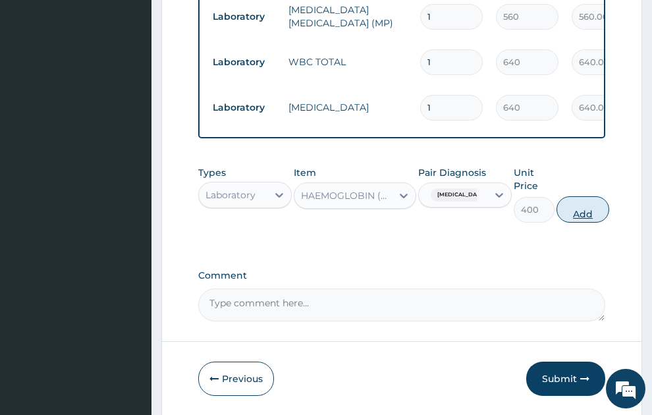
click at [599, 204] on button "Add" at bounding box center [583, 209] width 53 height 26
type input "0"
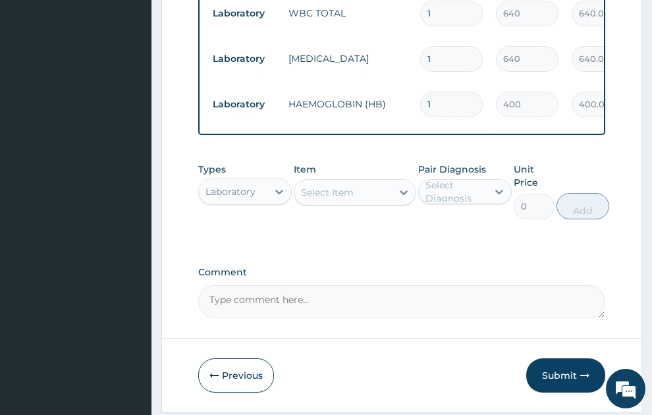
scroll to position [705, 0]
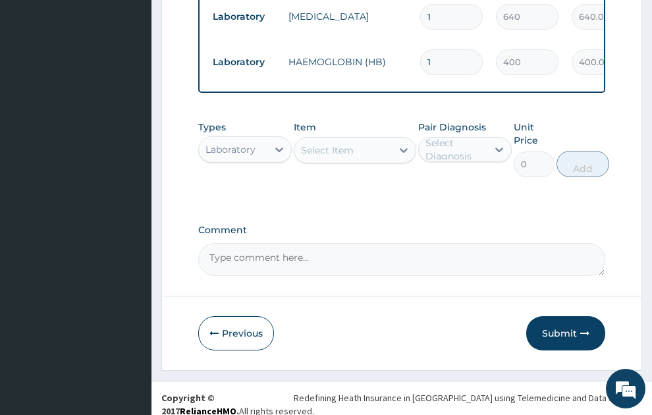
click at [227, 143] on div "Laboratory" at bounding box center [231, 149] width 50 height 13
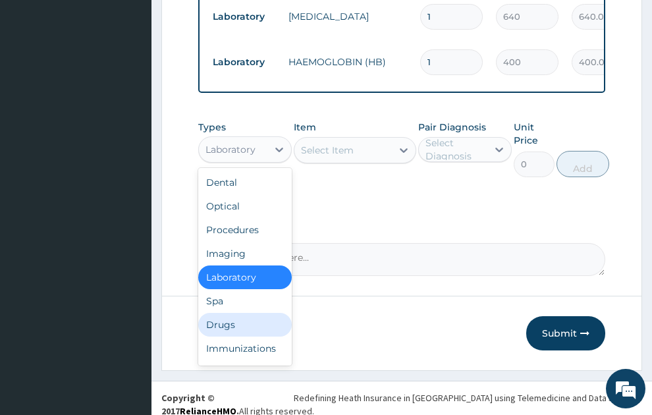
click at [227, 313] on div "Drugs" at bounding box center [245, 325] width 94 height 24
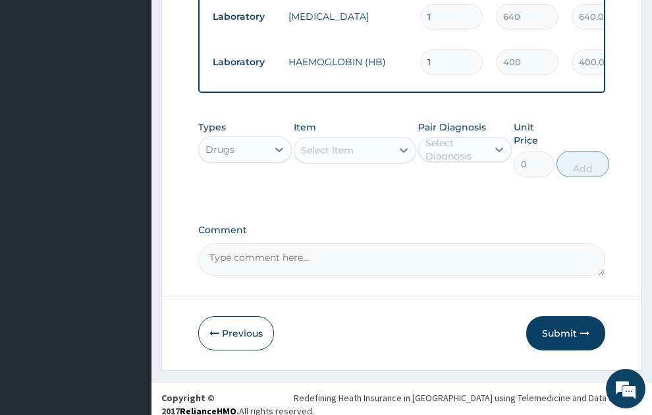
click at [338, 144] on div "Select Item" at bounding box center [327, 150] width 53 height 13
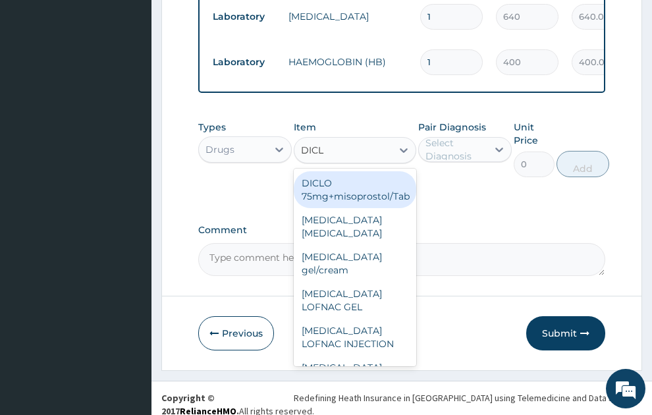
type input "DICLO"
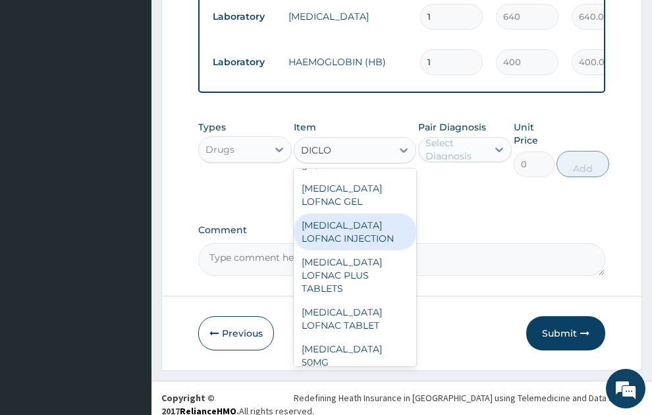
scroll to position [142, 0]
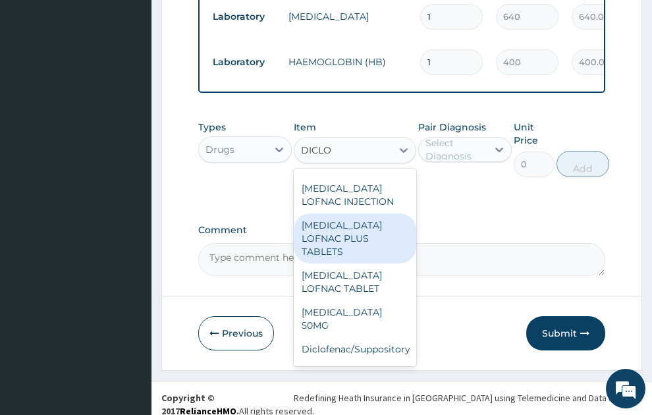
click at [353, 222] on div "[MEDICAL_DATA] LOFNAC PLUS TABLETS" at bounding box center [355, 239] width 123 height 50
type input "78.75"
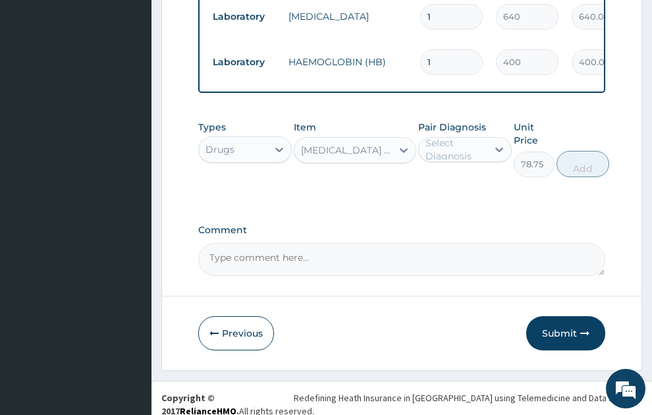
click at [451, 138] on div "Select Diagnosis" at bounding box center [456, 149] width 61 height 26
click at [461, 210] on label "[MEDICAL_DATA]" at bounding box center [479, 208] width 78 height 13
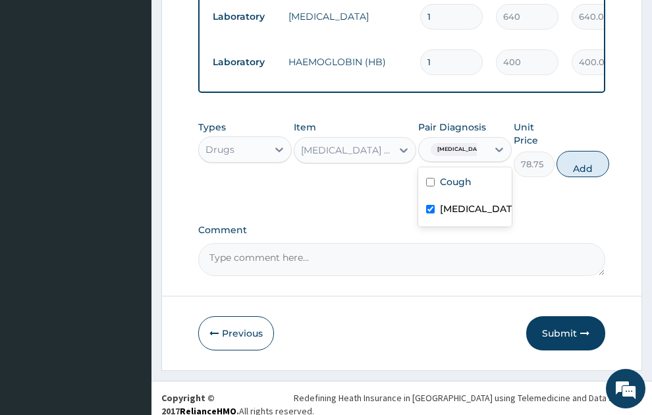
checkbox input "true"
click at [583, 159] on button "Add" at bounding box center [583, 164] width 53 height 26
type input "0"
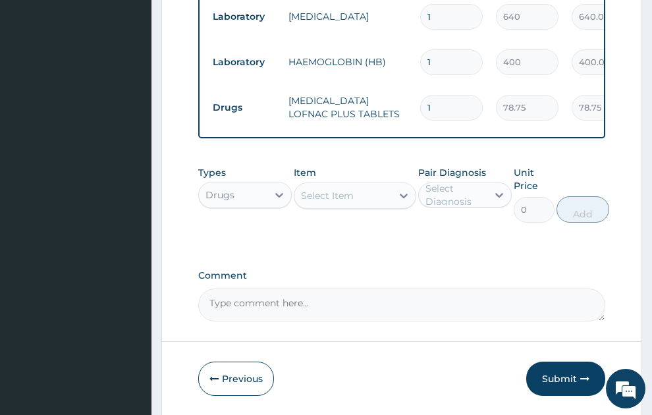
click at [350, 189] on div "Select Item" at bounding box center [327, 195] width 53 height 13
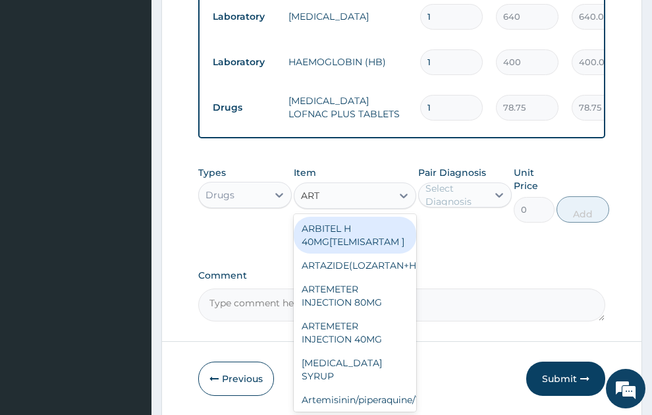
type input "ARTE"
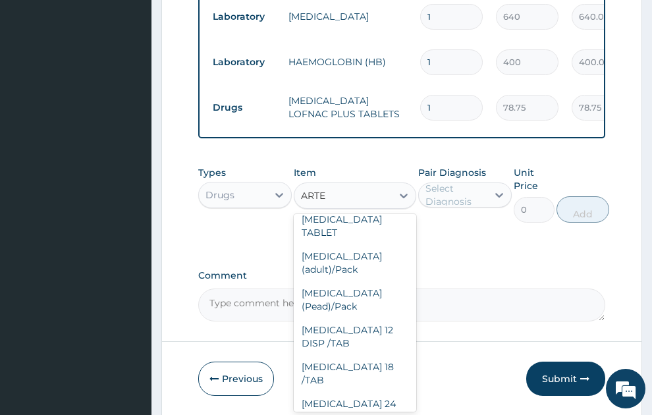
scroll to position [356, 0]
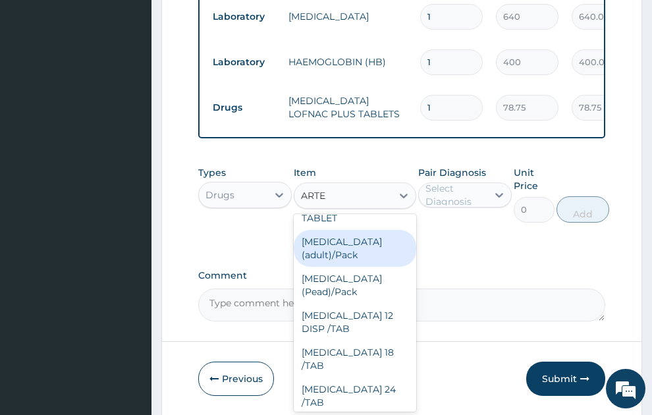
click at [336, 247] on div "[MEDICAL_DATA] (adult)/Pack" at bounding box center [355, 248] width 123 height 37
type input "682.5"
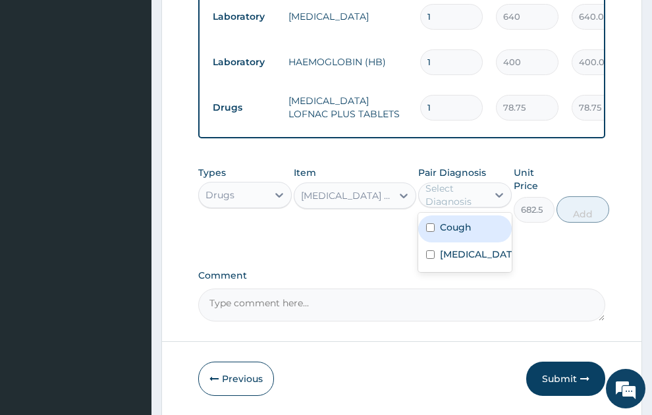
click at [447, 187] on div "Select Diagnosis" at bounding box center [456, 195] width 61 height 26
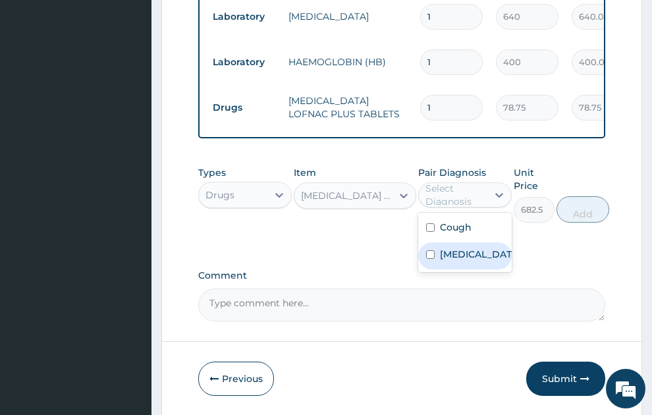
click at [455, 248] on label "[MEDICAL_DATA]" at bounding box center [479, 254] width 78 height 13
checkbox input "true"
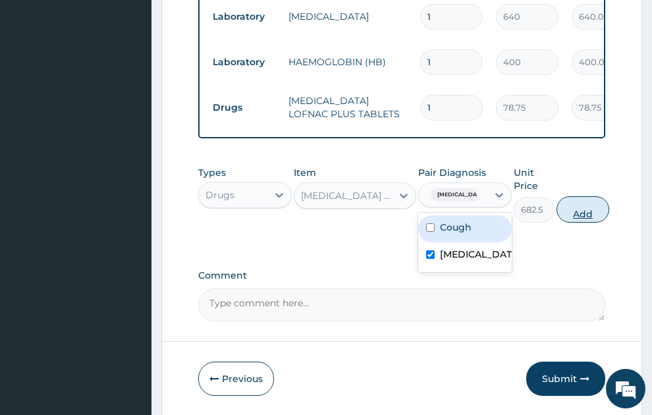
click at [601, 200] on button "Add" at bounding box center [583, 209] width 53 height 26
type input "0"
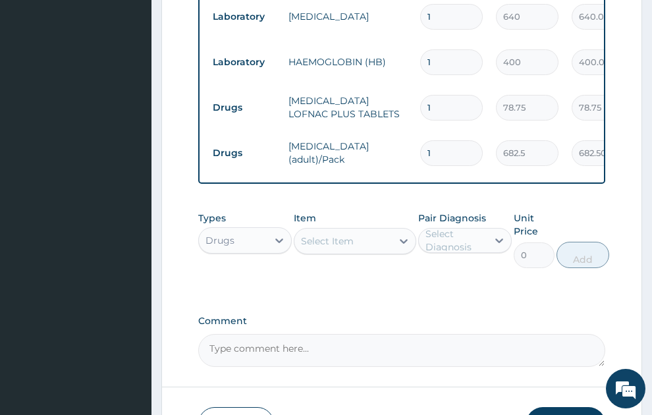
scroll to position [796, 0]
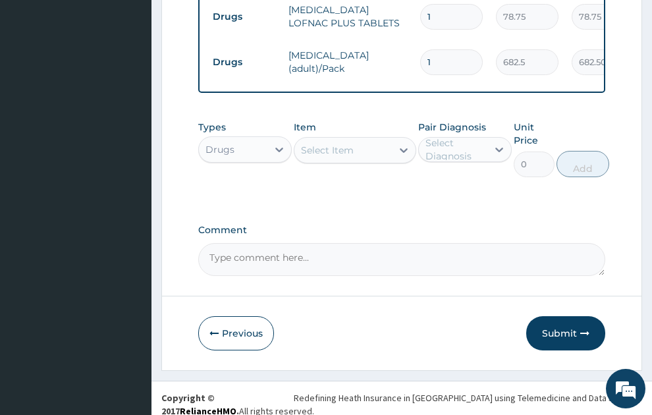
click at [342, 144] on div "Select Item" at bounding box center [327, 150] width 53 height 13
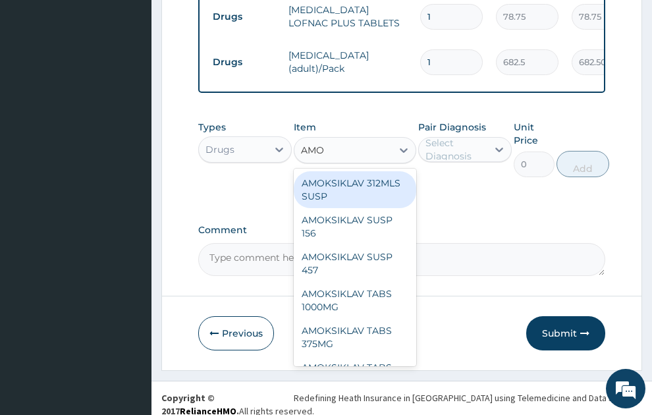
type input "AMOX"
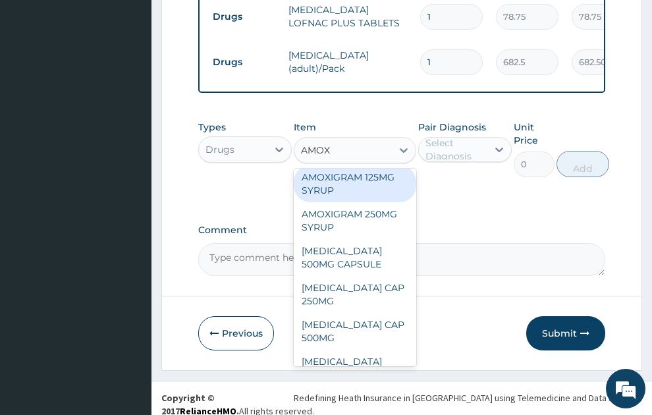
scroll to position [285, 0]
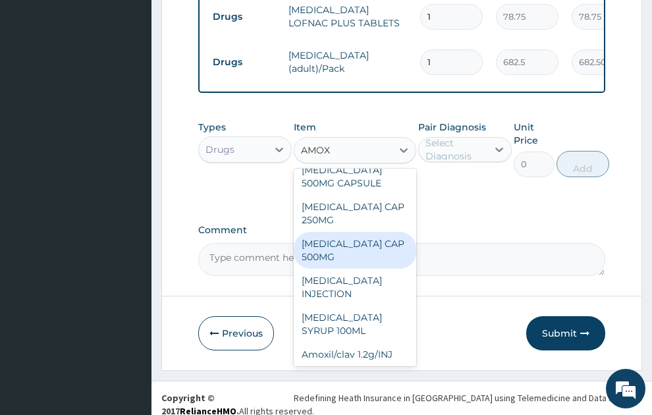
click at [366, 232] on div "[MEDICAL_DATA] CAP 500MG" at bounding box center [355, 250] width 123 height 37
type input "63"
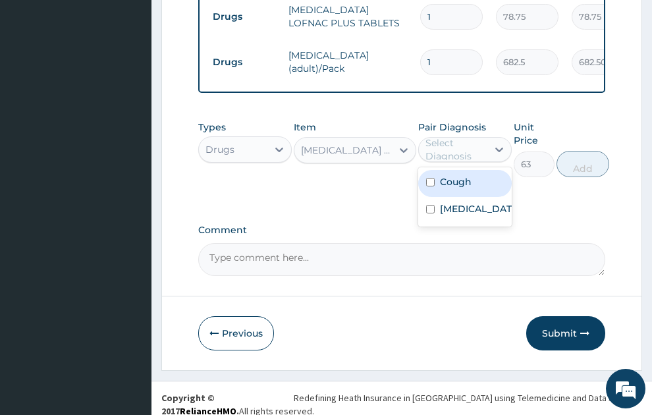
click at [436, 138] on div "Select Diagnosis" at bounding box center [456, 149] width 61 height 26
drag, startPoint x: 448, startPoint y: 169, endPoint x: 546, endPoint y: 148, distance: 100.4
click at [451, 175] on label "Cough" at bounding box center [456, 181] width 32 height 13
checkbox input "true"
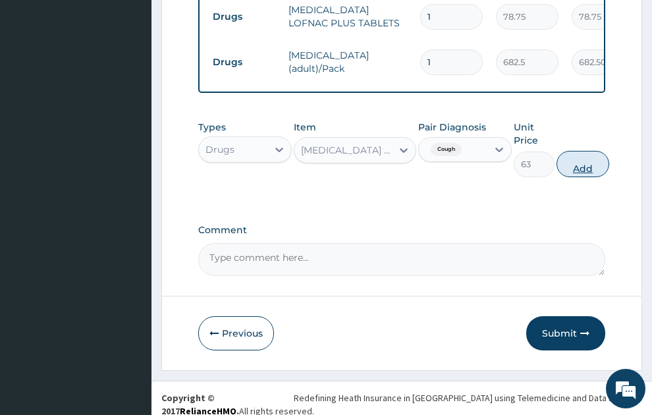
click at [591, 153] on button "Add" at bounding box center [583, 164] width 53 height 26
type input "0"
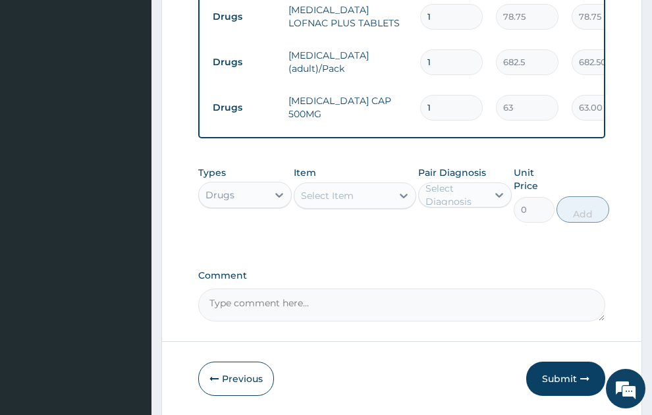
click at [357, 189] on div "Select Item" at bounding box center [344, 195] width 98 height 21
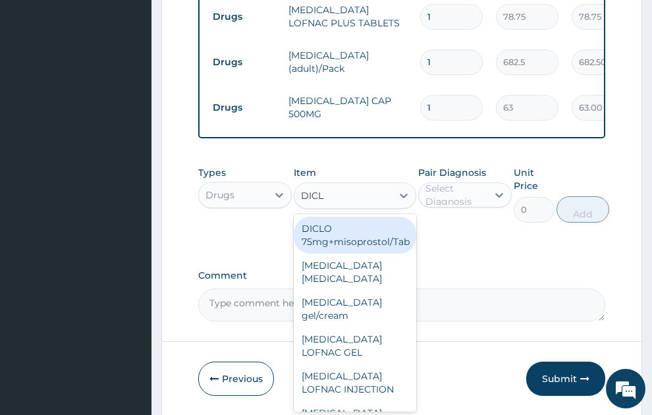
type input "DICLO"
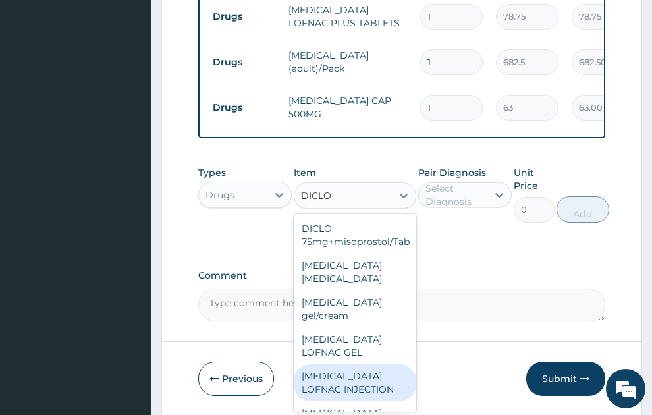
click at [359, 366] on div "[MEDICAL_DATA] LOFNAC INJECTION" at bounding box center [355, 382] width 123 height 37
type input "52.5"
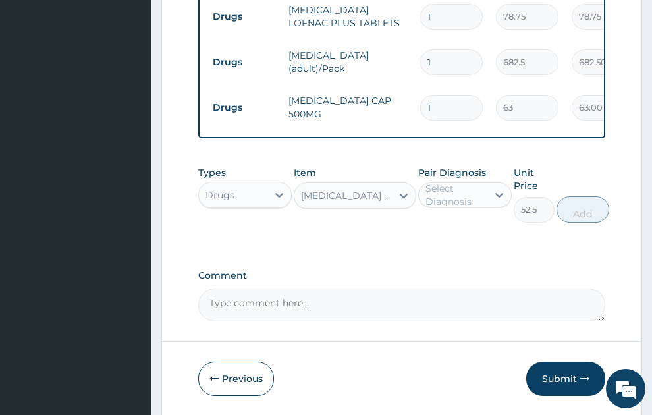
click at [473, 189] on div "Select Diagnosis" at bounding box center [456, 195] width 61 height 26
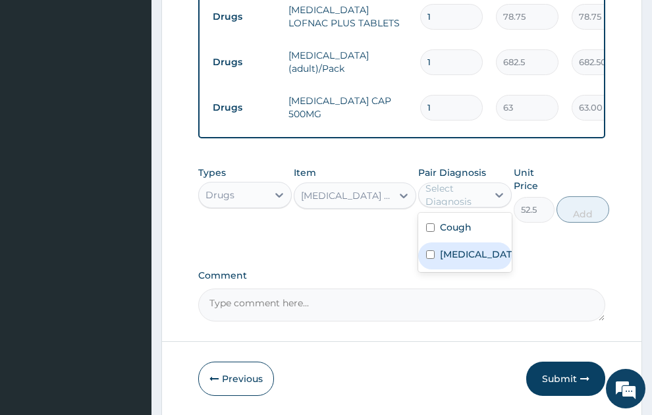
click at [471, 254] on label "Malaria, unspecified" at bounding box center [479, 254] width 78 height 13
checkbox input "true"
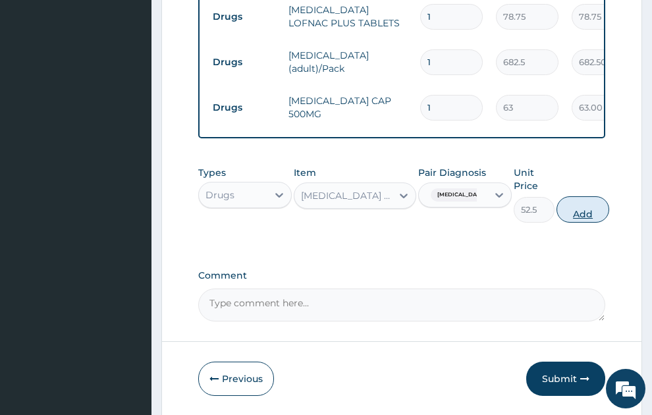
click at [591, 196] on button "Add" at bounding box center [583, 209] width 53 height 26
type input "0"
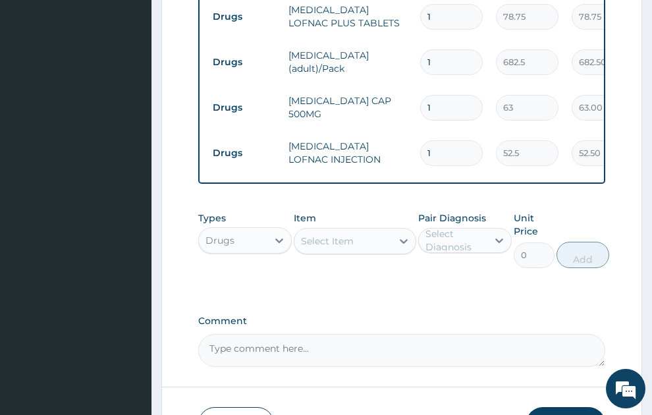
click at [330, 235] on div "Select Item" at bounding box center [327, 241] width 53 height 13
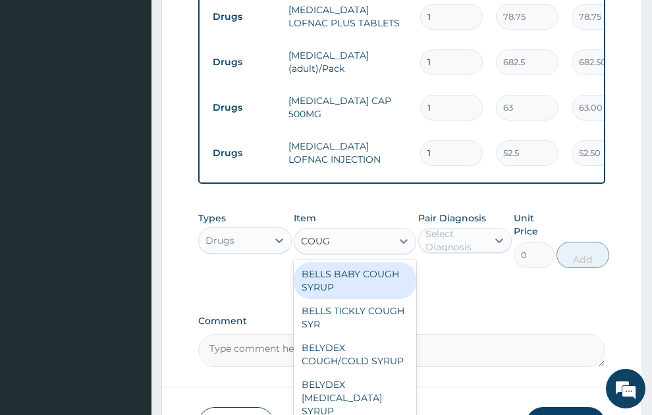
type input "COUGH"
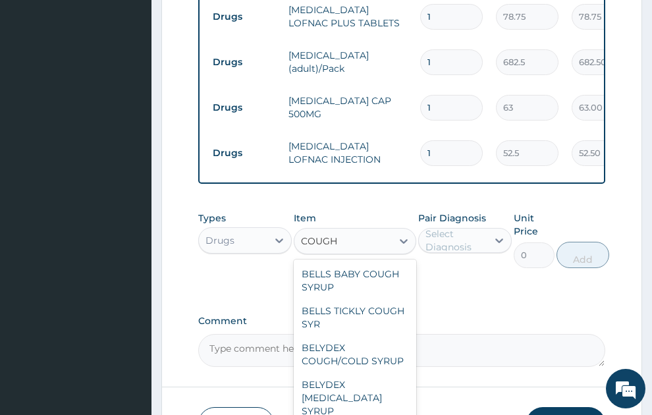
scroll to position [216, 0]
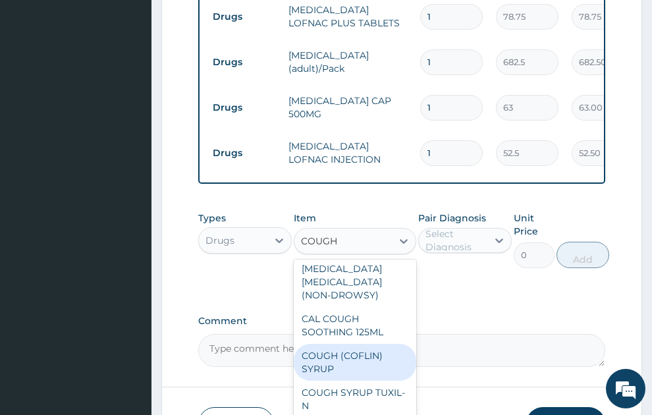
click at [349, 344] on div "COUGH (COFLIN) SYRUP" at bounding box center [355, 362] width 123 height 37
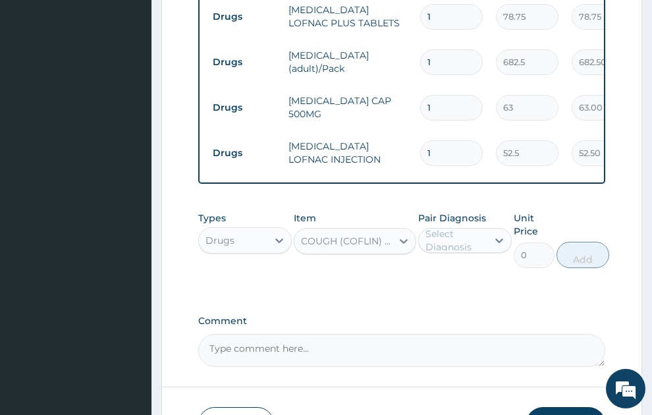
type input "157.5"
click at [478, 227] on div "Select Diagnosis" at bounding box center [456, 240] width 61 height 26
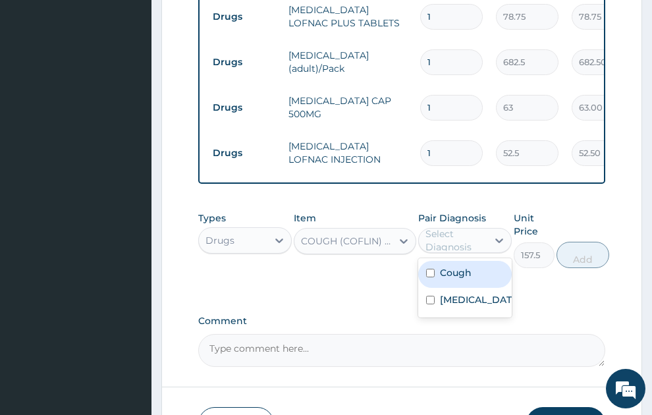
click at [453, 266] on label "Cough" at bounding box center [456, 272] width 32 height 13
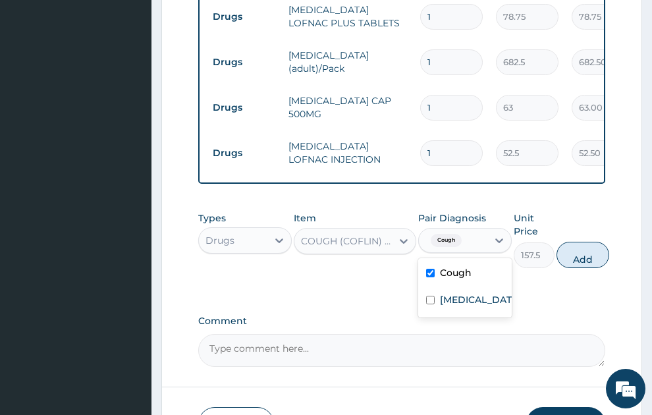
checkbox input "true"
click at [571, 249] on button "Add" at bounding box center [583, 255] width 53 height 26
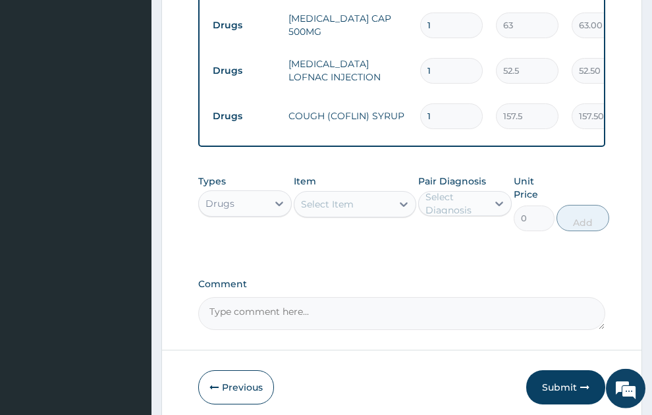
scroll to position [933, 0]
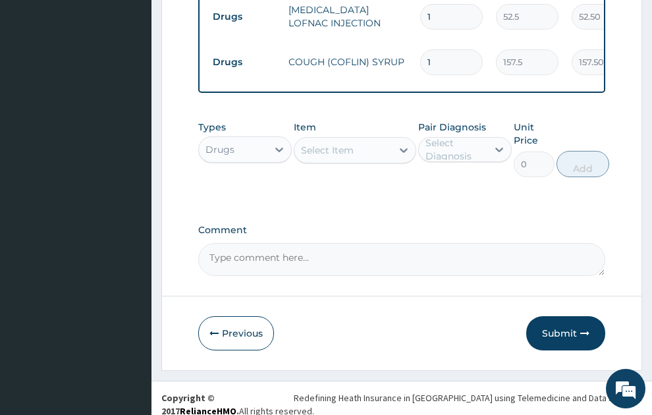
click at [232, 143] on div "Drugs" at bounding box center [220, 149] width 29 height 13
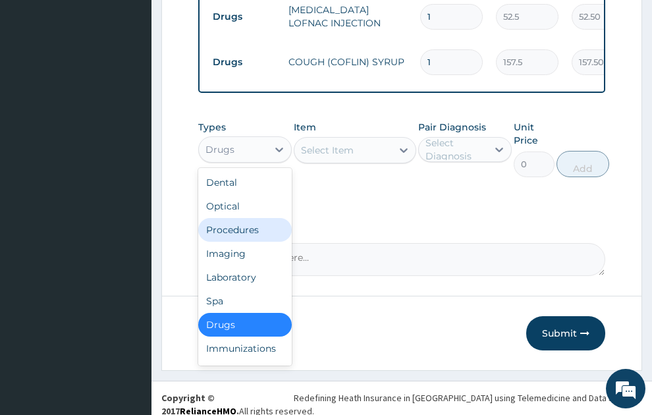
click at [238, 218] on div "Procedures" at bounding box center [245, 230] width 94 height 24
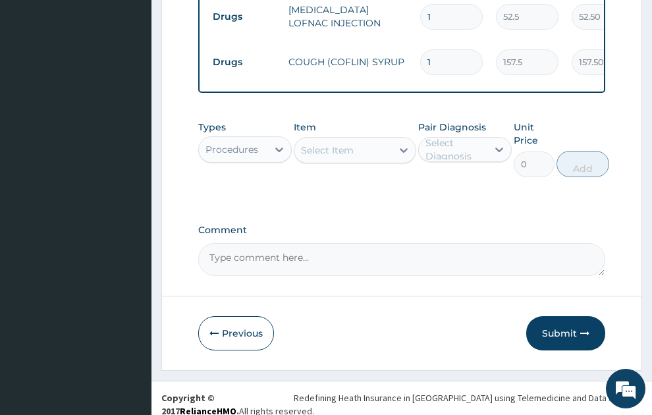
click at [326, 144] on div "Select Item" at bounding box center [327, 150] width 53 height 13
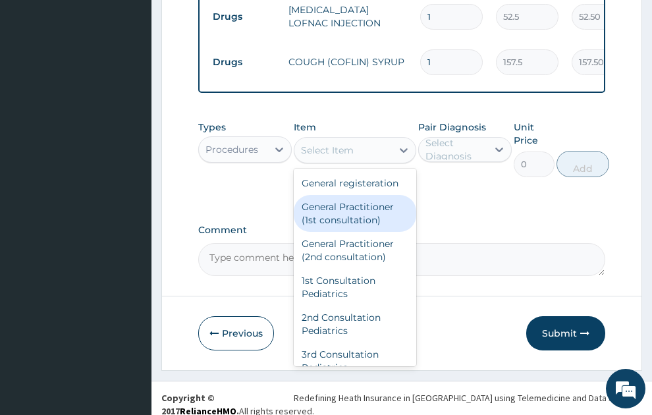
click at [330, 222] on div "General Practitioner (1st consultation)" at bounding box center [355, 213] width 123 height 37
type input "1500"
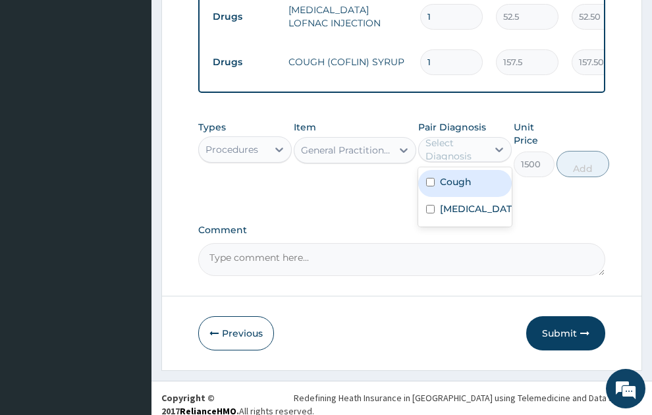
click at [471, 137] on div "Select Diagnosis" at bounding box center [456, 149] width 61 height 26
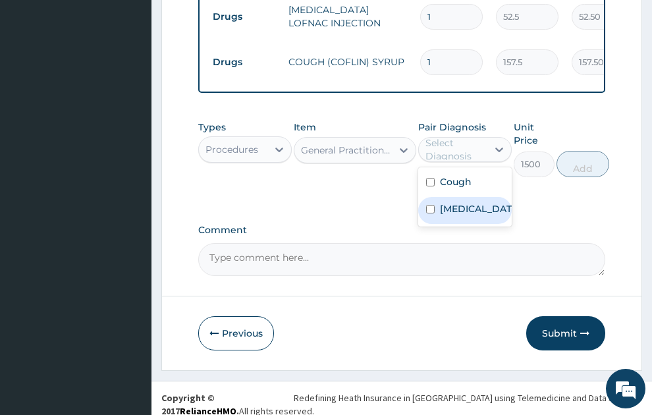
click at [480, 206] on label "Malaria, unspecified" at bounding box center [479, 208] width 78 height 13
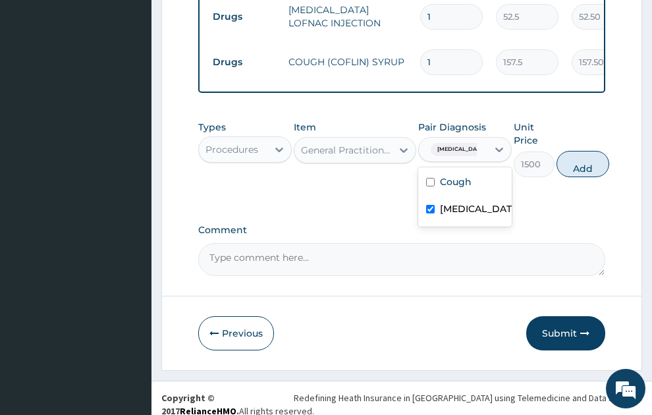
checkbox input "true"
click at [476, 171] on div "Cough" at bounding box center [466, 183] width 94 height 27
checkbox input "true"
click at [576, 151] on button "Add" at bounding box center [583, 164] width 53 height 26
type input "0"
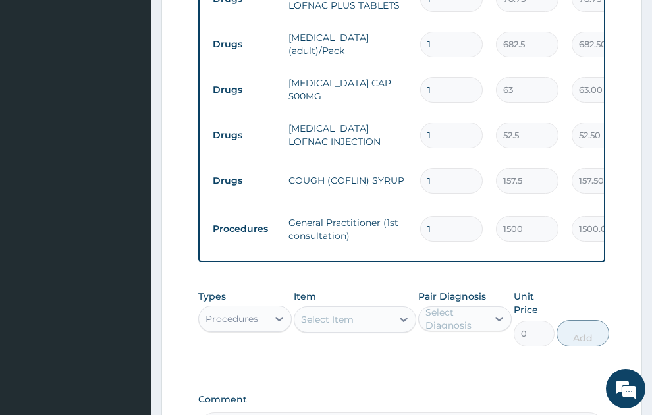
type input "2"
type input "3000.00"
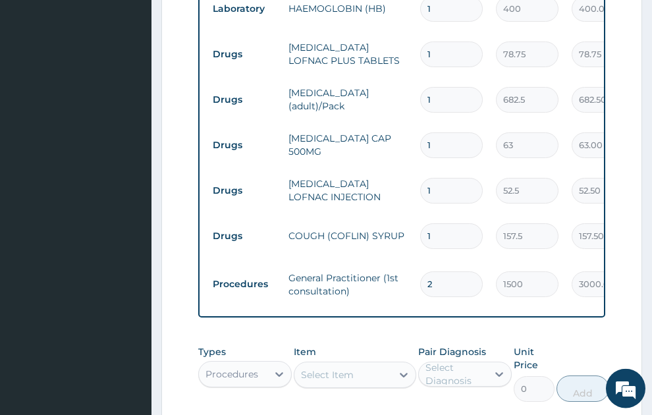
scroll to position [755, 0]
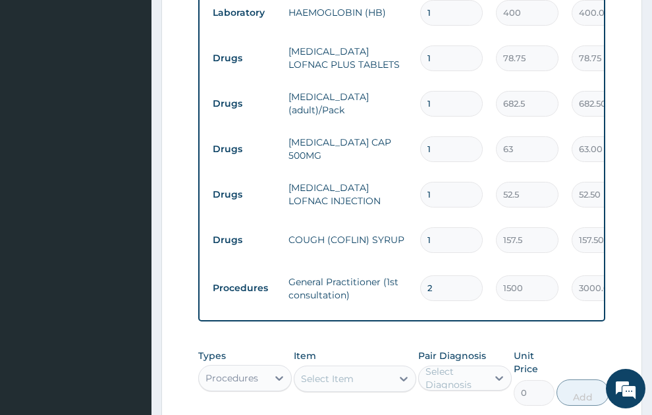
click at [426, 136] on input "1" at bounding box center [451, 149] width 63 height 26
type input "21"
type input "1323.00"
type input "21"
click at [439, 45] on input "1" at bounding box center [451, 58] width 63 height 26
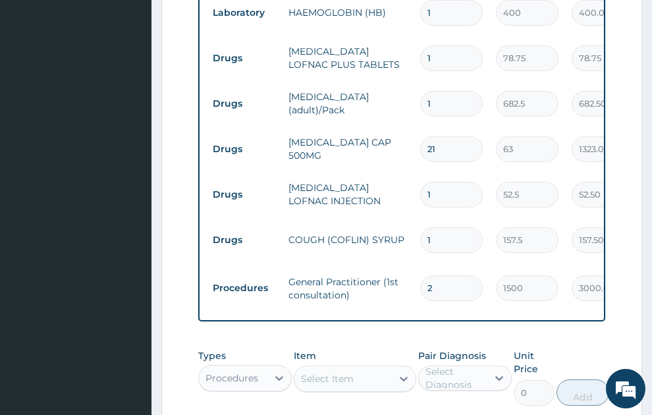
type input "15"
type input "1181.25"
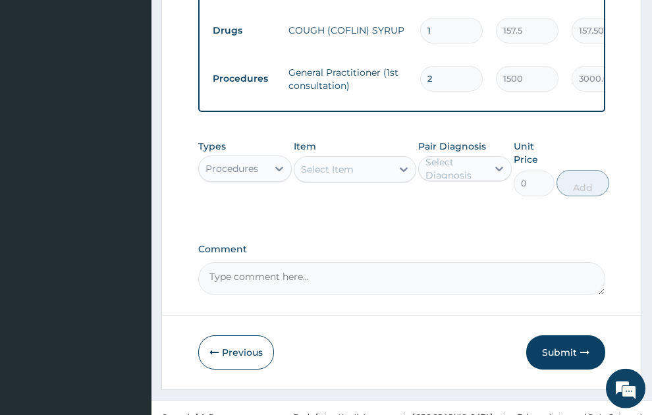
scroll to position [983, 0]
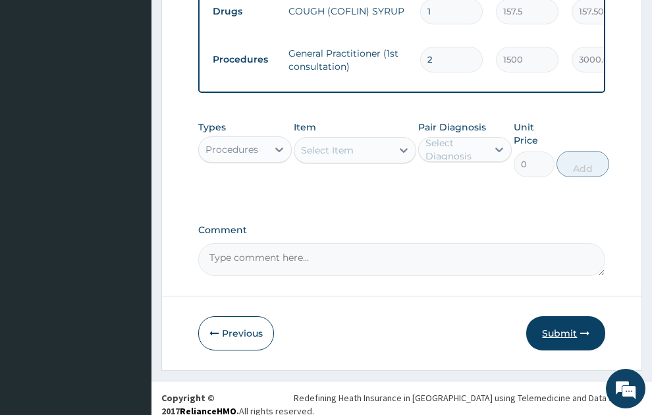
type input "15"
click at [562, 319] on button "Submit" at bounding box center [566, 333] width 79 height 34
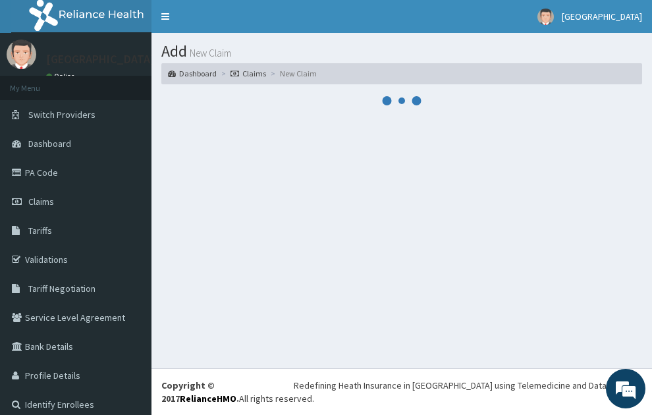
scroll to position [0, 0]
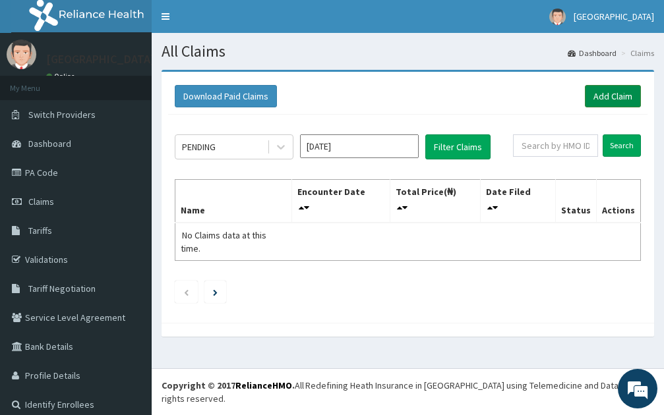
click at [599, 99] on link "Add Claim" at bounding box center [613, 96] width 56 height 22
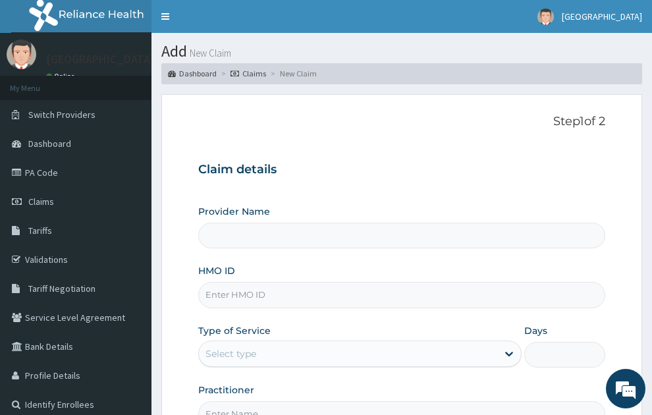
scroll to position [140, 0]
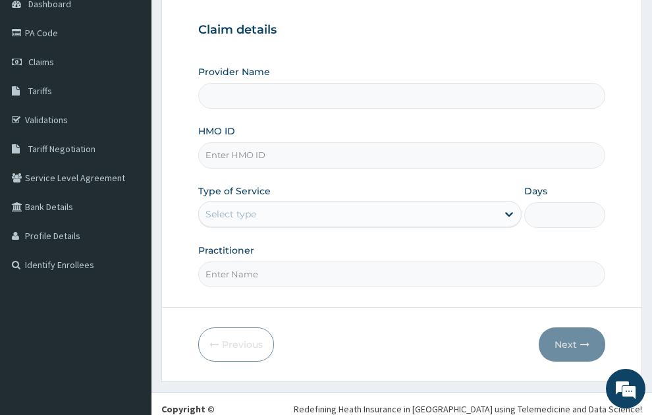
click at [239, 142] on input "HMO ID" at bounding box center [402, 155] width 408 height 26
type input "SONEX CLINICS LTD"
click at [55, 115] on link "Validations" at bounding box center [76, 119] width 152 height 29
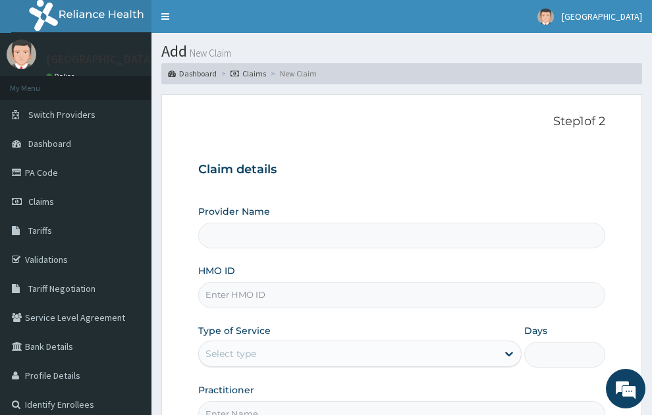
type input "SONEX CLINICS LTD"
click at [240, 282] on input "HMO ID" at bounding box center [402, 295] width 408 height 26
click at [262, 282] on input "HMO ID" at bounding box center [402, 295] width 408 height 26
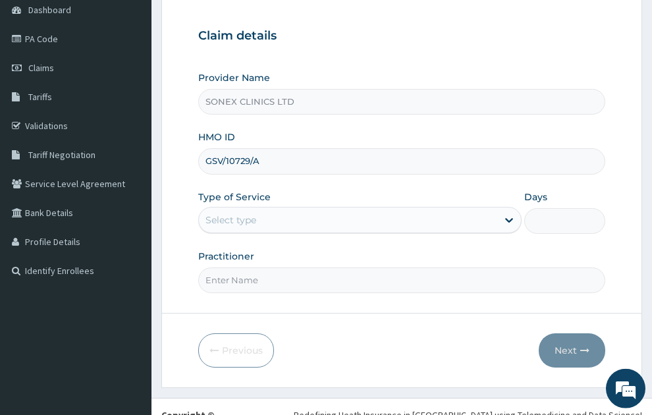
scroll to position [140, 0]
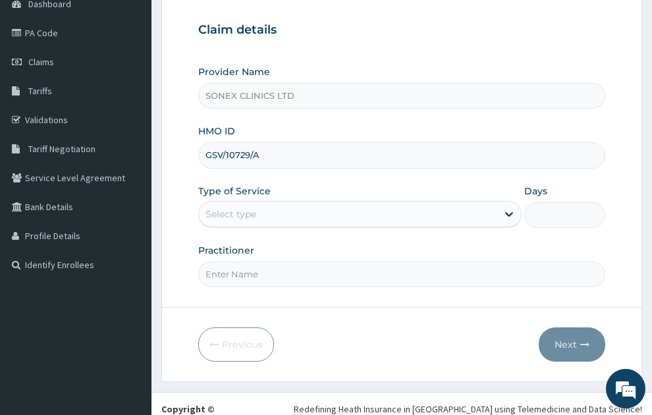
type input "GSV/10729/A"
click at [401, 204] on div "Select type" at bounding box center [348, 214] width 299 height 21
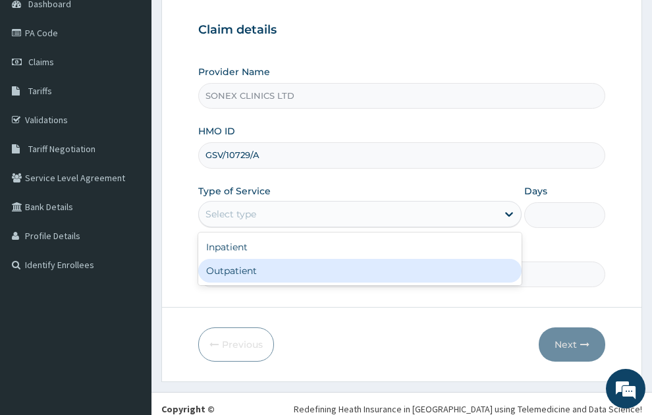
drag, startPoint x: 244, startPoint y: 252, endPoint x: 542, endPoint y: 192, distance: 304.0
click at [248, 259] on div "Outpatient" at bounding box center [360, 271] width 324 height 24
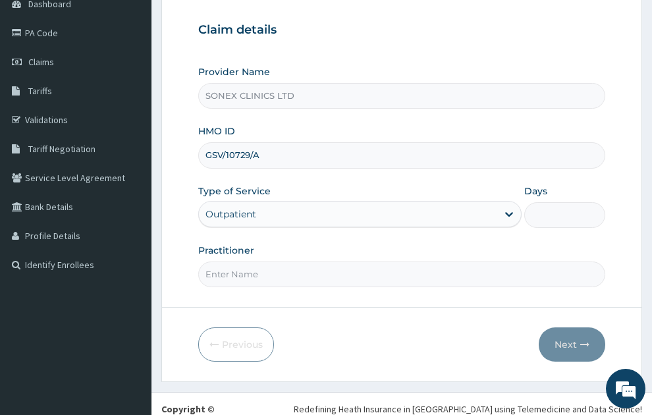
type input "1"
click at [252, 262] on input "Practitioner" at bounding box center [402, 275] width 408 height 26
type input "[PERSON_NAME]"
click at [567, 328] on button "Next" at bounding box center [572, 345] width 67 height 34
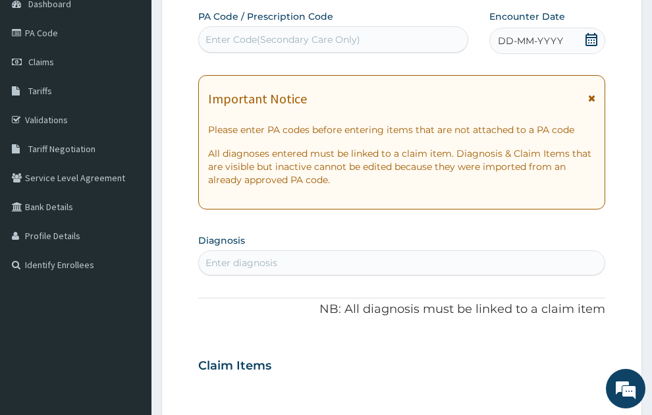
click at [558, 34] on span "DD-MM-YYYY" at bounding box center [530, 40] width 65 height 13
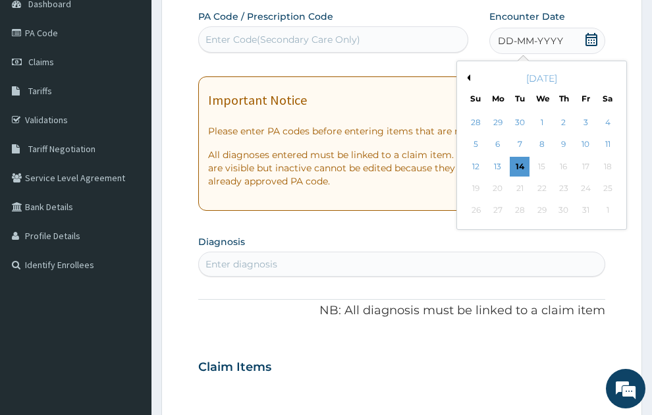
click at [470, 74] on button "Previous Month" at bounding box center [467, 77] width 7 height 7
click at [541, 135] on div "10" at bounding box center [543, 145] width 20 height 20
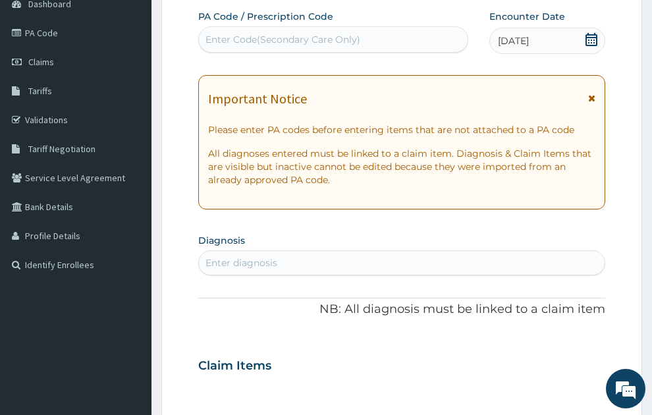
click at [265, 256] on div "Enter diagnosis" at bounding box center [242, 262] width 72 height 13
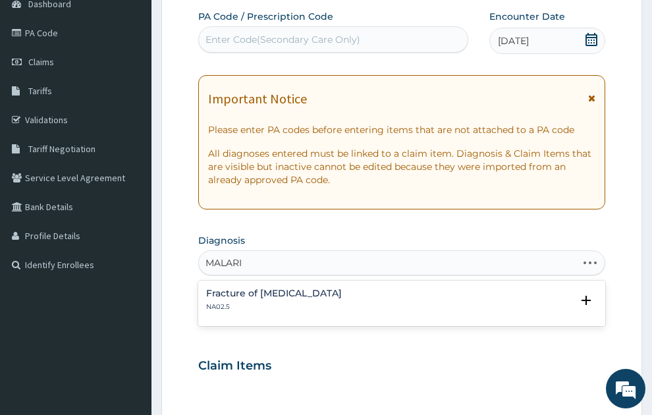
type input "[MEDICAL_DATA]"
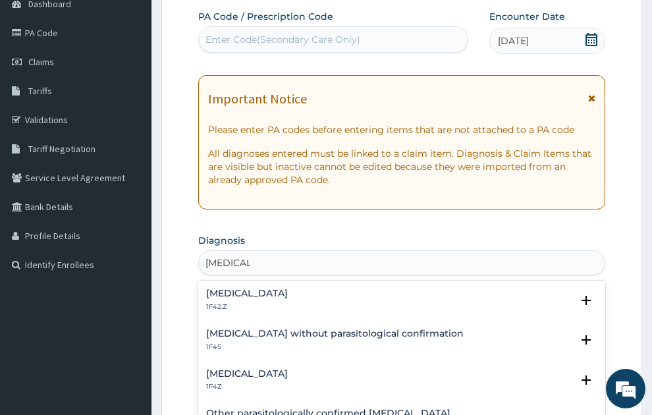
click at [283, 369] on h4 "[MEDICAL_DATA]" at bounding box center [247, 374] width 82 height 10
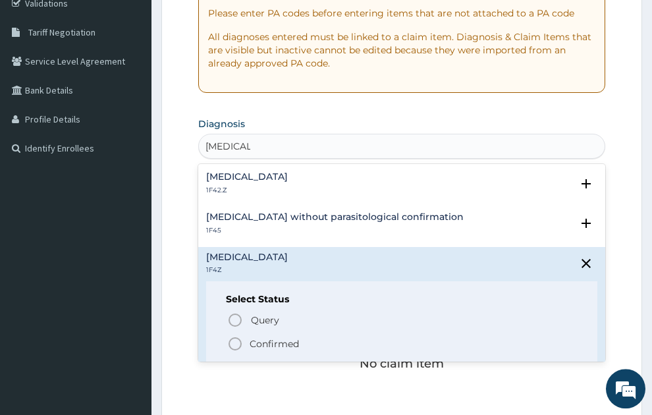
scroll to position [318, 0]
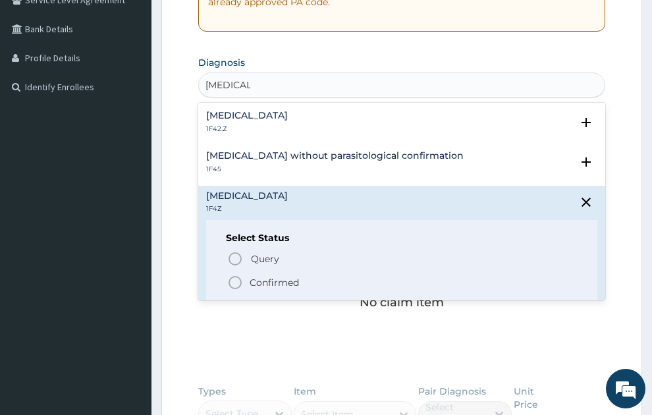
drag, startPoint x: 268, startPoint y: 262, endPoint x: 295, endPoint y: 191, distance: 75.8
click at [267, 276] on p "Confirmed" at bounding box center [274, 282] width 49 height 13
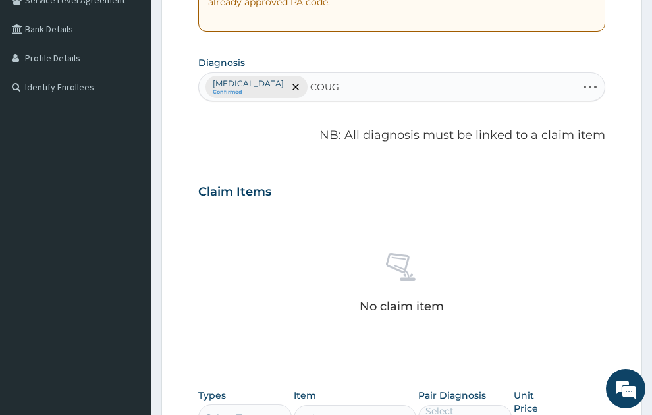
type input "COUGH"
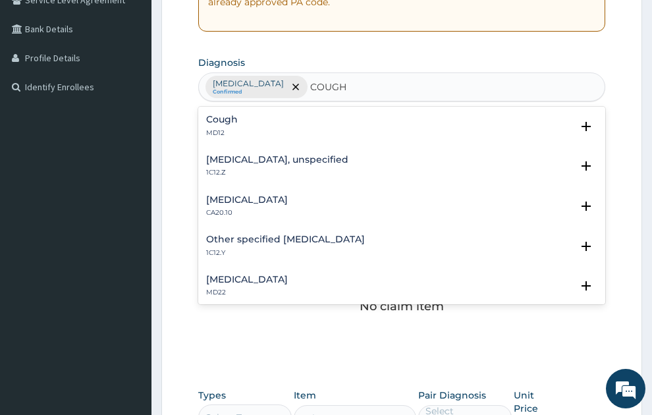
click at [283, 109] on div "Cough MD12 Select Status Query Query covers suspected (?), Keep in view (kiv), …" at bounding box center [402, 129] width 408 height 40
click at [279, 115] on div "Cough MD12" at bounding box center [402, 126] width 392 height 23
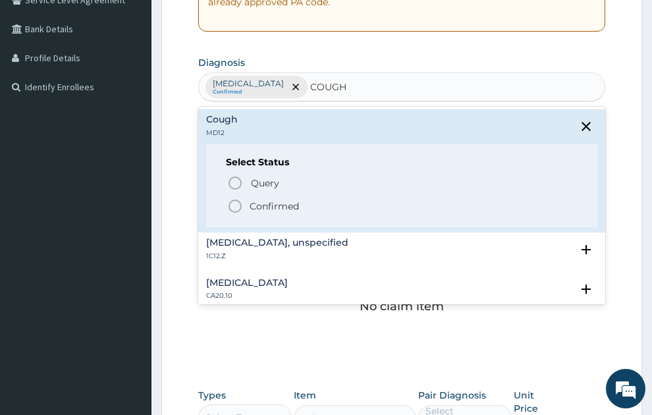
click at [269, 198] on span "Confirmed" at bounding box center [402, 206] width 351 height 16
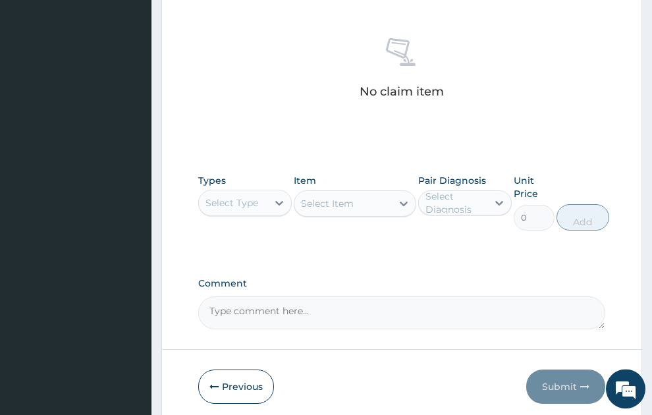
scroll to position [575, 0]
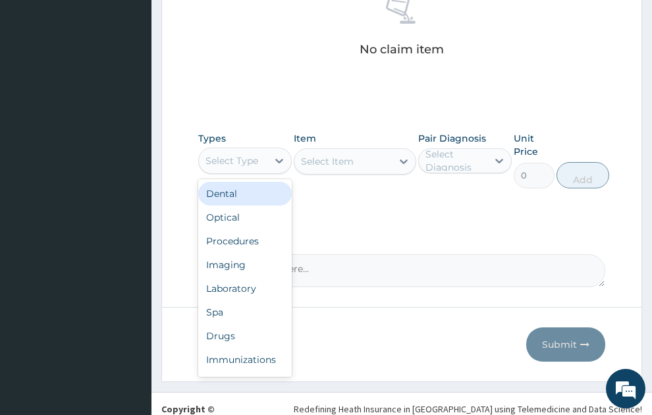
click at [242, 150] on div "Select Type" at bounding box center [233, 160] width 69 height 21
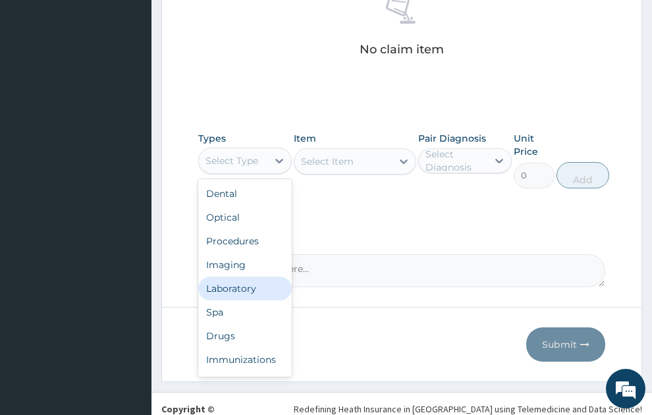
click at [250, 277] on div "Laboratory" at bounding box center [245, 289] width 94 height 24
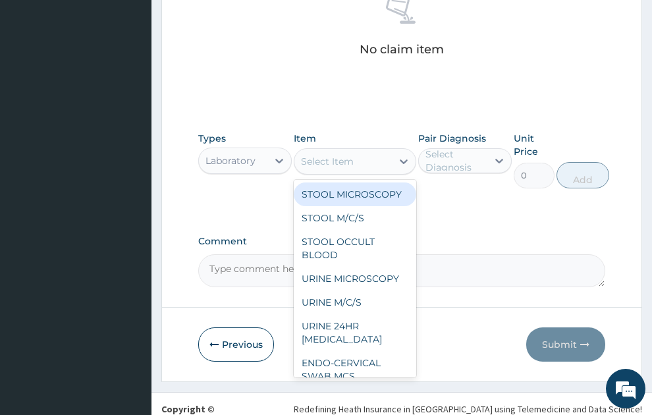
click at [336, 155] on div "Select Item" at bounding box center [327, 161] width 53 height 13
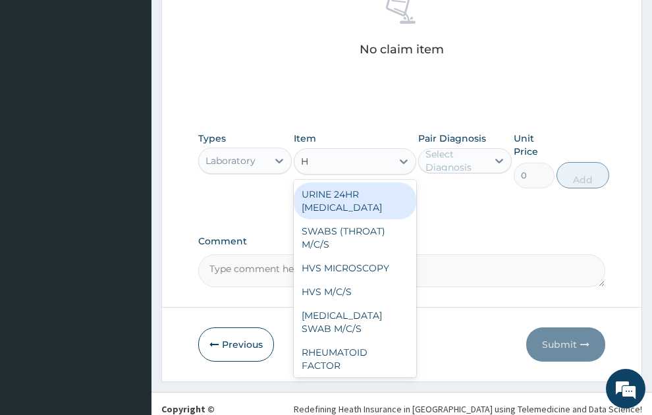
type input "HB"
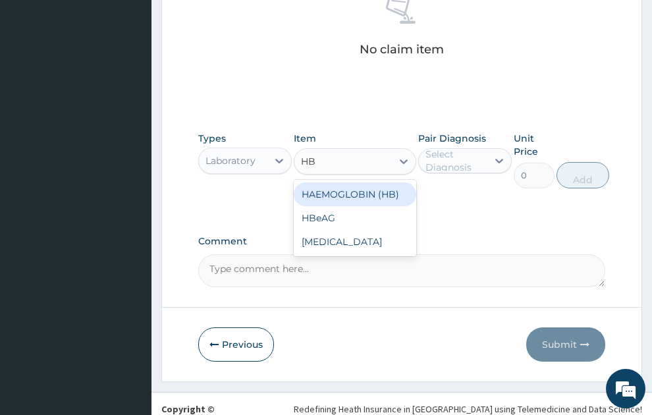
click at [391, 183] on div "HAEMOGLOBIN (HB)" at bounding box center [355, 195] width 123 height 24
type input "400"
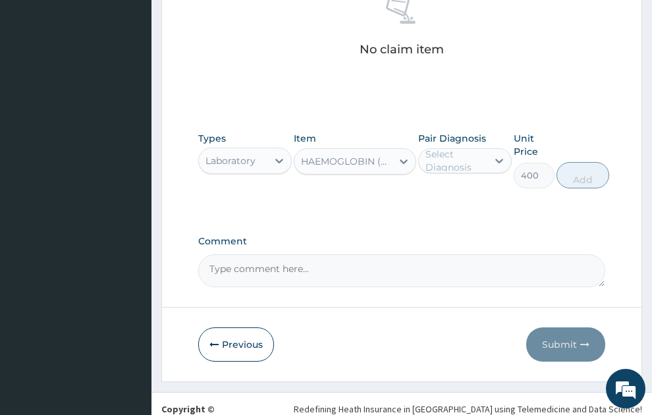
drag, startPoint x: 455, startPoint y: 121, endPoint x: 455, endPoint y: 128, distance: 7.3
click at [464, 148] on div "Select Diagnosis" at bounding box center [456, 161] width 61 height 26
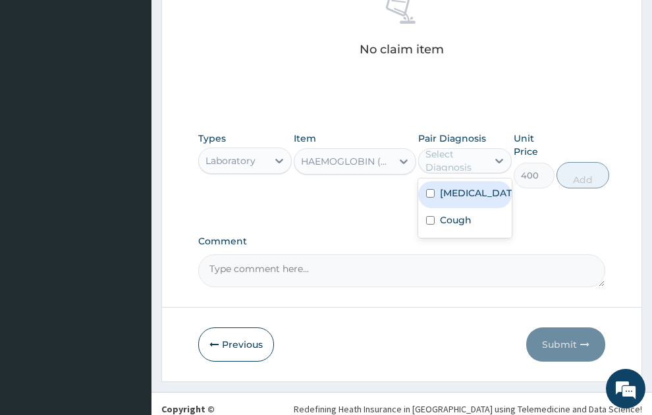
click at [478, 187] on label "[MEDICAL_DATA]" at bounding box center [479, 193] width 78 height 13
checkbox input "true"
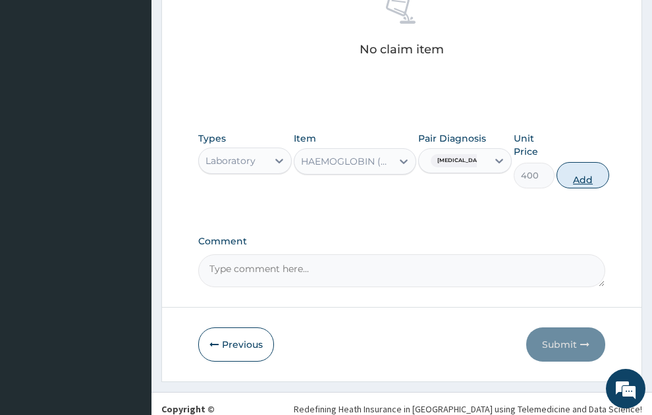
click at [590, 162] on button "Add" at bounding box center [583, 175] width 53 height 26
type input "0"
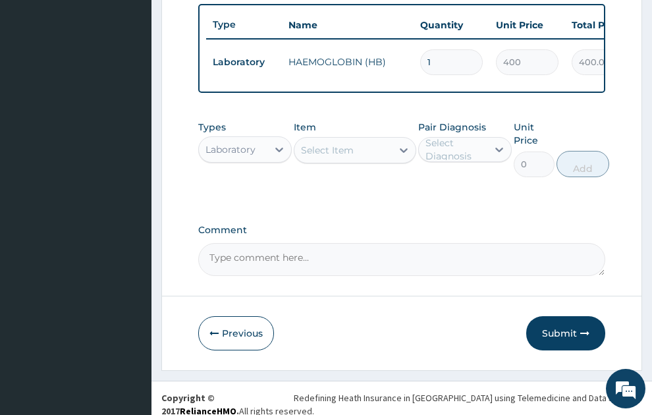
click at [325, 144] on div "Select Item" at bounding box center [327, 150] width 53 height 13
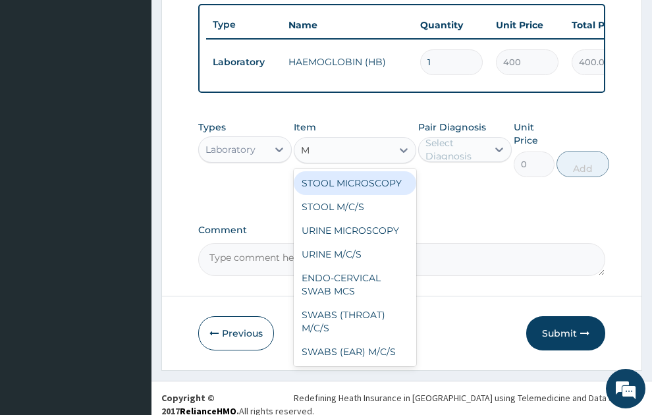
type input "MP"
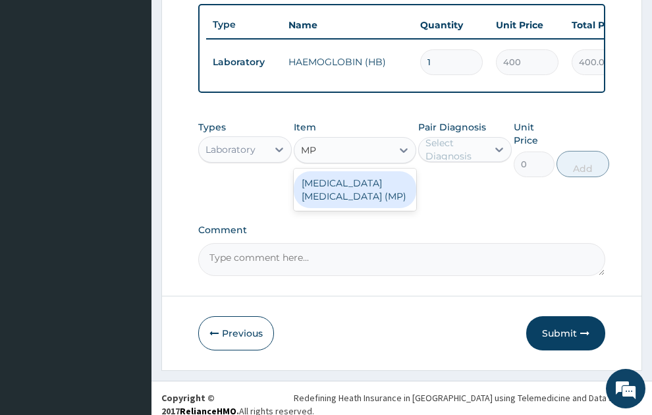
drag, startPoint x: 372, startPoint y: 182, endPoint x: 467, endPoint y: 136, distance: 105.2
click at [390, 173] on div "[MEDICAL_DATA] [MEDICAL_DATA] (MP)" at bounding box center [355, 189] width 123 height 37
type input "560"
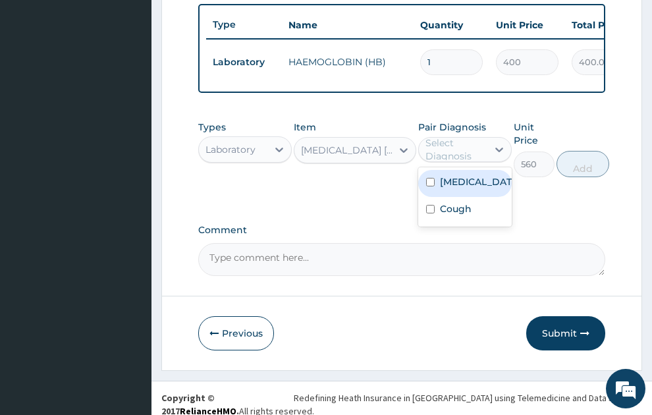
drag, startPoint x: 467, startPoint y: 136, endPoint x: 457, endPoint y: 181, distance: 46.0
click at [466, 138] on div "Select Diagnosis" at bounding box center [456, 149] width 61 height 26
click at [457, 181] on label "[MEDICAL_DATA]" at bounding box center [479, 181] width 78 height 13
checkbox input "true"
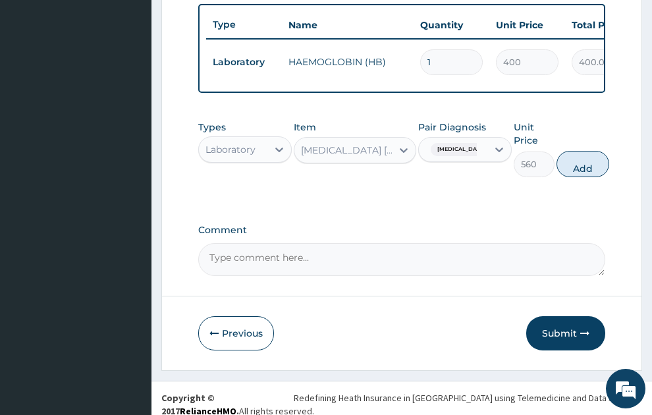
drag, startPoint x: 580, startPoint y: 153, endPoint x: 451, endPoint y: 151, distance: 129.2
click at [580, 154] on button "Add" at bounding box center [583, 164] width 53 height 26
type input "0"
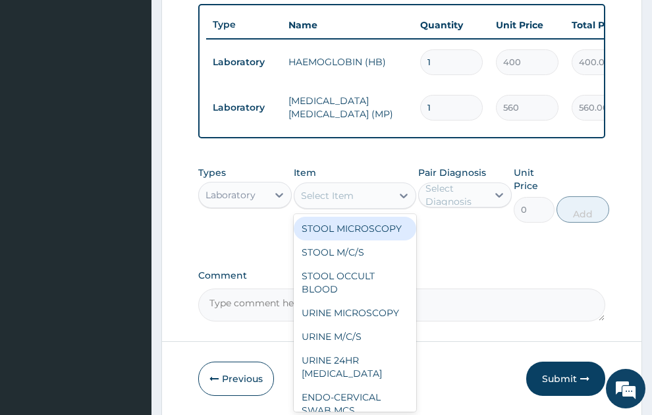
click at [350, 189] on div "Select Item" at bounding box center [327, 195] width 53 height 13
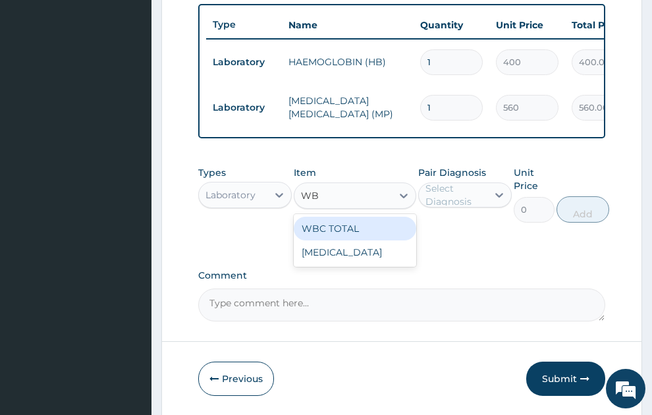
type input "WBC"
click at [351, 217] on div "WBC TOTAL" at bounding box center [355, 229] width 123 height 24
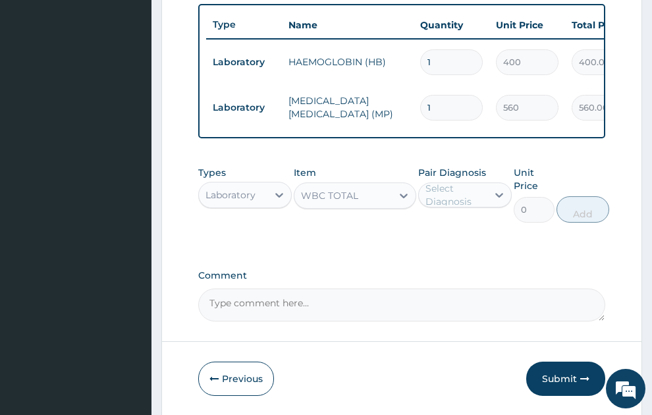
type input "640"
click at [448, 183] on div "Select Diagnosis" at bounding box center [456, 195] width 61 height 26
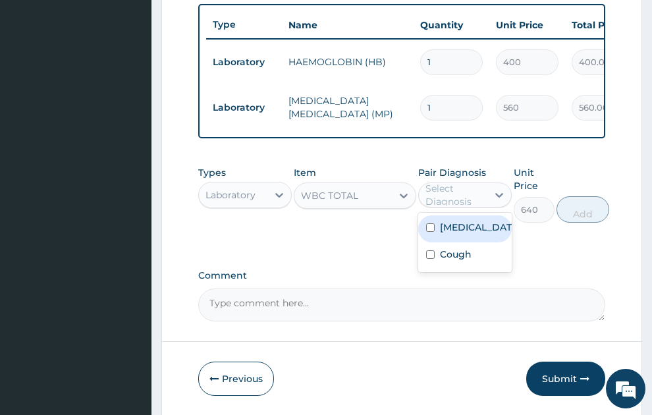
click at [461, 221] on label "[MEDICAL_DATA]" at bounding box center [479, 227] width 78 height 13
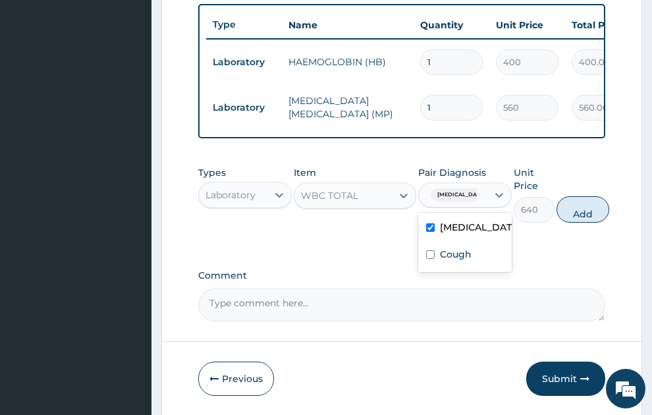
checkbox input "true"
drag, startPoint x: 593, startPoint y: 197, endPoint x: 475, endPoint y: 194, distance: 118.0
click at [591, 198] on button "Add" at bounding box center [583, 209] width 53 height 26
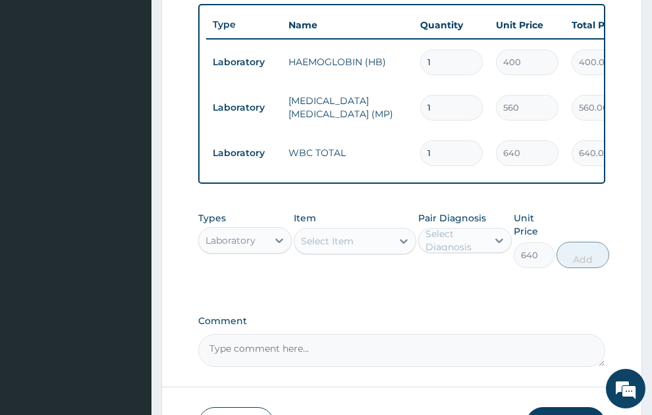
type input "0"
click at [328, 235] on div "Select Item" at bounding box center [327, 241] width 53 height 13
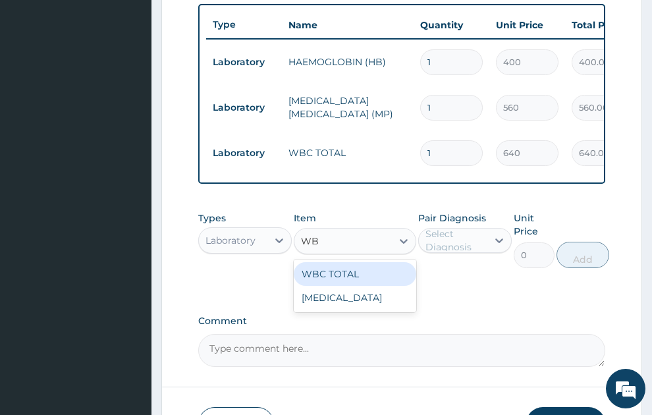
type input "WBC"
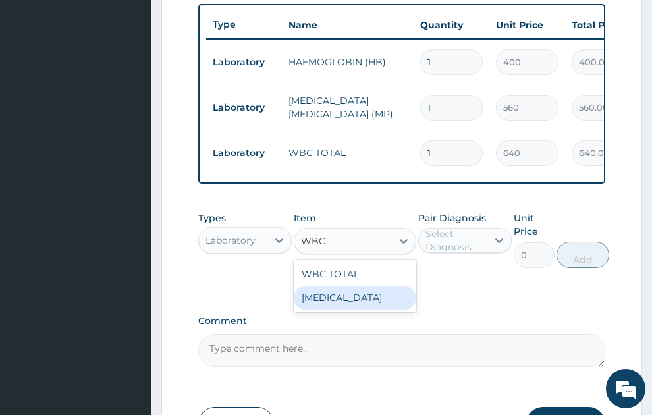
click at [349, 288] on div "[MEDICAL_DATA]" at bounding box center [355, 298] width 123 height 24
type input "640"
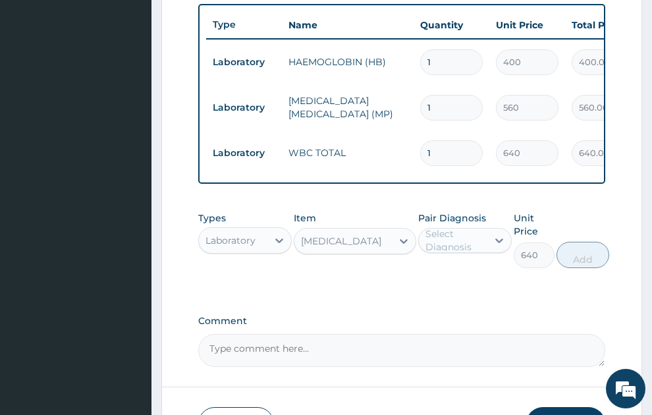
drag, startPoint x: 453, startPoint y: 229, endPoint x: 453, endPoint y: 239, distance: 9.2
click at [453, 239] on div "Select Diagnosis" at bounding box center [466, 240] width 94 height 25
click at [462, 266] on label "[MEDICAL_DATA]" at bounding box center [479, 272] width 78 height 13
checkbox input "true"
click at [593, 246] on button "Add" at bounding box center [583, 255] width 53 height 26
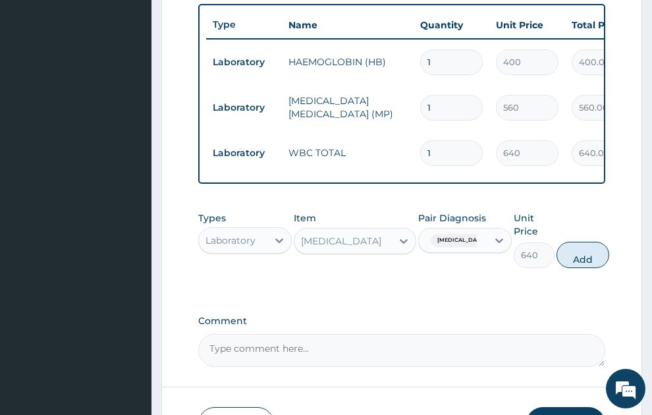
type input "0"
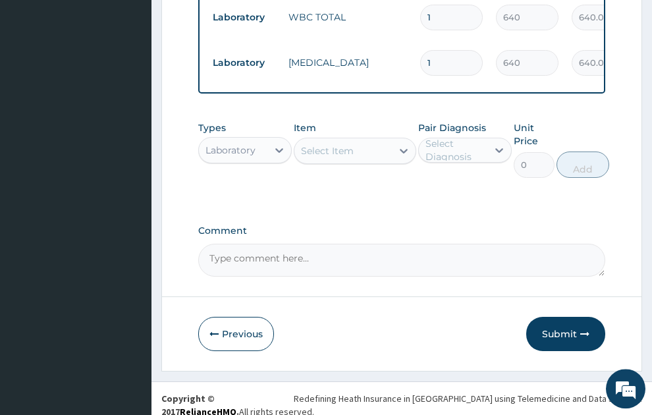
scroll to position [660, 0]
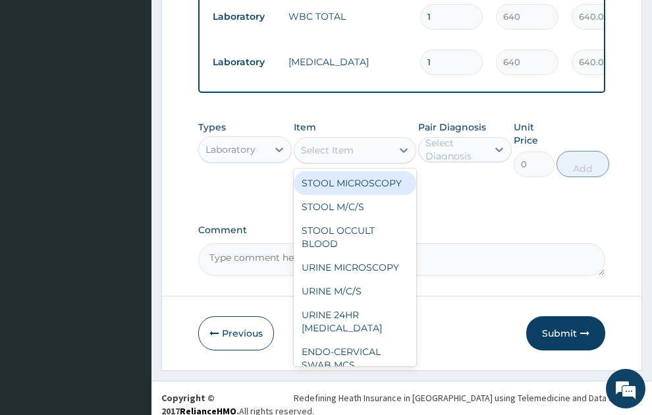
click at [340, 144] on div "Select Item" at bounding box center [327, 150] width 53 height 13
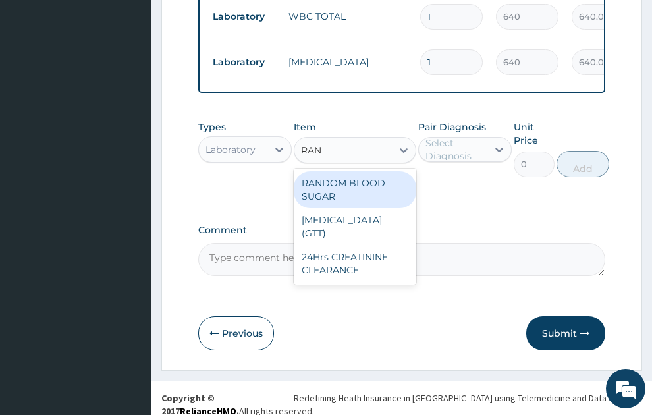
type input "RAND"
drag, startPoint x: 359, startPoint y: 175, endPoint x: 452, endPoint y: 140, distance: 99.9
click at [359, 175] on div "RANDOM BLOOD SUGAR" at bounding box center [355, 189] width 123 height 37
type input "240"
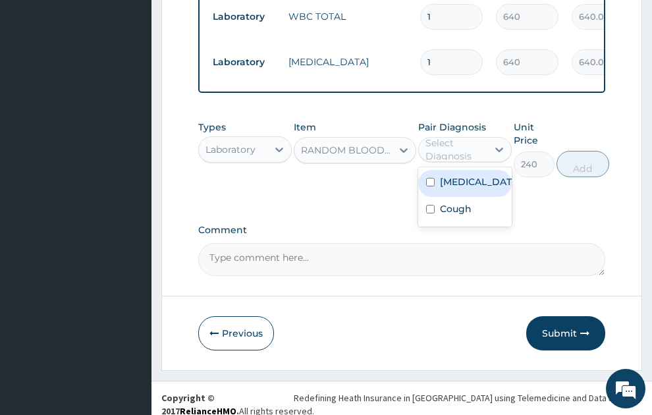
click at [470, 136] on div "Select Diagnosis" at bounding box center [456, 149] width 61 height 26
drag, startPoint x: 471, startPoint y: 182, endPoint x: 542, endPoint y: 188, distance: 71.5
click at [471, 183] on label "[MEDICAL_DATA]" at bounding box center [479, 181] width 78 height 13
checkbox input "true"
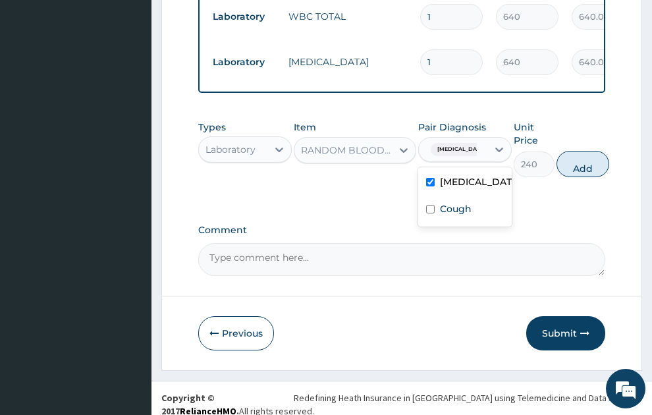
click at [598, 154] on button "Add" at bounding box center [583, 164] width 53 height 26
type input "0"
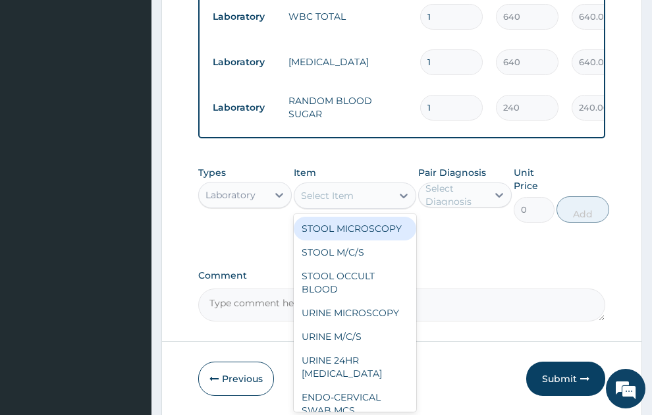
click at [319, 189] on div "Select Item" at bounding box center [327, 195] width 53 height 13
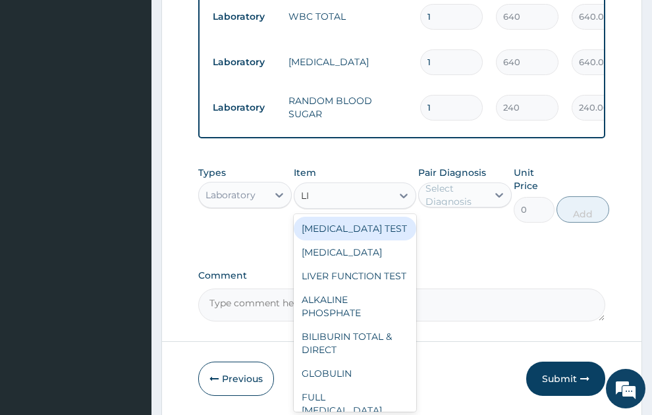
type input "LIV"
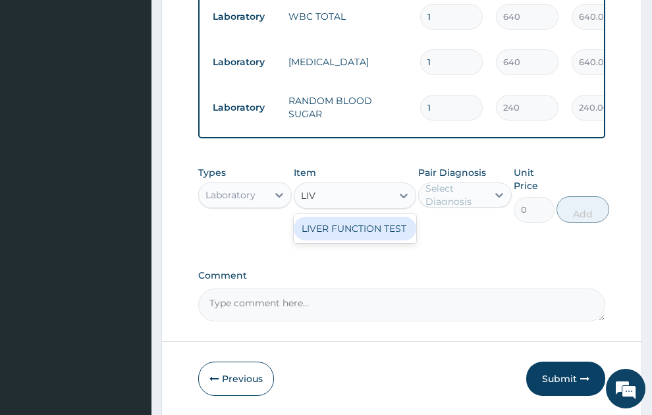
drag, startPoint x: 336, startPoint y: 216, endPoint x: 393, endPoint y: 198, distance: 59.8
click at [338, 217] on div "LIVER FUNCTION TEST" at bounding box center [355, 229] width 123 height 24
type input "3600"
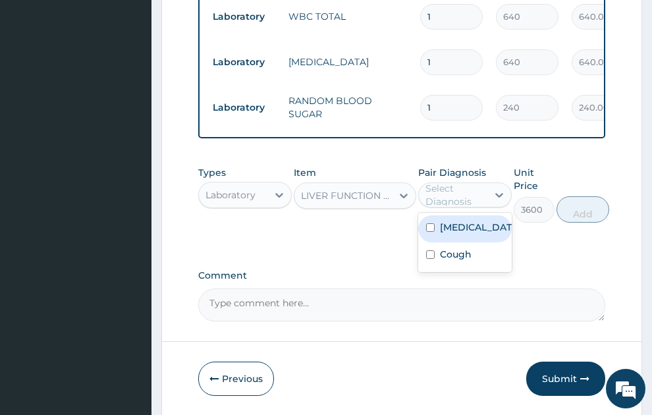
click at [440, 187] on div "Select Diagnosis" at bounding box center [456, 195] width 61 height 26
click at [473, 226] on label "[MEDICAL_DATA]" at bounding box center [479, 227] width 78 height 13
checkbox input "true"
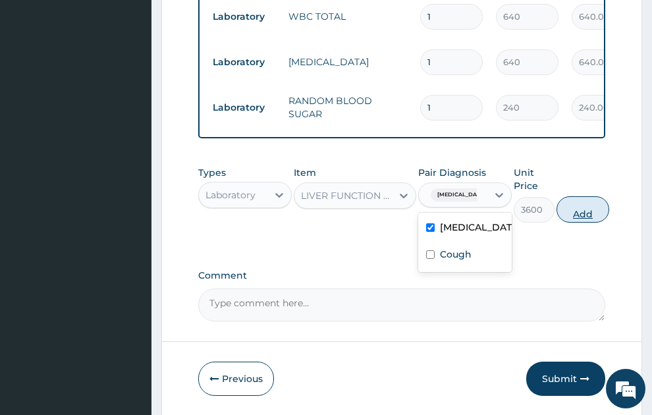
click at [581, 196] on button "Add" at bounding box center [583, 209] width 53 height 26
type input "0"
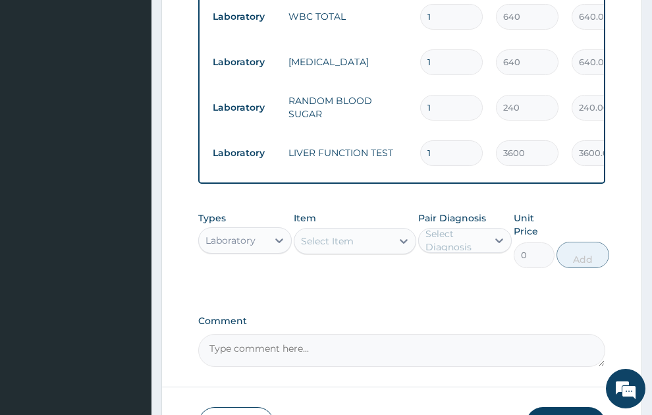
click at [352, 235] on div "Select Item" at bounding box center [327, 241] width 53 height 13
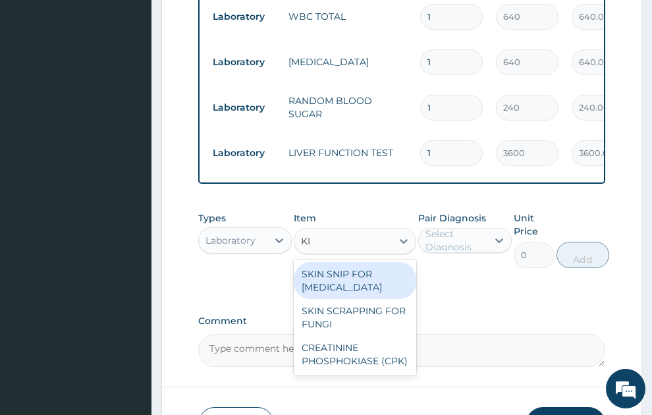
type input "K"
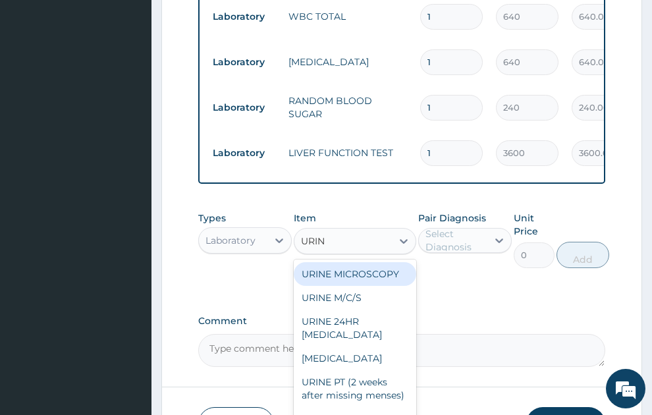
type input "URINA"
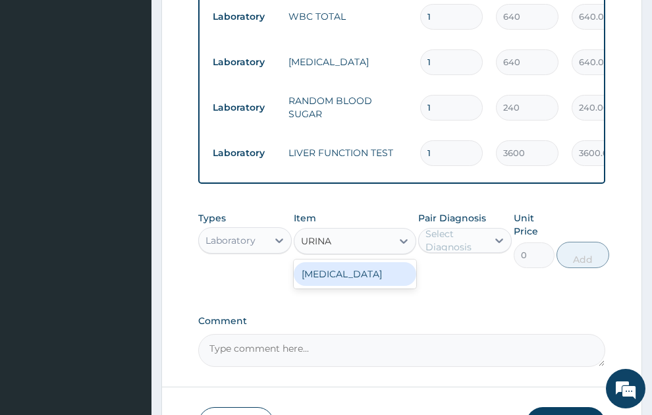
drag, startPoint x: 372, startPoint y: 267, endPoint x: 471, endPoint y: 233, distance: 104.0
click at [373, 266] on div "[MEDICAL_DATA]" at bounding box center [355, 274] width 123 height 24
type input "400"
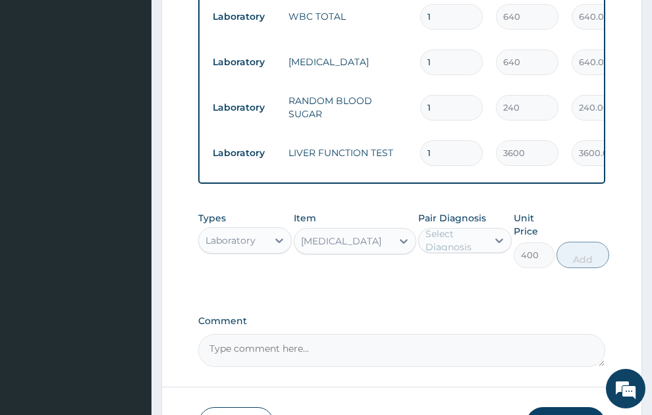
click at [472, 227] on div "Select Diagnosis" at bounding box center [456, 240] width 61 height 26
click at [470, 266] on label "[MEDICAL_DATA]" at bounding box center [479, 272] width 78 height 13
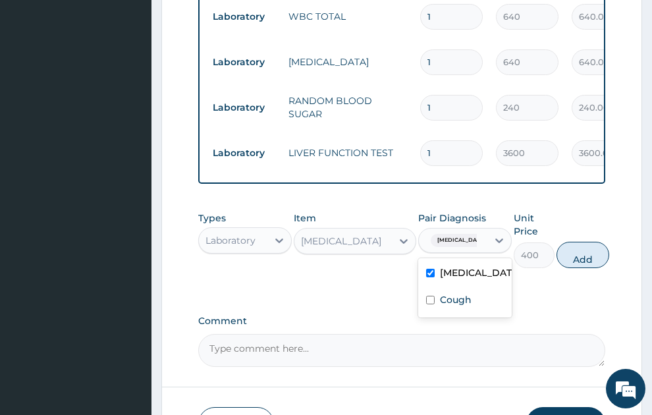
checkbox input "true"
click at [601, 252] on button "Add" at bounding box center [583, 255] width 53 height 26
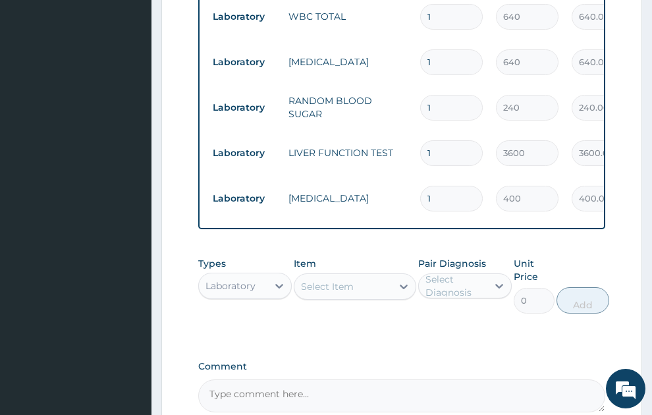
click at [337, 280] on div "Select Item" at bounding box center [327, 286] width 53 height 13
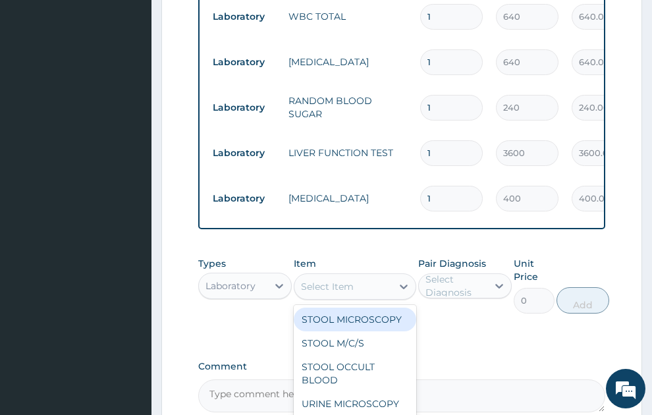
scroll to position [778, 0]
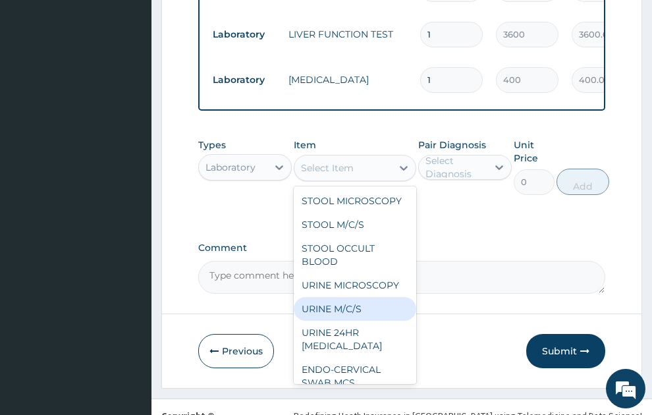
click at [335, 321] on div "URINE M/C/S" at bounding box center [355, 309] width 123 height 24
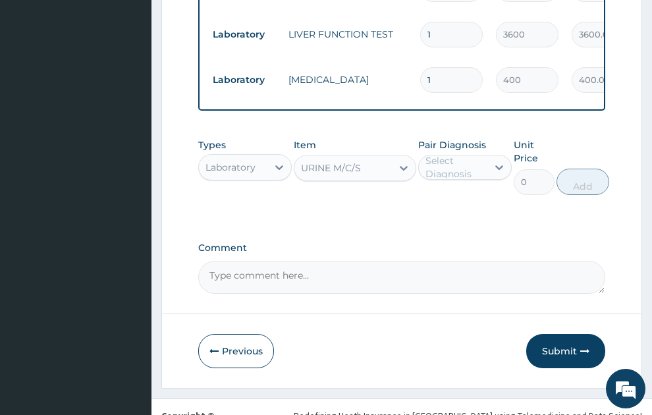
type input "640"
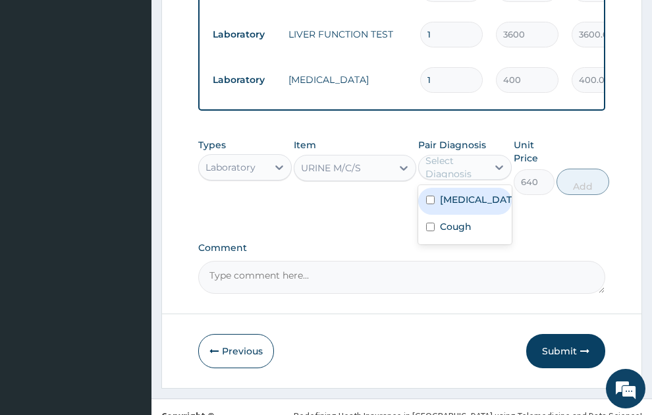
click at [459, 154] on div "Select Diagnosis" at bounding box center [456, 167] width 61 height 26
drag, startPoint x: 465, startPoint y: 192, endPoint x: 566, endPoint y: 168, distance: 104.2
click at [465, 193] on label "[MEDICAL_DATA]" at bounding box center [479, 199] width 78 height 13
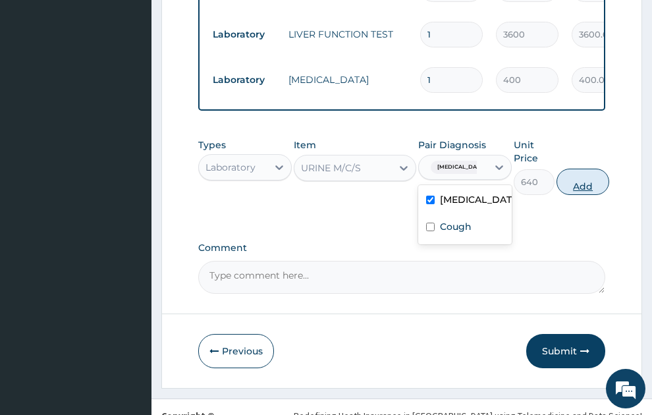
checkbox input "true"
click at [594, 171] on button "Add" at bounding box center [583, 182] width 53 height 26
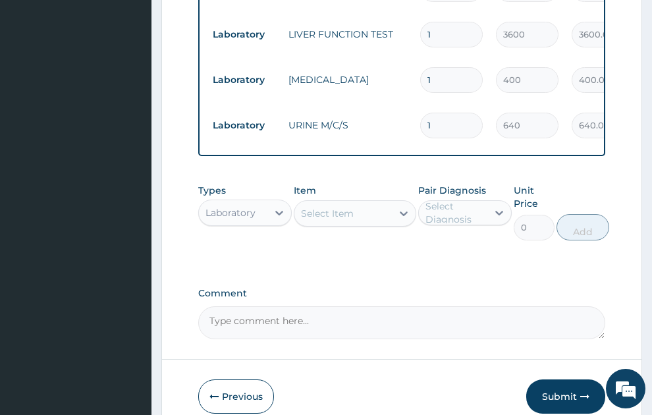
click at [334, 207] on div "Select Item" at bounding box center [327, 213] width 53 height 13
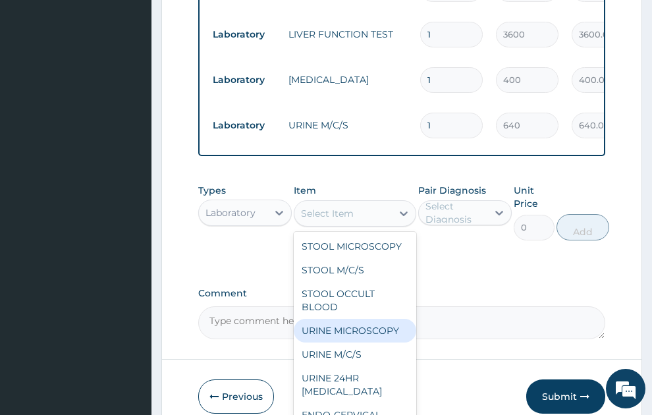
click at [355, 340] on div "URINE MICROSCOPY" at bounding box center [355, 331] width 123 height 24
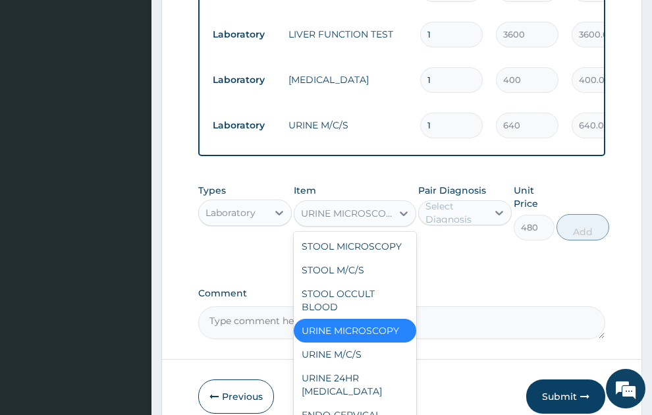
click at [330, 207] on div "URINE MICROSCOPY" at bounding box center [347, 213] width 92 height 13
click at [239, 206] on div "Laboratory" at bounding box center [231, 212] width 50 height 13
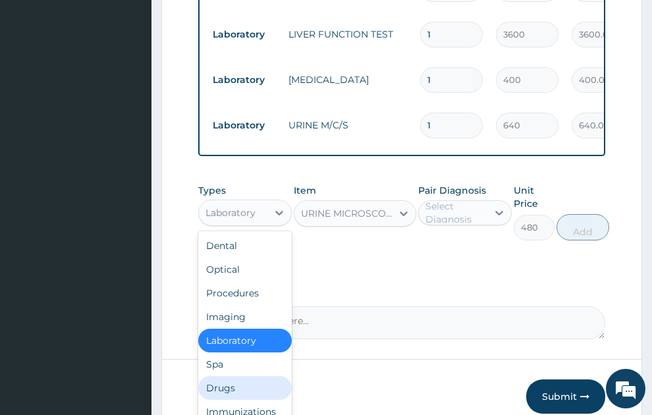
click at [230, 376] on div "Drugs" at bounding box center [245, 388] width 94 height 24
type input "0"
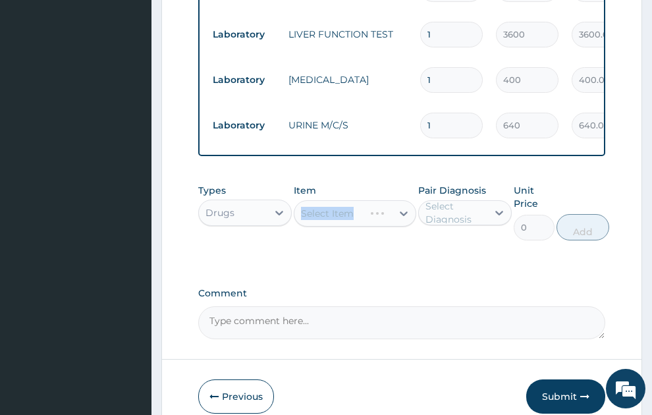
click at [310, 207] on div "Select Item" at bounding box center [355, 213] width 123 height 26
click at [326, 207] on div "Select Item" at bounding box center [327, 213] width 53 height 13
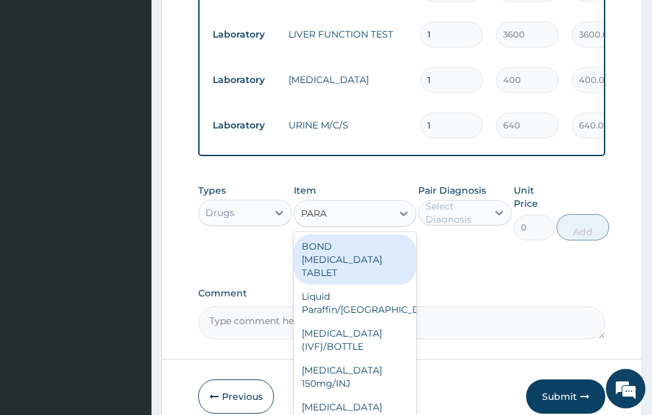
type input "PARAC"
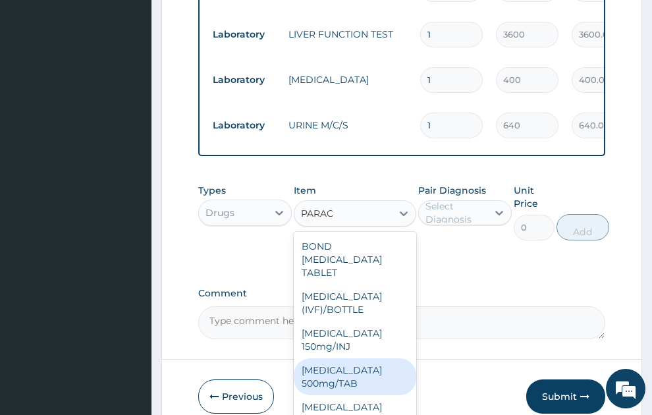
click at [329, 359] on div "[MEDICAL_DATA] 500mg/TAB" at bounding box center [355, 377] width 123 height 37
type input "5.25"
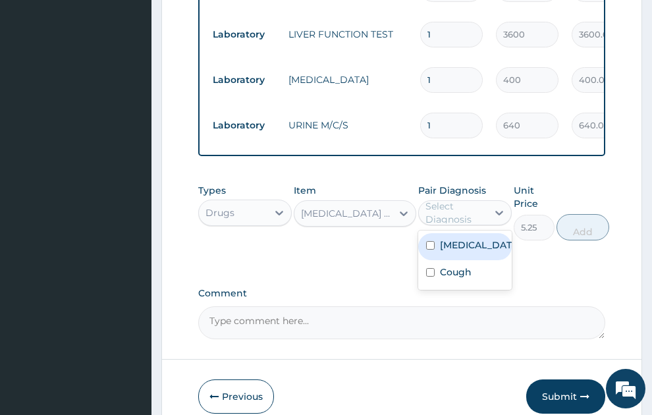
click at [448, 204] on div "Select Diagnosis" at bounding box center [456, 213] width 61 height 26
click at [458, 240] on label "[MEDICAL_DATA]" at bounding box center [479, 245] width 78 height 13
checkbox input "true"
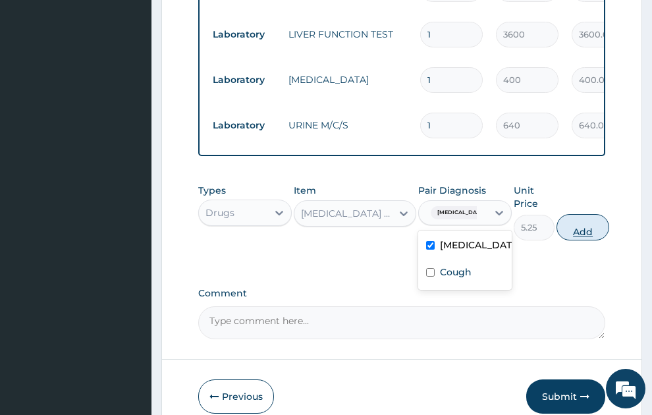
click at [593, 219] on button "Add" at bounding box center [583, 227] width 53 height 26
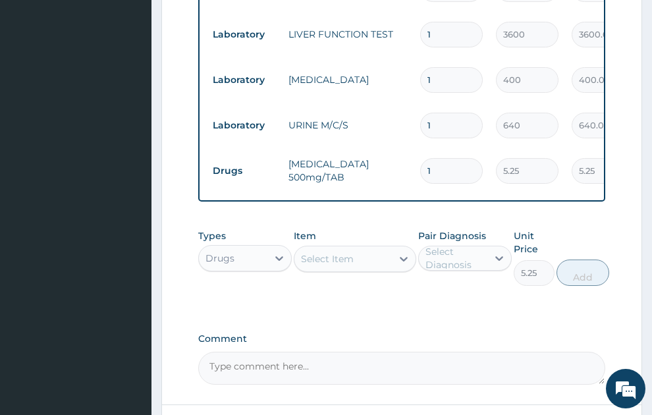
type input "0"
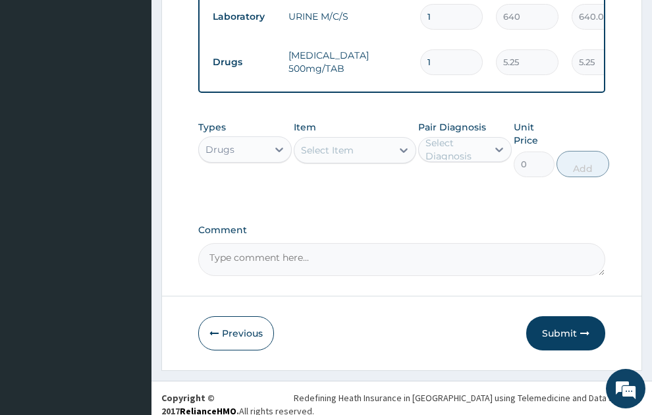
type input "18"
type input "94.50"
type input "18"
click at [337, 144] on div "Select Item" at bounding box center [327, 150] width 53 height 13
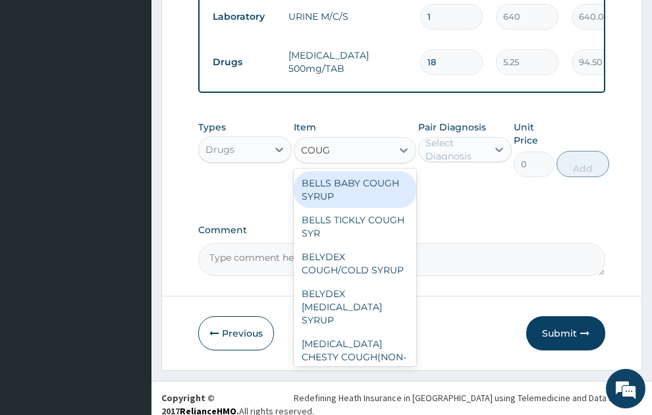
type input "COUGH"
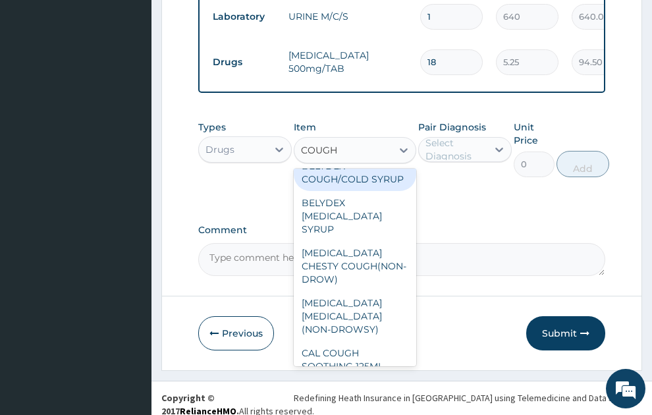
scroll to position [216, 0]
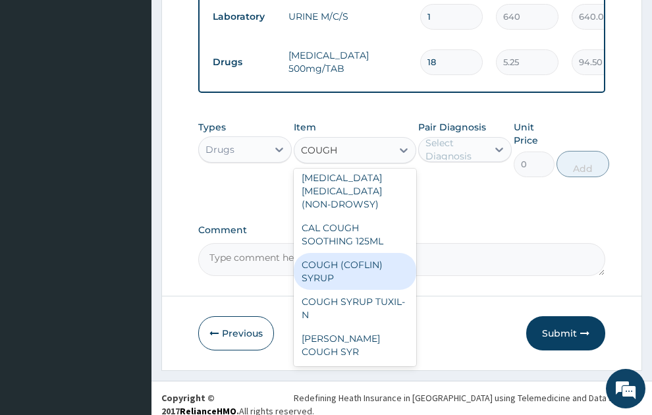
click at [356, 255] on div "COUGH (COFLIN) SYRUP" at bounding box center [355, 271] width 123 height 37
type input "157.5"
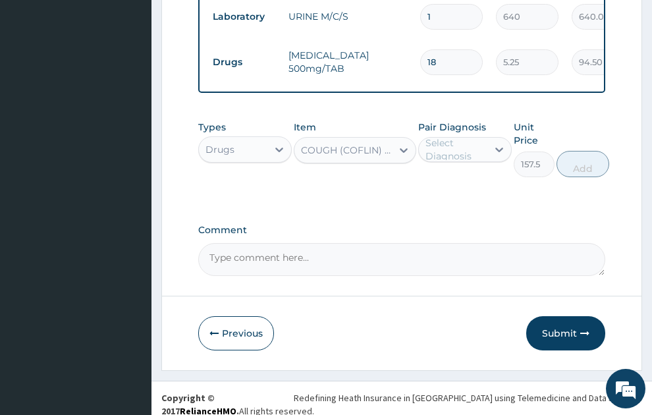
click at [482, 143] on div "Select Diagnosis" at bounding box center [456, 149] width 61 height 26
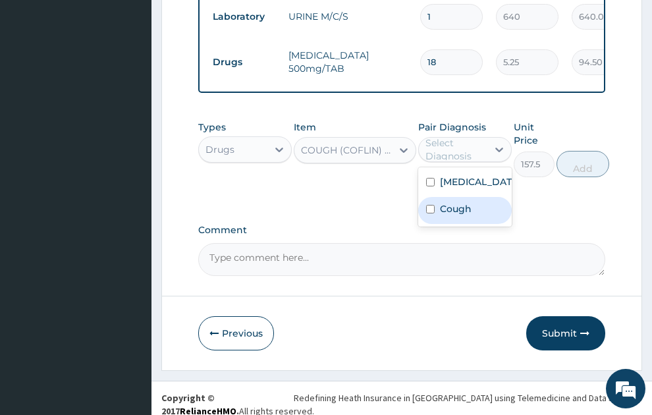
drag, startPoint x: 473, startPoint y: 214, endPoint x: 517, endPoint y: 190, distance: 50.1
click at [474, 214] on div "Cough" at bounding box center [466, 210] width 94 height 27
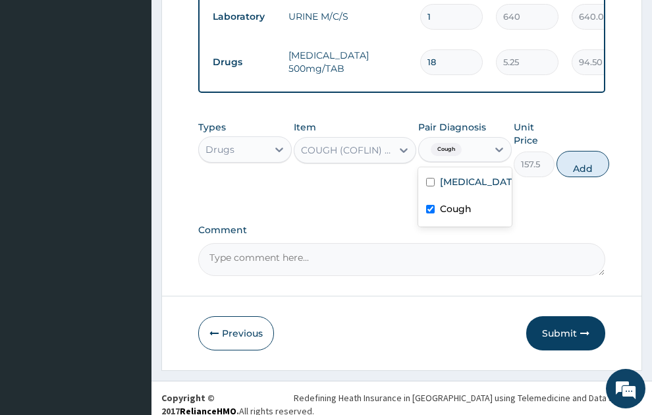
checkbox input "true"
click at [587, 151] on button "Add" at bounding box center [583, 164] width 53 height 26
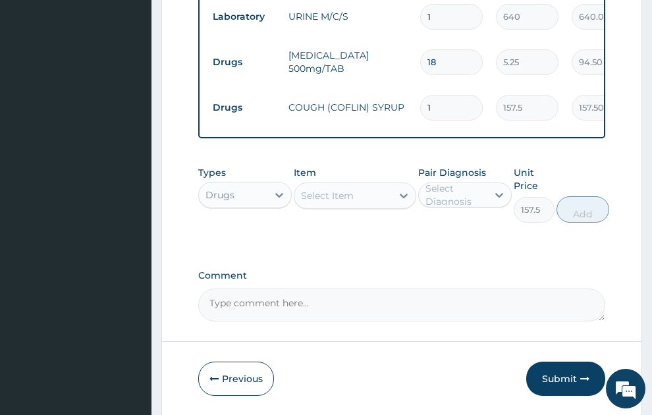
type input "0"
click at [332, 189] on div "Select Item" at bounding box center [327, 195] width 53 height 13
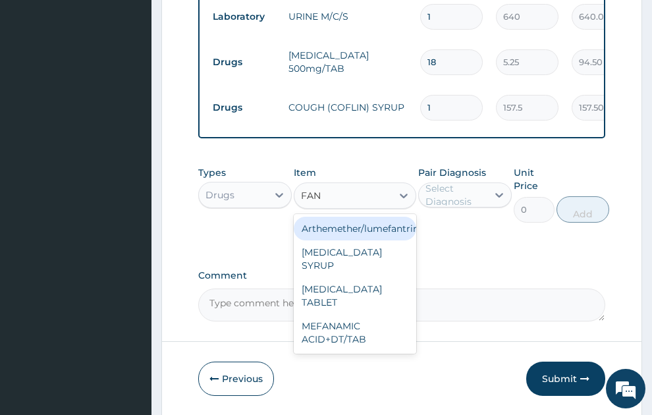
type input "FANS"
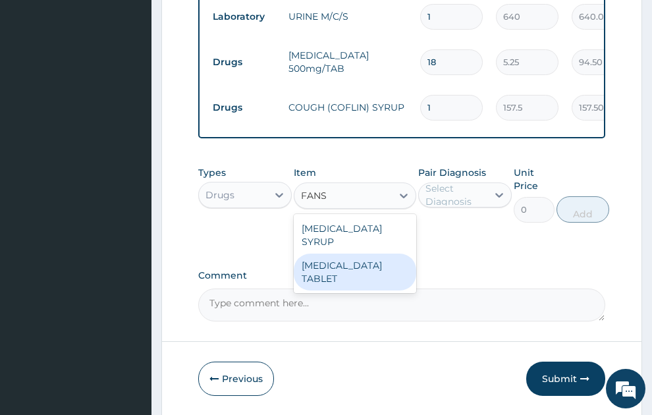
drag, startPoint x: 359, startPoint y: 239, endPoint x: 436, endPoint y: 194, distance: 89.5
click at [361, 254] on div "[MEDICAL_DATA] TABLET" at bounding box center [355, 272] width 123 height 37
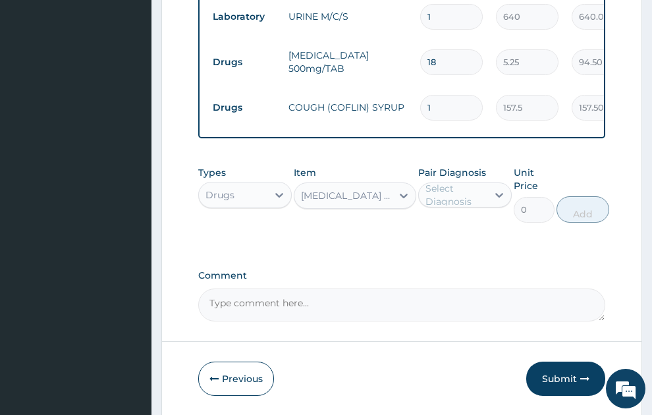
type input "31.5"
click at [458, 182] on div "Select Diagnosis" at bounding box center [456, 195] width 61 height 26
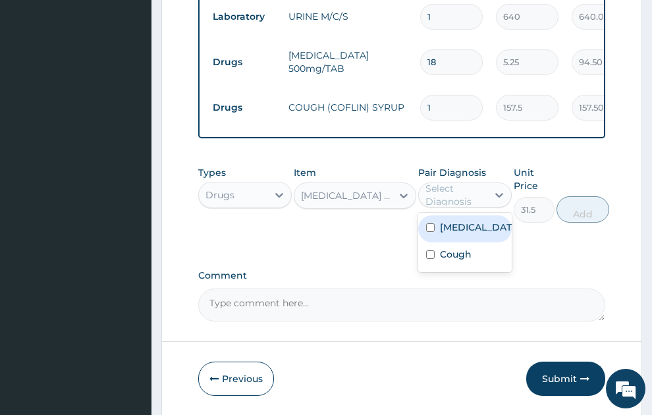
click at [480, 222] on label "[MEDICAL_DATA]" at bounding box center [479, 227] width 78 height 13
checkbox input "true"
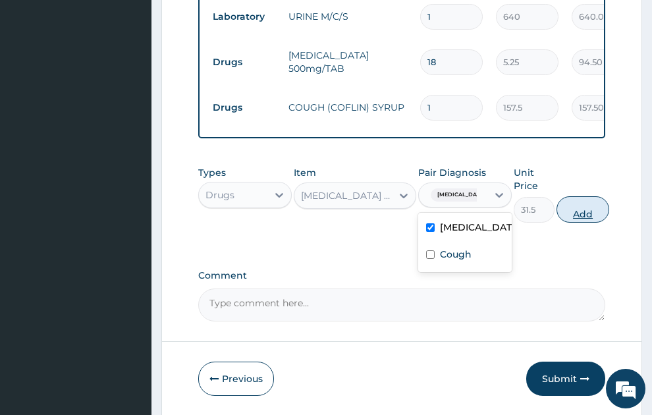
click at [586, 202] on button "Add" at bounding box center [583, 209] width 53 height 26
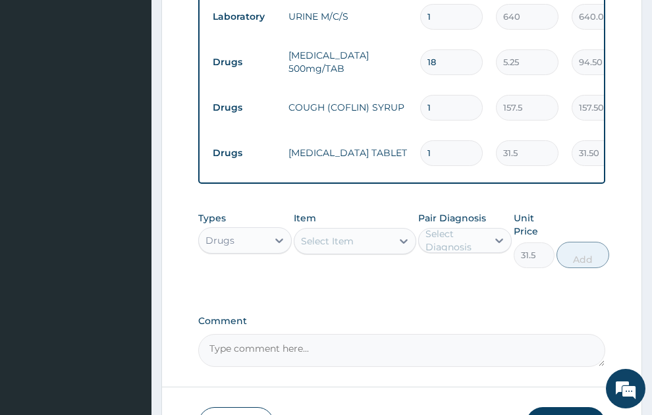
type input "0"
type input "0.00"
type input "3"
type input "94.50"
type input "3"
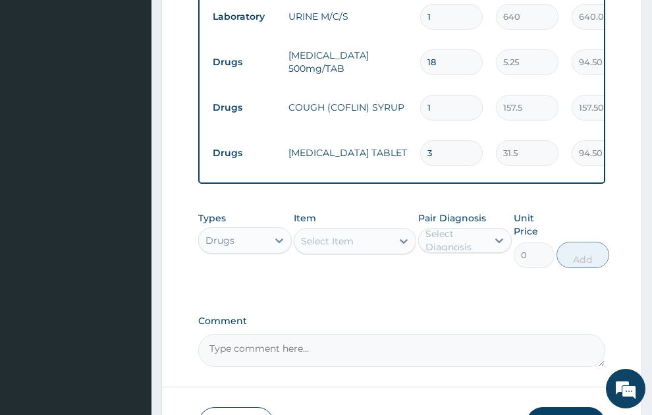
click at [361, 231] on div "Select Item" at bounding box center [344, 241] width 98 height 21
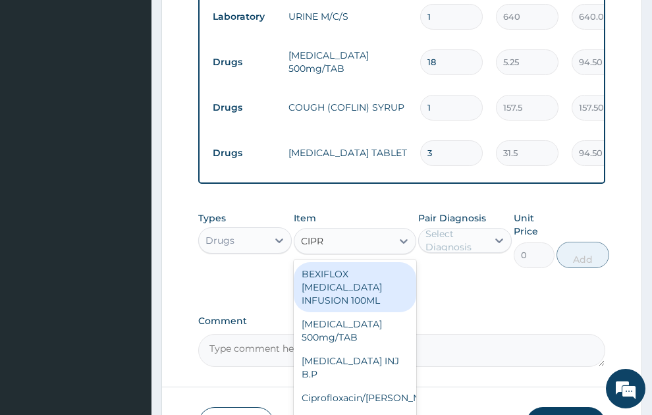
type input "[MEDICAL_DATA]"
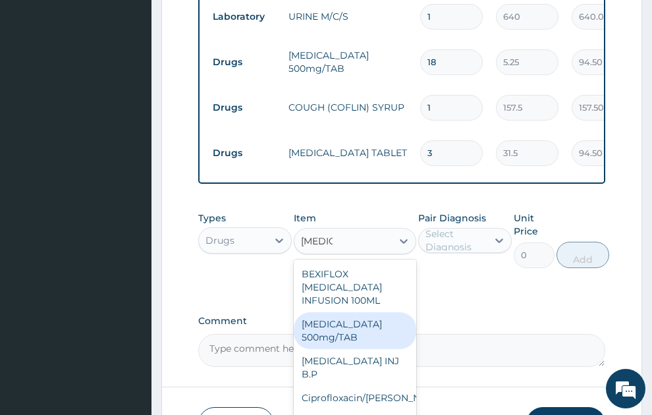
click at [340, 312] on div "[MEDICAL_DATA] 500mg/TAB" at bounding box center [355, 330] width 123 height 37
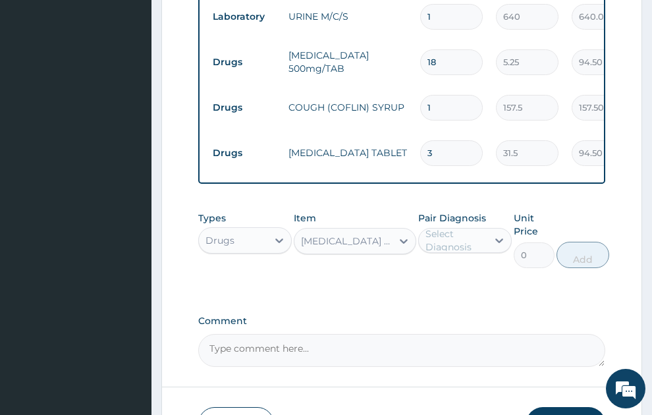
type input "26.77"
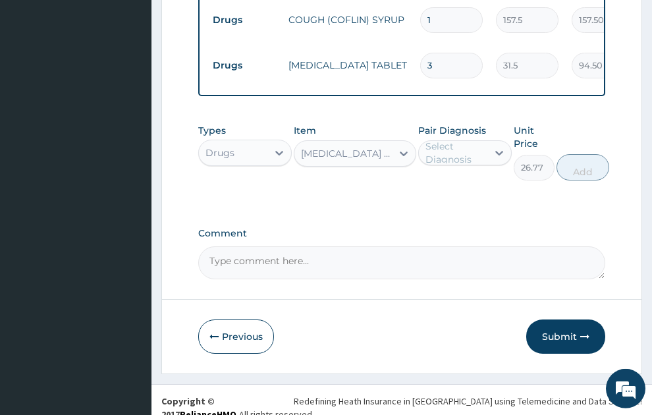
scroll to position [978, 0]
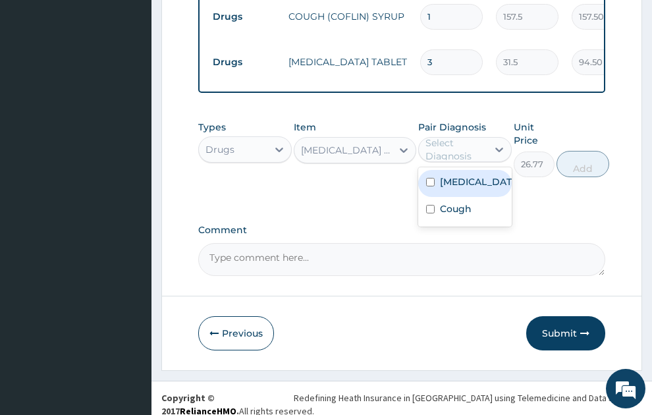
click at [461, 138] on div "Select Diagnosis" at bounding box center [456, 149] width 61 height 26
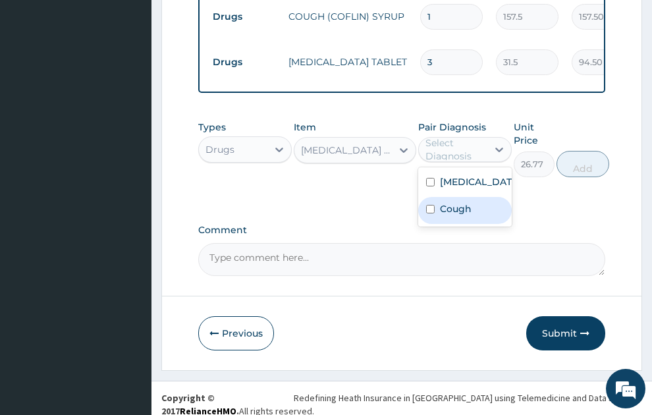
click at [461, 204] on label "Cough" at bounding box center [456, 208] width 32 height 13
checkbox input "true"
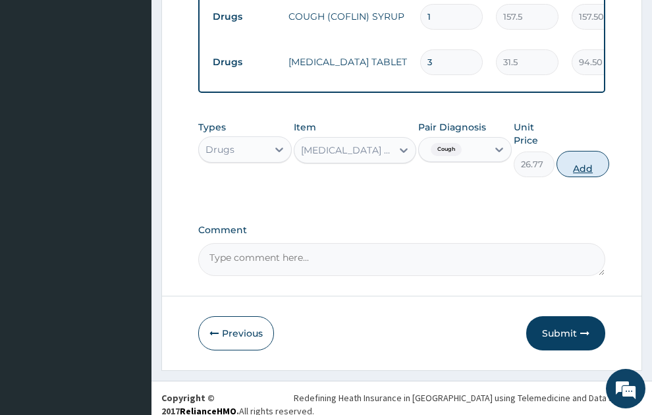
click at [586, 154] on button "Add" at bounding box center [583, 164] width 53 height 26
type input "0"
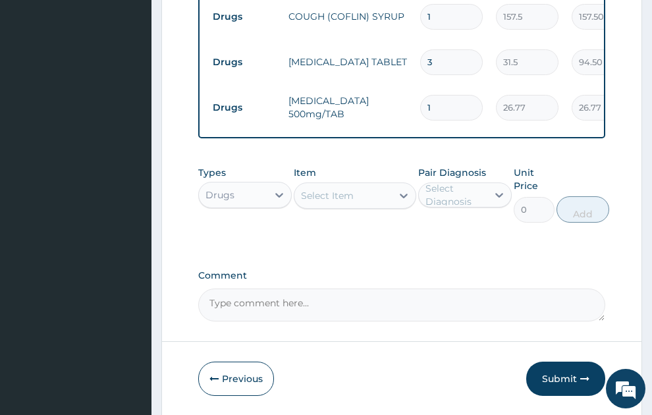
click at [425, 95] on input "1" at bounding box center [451, 108] width 63 height 26
type input "21"
type input "562.17"
type input "21"
click at [340, 189] on div "Select Item" at bounding box center [327, 195] width 53 height 13
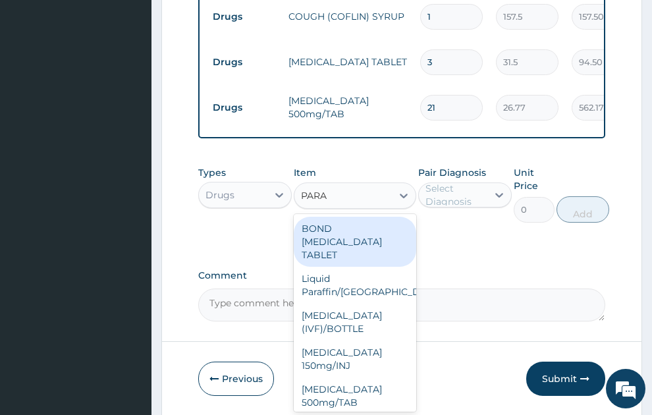
type input "PARAC"
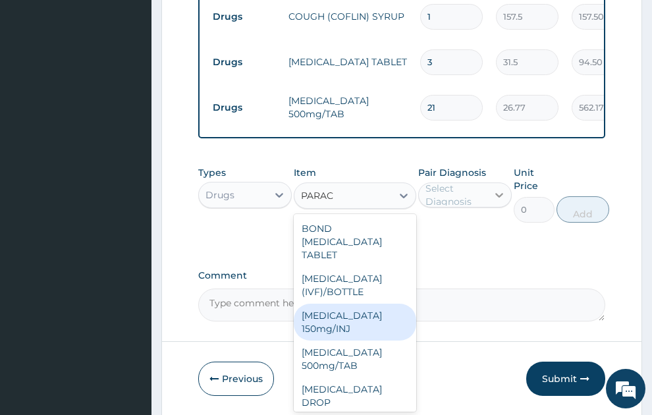
drag, startPoint x: 326, startPoint y: 303, endPoint x: 502, endPoint y: 171, distance: 219.5
click at [337, 304] on div "[MEDICAL_DATA] 150mg/INJ" at bounding box center [355, 322] width 123 height 37
type input "31.5"
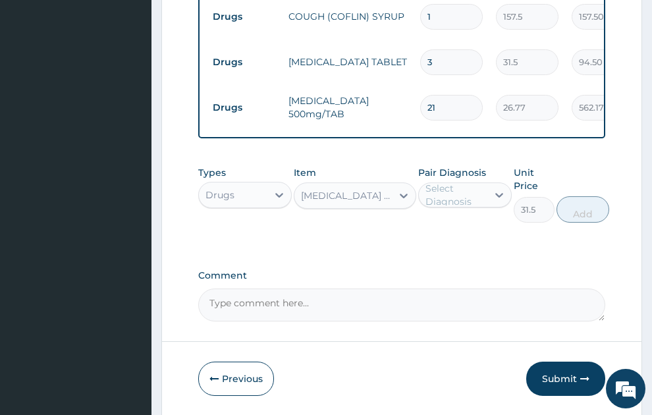
click at [450, 182] on div "Select Diagnosis" at bounding box center [456, 195] width 61 height 26
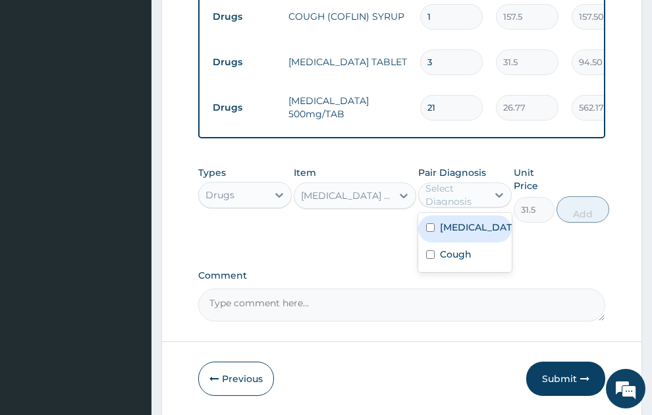
drag, startPoint x: 462, startPoint y: 228, endPoint x: 548, endPoint y: 206, distance: 88.4
click at [467, 227] on label "[MEDICAL_DATA]" at bounding box center [479, 227] width 78 height 13
checkbox input "true"
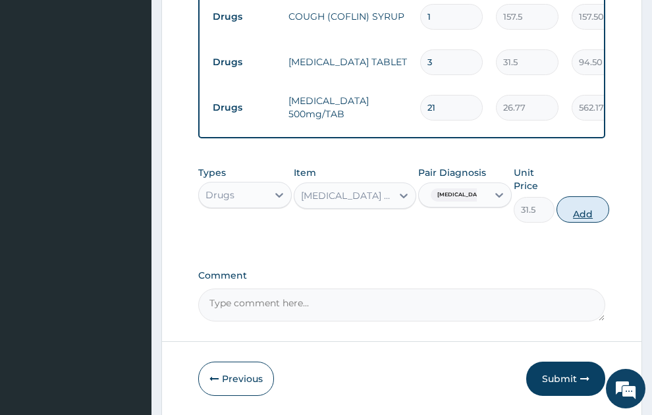
click at [574, 200] on button "Add" at bounding box center [583, 209] width 53 height 26
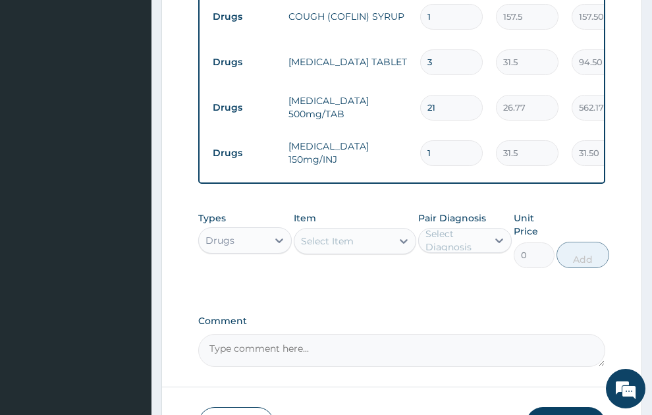
click at [252, 230] on div "Drugs" at bounding box center [233, 240] width 69 height 21
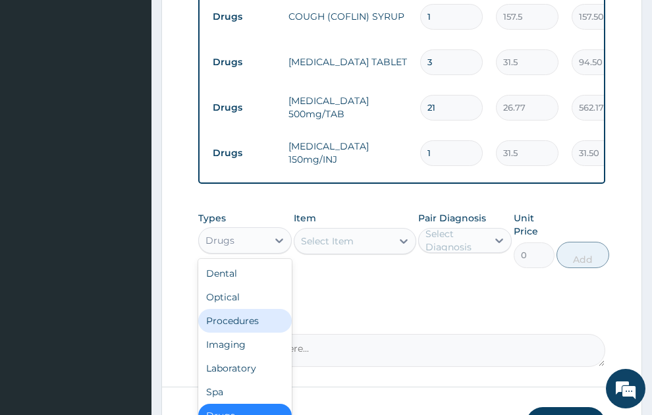
click at [243, 309] on div "Procedures" at bounding box center [245, 321] width 94 height 24
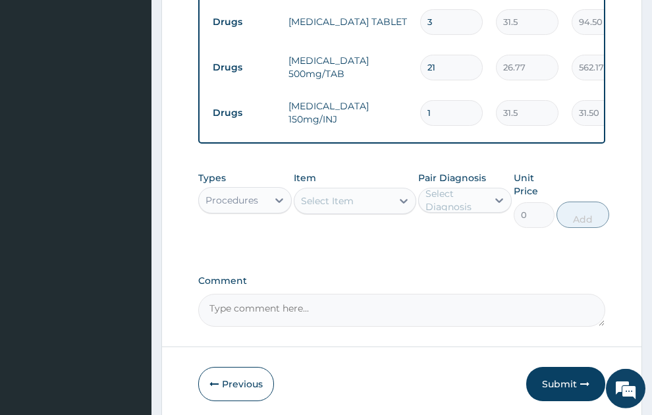
scroll to position [1037, 0]
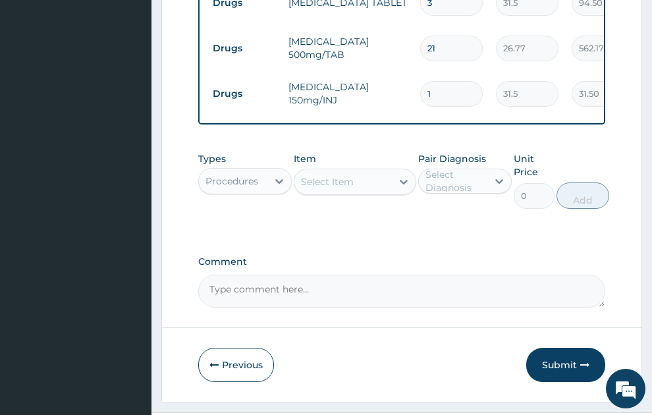
click at [364, 176] on div "Select Item" at bounding box center [344, 181] width 98 height 21
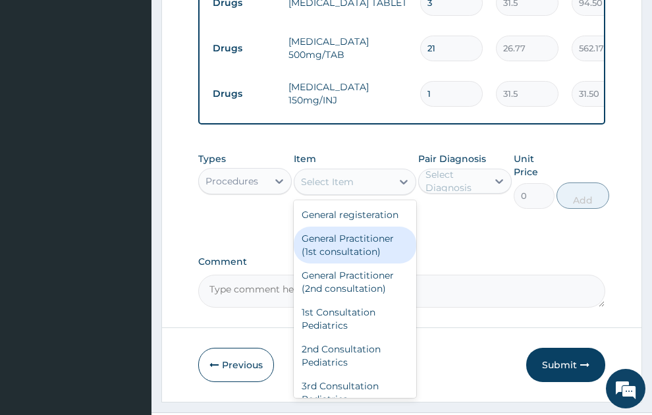
click at [362, 245] on div "General Practitioner (1st consultation)" at bounding box center [355, 245] width 123 height 37
type input "1500"
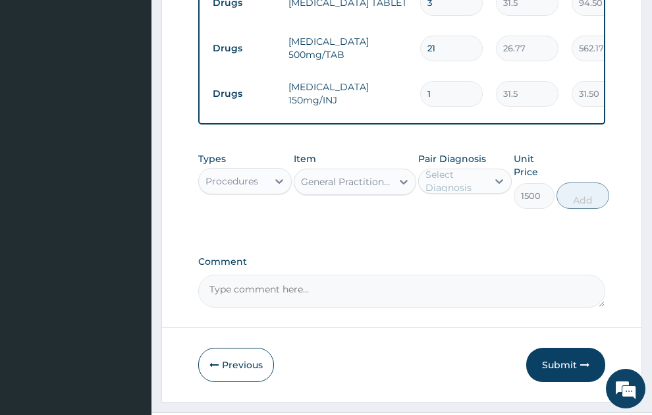
click at [459, 168] on div "Select Diagnosis" at bounding box center [456, 181] width 61 height 26
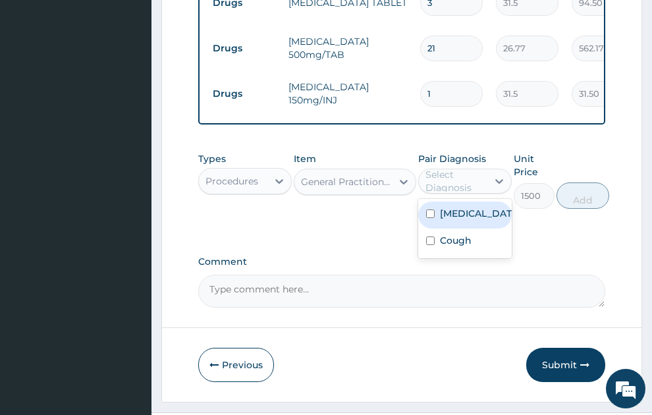
click at [455, 207] on label "[MEDICAL_DATA]" at bounding box center [479, 213] width 78 height 13
checkbox input "true"
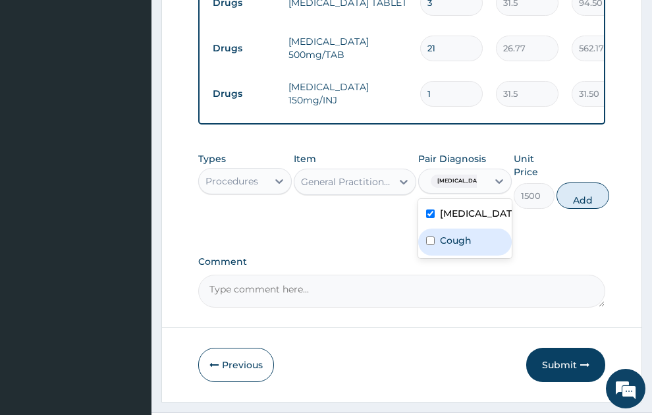
click at [460, 247] on label "Cough" at bounding box center [456, 240] width 32 height 13
checkbox input "true"
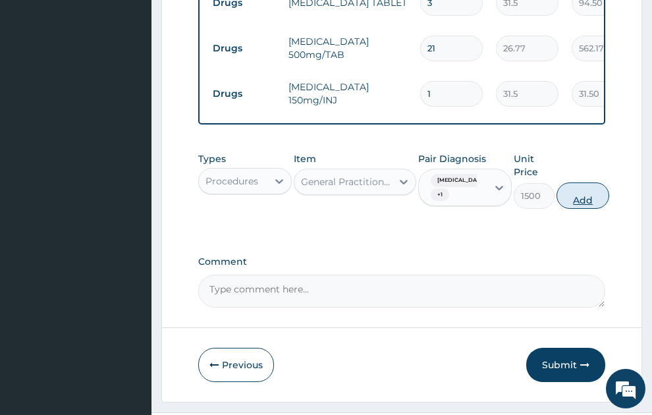
click at [581, 187] on button "Add" at bounding box center [583, 196] width 53 height 26
type input "0"
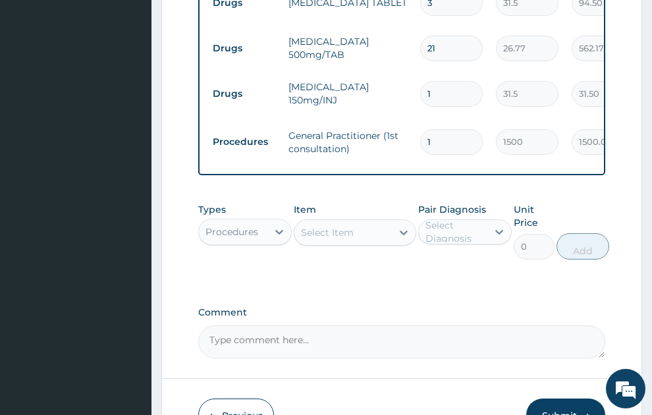
drag, startPoint x: 382, startPoint y: 162, endPoint x: 456, endPoint y: 166, distance: 73.9
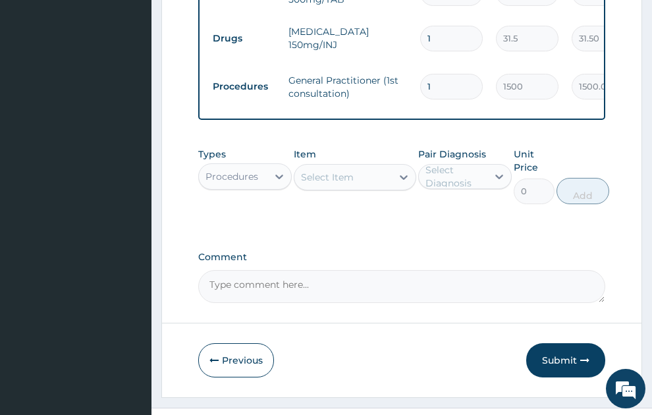
scroll to position [1120, 0]
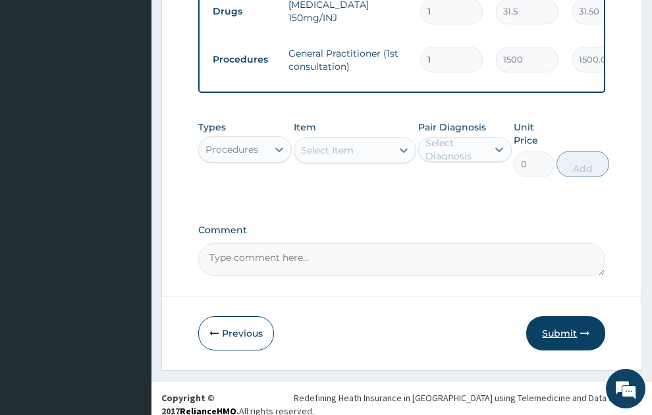
click at [563, 317] on button "Submit" at bounding box center [566, 333] width 79 height 34
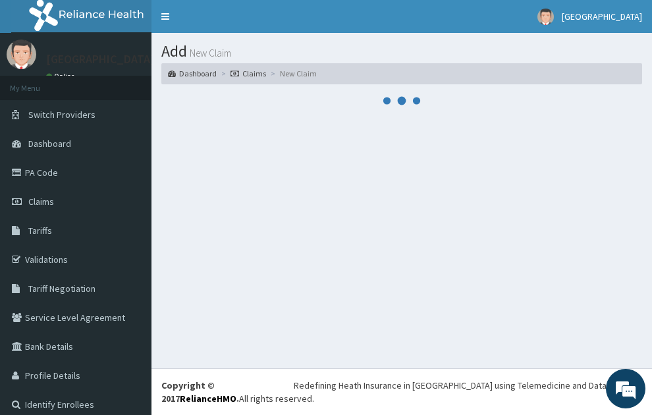
scroll to position [0, 0]
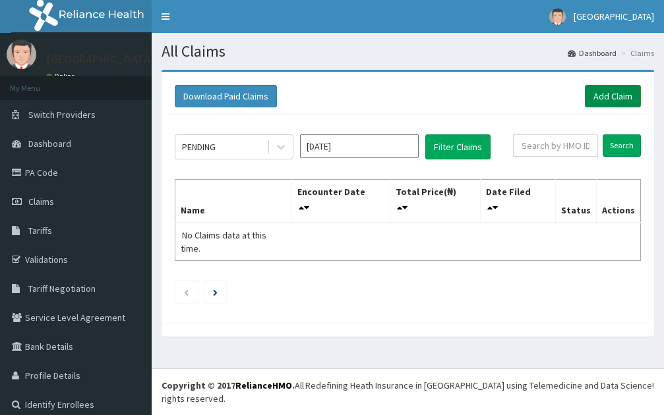
click at [595, 96] on link "Add Claim" at bounding box center [613, 96] width 56 height 22
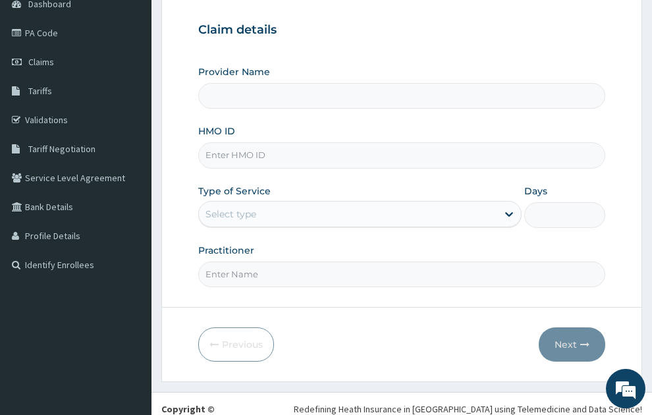
scroll to position [140, 0]
click at [221, 142] on input "HMO ID" at bounding box center [402, 155] width 408 height 26
type input "SONEX CLINICS LTD"
type input "CFM/10027/A"
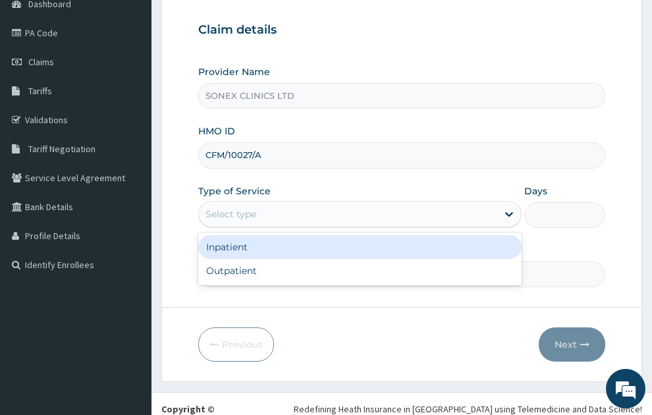
click at [356, 204] on div "Select type" at bounding box center [348, 214] width 299 height 21
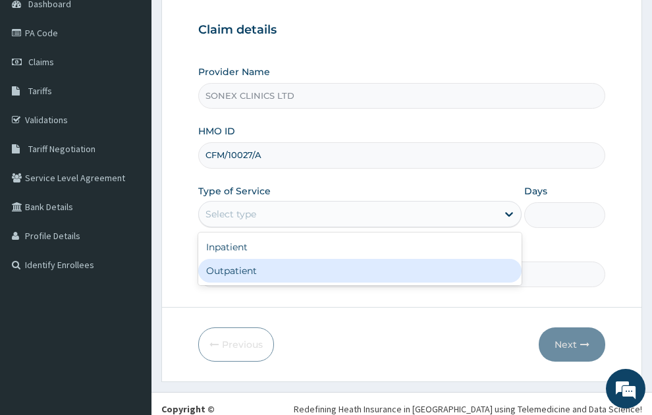
click at [231, 259] on div "Outpatient" at bounding box center [360, 271] width 324 height 24
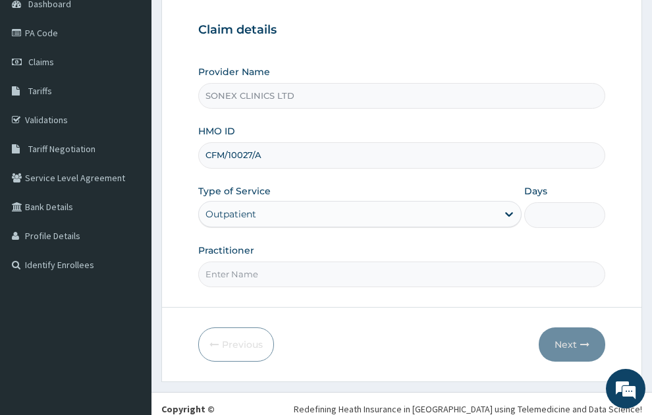
type input "1"
click at [274, 262] on input "Practitioner" at bounding box center [402, 275] width 408 height 26
type input "[PERSON_NAME]"
click at [587, 328] on button "Next" at bounding box center [572, 345] width 67 height 34
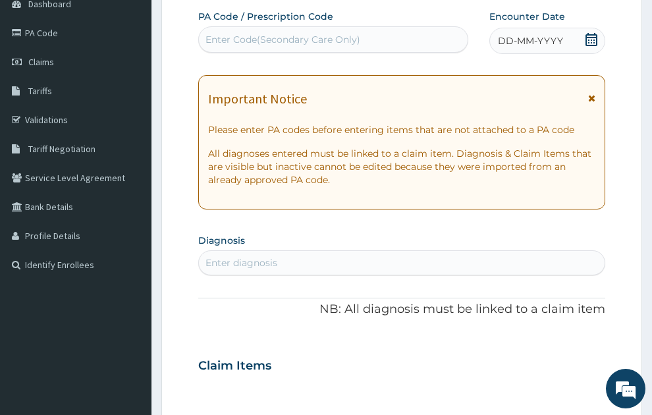
click at [542, 34] on span "DD-MM-YYYY" at bounding box center [530, 40] width 65 height 13
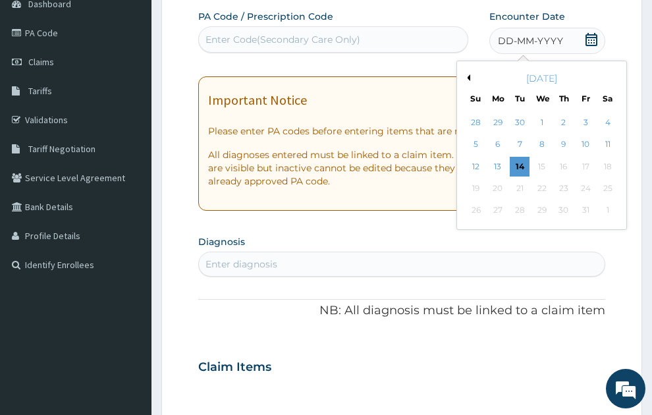
click at [468, 74] on button "Previous Month" at bounding box center [467, 77] width 7 height 7
click at [585, 157] on div "19" at bounding box center [587, 167] width 20 height 20
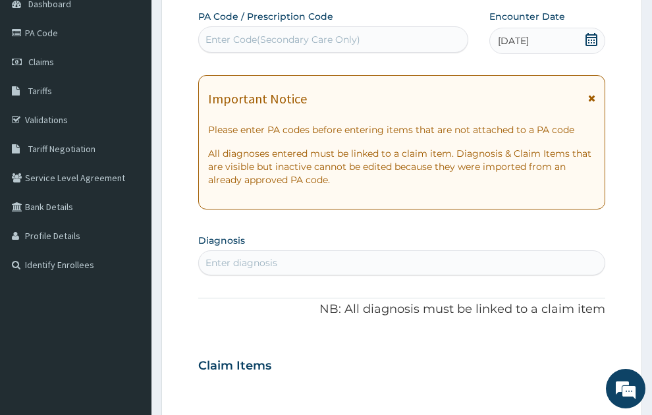
click at [294, 252] on div "Enter diagnosis" at bounding box center [402, 262] width 407 height 21
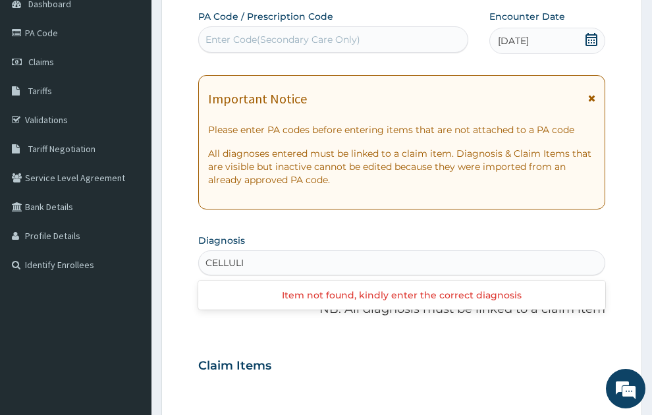
type input "CELLUL"
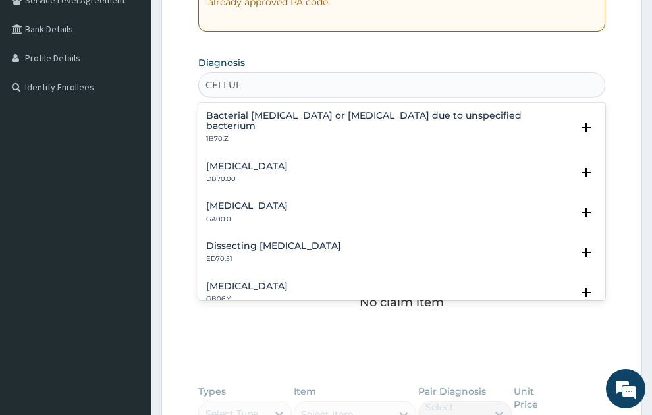
click at [335, 105] on div "Bacterial [MEDICAL_DATA] or [MEDICAL_DATA] due to unspecified bacterium 1B70.Z …" at bounding box center [402, 130] width 408 height 50
click at [334, 111] on h4 "Bacterial [MEDICAL_DATA] or [MEDICAL_DATA] due to unspecified bacterium" at bounding box center [389, 121] width 366 height 20
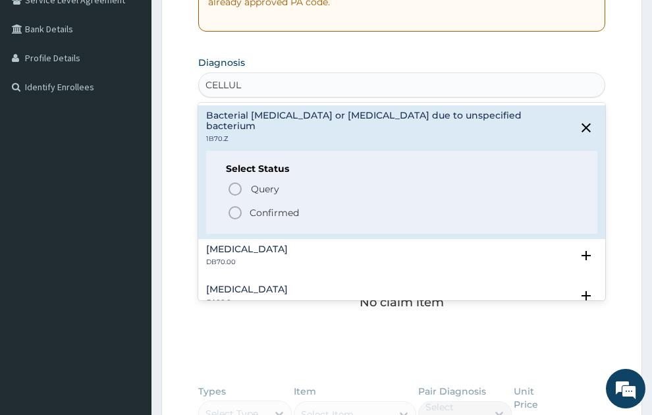
click at [277, 206] on p "Confirmed" at bounding box center [274, 212] width 49 height 13
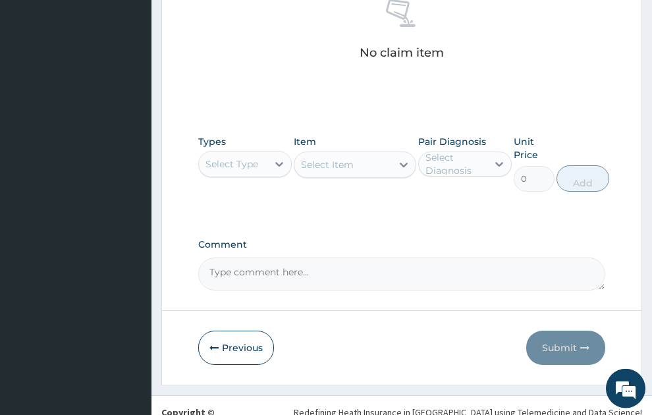
scroll to position [575, 0]
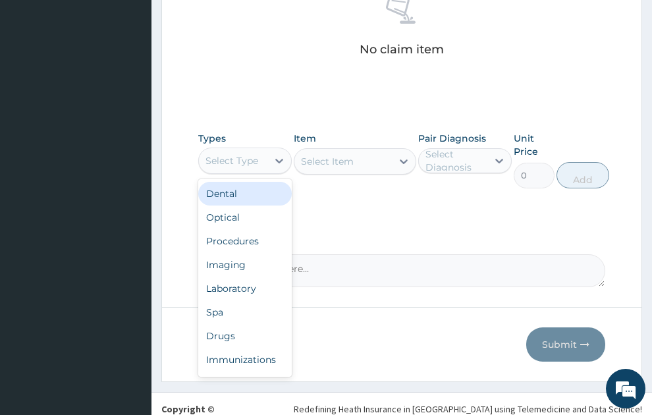
click at [260, 150] on div "Select Type" at bounding box center [233, 160] width 69 height 21
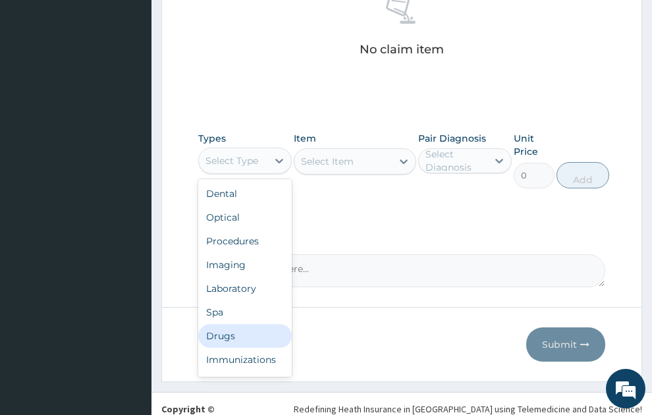
click at [241, 324] on div "Drugs" at bounding box center [245, 336] width 94 height 24
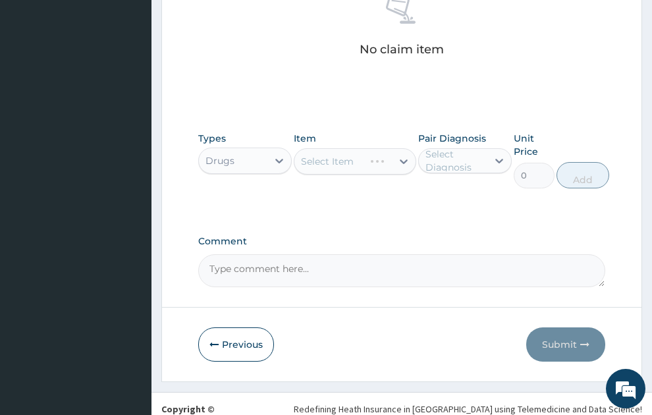
click at [324, 148] on div "Select Item" at bounding box center [355, 161] width 123 height 26
click at [324, 155] on div "Select Item" at bounding box center [327, 161] width 53 height 13
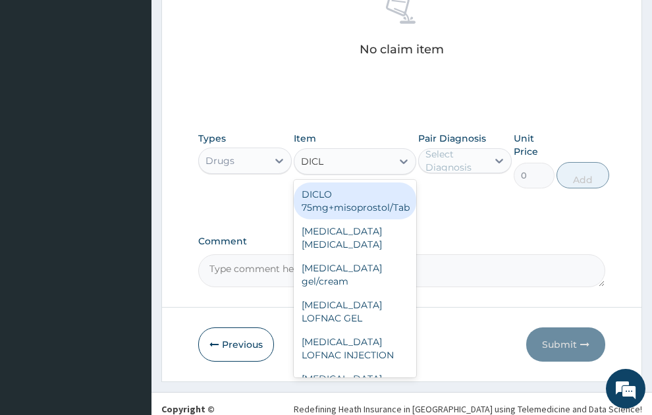
type input "DICLO"
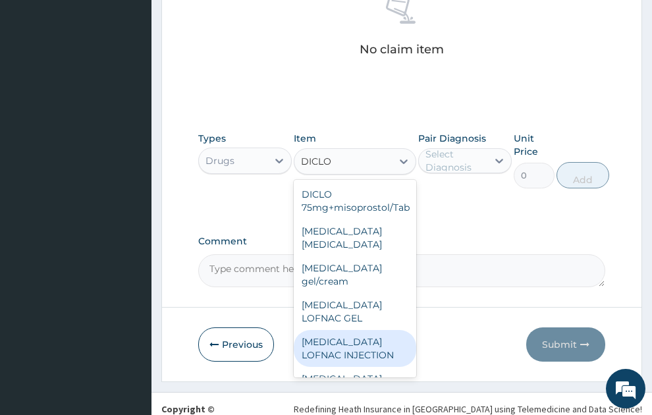
click at [351, 330] on div "[MEDICAL_DATA] LOFNAC INJECTION" at bounding box center [355, 348] width 123 height 37
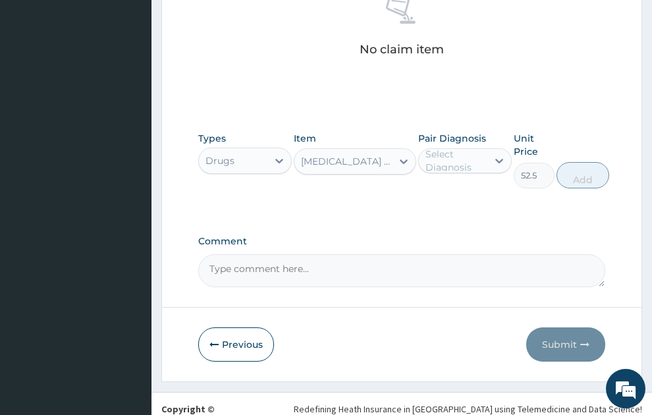
type input "52.5"
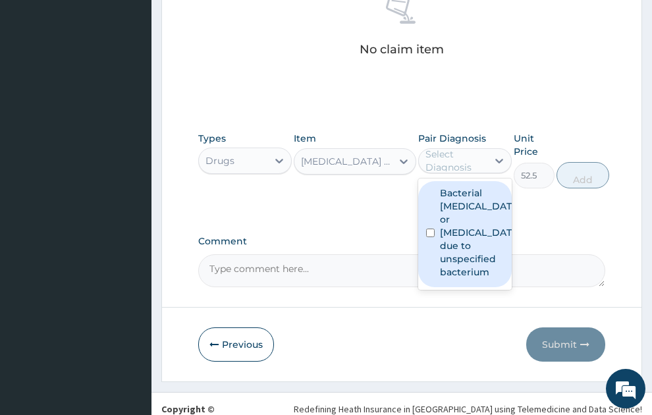
click at [460, 148] on div "Select Diagnosis" at bounding box center [456, 161] width 61 height 26
click at [448, 192] on label "Bacterial [MEDICAL_DATA] or [MEDICAL_DATA] due to unspecified bacterium" at bounding box center [479, 233] width 78 height 92
checkbox input "true"
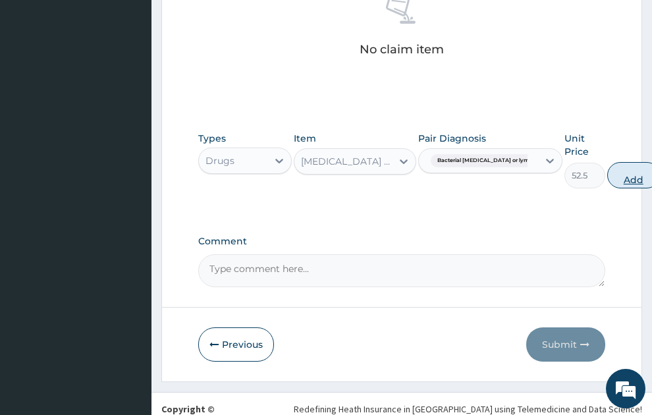
click at [608, 162] on button "Add" at bounding box center [634, 175] width 53 height 26
type input "0"
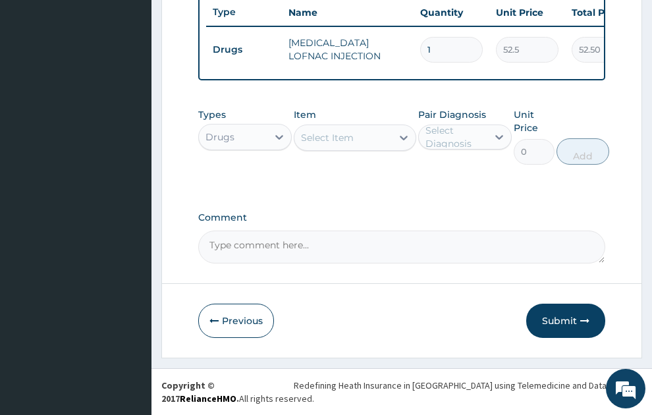
scroll to position [523, 0]
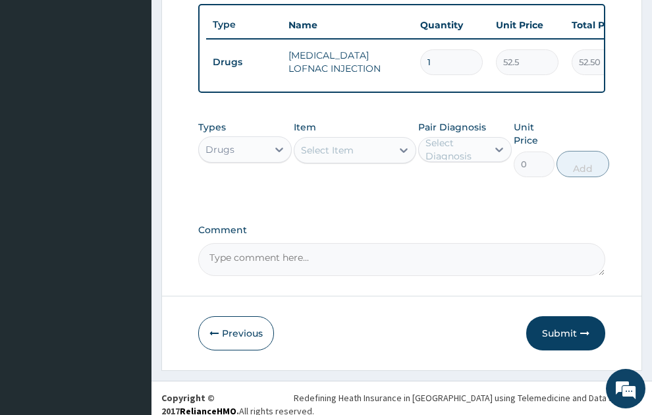
click at [352, 144] on div "Select Item" at bounding box center [327, 150] width 53 height 13
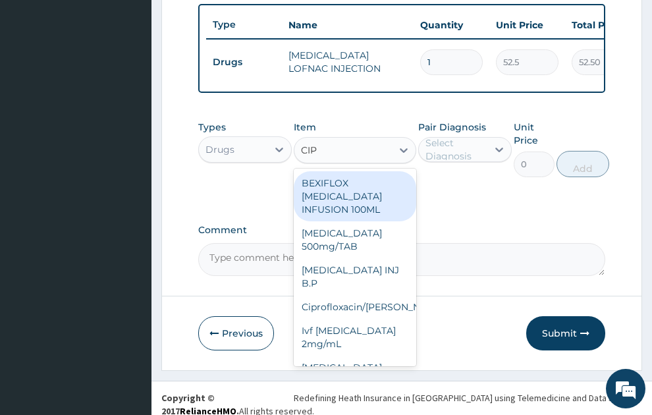
type input "CIPR"
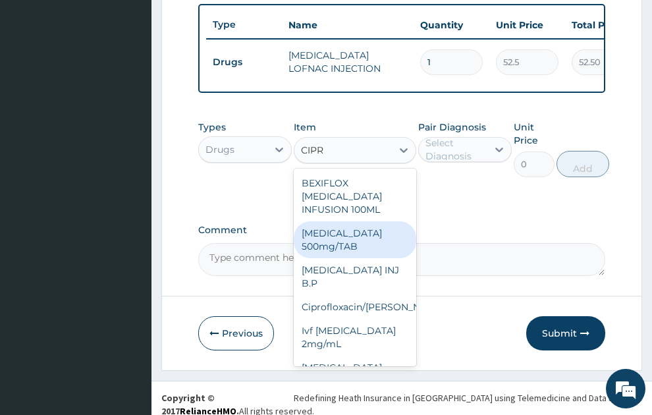
drag, startPoint x: 339, startPoint y: 208, endPoint x: 423, endPoint y: 144, distance: 105.8
click at [351, 192] on div "BEXIFLOX [MEDICAL_DATA] INFUSION 100ML [MEDICAL_DATA] 500mg/TAB [MEDICAL_DATA] …" at bounding box center [355, 268] width 123 height 198
click at [353, 221] on div "[MEDICAL_DATA] 500mg/TAB" at bounding box center [355, 239] width 123 height 37
type input "26.77"
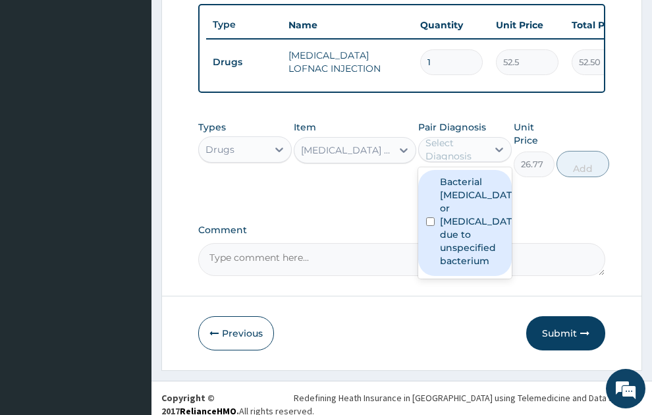
click at [473, 136] on div "Select Diagnosis" at bounding box center [456, 149] width 61 height 26
click at [461, 214] on label "Bacterial [MEDICAL_DATA] or [MEDICAL_DATA] due to unspecified bacterium" at bounding box center [479, 221] width 78 height 92
checkbox input "true"
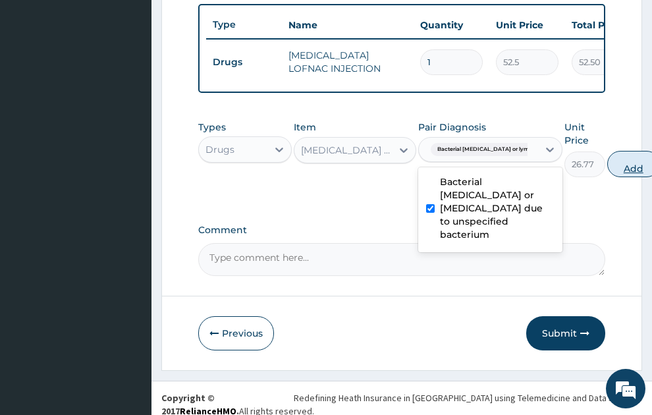
click at [621, 153] on button "Add" at bounding box center [634, 164] width 53 height 26
type input "0"
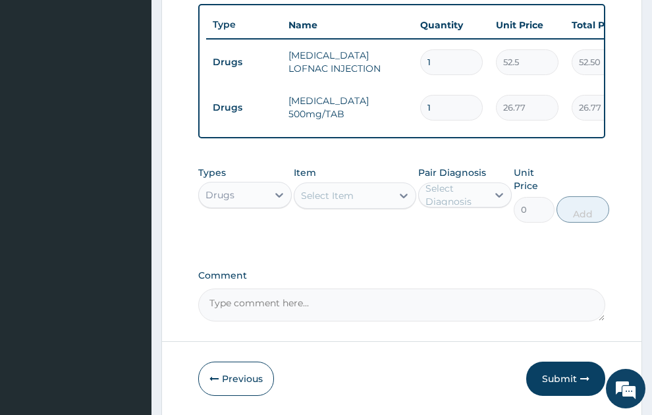
click at [426, 95] on input "1" at bounding box center [451, 108] width 63 height 26
type input "21"
type input "562.17"
type input "21"
click at [380, 185] on div "Select Item" at bounding box center [344, 195] width 98 height 21
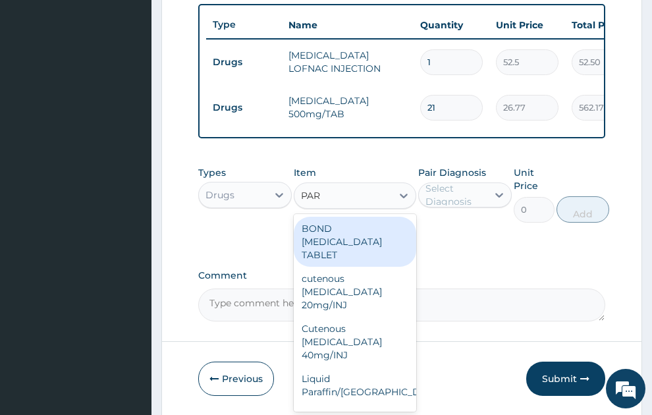
type input "PARA"
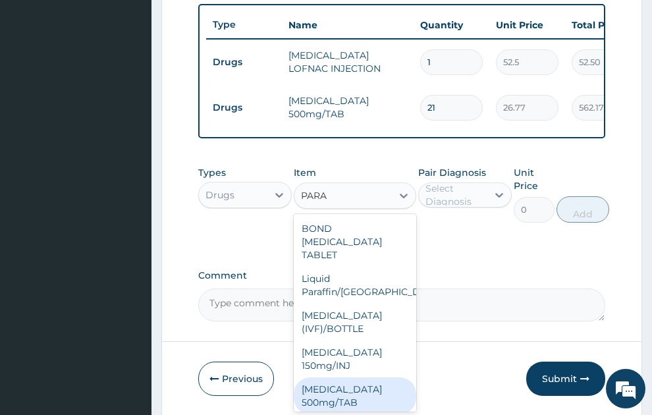
click at [345, 378] on div "[MEDICAL_DATA] 500mg/TAB" at bounding box center [355, 396] width 123 height 37
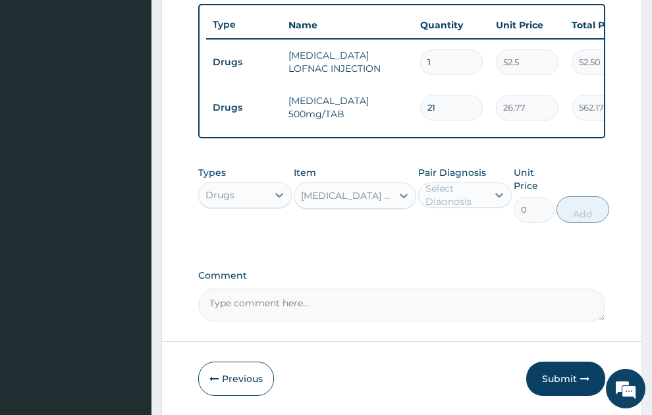
type input "5.25"
click at [472, 182] on div "Select Diagnosis" at bounding box center [456, 195] width 61 height 26
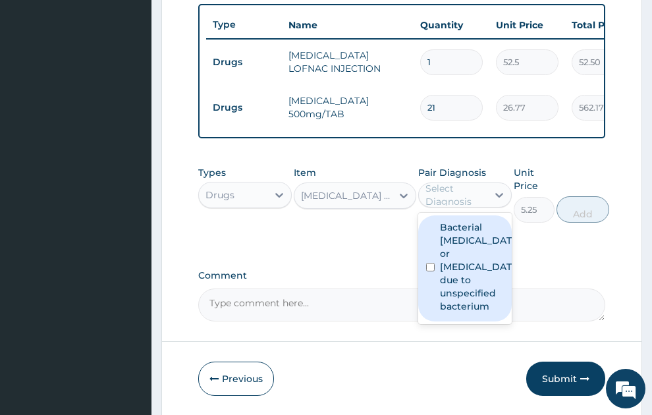
click at [455, 240] on label "Bacterial [MEDICAL_DATA] or [MEDICAL_DATA] due to unspecified bacterium" at bounding box center [479, 267] width 78 height 92
checkbox input "true"
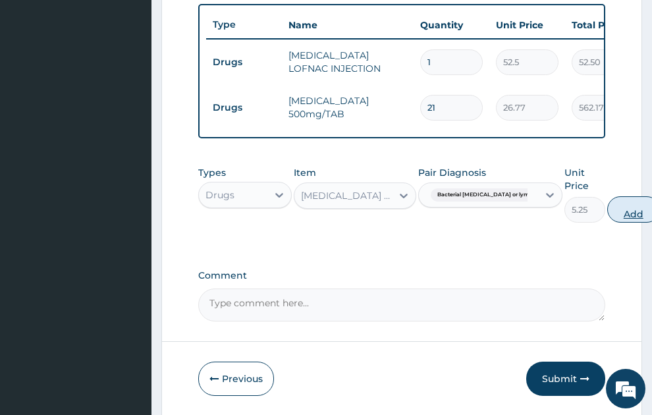
click at [623, 198] on button "Add" at bounding box center [634, 209] width 53 height 26
type input "0"
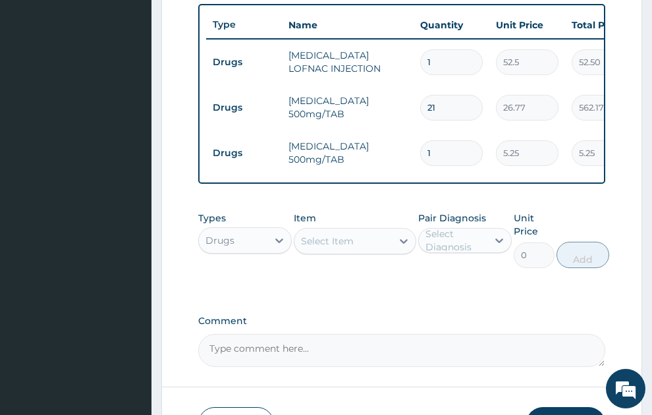
type input "18"
type input "94.50"
type input "18"
click at [374, 231] on div "Select Item" at bounding box center [344, 241] width 98 height 21
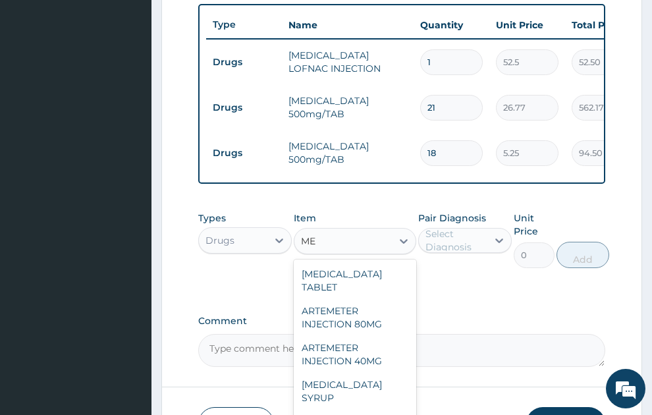
type input "M"
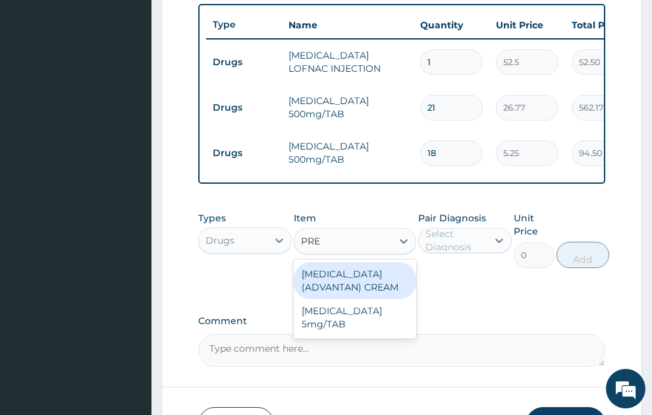
type input "PRED"
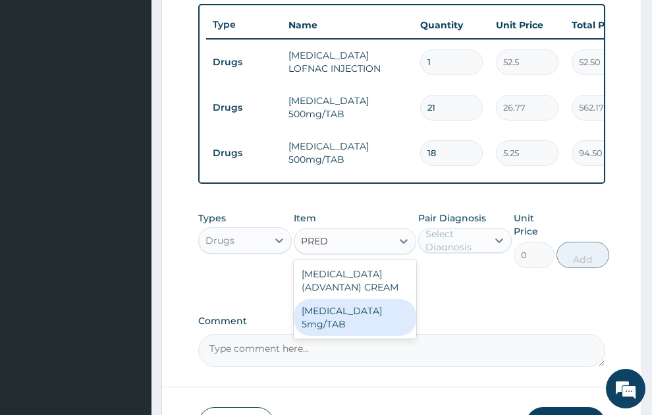
click at [340, 318] on div "[MEDICAL_DATA] 5mg/TAB" at bounding box center [355, 317] width 123 height 37
type input "3.15"
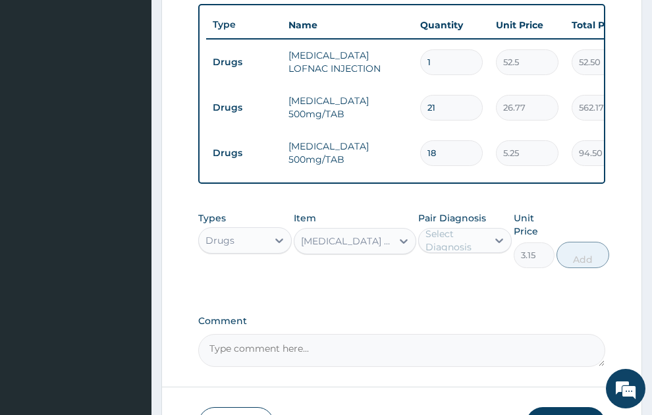
click at [457, 235] on div "Select Diagnosis" at bounding box center [456, 240] width 61 height 26
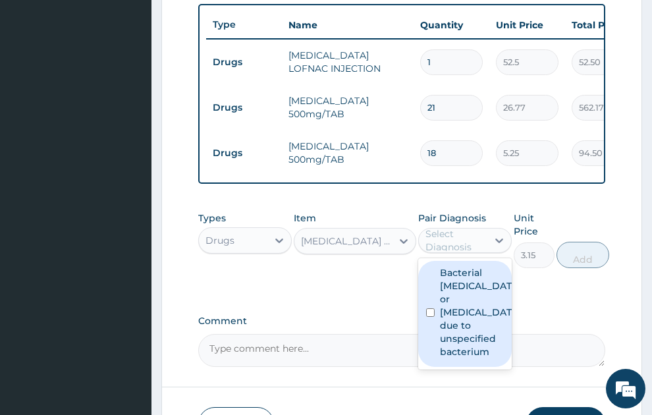
click at [449, 274] on label "Bacterial [MEDICAL_DATA] or [MEDICAL_DATA] due to unspecified bacterium" at bounding box center [479, 312] width 78 height 92
checkbox input "true"
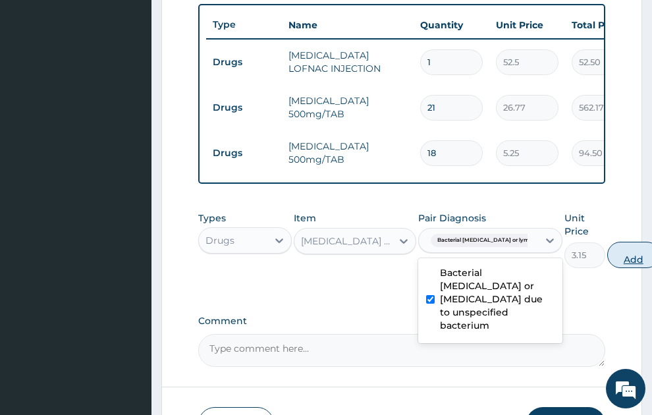
click at [611, 242] on button "Add" at bounding box center [634, 255] width 53 height 26
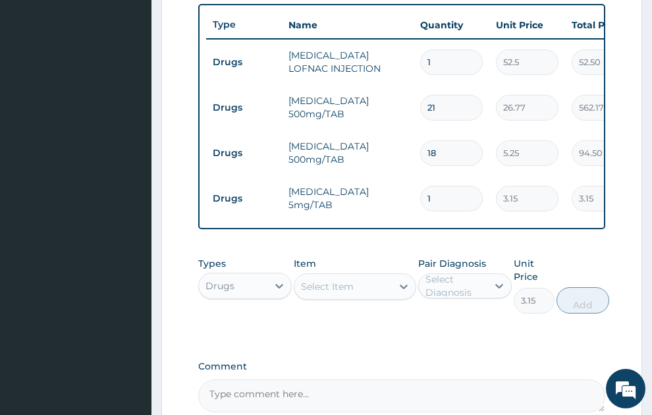
type input "0"
click at [428, 186] on input "1" at bounding box center [451, 199] width 63 height 26
type input "21"
type input "66.15"
type input "21"
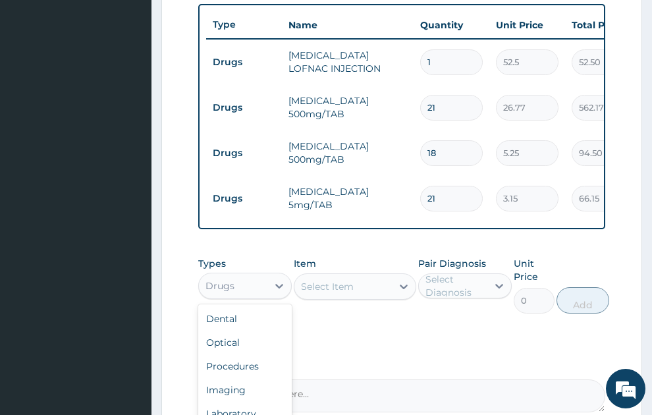
drag, startPoint x: 256, startPoint y: 271, endPoint x: 256, endPoint y: 316, distance: 44.8
click at [256, 275] on div "Drugs" at bounding box center [233, 285] width 69 height 21
drag, startPoint x: 256, startPoint y: 359, endPoint x: 336, endPoint y: 285, distance: 108.7
click at [260, 356] on div "Procedures" at bounding box center [245, 367] width 94 height 24
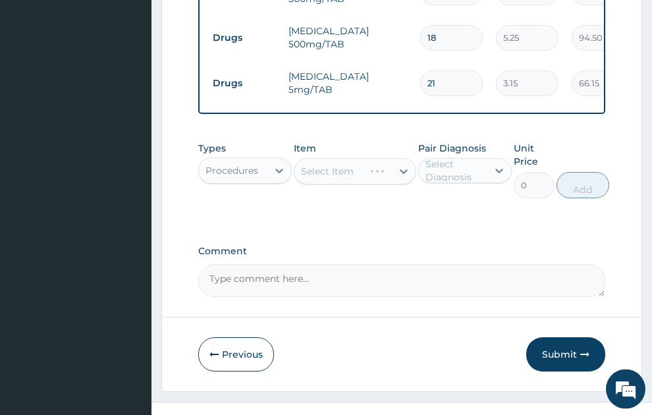
scroll to position [660, 0]
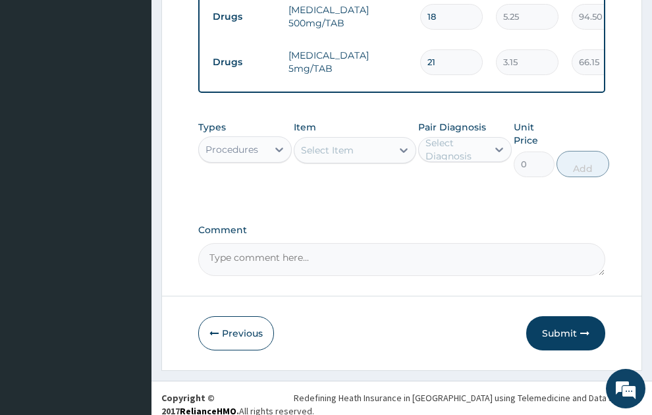
click at [343, 144] on div "Select Item" at bounding box center [327, 150] width 53 height 13
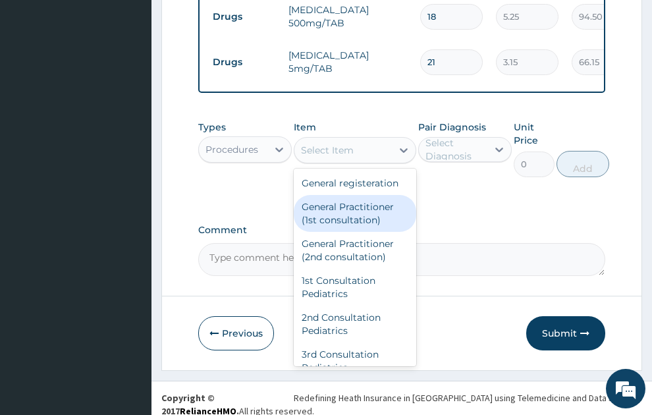
click at [363, 207] on div "General Practitioner (1st consultation)" at bounding box center [355, 213] width 123 height 37
type input "1500"
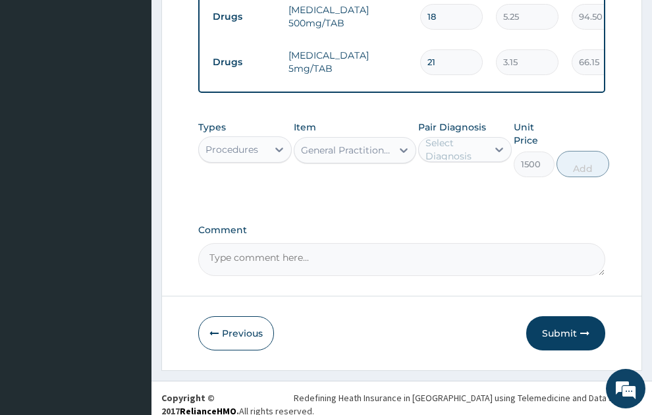
click at [460, 137] on div "Select Diagnosis" at bounding box center [456, 149] width 61 height 26
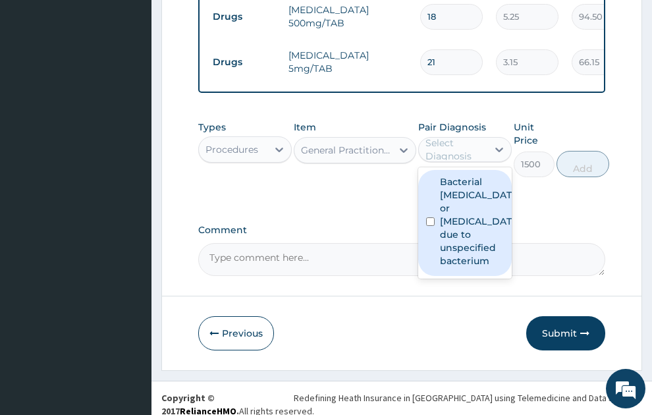
drag, startPoint x: 463, startPoint y: 202, endPoint x: 518, endPoint y: 184, distance: 58.4
click at [463, 203] on label "Bacterial [MEDICAL_DATA] or [MEDICAL_DATA] due to unspecified bacterium" at bounding box center [479, 221] width 78 height 92
checkbox input "true"
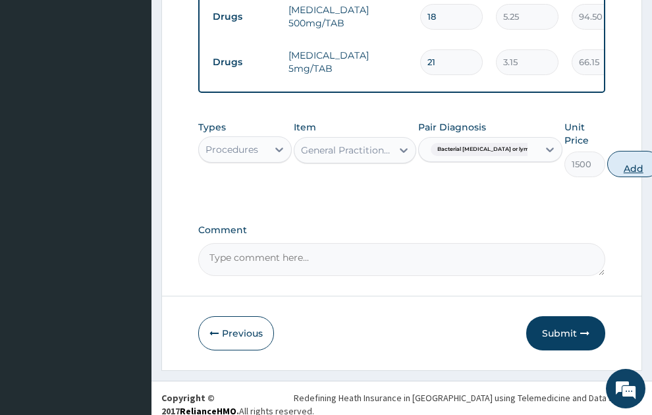
click at [618, 153] on button "Add" at bounding box center [634, 164] width 53 height 26
type input "0"
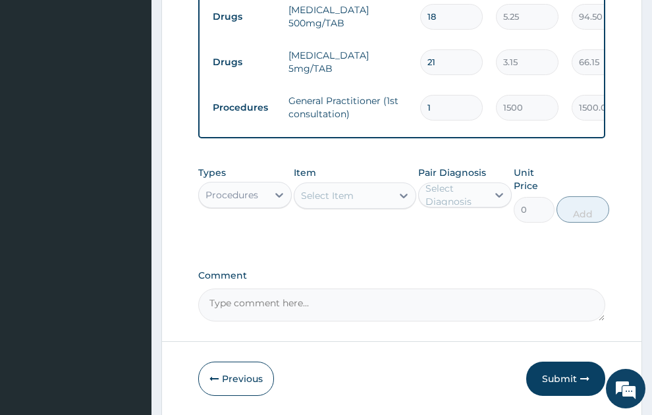
scroll to position [705, 0]
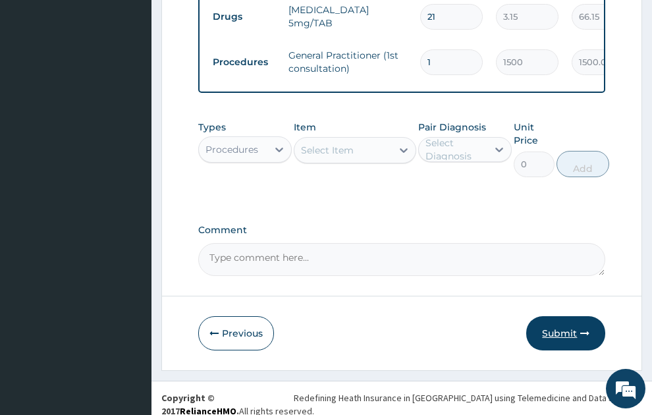
click at [583, 329] on icon "button" at bounding box center [585, 333] width 9 height 9
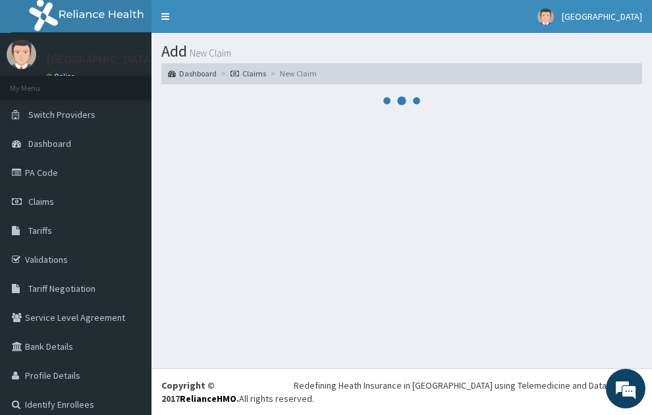
scroll to position [0, 0]
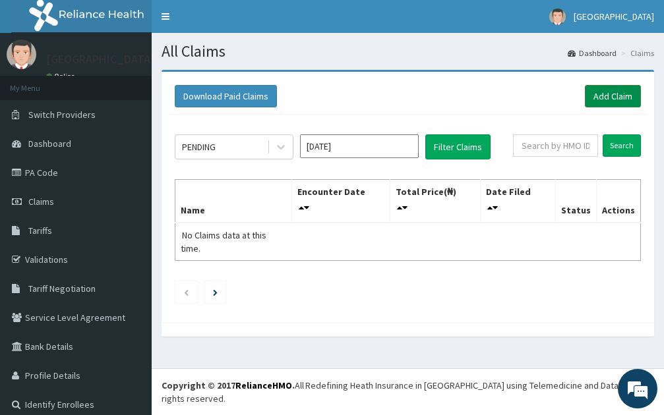
click at [600, 97] on link "Add Claim" at bounding box center [613, 96] width 56 height 22
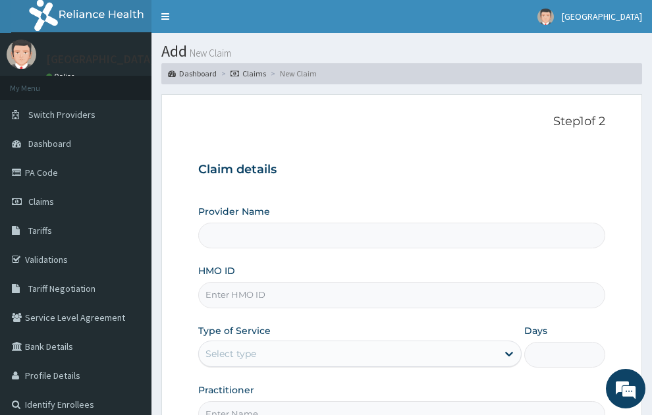
type input "SONEX CLINICS LTD"
click at [252, 282] on input "HMO ID" at bounding box center [402, 295] width 408 height 26
type input "ELN/10426/B"
click at [267, 343] on div "Select type" at bounding box center [348, 353] width 299 height 21
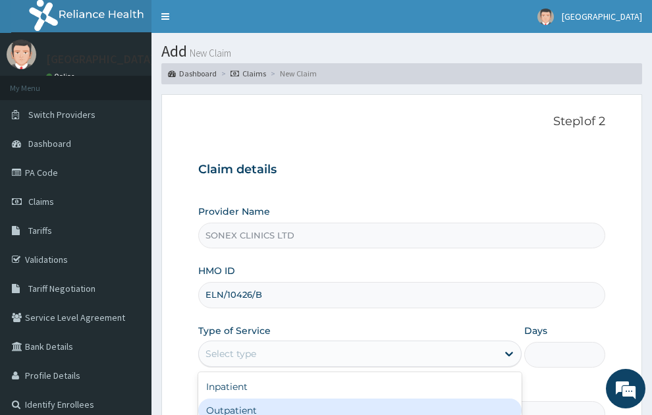
click at [223, 399] on div "Outpatient" at bounding box center [360, 411] width 324 height 24
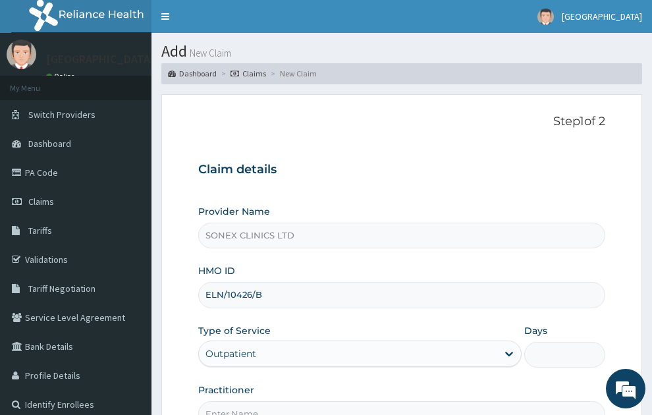
type input "1"
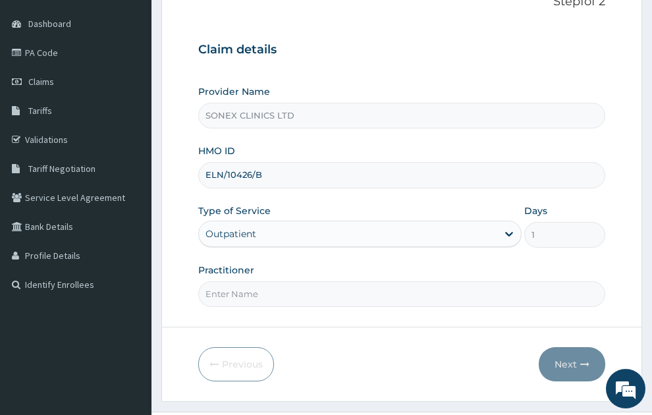
scroll to position [140, 0]
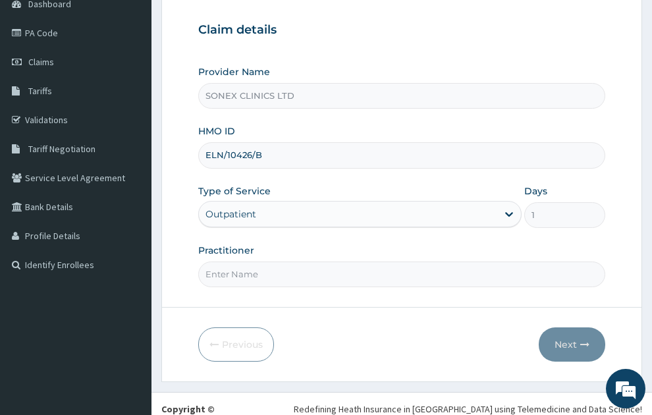
click at [272, 262] on input "Practitioner" at bounding box center [402, 275] width 408 height 26
type input "[PERSON_NAME]"
click at [557, 328] on button "Next" at bounding box center [572, 345] width 67 height 34
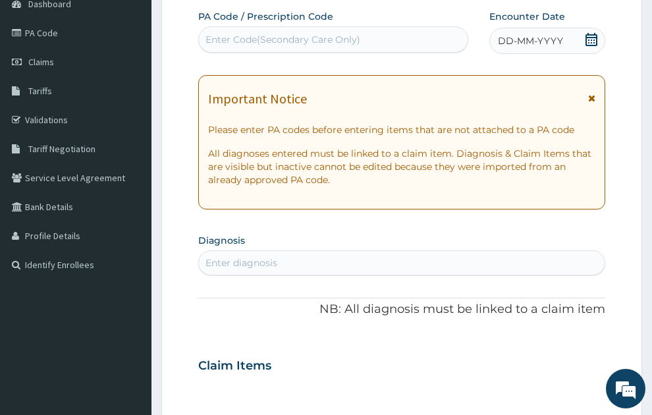
click at [540, 34] on span "DD-MM-YYYY" at bounding box center [530, 40] width 65 height 13
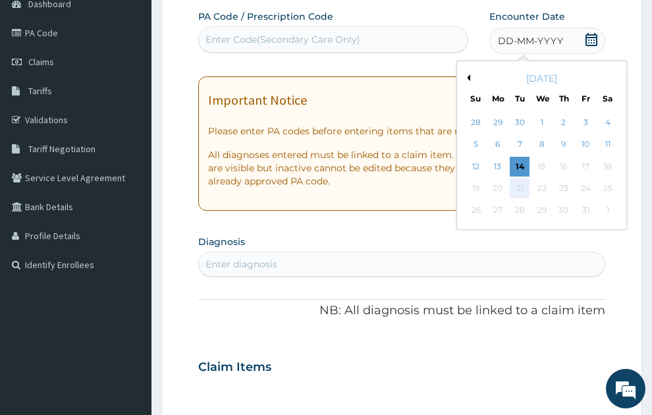
click at [522, 179] on div "21" at bounding box center [521, 189] width 20 height 20
click at [520, 179] on div "21" at bounding box center [521, 189] width 20 height 20
click at [469, 74] on button "Previous Month" at bounding box center [467, 77] width 7 height 7
click at [476, 179] on div "21" at bounding box center [477, 189] width 20 height 20
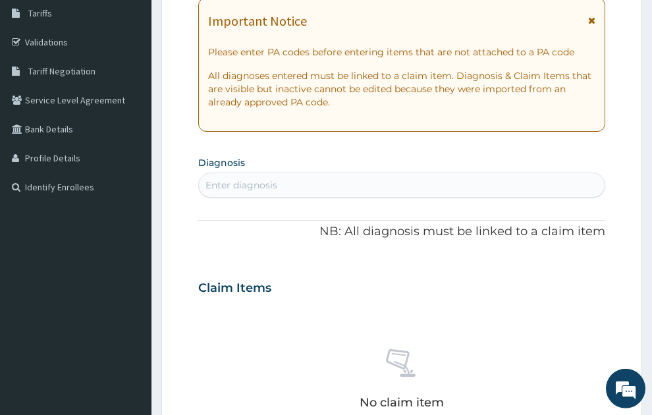
scroll to position [318, 0]
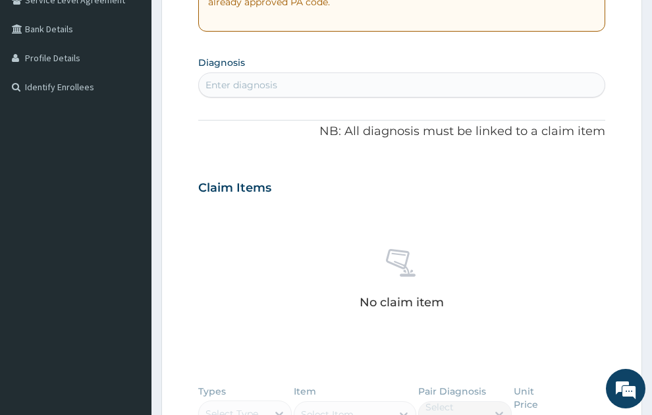
click at [360, 74] on div "Enter diagnosis" at bounding box center [402, 84] width 407 height 21
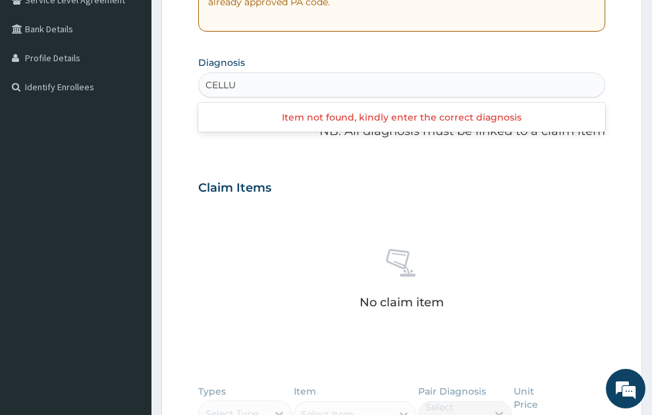
type input "CELLUL"
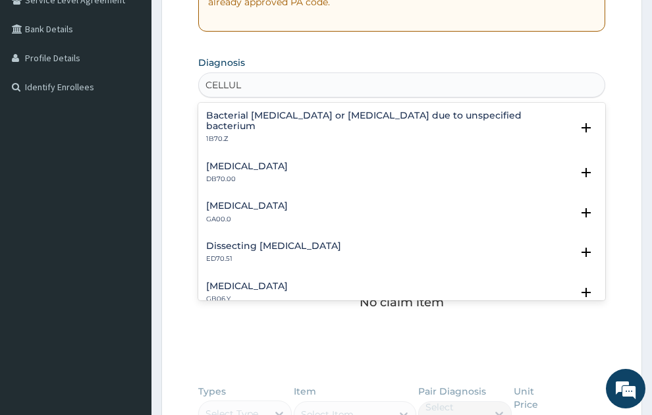
click at [371, 111] on h4 "Bacterial cellulitis or lymphangitis due to unspecified bacterium" at bounding box center [389, 121] width 366 height 20
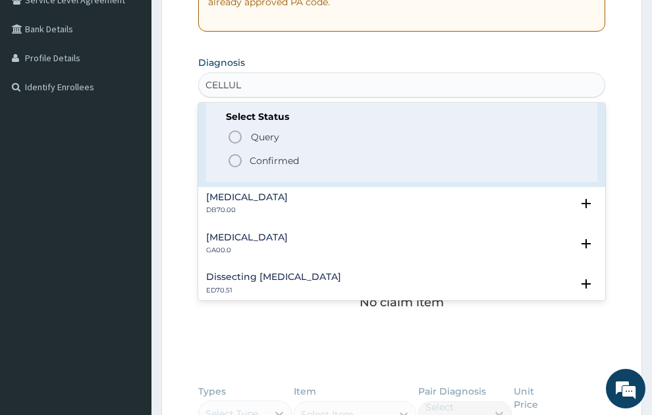
scroll to position [71, 0]
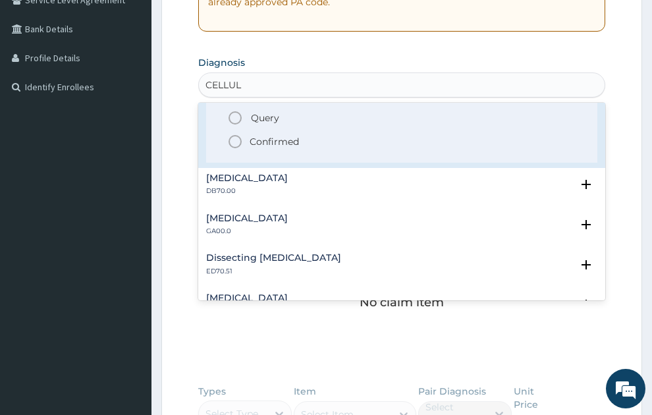
click at [282, 135] on p "Confirmed" at bounding box center [274, 141] width 49 height 13
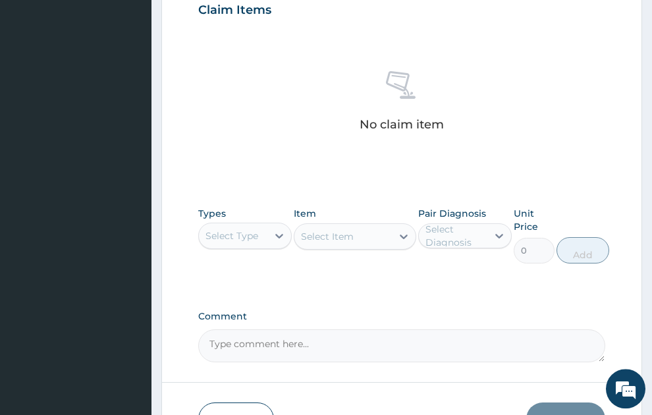
scroll to position [575, 0]
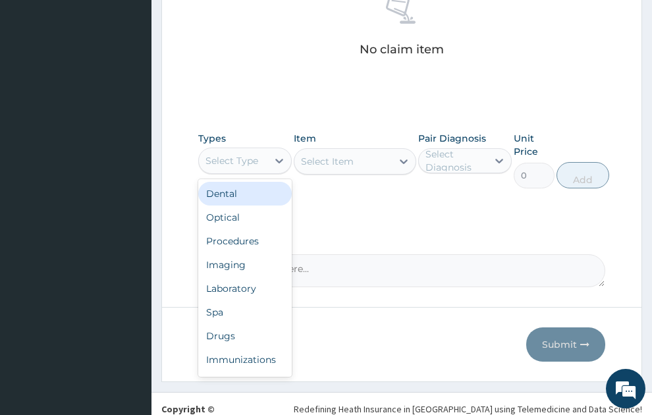
drag, startPoint x: 241, startPoint y: 142, endPoint x: 232, endPoint y: 209, distance: 67.8
click at [239, 150] on div "Select Type" at bounding box center [233, 160] width 69 height 21
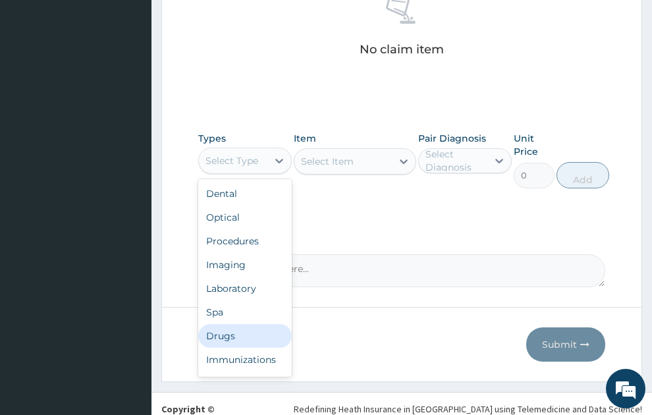
drag, startPoint x: 224, startPoint y: 310, endPoint x: 380, endPoint y: 137, distance: 232.8
click at [224, 324] on div "Drugs" at bounding box center [245, 336] width 94 height 24
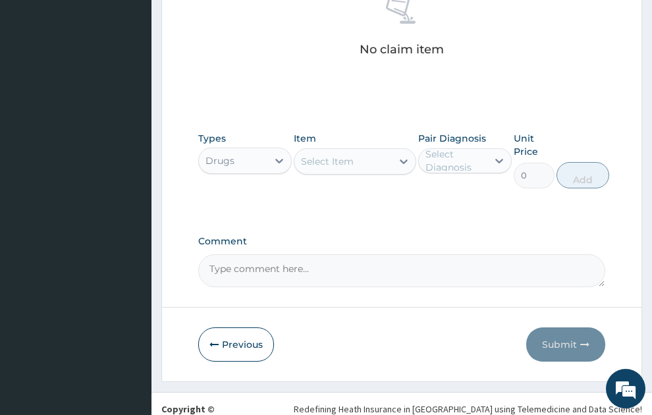
click at [338, 155] on div "Select Item" at bounding box center [327, 161] width 53 height 13
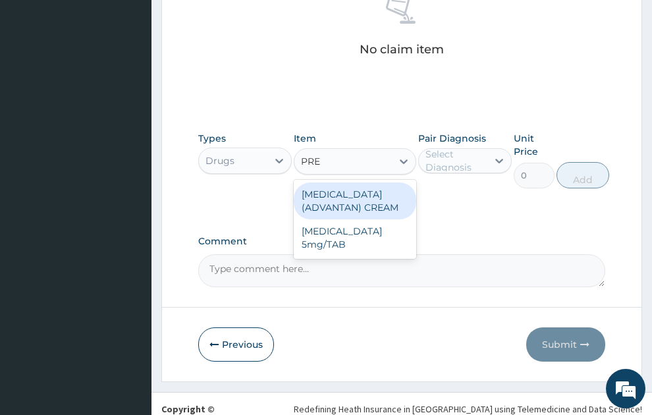
type input "PRED"
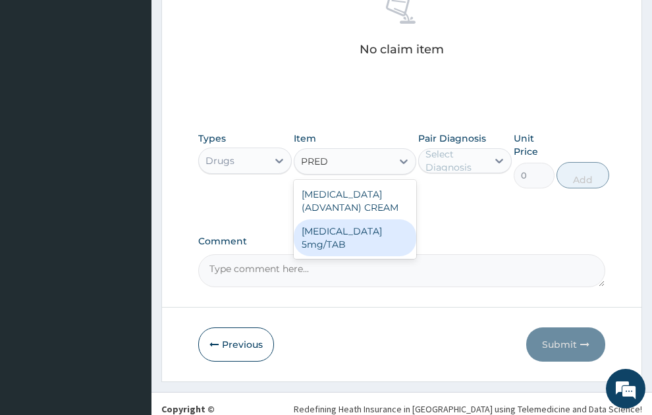
click at [370, 219] on div "[MEDICAL_DATA] 5mg/TAB" at bounding box center [355, 237] width 123 height 37
type input "3.15"
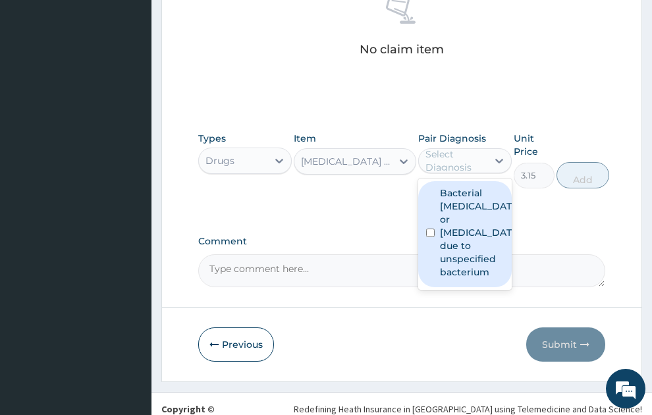
click at [470, 148] on div "Select Diagnosis" at bounding box center [456, 161] width 61 height 26
drag, startPoint x: 470, startPoint y: 192, endPoint x: 580, endPoint y: 181, distance: 110.6
click at [473, 189] on label "Bacterial cellulitis or lymphangitis due to unspecified bacterium" at bounding box center [479, 233] width 78 height 92
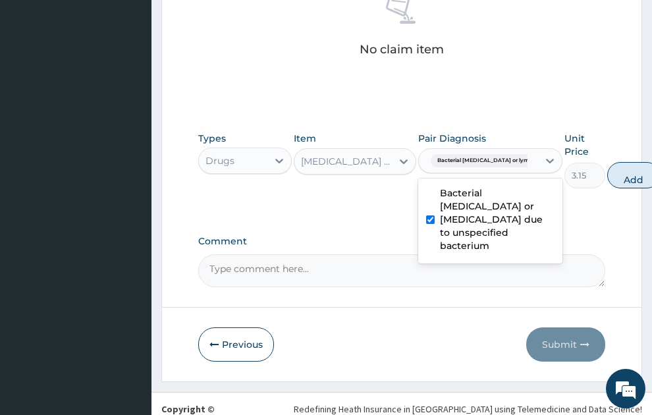
checkbox input "true"
click at [608, 162] on button "Add" at bounding box center [634, 175] width 53 height 26
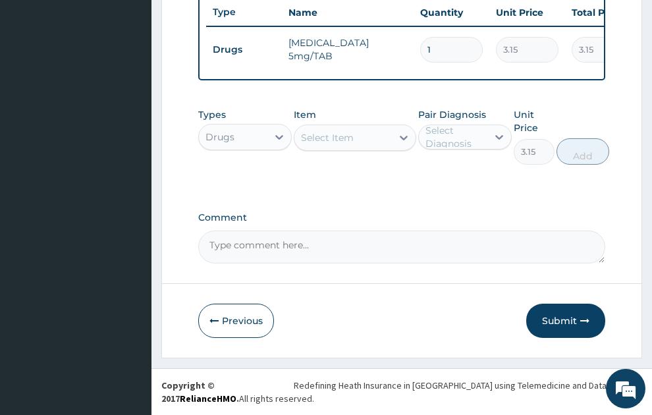
type input "0"
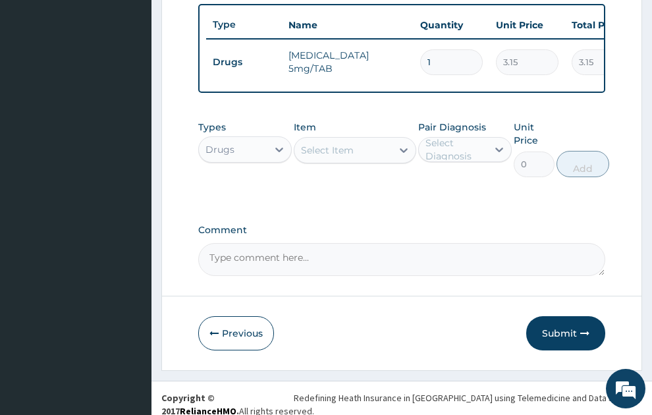
click at [424, 49] on input "1" at bounding box center [451, 62] width 63 height 26
type input "21"
type input "66.15"
type input "21"
click at [345, 144] on div "Select Item" at bounding box center [327, 150] width 53 height 13
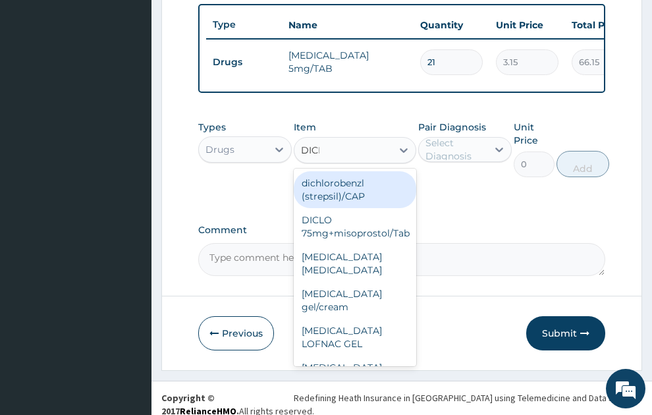
type input "DICLO"
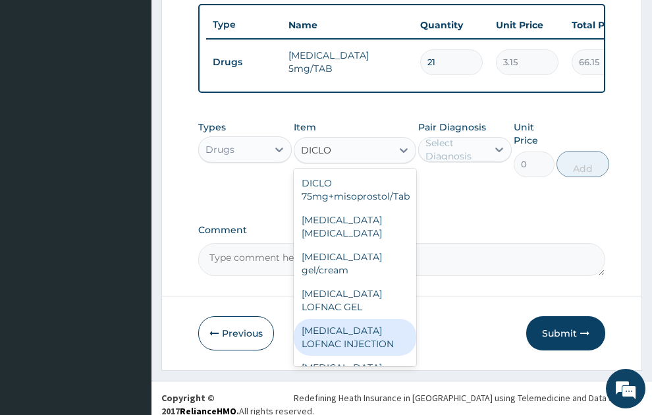
drag, startPoint x: 368, startPoint y: 314, endPoint x: 470, endPoint y: 150, distance: 192.7
click at [371, 304] on div "DICLO 75mg+misoprostol/Tab DICLOFENAC EYE DROP Diclofenac gel/cream Diclofenac …" at bounding box center [355, 268] width 123 height 198
click at [350, 323] on div "[MEDICAL_DATA] LOFNAC INJECTION" at bounding box center [355, 337] width 123 height 37
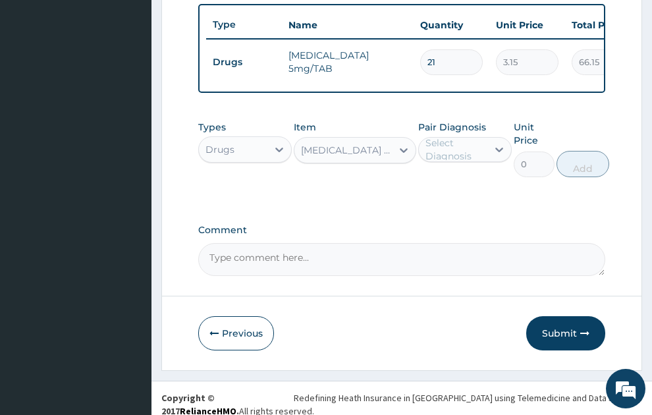
type input "52.5"
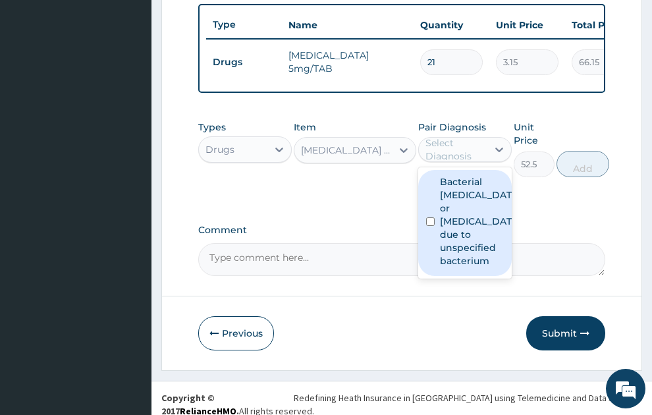
click at [446, 148] on div "Select Diagnosis" at bounding box center [466, 149] width 94 height 25
click at [444, 208] on label "Bacterial cellulitis or lymphangitis due to unspecified bacterium" at bounding box center [479, 221] width 78 height 92
checkbox input "true"
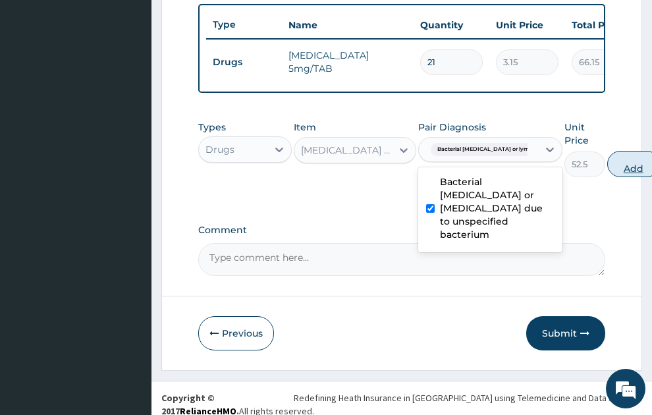
click at [616, 151] on button "Add" at bounding box center [634, 164] width 53 height 26
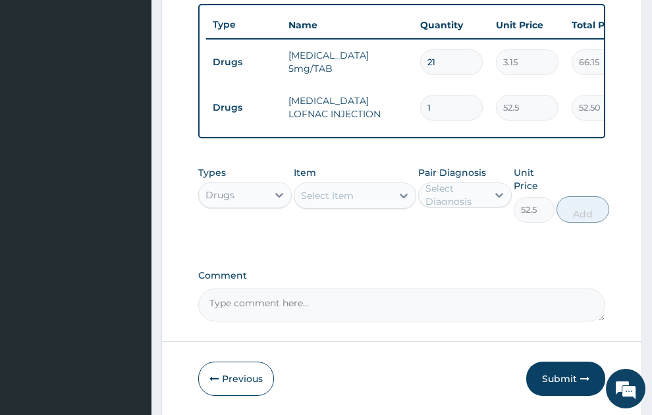
type input "0"
click at [376, 185] on div "Select Item" at bounding box center [344, 195] width 98 height 21
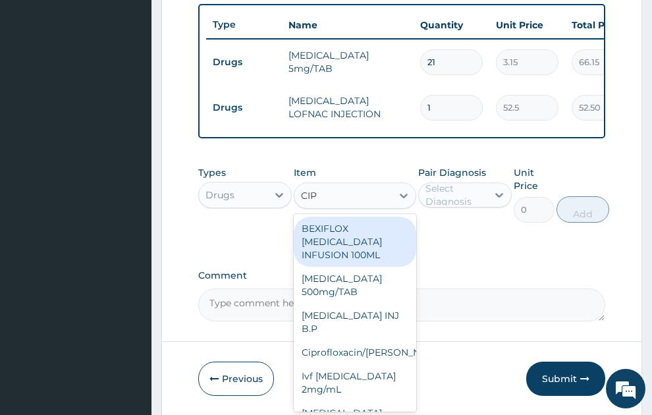
type input "CIPR"
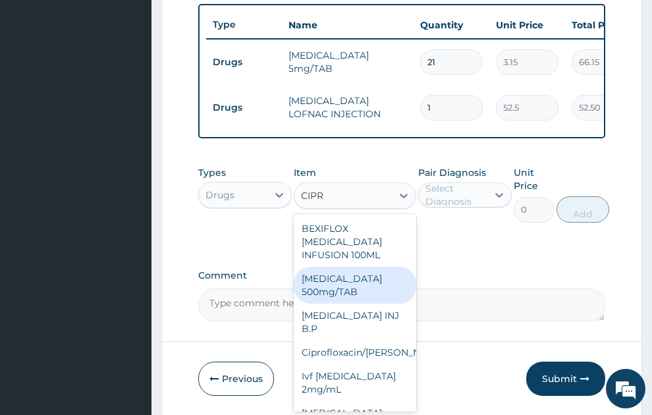
click at [333, 267] on div "[MEDICAL_DATA] 500mg/TAB" at bounding box center [355, 285] width 123 height 37
type input "26.77"
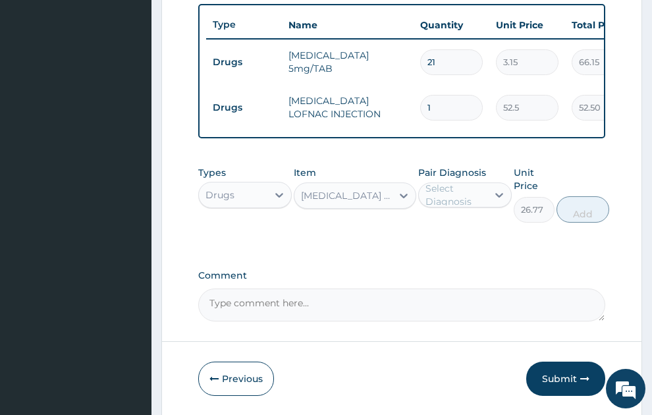
click at [445, 182] on div "Select Diagnosis" at bounding box center [456, 195] width 61 height 26
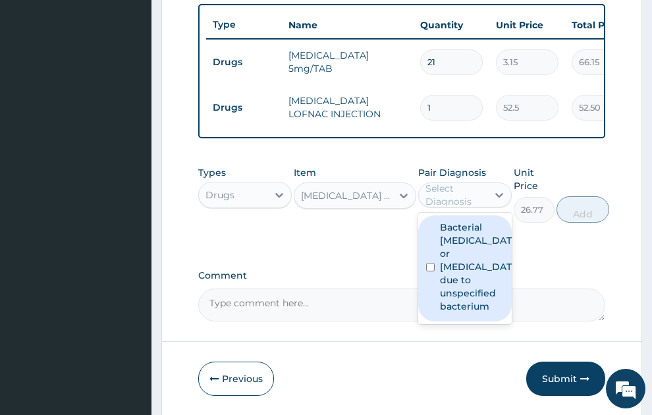
click at [482, 233] on label "Bacterial cellulitis or lymphangitis due to unspecified bacterium" at bounding box center [479, 267] width 78 height 92
checkbox input "true"
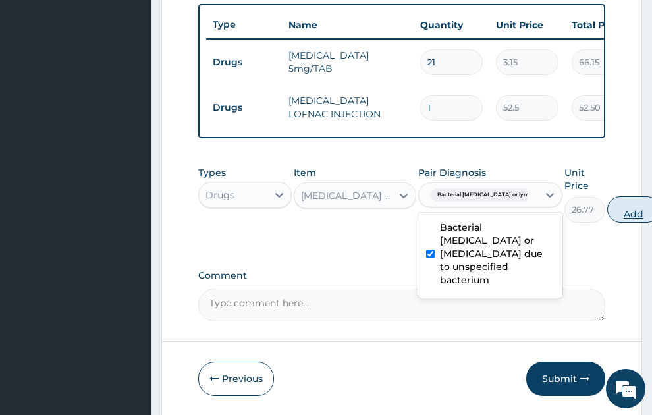
click at [608, 201] on button "Add" at bounding box center [634, 209] width 53 height 26
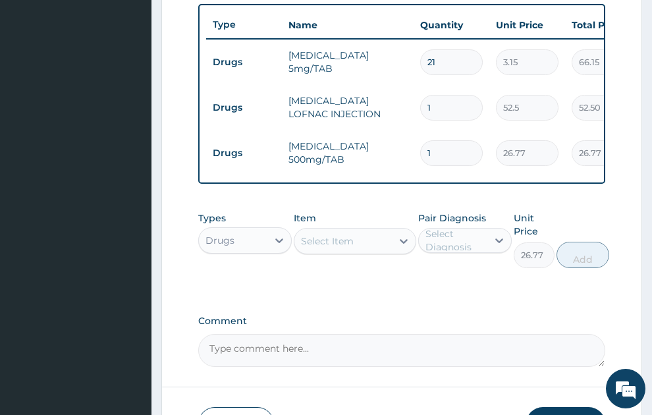
type input "0"
click at [421, 140] on input "1" at bounding box center [451, 153] width 63 height 26
type input "21"
type input "562.17"
type input "21"
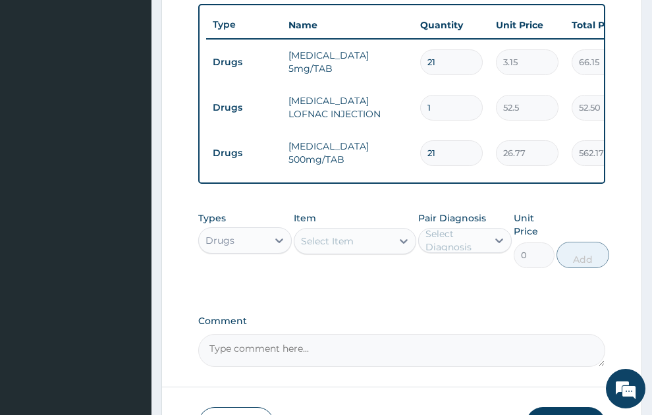
click at [348, 235] on div "Select Item" at bounding box center [327, 241] width 53 height 13
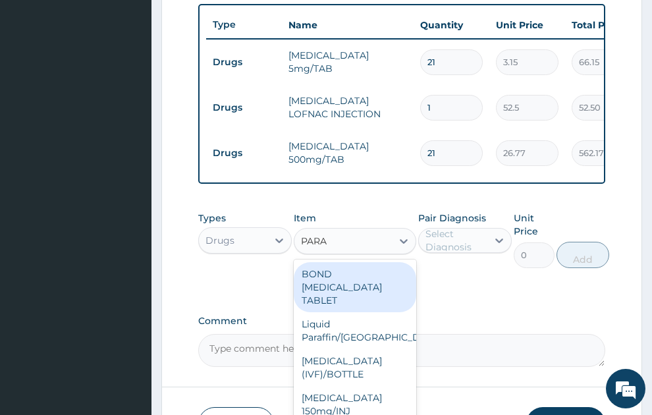
type input "PARAC"
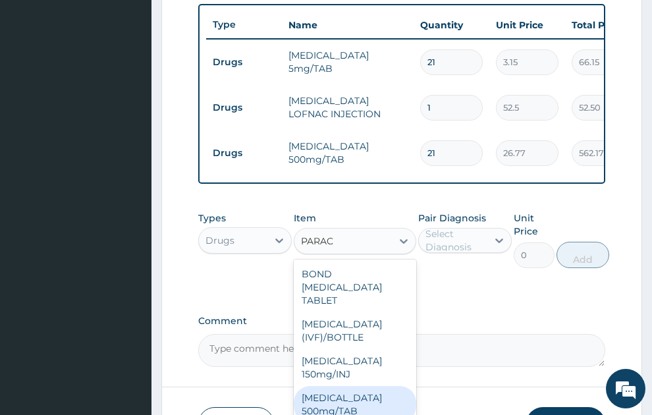
click at [335, 396] on div "[MEDICAL_DATA] 500mg/TAB" at bounding box center [355, 404] width 123 height 37
type input "5.25"
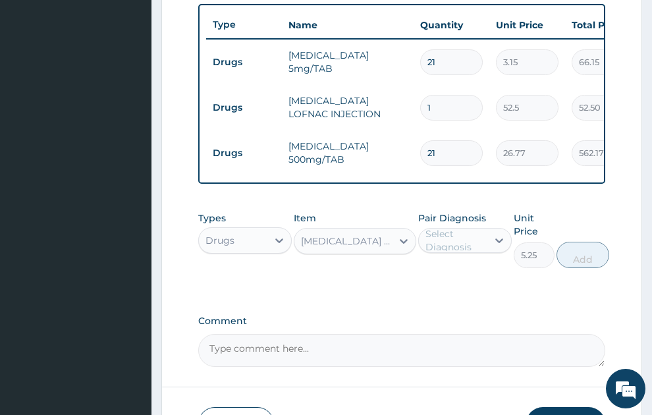
click at [455, 227] on div "Select Diagnosis" at bounding box center [456, 240] width 61 height 26
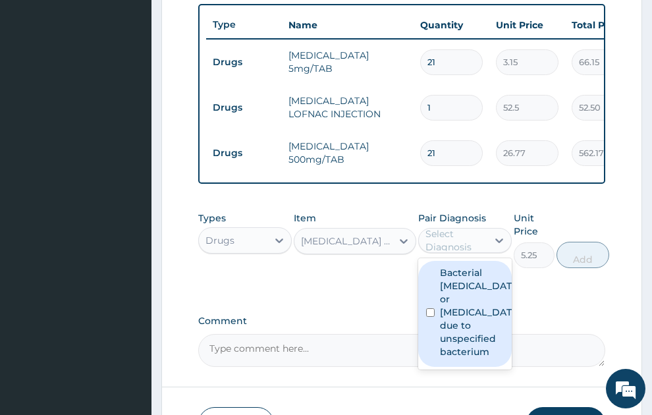
drag, startPoint x: 476, startPoint y: 318, endPoint x: 579, endPoint y: 270, distance: 113.8
click at [492, 306] on label "Bacterial cellulitis or lymphangitis due to unspecified bacterium" at bounding box center [479, 312] width 78 height 92
checkbox input "true"
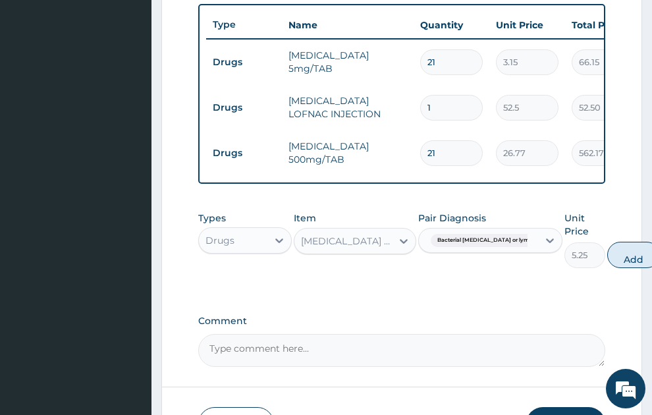
drag, startPoint x: 620, startPoint y: 247, endPoint x: 507, endPoint y: 221, distance: 115.7
click at [619, 247] on button "Add" at bounding box center [634, 255] width 53 height 26
type input "0"
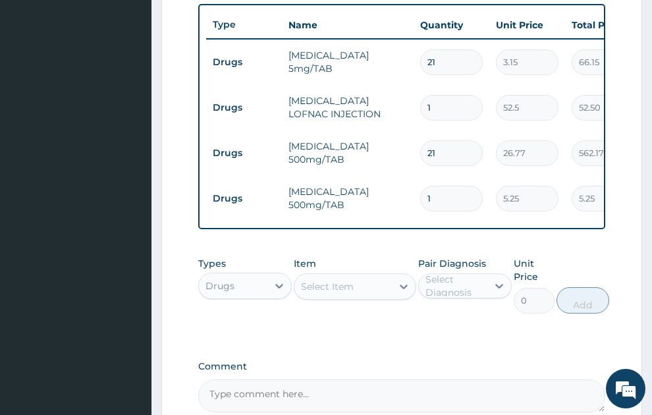
type input "18"
type input "94.50"
type input "18"
drag, startPoint x: 245, startPoint y: 281, endPoint x: 248, endPoint y: 309, distance: 27.8
click at [245, 282] on div "Drugs" at bounding box center [233, 285] width 69 height 21
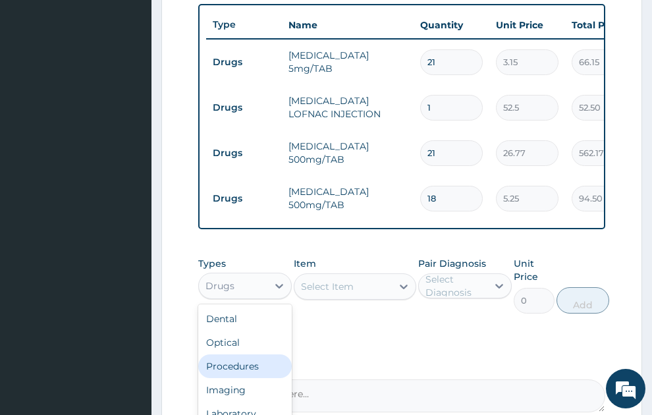
drag, startPoint x: 253, startPoint y: 356, endPoint x: 270, endPoint y: 337, distance: 25.2
click at [252, 355] on div "Procedures" at bounding box center [245, 367] width 94 height 24
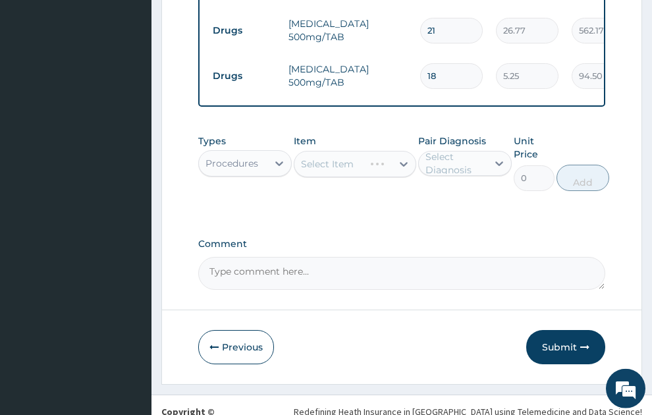
scroll to position [660, 0]
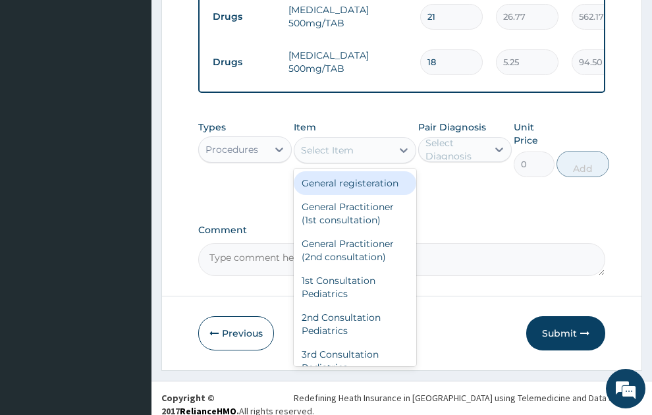
click at [335, 144] on div "Select Item" at bounding box center [327, 150] width 53 height 13
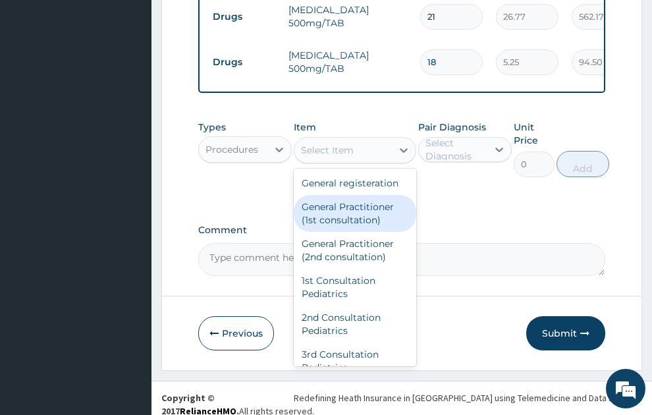
drag, startPoint x: 339, startPoint y: 210, endPoint x: 509, endPoint y: 163, distance: 176.4
click at [340, 207] on div "General Practitioner (1st consultation)" at bounding box center [355, 213] width 123 height 37
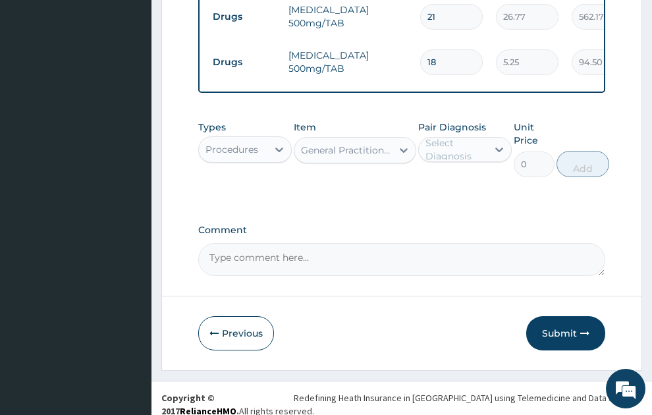
type input "1500"
click at [489, 140] on div at bounding box center [500, 150] width 24 height 24
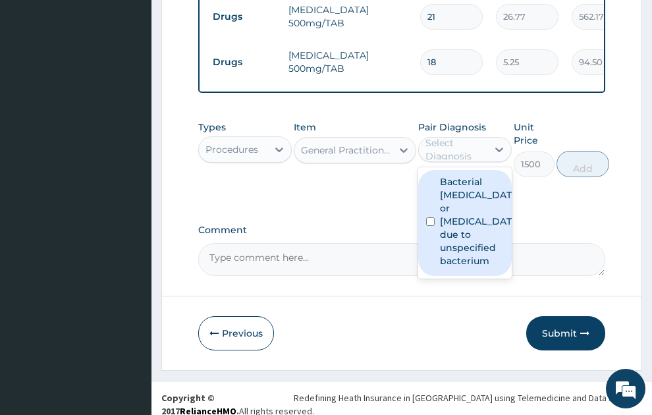
drag, startPoint x: 490, startPoint y: 204, endPoint x: 580, endPoint y: 163, distance: 98.8
click at [490, 202] on label "Bacterial cellulitis or lymphangitis due to unspecified bacterium" at bounding box center [479, 221] width 78 height 92
checkbox input "true"
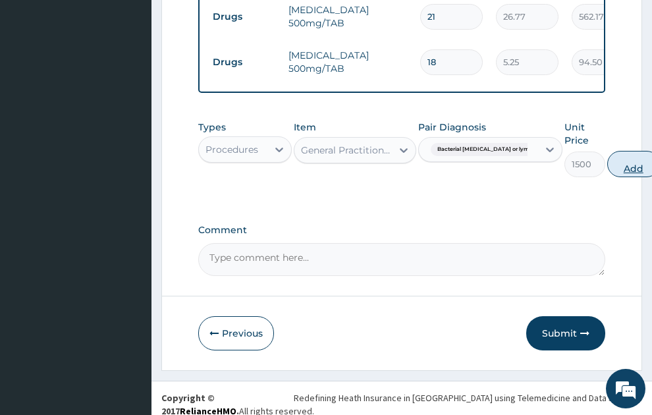
click at [627, 151] on button "Add" at bounding box center [634, 164] width 53 height 26
type input "0"
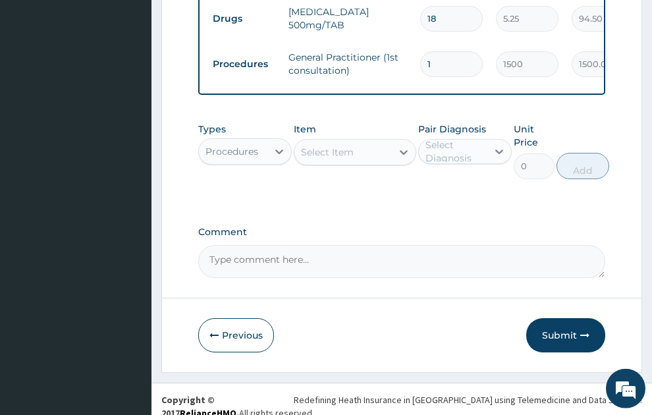
scroll to position [705, 0]
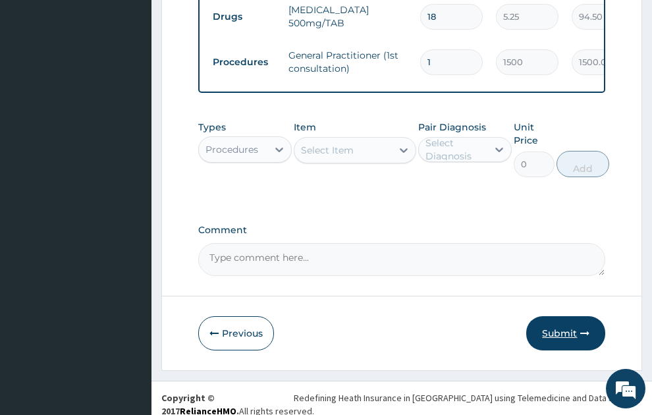
click at [571, 326] on button "Submit" at bounding box center [566, 333] width 79 height 34
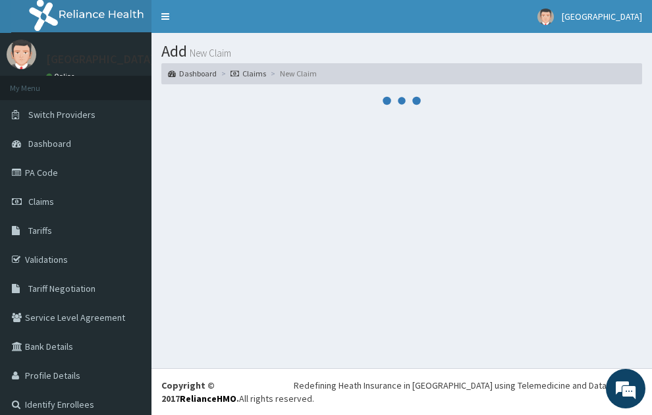
scroll to position [0, 0]
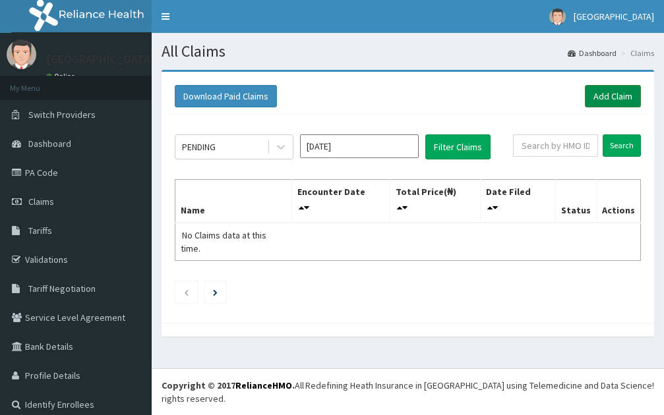
click at [600, 88] on link "Add Claim" at bounding box center [613, 96] width 56 height 22
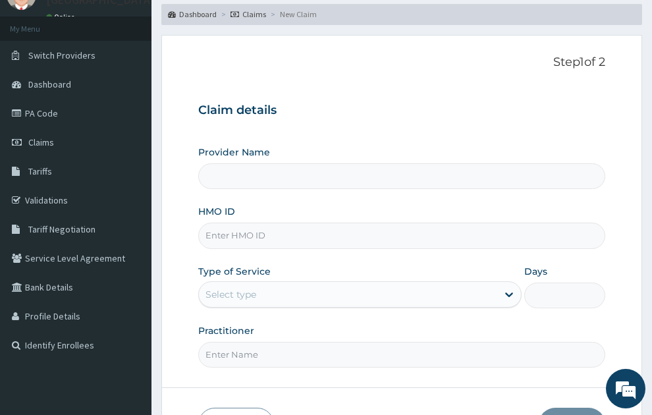
scroll to position [59, 0]
type input "GS"
type input "SONEX CLINICS LTD"
type input "GSV/11066/A"
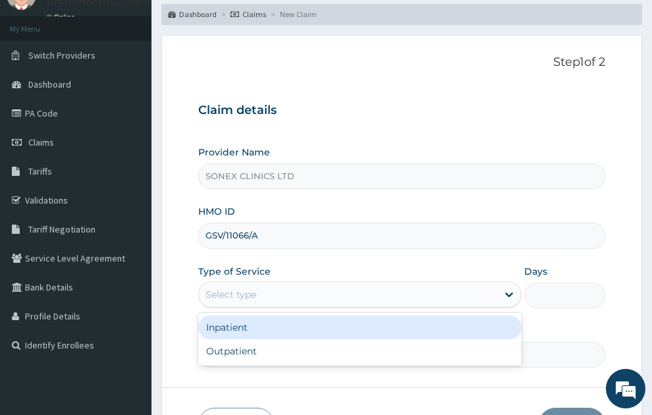
click at [264, 284] on div "Select type" at bounding box center [348, 294] width 299 height 21
click at [256, 316] on div "Inpatient" at bounding box center [360, 328] width 324 height 24
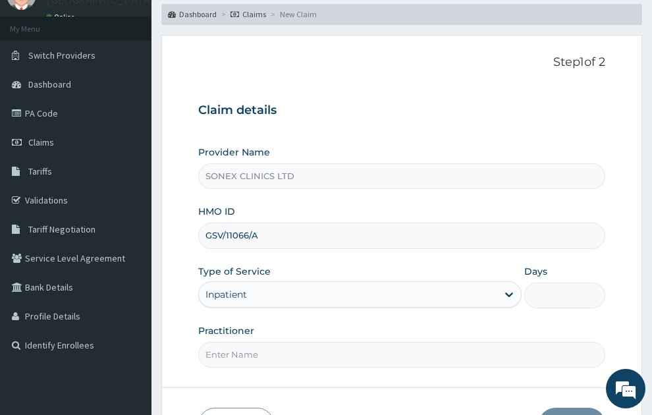
drag, startPoint x: 559, startPoint y: 268, endPoint x: 546, endPoint y: 260, distance: 15.0
click at [558, 283] on input "Days" at bounding box center [565, 296] width 81 height 26
type input "2"
click at [272, 342] on input "Practitioner" at bounding box center [402, 355] width 408 height 26
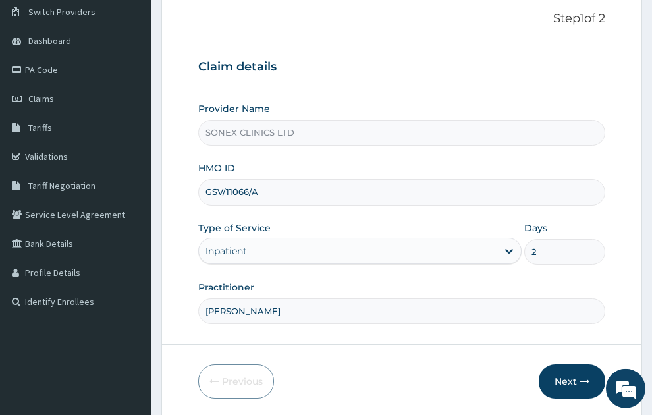
scroll to position [140, 0]
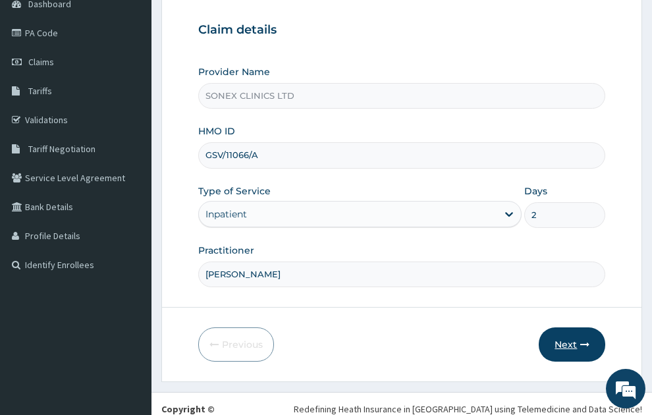
type input "[PERSON_NAME]"
click at [567, 328] on button "Next" at bounding box center [572, 345] width 67 height 34
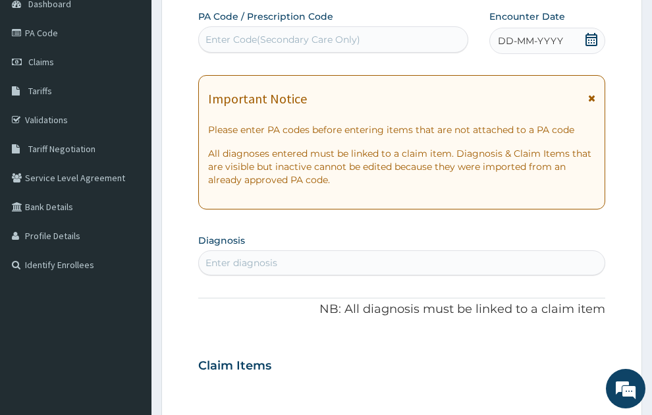
click at [536, 34] on span "DD-MM-YYYY" at bounding box center [530, 40] width 65 height 13
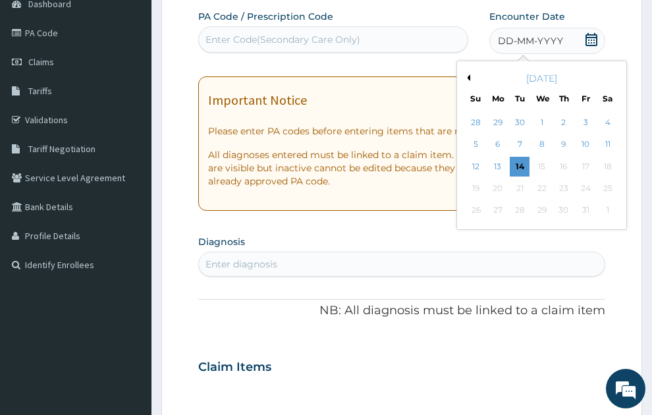
click at [469, 74] on button "Previous Month" at bounding box center [467, 77] width 7 height 7
drag, startPoint x: 563, startPoint y: 165, endPoint x: 338, endPoint y: 53, distance: 252.0
click at [563, 179] on div "25" at bounding box center [564, 189] width 20 height 20
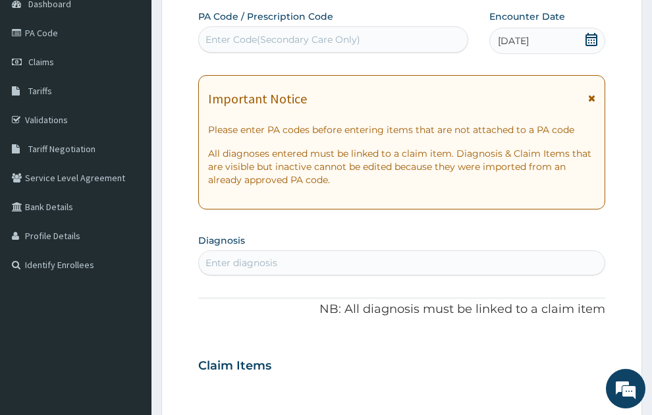
click at [320, 29] on div "Enter Code(Secondary Care Only)" at bounding box center [334, 39] width 270 height 21
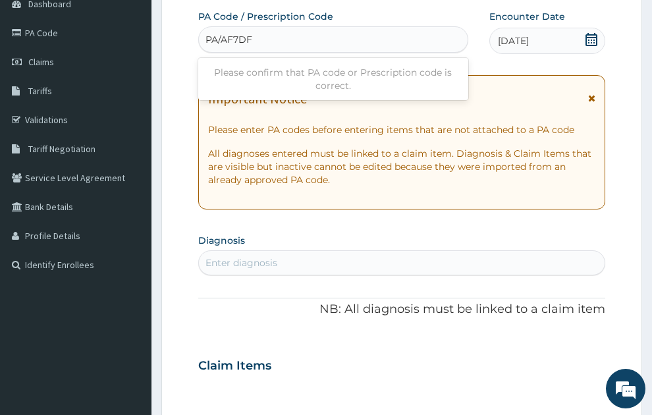
type input "PA/AF7DFF"
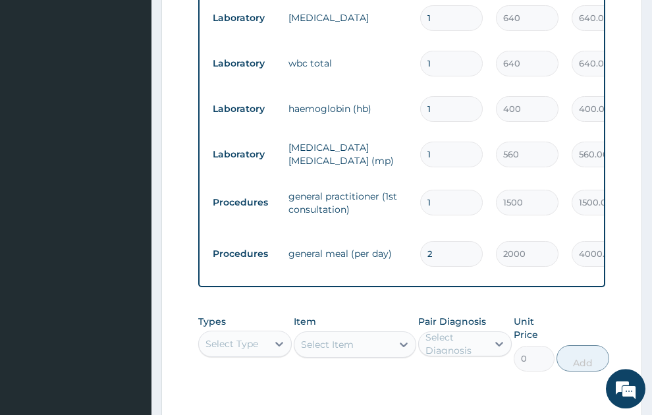
scroll to position [1192, 0]
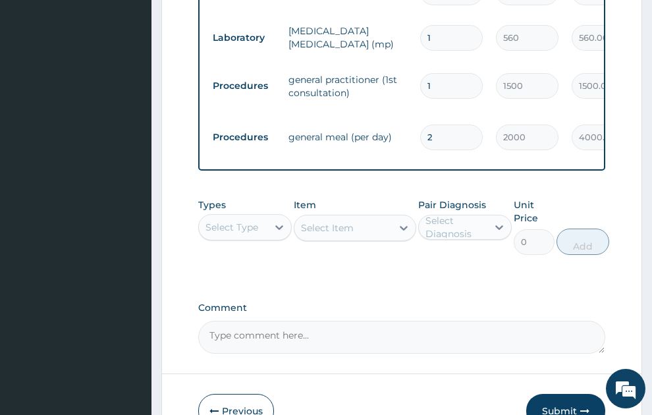
click at [567, 394] on button "Submit" at bounding box center [566, 411] width 79 height 34
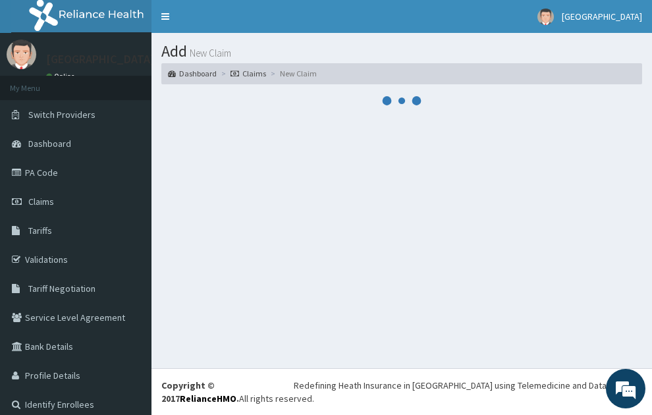
scroll to position [0, 0]
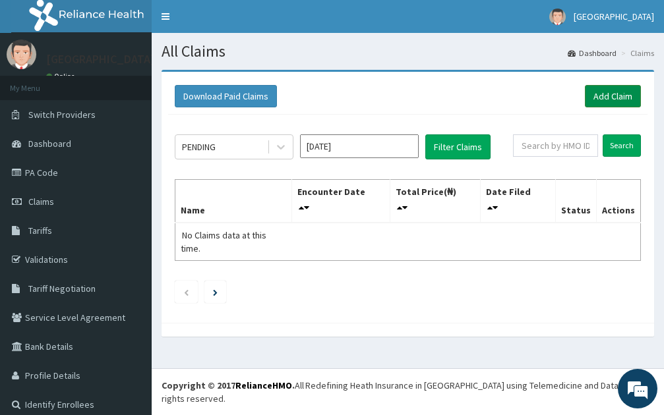
click at [609, 96] on link "Add Claim" at bounding box center [613, 96] width 56 height 22
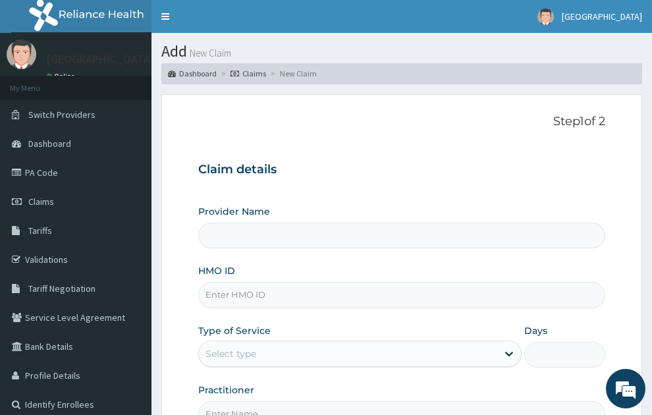
type input "SONEX CLINICS LTD"
click at [225, 282] on input "HMO ID" at bounding box center [402, 295] width 408 height 26
type input "ELN/10426/B"
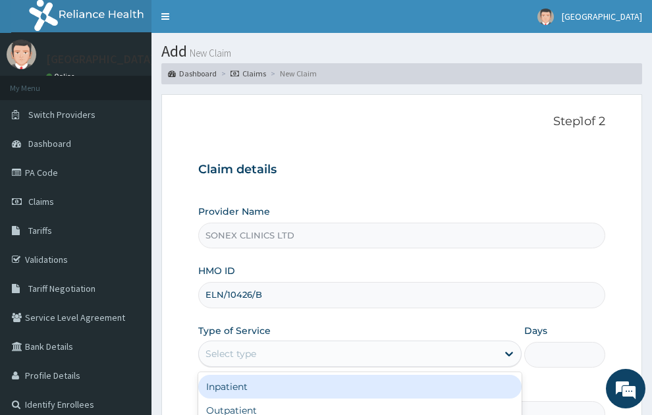
click at [401, 343] on div "Select type" at bounding box center [348, 353] width 299 height 21
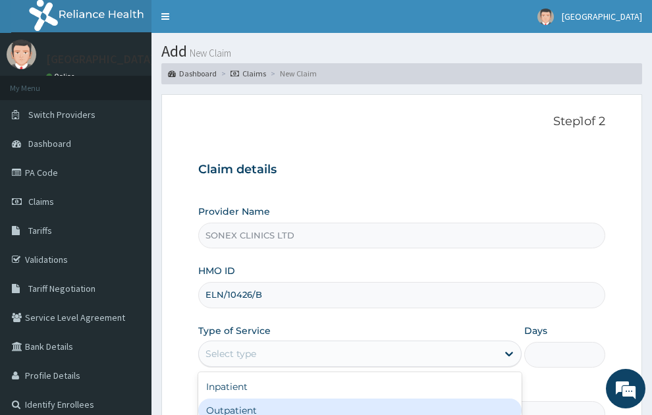
click at [212, 399] on div "Outpatient" at bounding box center [360, 411] width 324 height 24
type input "1"
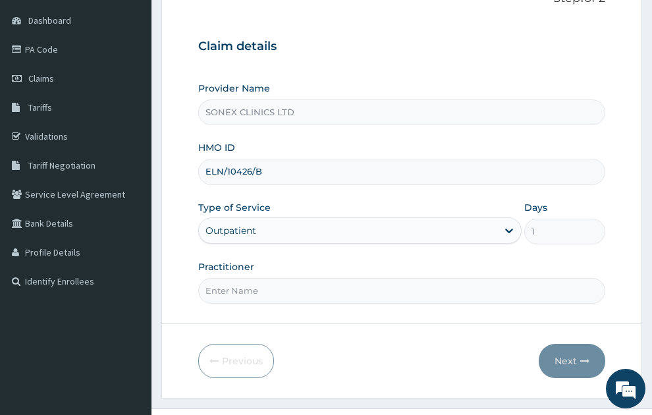
scroll to position [140, 0]
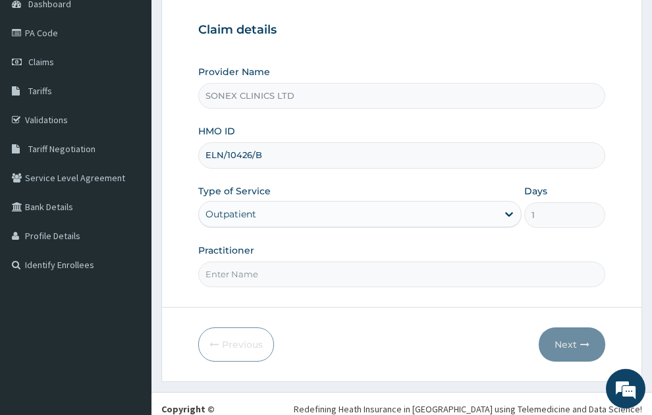
click at [275, 262] on input "Practitioner" at bounding box center [402, 275] width 408 height 26
type input "[PERSON_NAME]"
click at [565, 328] on button "Next" at bounding box center [572, 345] width 67 height 34
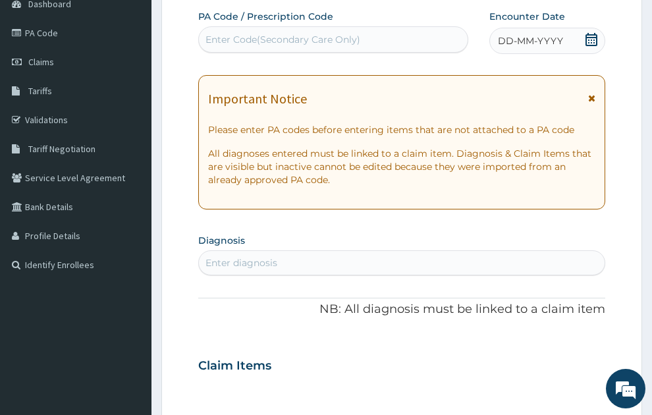
click at [524, 28] on div "DD-MM-YYYY" at bounding box center [548, 41] width 116 height 26
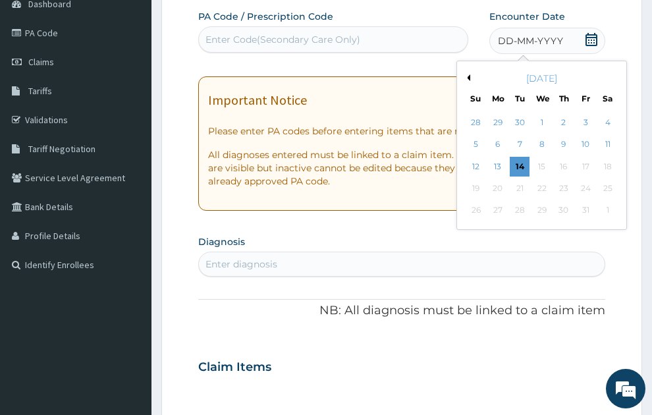
click at [465, 74] on button "Previous Month" at bounding box center [467, 77] width 7 height 7
click at [564, 179] on div "25" at bounding box center [564, 189] width 20 height 20
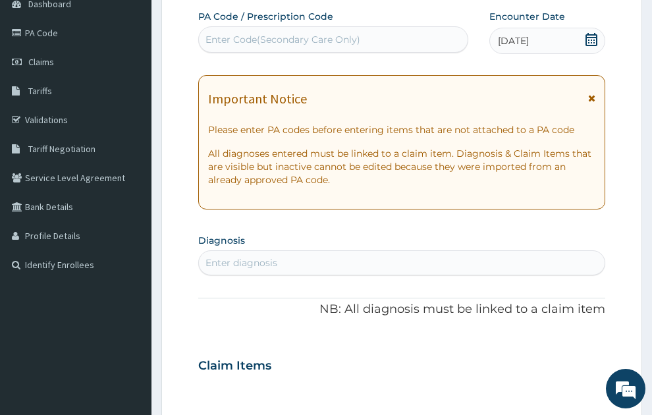
click at [375, 252] on div "Enter diagnosis" at bounding box center [402, 262] width 407 height 21
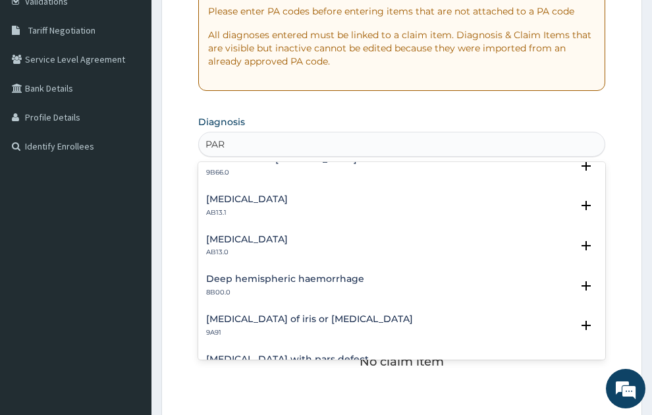
scroll to position [0, 0]
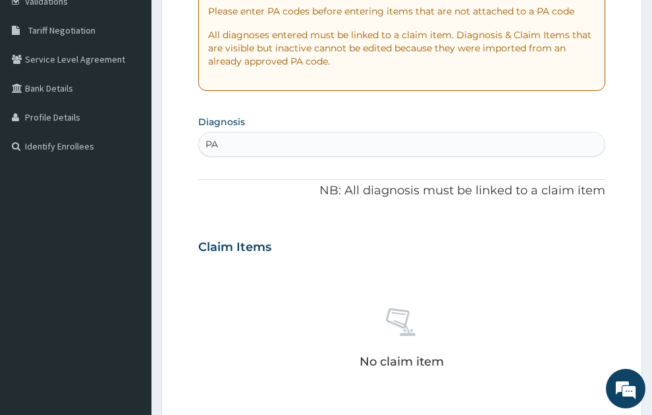
type input "P"
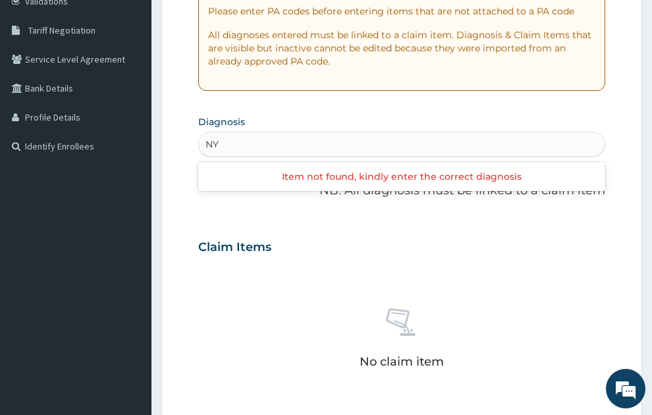
type input "N"
type input "PARO"
type input "with"
type input "[PERSON_NAME]"
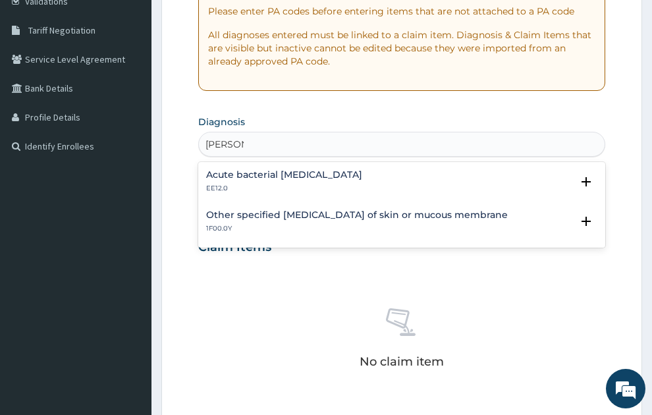
click at [263, 170] on h4 "Acute bacterial [MEDICAL_DATA]" at bounding box center [284, 175] width 156 height 10
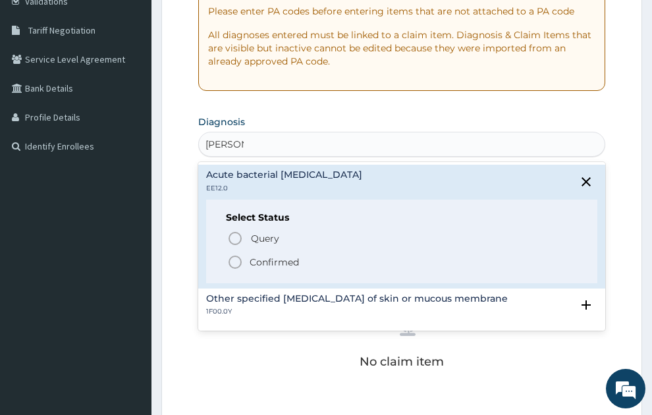
click at [268, 256] on p "Confirmed" at bounding box center [274, 262] width 49 height 13
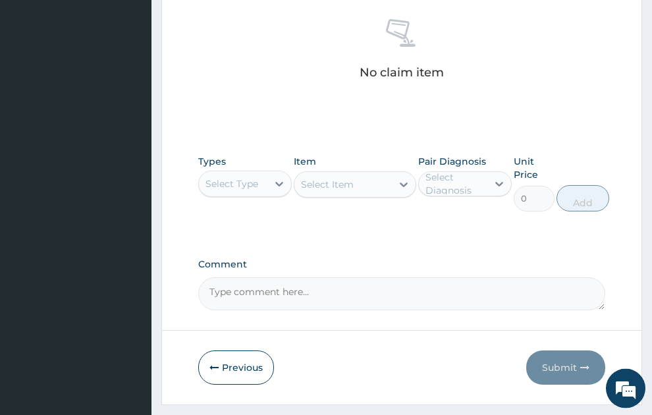
scroll to position [555, 0]
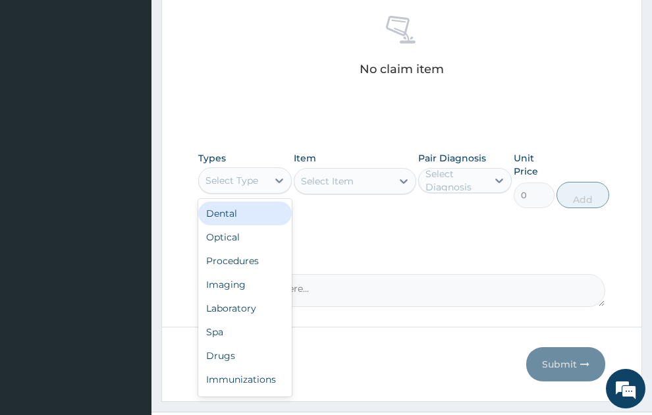
click at [239, 170] on div "Select Type" at bounding box center [233, 180] width 69 height 21
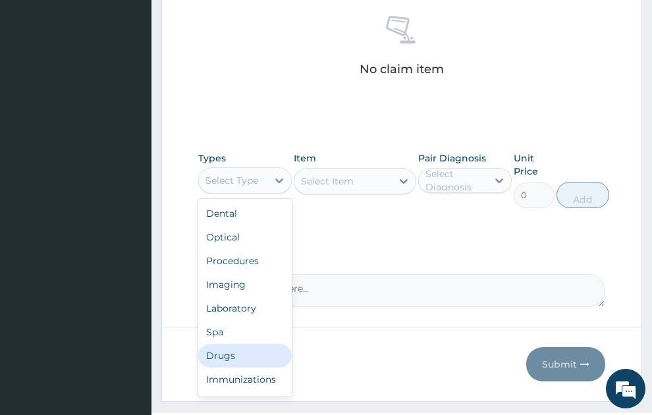
click at [254, 344] on div "Drugs" at bounding box center [245, 356] width 94 height 24
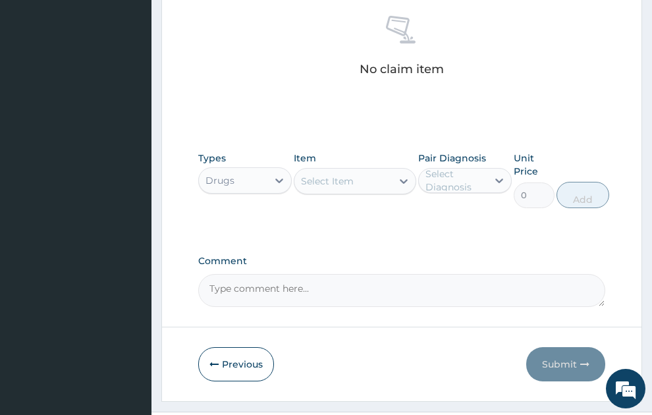
click at [320, 175] on div "Select Item" at bounding box center [327, 181] width 53 height 13
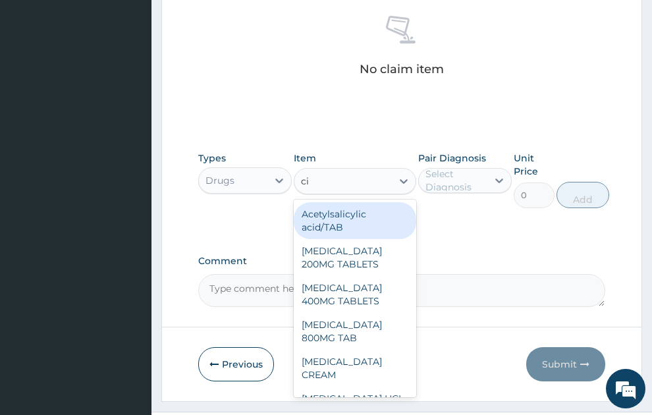
type input "cip"
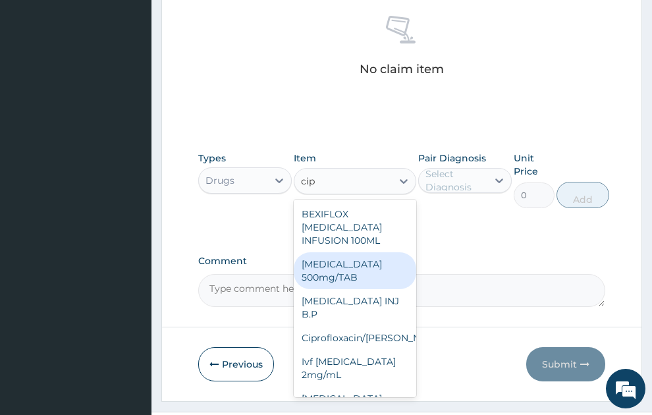
click at [345, 252] on div "[MEDICAL_DATA] 500mg/TAB" at bounding box center [355, 270] width 123 height 37
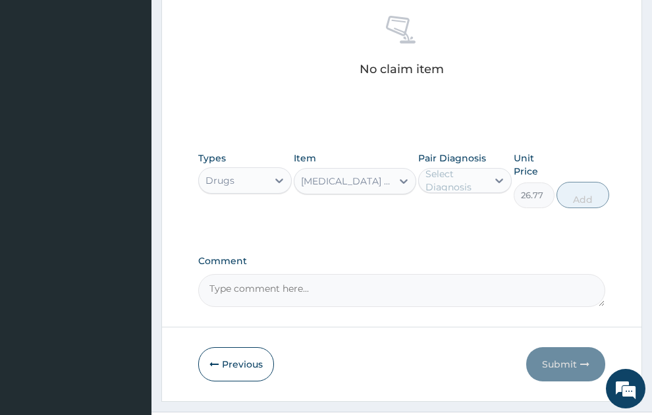
type input "26.77"
click at [473, 167] on div "Select Diagnosis" at bounding box center [456, 180] width 61 height 26
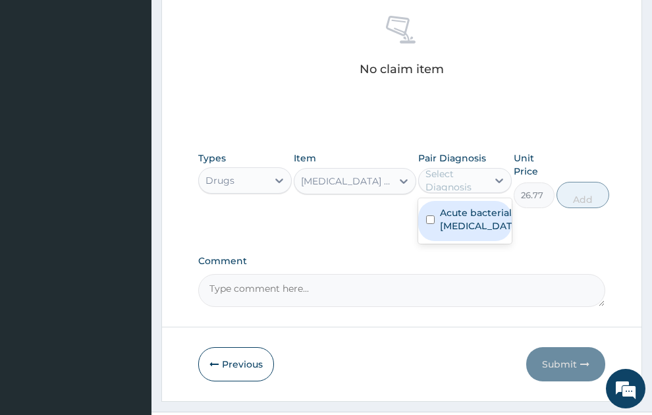
click at [461, 206] on label "Acute bacterial [MEDICAL_DATA]" at bounding box center [479, 219] width 78 height 26
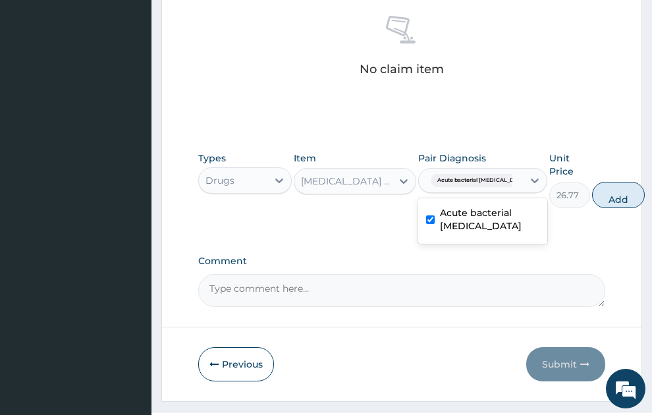
checkbox input "true"
click at [607, 182] on button "Add" at bounding box center [618, 195] width 53 height 26
type input "0"
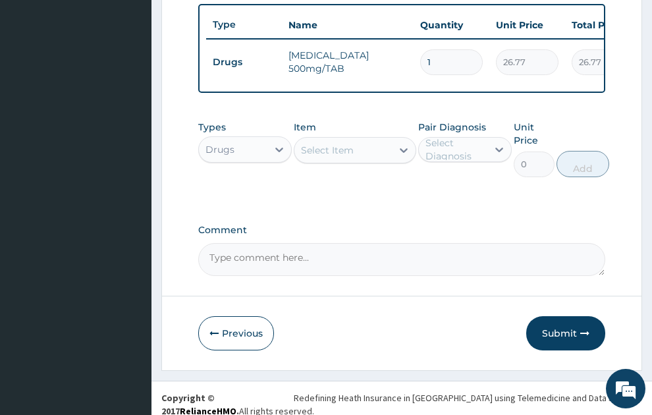
click at [422, 49] on input "1" at bounding box center [451, 62] width 63 height 26
type input "21"
type input "562.17"
type input "21"
click at [359, 141] on div "Select Item" at bounding box center [344, 150] width 98 height 21
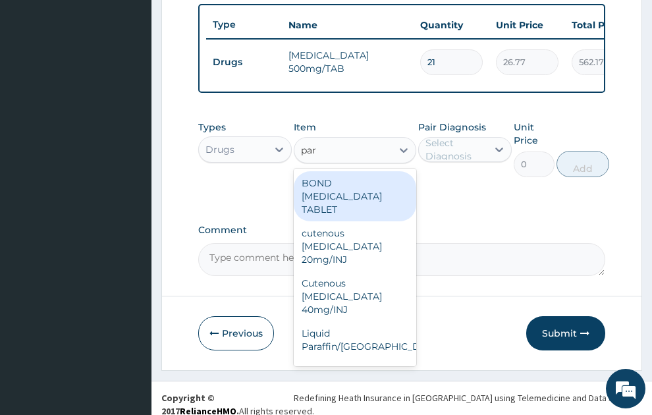
type input "para"
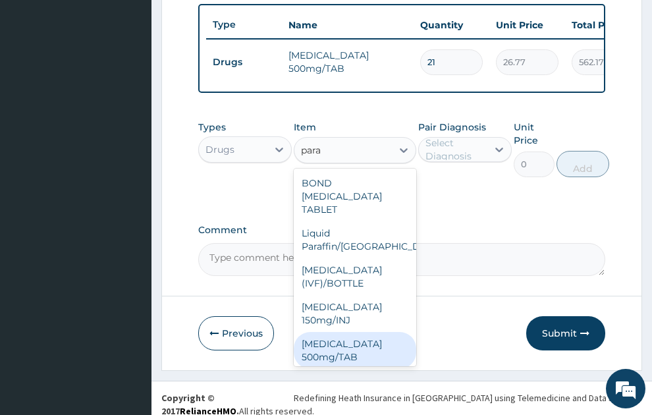
drag, startPoint x: 345, startPoint y: 322, endPoint x: 446, endPoint y: 161, distance: 190.4
click at [349, 332] on div "[MEDICAL_DATA] 500mg/TAB" at bounding box center [355, 350] width 123 height 37
type input "5.25"
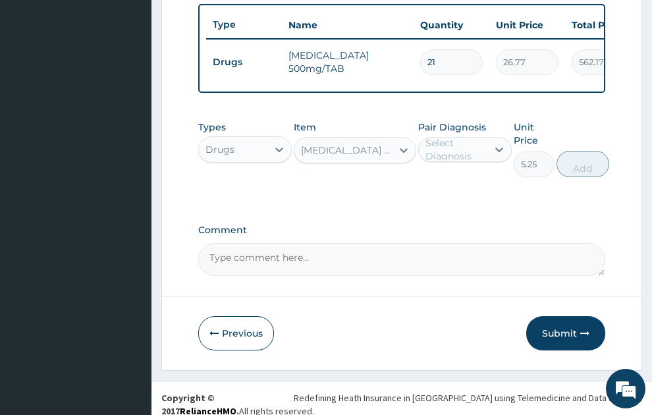
click at [455, 136] on div "Select Diagnosis" at bounding box center [456, 149] width 61 height 26
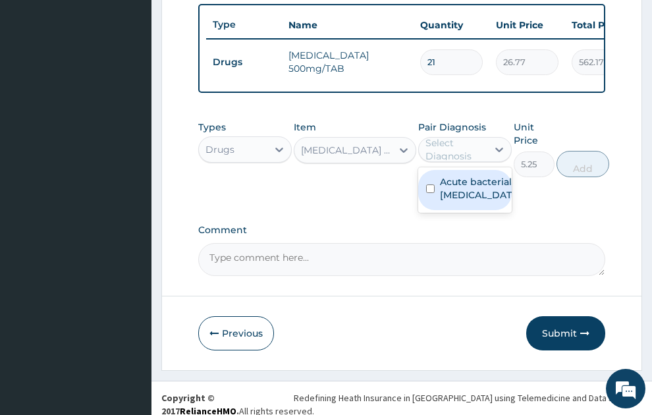
drag, startPoint x: 456, startPoint y: 194, endPoint x: 542, endPoint y: 154, distance: 94.4
click at [457, 192] on label "Acute bacterial [MEDICAL_DATA]" at bounding box center [479, 188] width 78 height 26
checkbox input "true"
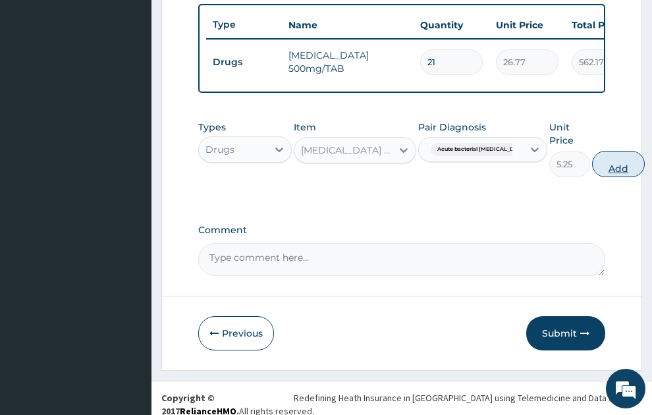
click at [597, 157] on button "Add" at bounding box center [618, 164] width 53 height 26
type input "0"
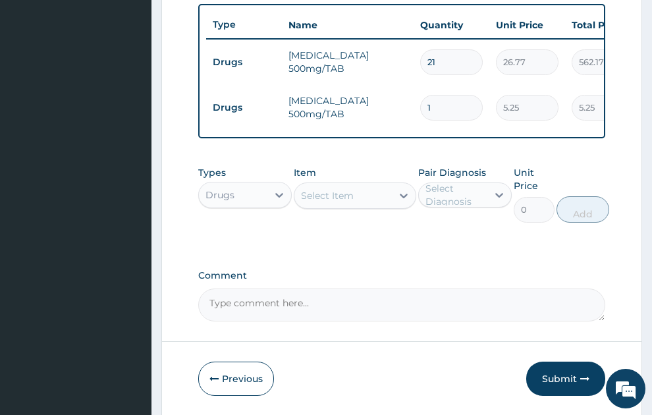
click at [475, 95] on input "1" at bounding box center [451, 108] width 63 height 26
type input "18"
type input "94.50"
type input "18"
click at [339, 189] on div "Select Item" at bounding box center [327, 195] width 53 height 13
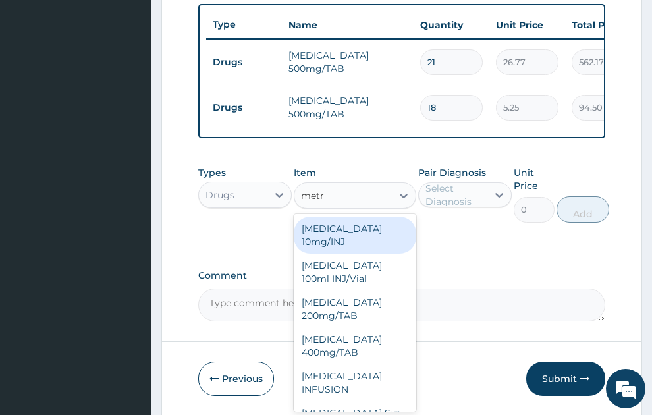
type input "metro"
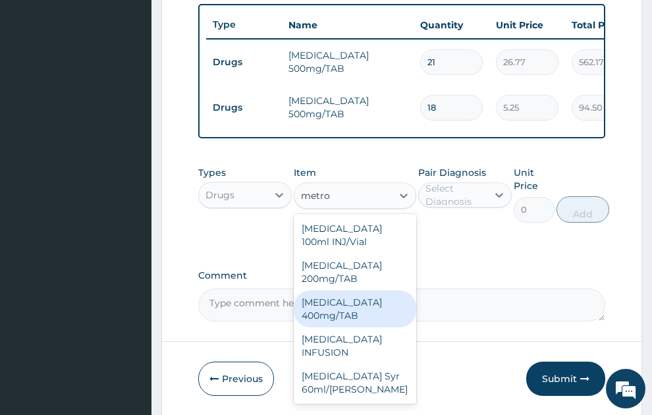
click at [331, 301] on div "[MEDICAL_DATA] 400mg/TAB" at bounding box center [355, 309] width 123 height 37
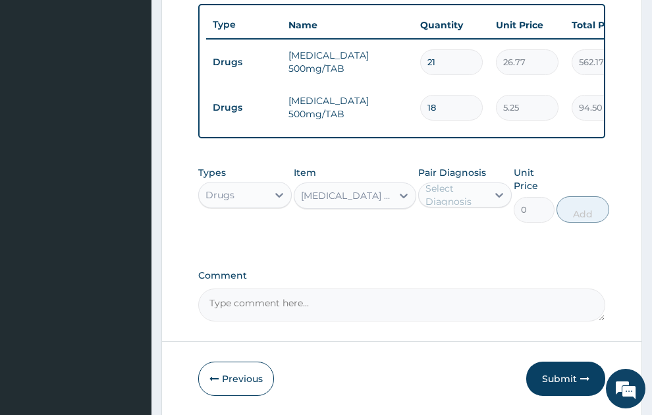
type input "10.5"
click at [459, 182] on div "Select Diagnosis" at bounding box center [456, 195] width 61 height 26
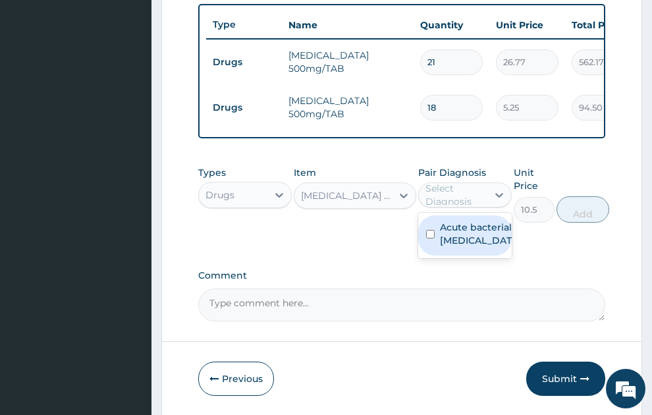
click at [459, 233] on label "Acute bacterial [MEDICAL_DATA]" at bounding box center [479, 234] width 78 height 26
checkbox input "true"
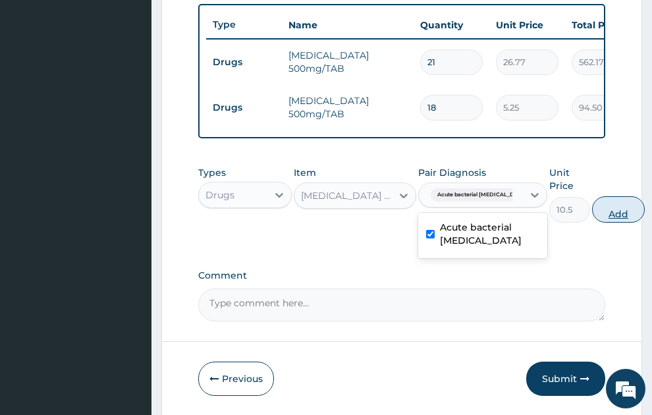
click at [592, 206] on button "Add" at bounding box center [618, 209] width 53 height 26
type input "0"
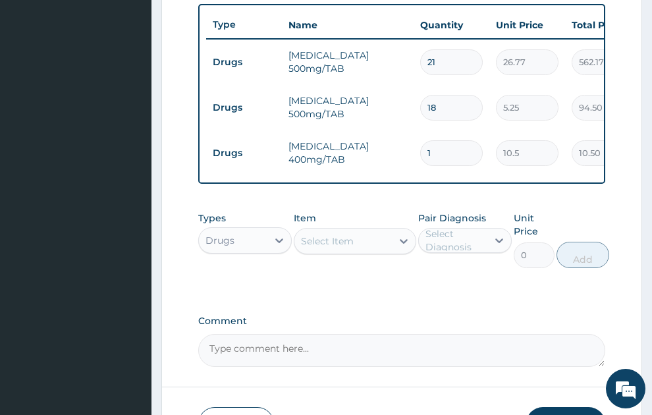
click at [428, 140] on input "1" at bounding box center [451, 153] width 63 height 26
type input "21"
type input "220.50"
type input "21"
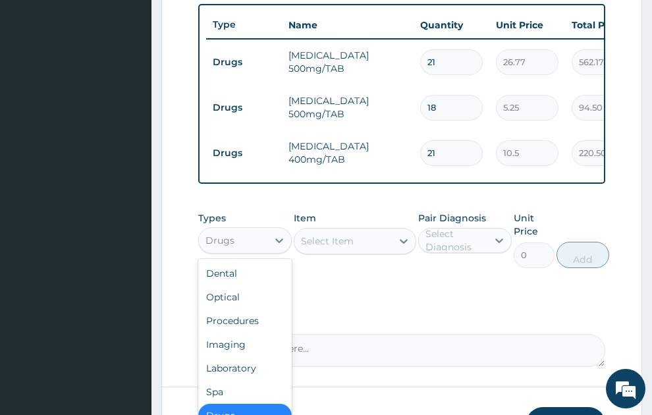
click at [245, 236] on div "Drugs" at bounding box center [233, 240] width 69 height 21
click at [243, 309] on div "Procedures" at bounding box center [245, 321] width 94 height 24
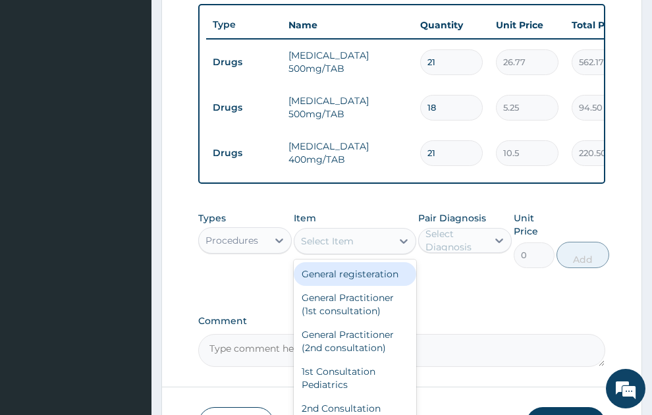
click at [342, 235] on div "Select Item" at bounding box center [327, 241] width 53 height 13
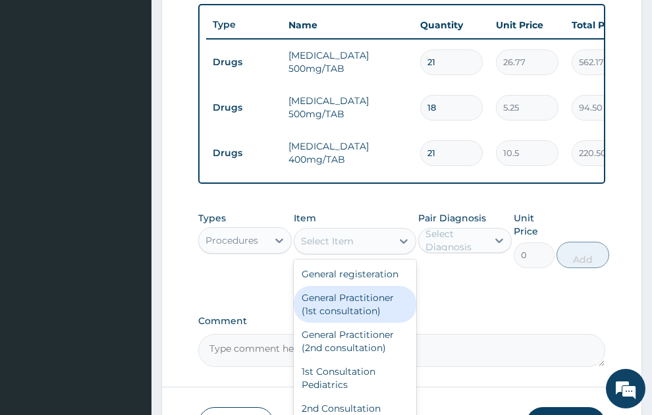
drag, startPoint x: 374, startPoint y: 313, endPoint x: 460, endPoint y: 238, distance: 114.0
click at [380, 308] on div "General Practitioner (1st consultation)" at bounding box center [355, 304] width 123 height 37
type input "1500"
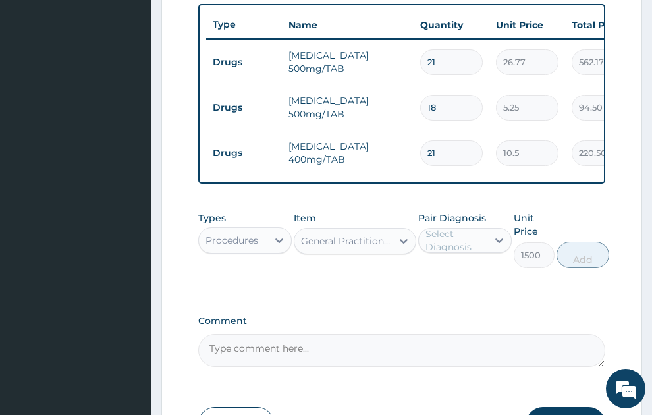
click at [462, 227] on div "Select Diagnosis" at bounding box center [456, 240] width 61 height 26
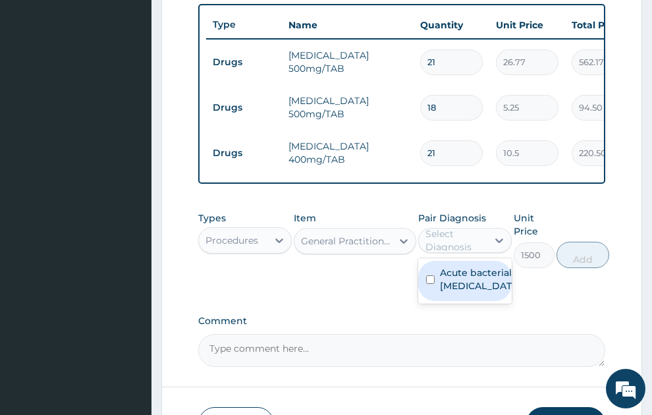
click at [458, 281] on label "Acute bacterial [MEDICAL_DATA]" at bounding box center [479, 279] width 78 height 26
checkbox input "true"
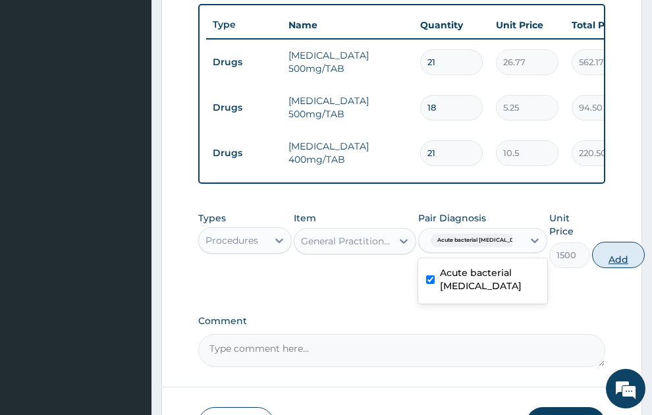
click at [610, 245] on button "Add" at bounding box center [618, 255] width 53 height 26
type input "0"
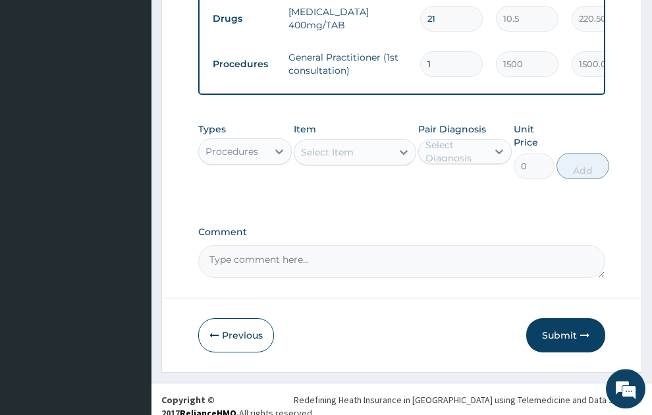
scroll to position [660, 0]
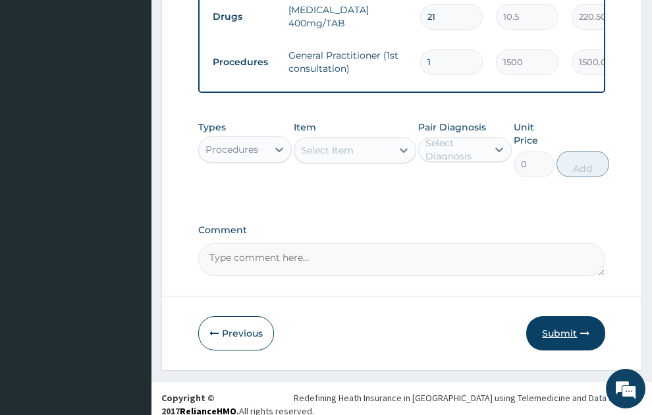
click at [557, 316] on button "Submit" at bounding box center [566, 333] width 79 height 34
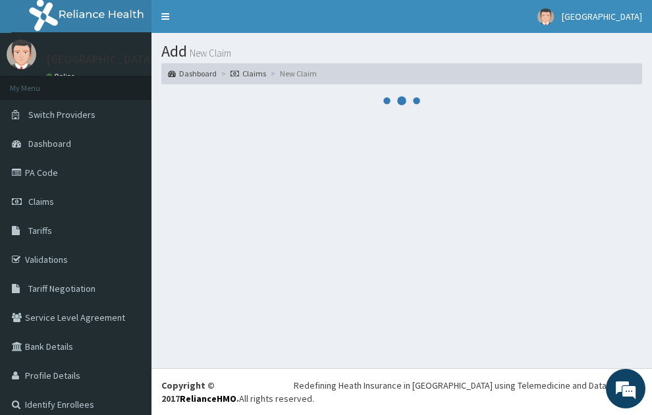
scroll to position [0, 0]
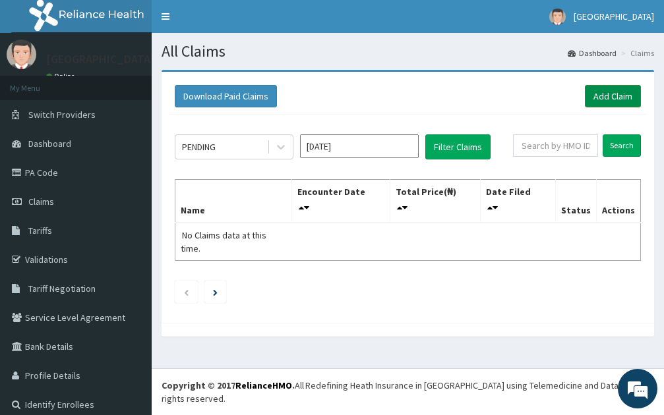
click at [616, 94] on link "Add Claim" at bounding box center [613, 96] width 56 height 22
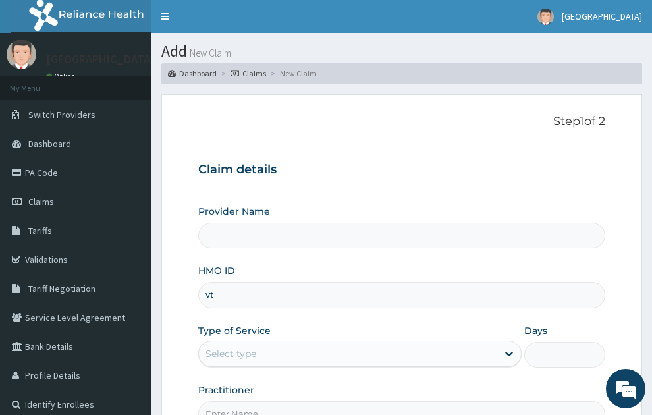
type input "vte"
type input "SONEX CLINICS LTD"
type input "v"
type input "VTE/10201/A"
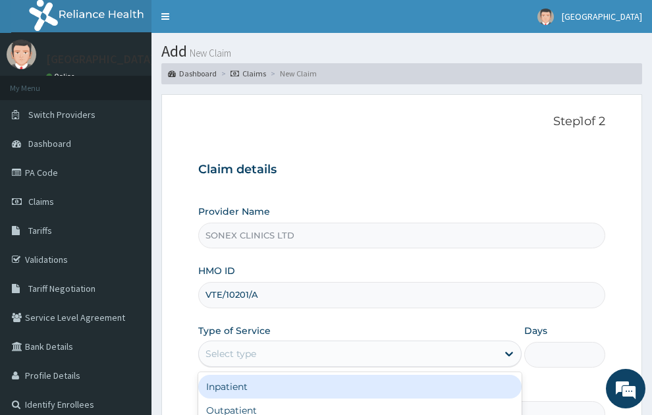
click at [273, 343] on div "Select type" at bounding box center [348, 353] width 299 height 21
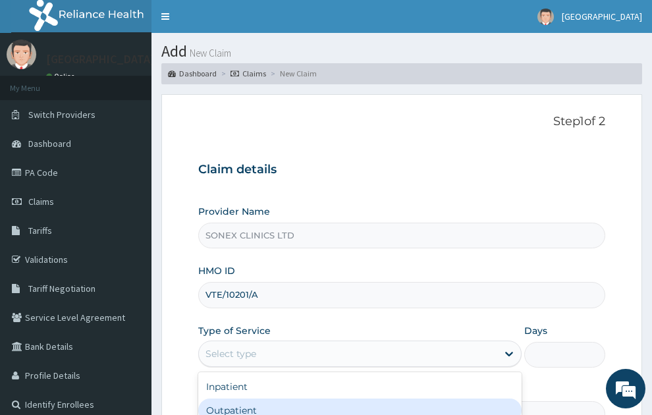
click at [254, 399] on div "Outpatient" at bounding box center [360, 411] width 324 height 24
type input "1"
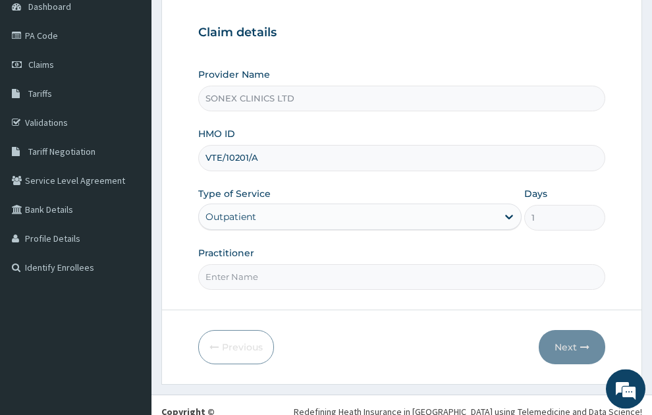
scroll to position [140, 0]
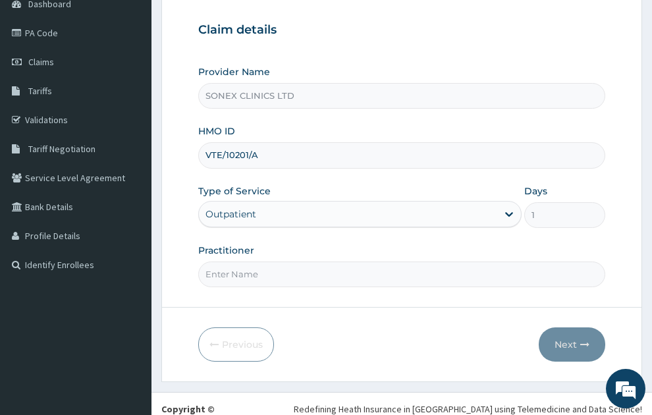
click at [216, 262] on input "Practitioner" at bounding box center [402, 275] width 408 height 26
type input "[PERSON_NAME]"
drag, startPoint x: 594, startPoint y: 305, endPoint x: 581, endPoint y: 315, distance: 16.0
click at [581, 328] on button "Next" at bounding box center [572, 345] width 67 height 34
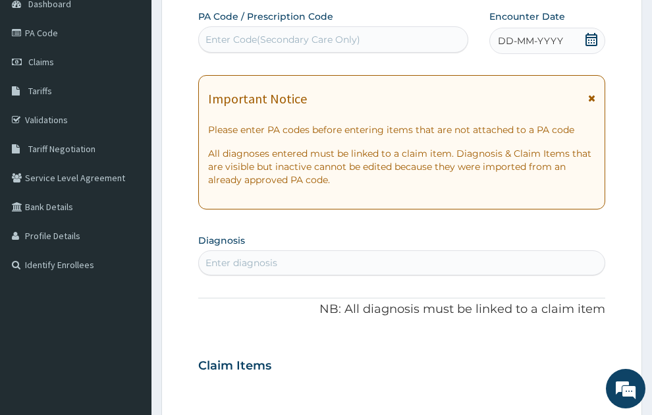
click at [542, 28] on div "DD-MM-YYYY" at bounding box center [548, 41] width 116 height 26
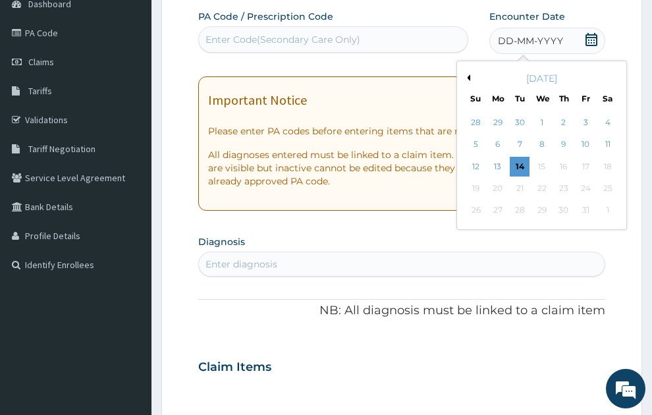
click at [471, 72] on div "[DATE]" at bounding box center [542, 78] width 159 height 13
click at [468, 74] on button "Previous Month" at bounding box center [467, 77] width 7 height 7
click at [602, 179] on div "27" at bounding box center [608, 189] width 20 height 20
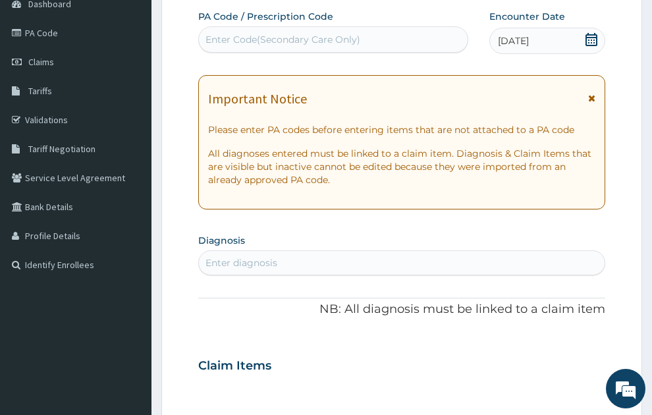
click at [252, 252] on div "Enter diagnosis" at bounding box center [402, 262] width 407 height 21
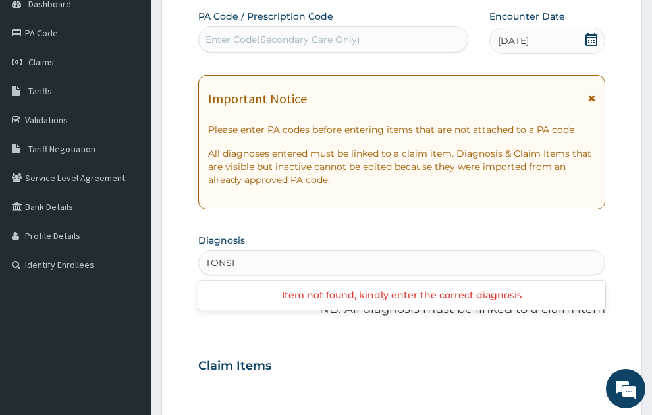
type input "[MEDICAL_DATA]"
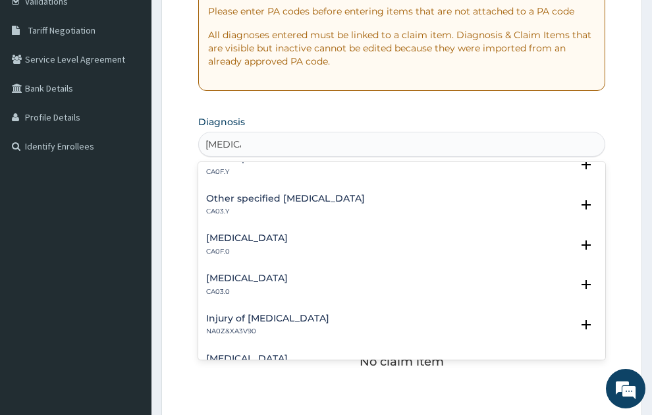
scroll to position [0, 0]
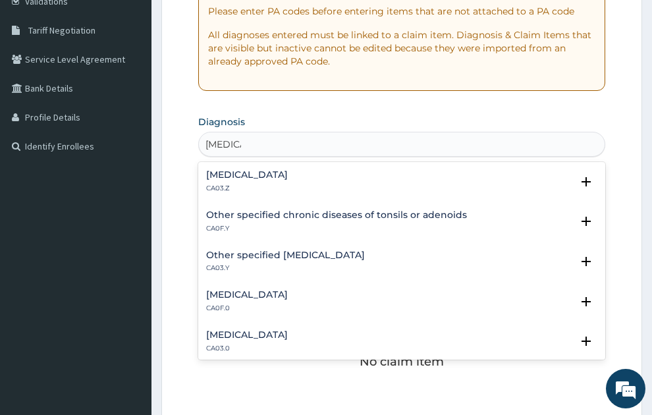
click at [254, 170] on h4 "[MEDICAL_DATA]" at bounding box center [247, 175] width 82 height 10
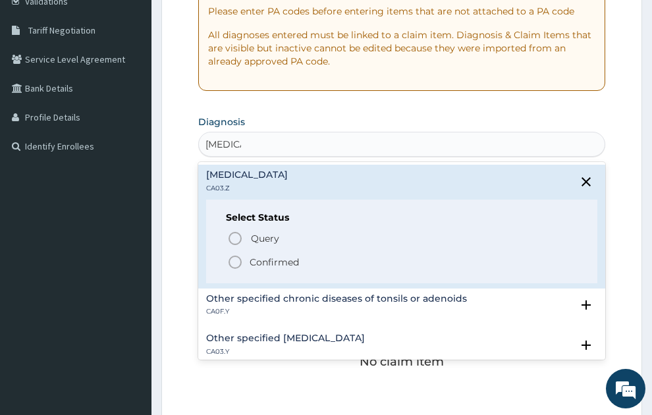
click at [251, 256] on p "Confirmed" at bounding box center [274, 262] width 49 height 13
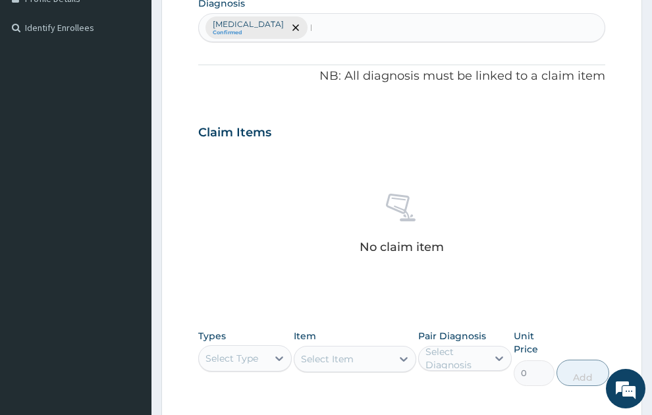
scroll to position [375, 0]
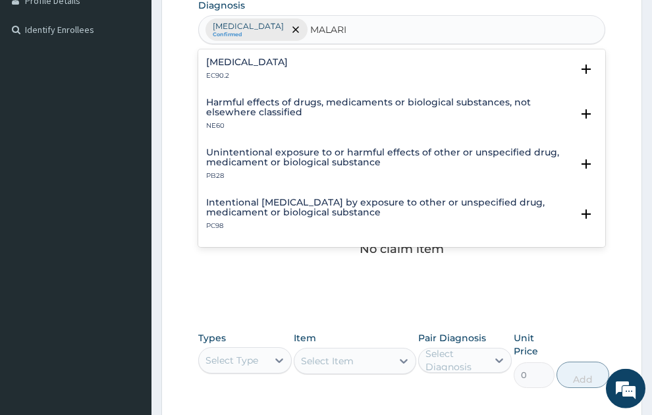
type input "[MEDICAL_DATA]"
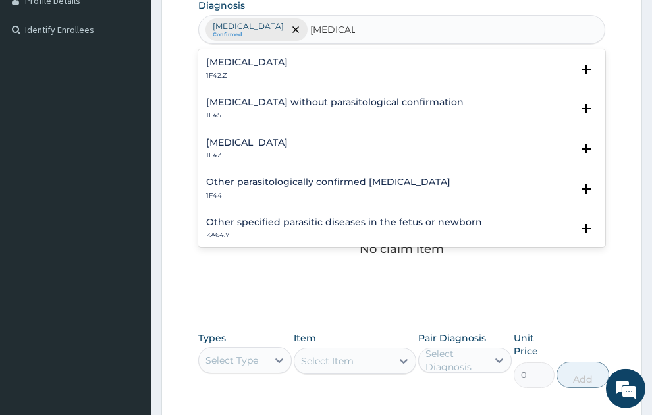
click at [244, 138] on h4 "[MEDICAL_DATA]" at bounding box center [247, 143] width 82 height 10
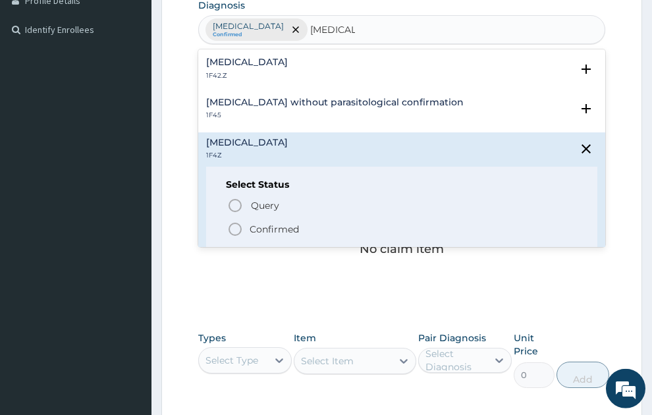
click at [277, 197] on div "Query Query covers suspected (?), Keep in view (kiv), Ruled out (r/o) Confirmed" at bounding box center [402, 217] width 353 height 40
click at [291, 223] on p "Confirmed" at bounding box center [274, 229] width 49 height 13
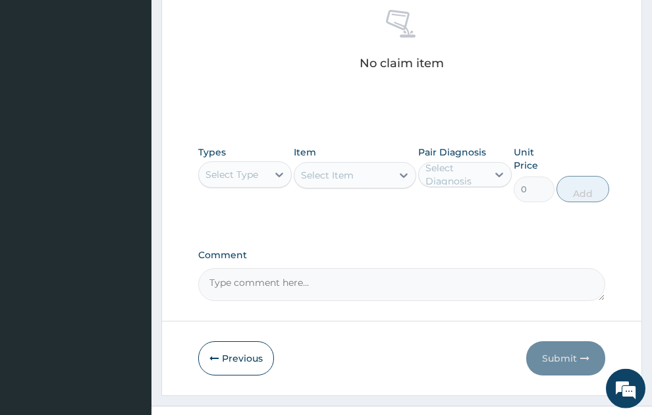
scroll to position [575, 0]
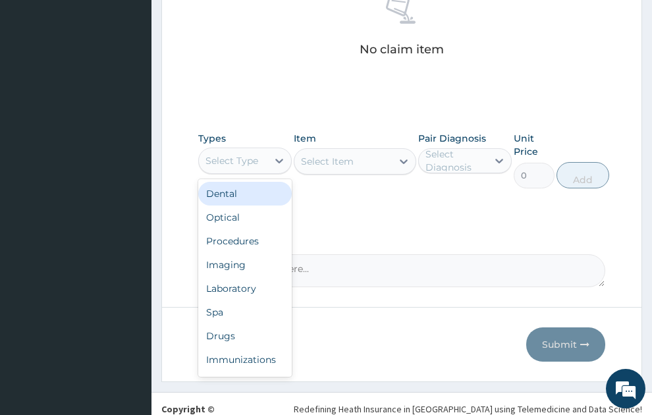
click at [238, 154] on div "Select Type" at bounding box center [232, 160] width 53 height 13
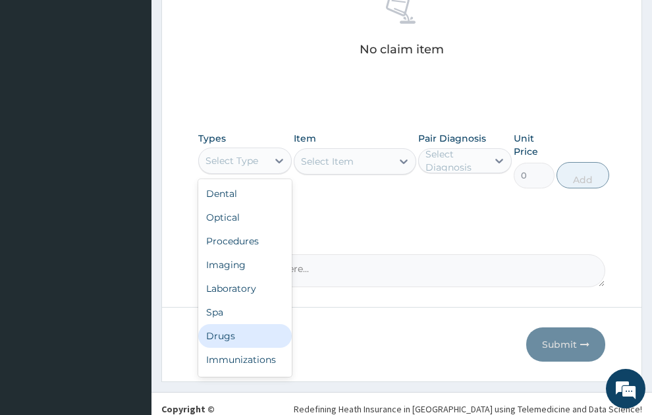
click at [231, 324] on div "Drugs" at bounding box center [245, 336] width 94 height 24
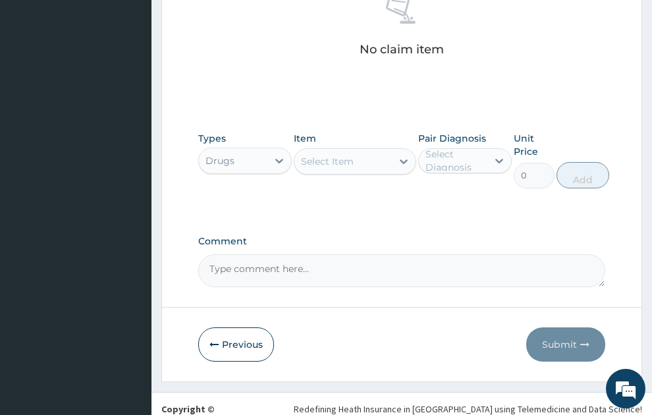
click at [345, 155] on div "Select Item" at bounding box center [327, 161] width 53 height 13
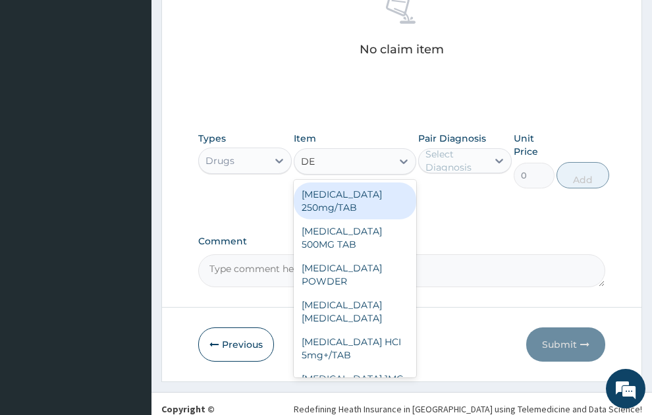
type input "DEQ"
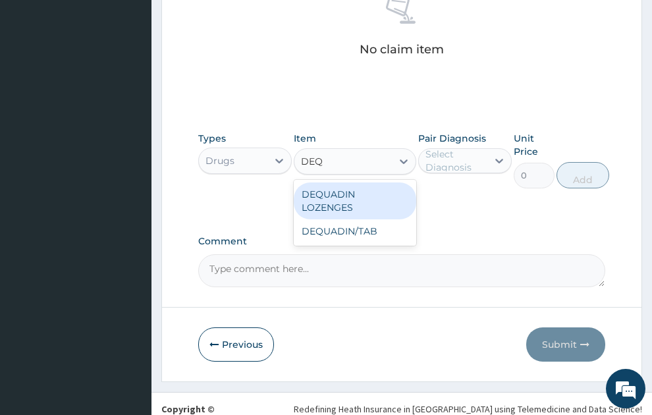
click at [367, 186] on div "DEQUADIN LOZENGES" at bounding box center [355, 201] width 123 height 37
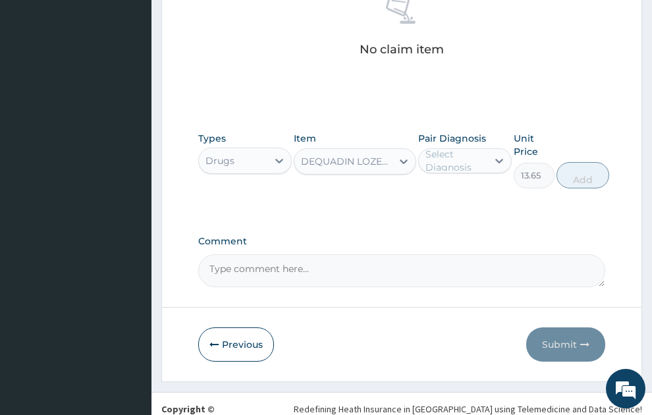
click at [366, 155] on div "DEQUADIN LOZENGES" at bounding box center [347, 161] width 92 height 13
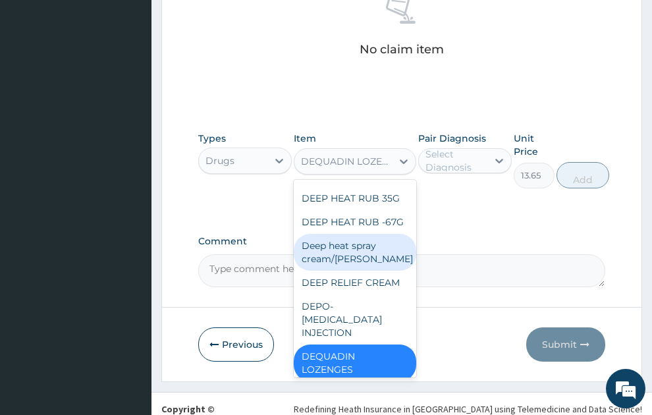
scroll to position [18102, 0]
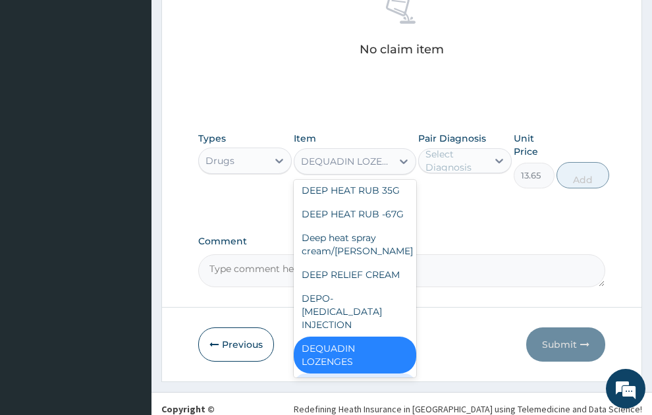
click at [346, 374] on div "DEQUADIN/TAB" at bounding box center [355, 386] width 123 height 24
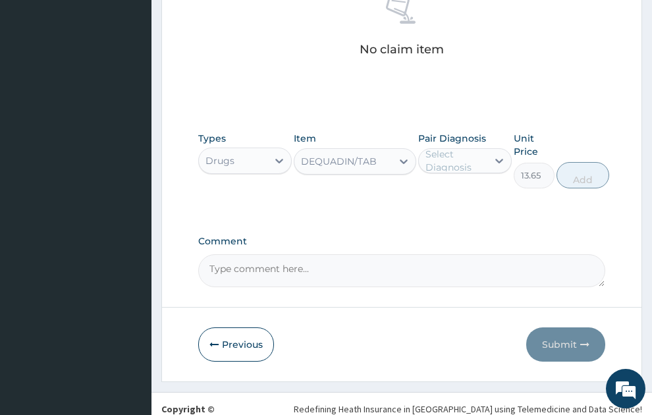
type input "110.25"
click at [459, 148] on div "Select Diagnosis" at bounding box center [456, 161] width 61 height 26
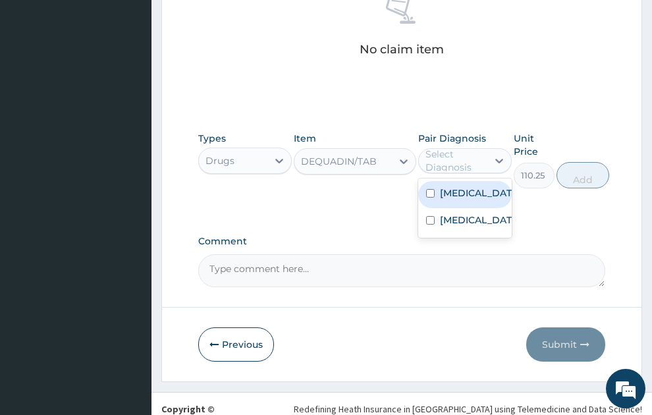
click at [455, 190] on label "[MEDICAL_DATA]" at bounding box center [479, 193] width 78 height 13
checkbox input "true"
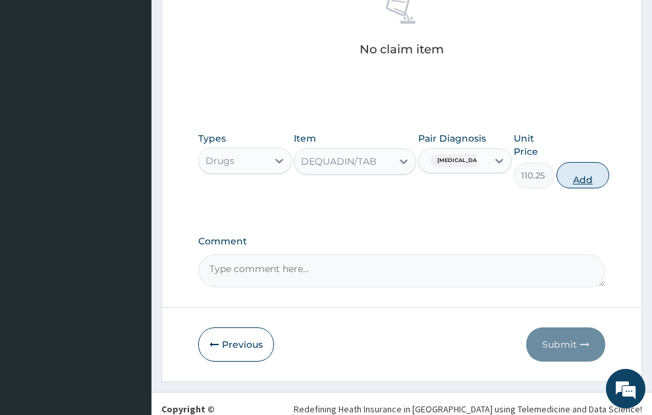
click at [594, 162] on button "Add" at bounding box center [583, 175] width 53 height 26
type input "0"
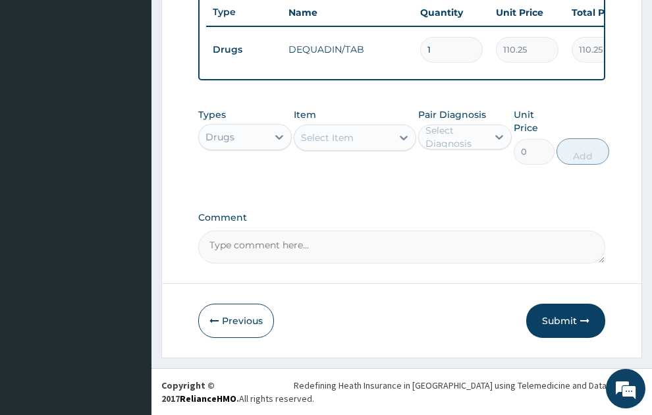
scroll to position [523, 0]
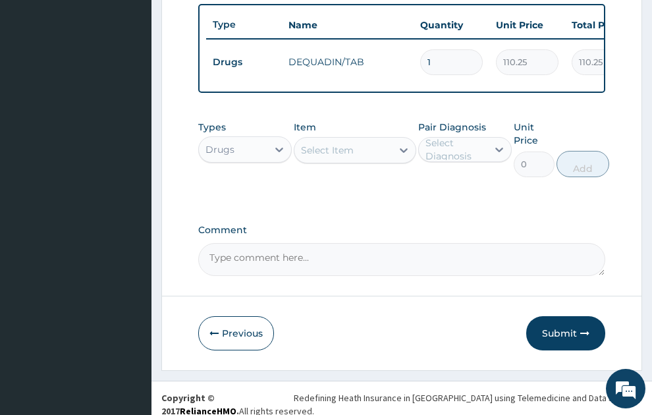
click at [338, 145] on div "Select Item" at bounding box center [344, 150] width 98 height 21
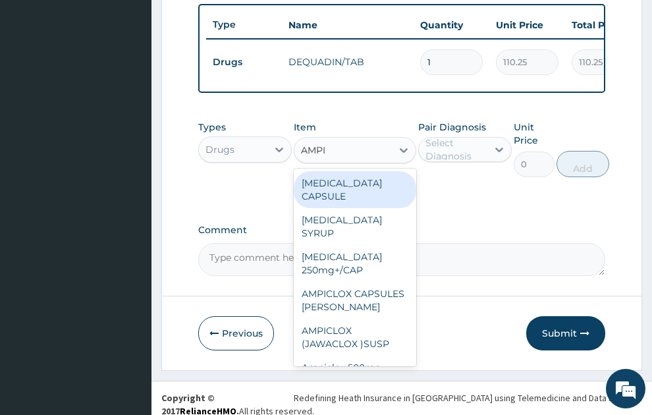
type input "AMPIC"
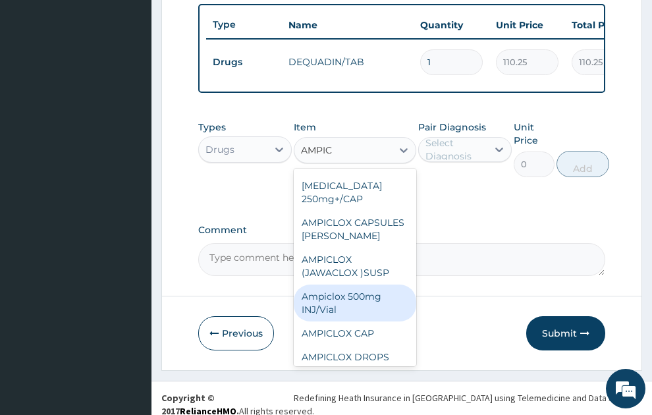
scroll to position [124, 0]
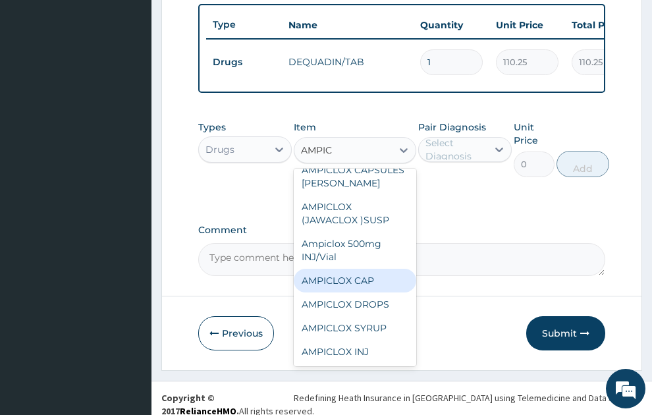
drag, startPoint x: 343, startPoint y: 271, endPoint x: 433, endPoint y: 129, distance: 168.0
click at [348, 269] on div "AMPICLOX CAP" at bounding box center [355, 281] width 123 height 24
type input "26.25"
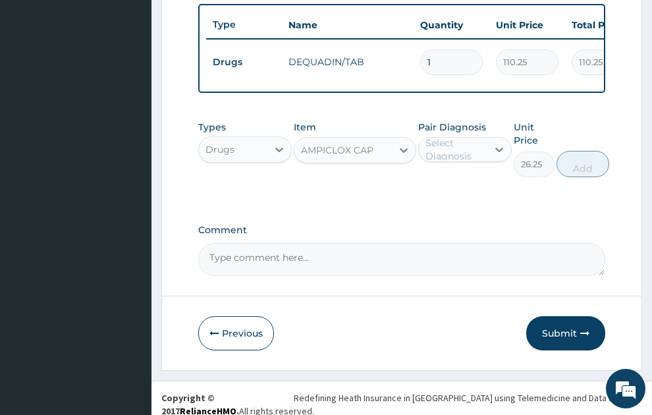
drag, startPoint x: 455, startPoint y: 143, endPoint x: 453, endPoint y: 154, distance: 11.4
click at [454, 146] on div "Select Diagnosis" at bounding box center [456, 149] width 61 height 26
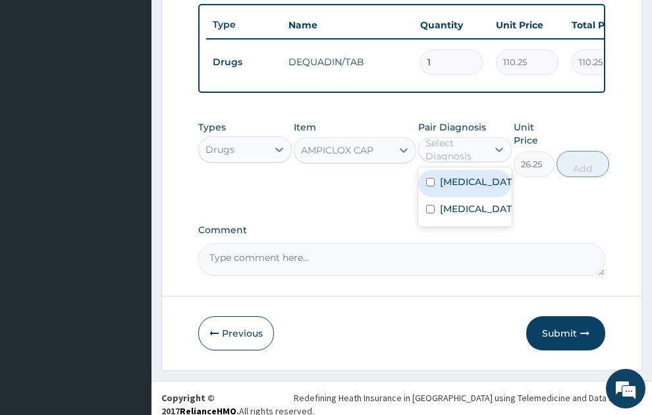
click at [451, 188] on label "Acute tonsillitis, unspecified" at bounding box center [479, 181] width 78 height 13
checkbox input "true"
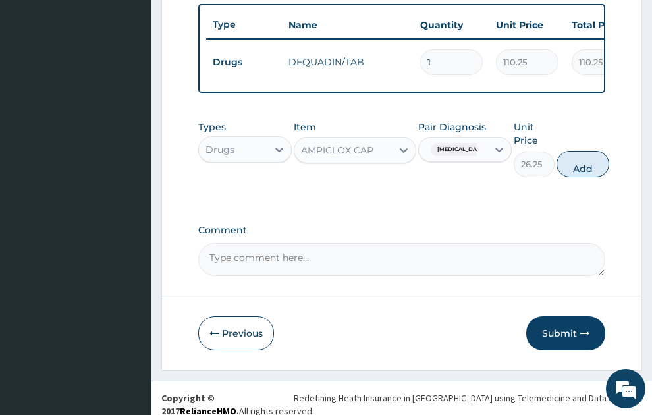
click at [610, 154] on button "Add" at bounding box center [583, 164] width 53 height 26
type input "0"
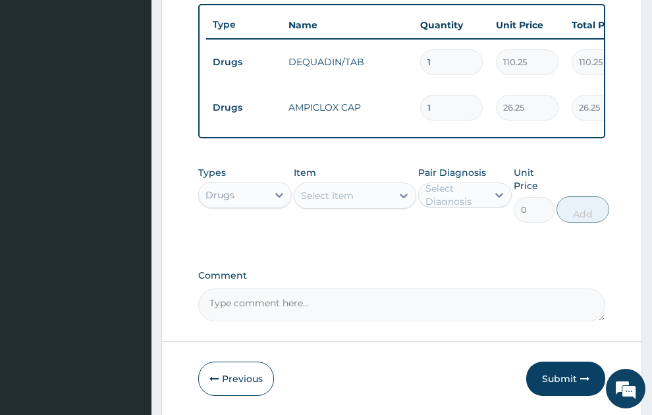
click at [436, 49] on input "1" at bounding box center [451, 62] width 63 height 26
type input "0.00"
type input "2"
type input "220.50"
type input "24"
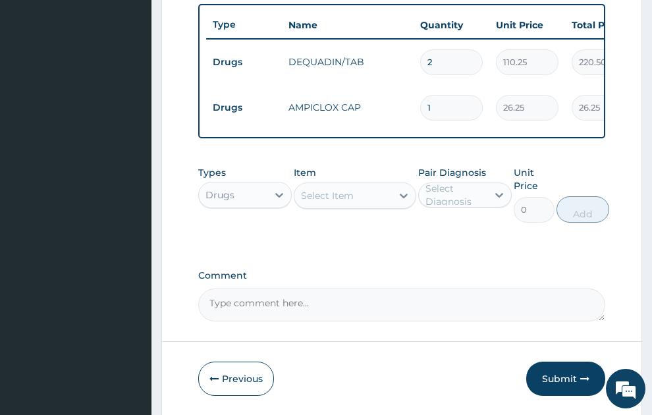
type input "2646.00"
type input "24"
click at [423, 95] on input "1" at bounding box center [451, 108] width 63 height 26
type input "21"
type input "551.25"
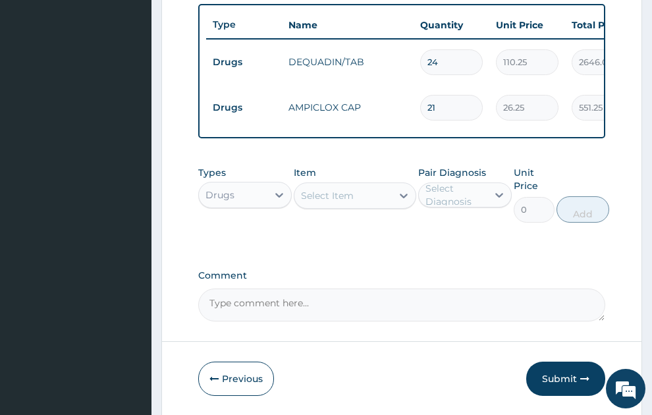
type input "21"
click at [354, 185] on div "Select Item" at bounding box center [344, 195] width 98 height 21
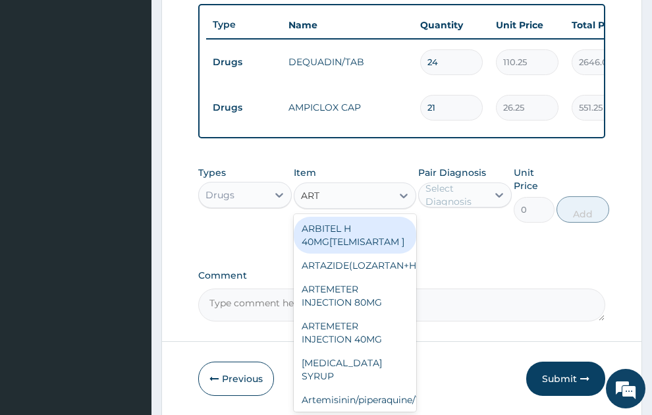
type input "ARTE"
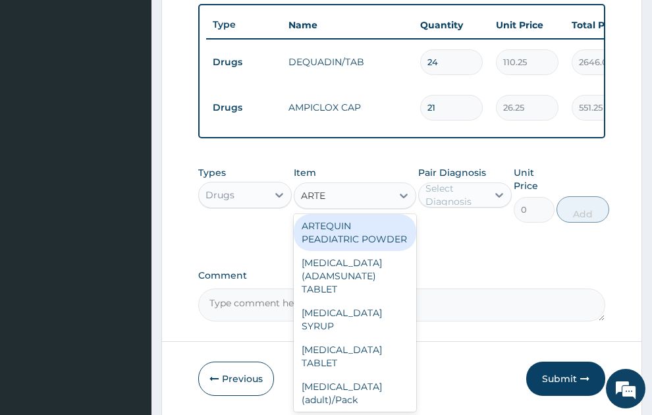
scroll to position [356, 0]
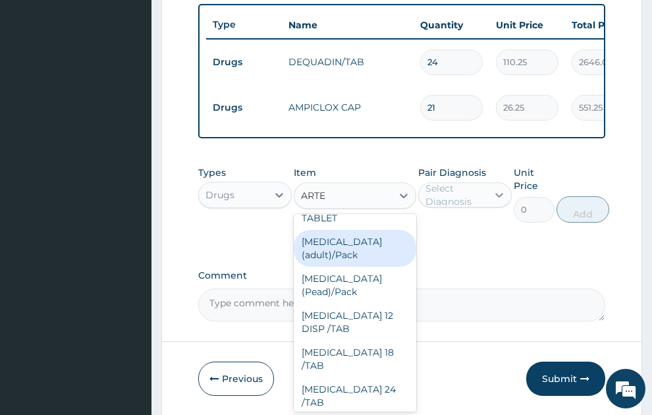
drag, startPoint x: 332, startPoint y: 243, endPoint x: 511, endPoint y: 189, distance: 187.2
click at [349, 229] on div "ARTEMETER INJECTION 80MG ARTEMETER INJECTION 40MG ARTEMETHER SYRUP Artemisinin/…" at bounding box center [355, 313] width 123 height 198
click at [349, 240] on div "Coartem (adult)/Pack" at bounding box center [355, 248] width 123 height 37
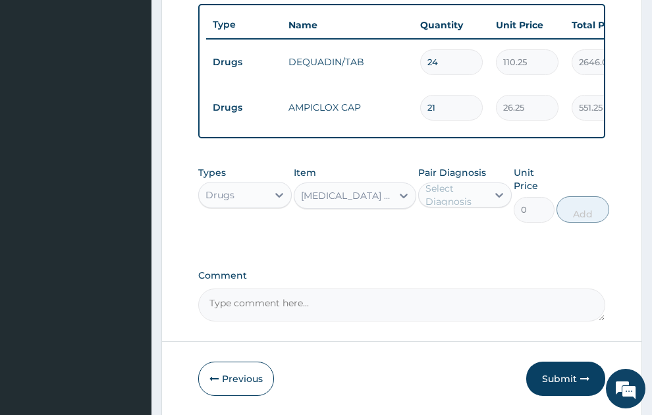
type input "682.5"
click at [463, 182] on div "Select Diagnosis" at bounding box center [456, 195] width 61 height 26
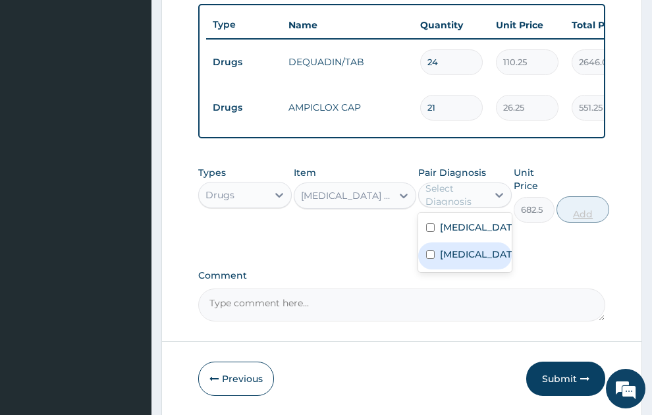
drag, startPoint x: 459, startPoint y: 269, endPoint x: 593, endPoint y: 209, distance: 147.2
click at [459, 261] on label "Malaria, unspecified" at bounding box center [479, 254] width 78 height 13
checkbox input "true"
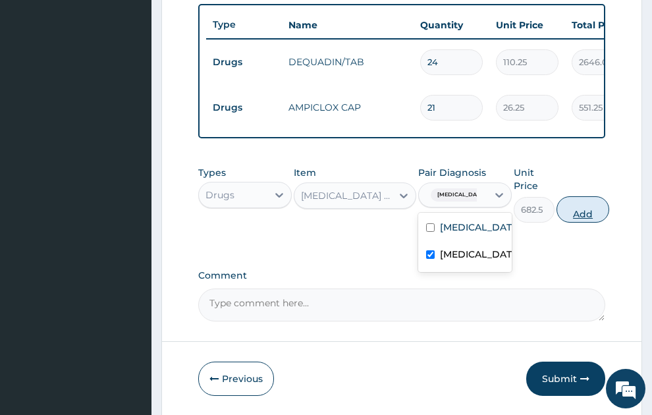
click at [600, 197] on button "Add" at bounding box center [583, 209] width 53 height 26
type input "0"
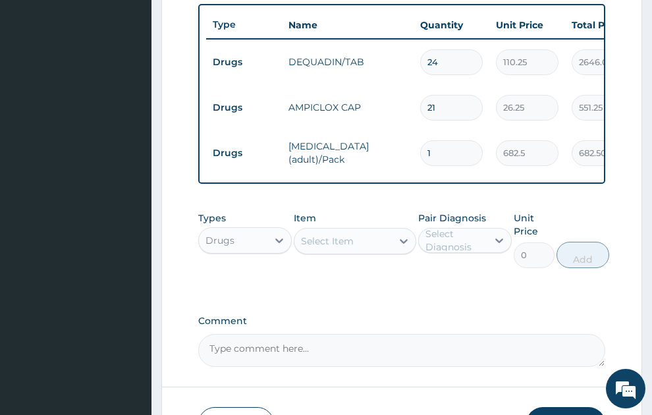
click at [363, 231] on div "Select Item" at bounding box center [344, 241] width 98 height 21
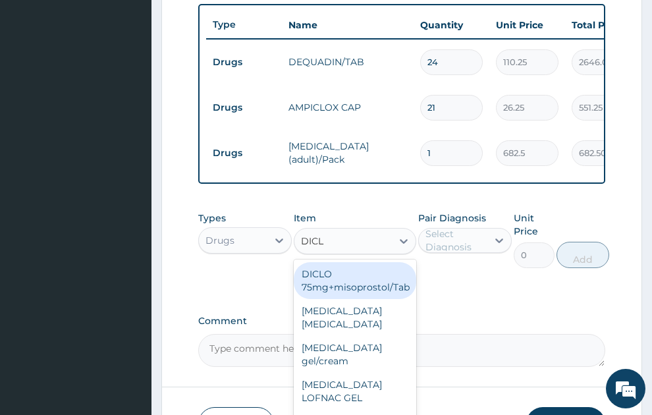
type input "DICLO"
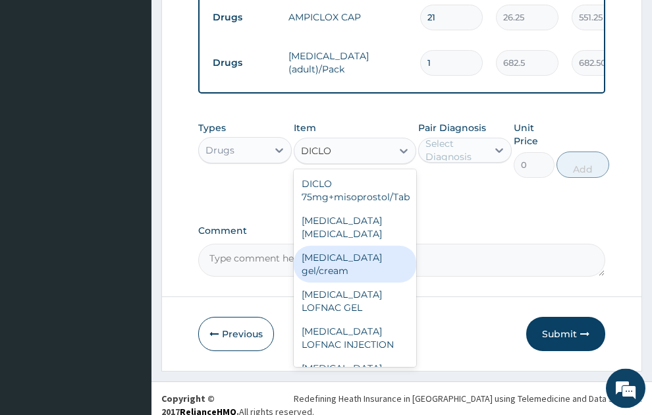
scroll to position [614, 0]
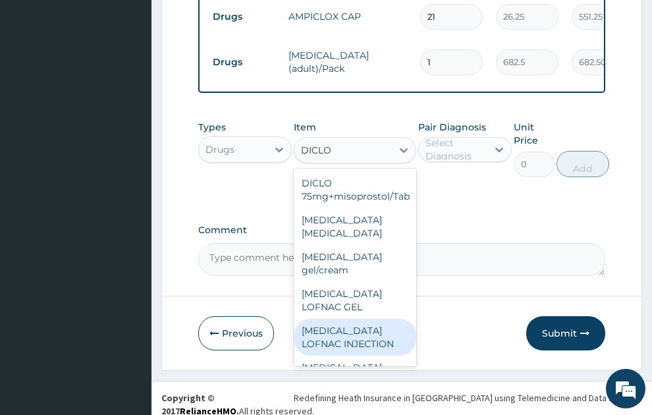
click at [340, 322] on div "Diclofenac LOFNAC INJECTION" at bounding box center [355, 337] width 123 height 37
type input "52.5"
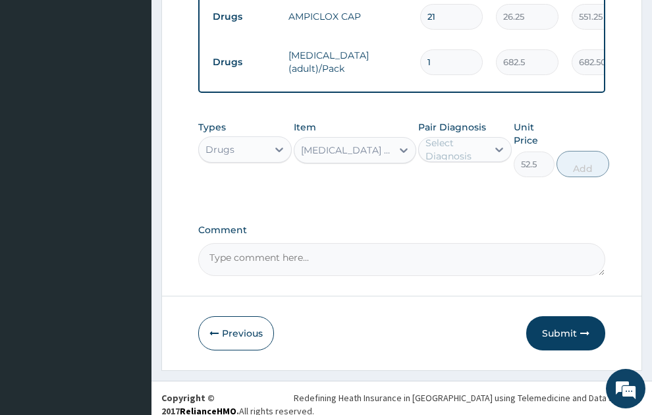
click at [469, 138] on div "Select Diagnosis" at bounding box center [456, 149] width 61 height 26
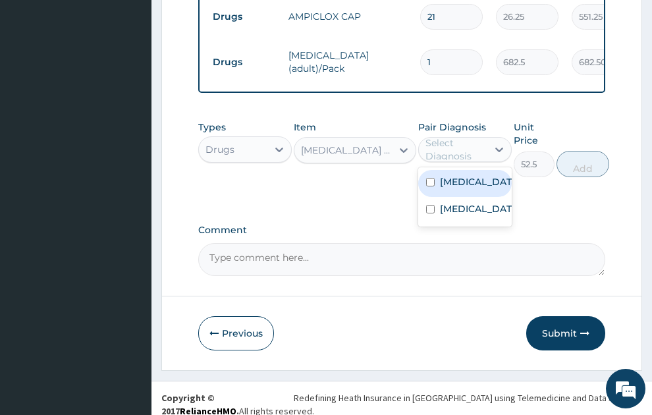
click at [475, 188] on label "Acute tonsillitis, unspecified" at bounding box center [479, 181] width 78 height 13
checkbox input "true"
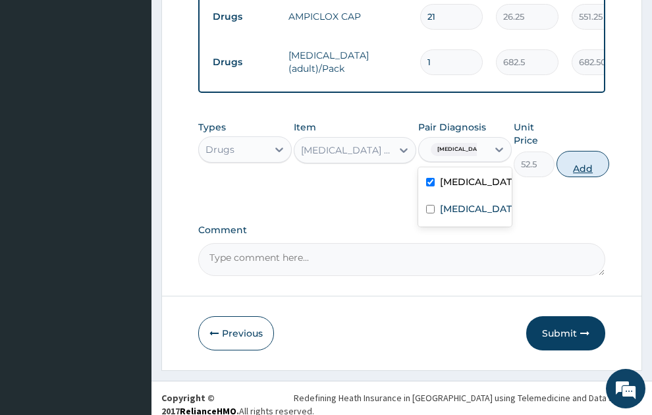
click at [610, 158] on button "Add" at bounding box center [583, 164] width 53 height 26
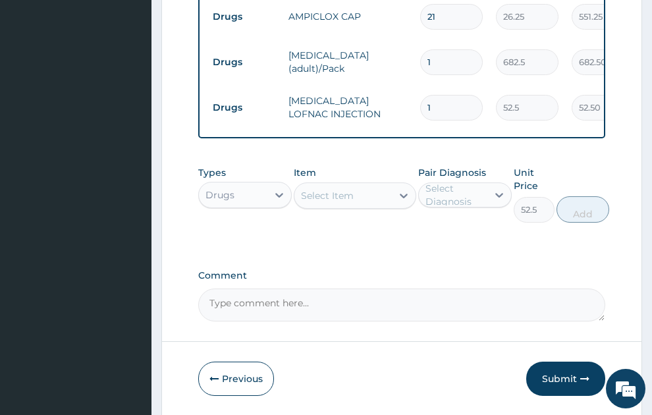
type input "0"
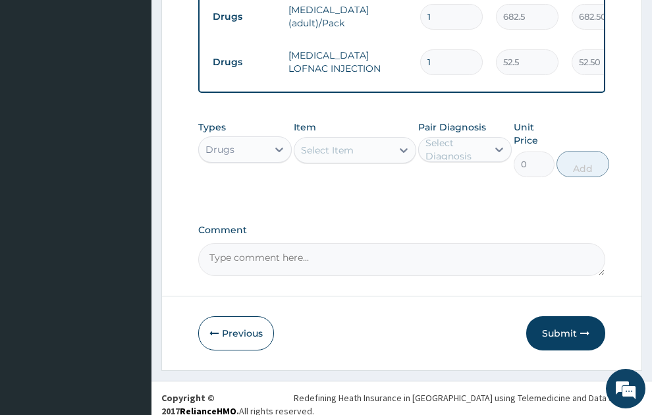
click at [363, 142] on div "Select Item" at bounding box center [344, 150] width 98 height 21
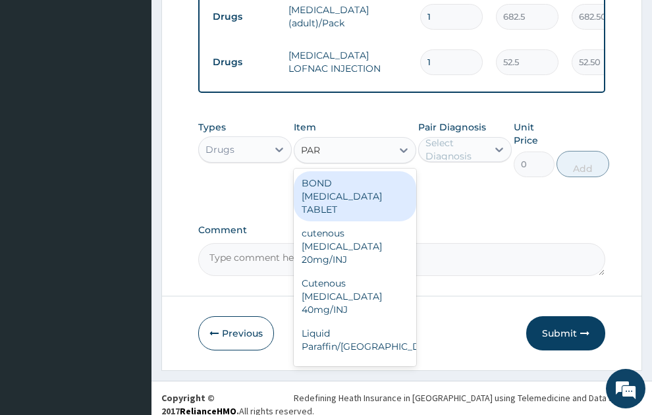
type input "PARA"
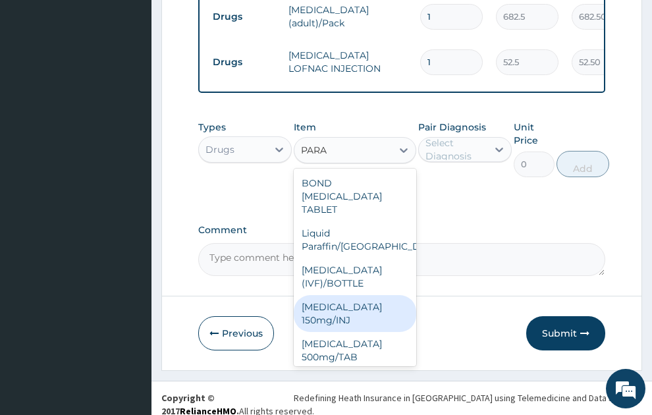
click at [348, 295] on div "Paracetamol 150mg/INJ" at bounding box center [355, 313] width 123 height 37
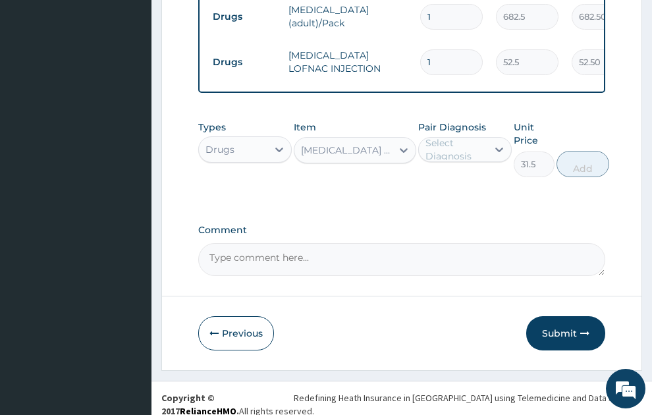
click at [367, 144] on div "Paracetamol 150mg/INJ" at bounding box center [347, 150] width 92 height 13
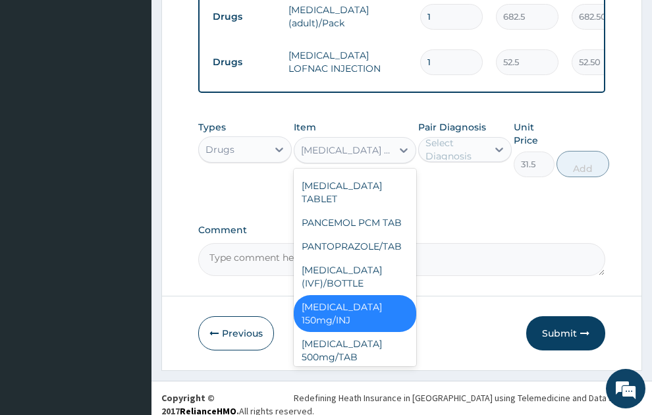
scroll to position [30387, 0]
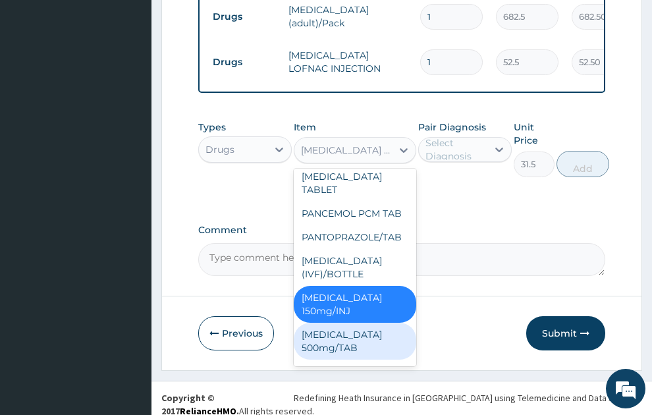
click at [357, 323] on div "PARACETAMOL 500mg/TAB" at bounding box center [355, 341] width 123 height 37
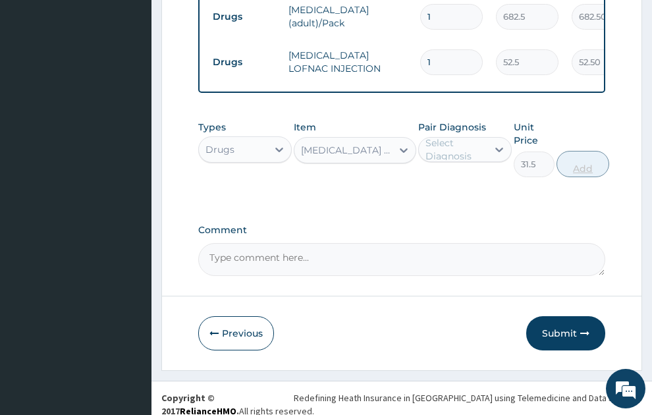
type input "5.25"
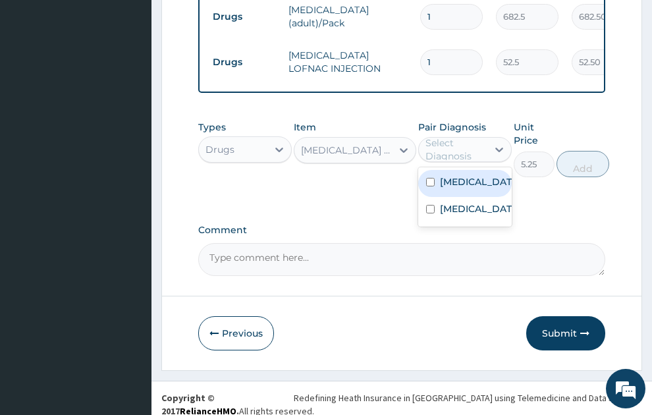
click at [481, 138] on div "Select Diagnosis" at bounding box center [456, 149] width 61 height 26
click at [468, 188] on label "Acute tonsillitis, unspecified" at bounding box center [479, 181] width 78 height 13
checkbox input "true"
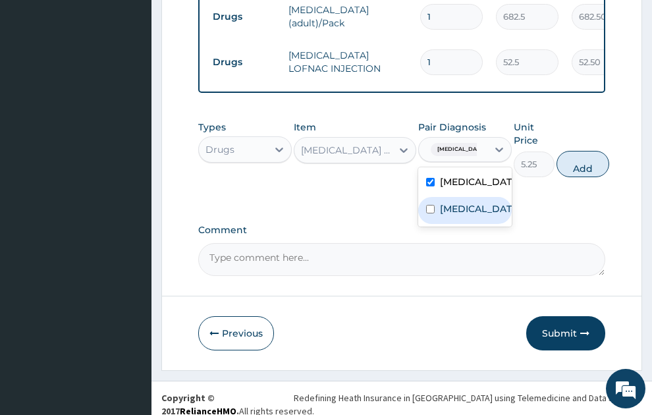
click at [468, 216] on label "Malaria, unspecified" at bounding box center [479, 208] width 78 height 13
checkbox input "true"
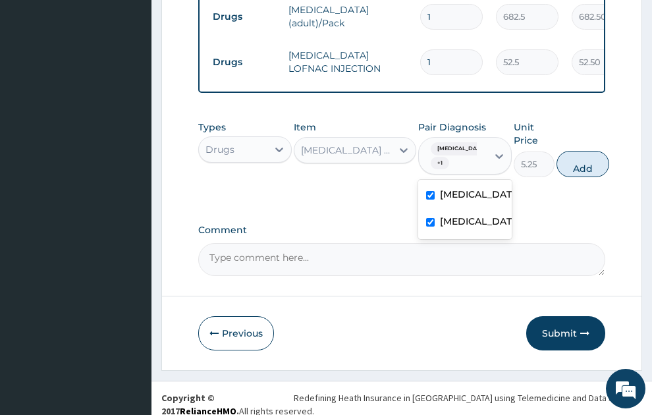
click at [475, 188] on label "Acute tonsillitis, unspecified" at bounding box center [479, 194] width 78 height 13
checkbox input "false"
click at [589, 152] on button "Add" at bounding box center [583, 164] width 53 height 26
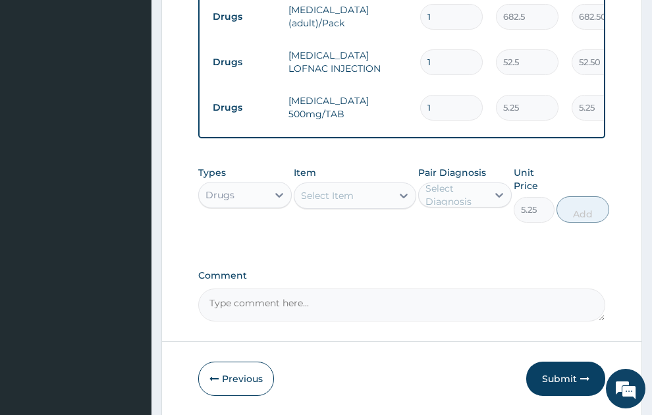
type input "0"
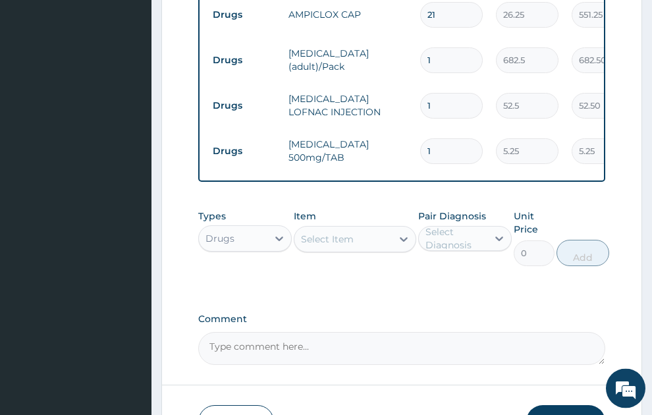
scroll to position [600, 0]
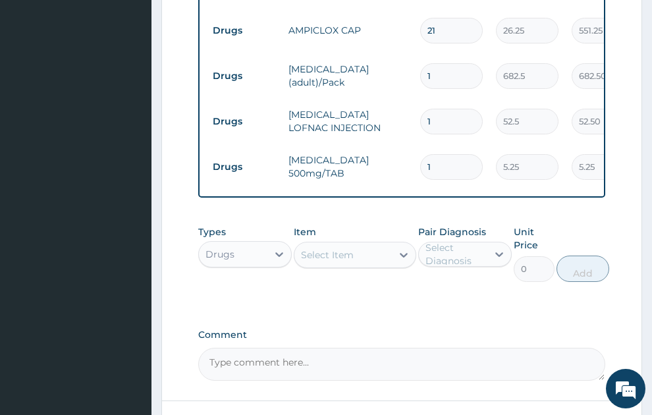
click at [473, 154] on input "1" at bounding box center [451, 167] width 63 height 26
type input "18"
type input "94.50"
type input "18"
click at [330, 248] on div "Select Item" at bounding box center [327, 254] width 53 height 13
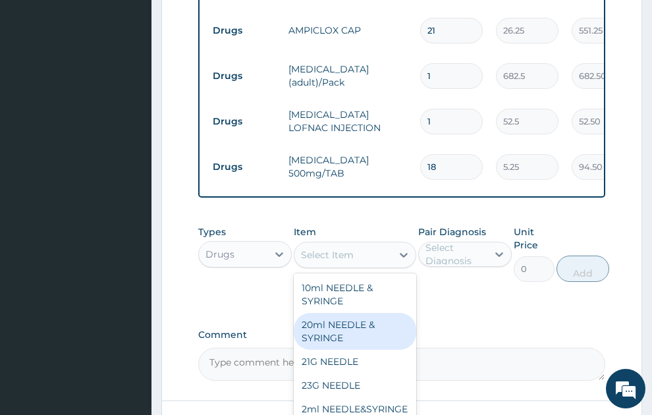
click at [252, 248] on div "Drugs" at bounding box center [233, 254] width 69 height 21
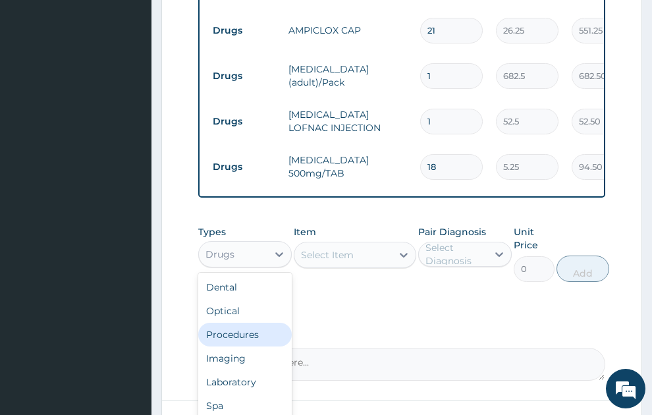
click at [258, 323] on div "Procedures" at bounding box center [245, 335] width 94 height 24
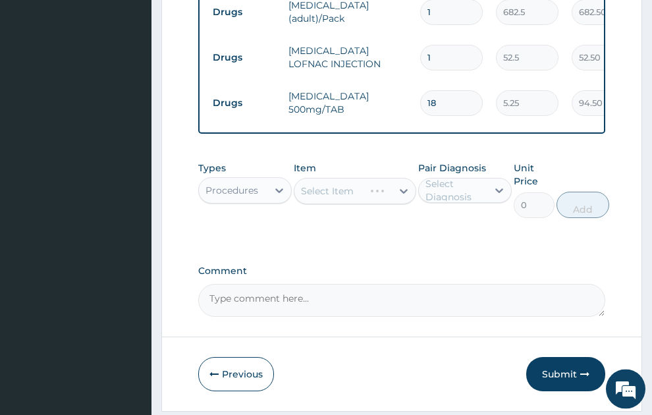
scroll to position [705, 0]
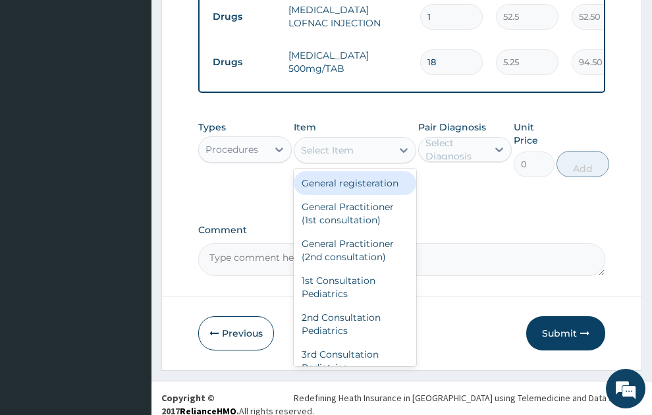
click at [356, 140] on div "Select Item" at bounding box center [344, 150] width 98 height 21
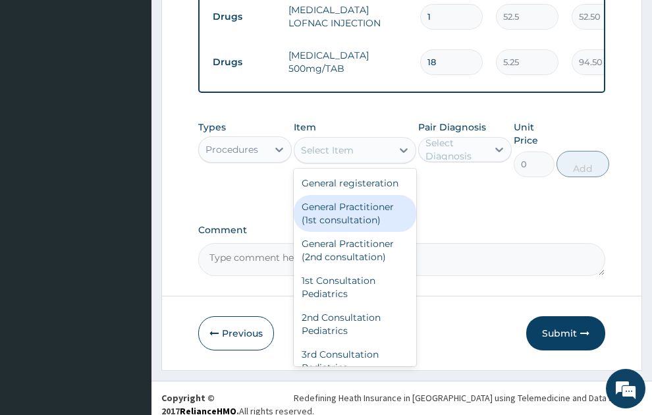
click at [350, 216] on div "General Practitioner (1st consultation)" at bounding box center [355, 213] width 123 height 37
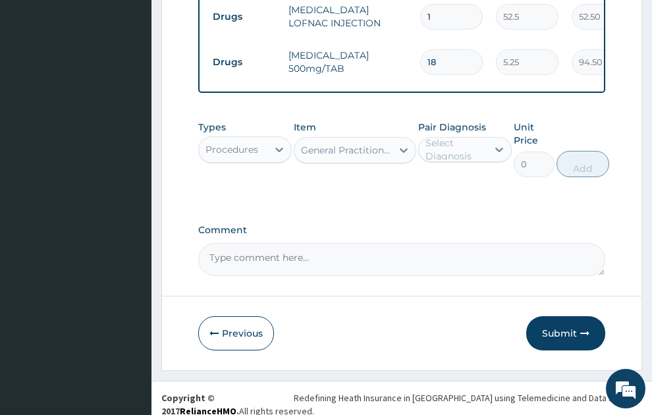
type input "1500"
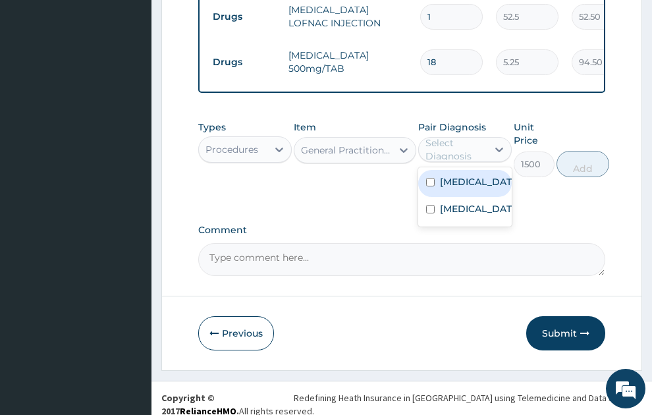
click at [463, 144] on div "Select Diagnosis" at bounding box center [456, 149] width 61 height 26
click at [467, 188] on label "Acute tonsillitis, unspecified" at bounding box center [479, 181] width 78 height 13
checkbox input "true"
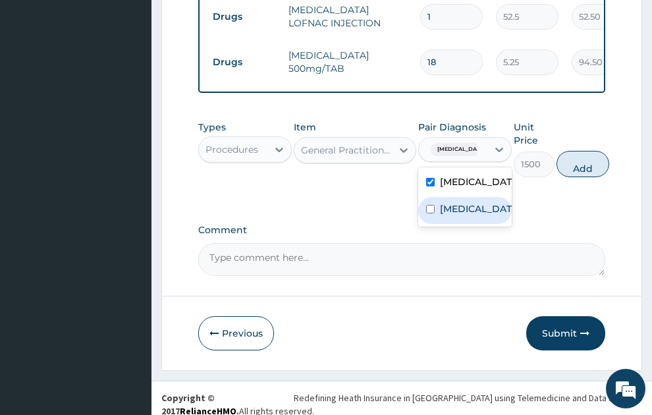
click at [469, 224] on div "Malaria, unspecified" at bounding box center [466, 210] width 94 height 27
checkbox input "true"
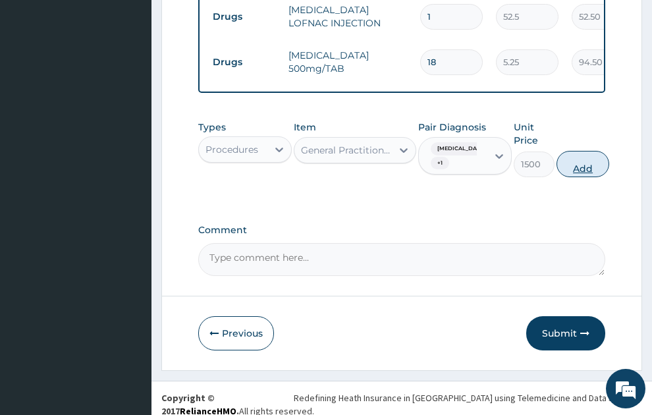
click at [608, 159] on button "Add" at bounding box center [583, 164] width 53 height 26
type input "0"
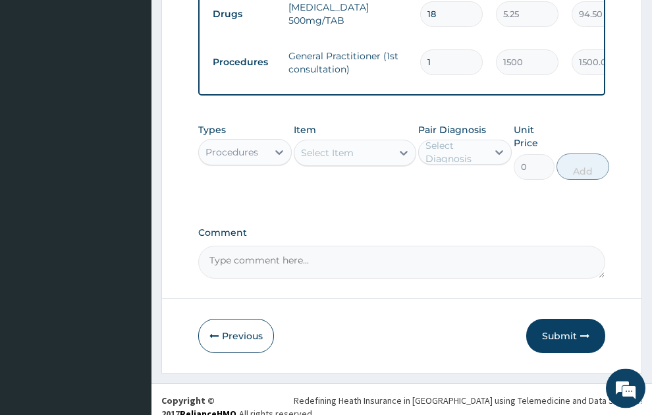
scroll to position [756, 0]
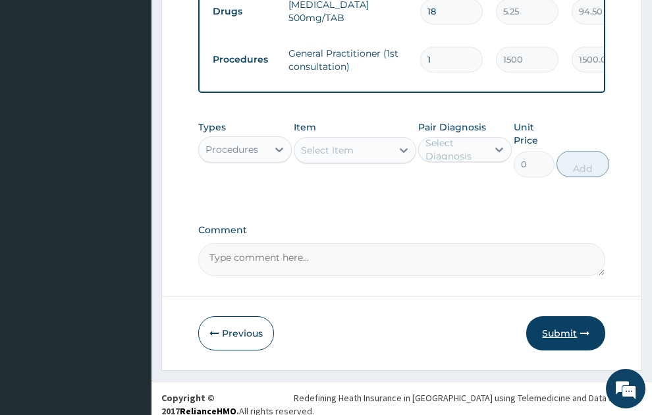
click at [559, 320] on button "Submit" at bounding box center [566, 333] width 79 height 34
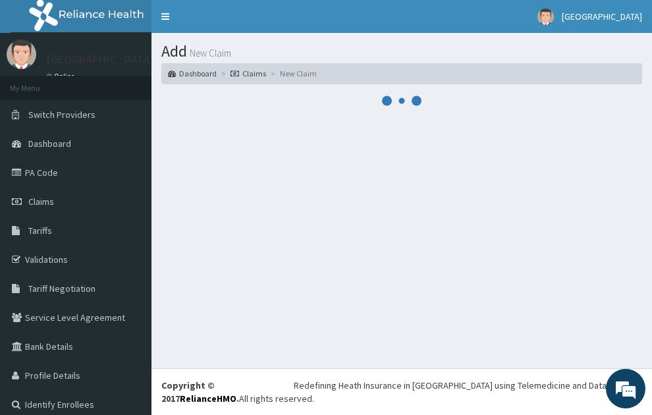
scroll to position [0, 0]
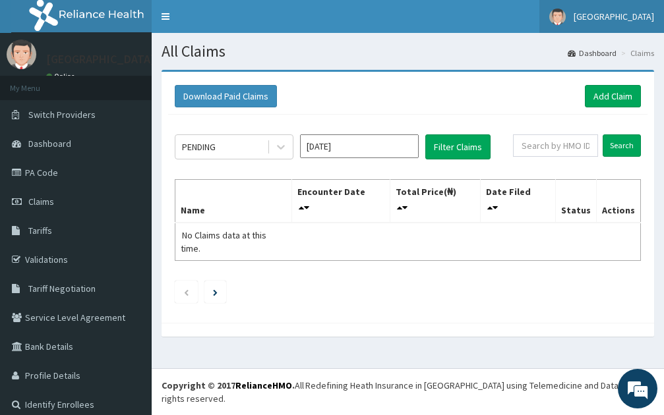
click at [609, 22] on span "[GEOGRAPHIC_DATA]" at bounding box center [613, 17] width 80 height 12
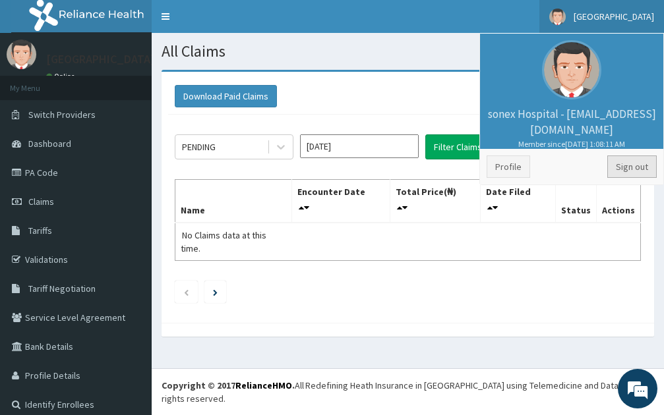
click at [620, 168] on link "Sign out" at bounding box center [631, 167] width 49 height 22
